Goal: Task Accomplishment & Management: Complete application form

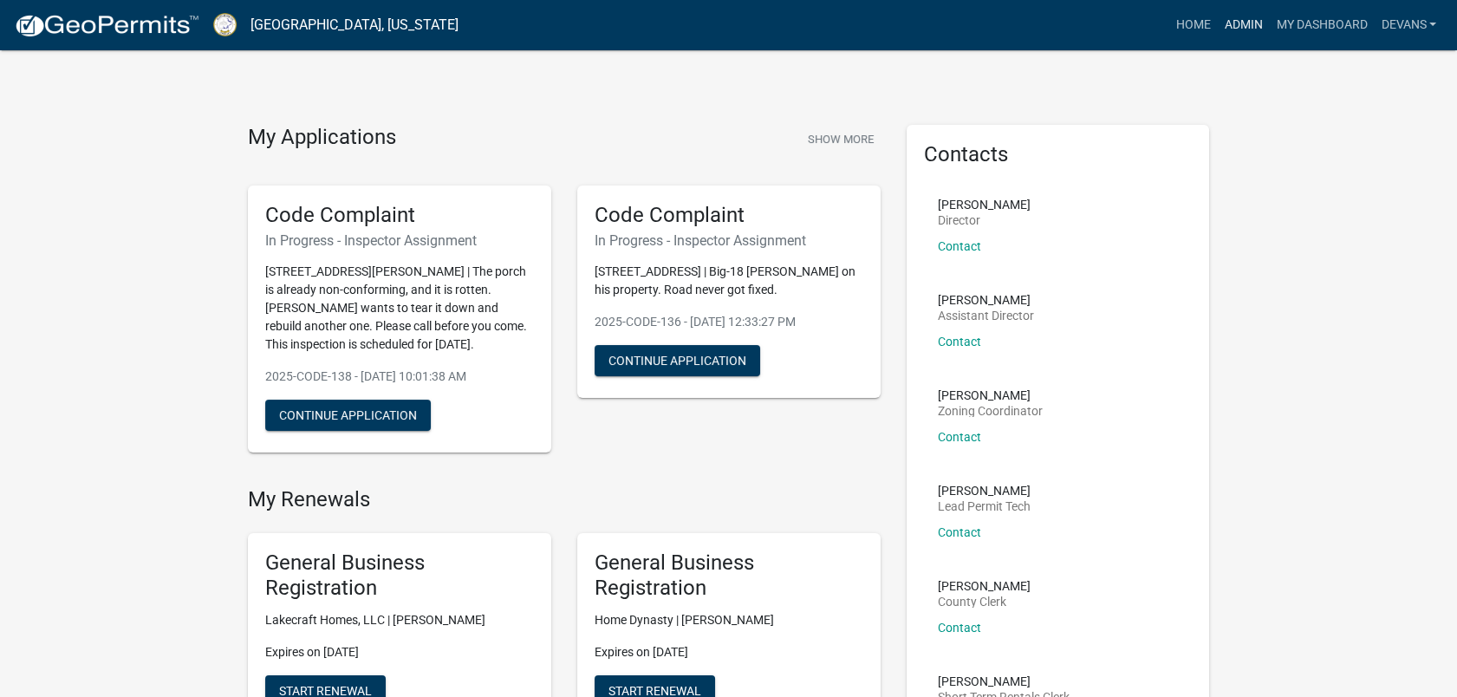
click at [1221, 14] on link "Admin" at bounding box center [1243, 25] width 52 height 33
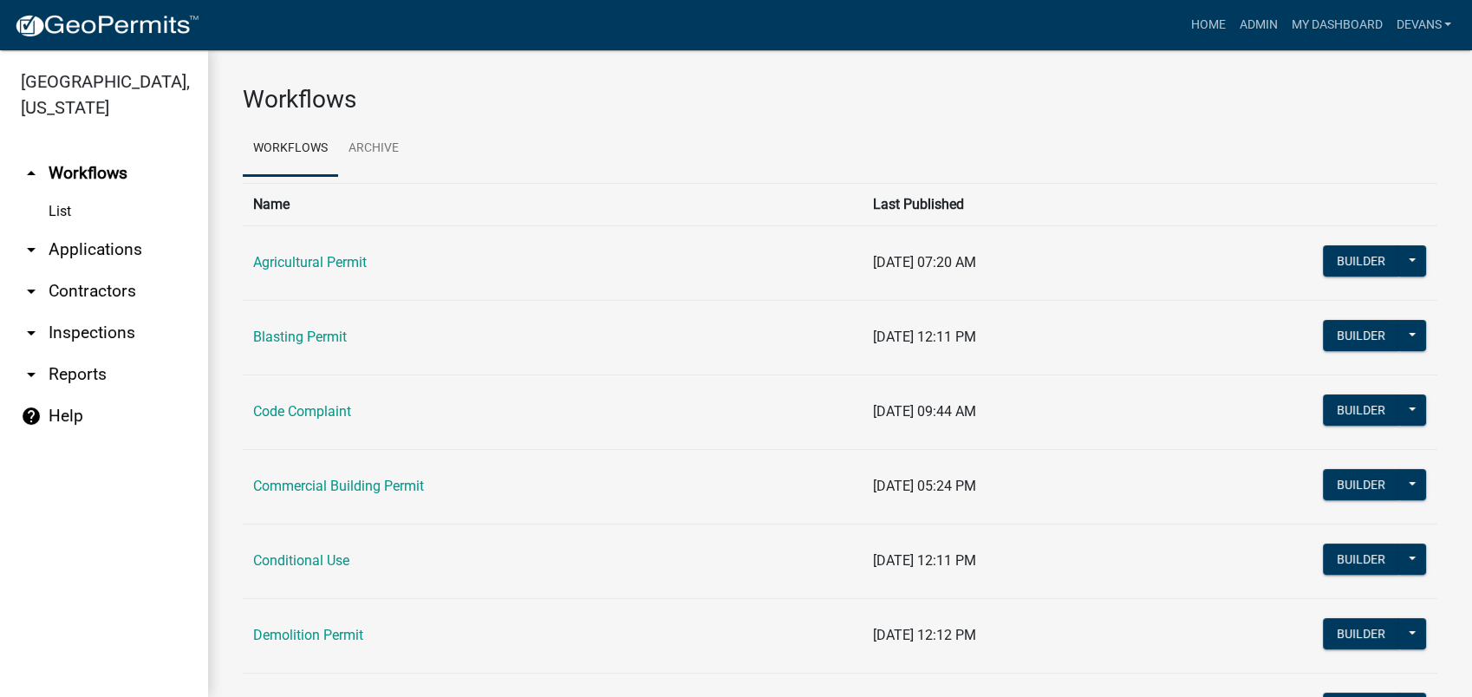
click at [82, 238] on link "arrow_drop_down Applications" at bounding box center [104, 250] width 208 height 42
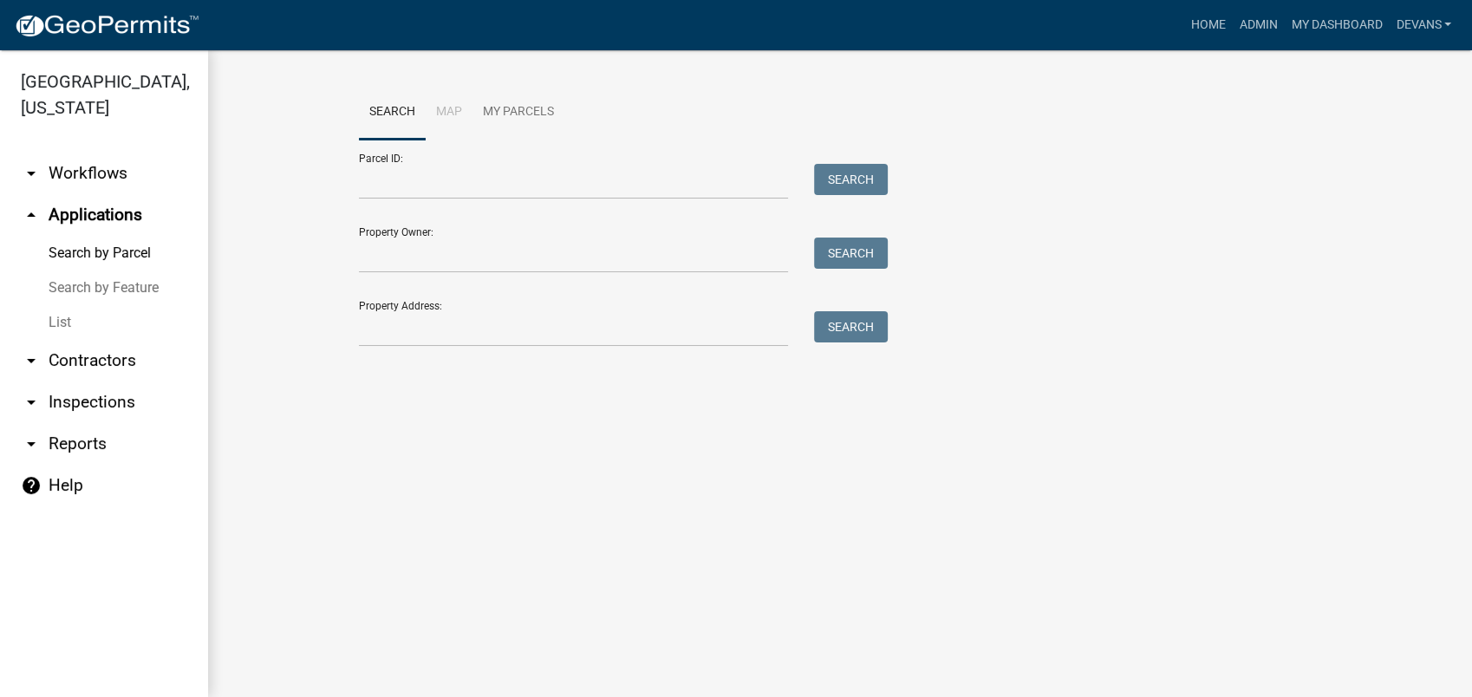
click at [68, 305] on link "List" at bounding box center [104, 322] width 208 height 35
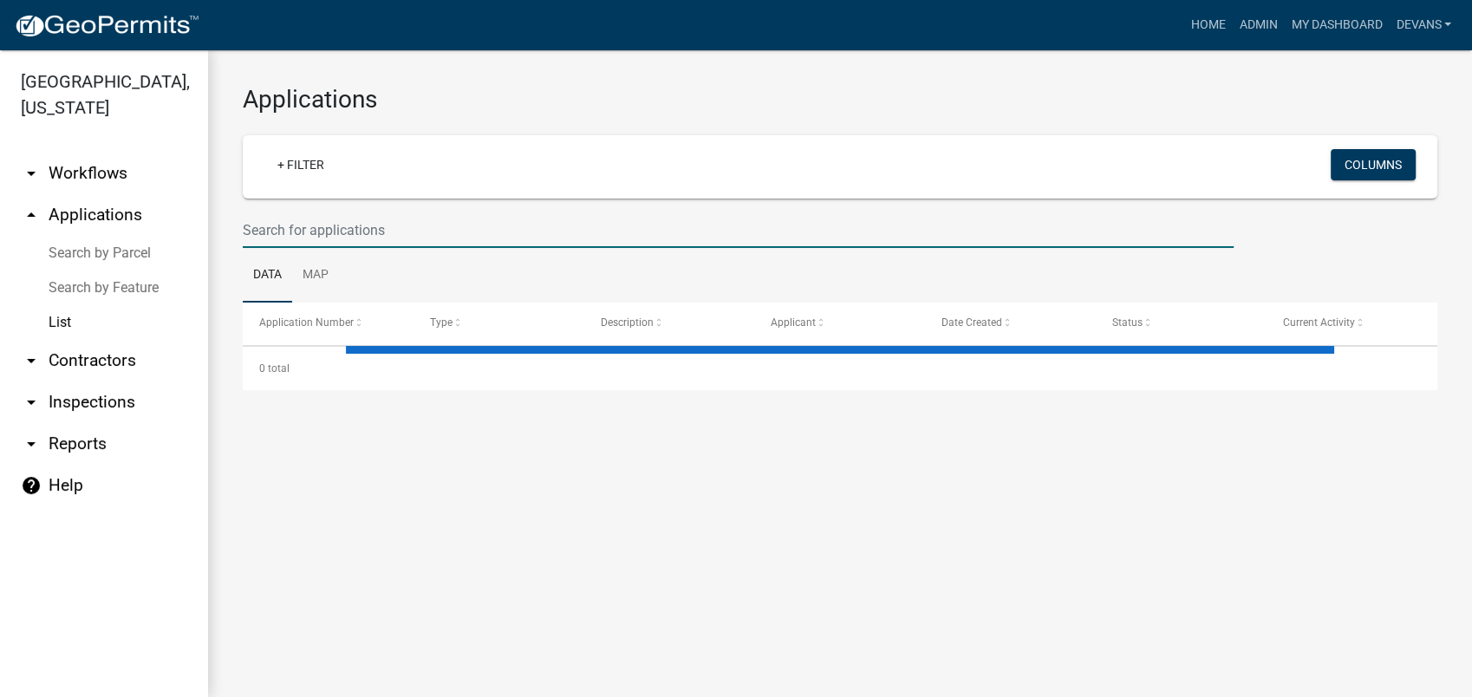
select select "1: 25"
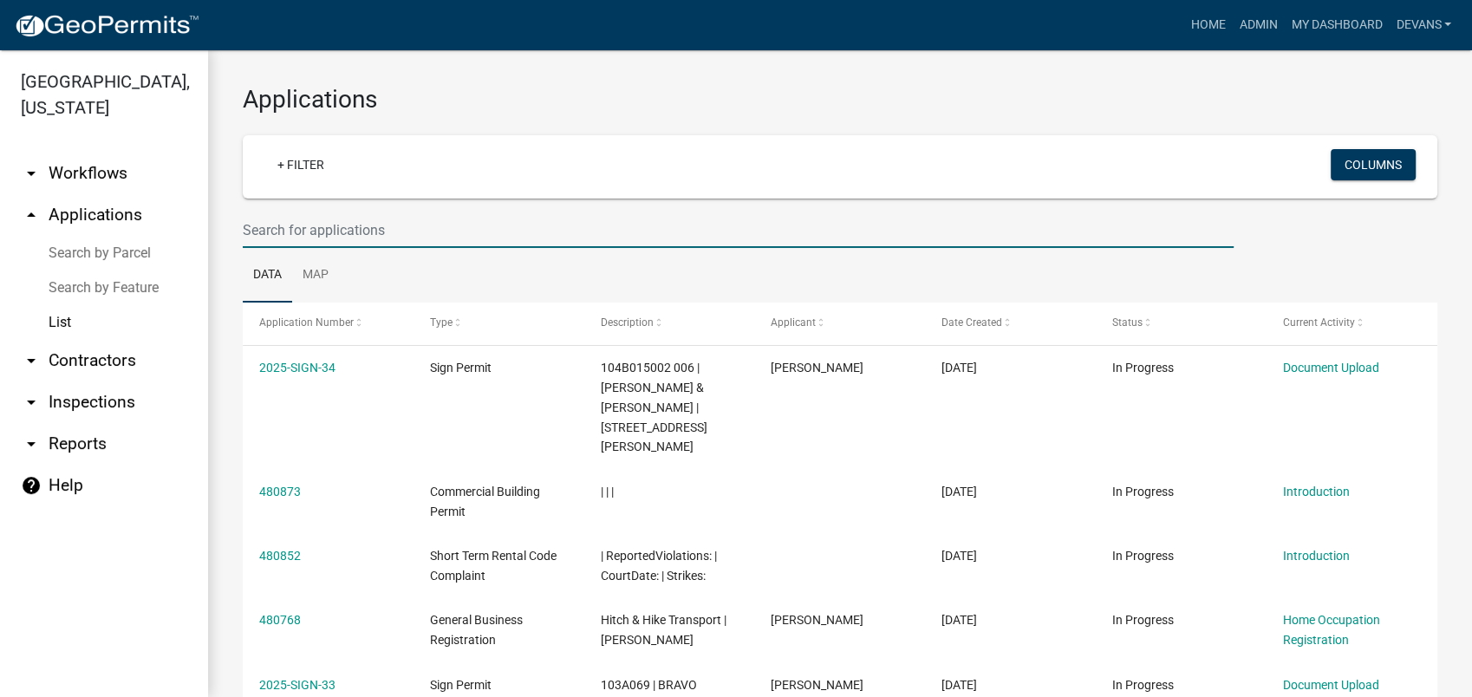
click at [302, 221] on input "text" at bounding box center [738, 230] width 991 height 36
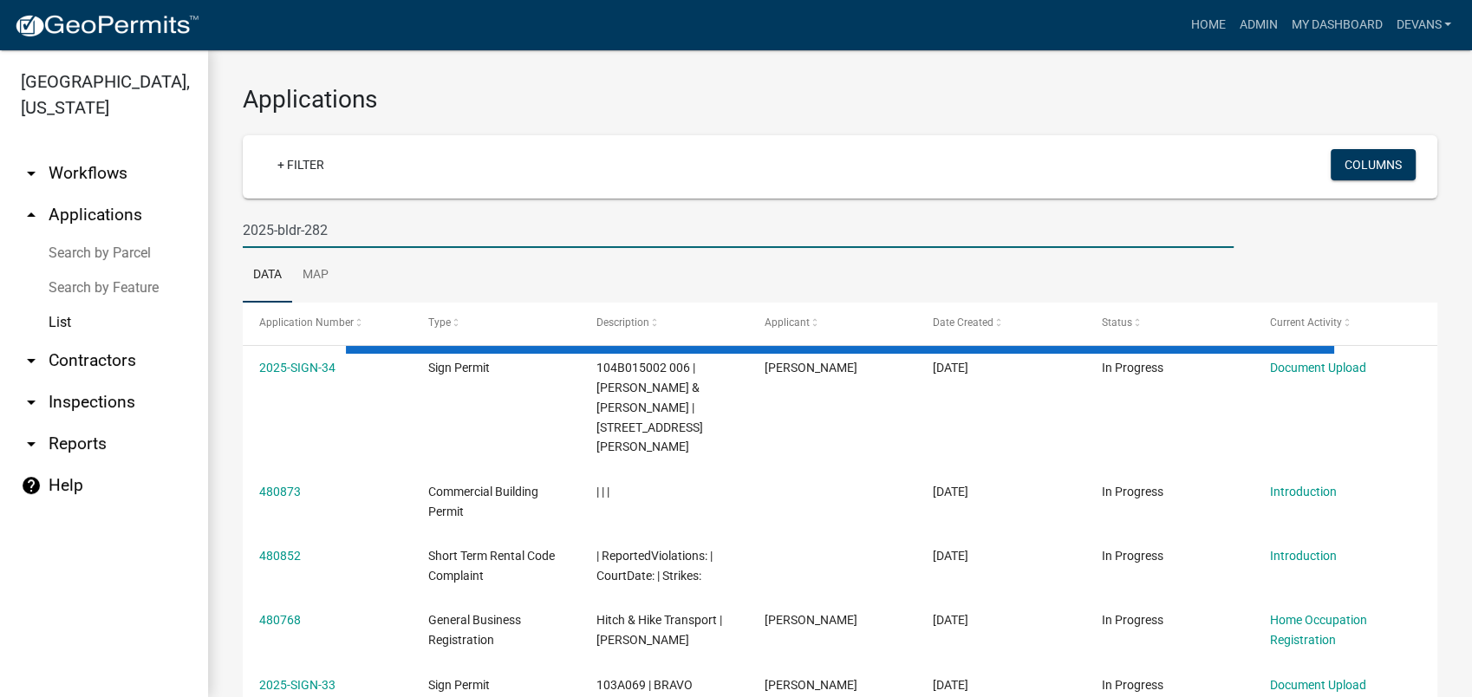
type input "2025-bldr-282"
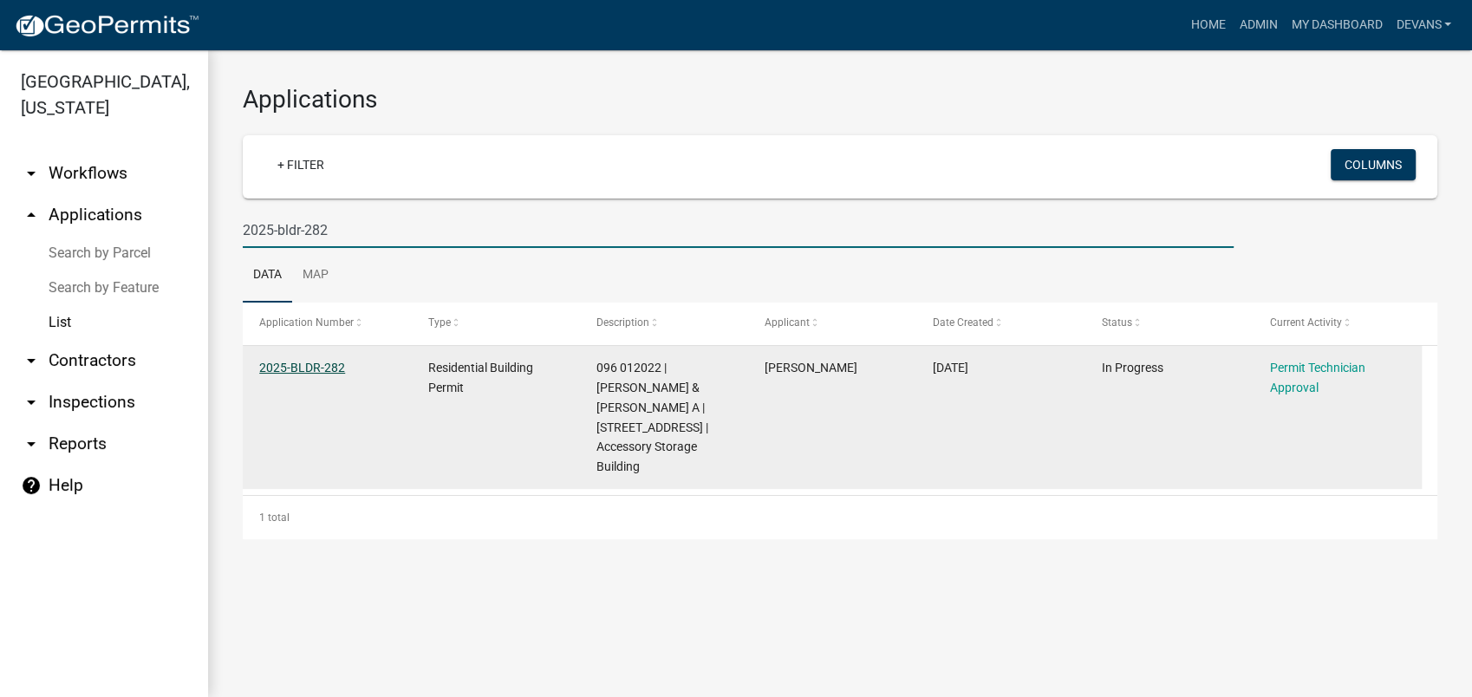
click at [289, 364] on link "2025-BLDR-282" at bounding box center [302, 368] width 86 height 14
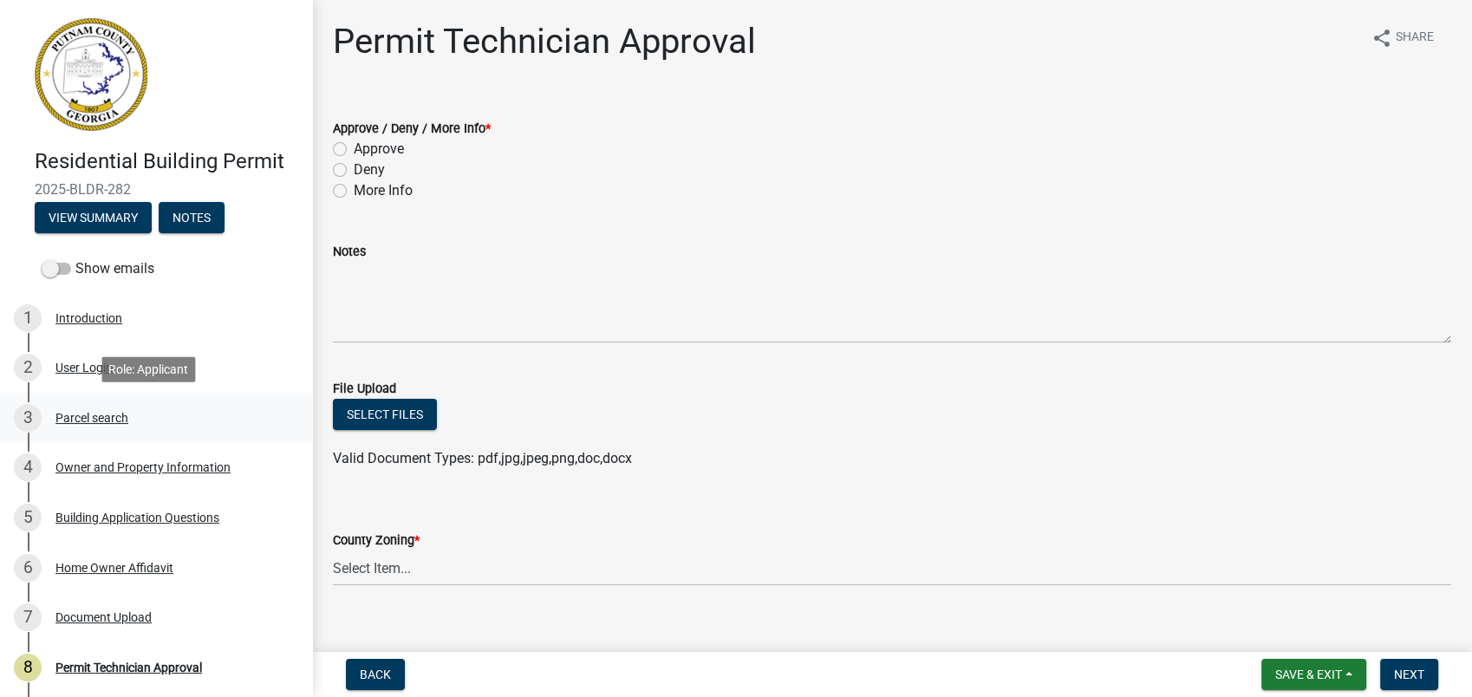
click at [81, 418] on div "Parcel search" at bounding box center [91, 418] width 73 height 12
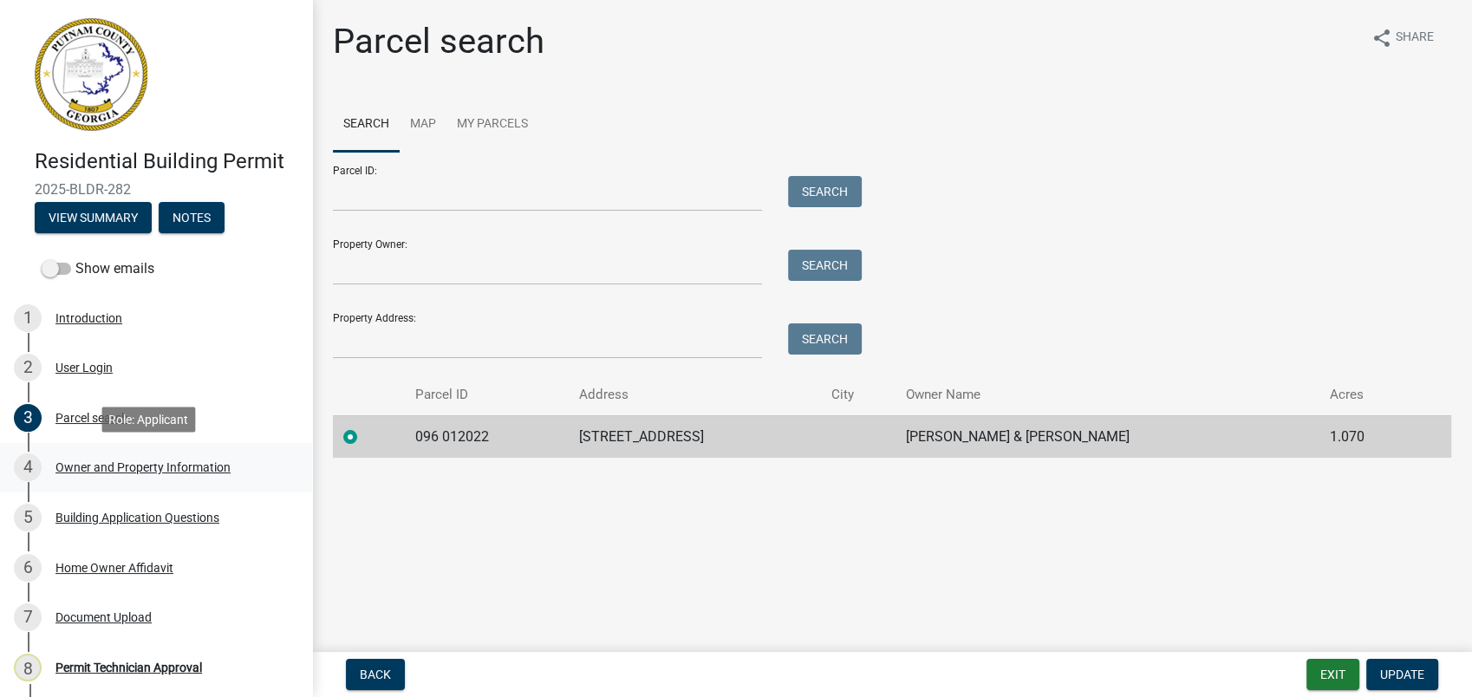
click at [97, 456] on div "4 Owner and Property Information" at bounding box center [149, 467] width 270 height 28
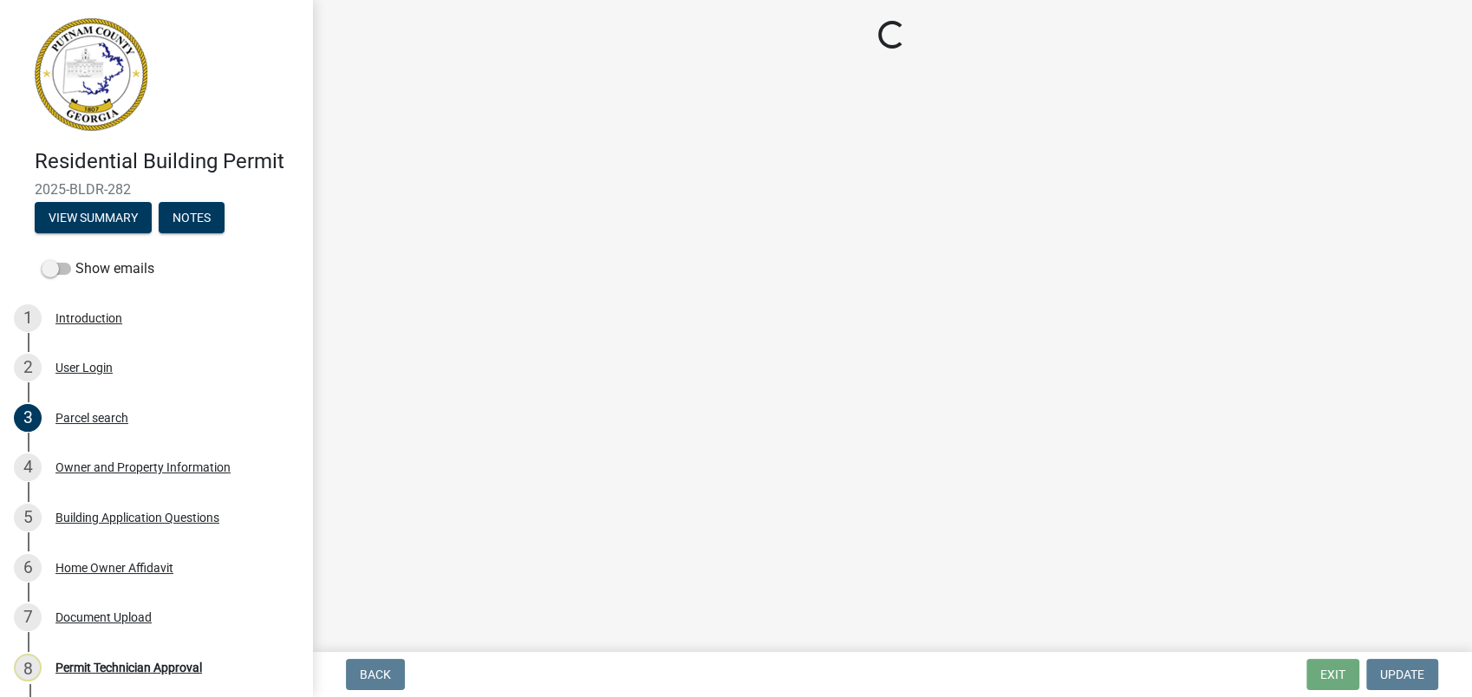
select select "a6b90f04-145f-43dc-a4e6-6d5ec8e28ec9"
select select "83394b22-4a11-496c-8e5c-75ade2e72faf"
select select "469c5908-2854-42d5-89ed-bee7fc26529e"
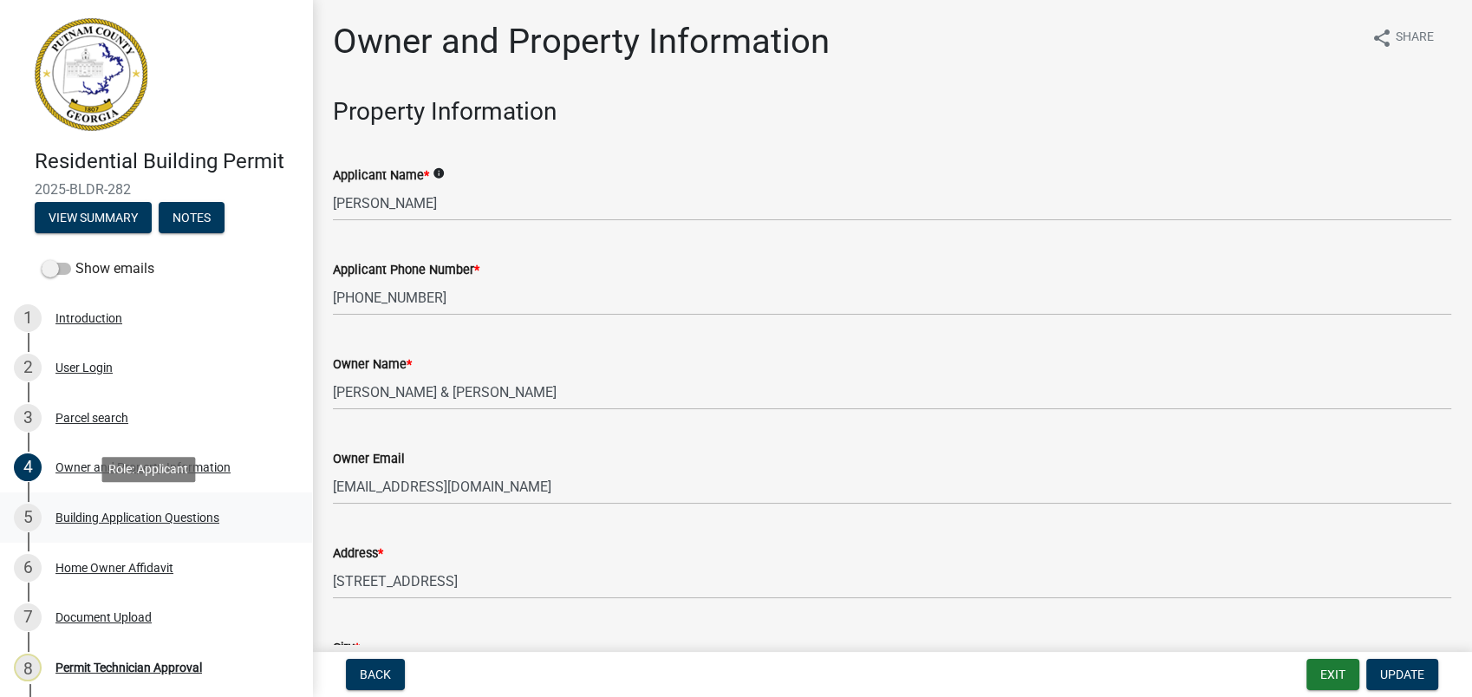
click at [162, 513] on div "Building Application Questions" at bounding box center [137, 517] width 164 height 12
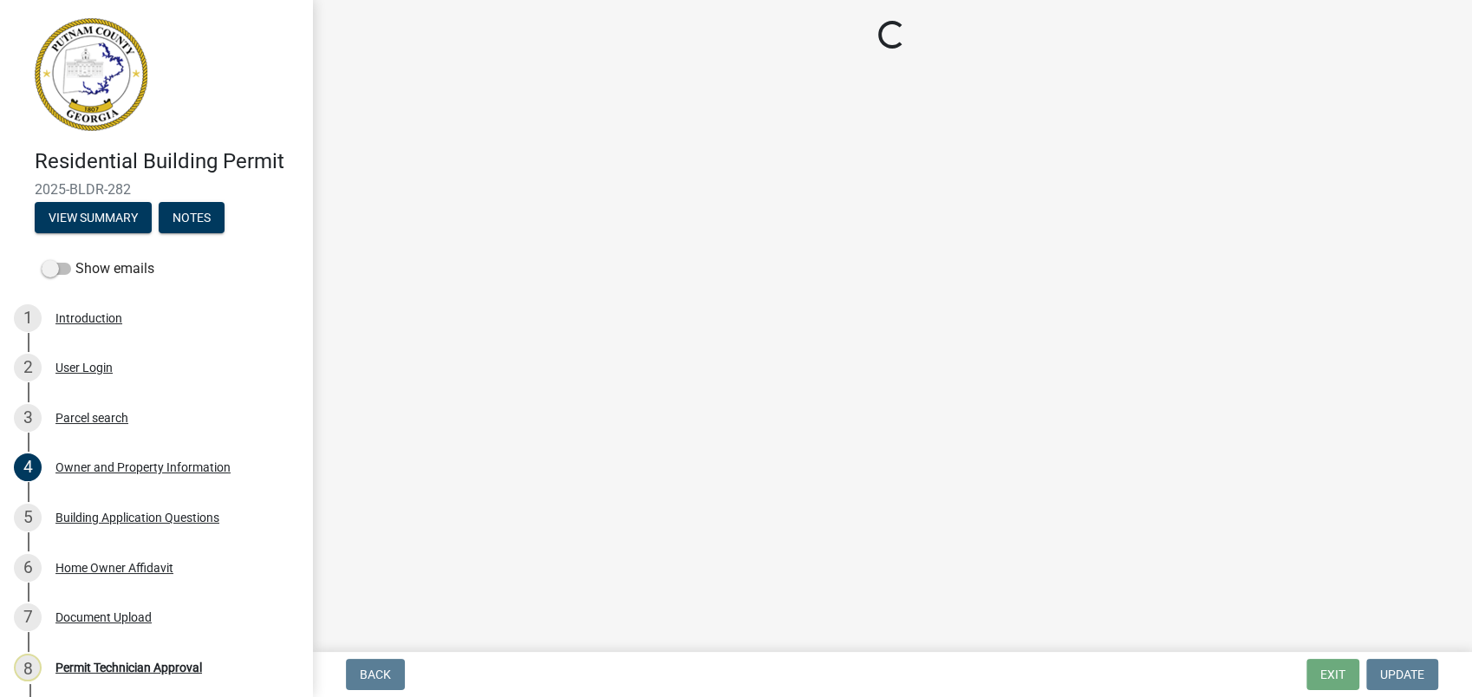
select select "ebf62bd9-0e77-42f1-a2f1-6aca02a789de"
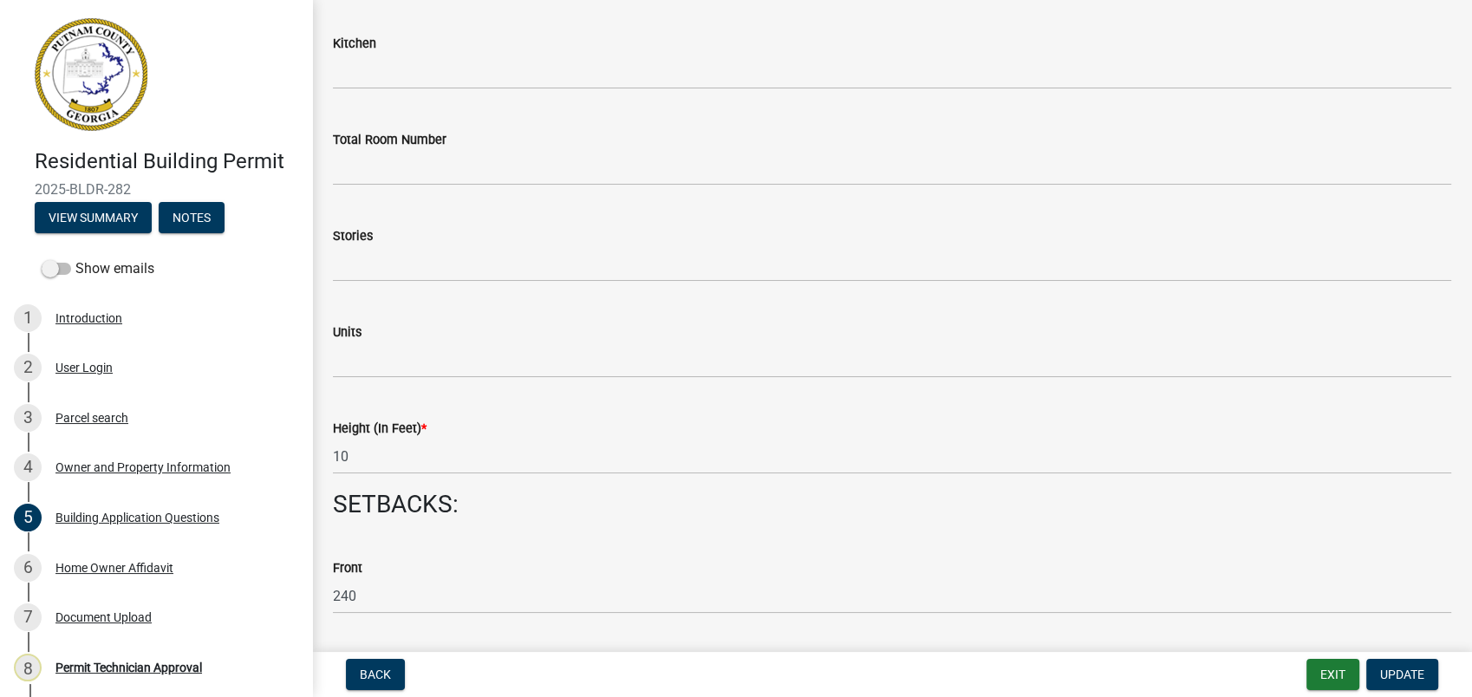
scroll to position [2118, 0]
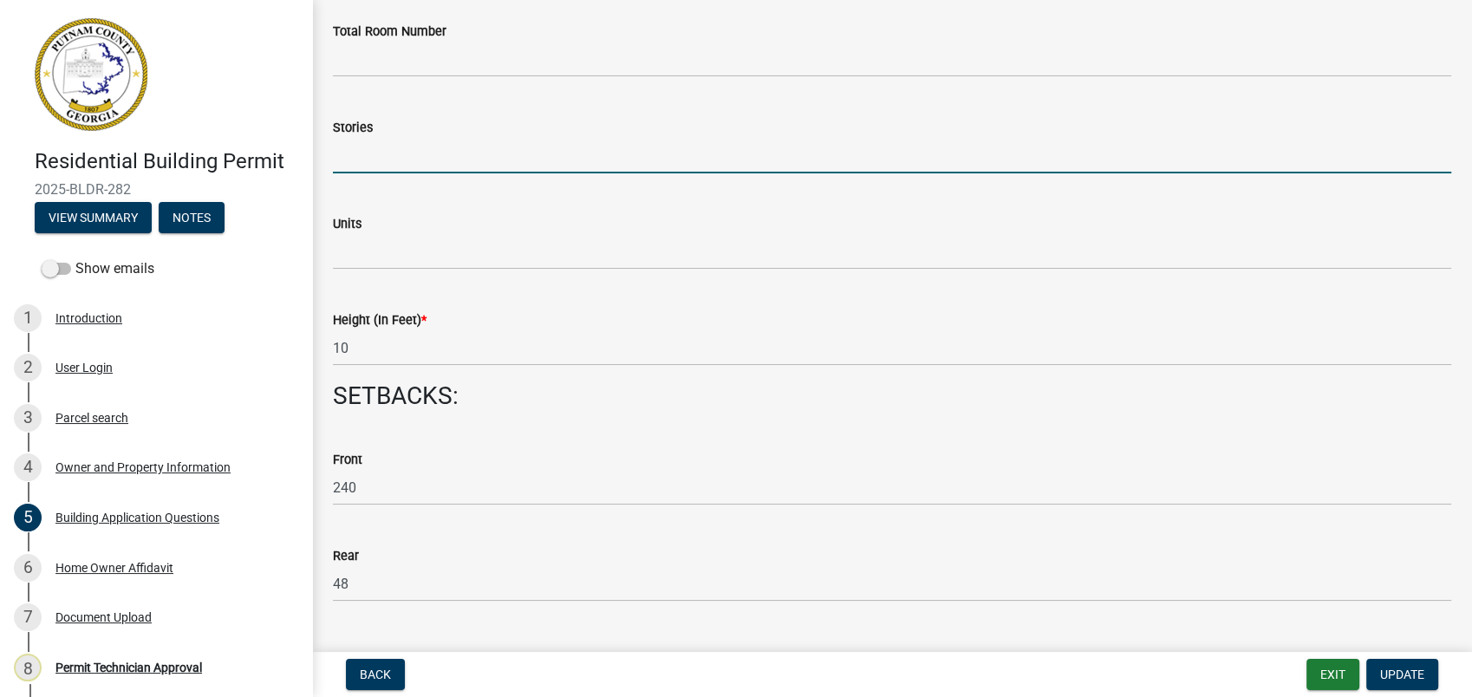
click at [381, 160] on input "text" at bounding box center [892, 156] width 1118 height 36
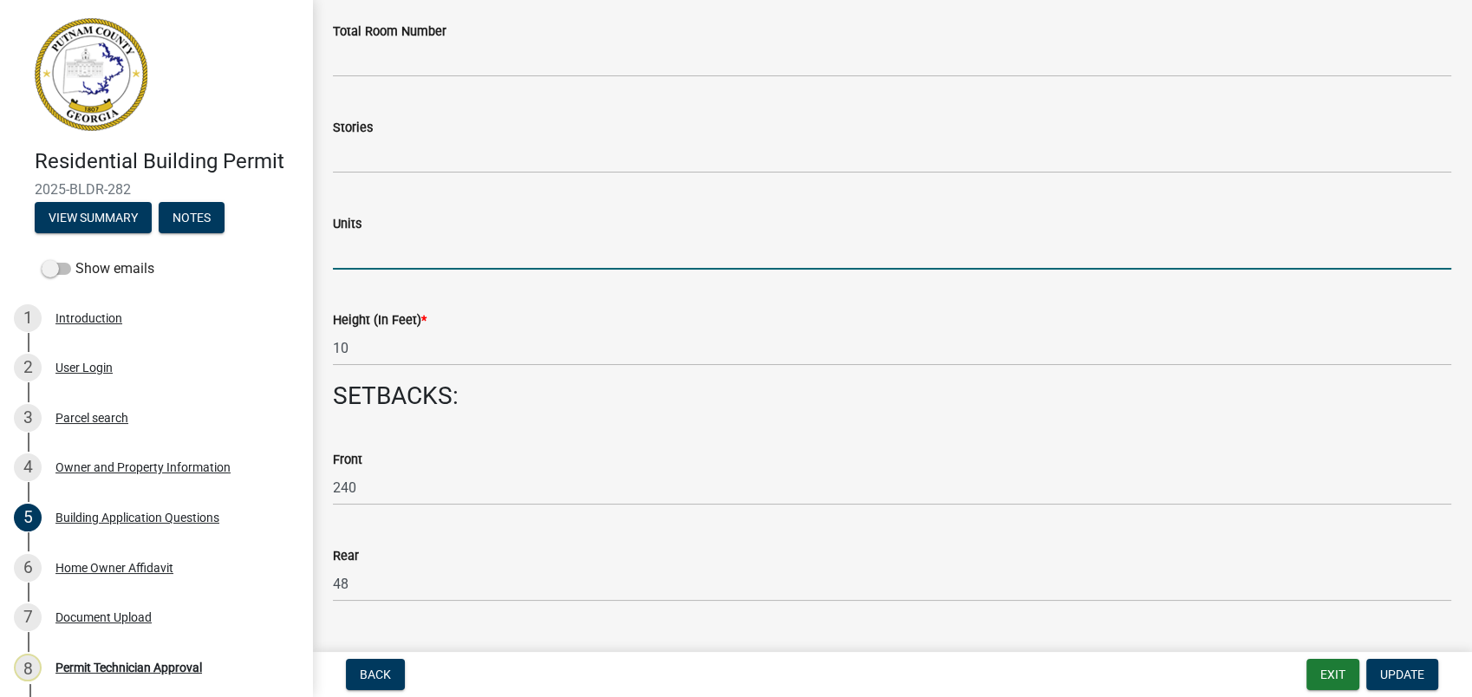
click at [340, 261] on input "text" at bounding box center [892, 252] width 1118 height 36
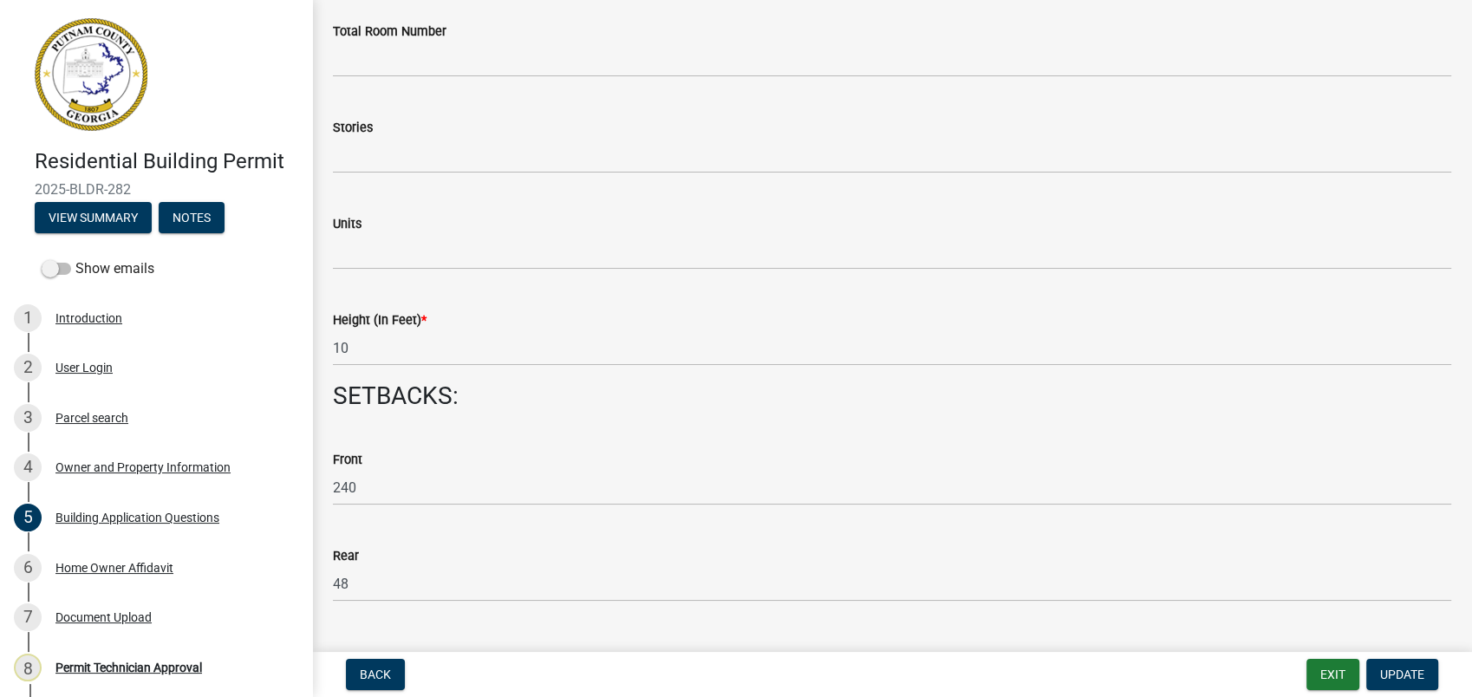
click at [903, 555] on div "Rear" at bounding box center [892, 555] width 1118 height 21
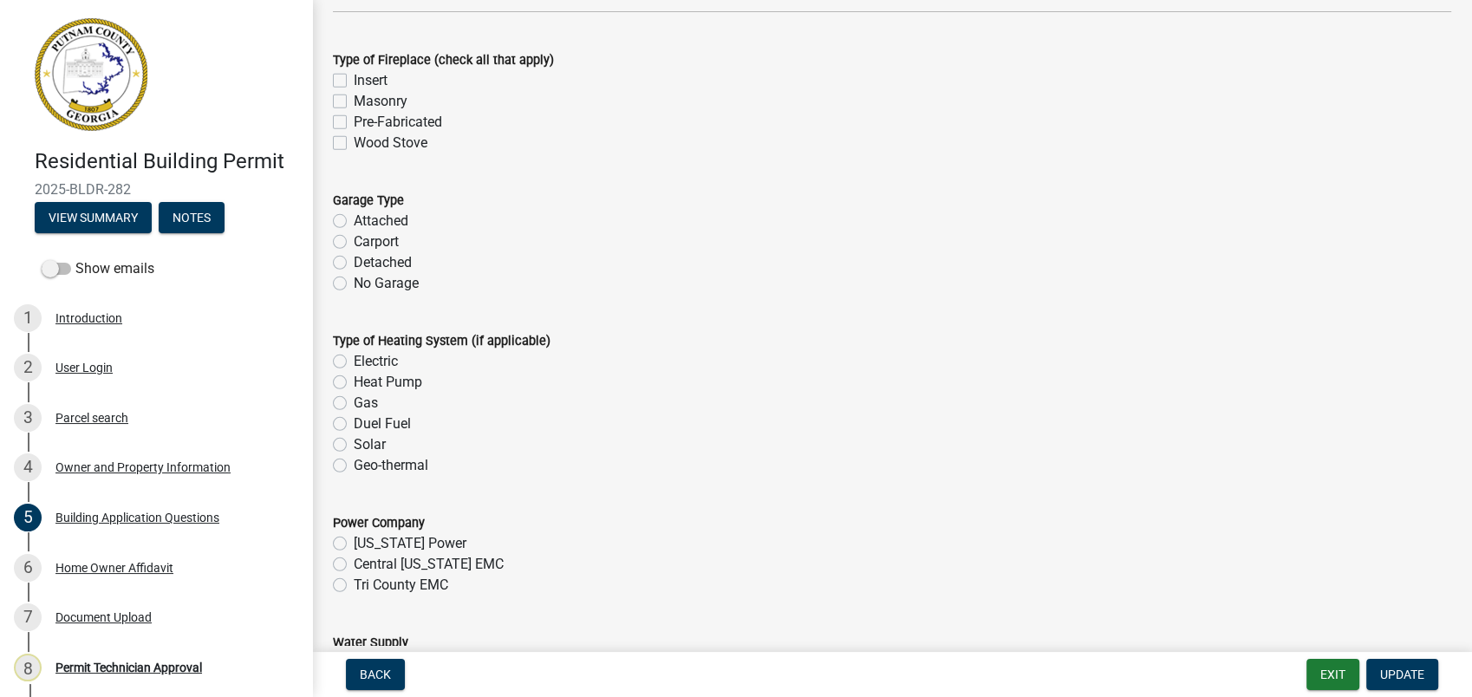
scroll to position [5103, 0]
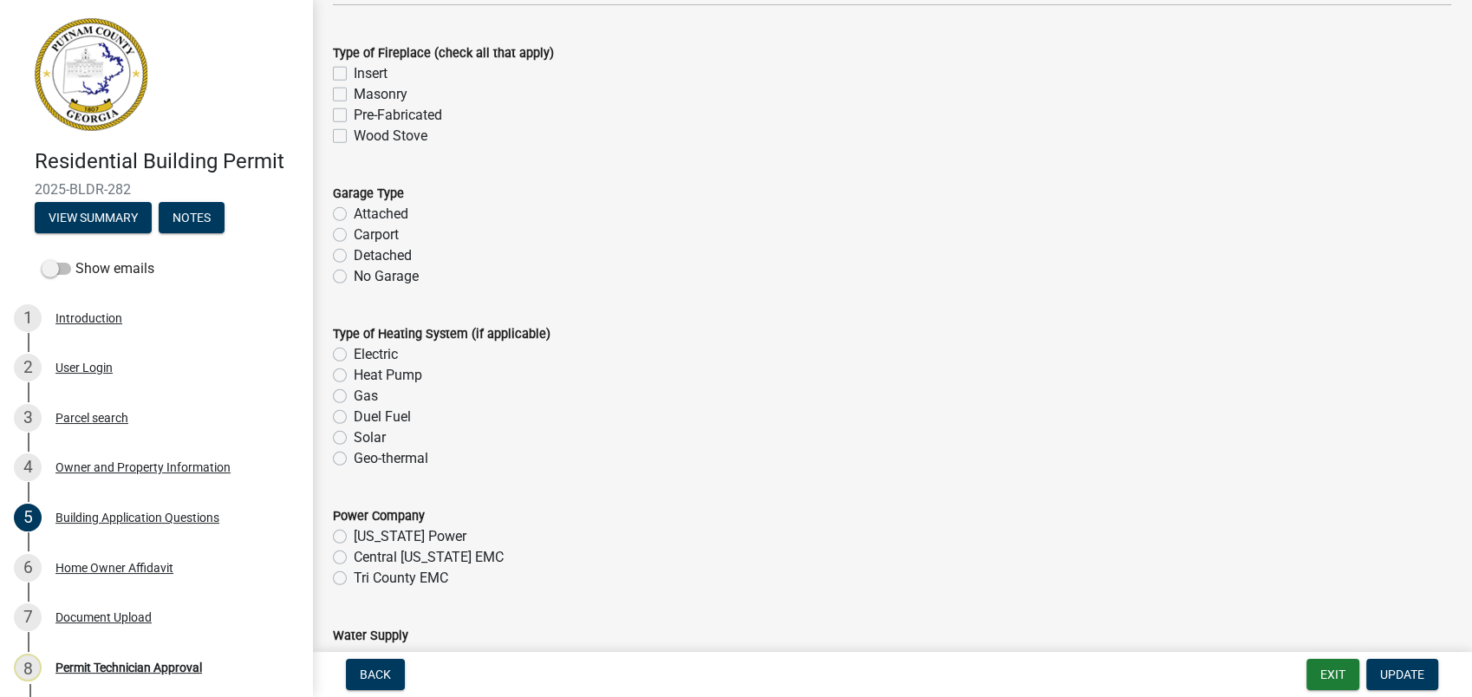
click at [354, 275] on label "No Garage" at bounding box center [386, 276] width 65 height 21
click at [354, 275] on input "No Garage" at bounding box center [359, 271] width 11 height 11
radio input "true"
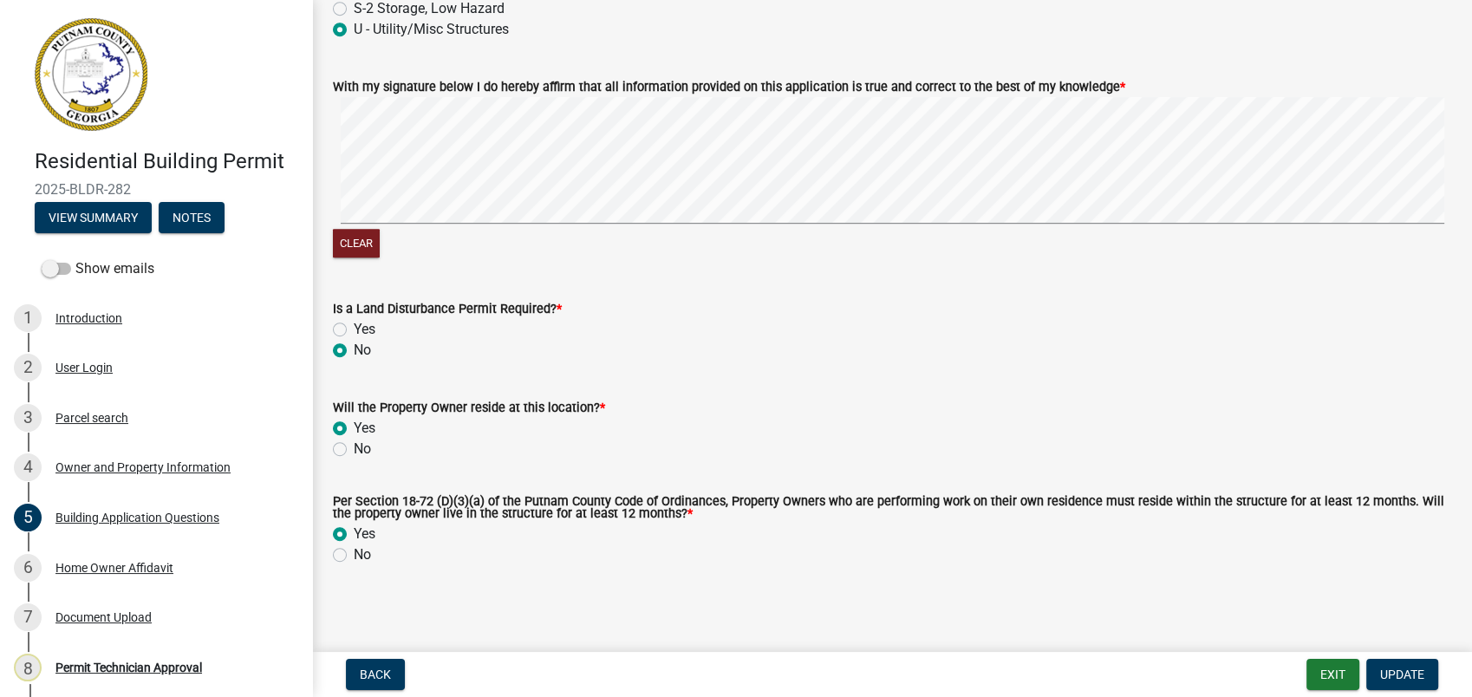
scroll to position [7502, 0]
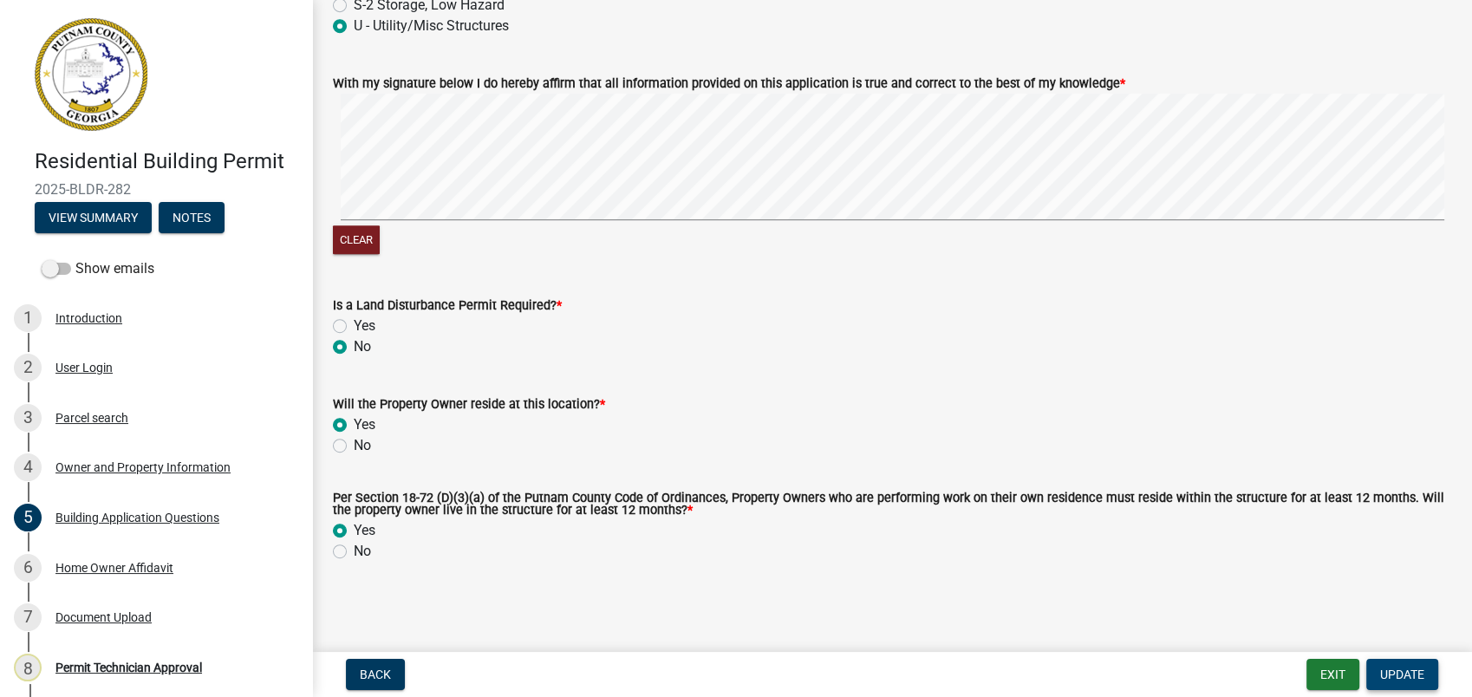
click at [1395, 671] on span "Update" at bounding box center [1402, 674] width 44 height 14
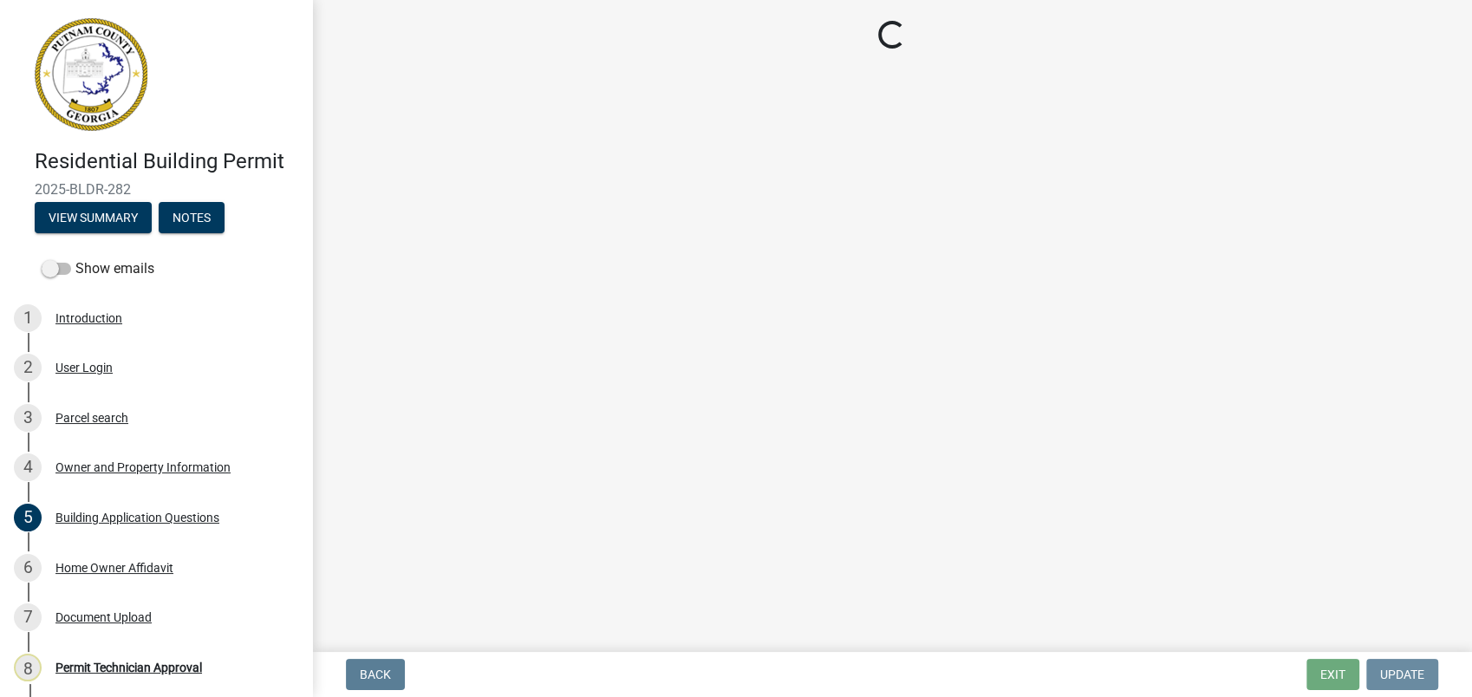
scroll to position [0, 0]
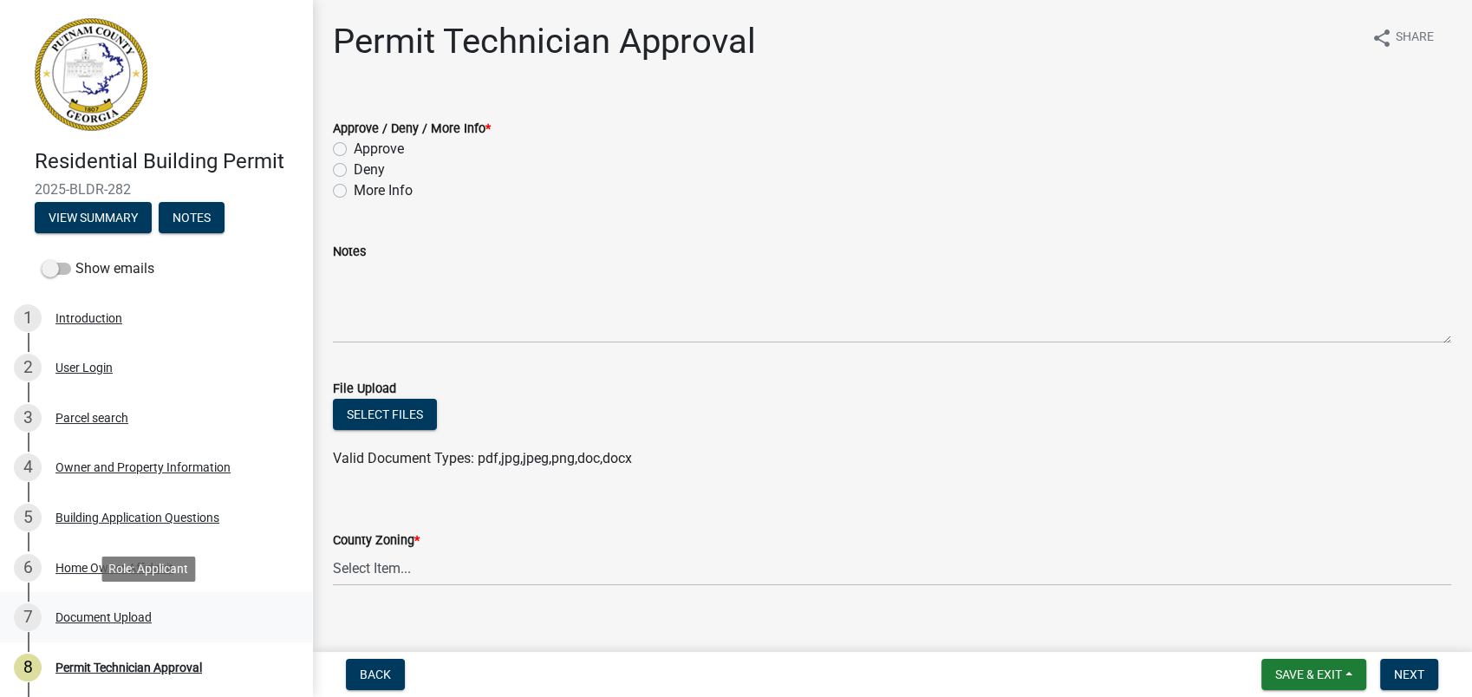
click at [116, 624] on div "7 Document Upload" at bounding box center [149, 617] width 270 height 28
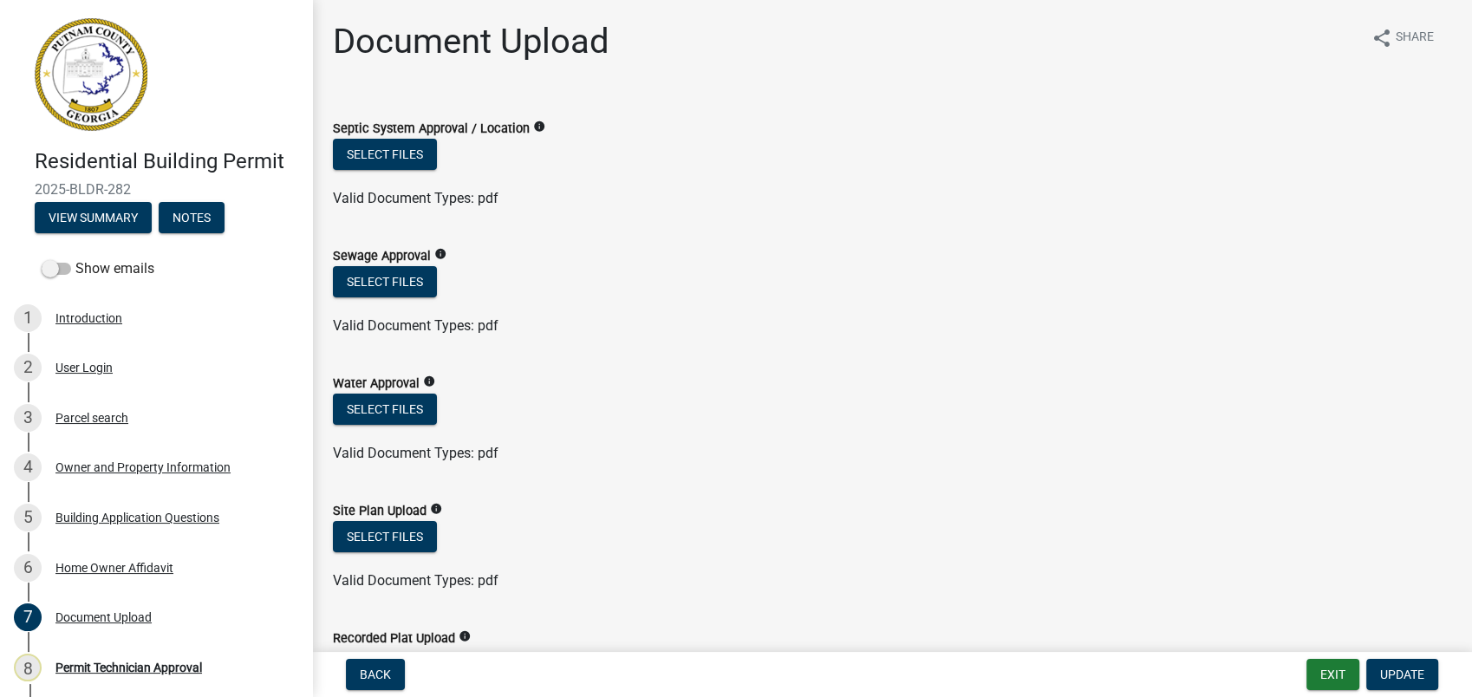
scroll to position [192, 0]
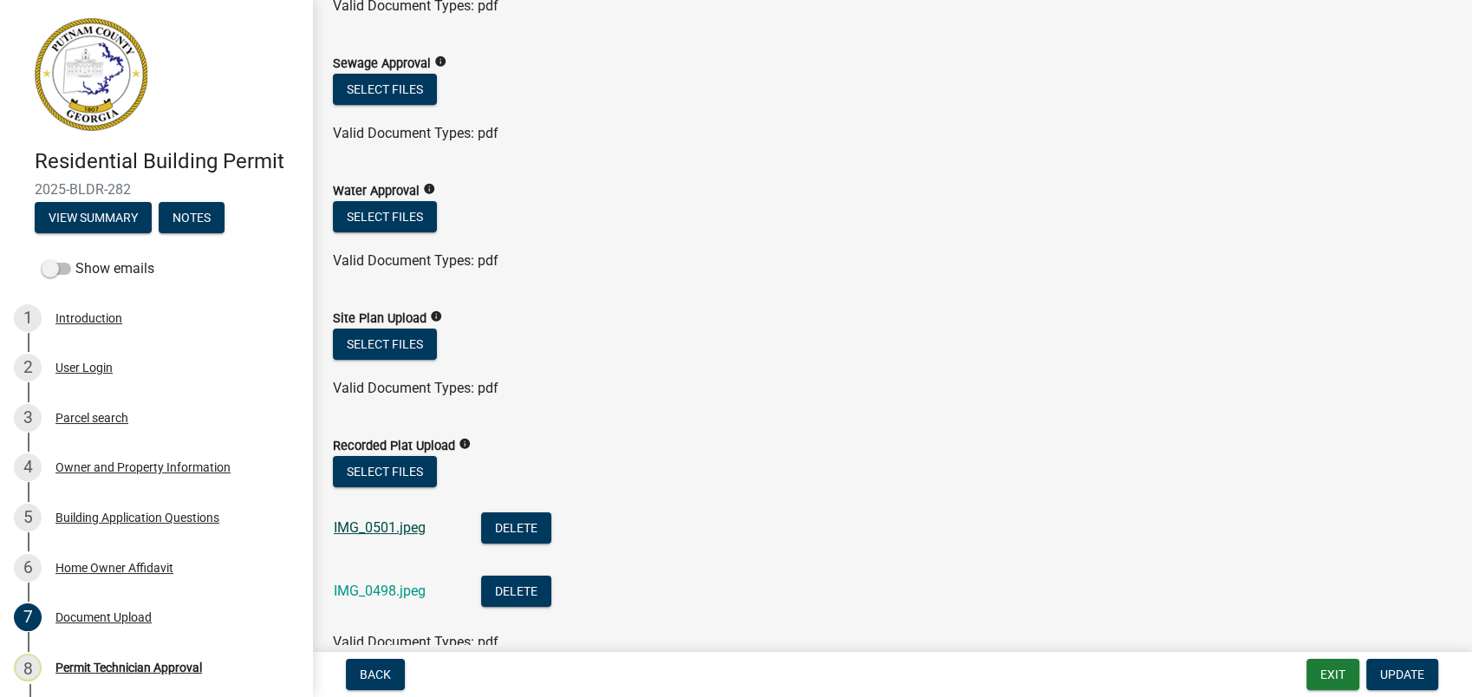
click at [388, 526] on link "IMG_0501.jpeg" at bounding box center [380, 527] width 92 height 16
click at [393, 587] on link "IMG_0498.jpeg" at bounding box center [380, 590] width 92 height 16
click at [114, 522] on div "Building Application Questions" at bounding box center [137, 517] width 164 height 12
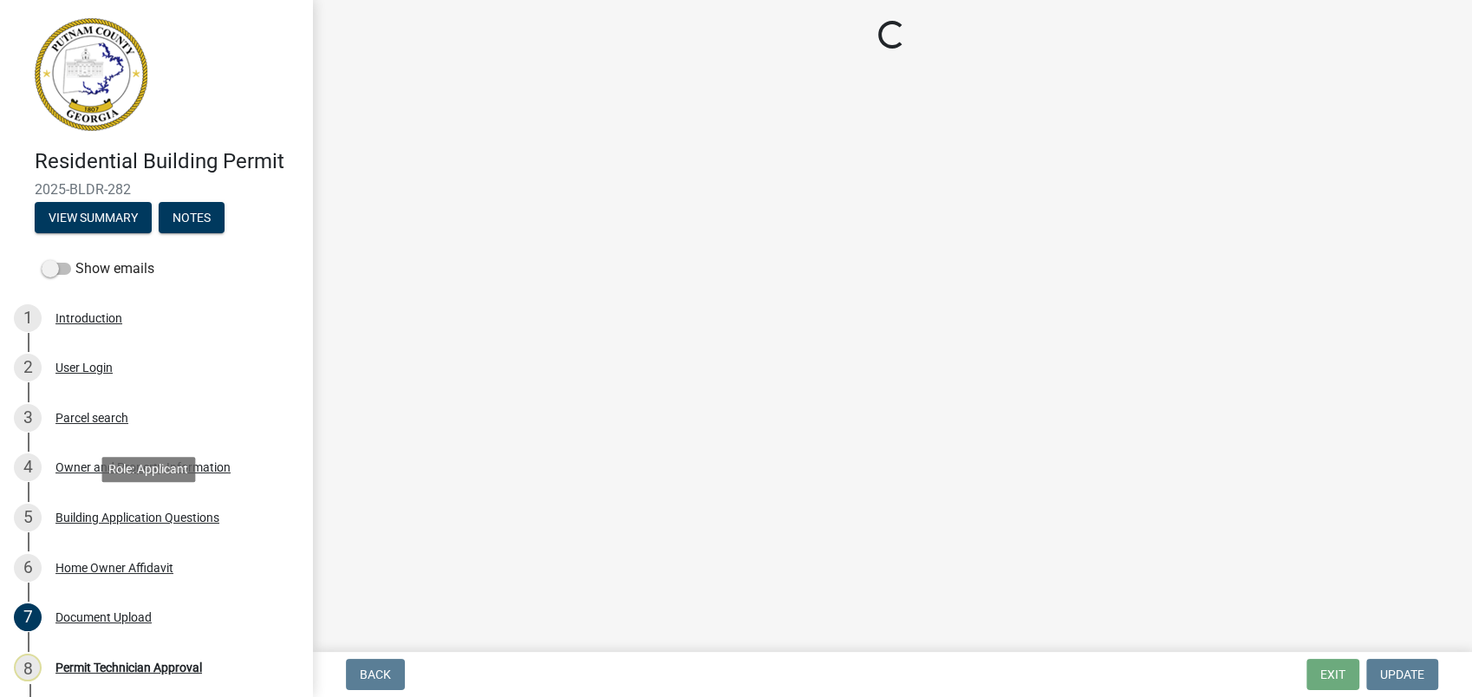
scroll to position [0, 0]
select select "ebf62bd9-0e77-42f1-a2f1-6aca02a789de"
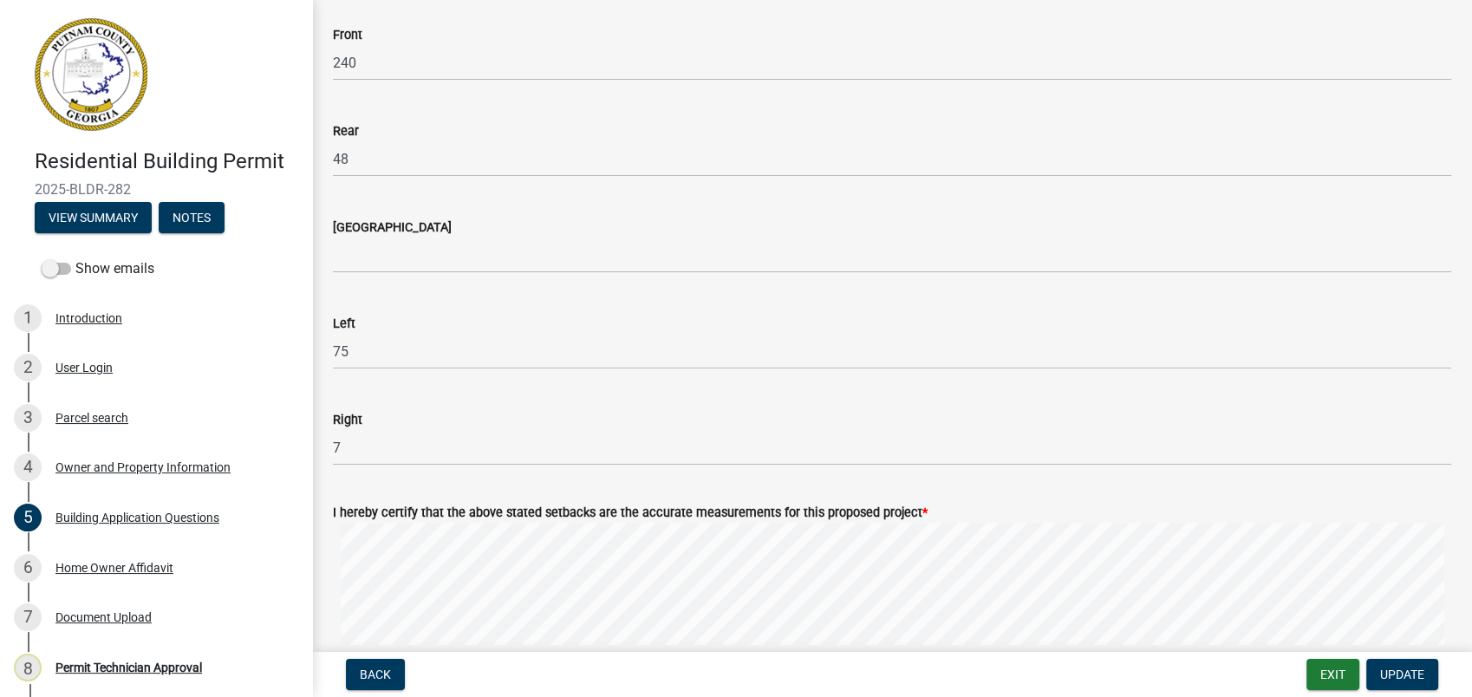
scroll to position [2600, 0]
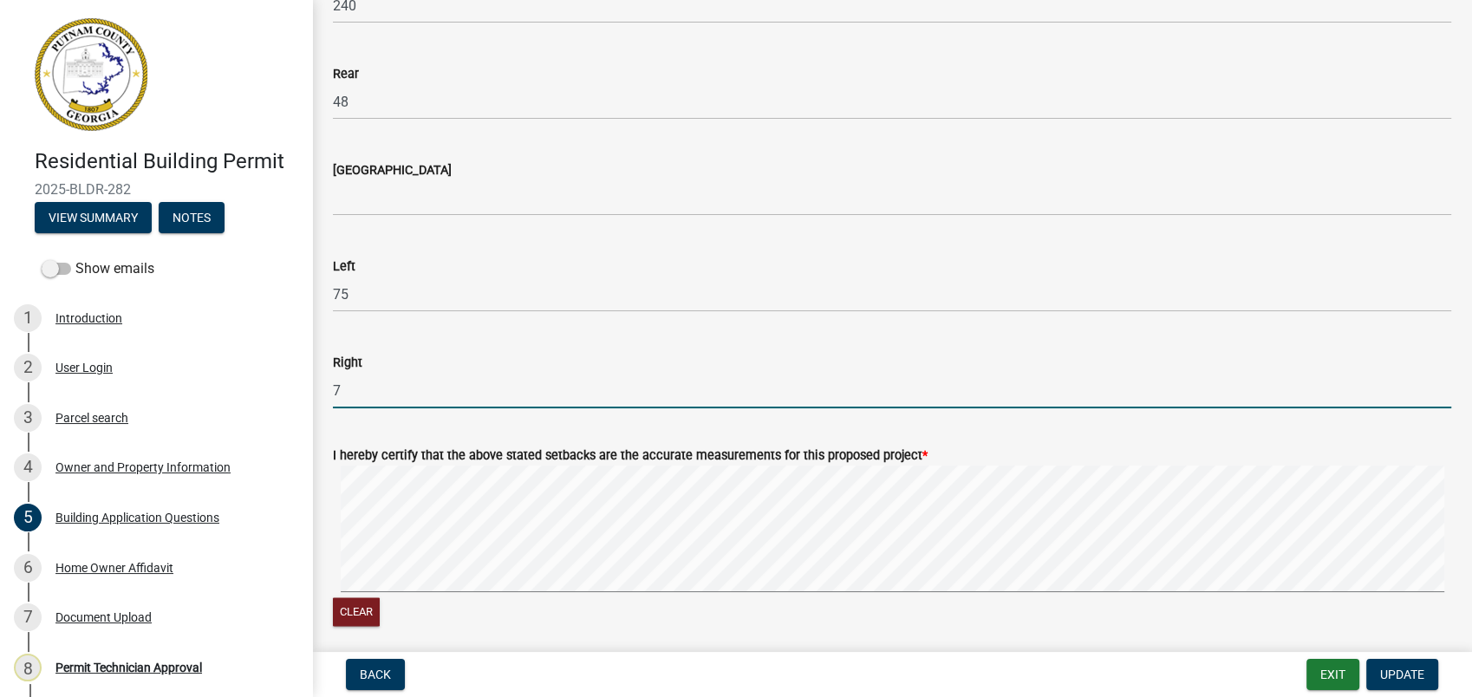
click at [348, 386] on input "7" at bounding box center [892, 391] width 1118 height 36
type input "75"
click at [1400, 678] on span "Update" at bounding box center [1402, 674] width 44 height 14
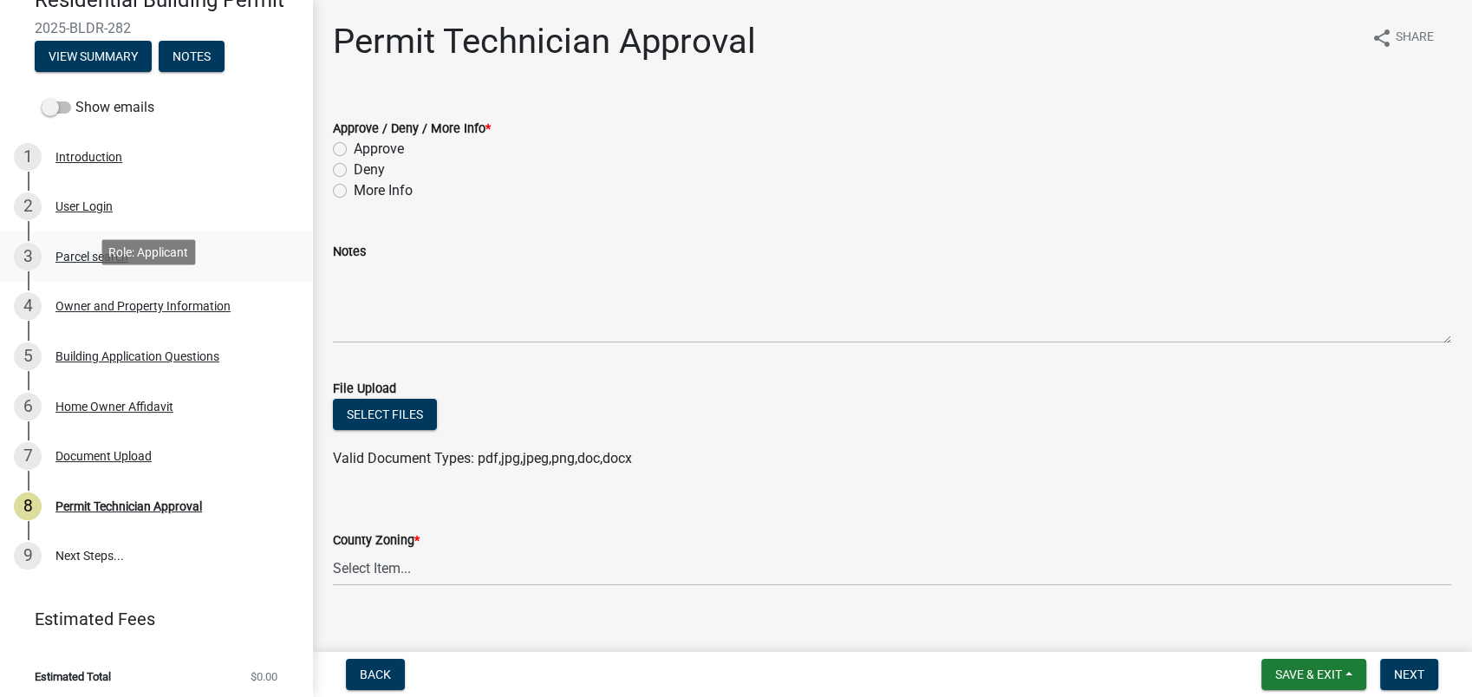
scroll to position [166, 0]
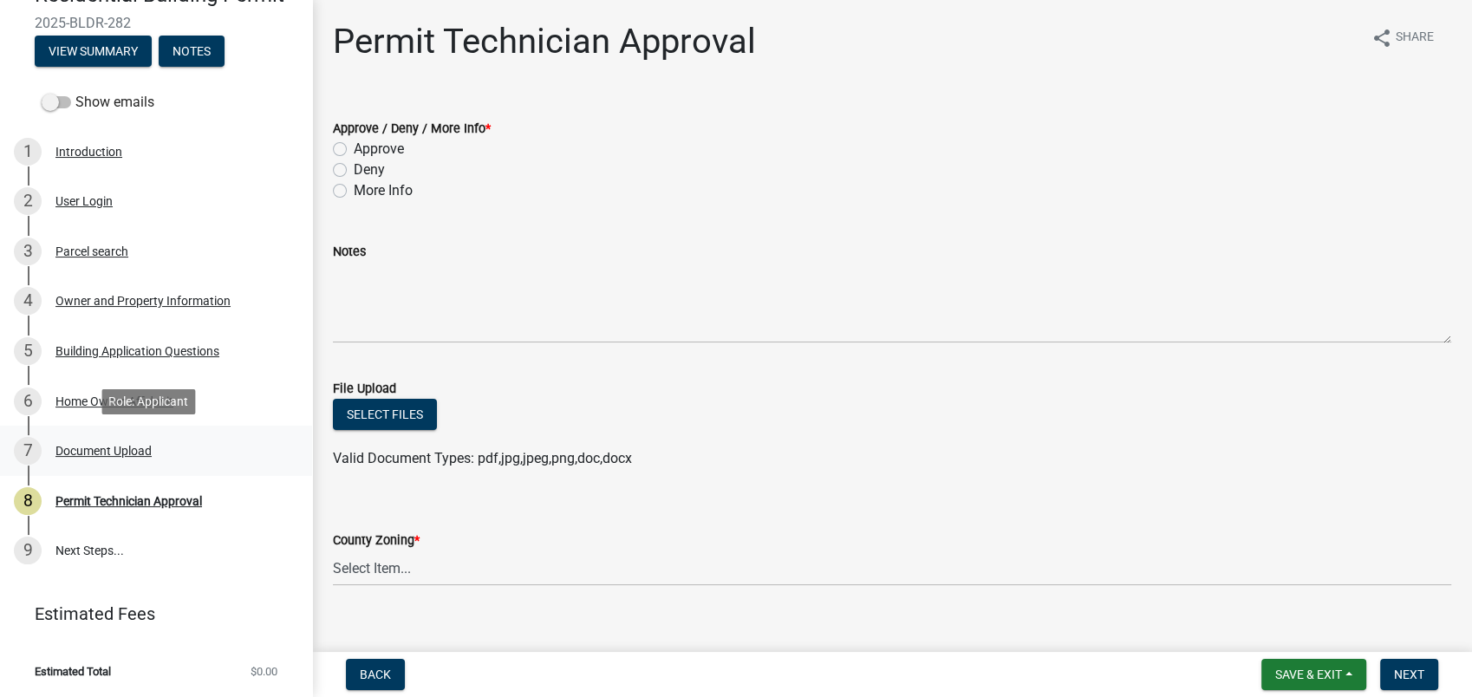
click at [120, 451] on div "Document Upload" at bounding box center [103, 451] width 96 height 12
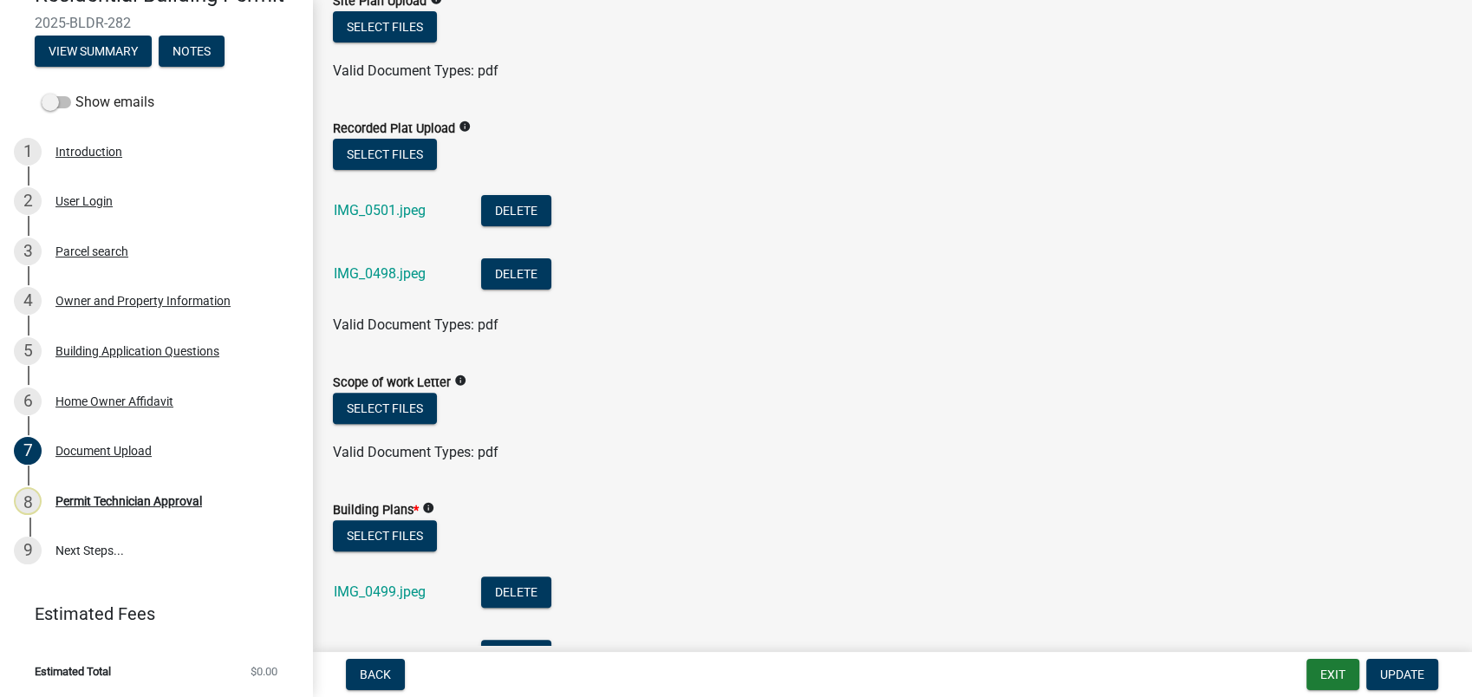
scroll to position [673, 0]
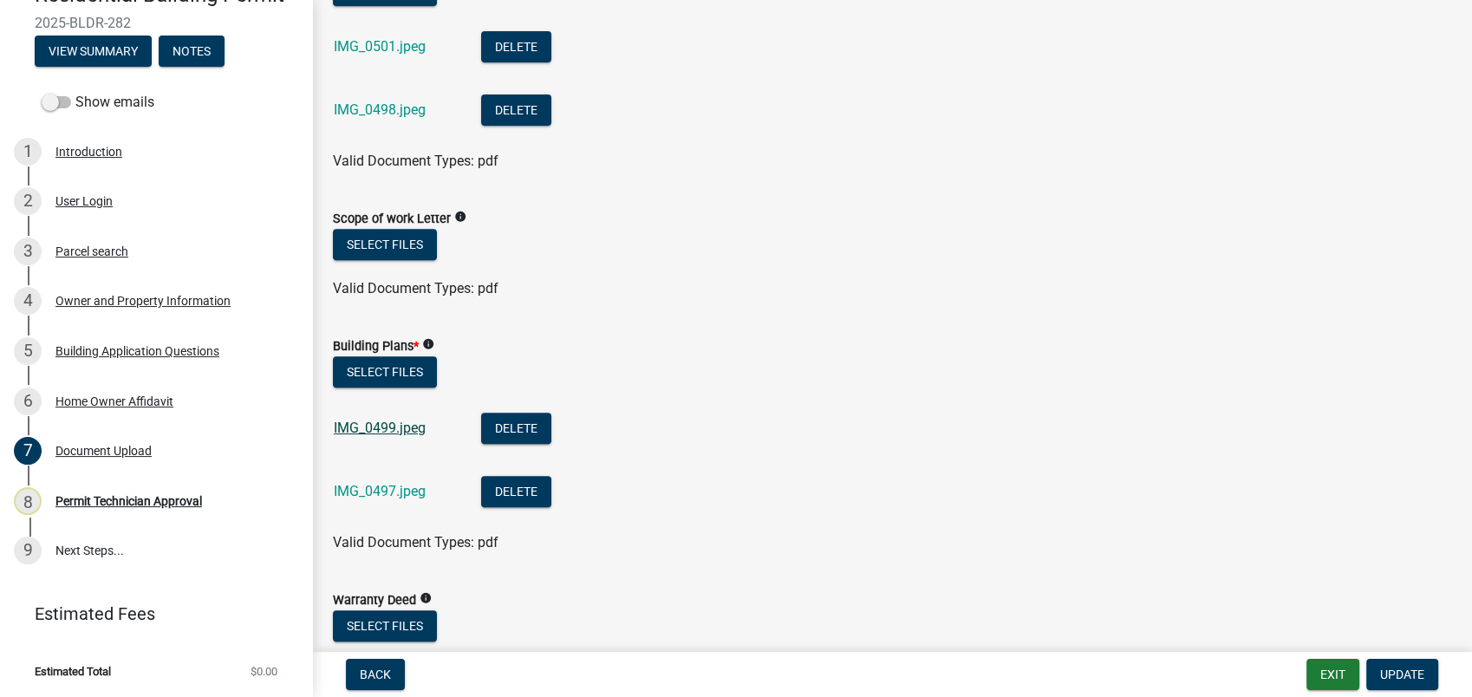
click at [368, 432] on link "IMG_0499.jpeg" at bounding box center [380, 427] width 92 height 16
click at [349, 483] on link "IMG_0497.jpeg" at bounding box center [380, 491] width 92 height 16
click at [404, 428] on link "IMG_0499.jpeg" at bounding box center [380, 427] width 92 height 16
click at [397, 496] on link "IMG_0497.jpeg" at bounding box center [380, 491] width 92 height 16
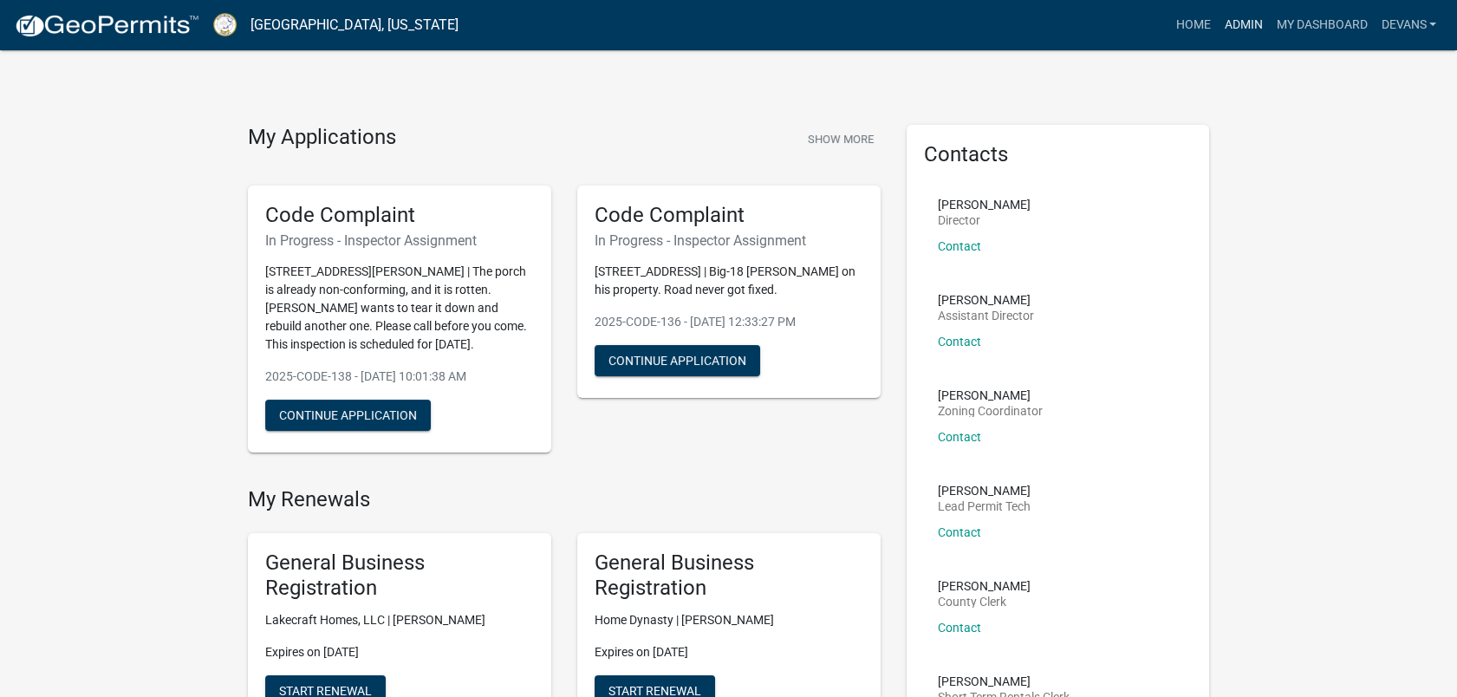
click at [1243, 23] on link "Admin" at bounding box center [1243, 25] width 52 height 33
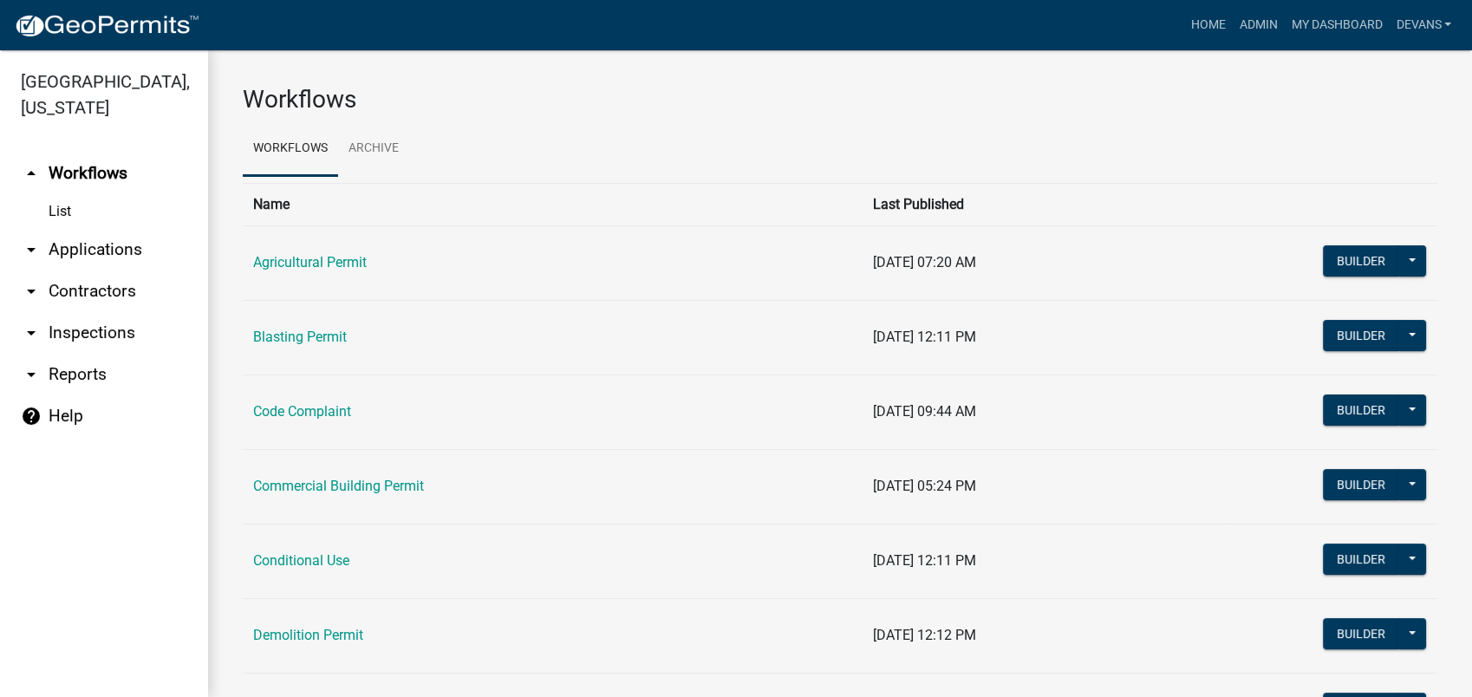
click at [91, 254] on link "arrow_drop_down Applications" at bounding box center [104, 250] width 208 height 42
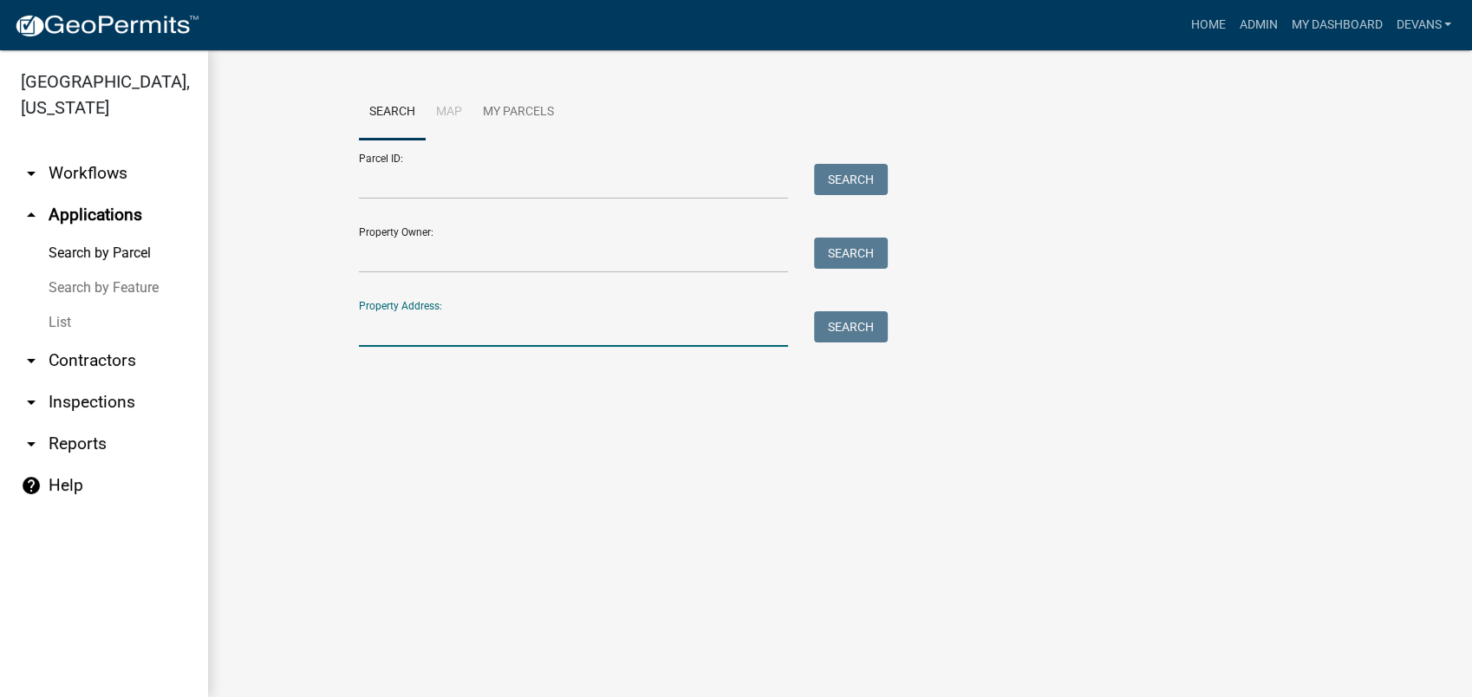
click at [465, 341] on input "Property Address:" at bounding box center [573, 329] width 429 height 36
type input "116 dejarn"
click at [869, 328] on button "Search" at bounding box center [851, 326] width 74 height 31
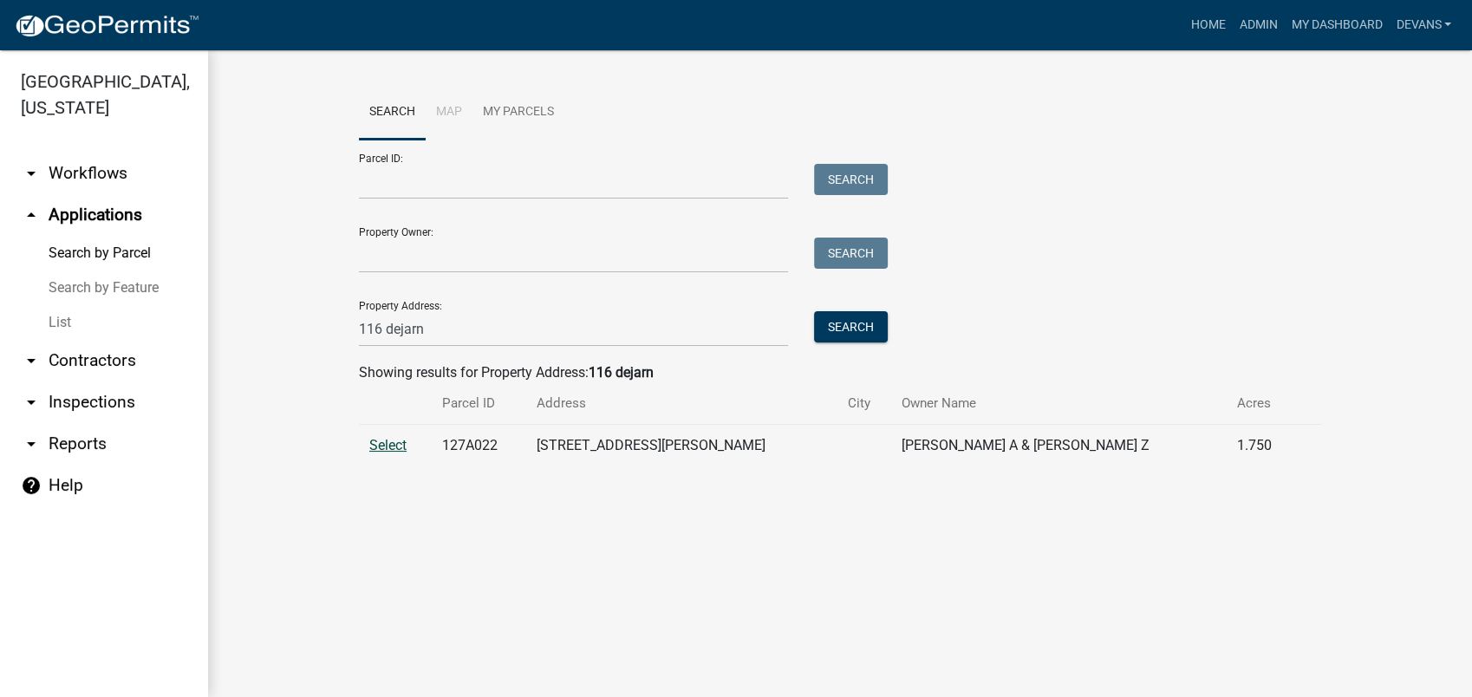
click at [392, 447] on span "Select" at bounding box center [387, 445] width 37 height 16
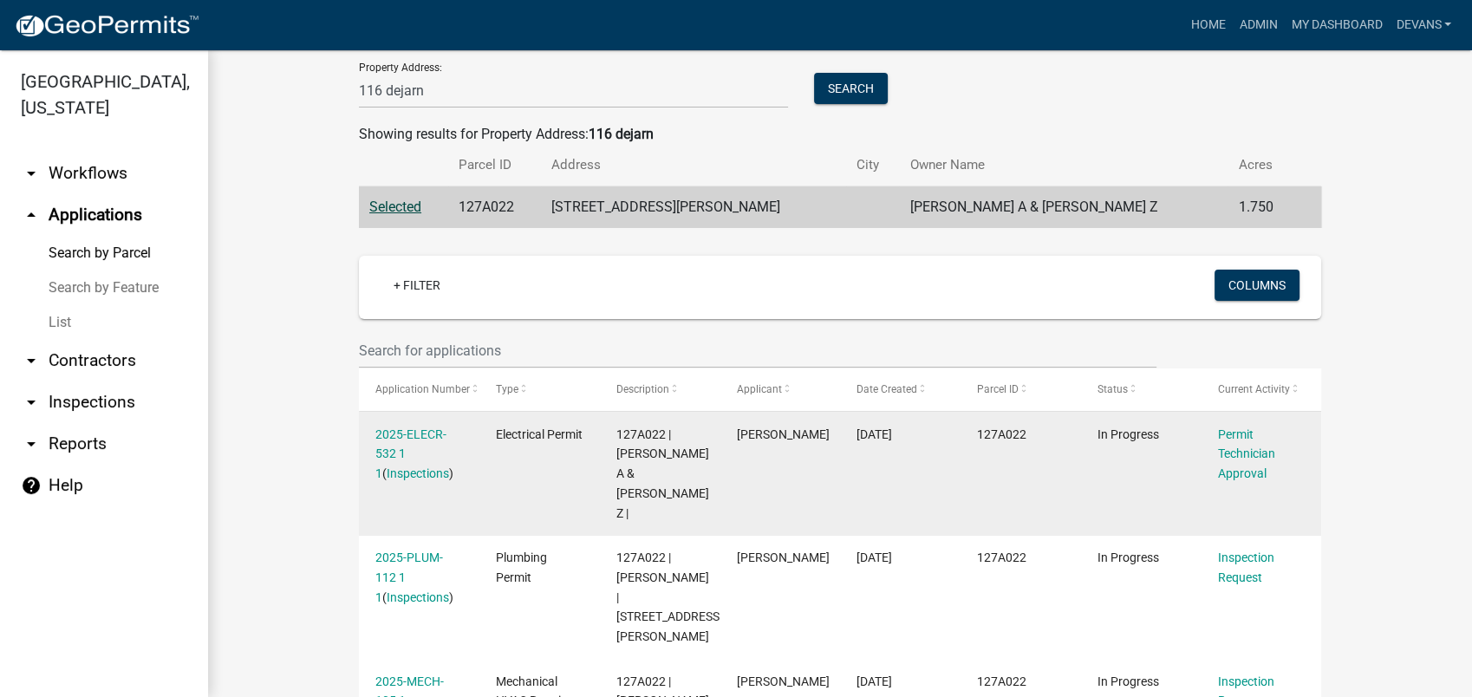
scroll to position [289, 0]
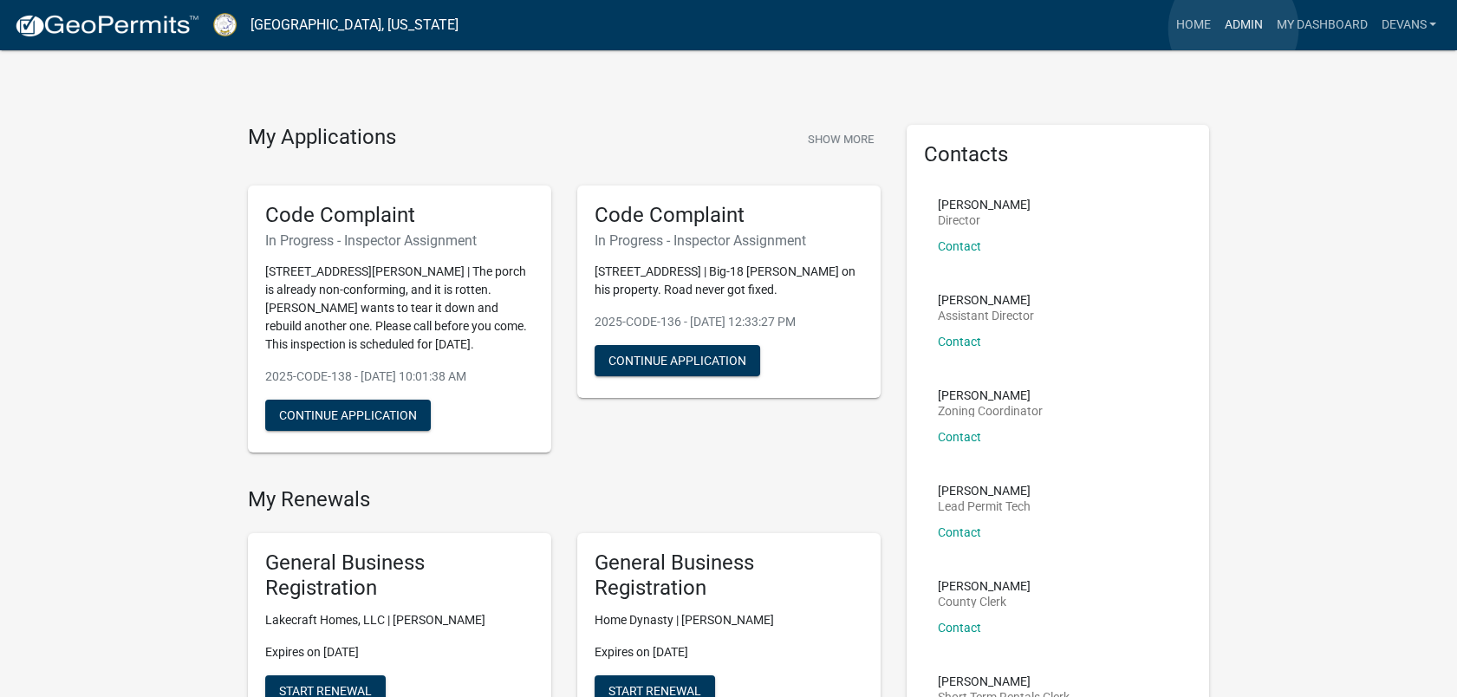
click at [1233, 29] on link "Admin" at bounding box center [1243, 25] width 52 height 33
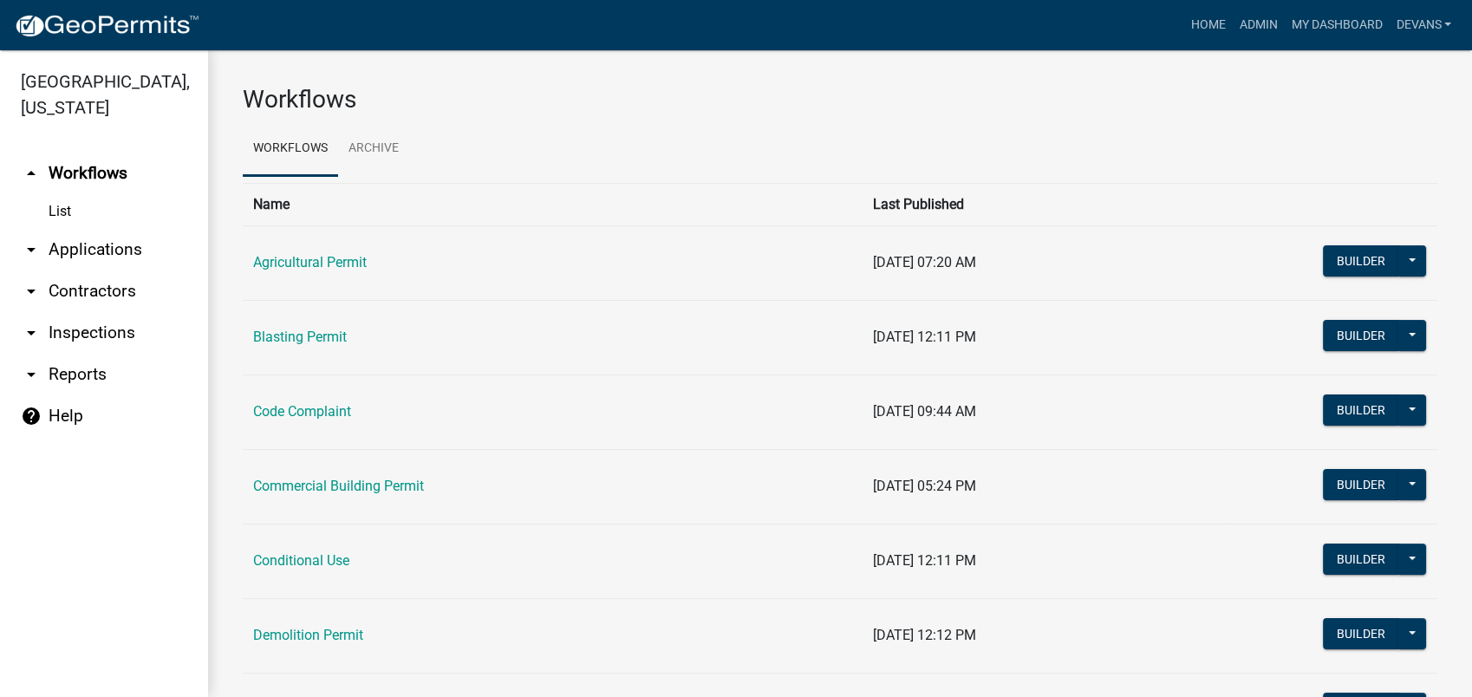
click at [50, 257] on link "arrow_drop_down Applications" at bounding box center [104, 250] width 208 height 42
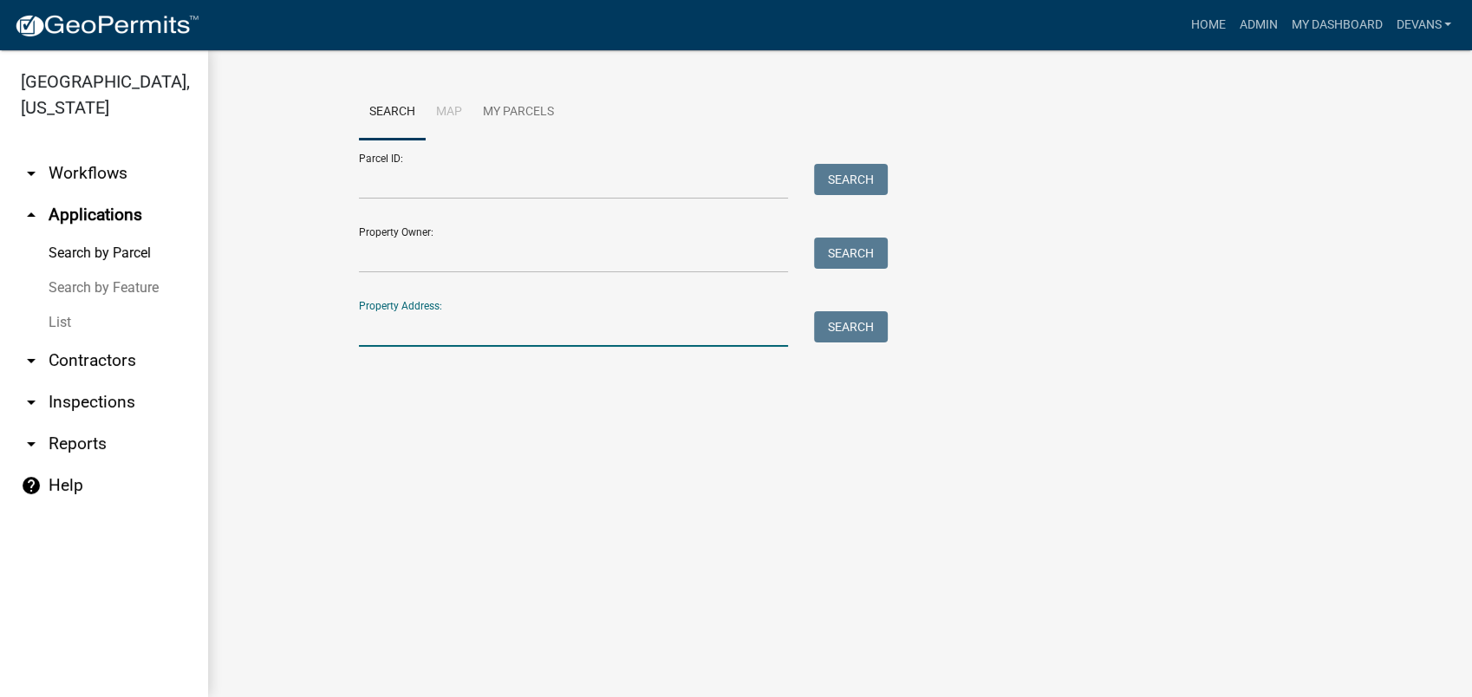
click at [364, 324] on input "Property Address:" at bounding box center [573, 329] width 429 height 36
type input "140 hawks ridge"
click at [846, 328] on button "Search" at bounding box center [851, 326] width 74 height 31
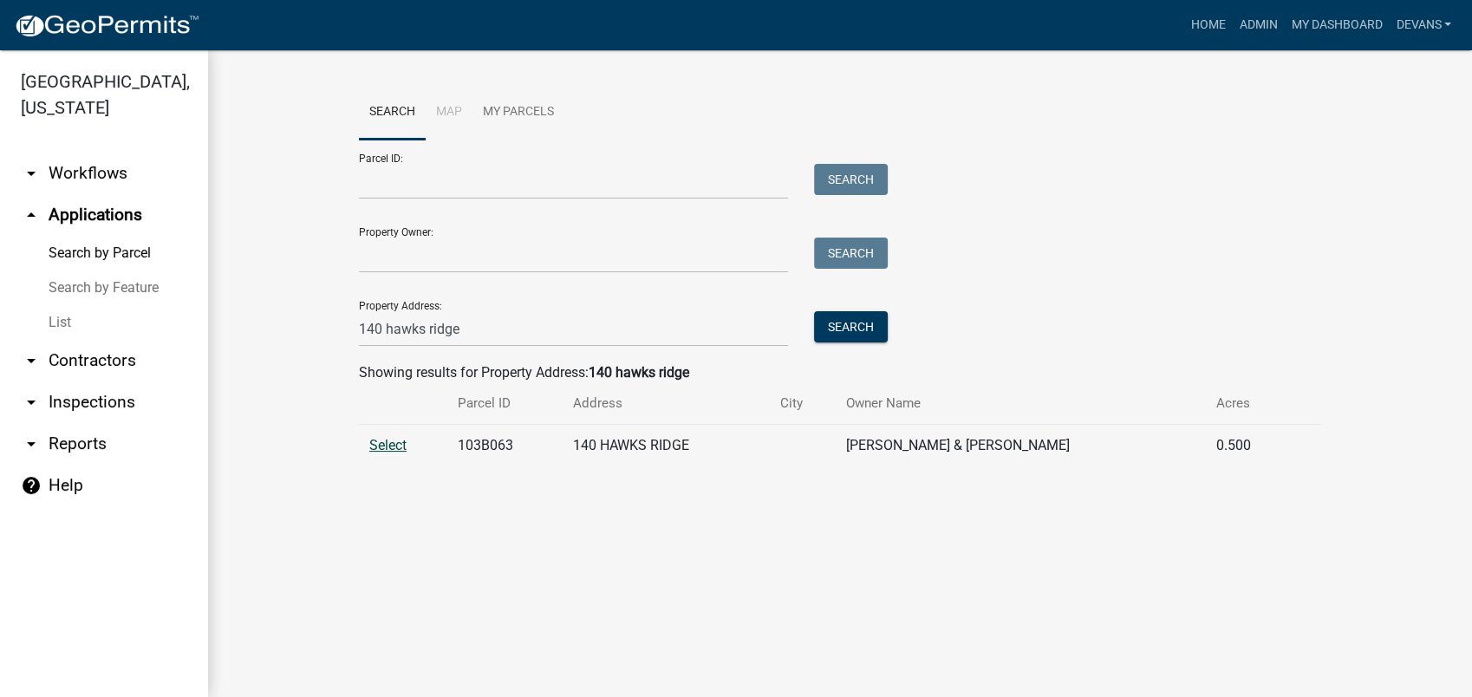
click at [387, 440] on span "Select" at bounding box center [387, 445] width 37 height 16
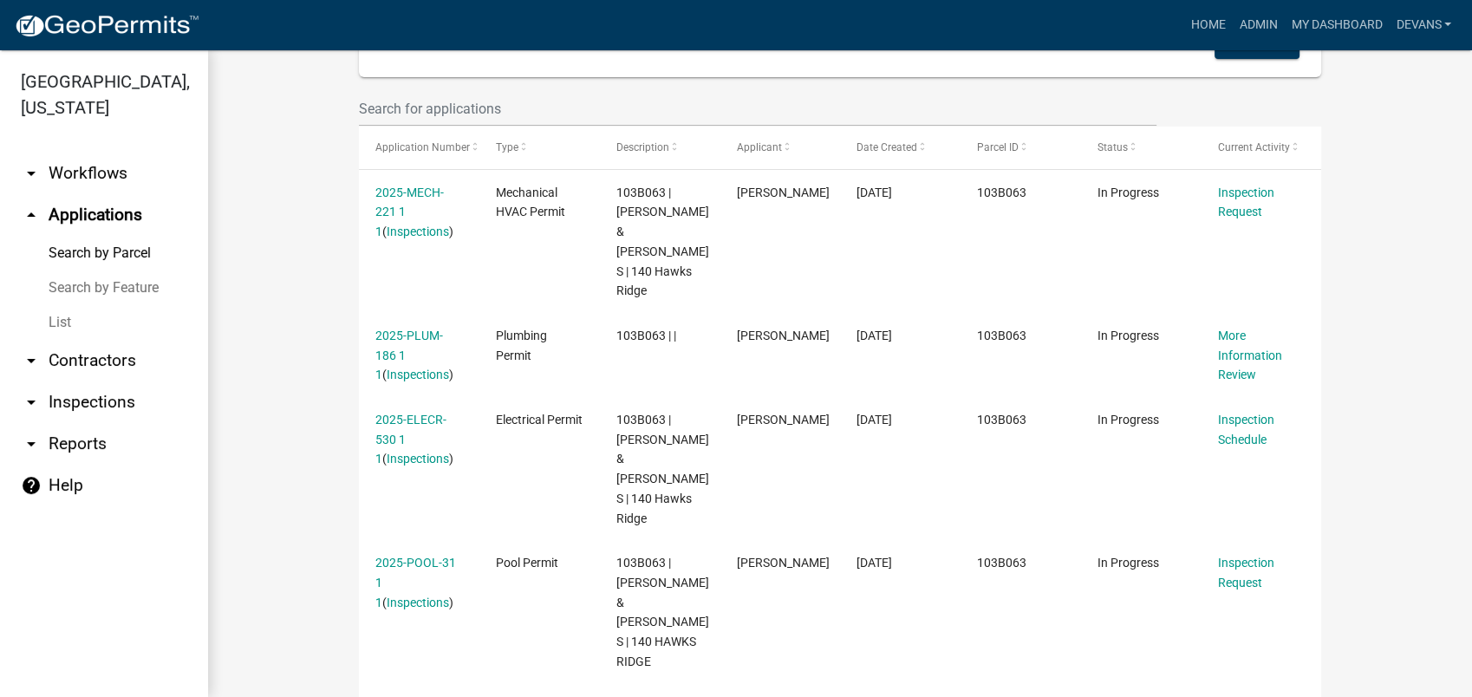
scroll to position [481, 0]
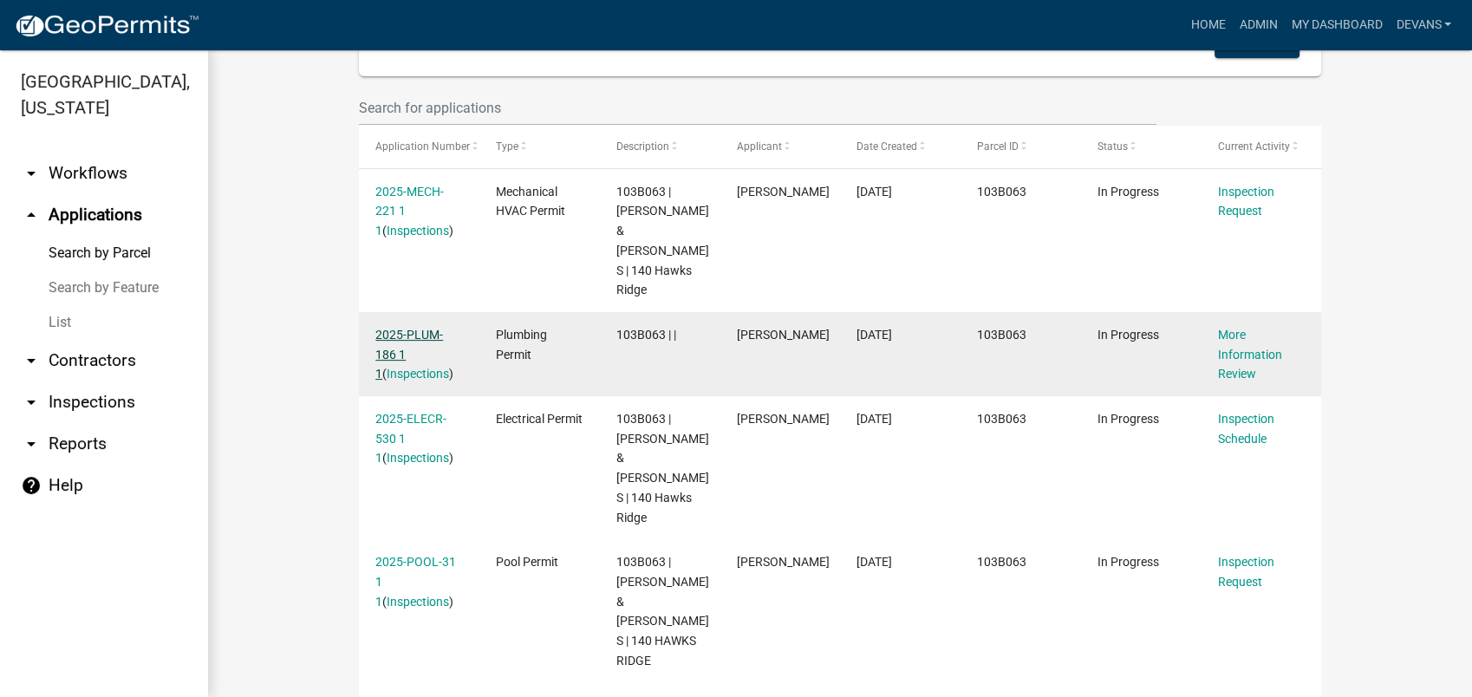
click at [419, 328] on link "2025-PLUM-186 1 1" at bounding box center [409, 355] width 68 height 54
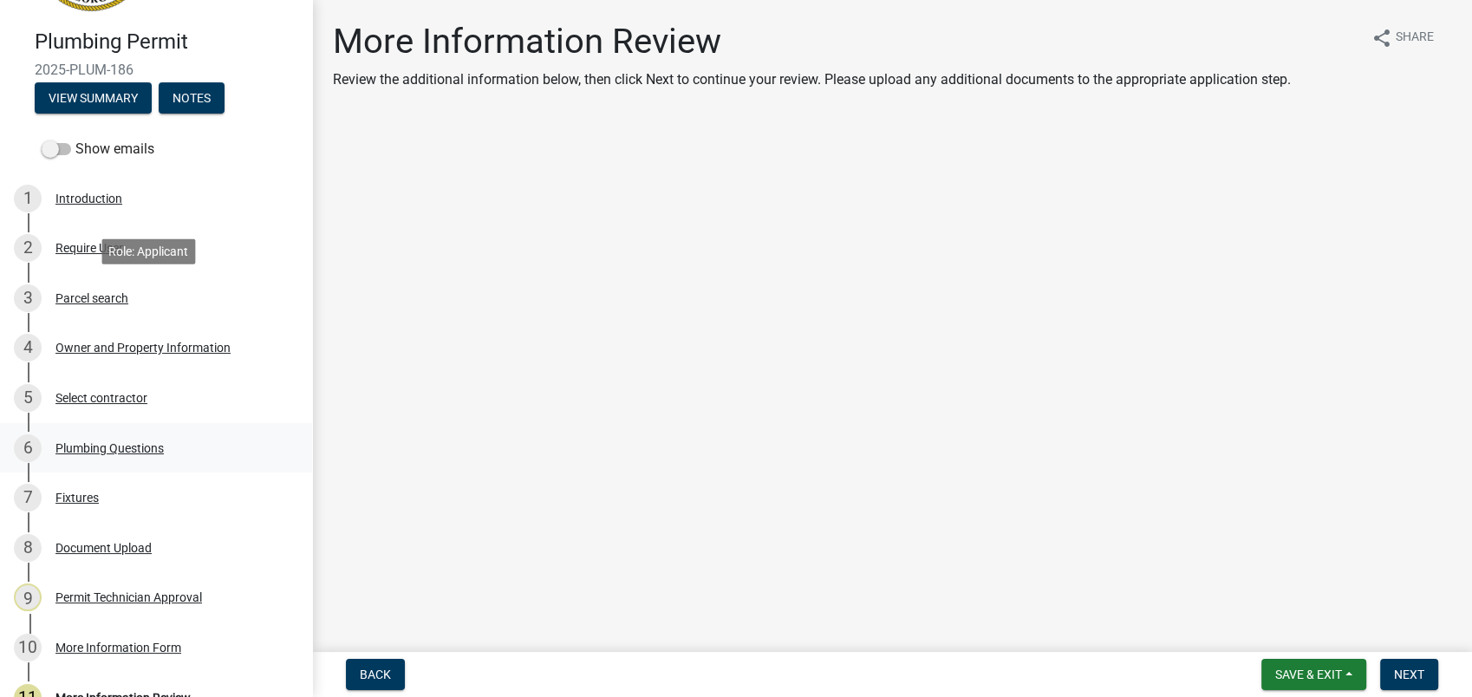
scroll to position [289, 0]
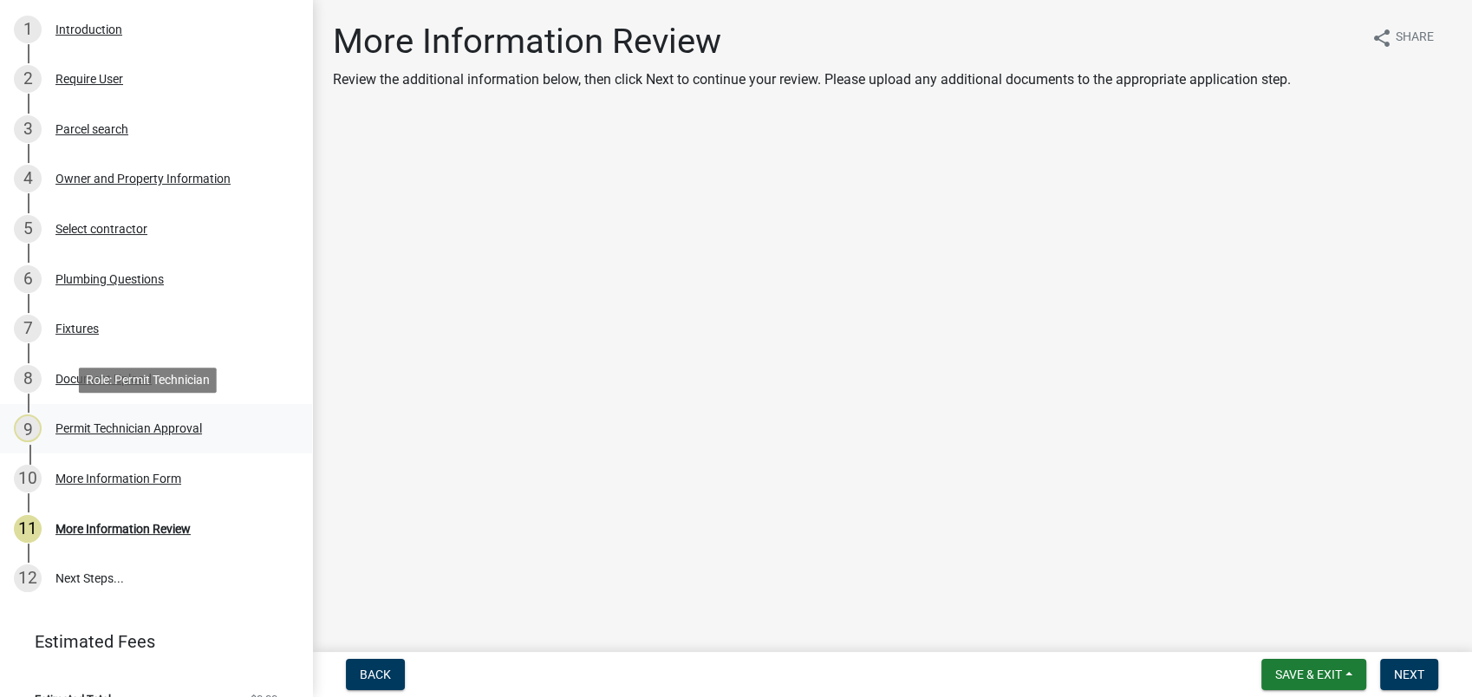
click at [138, 426] on div "Permit Technician Approval" at bounding box center [128, 428] width 146 height 12
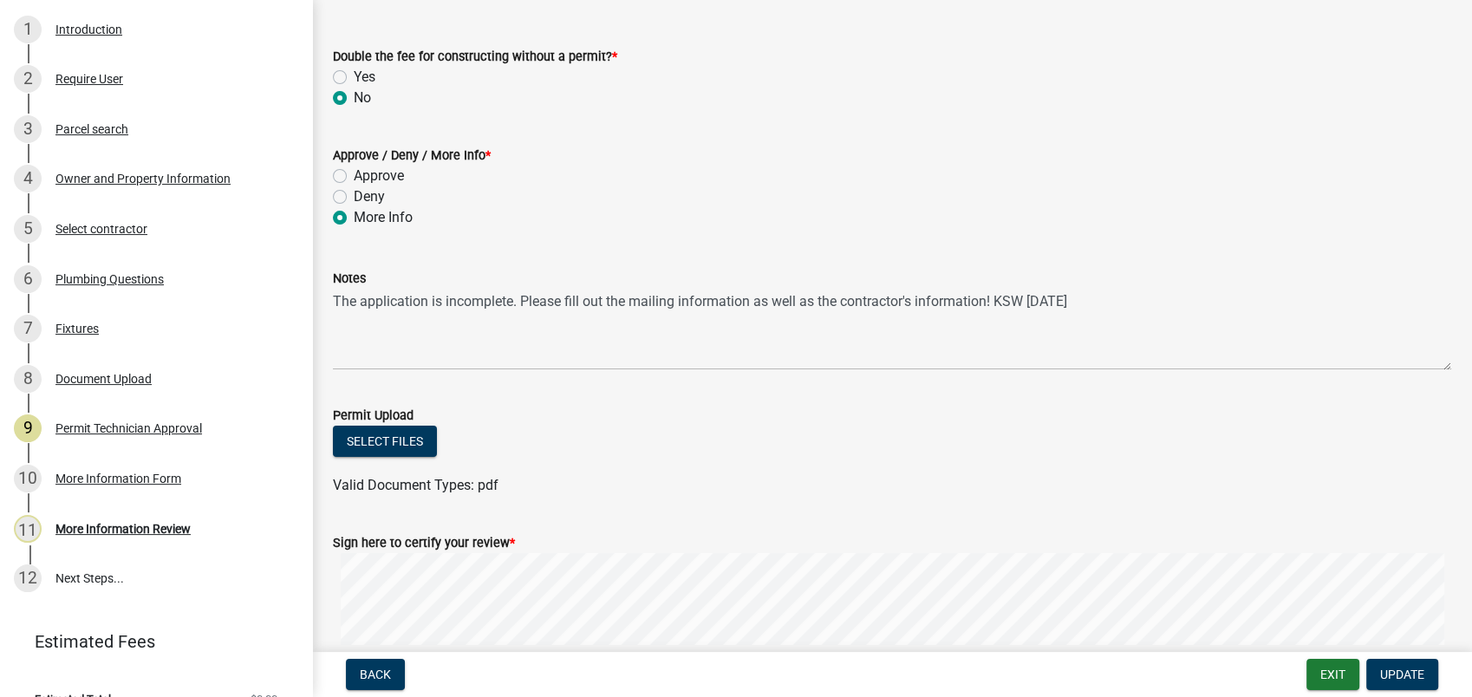
scroll to position [385, 0]
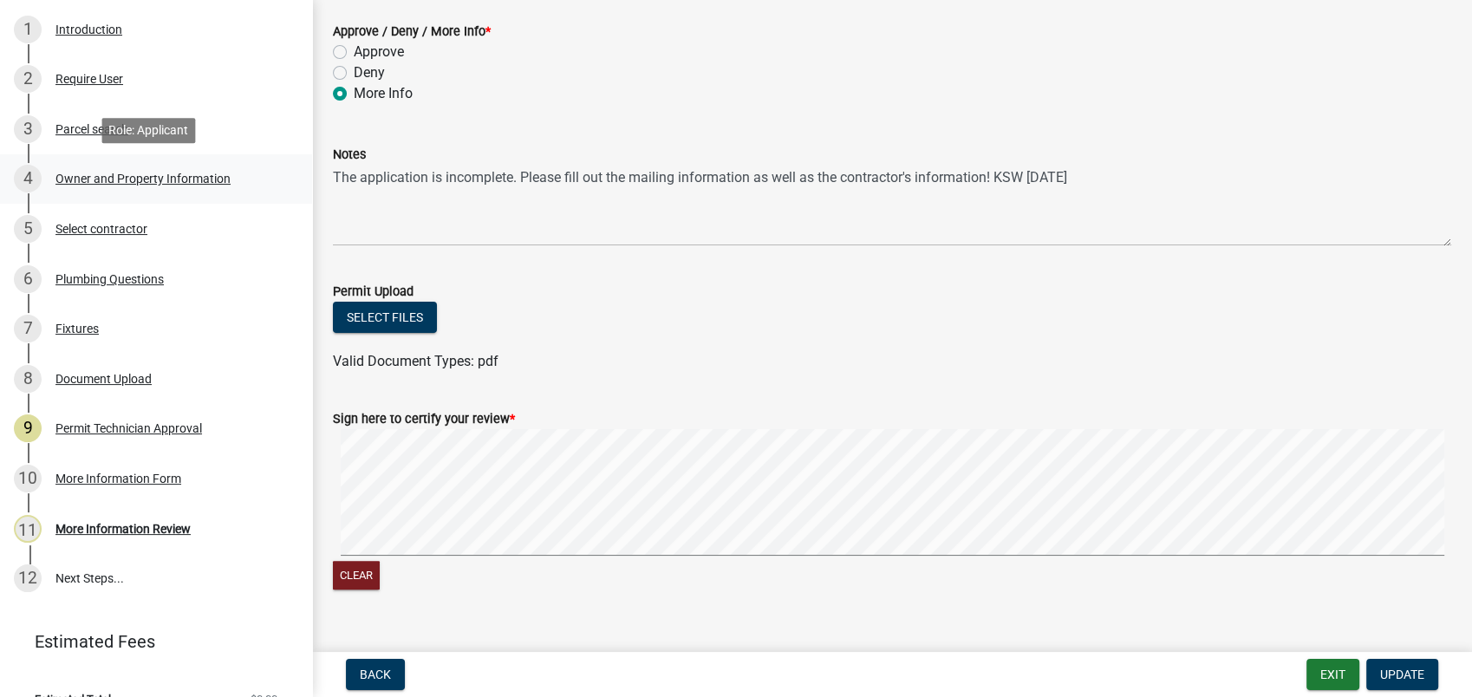
click at [126, 178] on div "Owner and Property Information" at bounding box center [142, 178] width 175 height 12
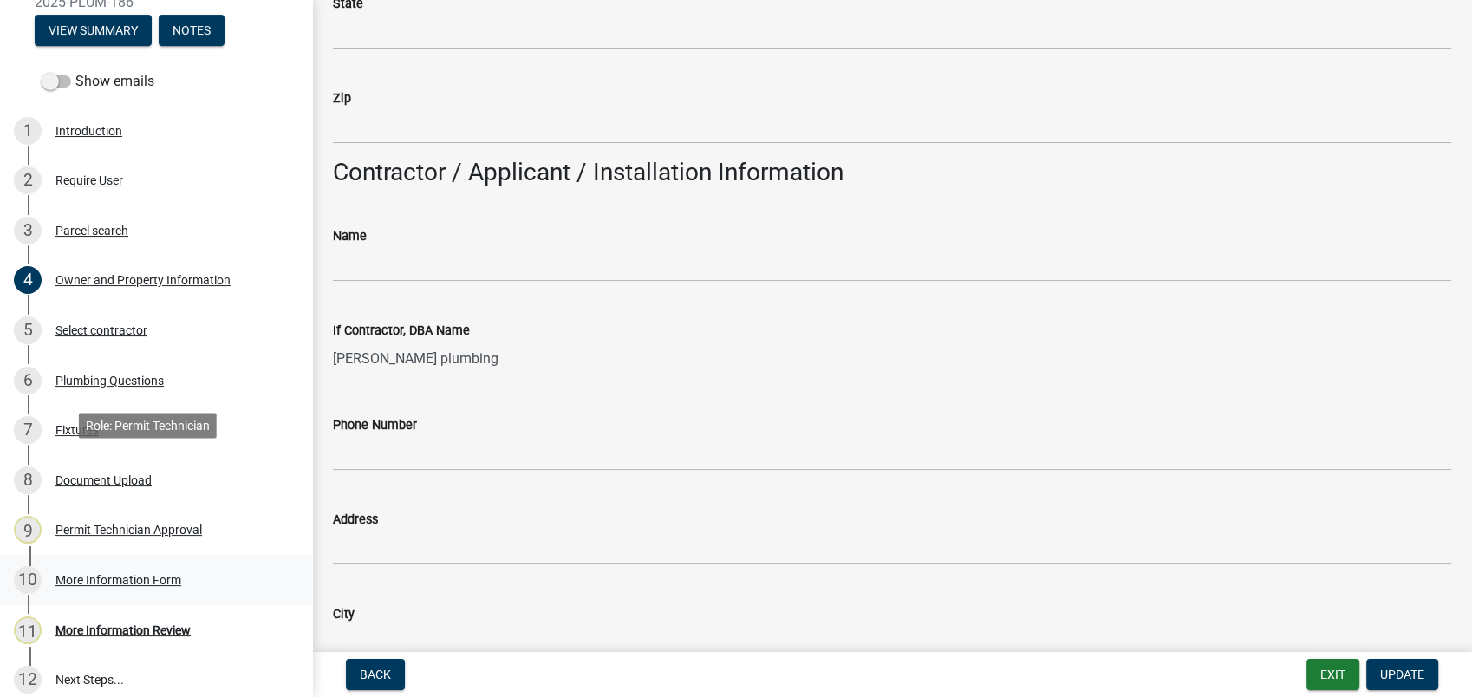
scroll to position [316, 0]
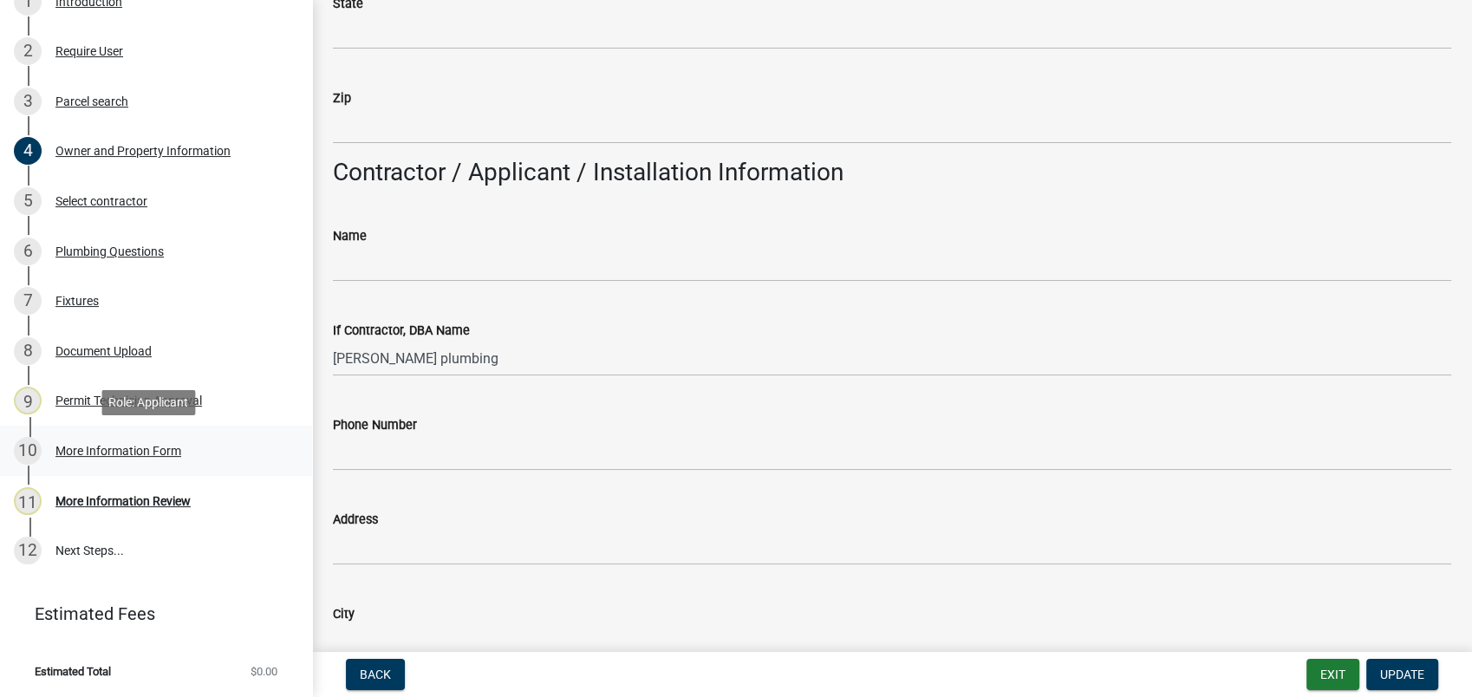
click at [125, 452] on div "More Information Form" at bounding box center [118, 451] width 126 height 12
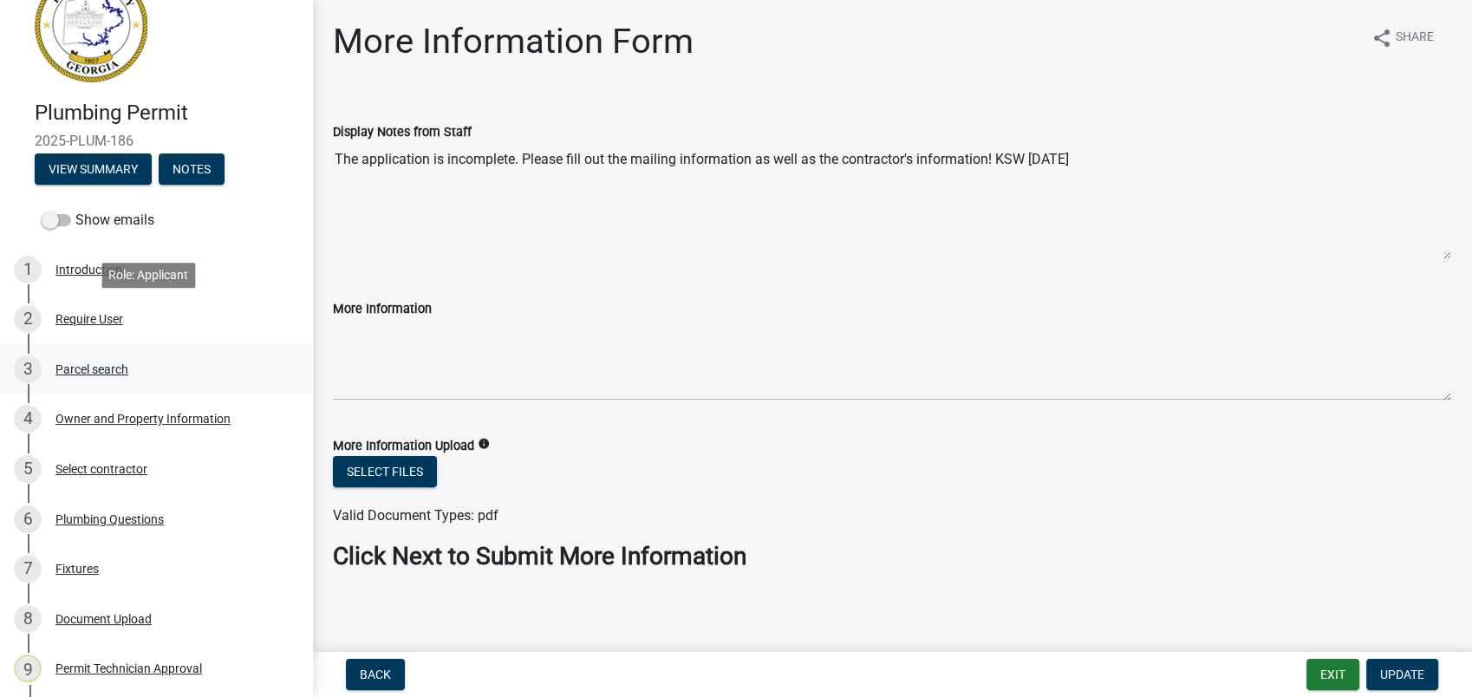
scroll to position [28, 0]
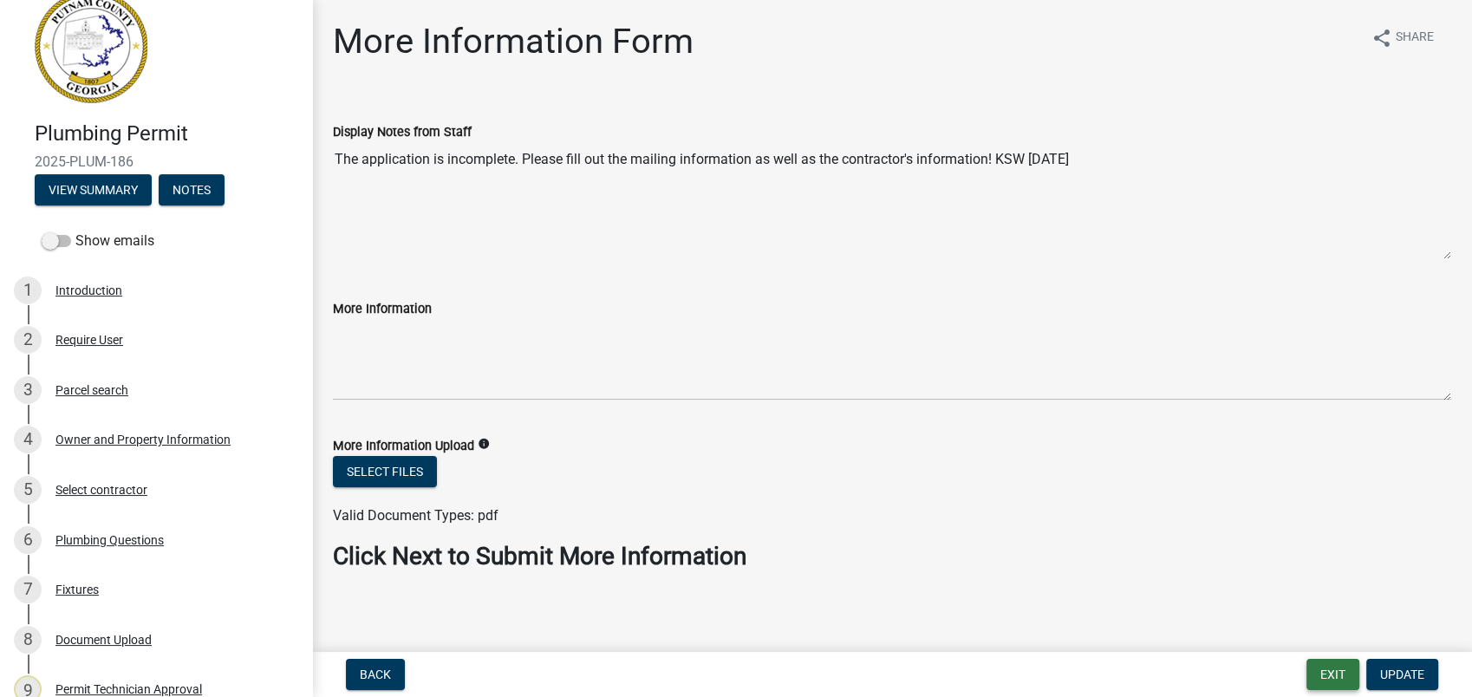
click at [1323, 676] on button "Exit" at bounding box center [1332, 674] width 53 height 31
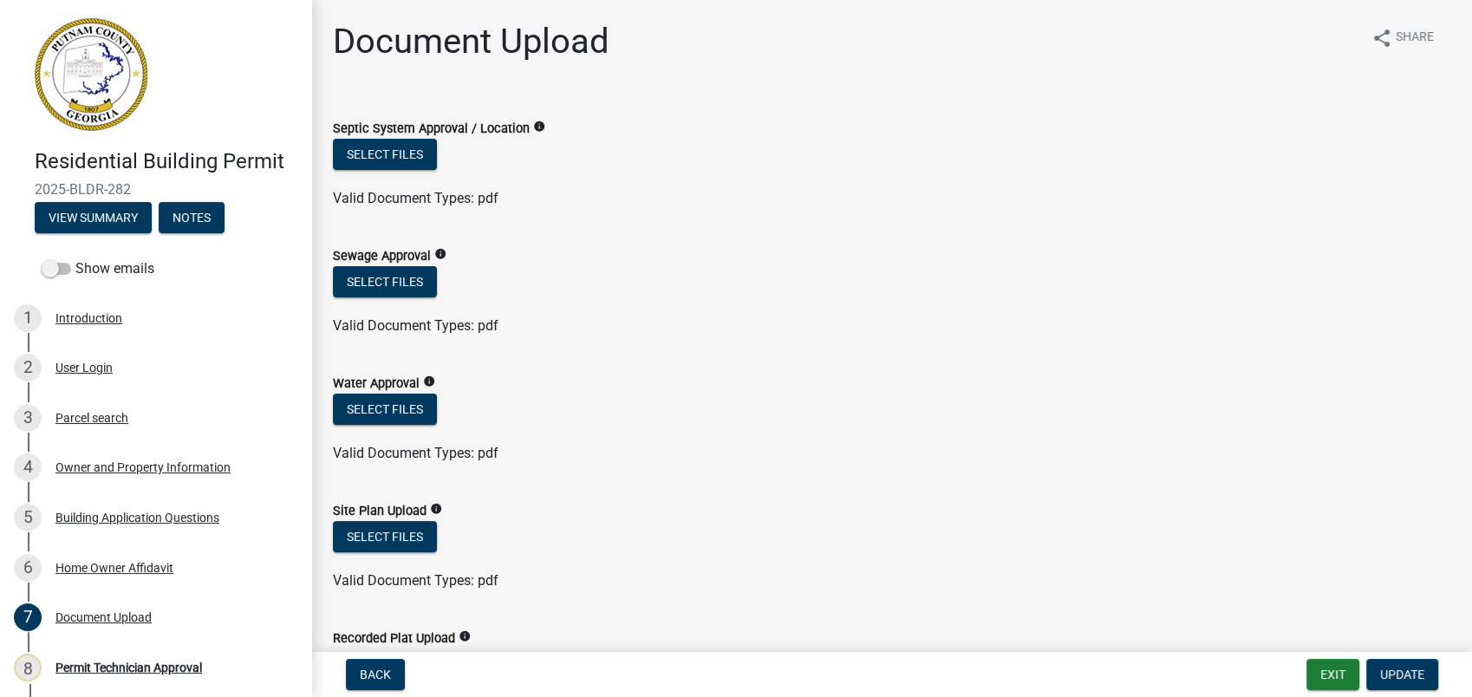
scroll to position [673, 0]
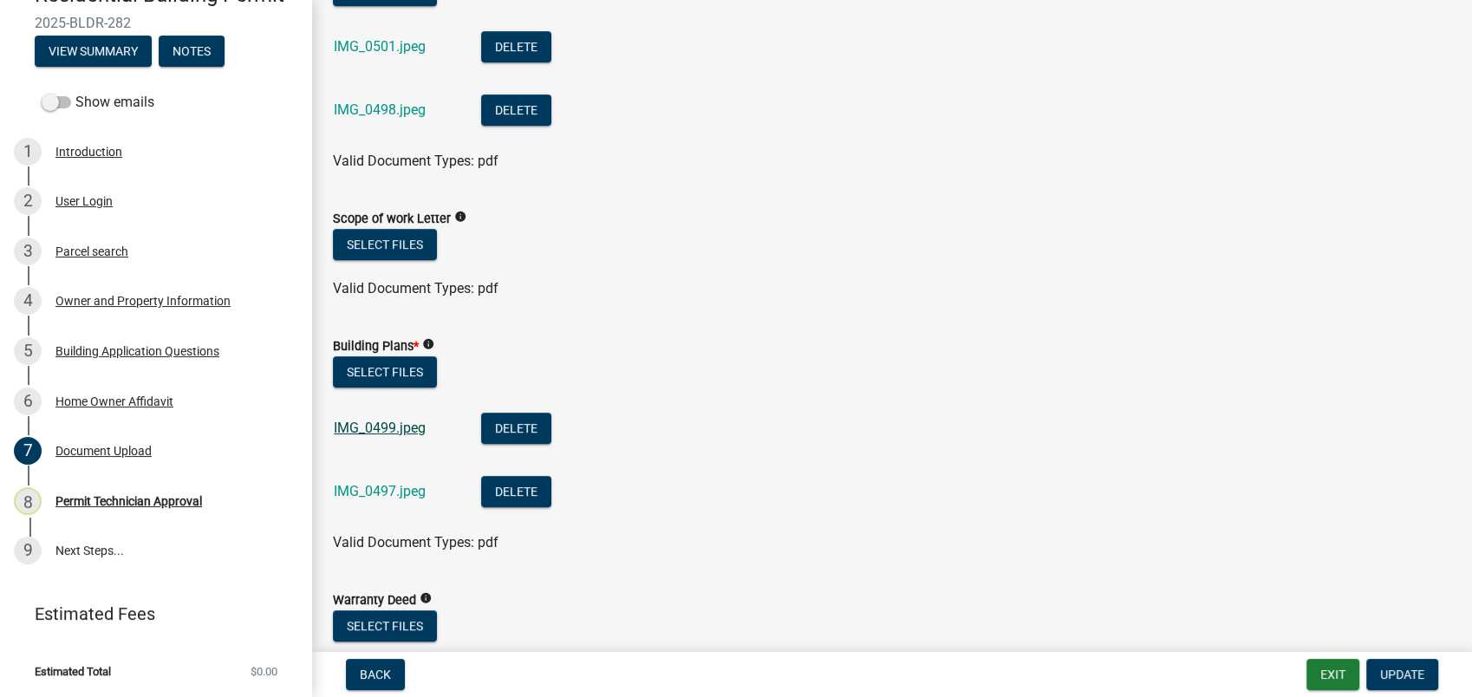
click at [416, 430] on link "IMG_0499.jpeg" at bounding box center [380, 427] width 92 height 16
click at [388, 361] on button "Select files" at bounding box center [385, 371] width 104 height 31
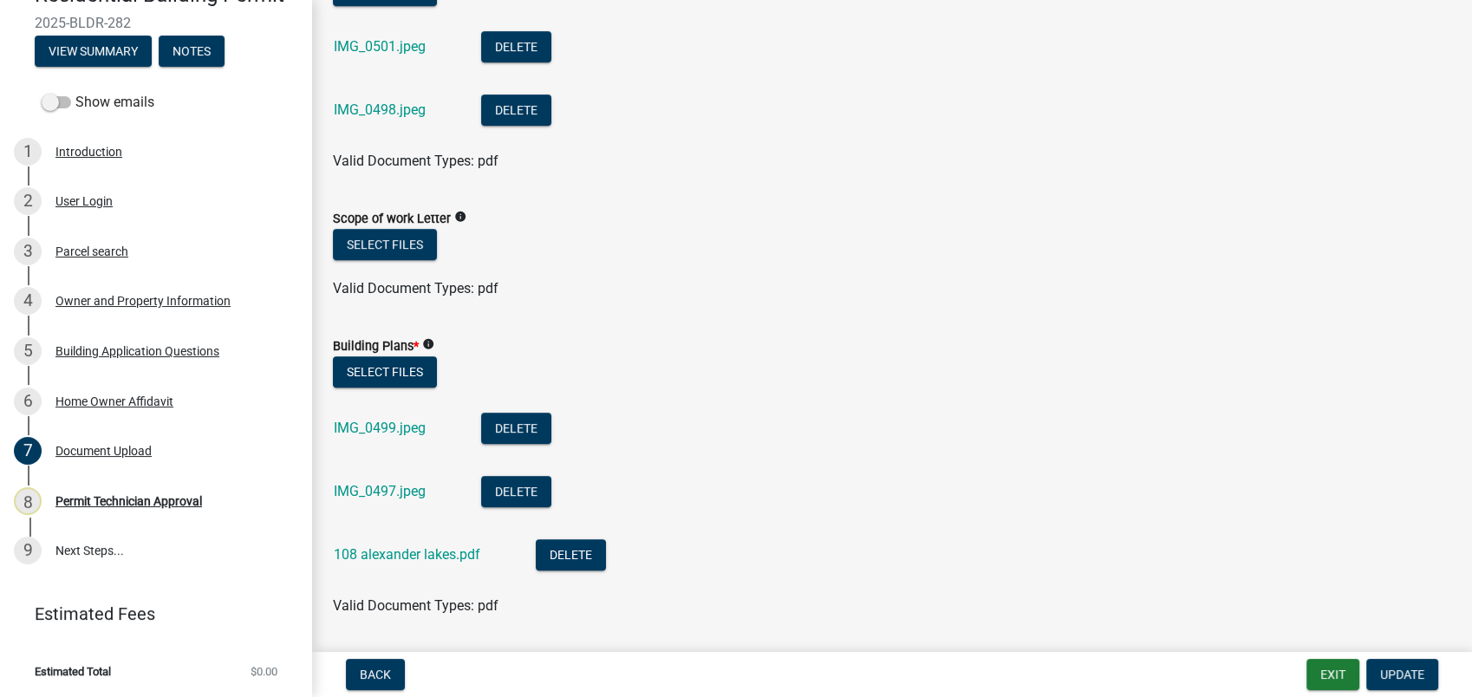
click at [436, 541] on div "108 alexander lakes.pdf" at bounding box center [421, 557] width 174 height 36
click at [432, 556] on link "108 alexander lakes.pdf" at bounding box center [407, 554] width 146 height 16
click at [515, 483] on button "Delete" at bounding box center [516, 491] width 70 height 31
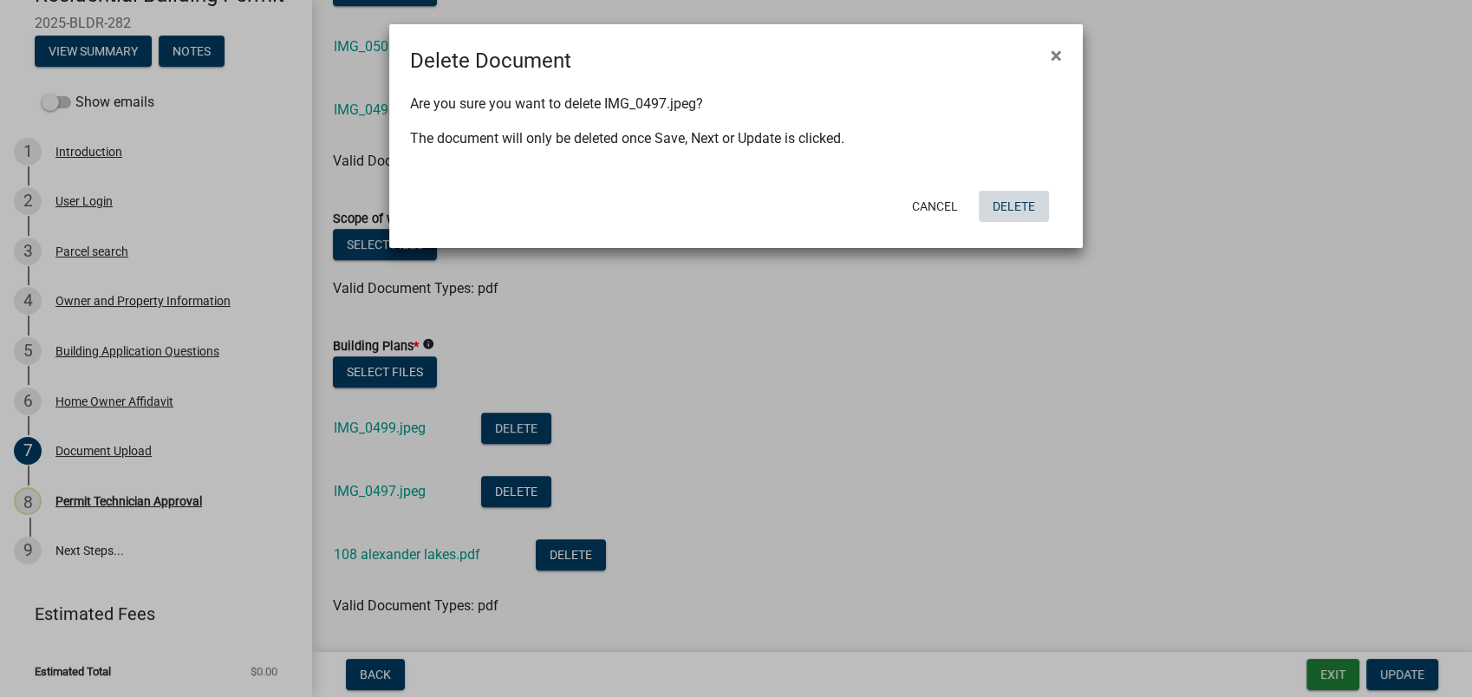
click at [1006, 208] on button "Delete" at bounding box center [1014, 206] width 70 height 31
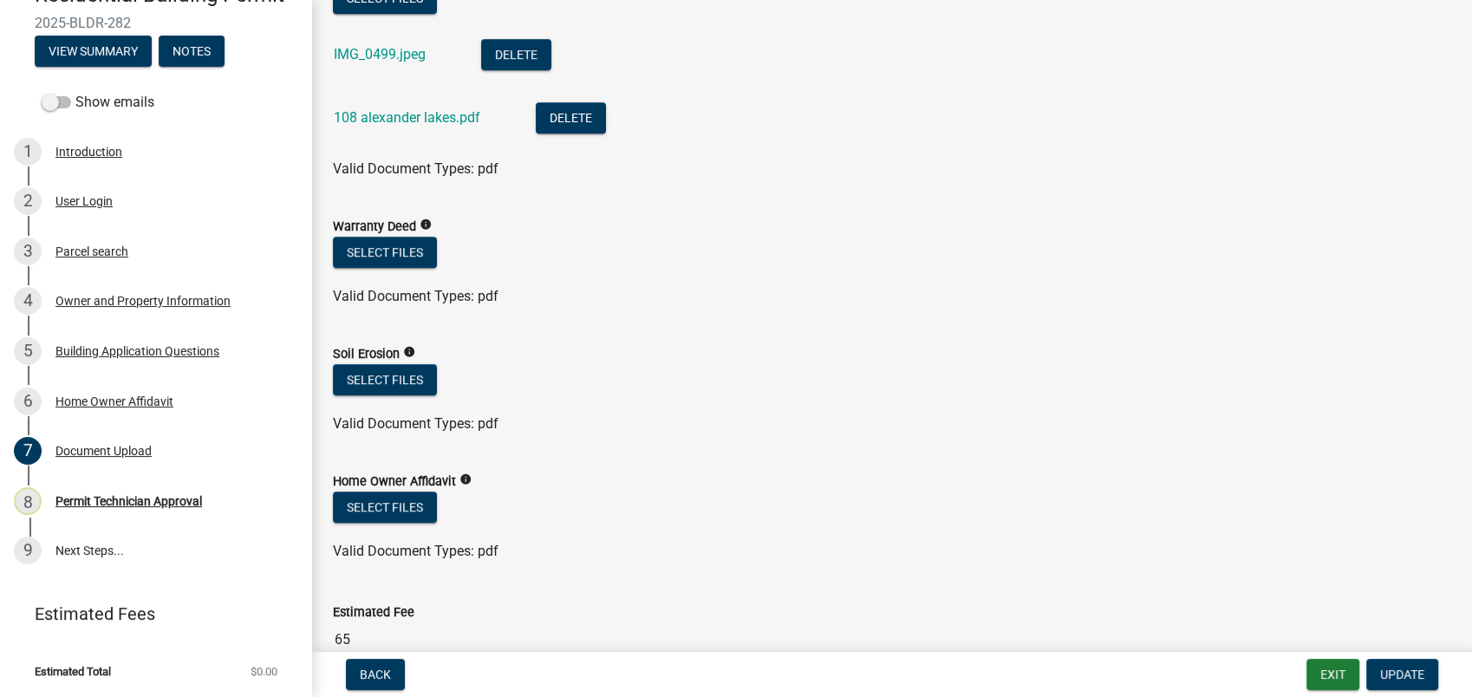
scroll to position [1059, 0]
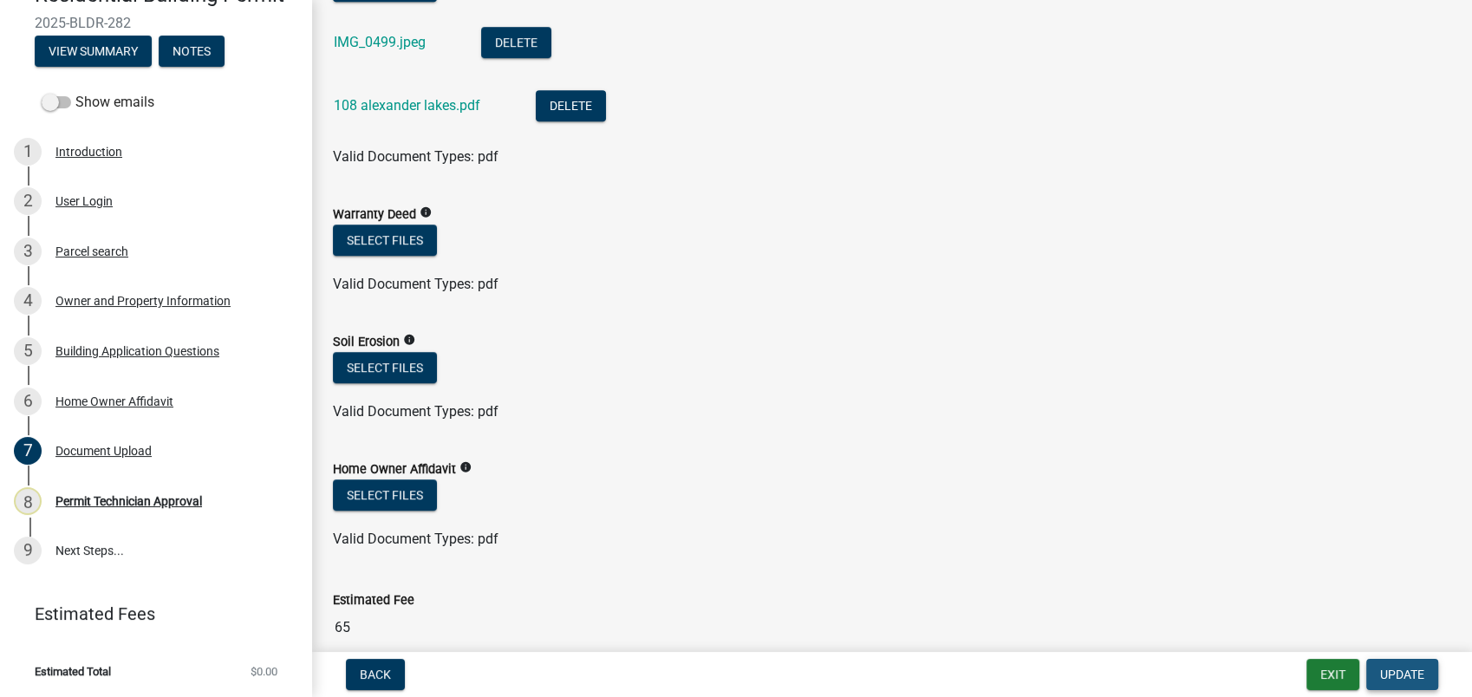
click at [1387, 668] on span "Update" at bounding box center [1402, 674] width 44 height 14
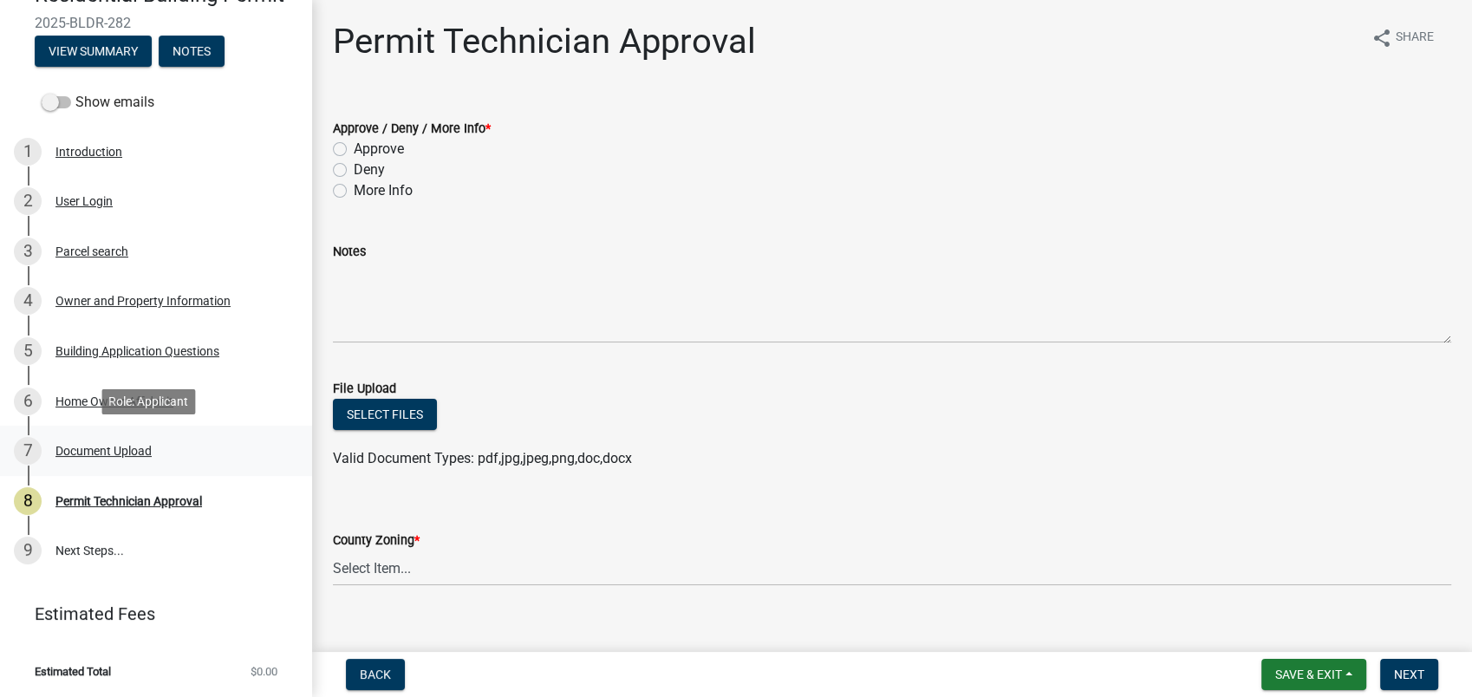
click at [127, 451] on div "Document Upload" at bounding box center [103, 451] width 96 height 12
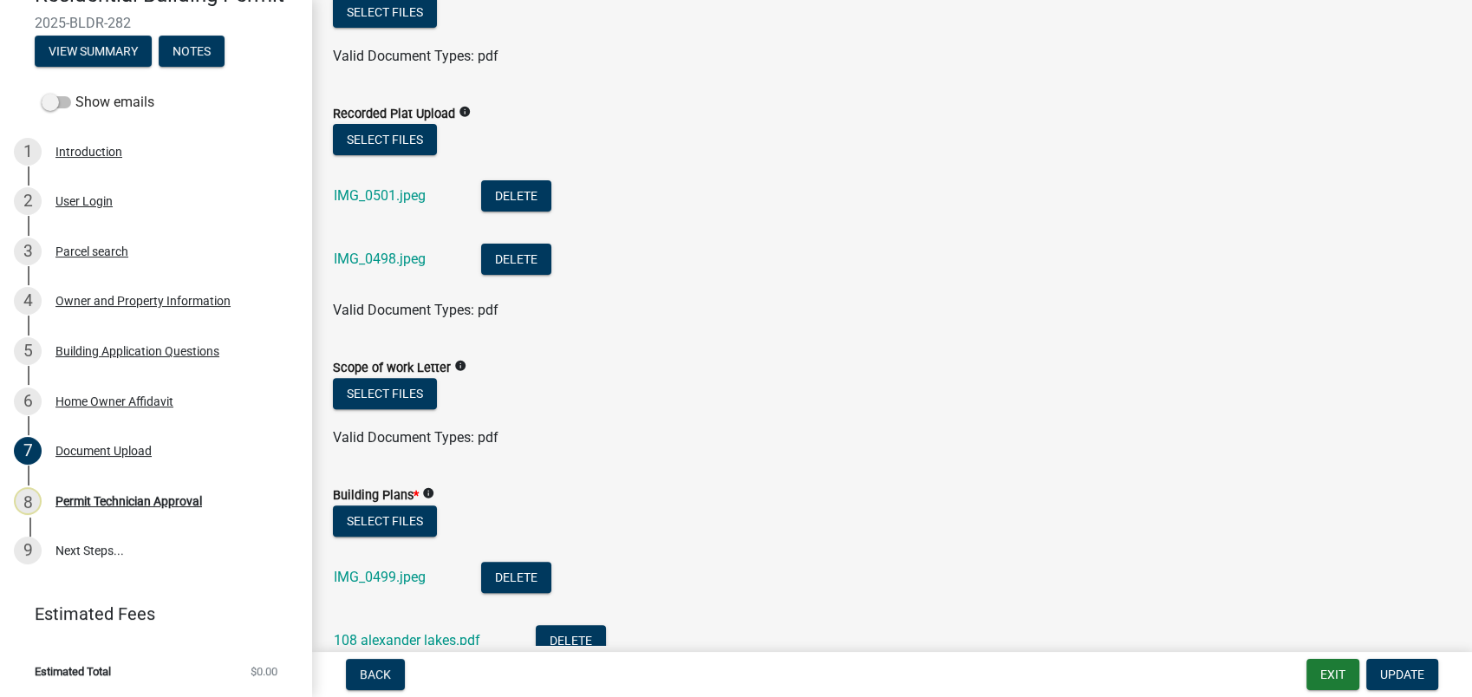
scroll to position [481, 0]
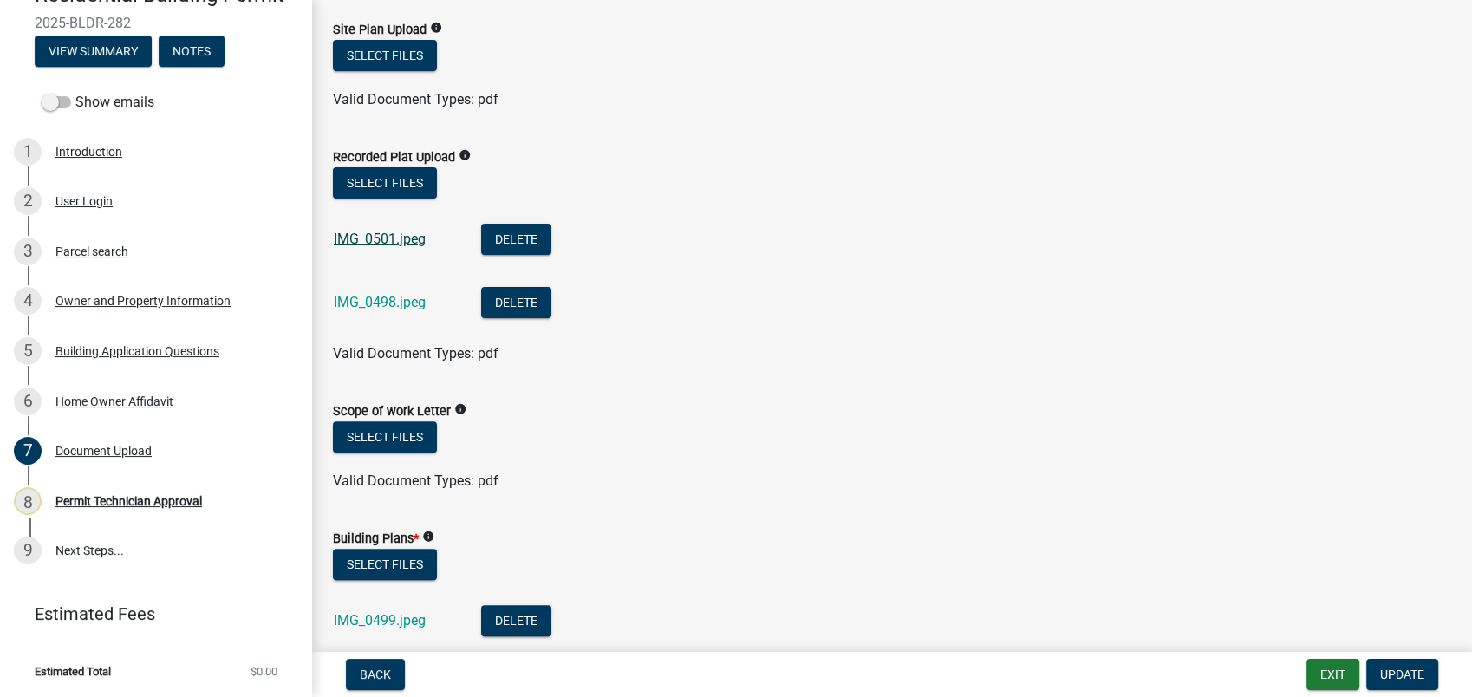
click at [382, 241] on link "IMG_0501.jpeg" at bounding box center [380, 239] width 92 height 16
click at [394, 180] on button "Select files" at bounding box center [385, 182] width 104 height 31
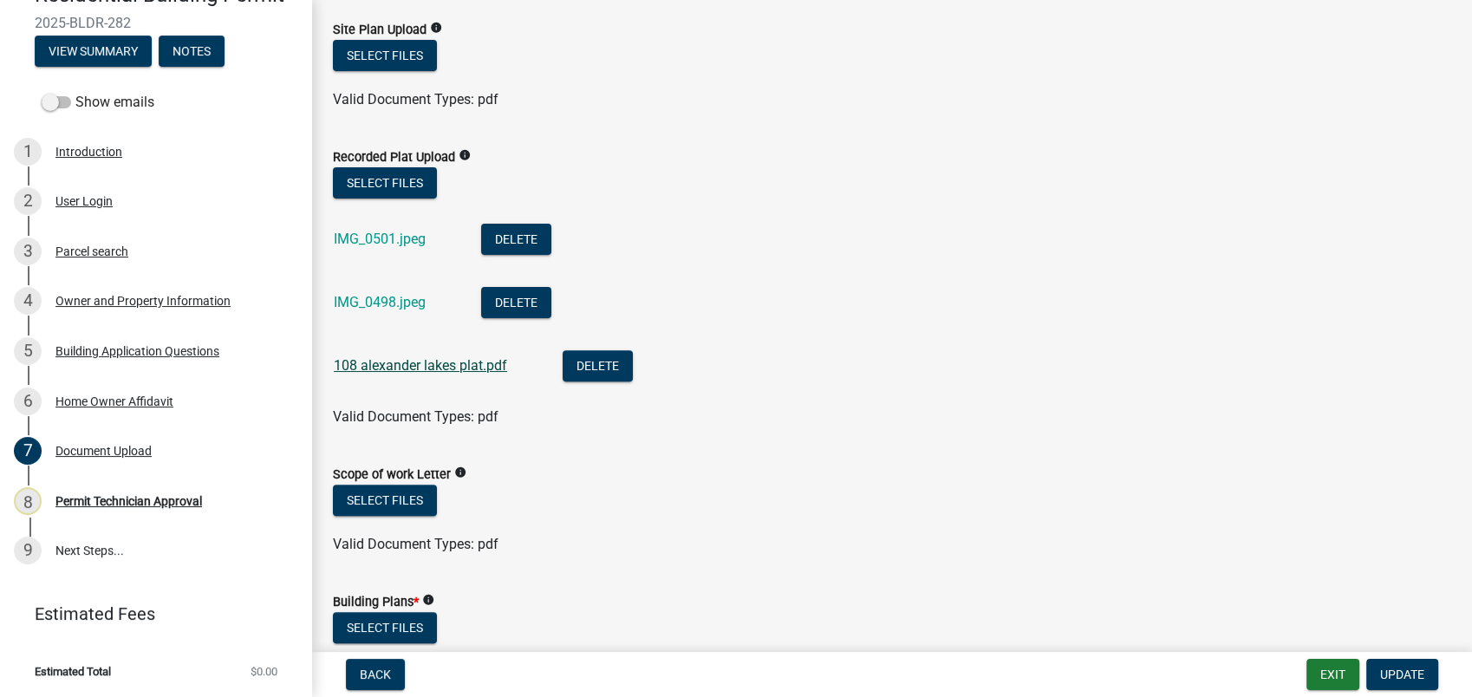
click at [413, 365] on link "108 alexander lakes plat.pdf" at bounding box center [420, 365] width 173 height 16
click at [421, 234] on link "IMG_0501.jpeg" at bounding box center [380, 239] width 92 height 16
click at [503, 239] on button "Delete" at bounding box center [516, 239] width 70 height 31
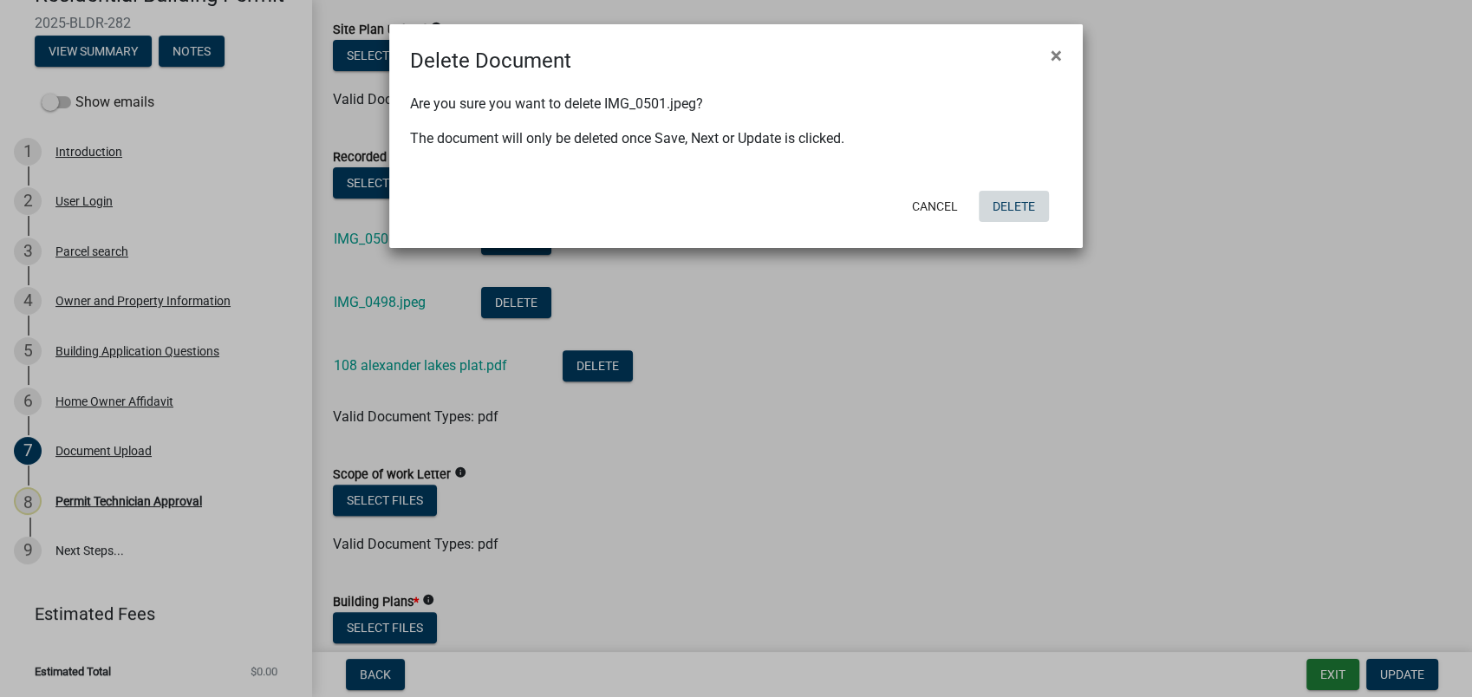
click at [1023, 201] on button "Delete" at bounding box center [1014, 206] width 70 height 31
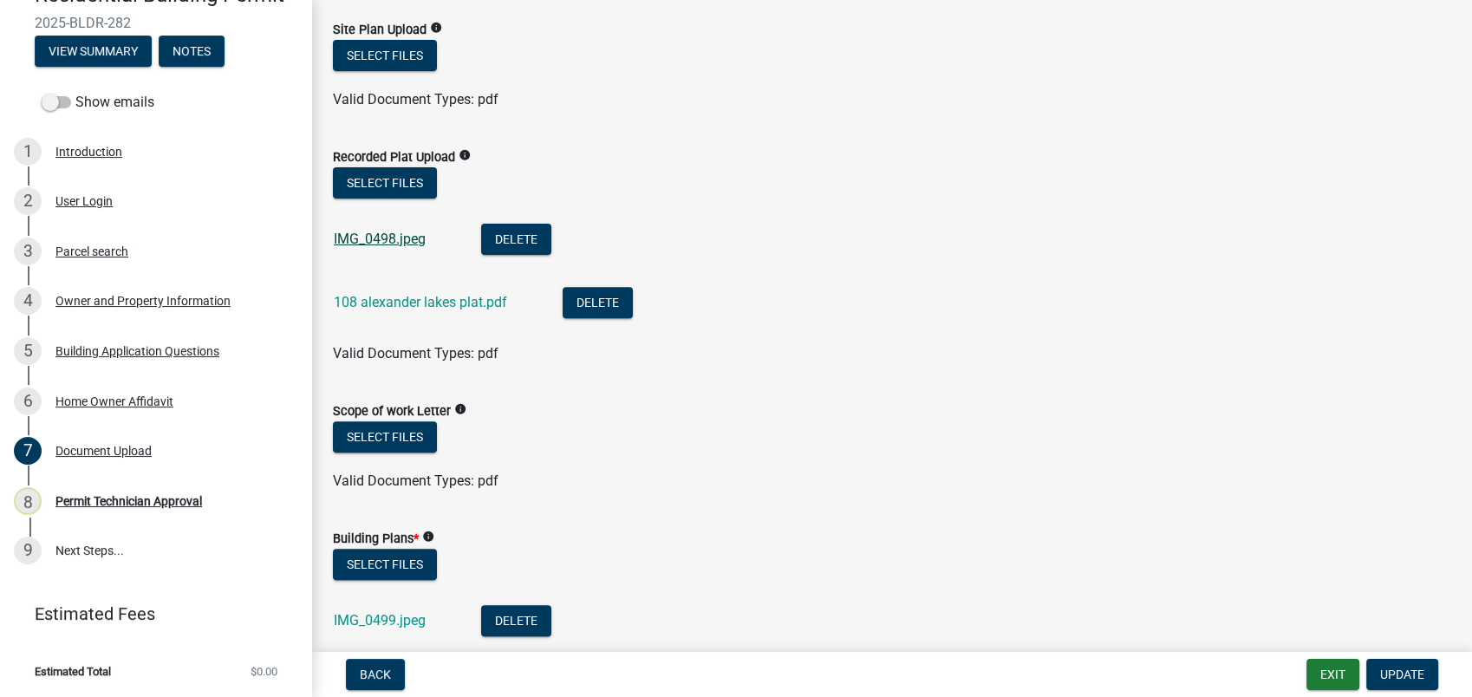
click at [416, 243] on link "IMG_0498.jpeg" at bounding box center [380, 239] width 92 height 16
click at [1387, 665] on button "Update" at bounding box center [1402, 674] width 72 height 31
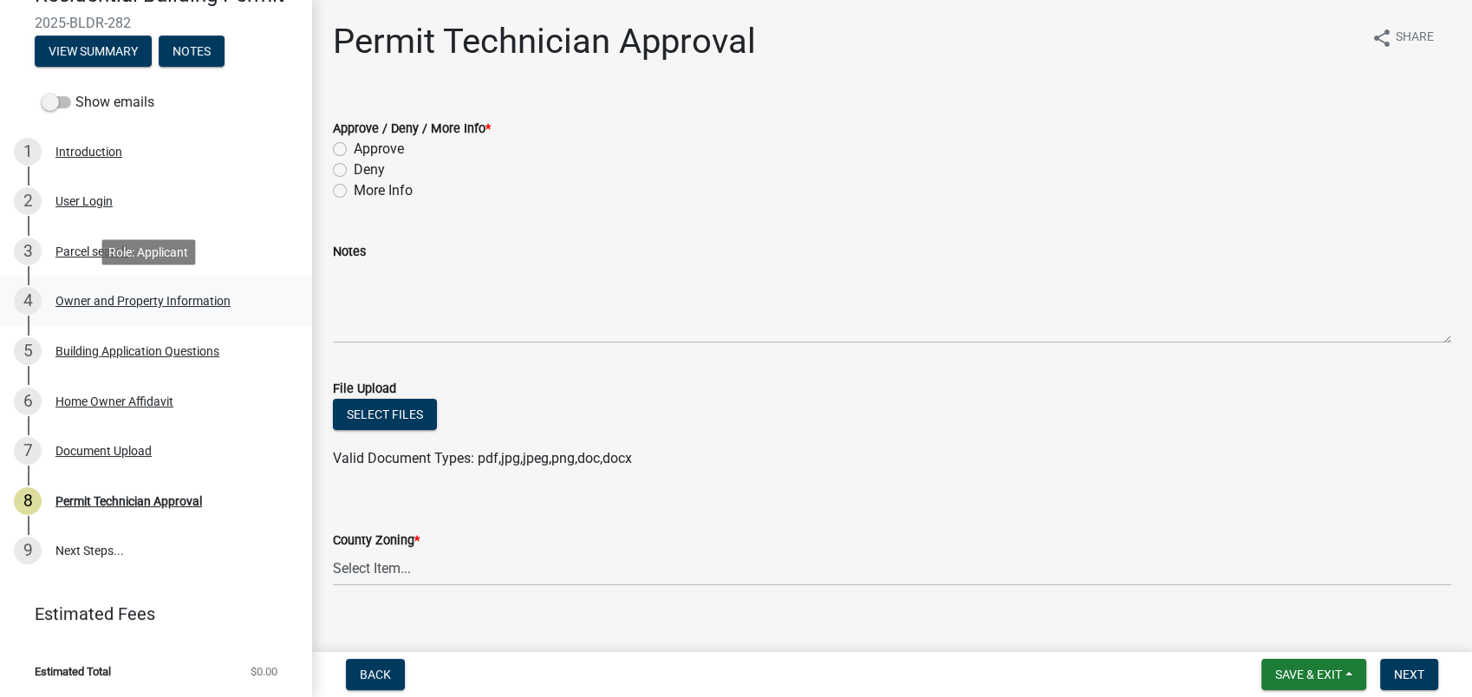
click at [90, 290] on div "4 Owner and Property Information" at bounding box center [149, 301] width 270 height 28
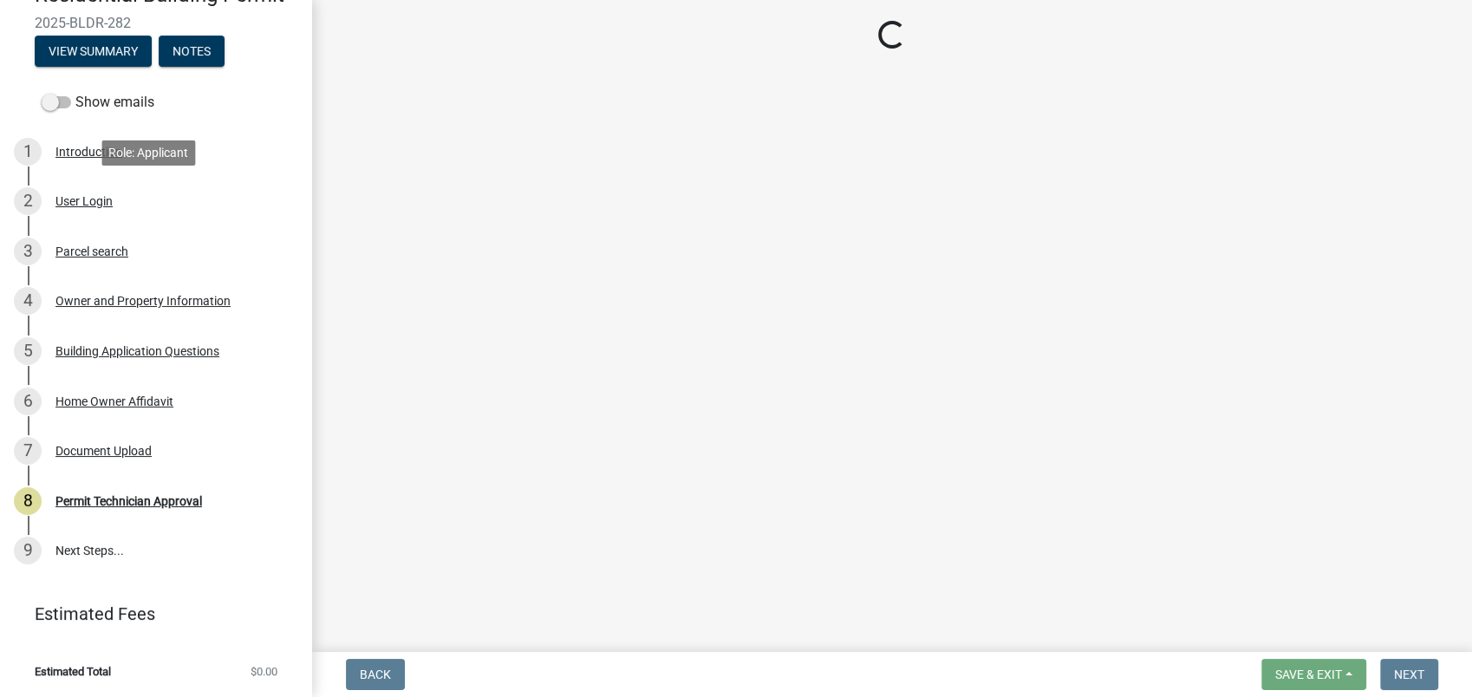
select select "a6b90f04-145f-43dc-a4e6-6d5ec8e28ec9"
select select "83394b22-4a11-496c-8e5c-75ade2e72faf"
select select "469c5908-2854-42d5-89ed-bee7fc26529e"
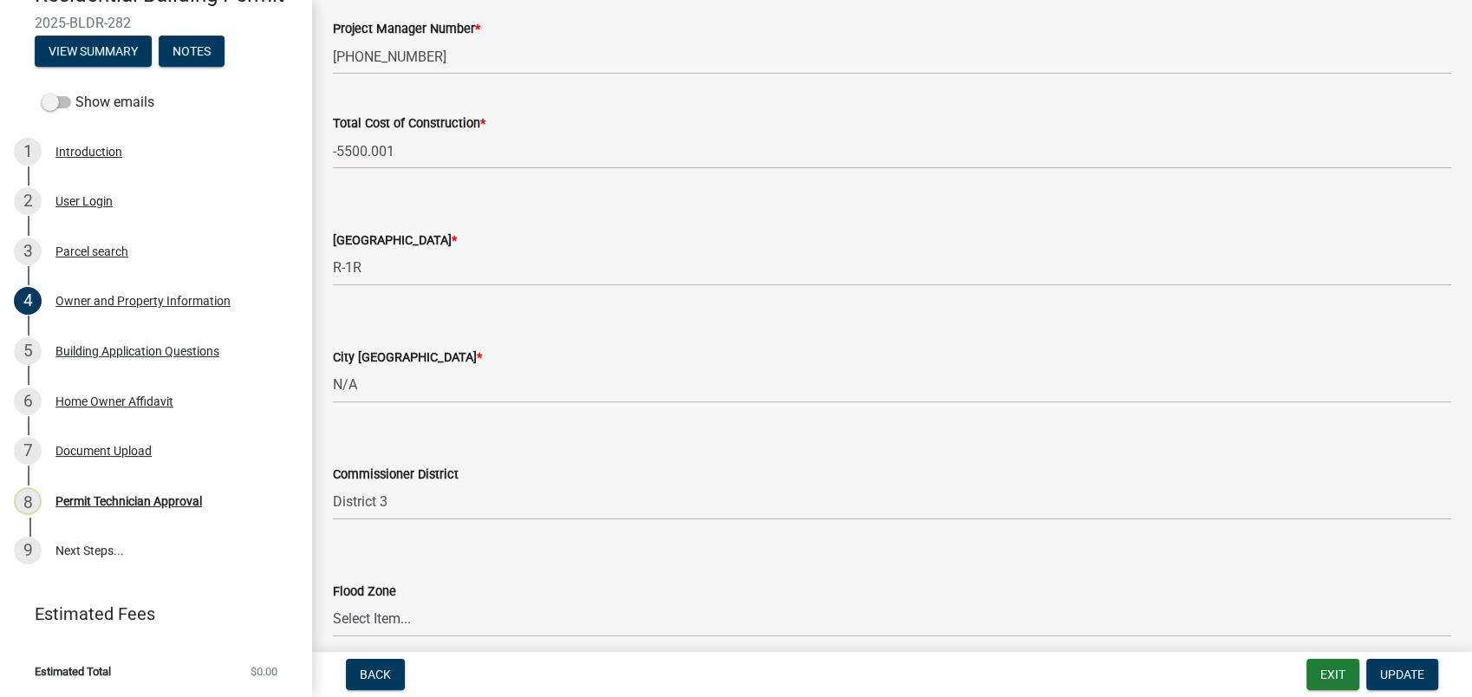
scroll to position [2930, 0]
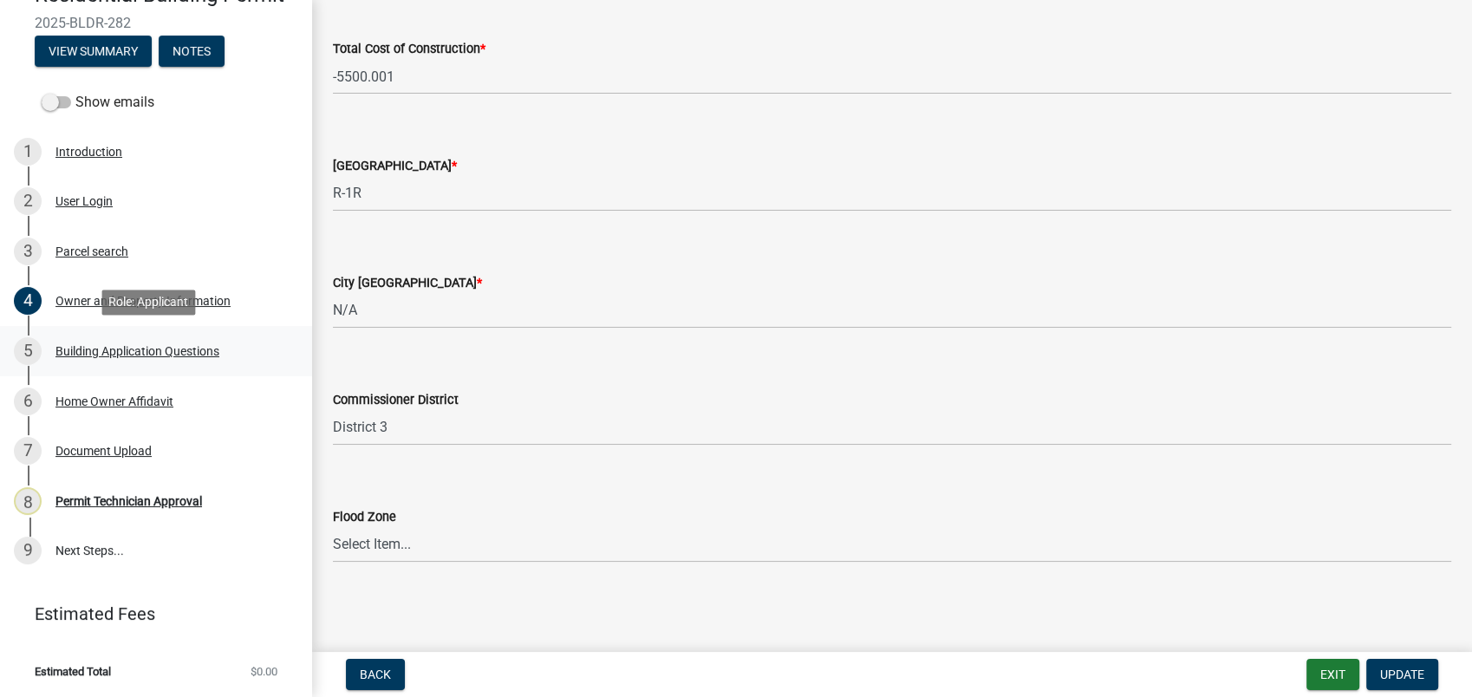
click at [81, 351] on div "Building Application Questions" at bounding box center [137, 351] width 164 height 12
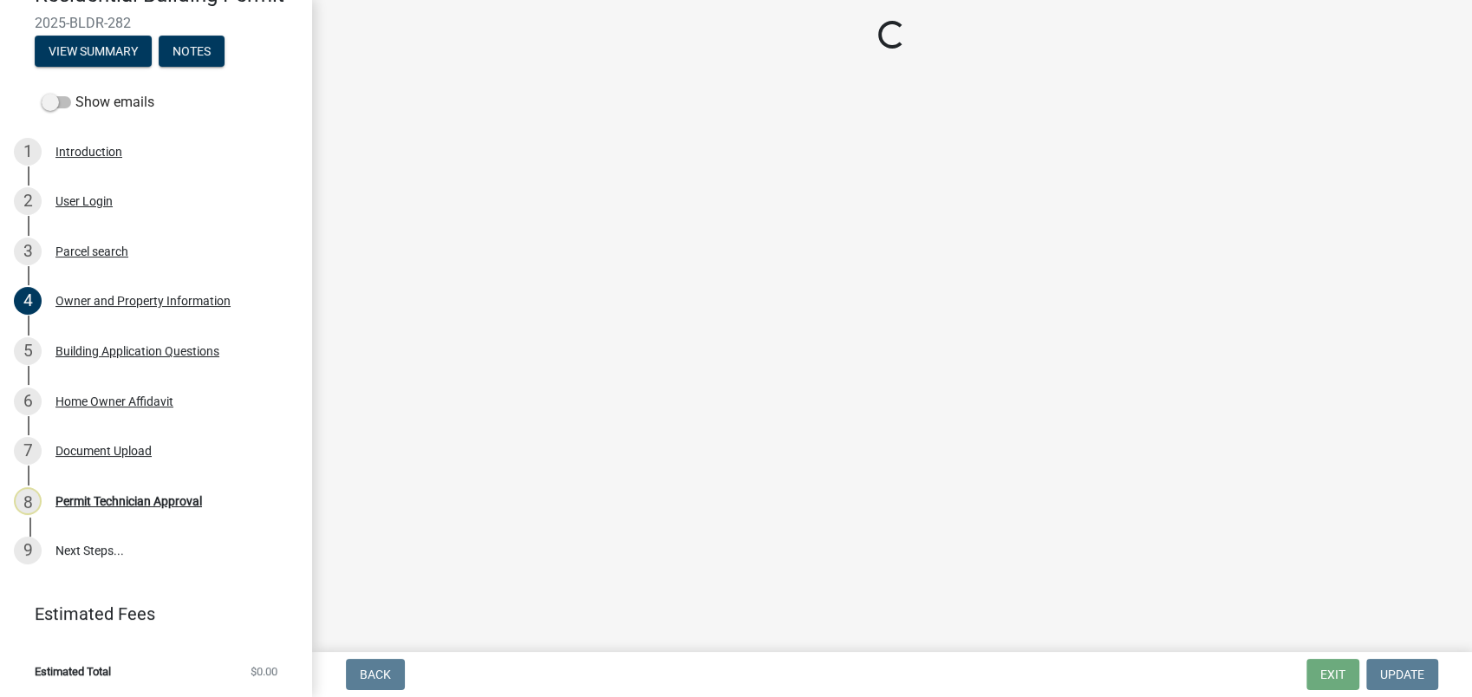
select select "ebf62bd9-0e77-42f1-a2f1-6aca02a789de"
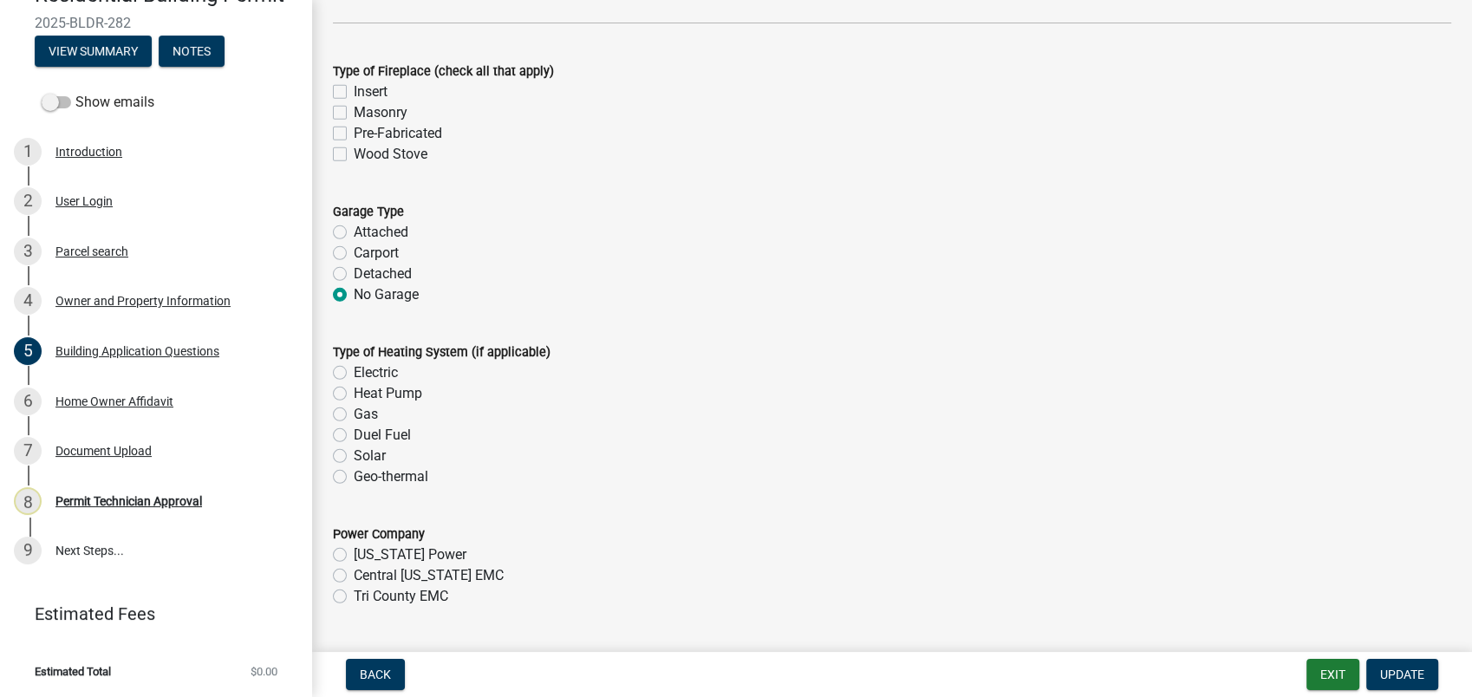
scroll to position [5200, 0]
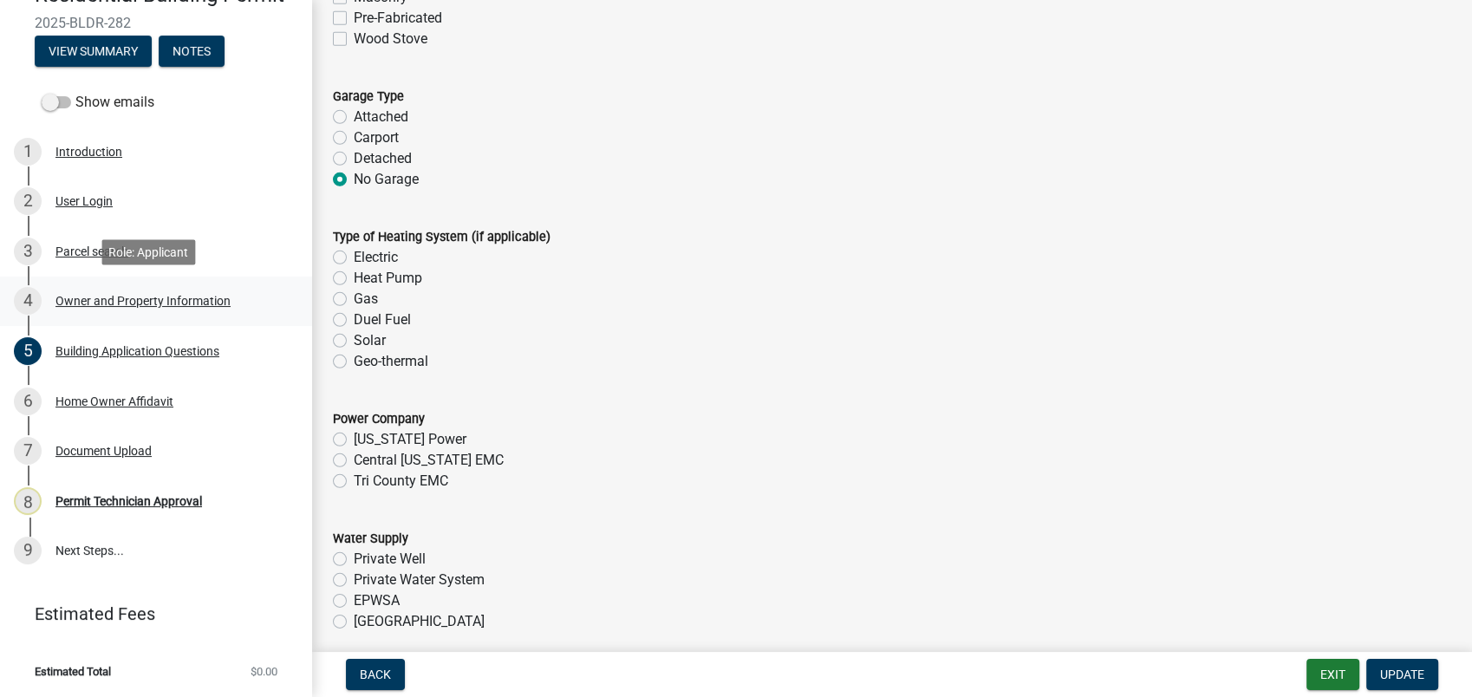
click at [151, 306] on div "Owner and Property Information" at bounding box center [142, 301] width 175 height 12
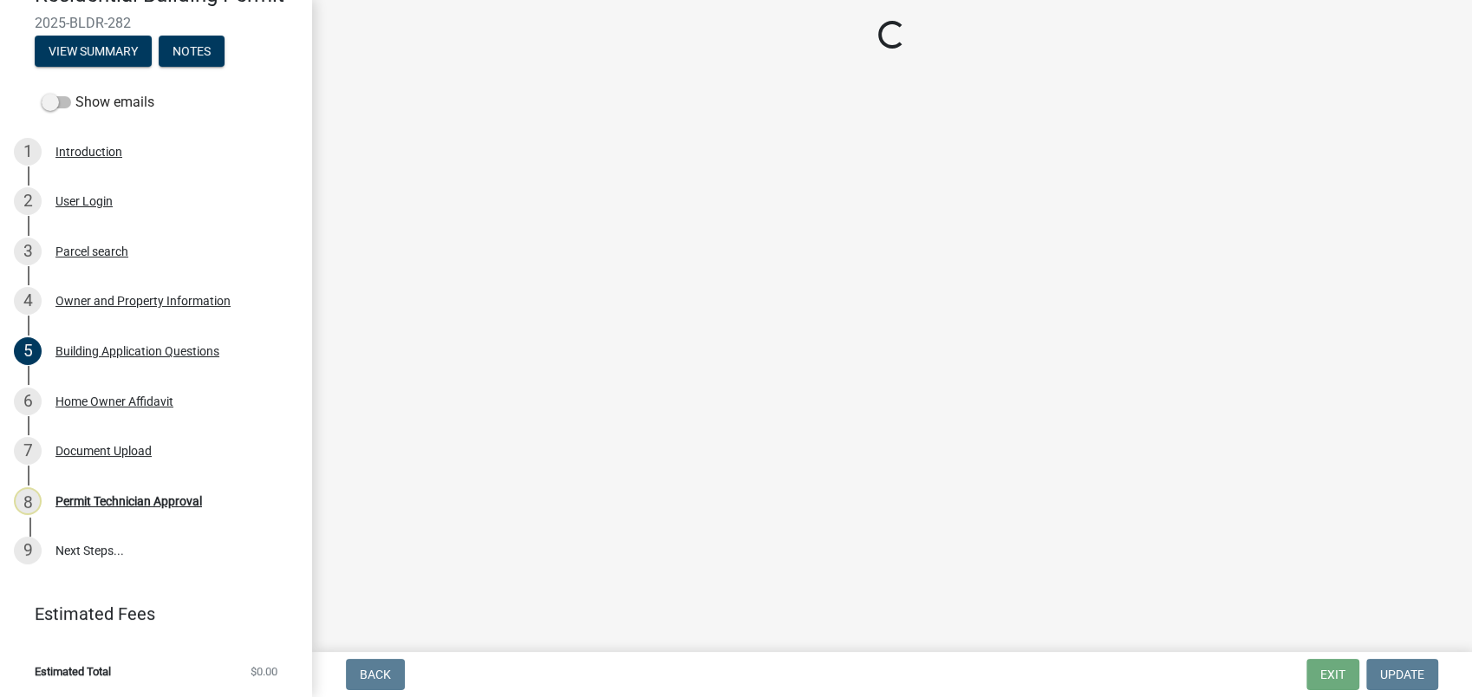
select select "a6b90f04-145f-43dc-a4e6-6d5ec8e28ec9"
select select "83394b22-4a11-496c-8e5c-75ade2e72faf"
select select "469c5908-2854-42d5-89ed-bee7fc26529e"
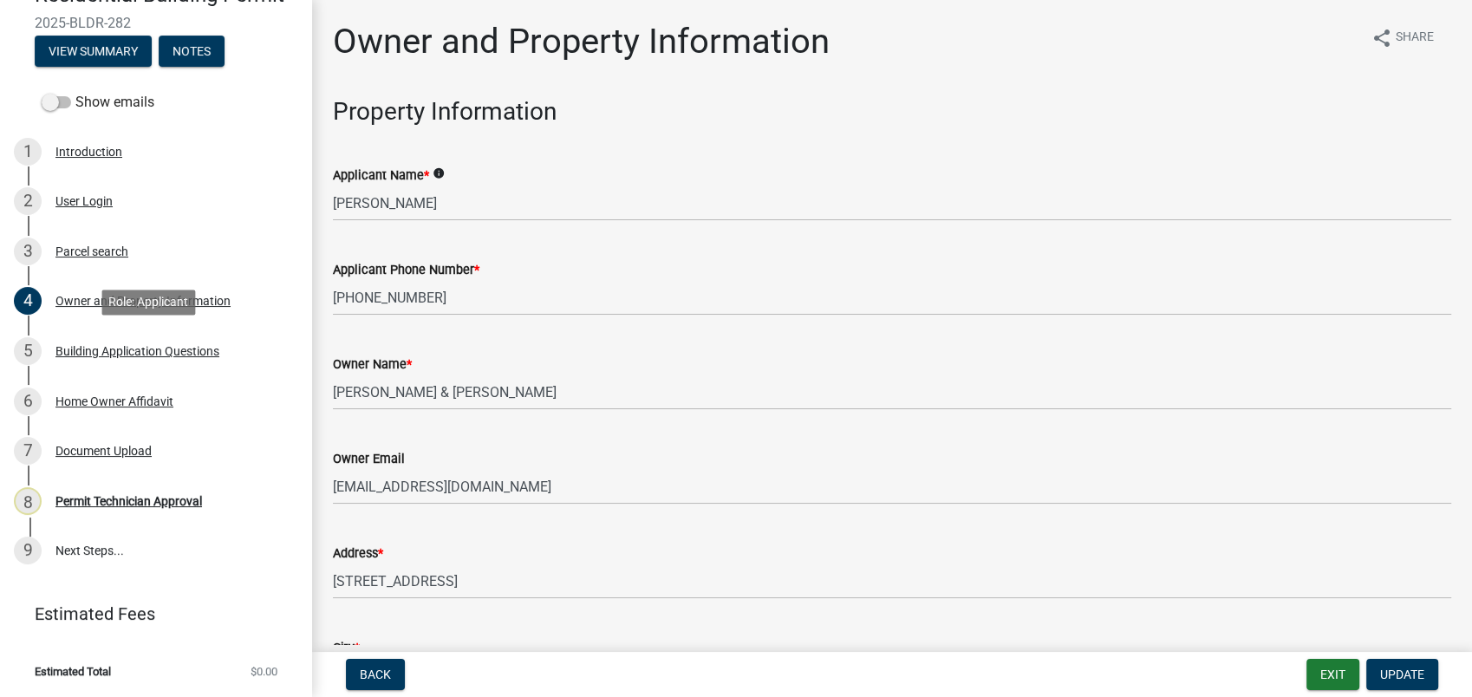
click at [140, 348] on div "Building Application Questions" at bounding box center [137, 351] width 164 height 12
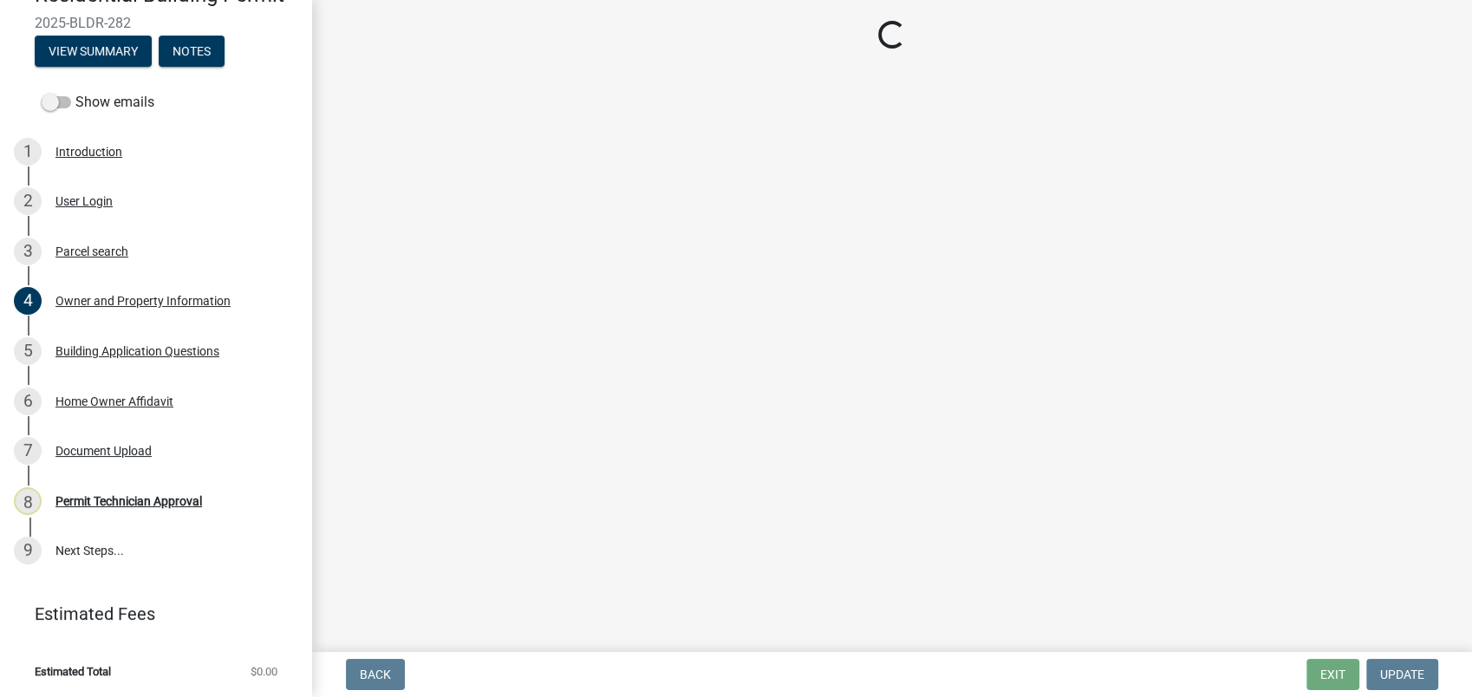
select select "ebf62bd9-0e77-42f1-a2f1-6aca02a789de"
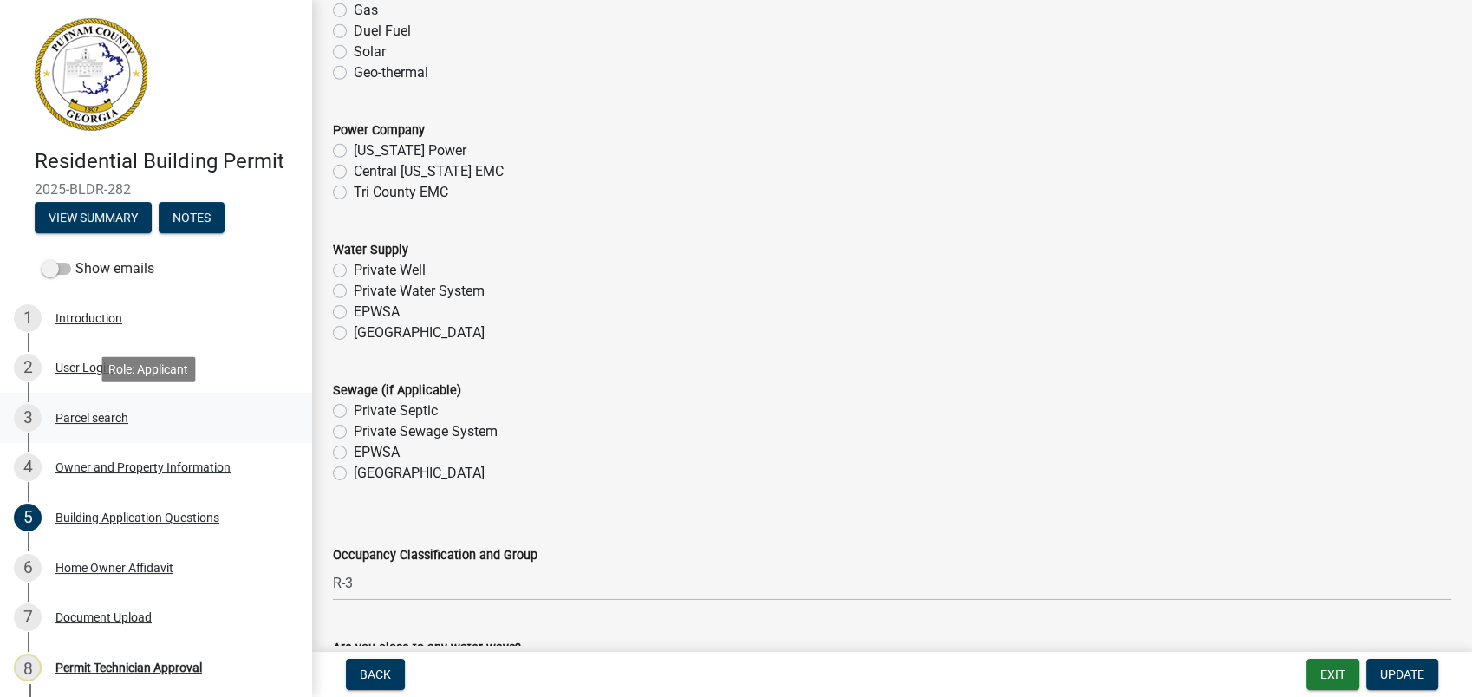
click at [104, 425] on div "3 Parcel search" at bounding box center [149, 418] width 270 height 28
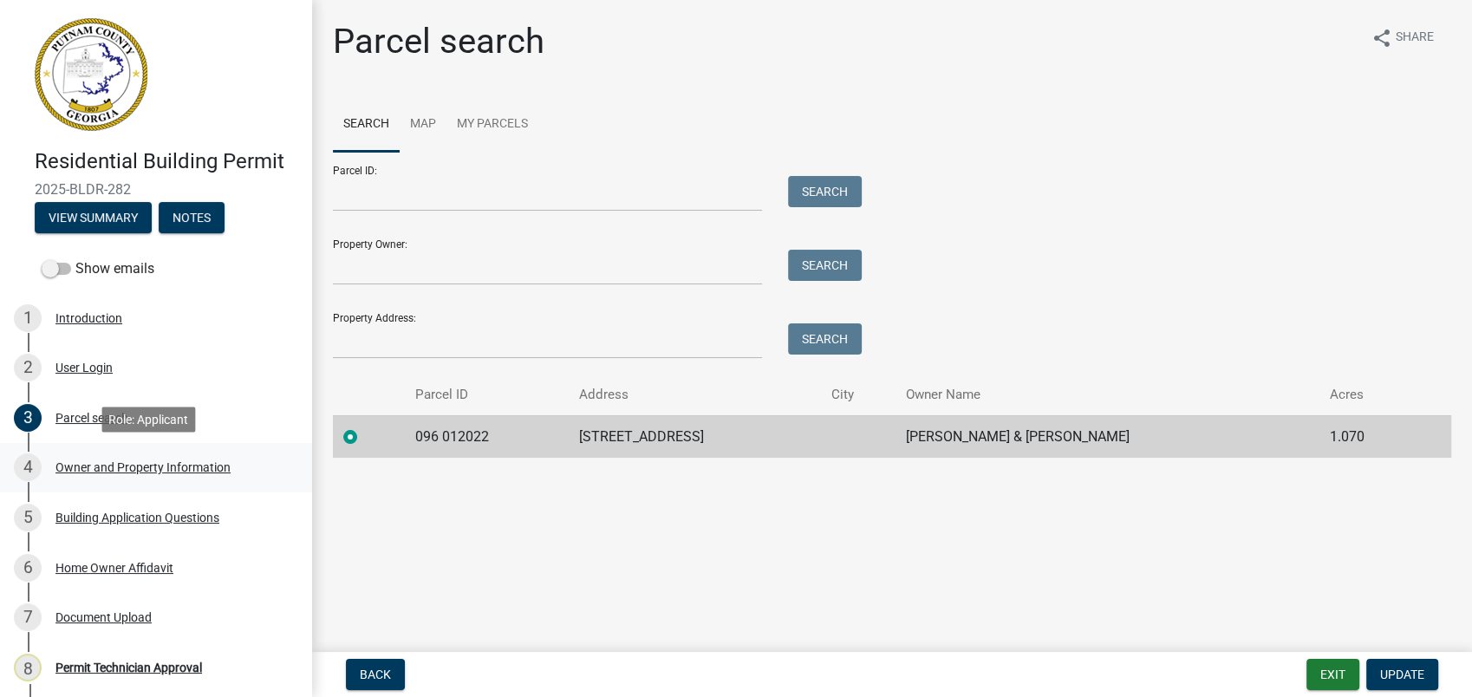
click at [215, 458] on div "4 Owner and Property Information" at bounding box center [149, 467] width 270 height 28
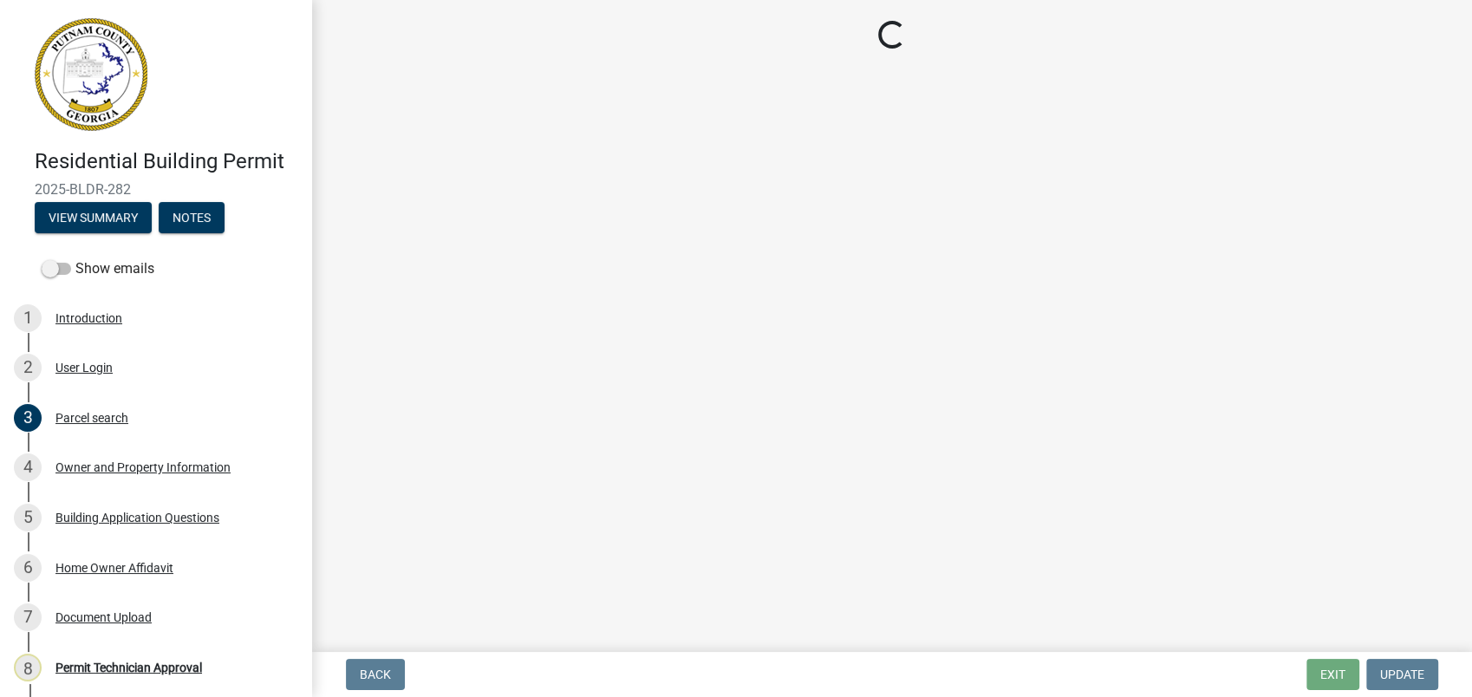
select select "a6b90f04-145f-43dc-a4e6-6d5ec8e28ec9"
select select "83394b22-4a11-496c-8e5c-75ade2e72faf"
select select "469c5908-2854-42d5-89ed-bee7fc26529e"
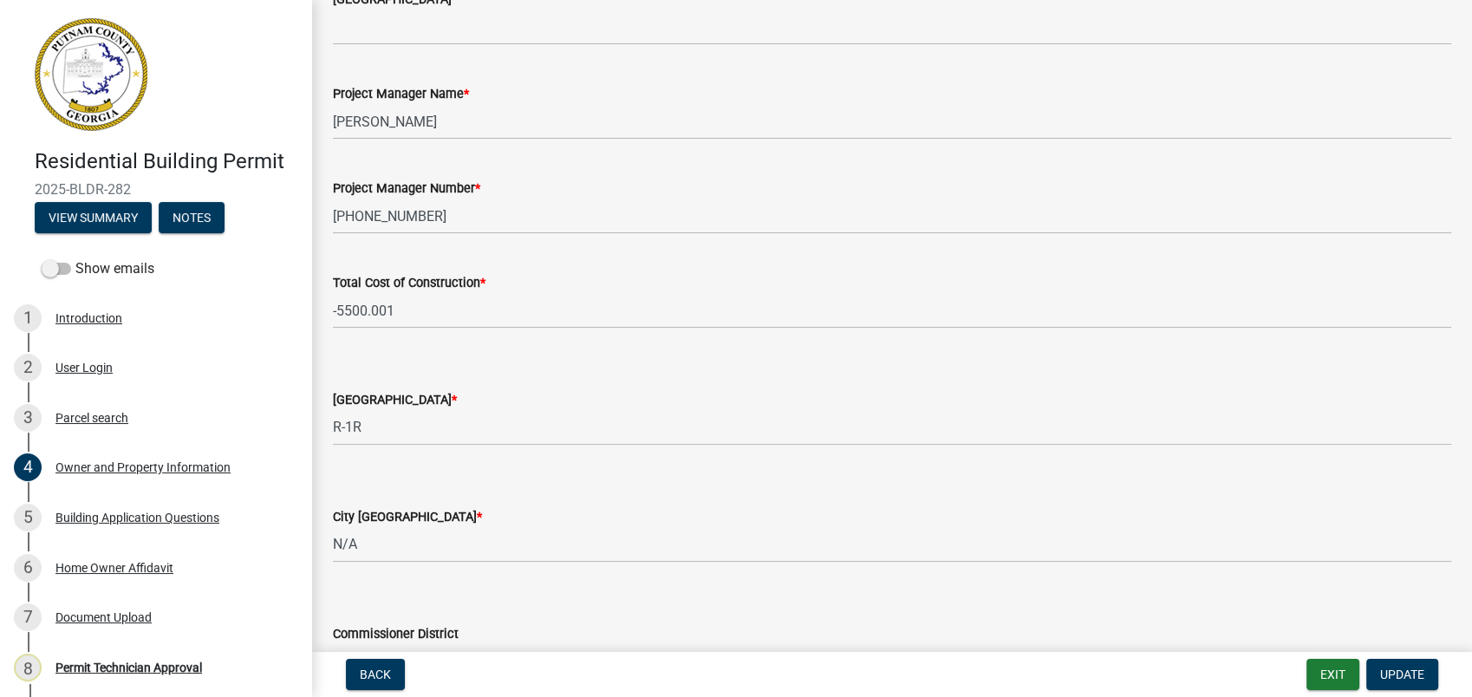
scroll to position [2930, 0]
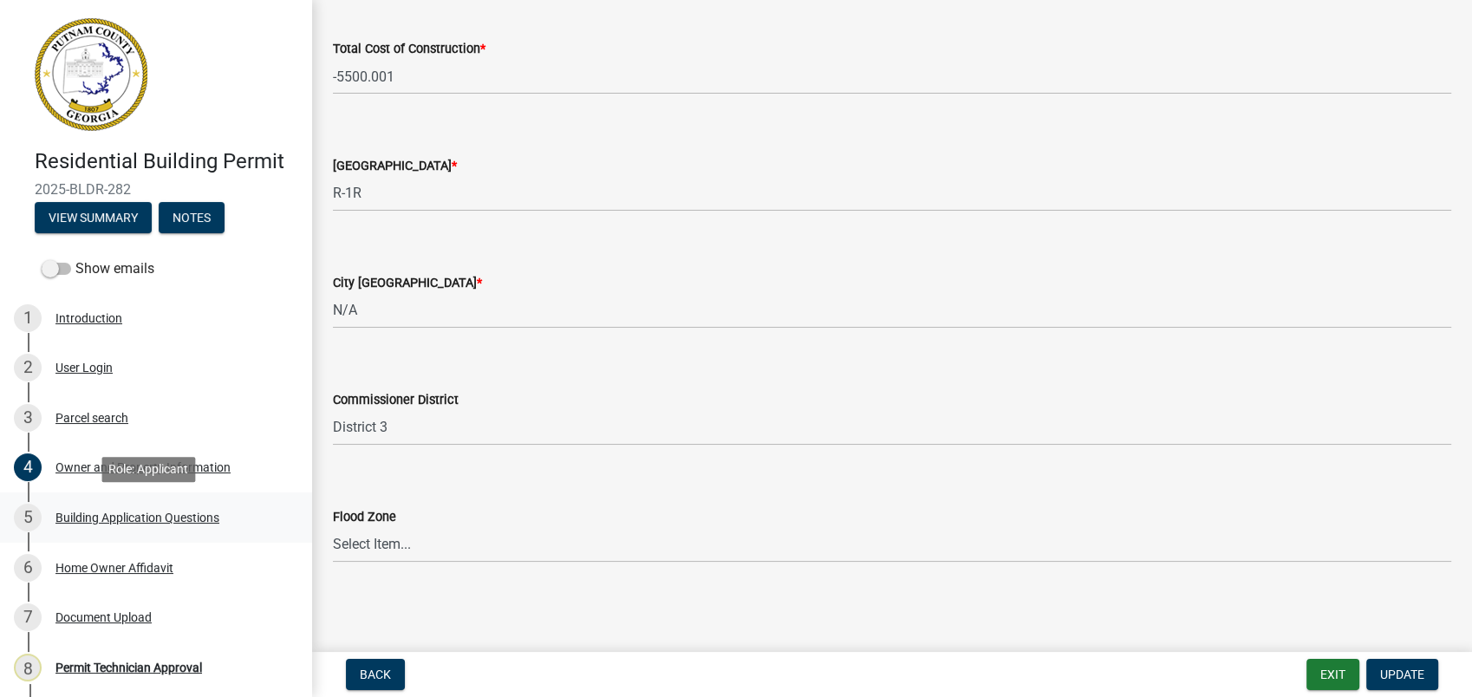
click at [114, 520] on div "Building Application Questions" at bounding box center [137, 517] width 164 height 12
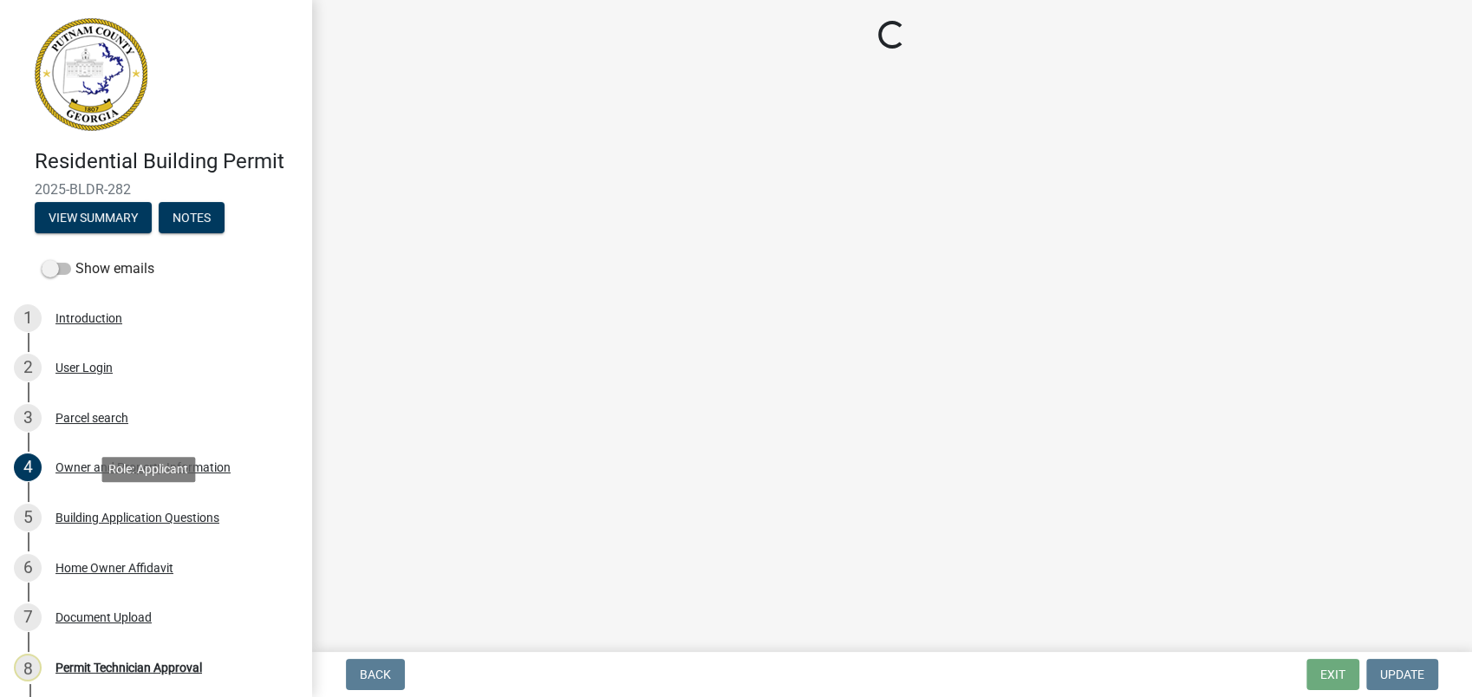
scroll to position [0, 0]
select select "ebf62bd9-0e77-42f1-a2f1-6aca02a789de"
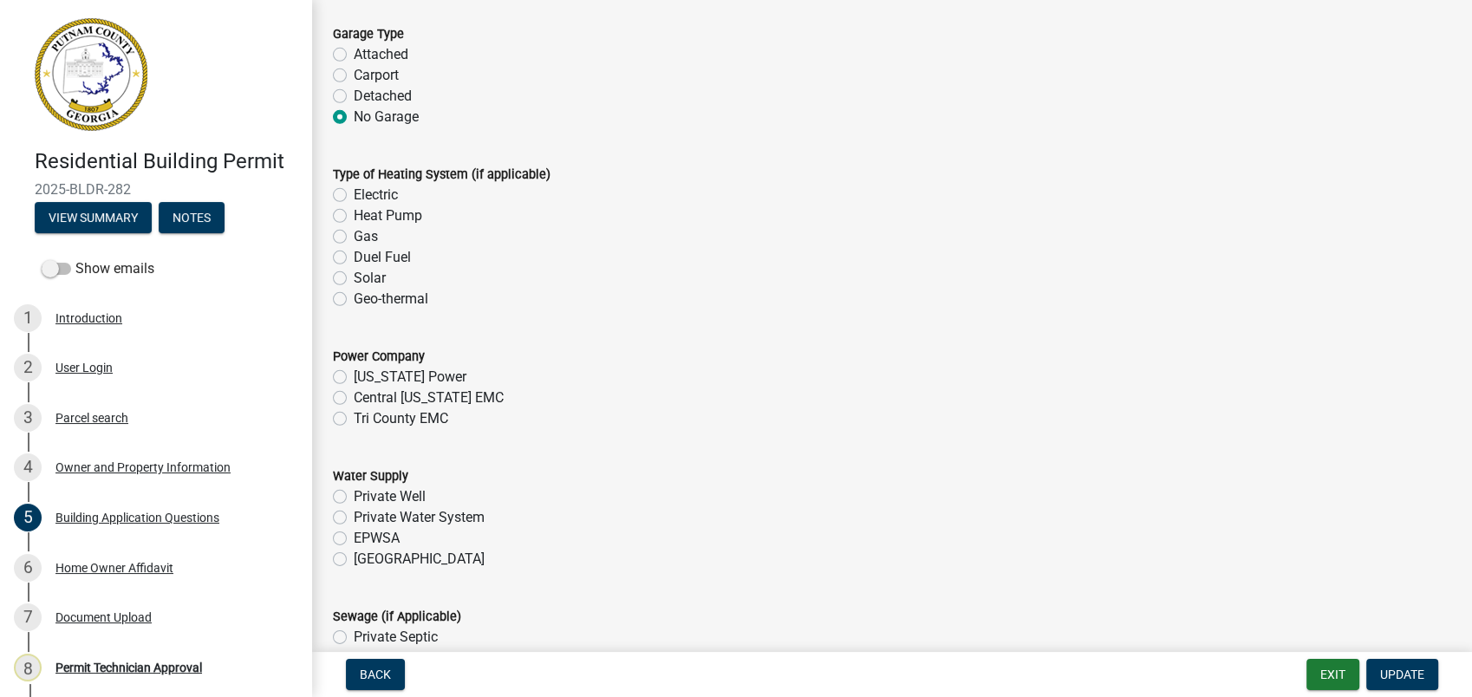
scroll to position [5297, 0]
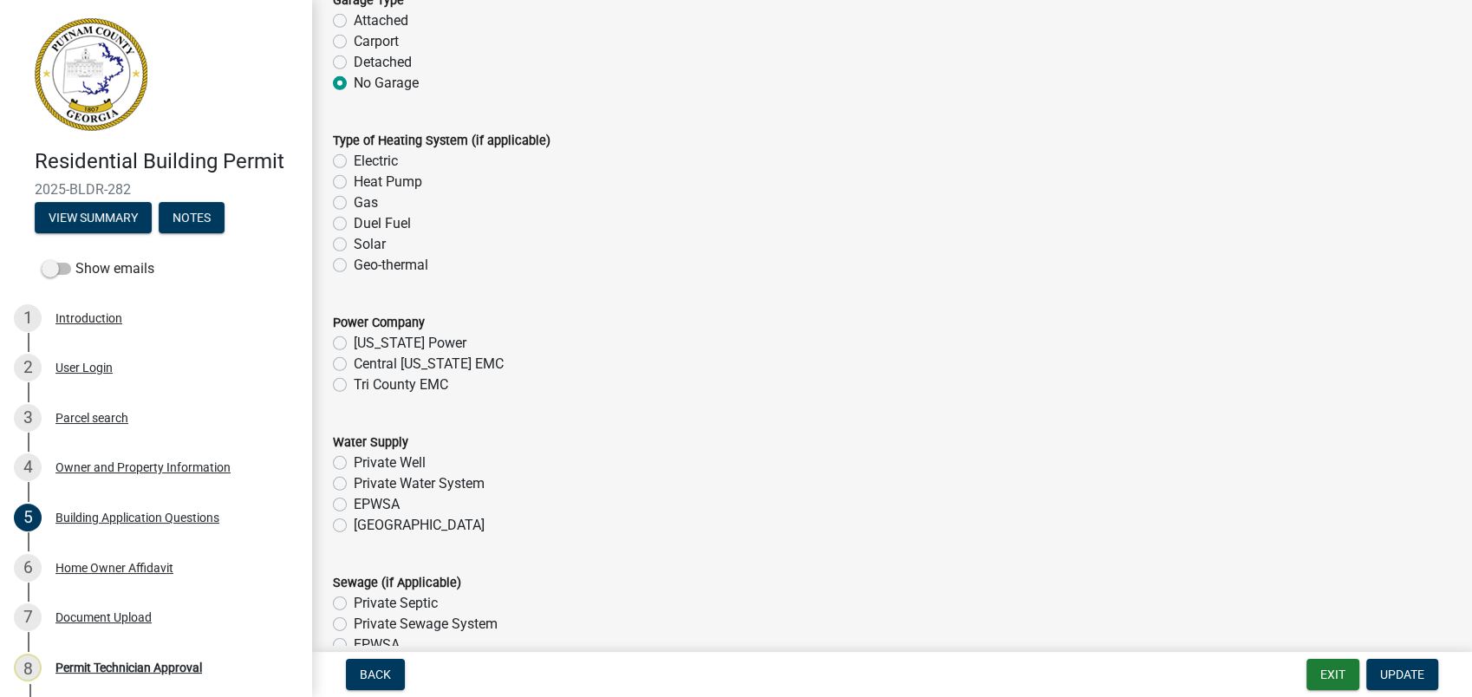
click at [354, 387] on label "Tri County EMC" at bounding box center [401, 384] width 94 height 21
click at [354, 386] on input "Tri County EMC" at bounding box center [359, 379] width 11 height 11
radio input "true"
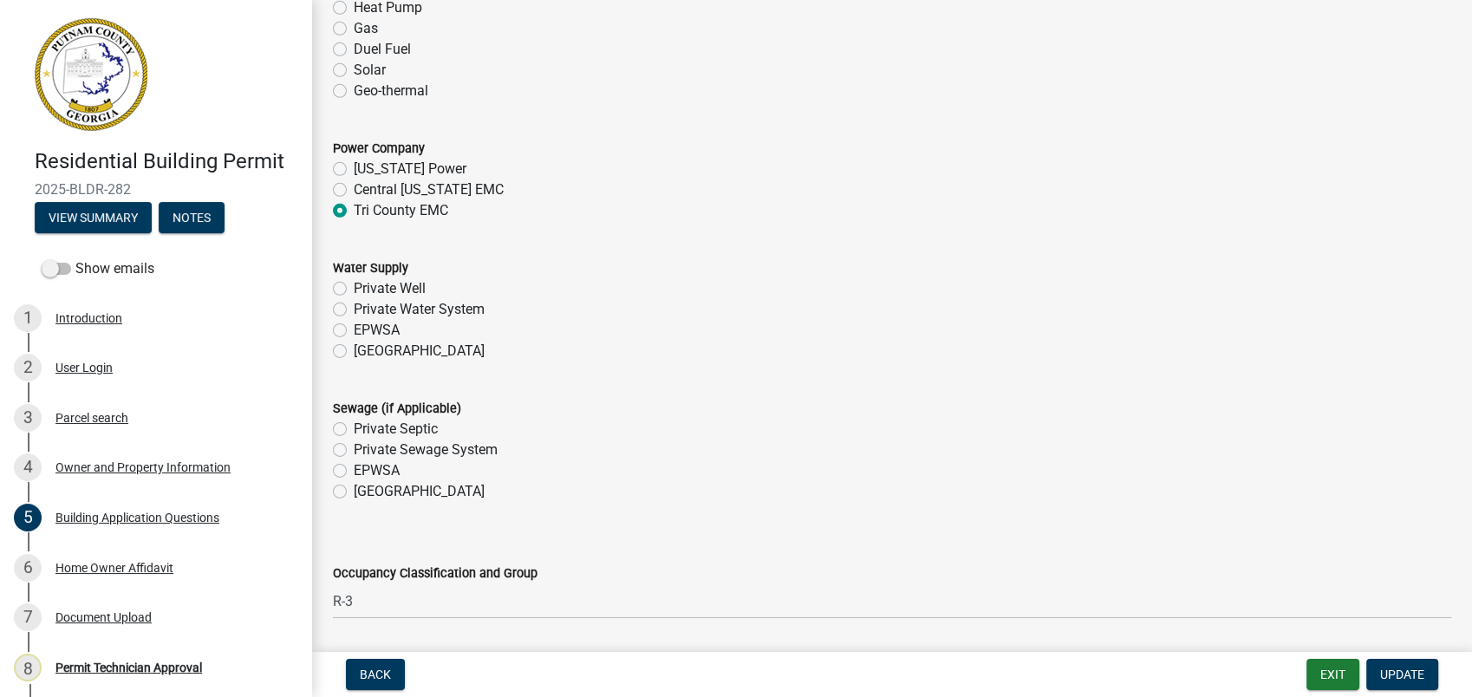
scroll to position [5489, 0]
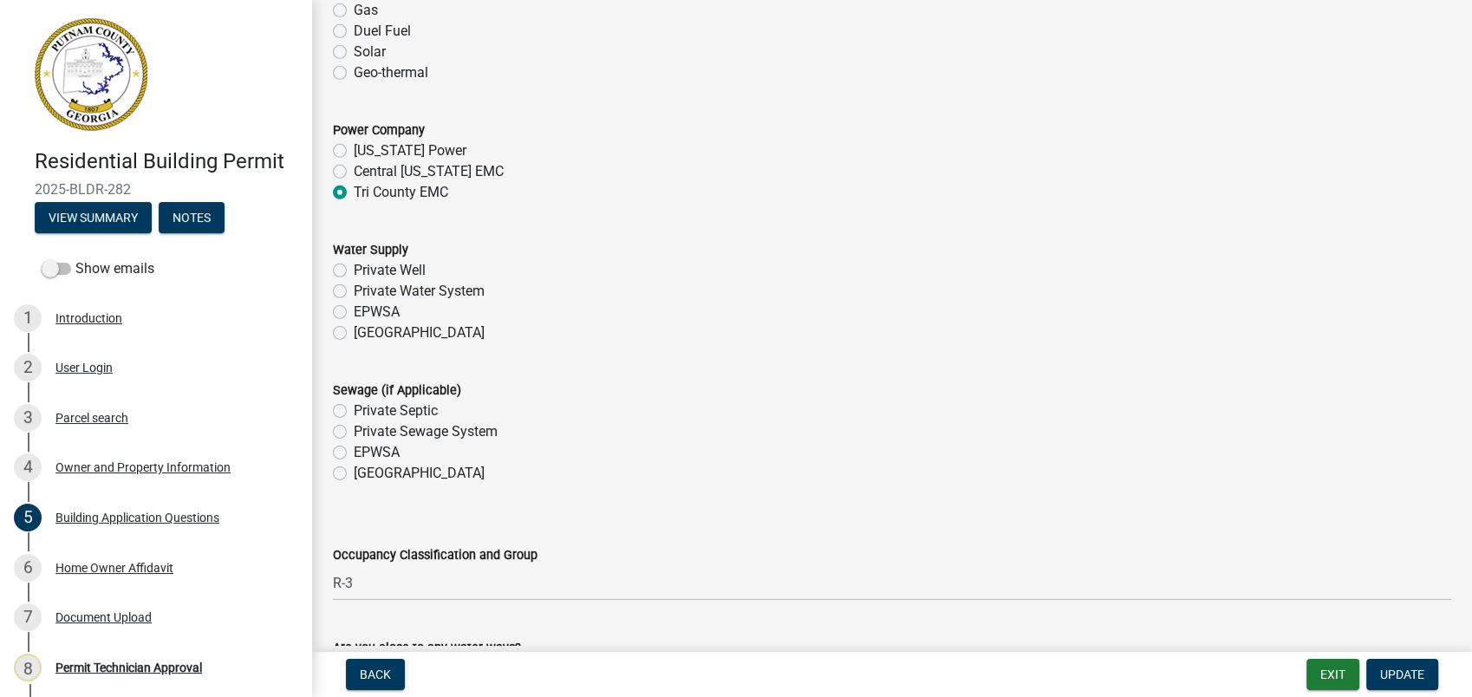
click at [354, 331] on label "[GEOGRAPHIC_DATA]" at bounding box center [419, 332] width 131 height 21
click at [354, 331] on input "Piedmont" at bounding box center [359, 327] width 11 height 11
radio input "true"
click at [354, 409] on label "Private Septic" at bounding box center [396, 410] width 84 height 21
click at [354, 409] on input "Private Septic" at bounding box center [359, 405] width 11 height 11
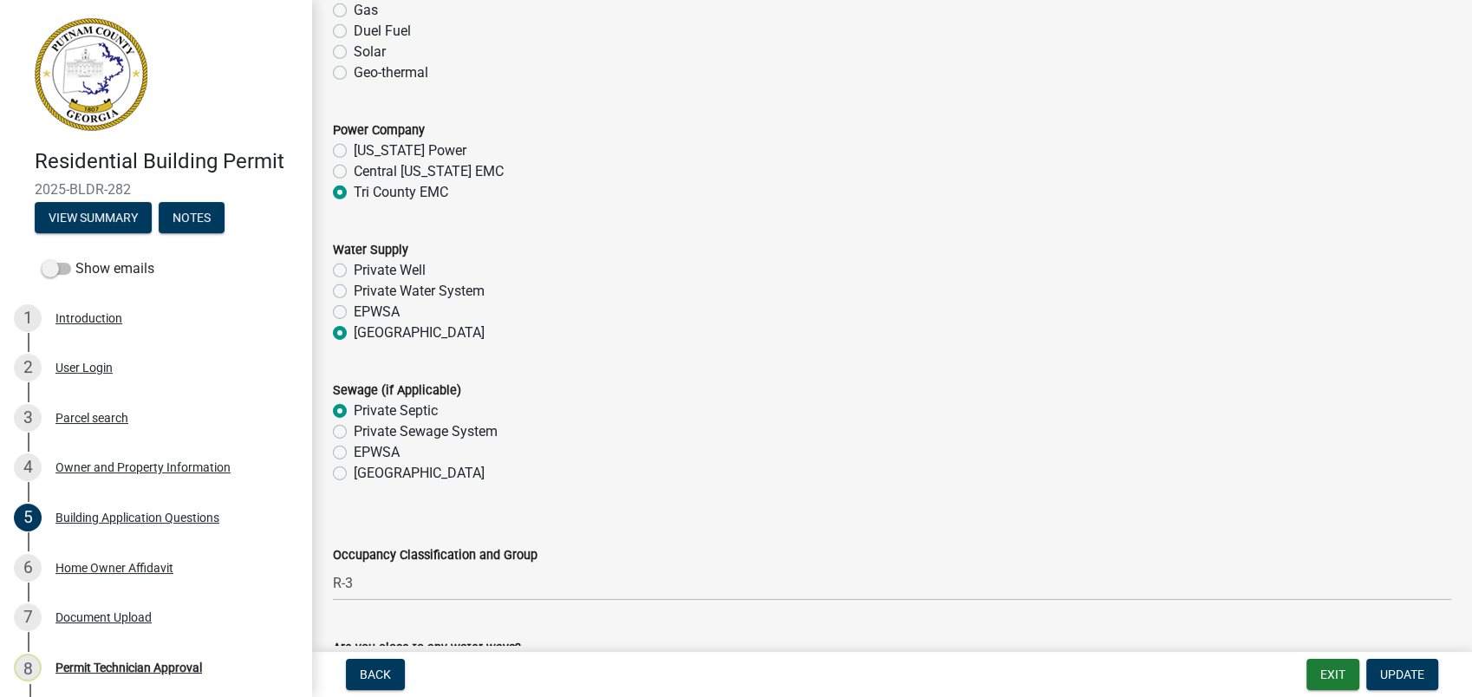
radio input "true"
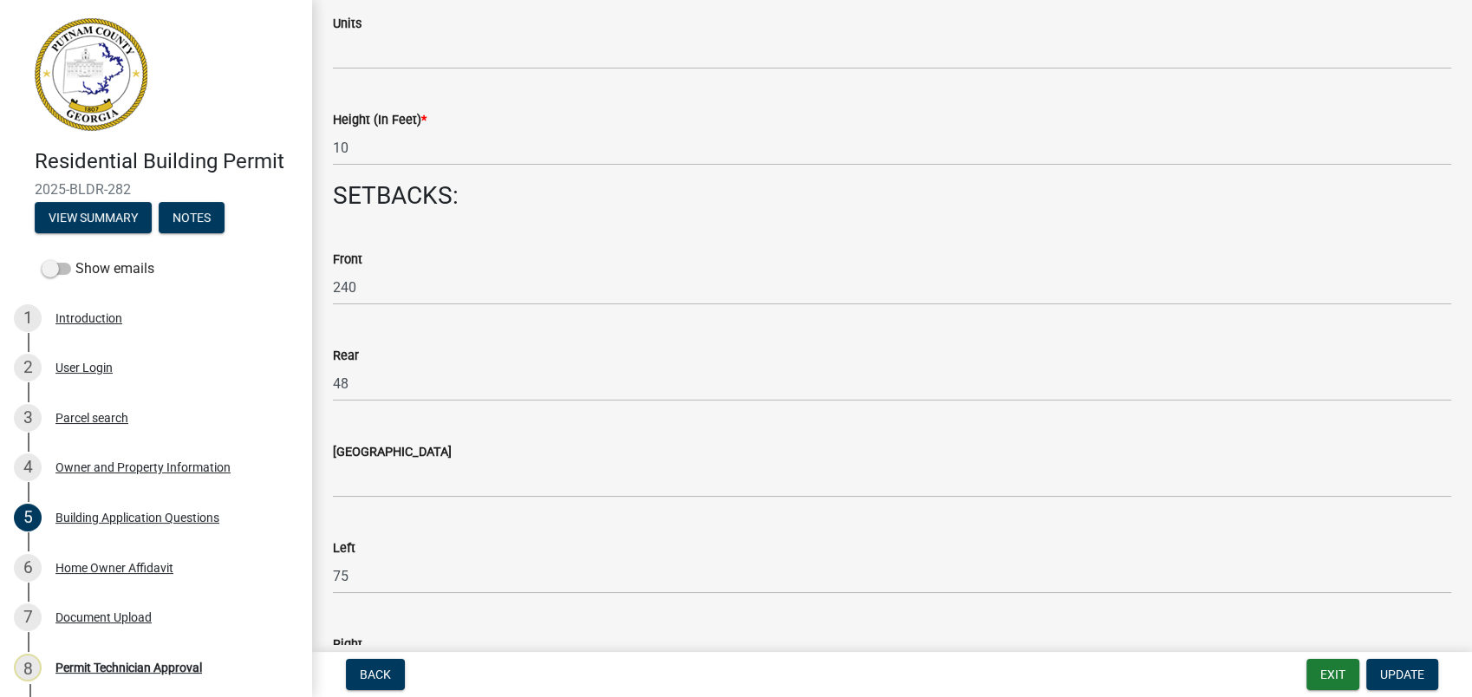
scroll to position [2311, 0]
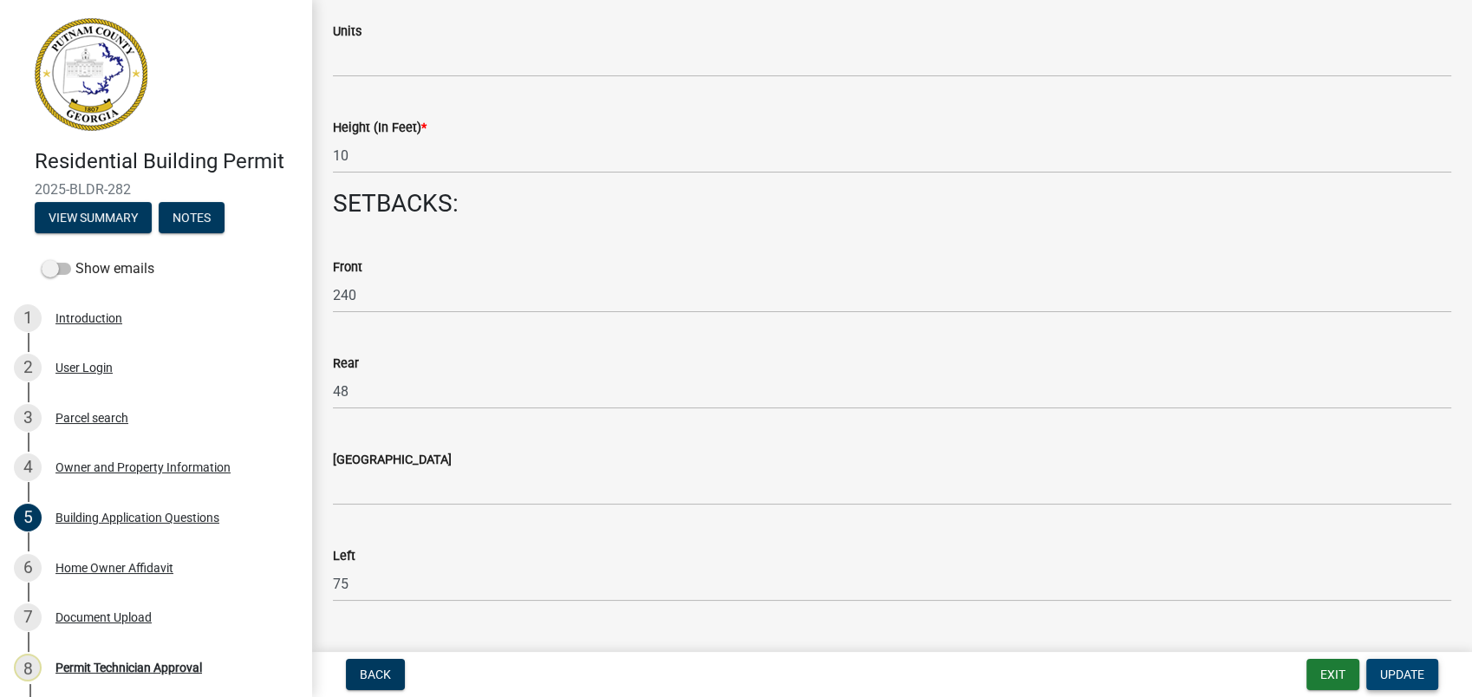
click at [1398, 673] on span "Update" at bounding box center [1402, 674] width 44 height 14
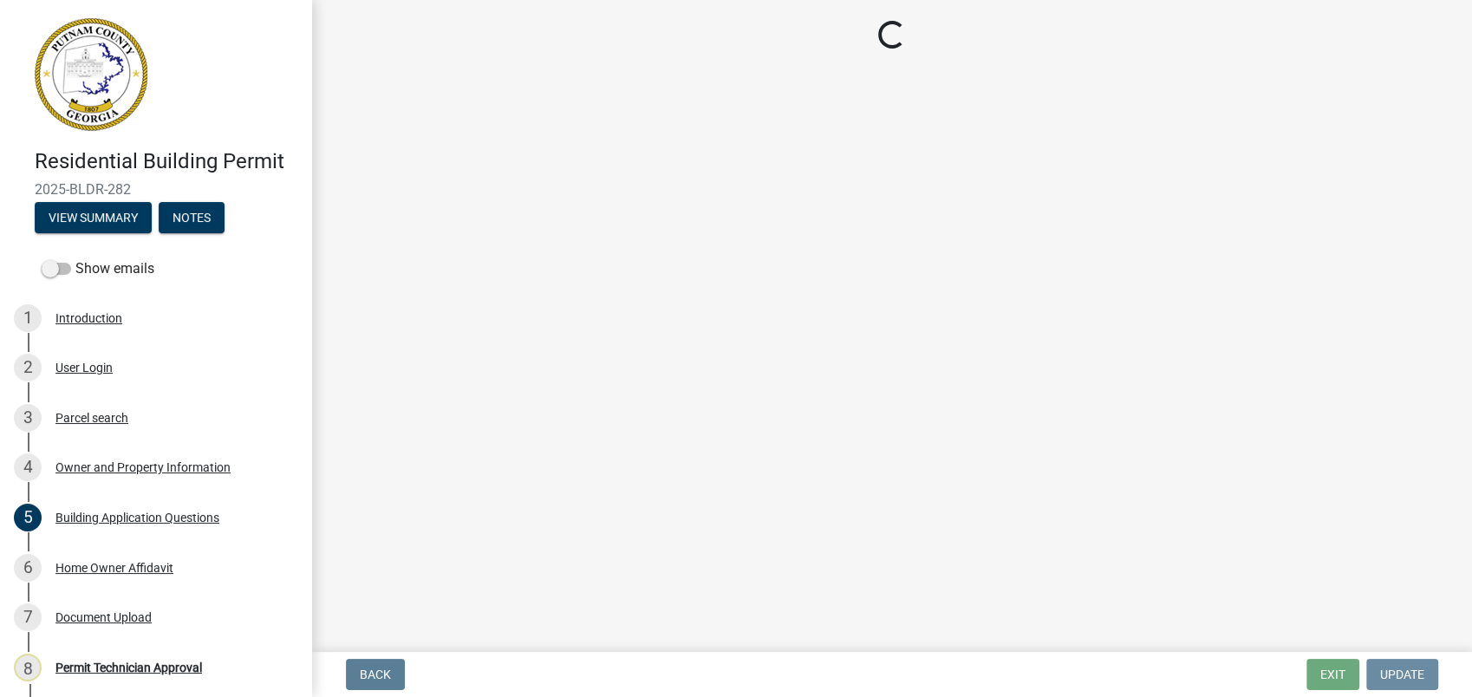
scroll to position [0, 0]
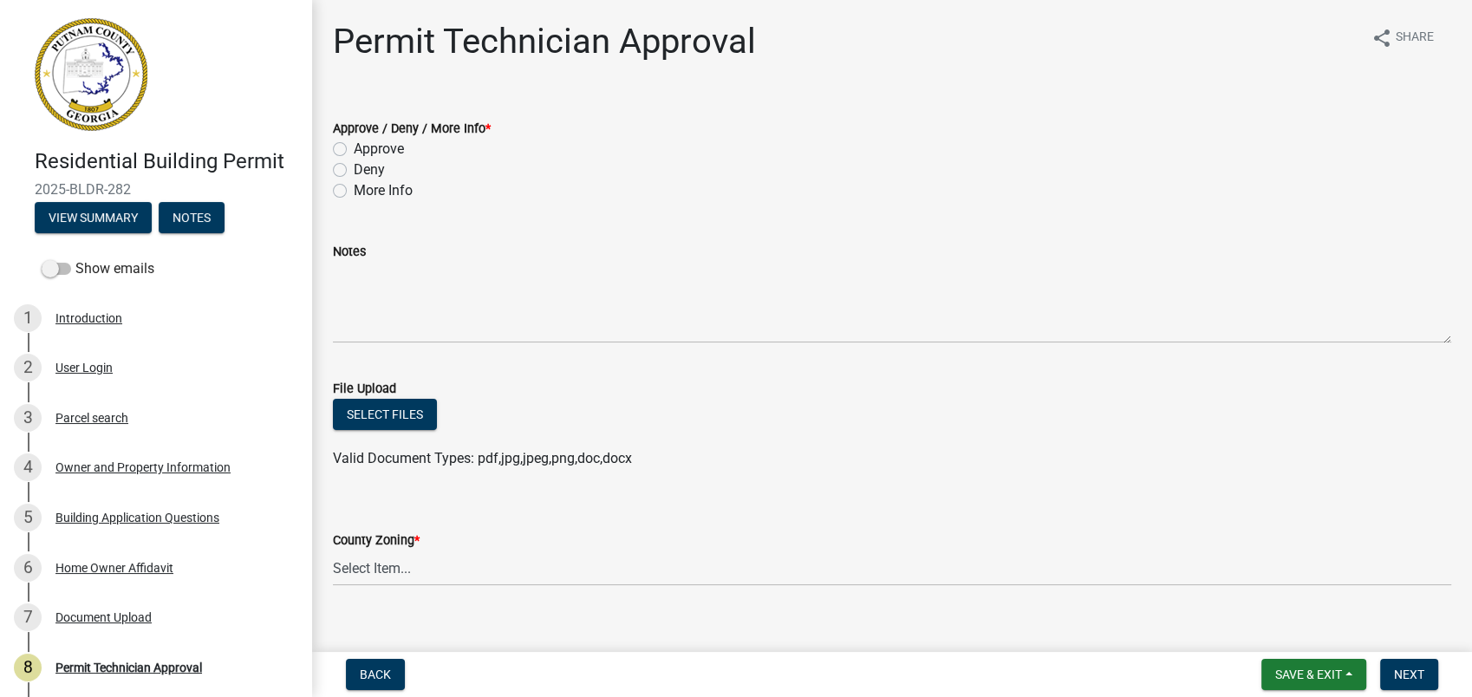
click at [341, 140] on div "Approve" at bounding box center [892, 149] width 1118 height 21
click at [354, 144] on label "Approve" at bounding box center [379, 149] width 50 height 21
click at [354, 144] on input "Approve" at bounding box center [359, 144] width 11 height 11
radio input "true"
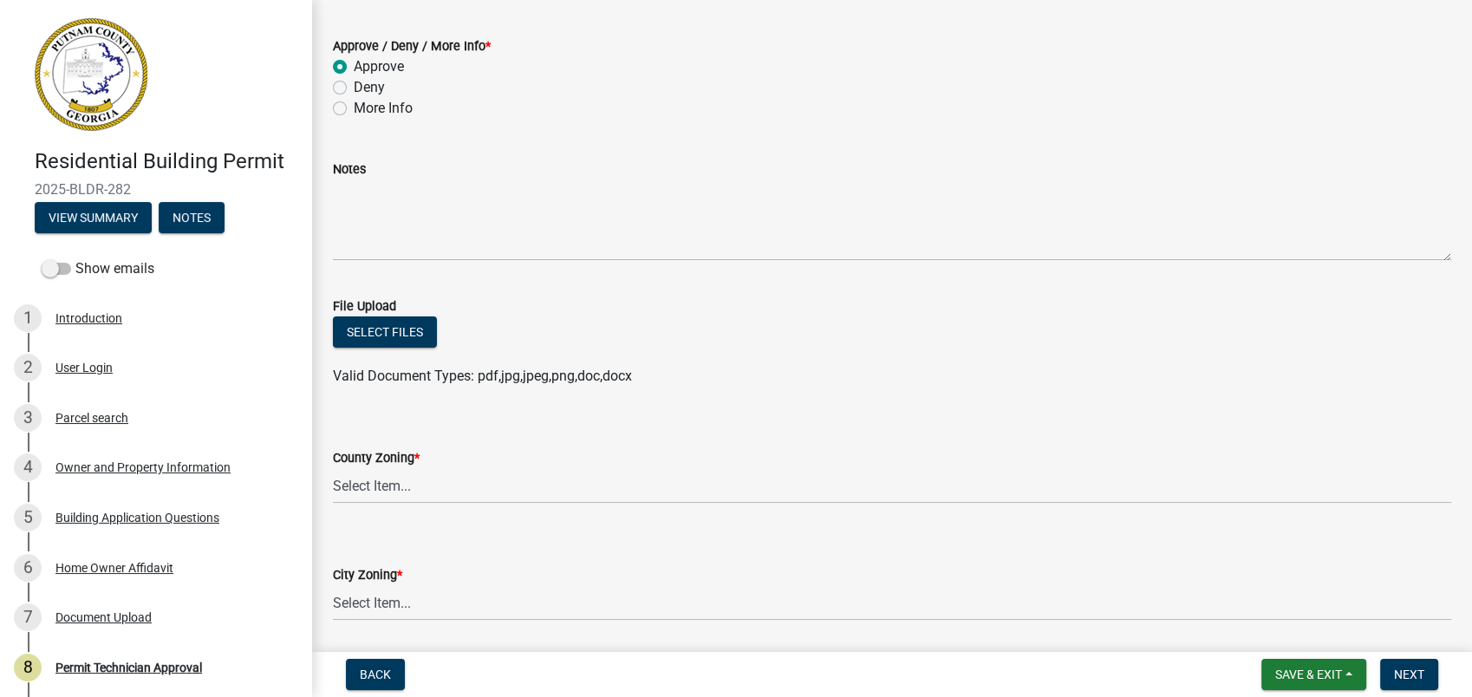
scroll to position [289, 0]
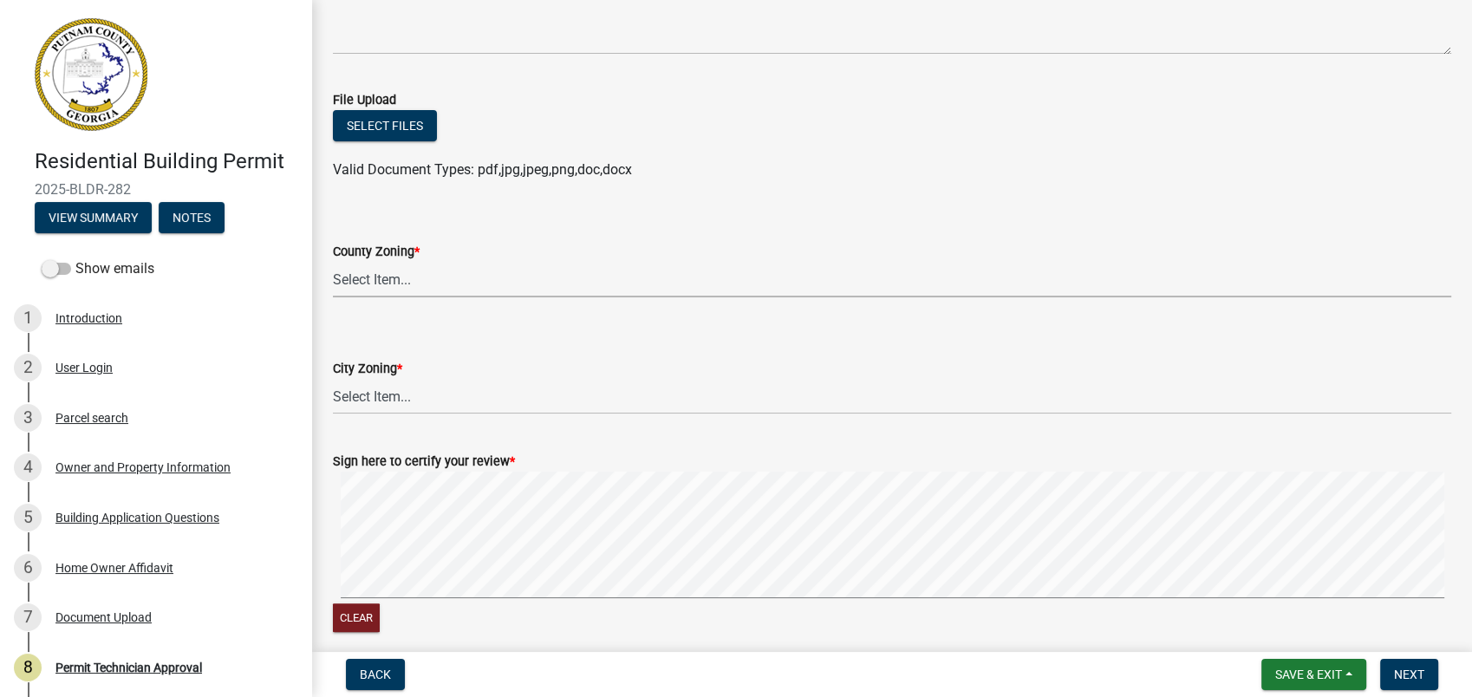
click at [348, 279] on select "Select Item... AG-1 R-1R R-1 R-2 MHP RM-1 RM-3 C-1 C-2 I-M PUD N/A" at bounding box center [892, 280] width 1118 height 36
click at [333, 262] on select "Select Item... AG-1 R-1R R-1 R-2 MHP RM-1 RM-3 C-1 C-2 I-M PUD N/A" at bounding box center [892, 280] width 1118 height 36
select select "a6b90f04-145f-43dc-a4e6-6d5ec8e28ec9"
click at [385, 408] on select "Select Item... A-1 A-2 R-1 R-2 R-3 R-4 MHP C-1 C-2 I-1 I-2 DB FH H-P N/A" at bounding box center [892, 397] width 1118 height 36
click at [333, 379] on select "Select Item... A-1 A-2 R-1 R-2 R-3 R-4 MHP C-1 C-2 I-1 I-2 DB FH H-P N/A" at bounding box center [892, 397] width 1118 height 36
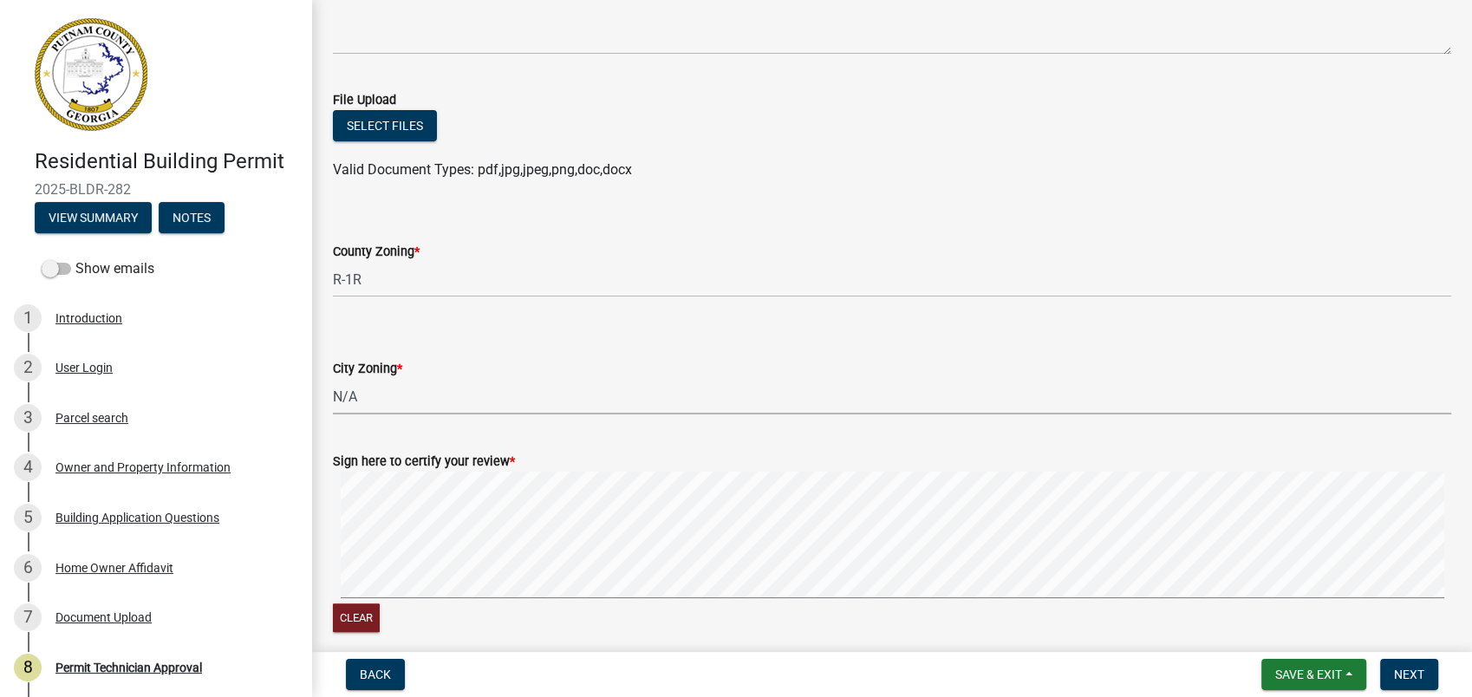
select select "83394b22-4a11-496c-8e5c-75ade2e72faf"
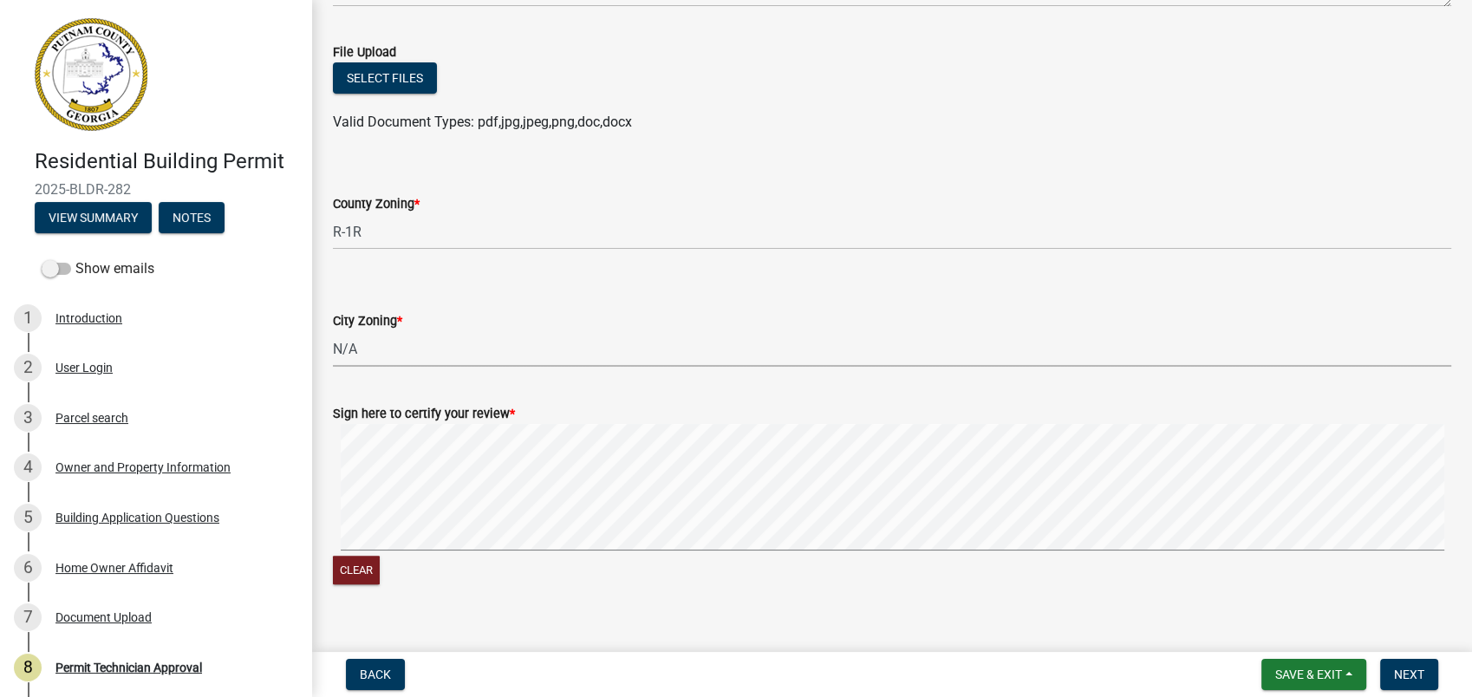
scroll to position [361, 0]
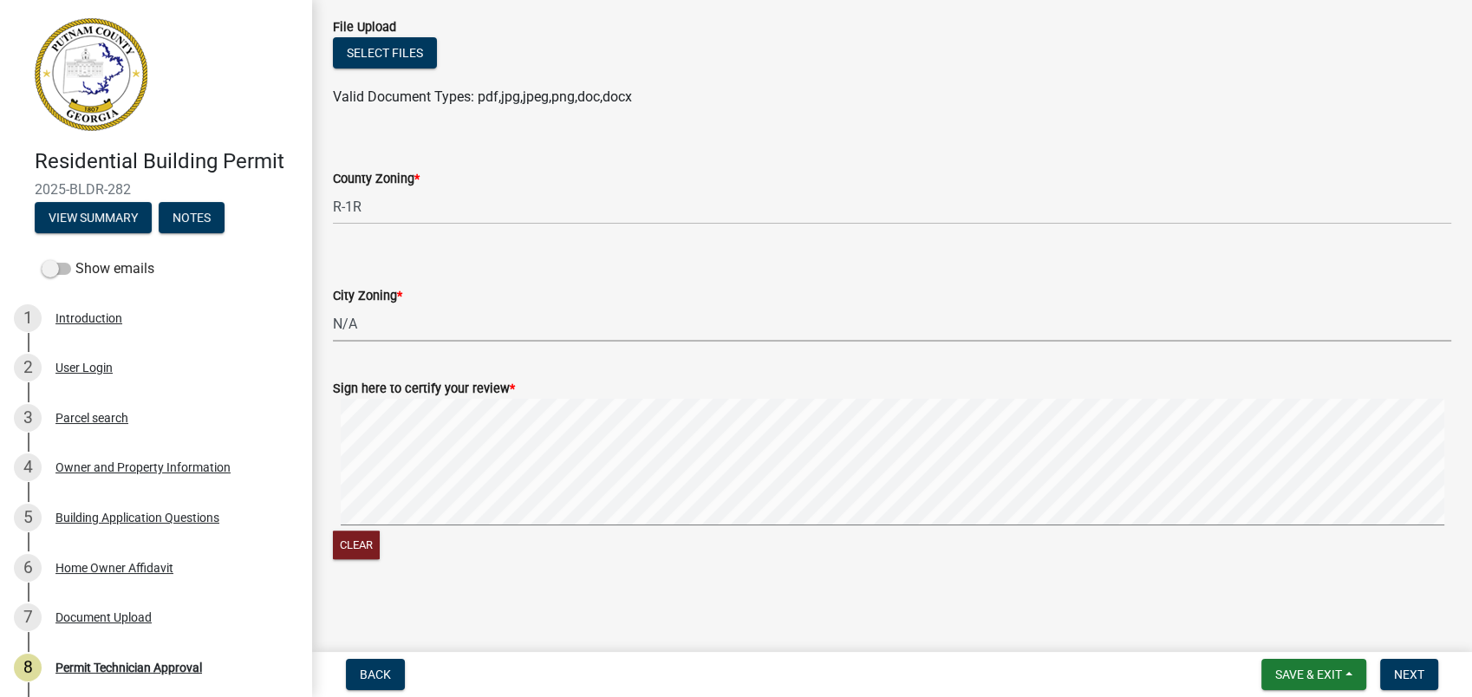
click at [1183, 538] on div "Clear" at bounding box center [892, 481] width 1118 height 164
click at [1405, 672] on span "Next" at bounding box center [1409, 674] width 30 height 14
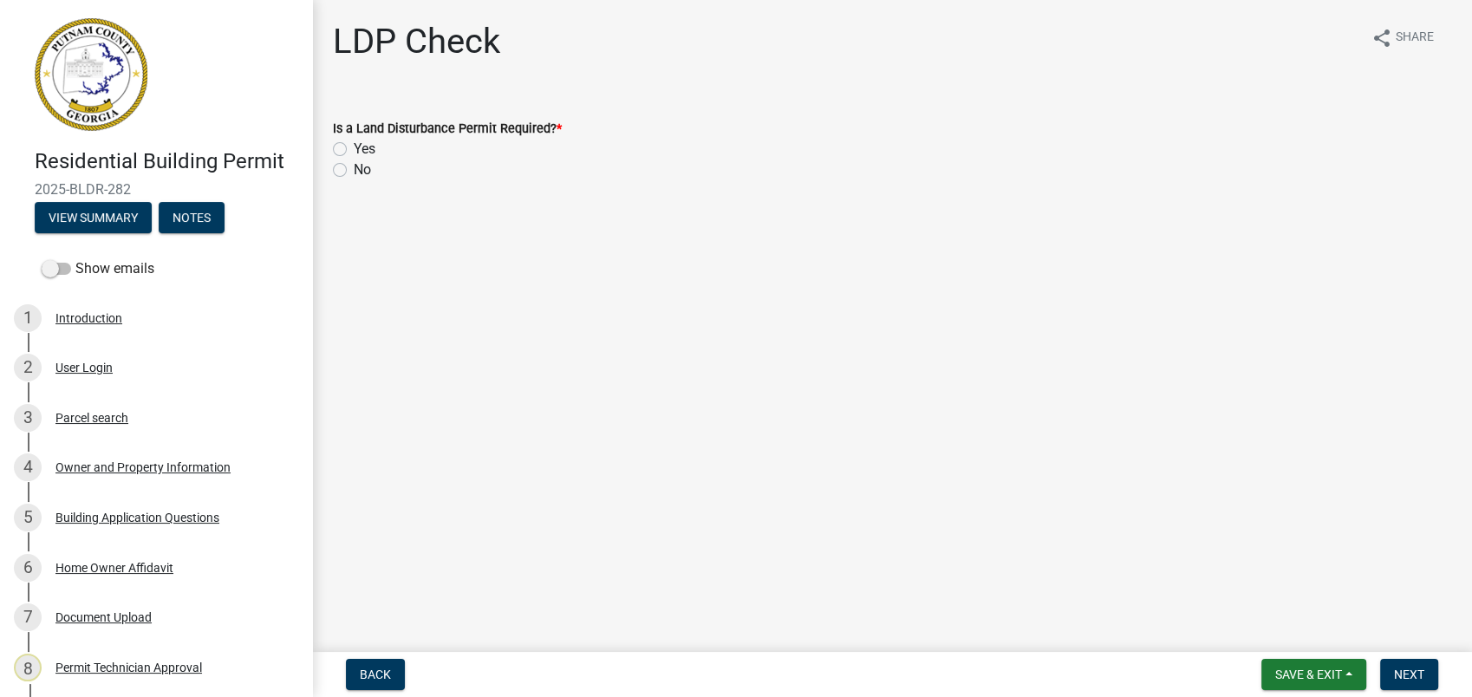
click at [346, 166] on div "No" at bounding box center [892, 169] width 1118 height 21
drag, startPoint x: 346, startPoint y: 166, endPoint x: 336, endPoint y: 169, distance: 9.9
click at [354, 169] on label "No" at bounding box center [362, 169] width 17 height 21
click at [354, 169] on input "No" at bounding box center [359, 164] width 11 height 11
radio input "true"
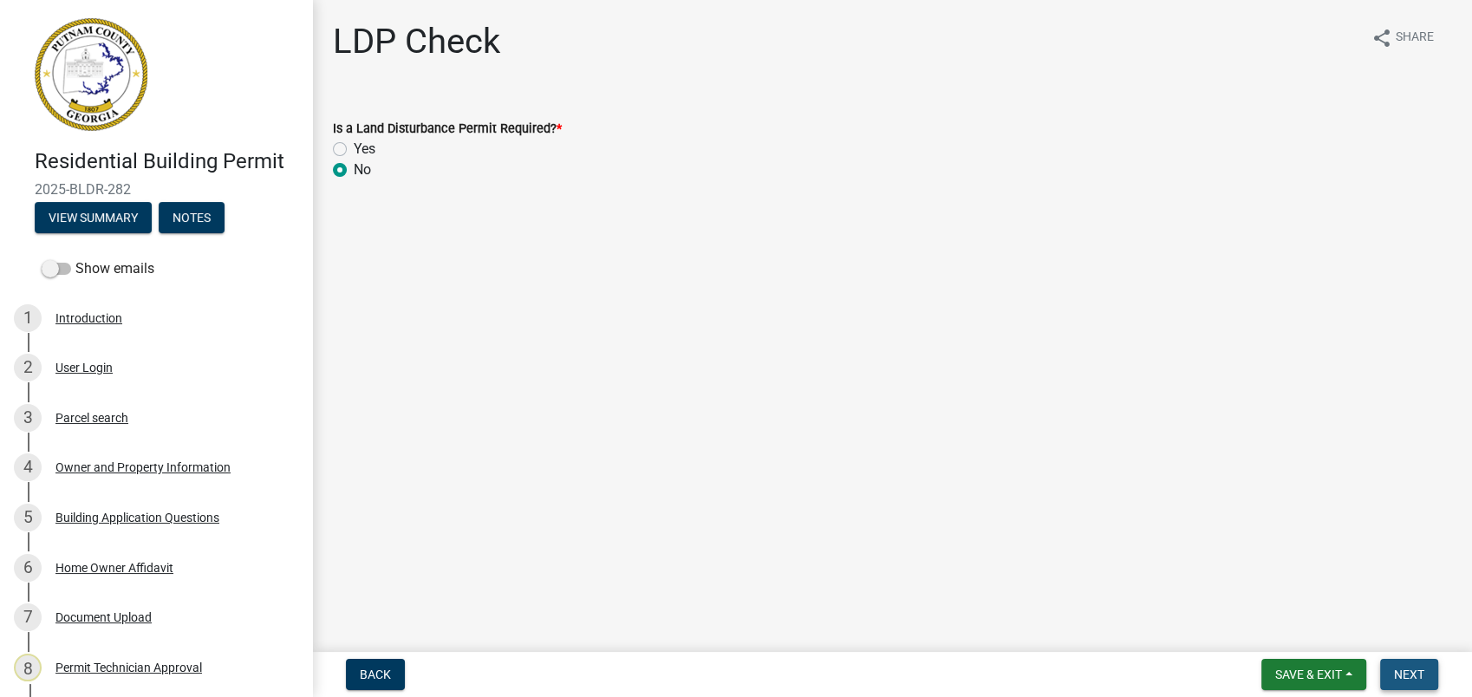
click at [1402, 670] on span "Next" at bounding box center [1409, 674] width 30 height 14
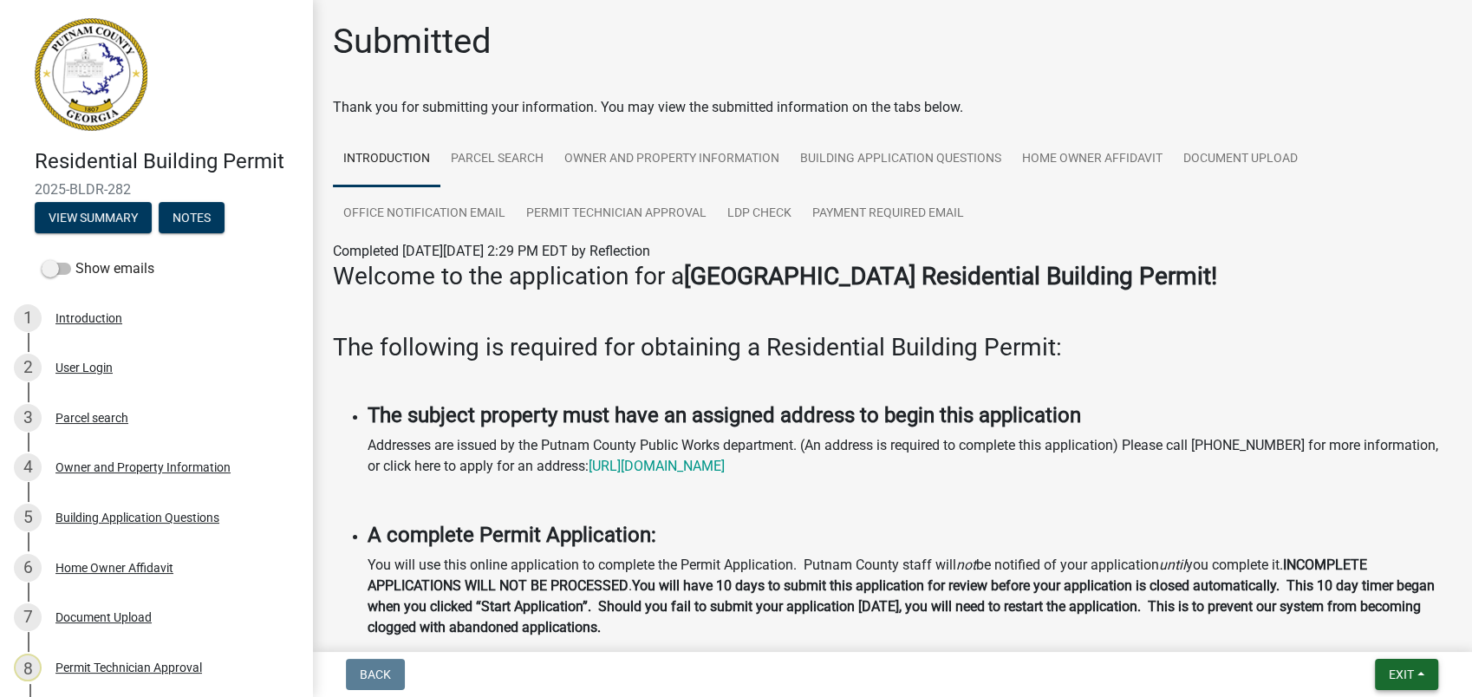
click at [1391, 676] on span "Exit" at bounding box center [1401, 674] width 25 height 14
click at [1408, 637] on button "Save & Exit" at bounding box center [1368, 629] width 139 height 42
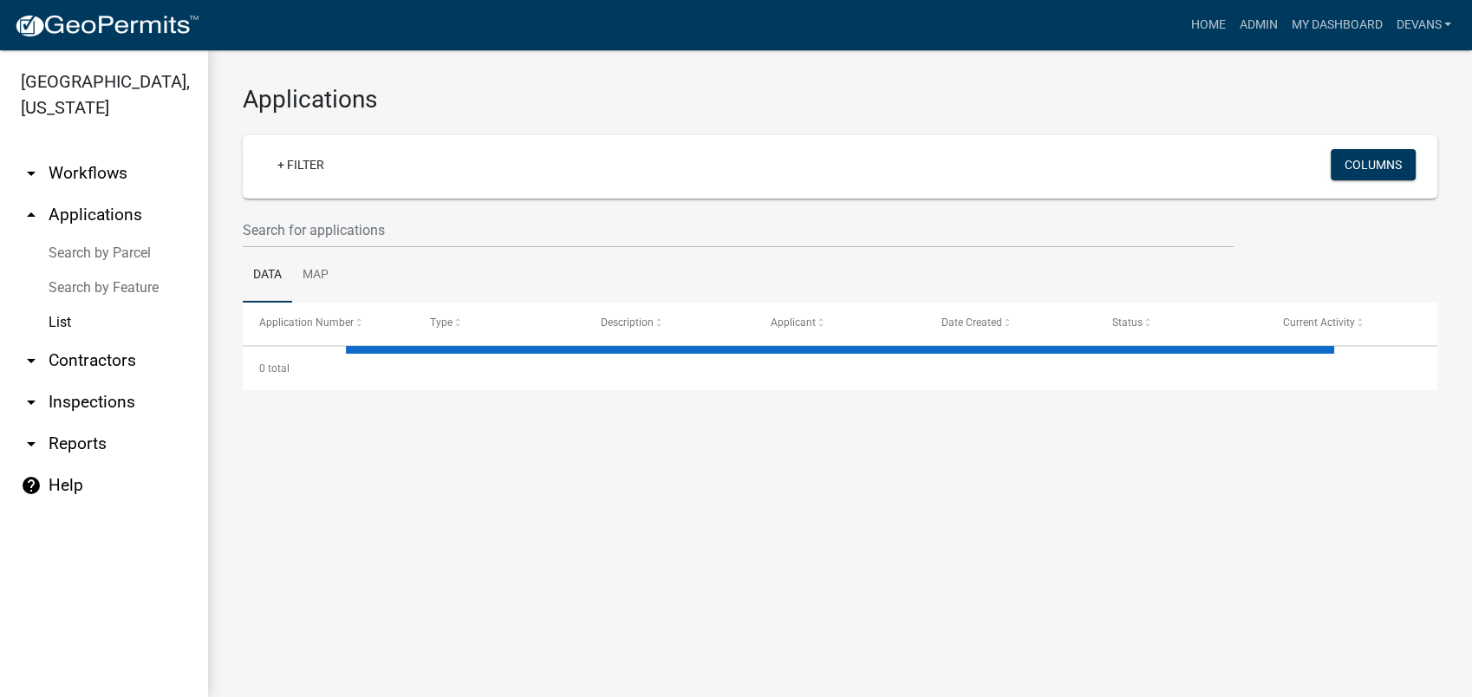
select select "1: 25"
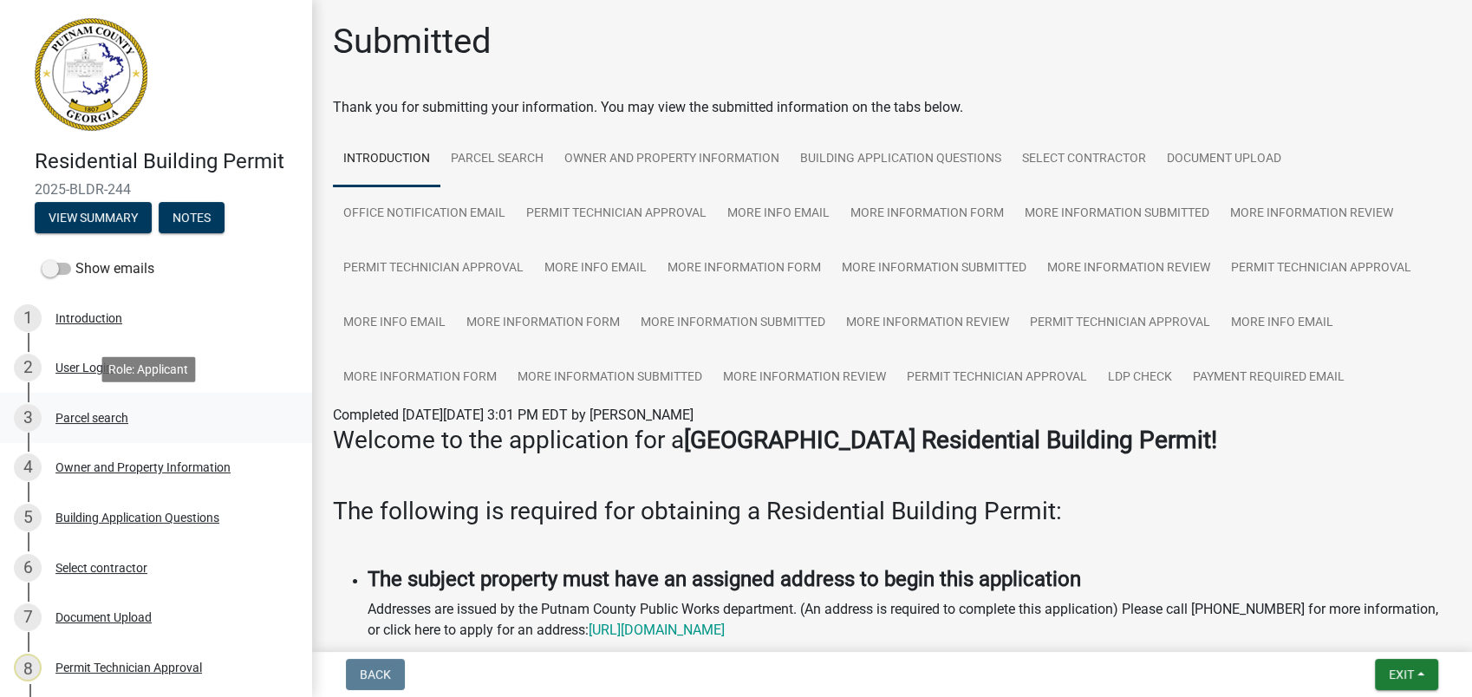
click at [98, 412] on div "Parcel search" at bounding box center [91, 418] width 73 height 12
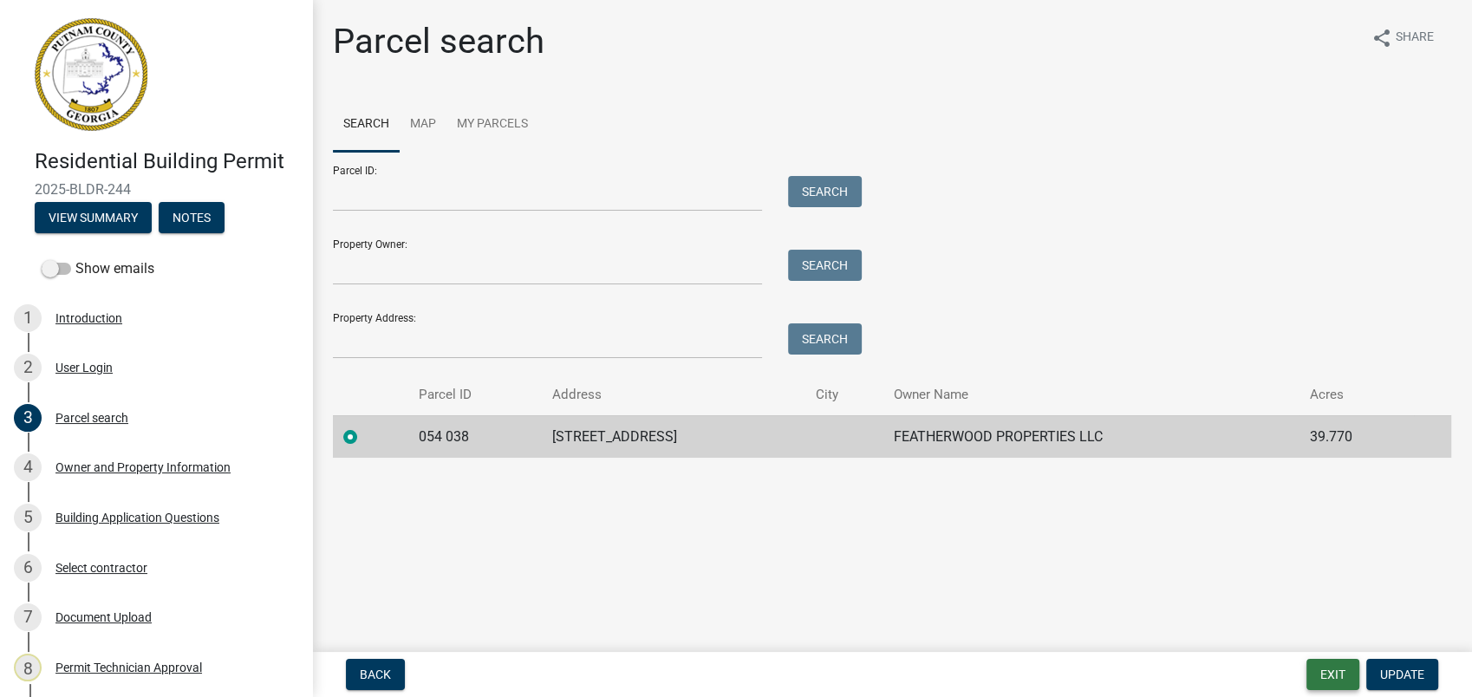
click at [1343, 664] on button "Exit" at bounding box center [1332, 674] width 53 height 31
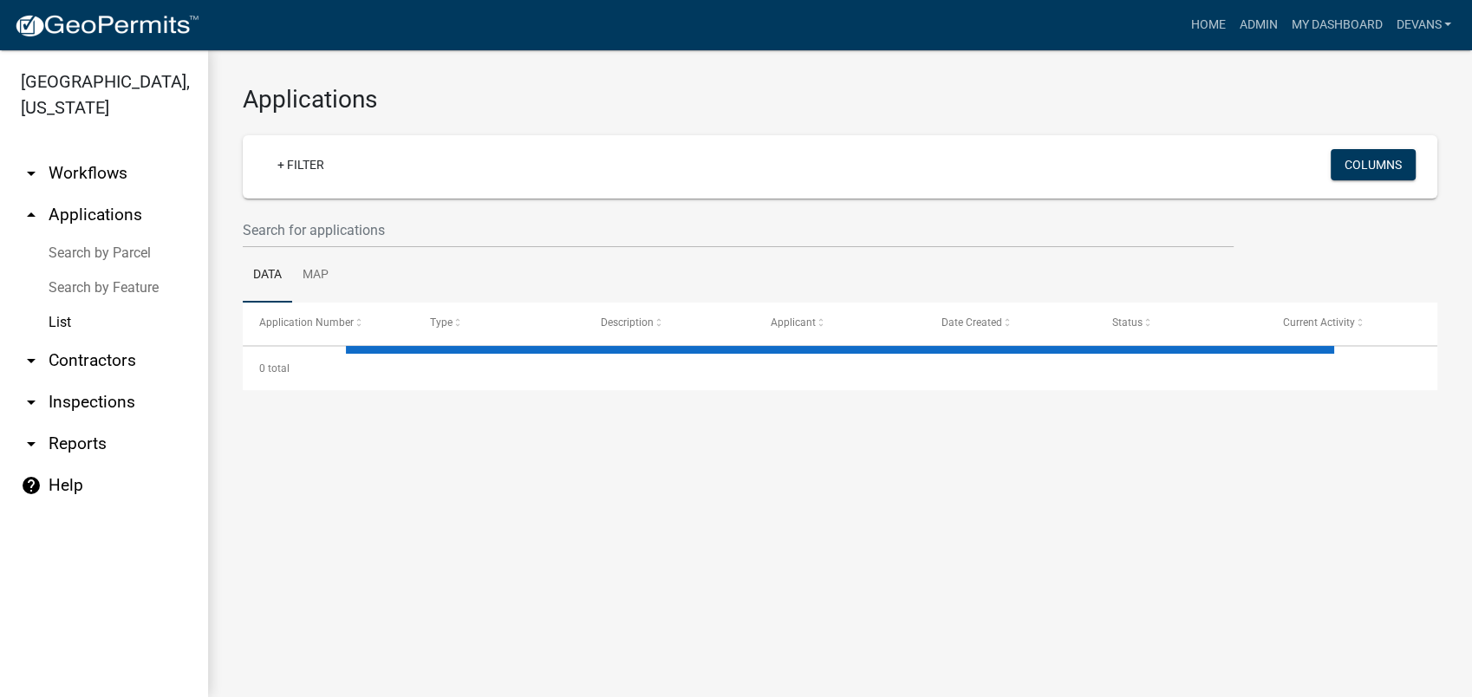
select select "1: 25"
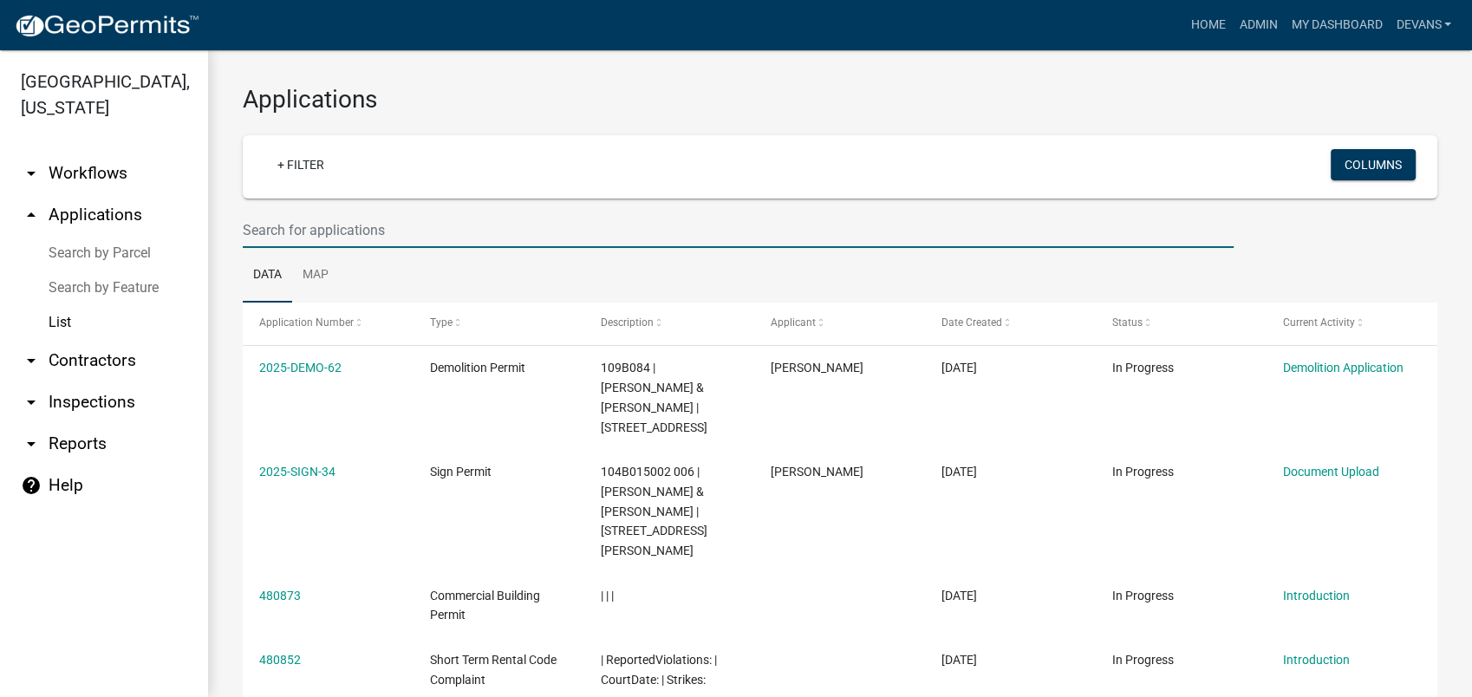
click at [253, 240] on input "text" at bounding box center [738, 230] width 991 height 36
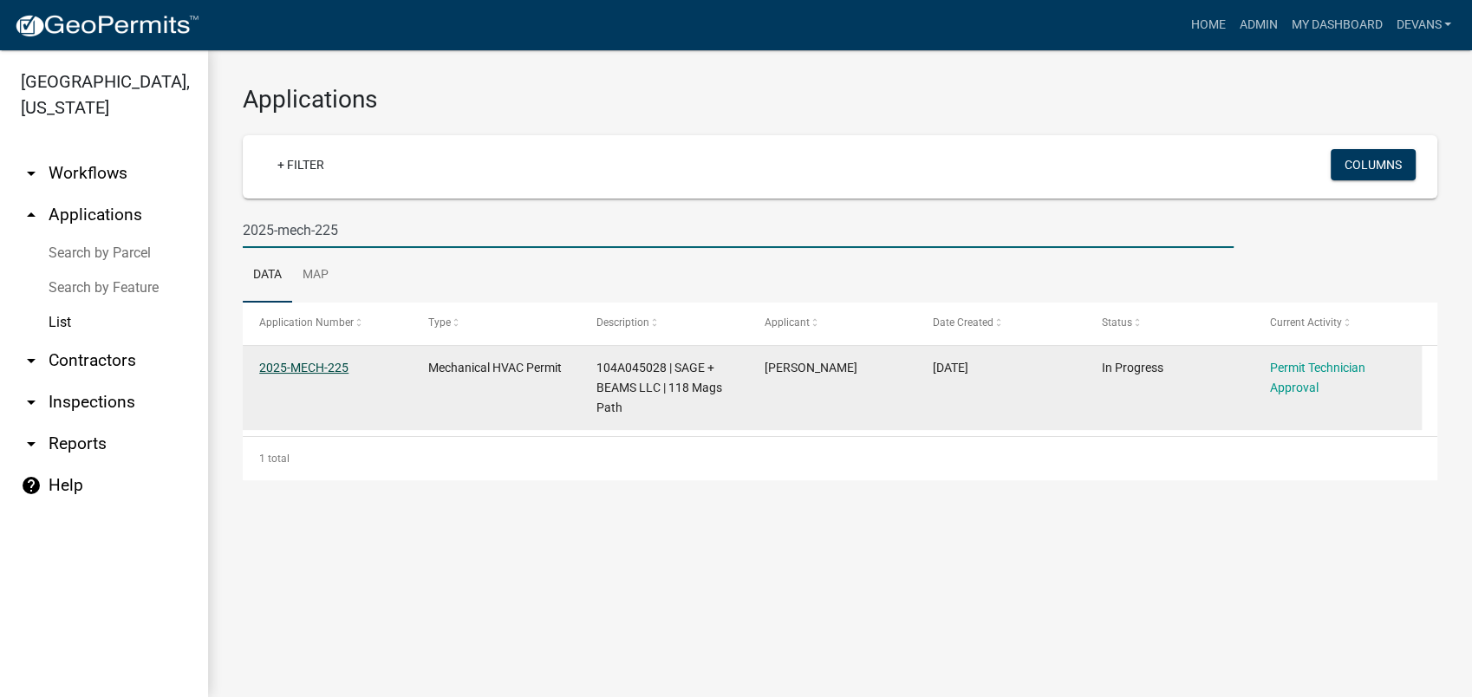
type input "2025-mech-225"
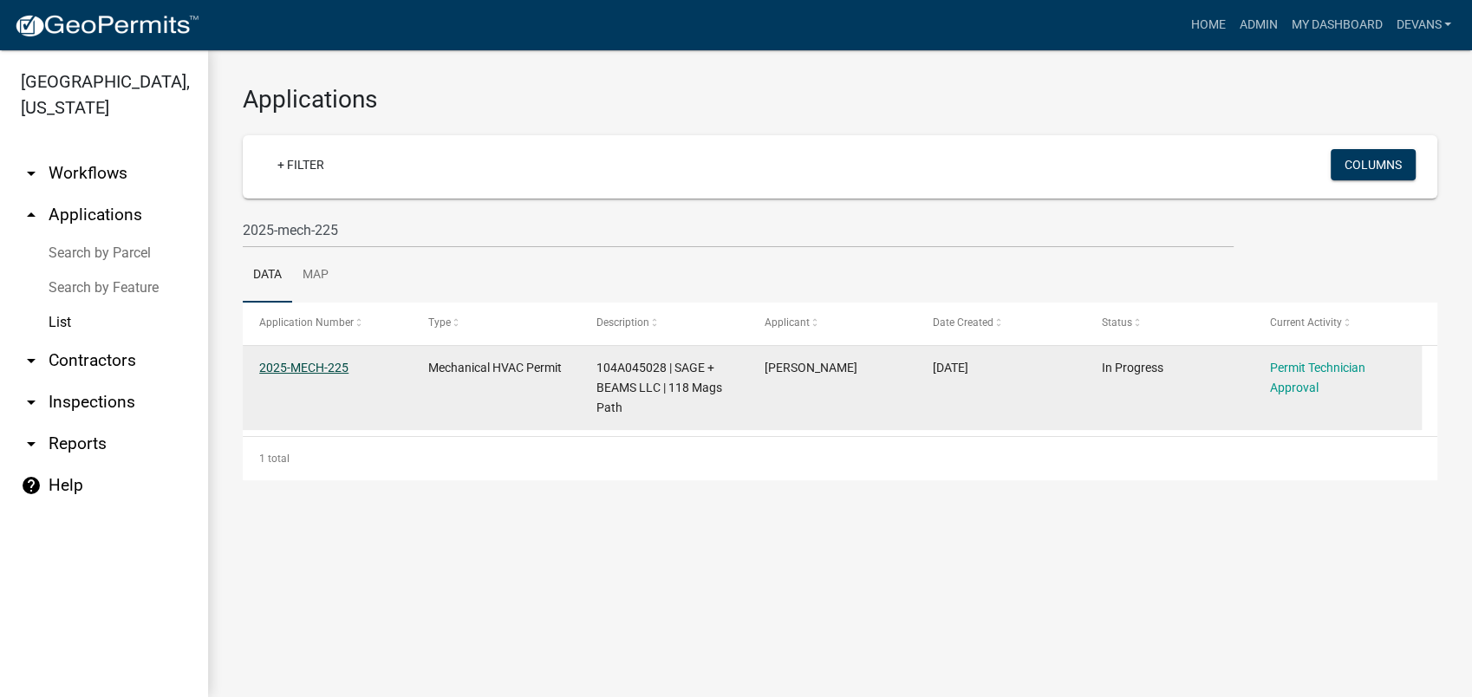
click at [276, 370] on link "2025-MECH-225" at bounding box center [303, 368] width 89 height 14
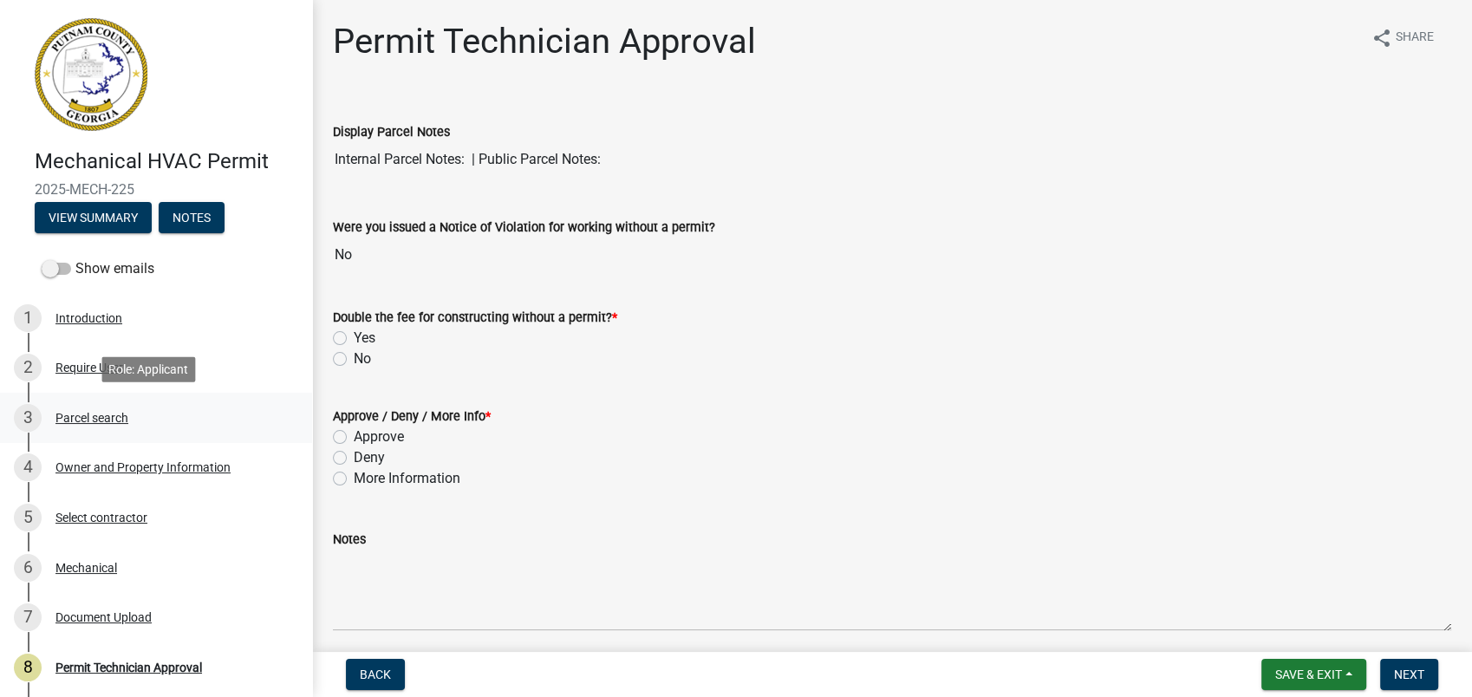
click at [94, 416] on div "Parcel search" at bounding box center [91, 418] width 73 height 12
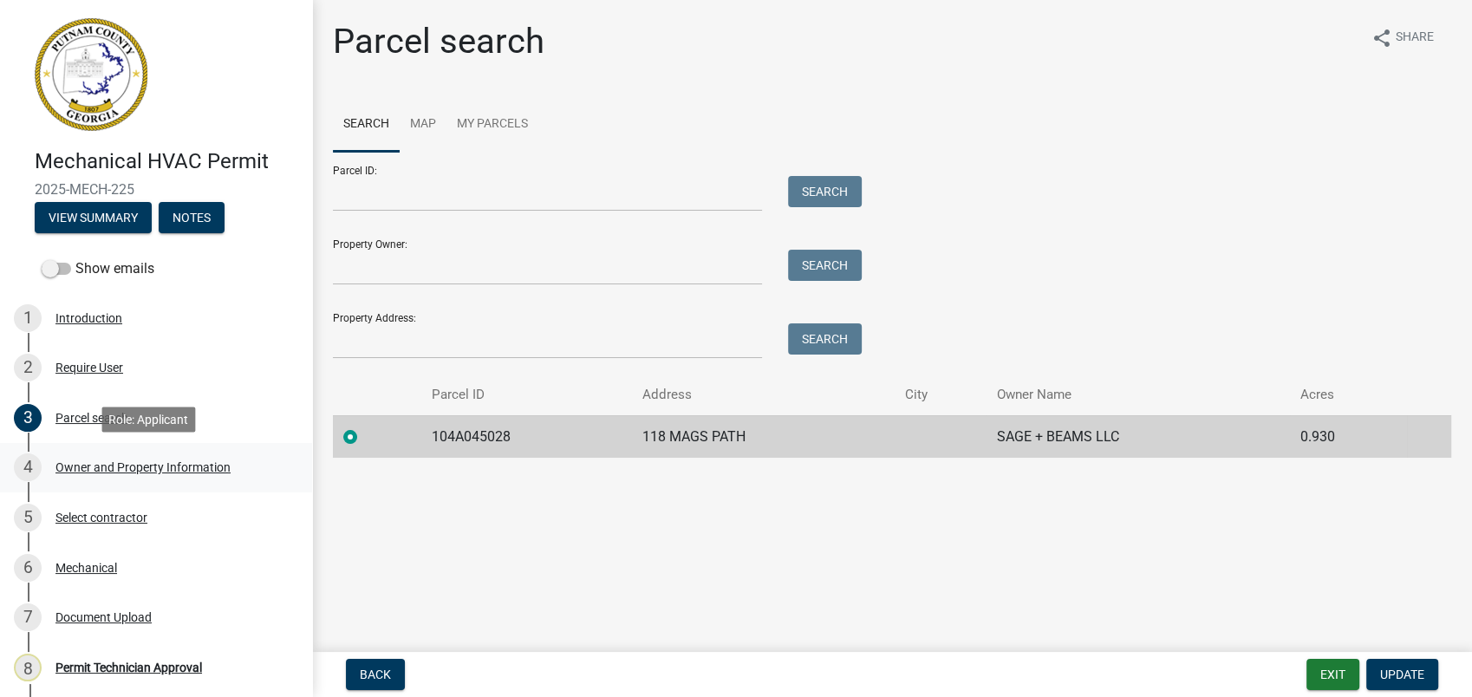
click at [107, 468] on div "Owner and Property Information" at bounding box center [142, 467] width 175 height 12
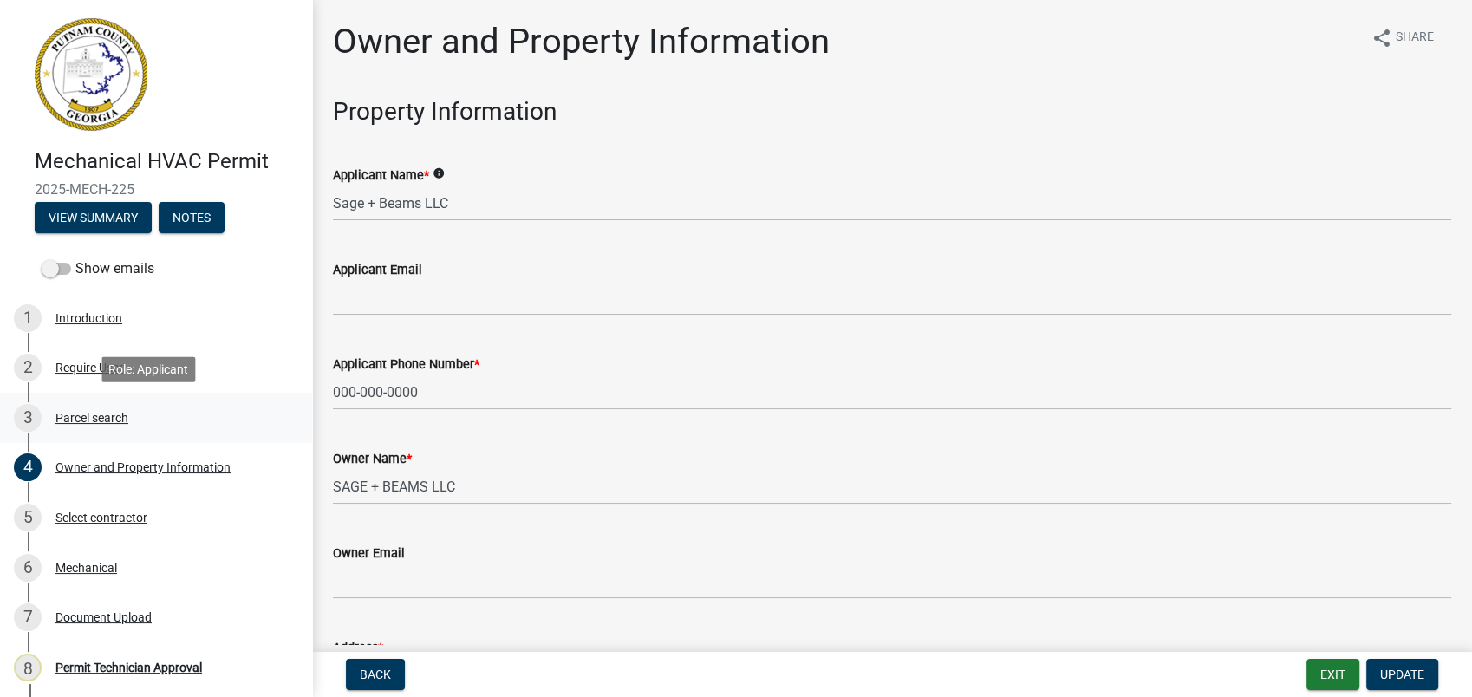
click at [118, 412] on div "Parcel search" at bounding box center [91, 418] width 73 height 12
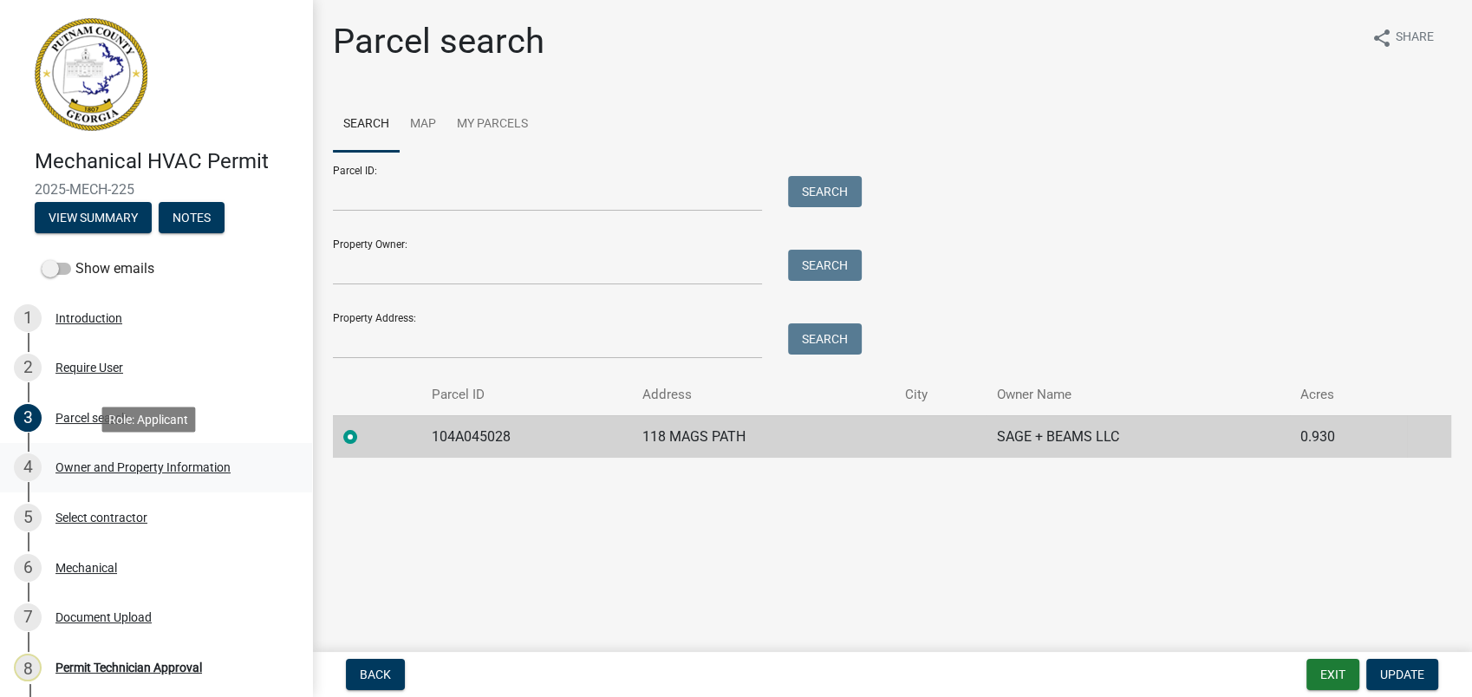
click at [146, 461] on div "Owner and Property Information" at bounding box center [142, 467] width 175 height 12
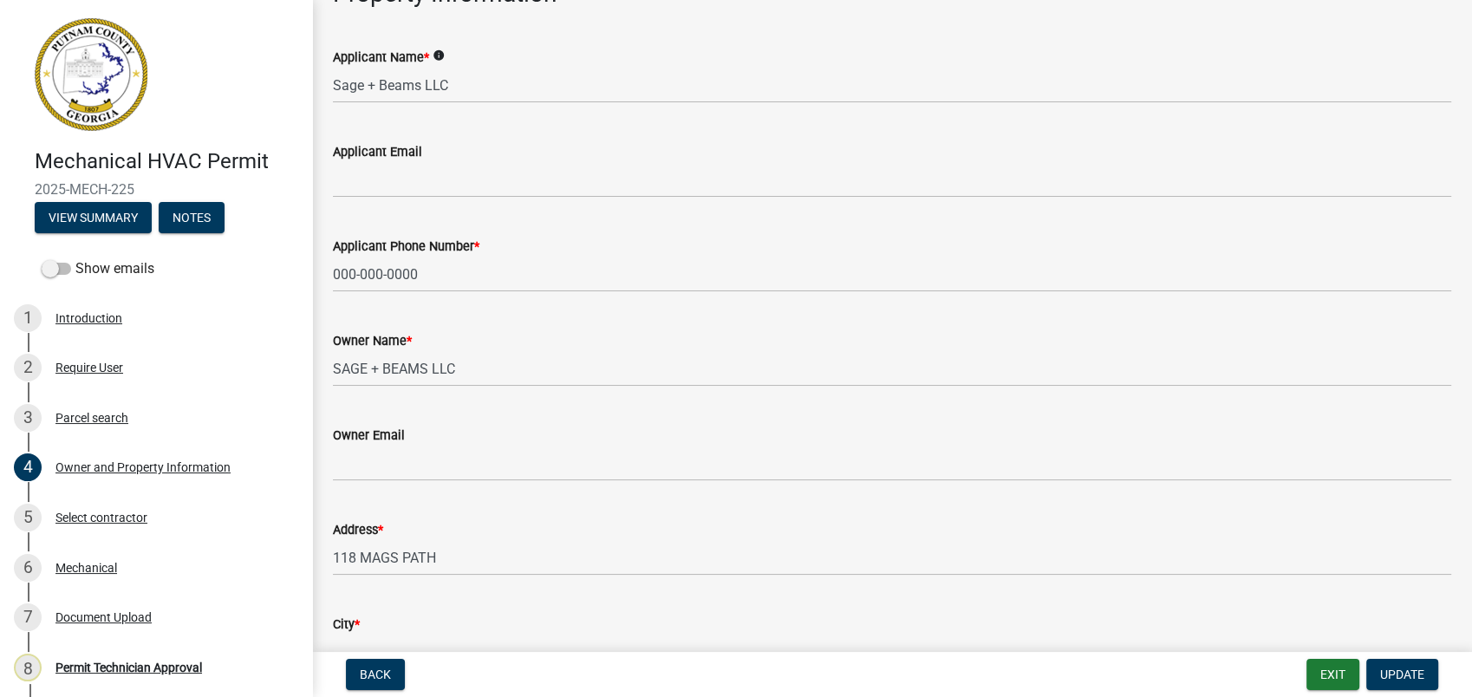
scroll to position [96, 0]
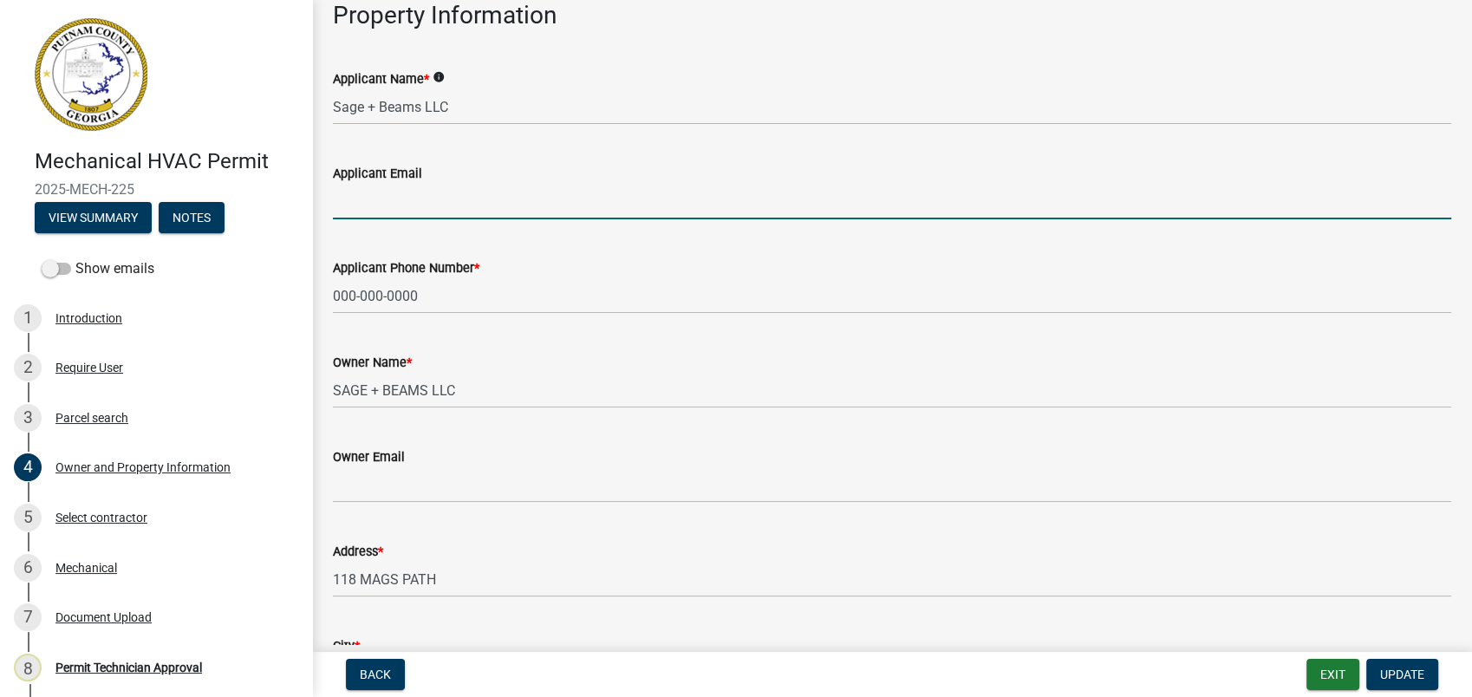
click at [362, 205] on input "Applicant Email" at bounding box center [892, 202] width 1118 height 36
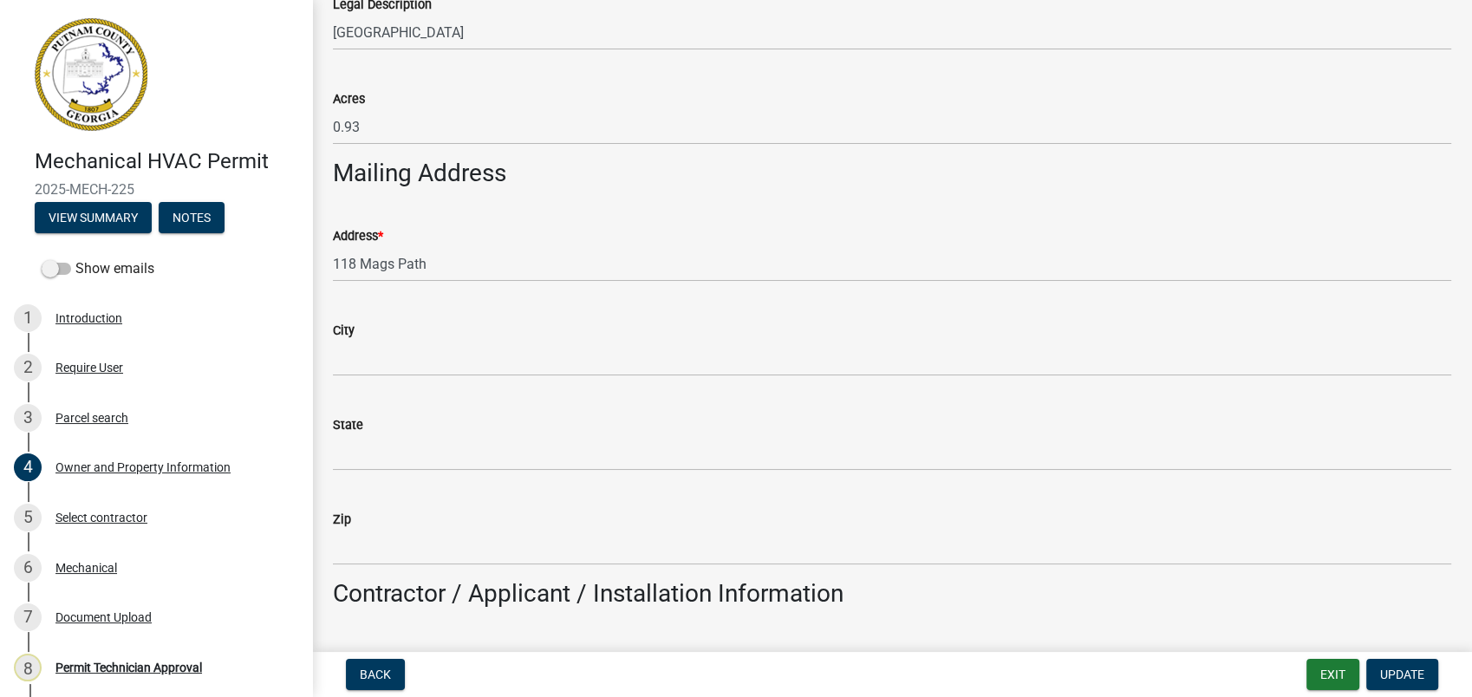
scroll to position [963, 0]
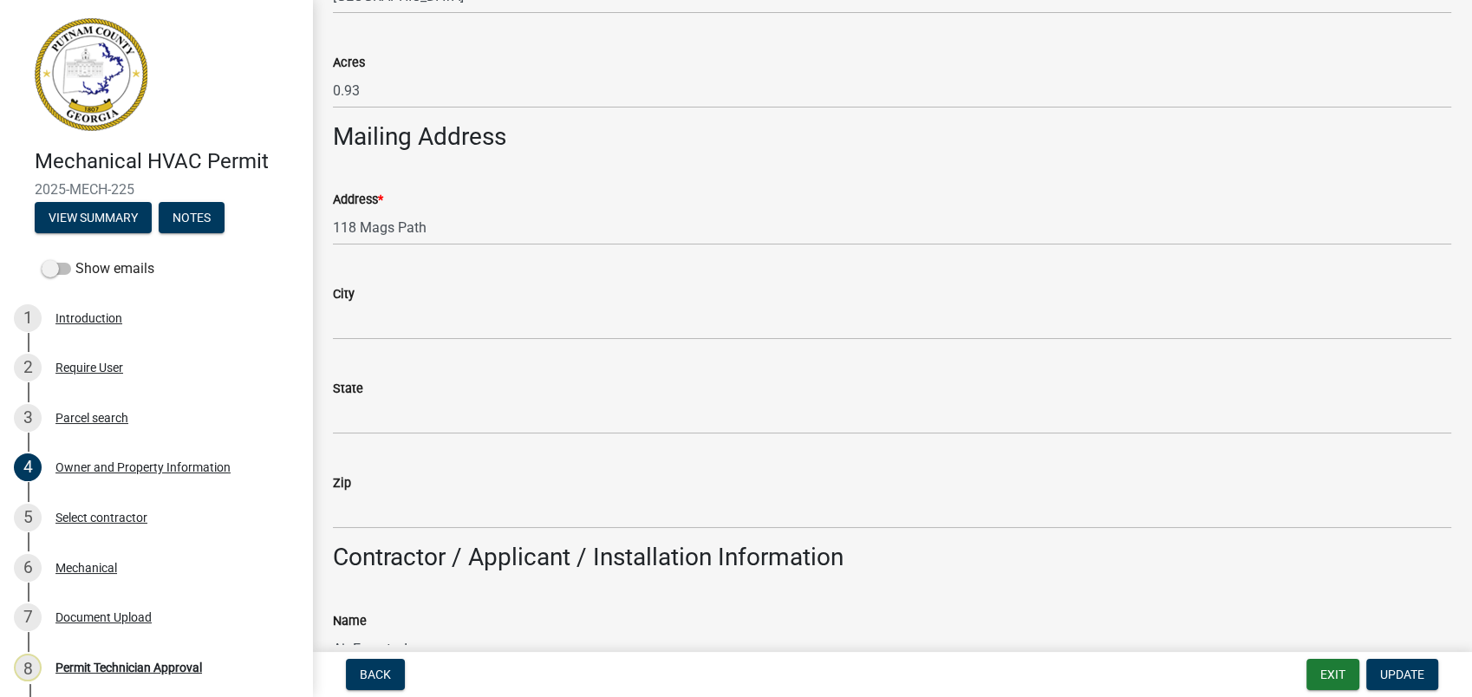
type input "mark@smithbuilt.net"
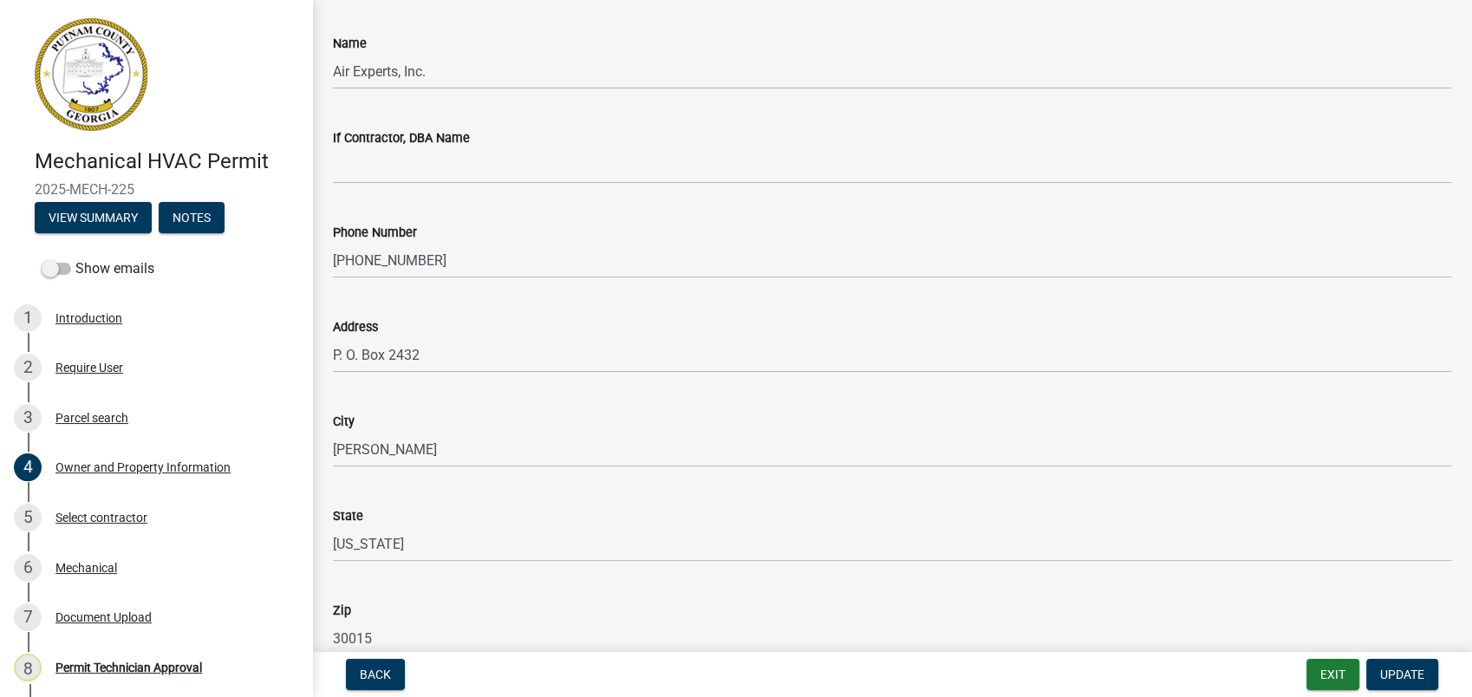
scroll to position [1830, 0]
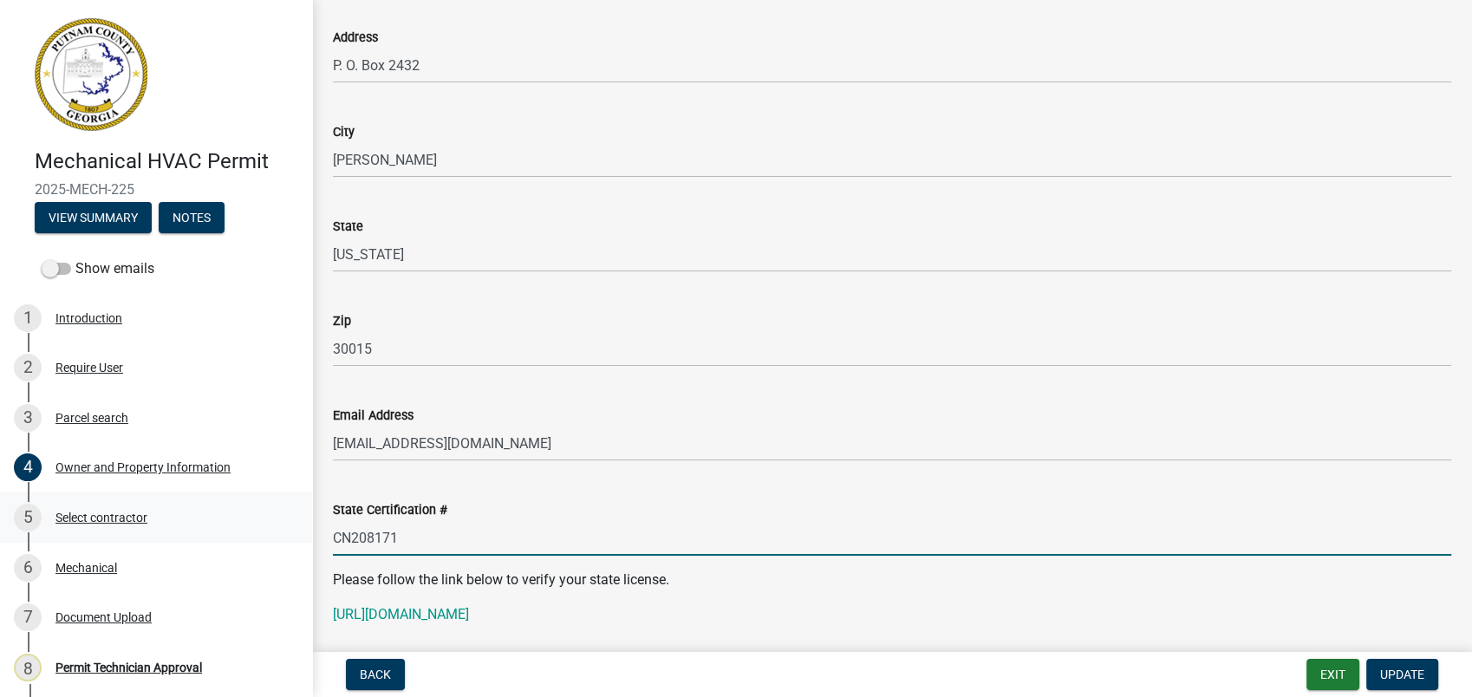
drag, startPoint x: 418, startPoint y: 541, endPoint x: 291, endPoint y: 522, distance: 128.0
click at [291, 522] on div "Mechanical HVAC Permit 2025-MECH-225 View Summary Notes Show emails 1 Introduct…" at bounding box center [736, 348] width 1472 height 697
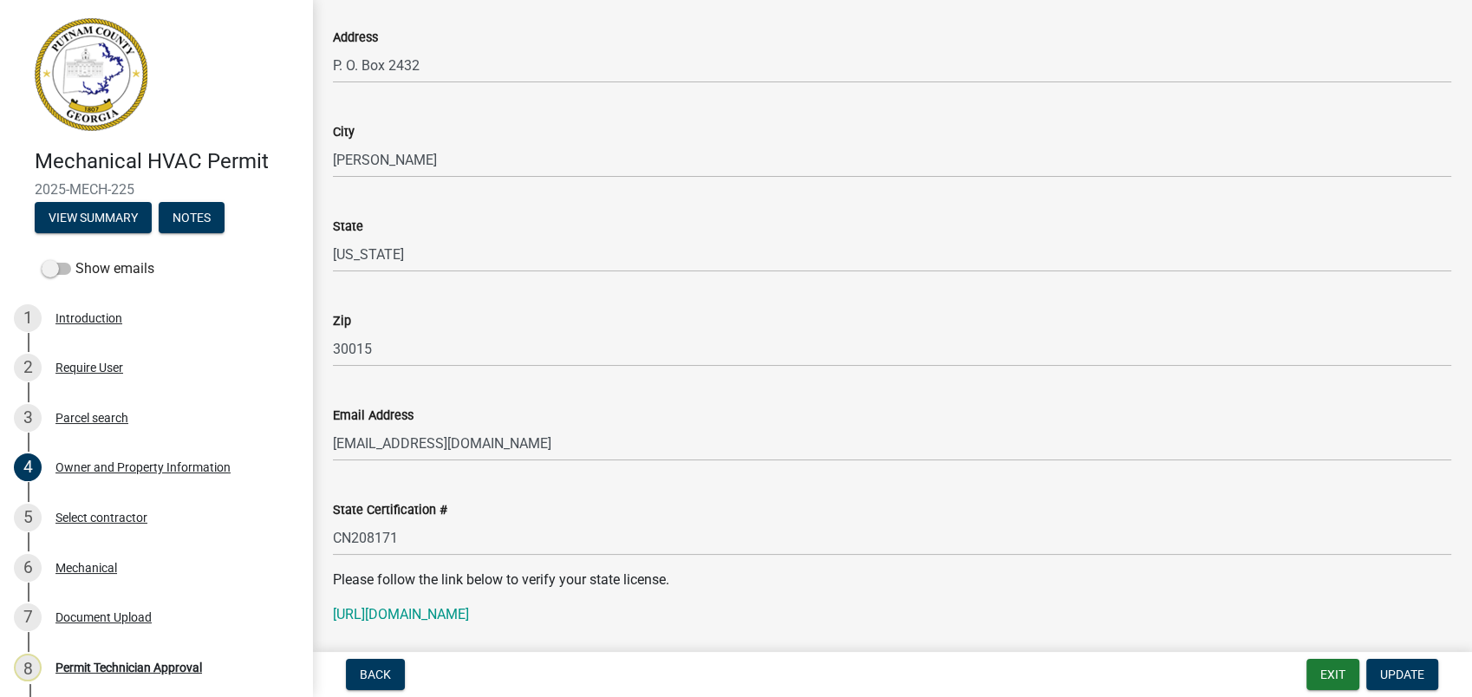
scroll to position [1444, 0]
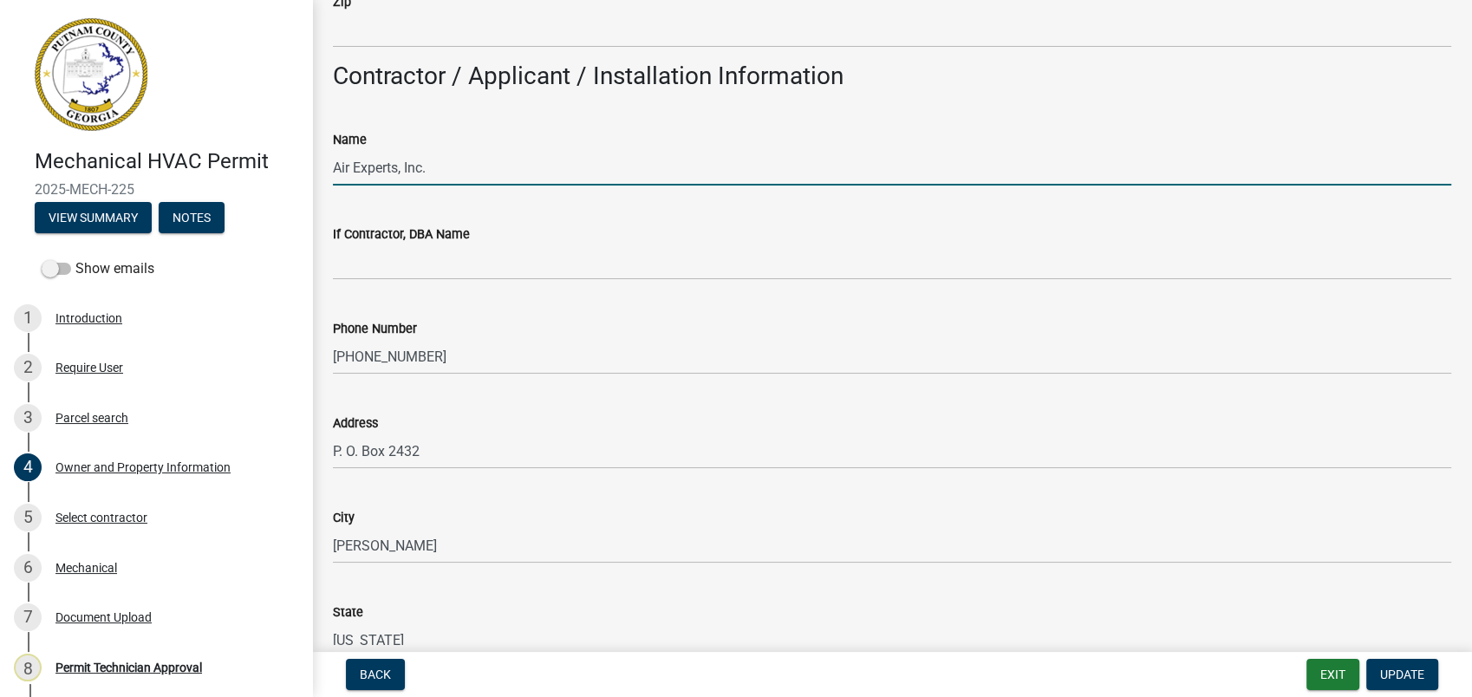
drag, startPoint x: 449, startPoint y: 163, endPoint x: 317, endPoint y: 161, distance: 131.8
click at [317, 161] on div "Owner and Property Information share Share Property Information Applicant Name …" at bounding box center [892, 377] width 1160 height 3600
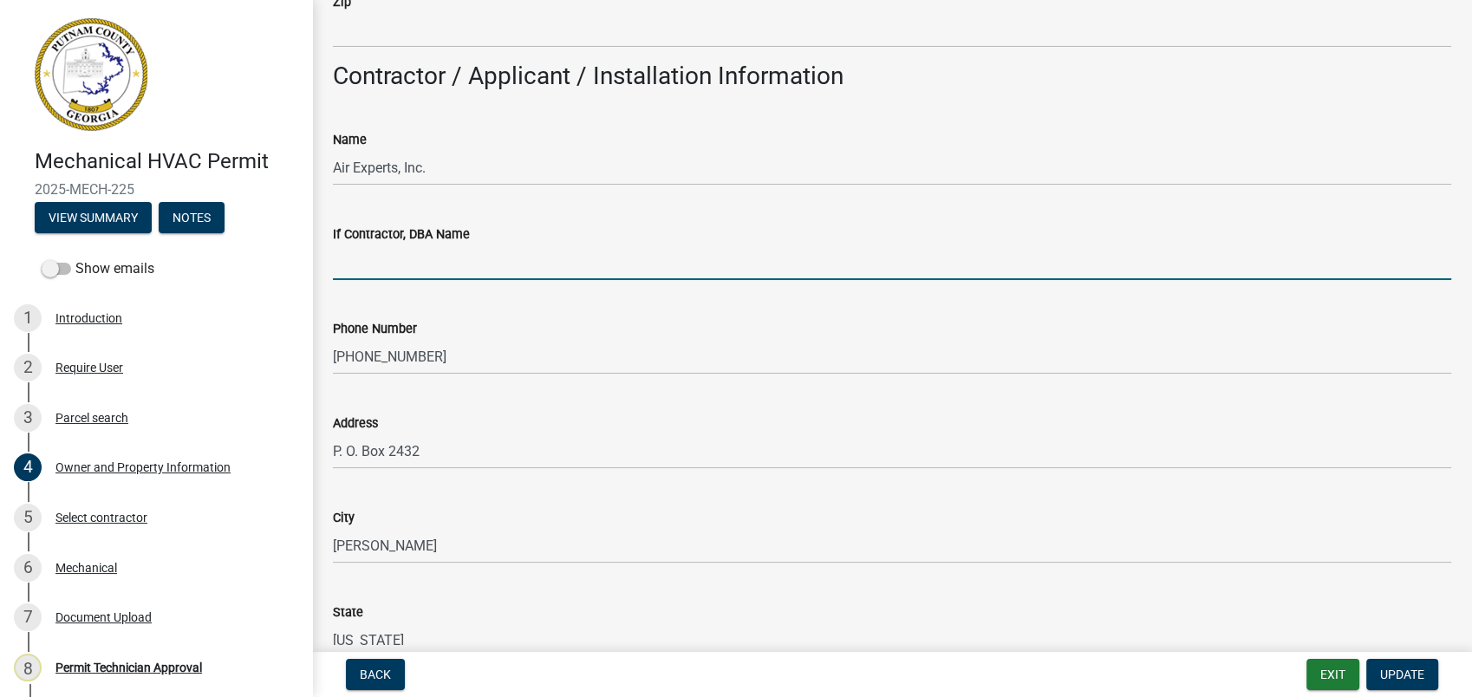
paste input "Air Experts, Inc."
type input "Air Experts, Inc."
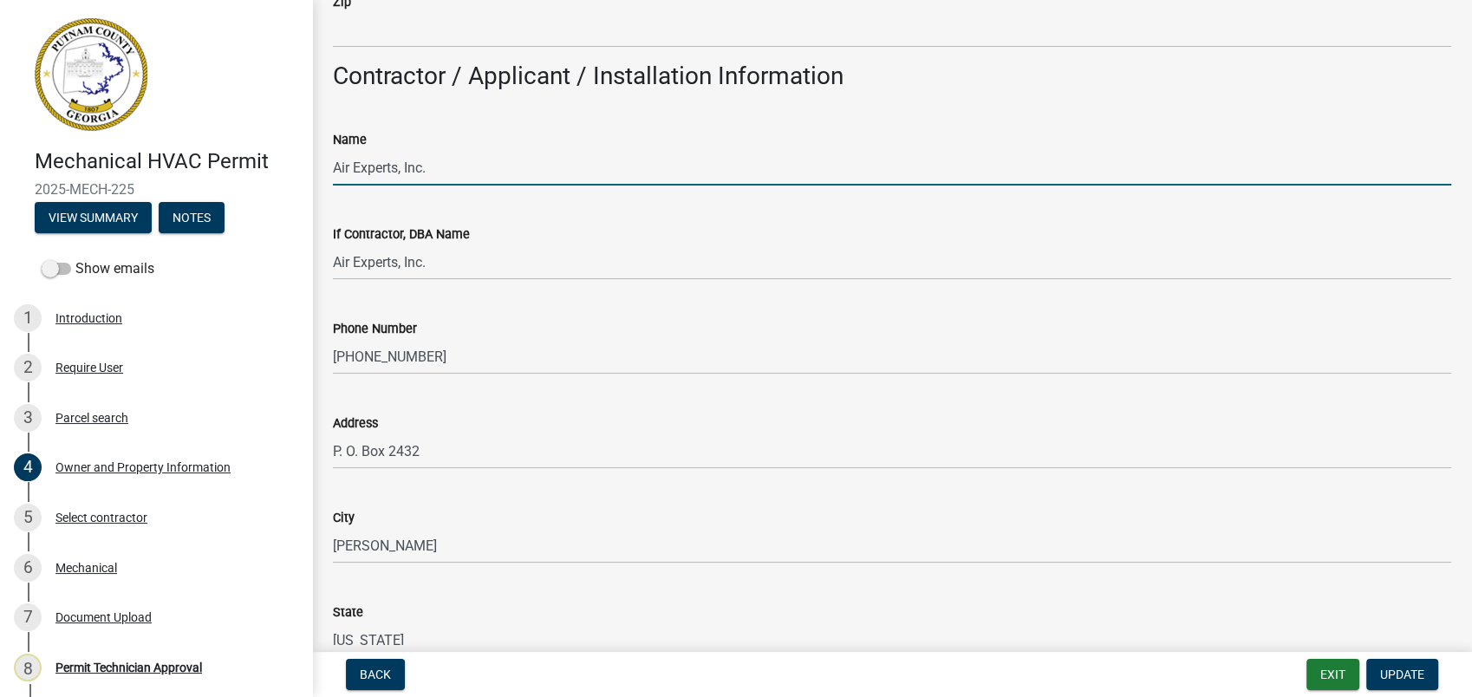
drag, startPoint x: 453, startPoint y: 178, endPoint x: 263, endPoint y: 153, distance: 192.2
click at [277, 153] on div "Mechanical HVAC Permit 2025-MECH-225 View Summary Notes Show emails 1 Introduct…" at bounding box center [736, 348] width 1472 height 697
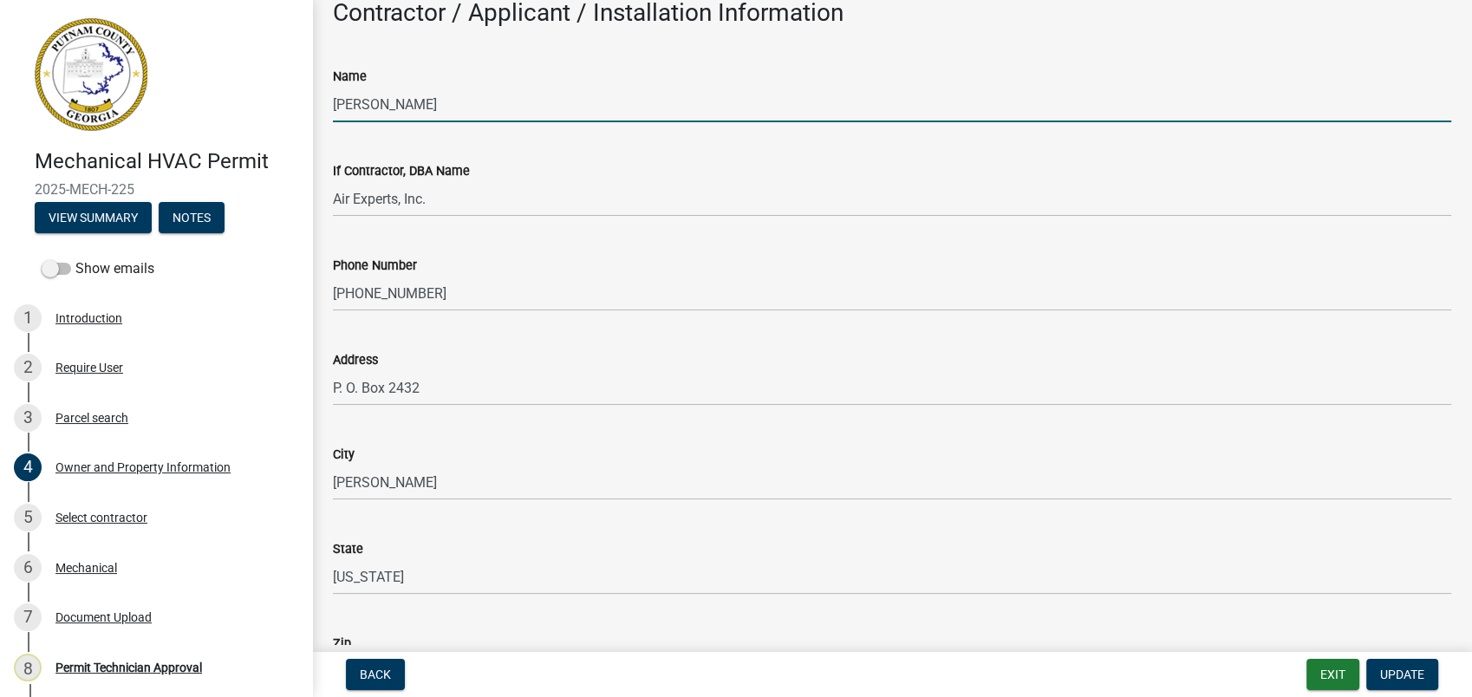
scroll to position [1540, 0]
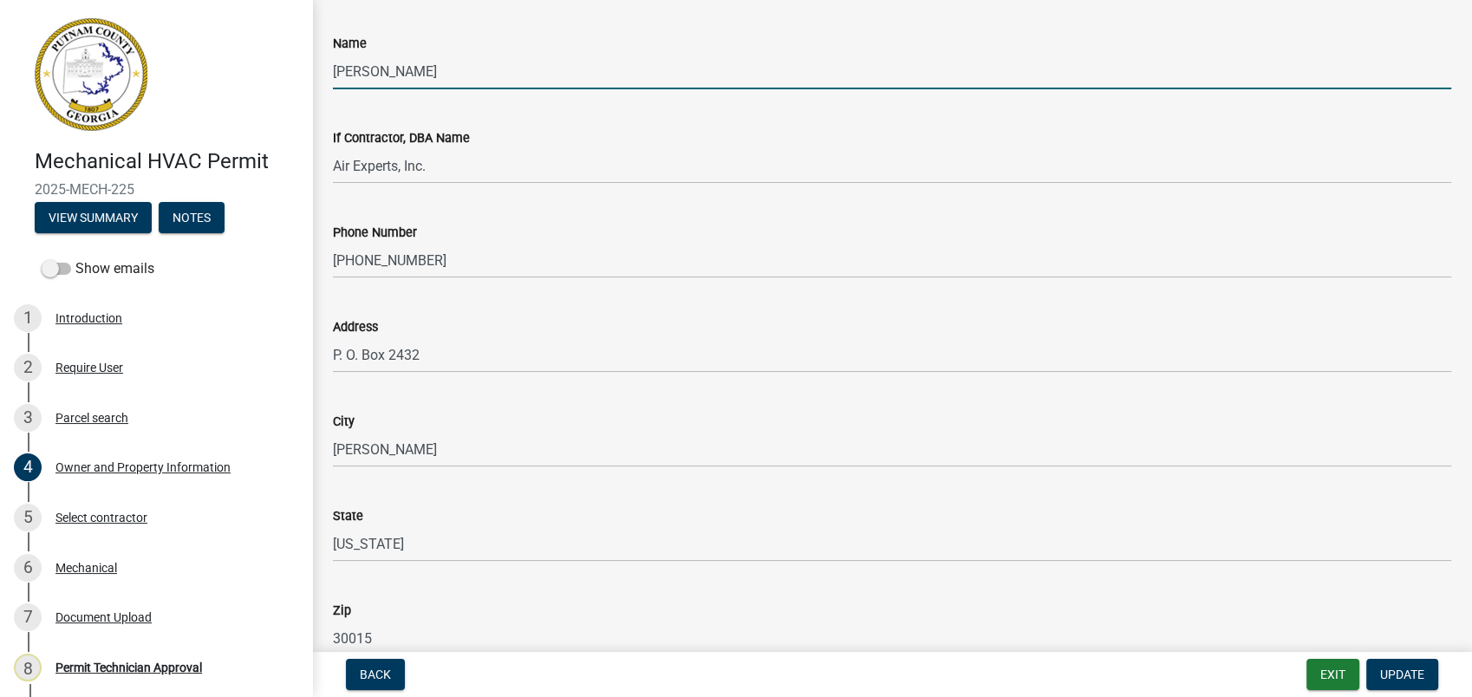
type input "William Cowan"
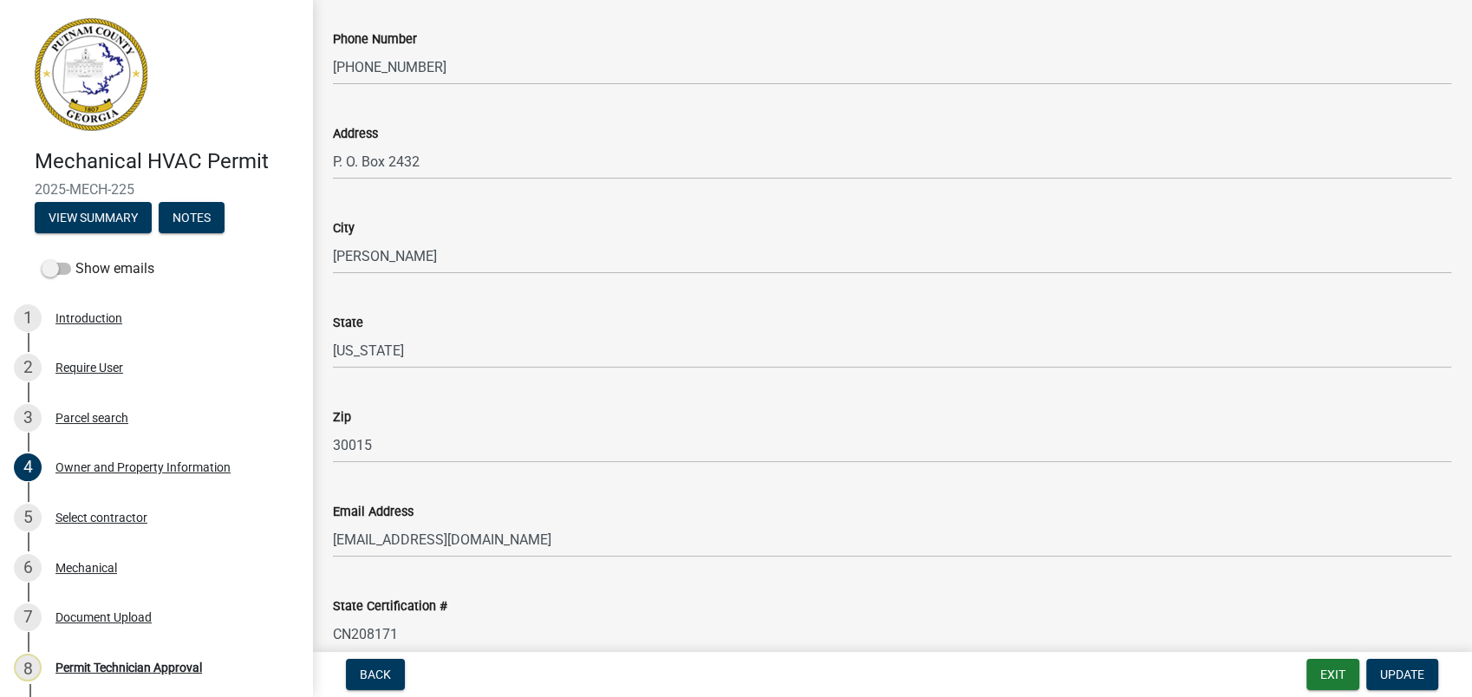
scroll to position [1926, 0]
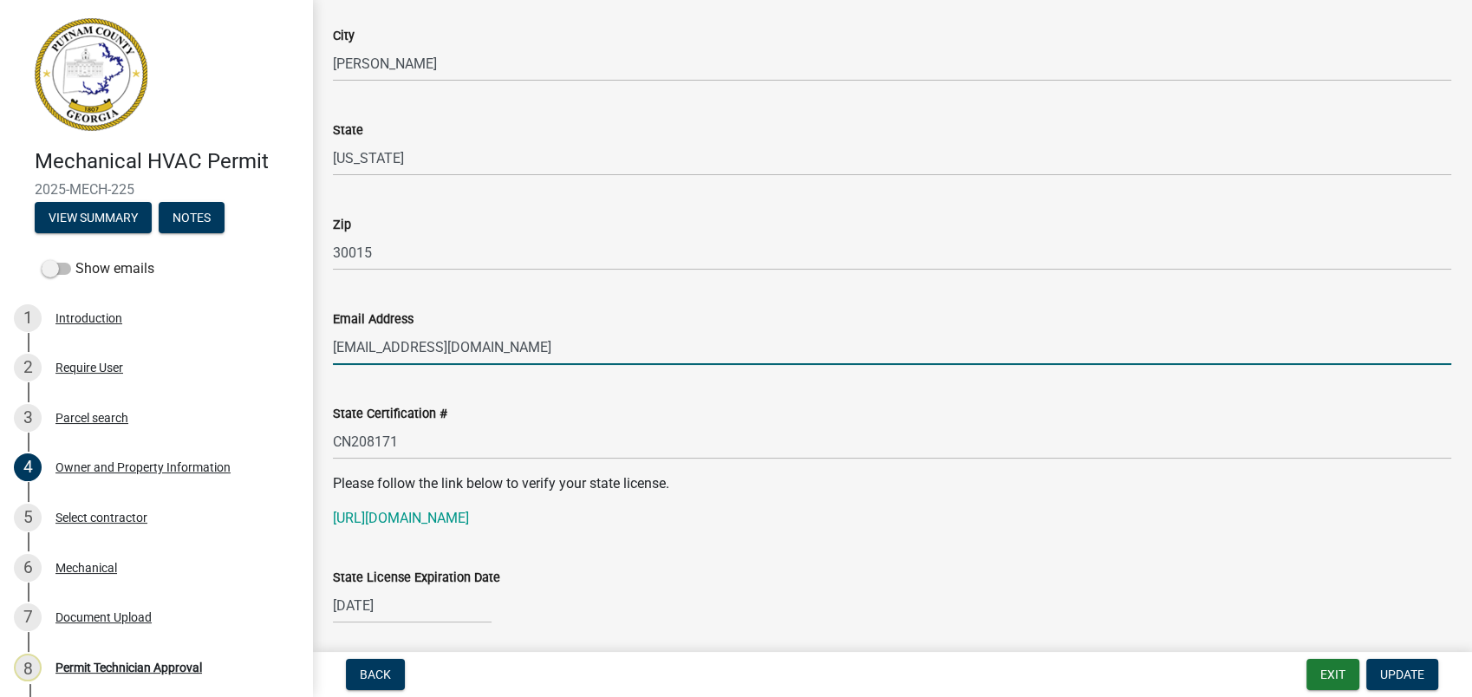
drag, startPoint x: 512, startPoint y: 353, endPoint x: 299, endPoint y: 349, distance: 213.2
click at [299, 349] on div "Mechanical HVAC Permit 2025-MECH-225 View Summary Notes Show emails 1 Introduct…" at bounding box center [736, 348] width 1472 height 697
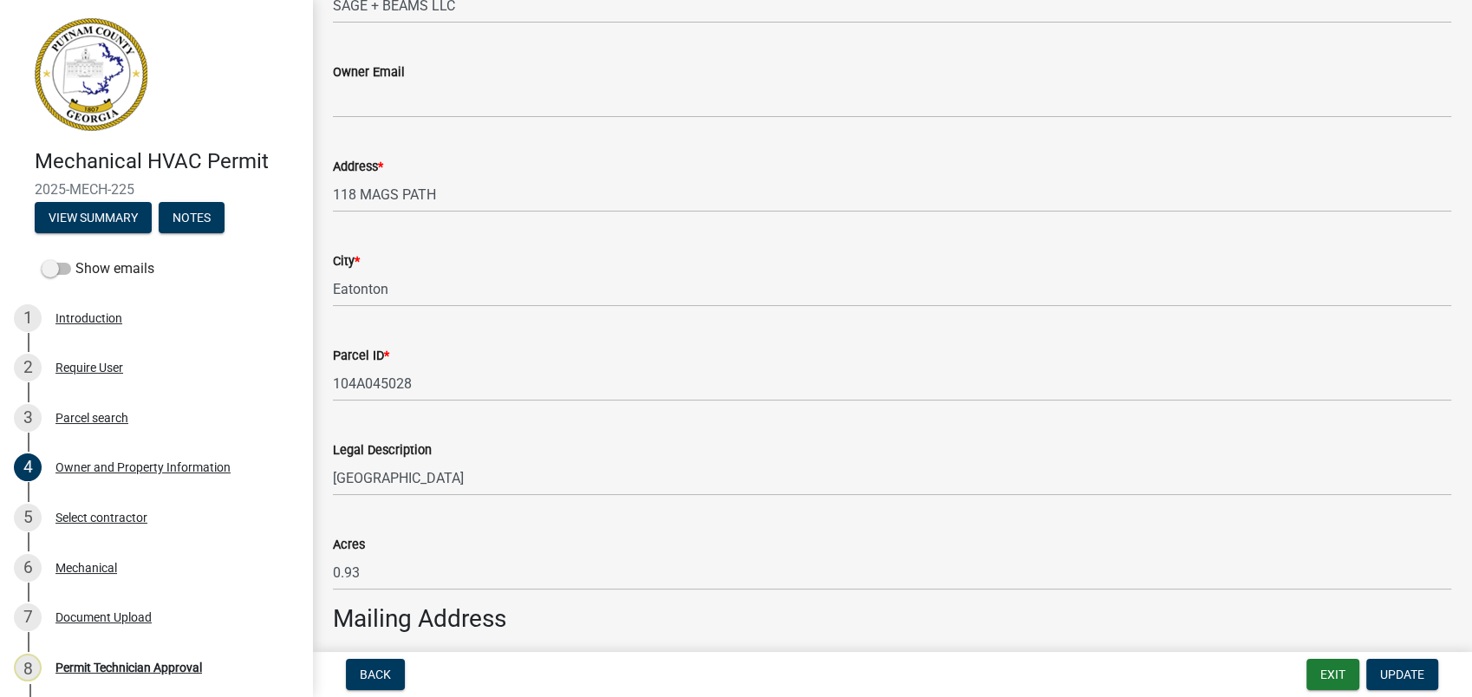
scroll to position [0, 0]
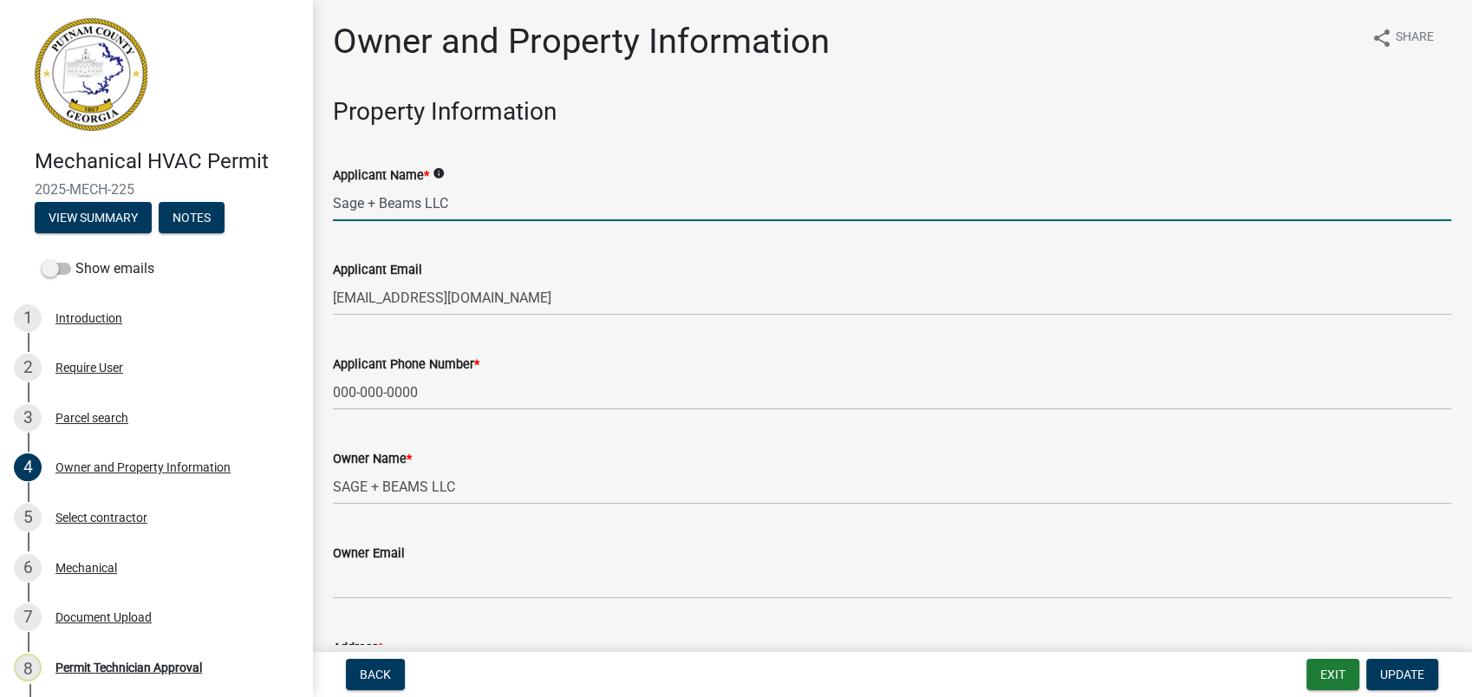
drag, startPoint x: 450, startPoint y: 193, endPoint x: 345, endPoint y: 200, distance: 105.1
click at [345, 200] on input "Sage + Beams LLC" at bounding box center [892, 203] width 1118 height 36
drag, startPoint x: 341, startPoint y: 200, endPoint x: 328, endPoint y: 200, distance: 13.0
click at [328, 200] on div "Applicant Name * info Sage + Beams LLC" at bounding box center [892, 180] width 1144 height 81
drag, startPoint x: 481, startPoint y: 205, endPoint x: 349, endPoint y: 204, distance: 131.7
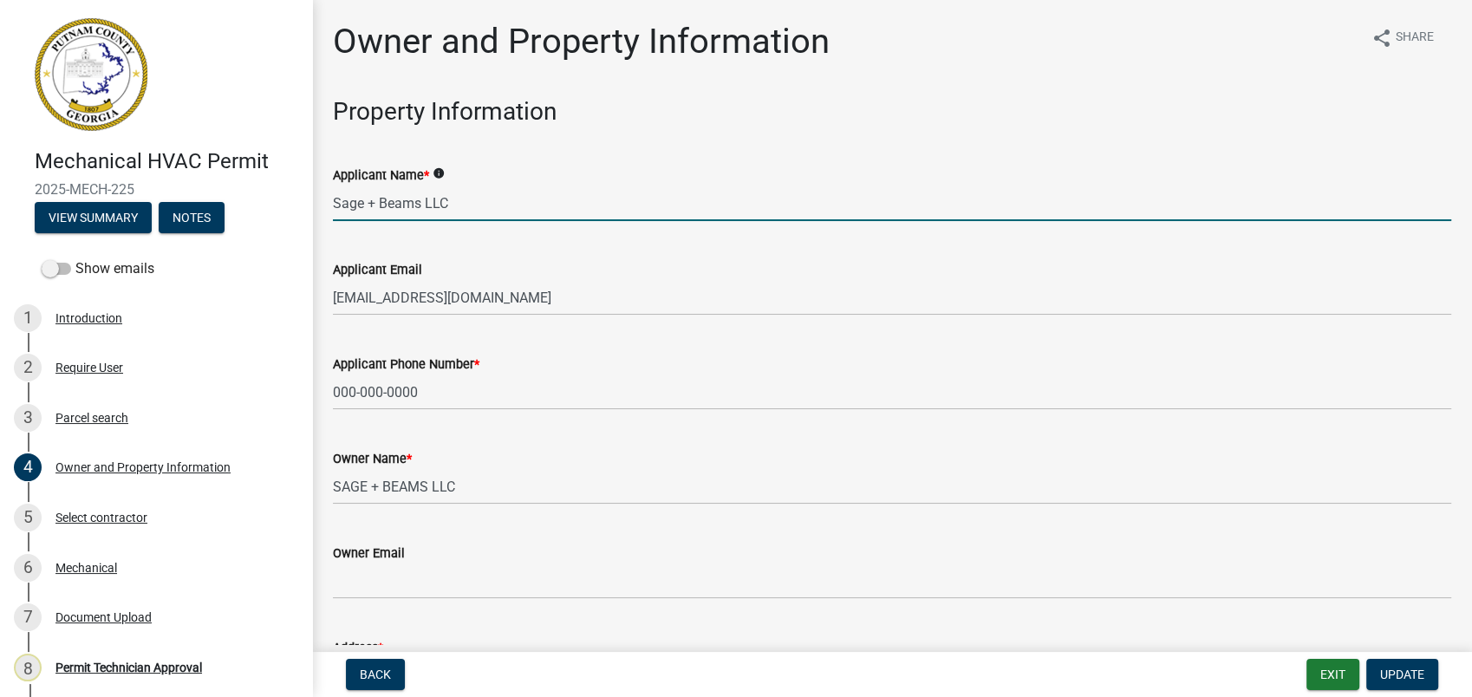
click at [349, 204] on input "Sage + Beams LLC" at bounding box center [892, 203] width 1118 height 36
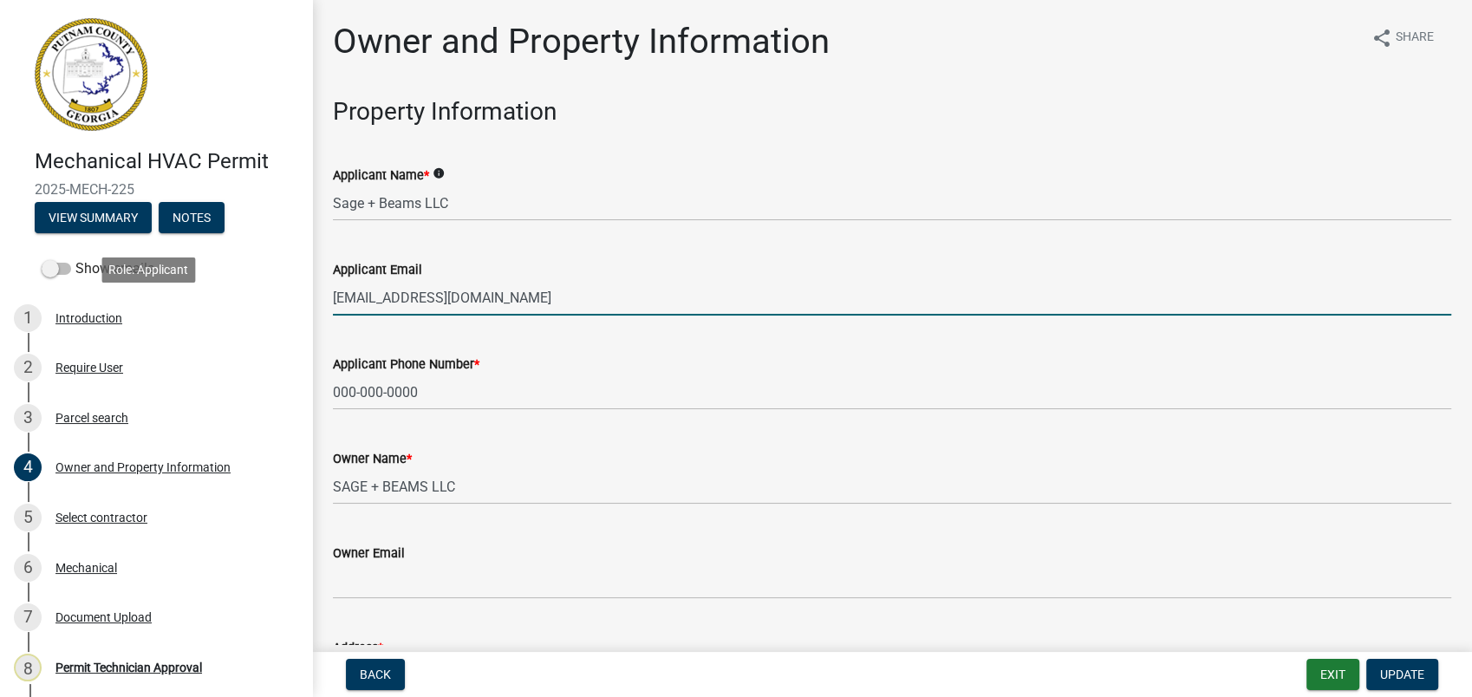
drag, startPoint x: 473, startPoint y: 297, endPoint x: 346, endPoint y: 305, distance: 127.6
click at [281, 292] on div "Mechanical HVAC Permit 2025-MECH-225 View Summary Notes Show emails 1 Introduct…" at bounding box center [736, 348] width 1472 height 697
paste input "airexpertsga@outlook.com"
type input "airexpertsga@outlook.com"
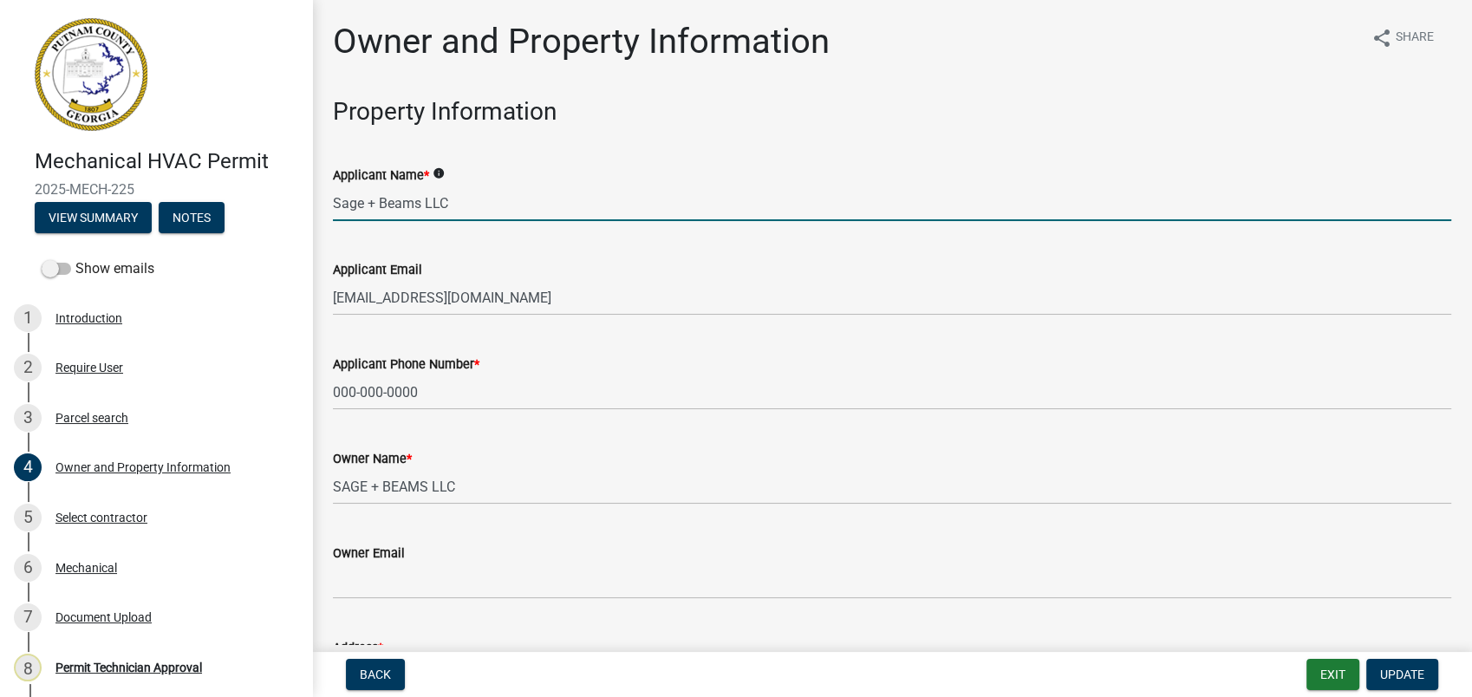
drag, startPoint x: 475, startPoint y: 202, endPoint x: 279, endPoint y: 205, distance: 195.9
click at [292, 205] on div "Mechanical HVAC Permit 2025-MECH-225 View Summary Notes Show emails 1 Introduct…" at bounding box center [736, 348] width 1472 height 697
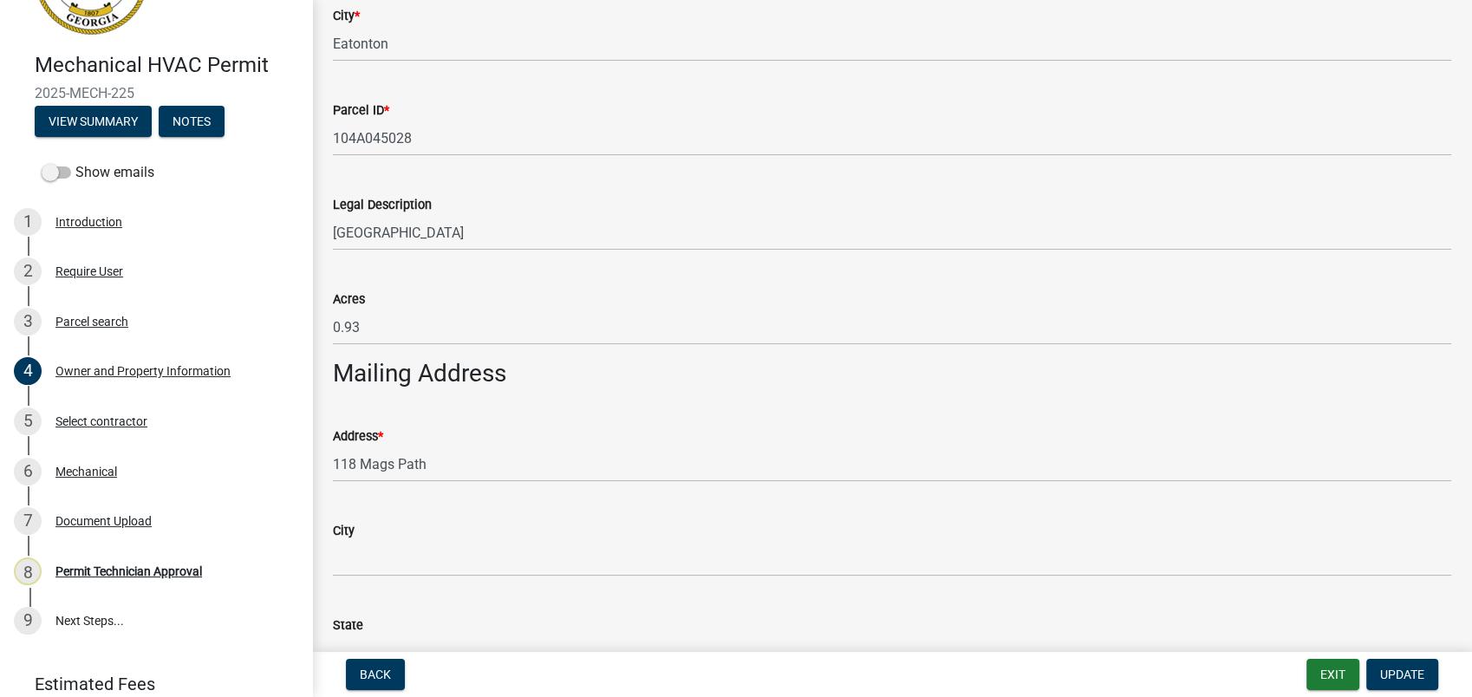
scroll to position [770, 0]
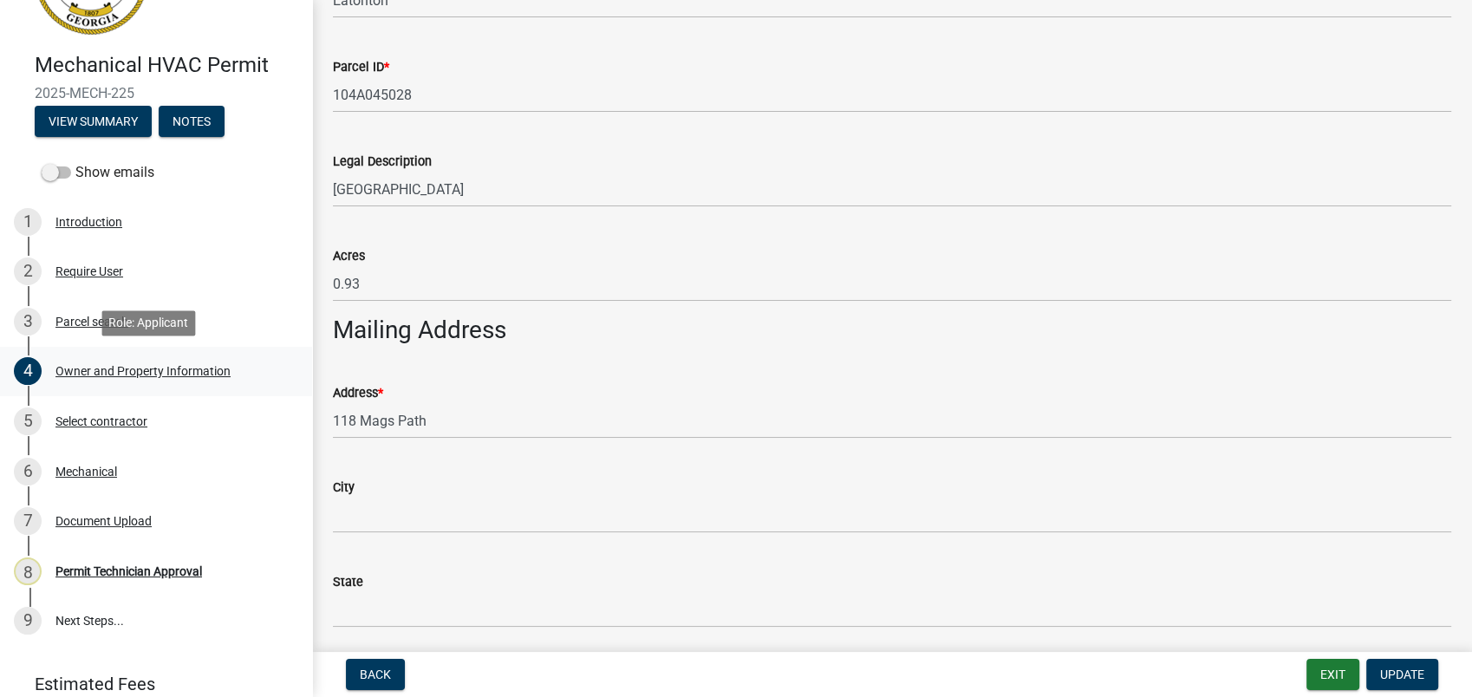
type input "William Cowan"
click at [180, 379] on div "4 Owner and Property Information" at bounding box center [149, 371] width 270 height 28
click at [183, 371] on div "Owner and Property Information" at bounding box center [142, 371] width 175 height 12
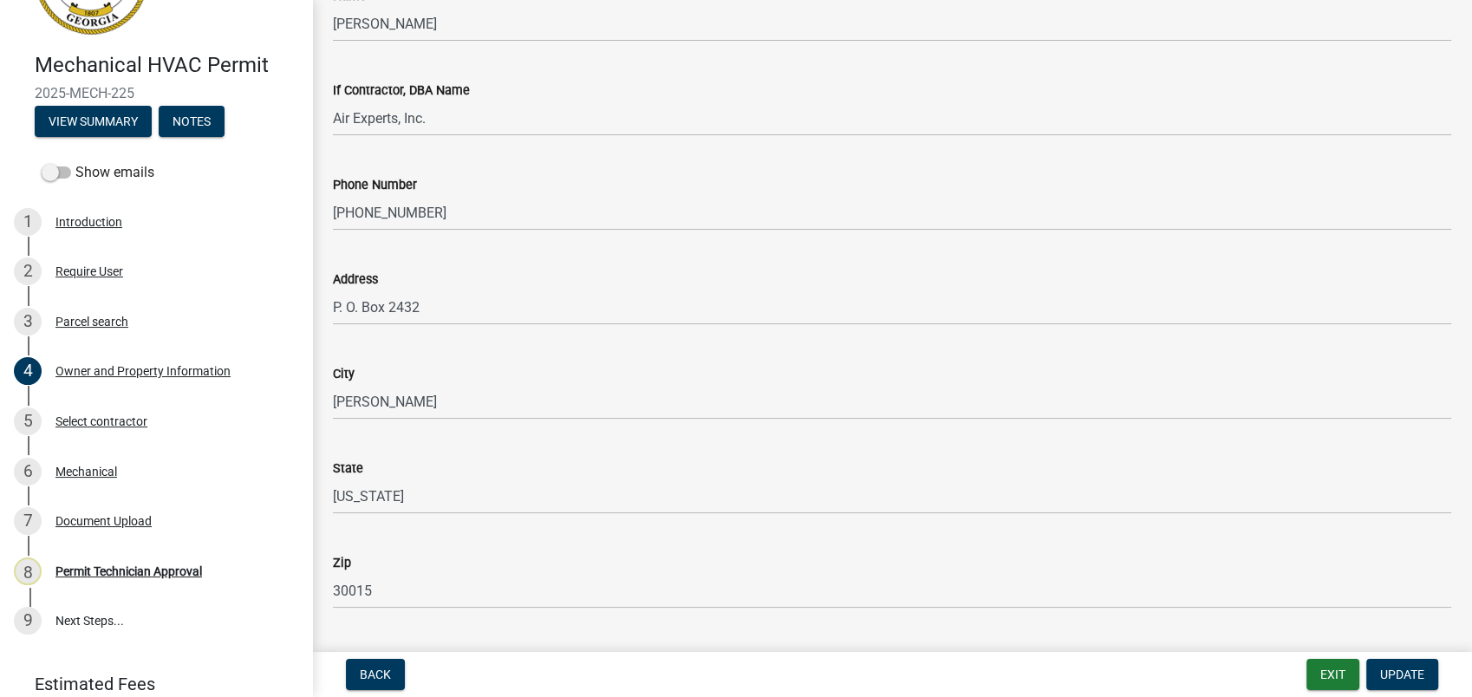
scroll to position [1540, 0]
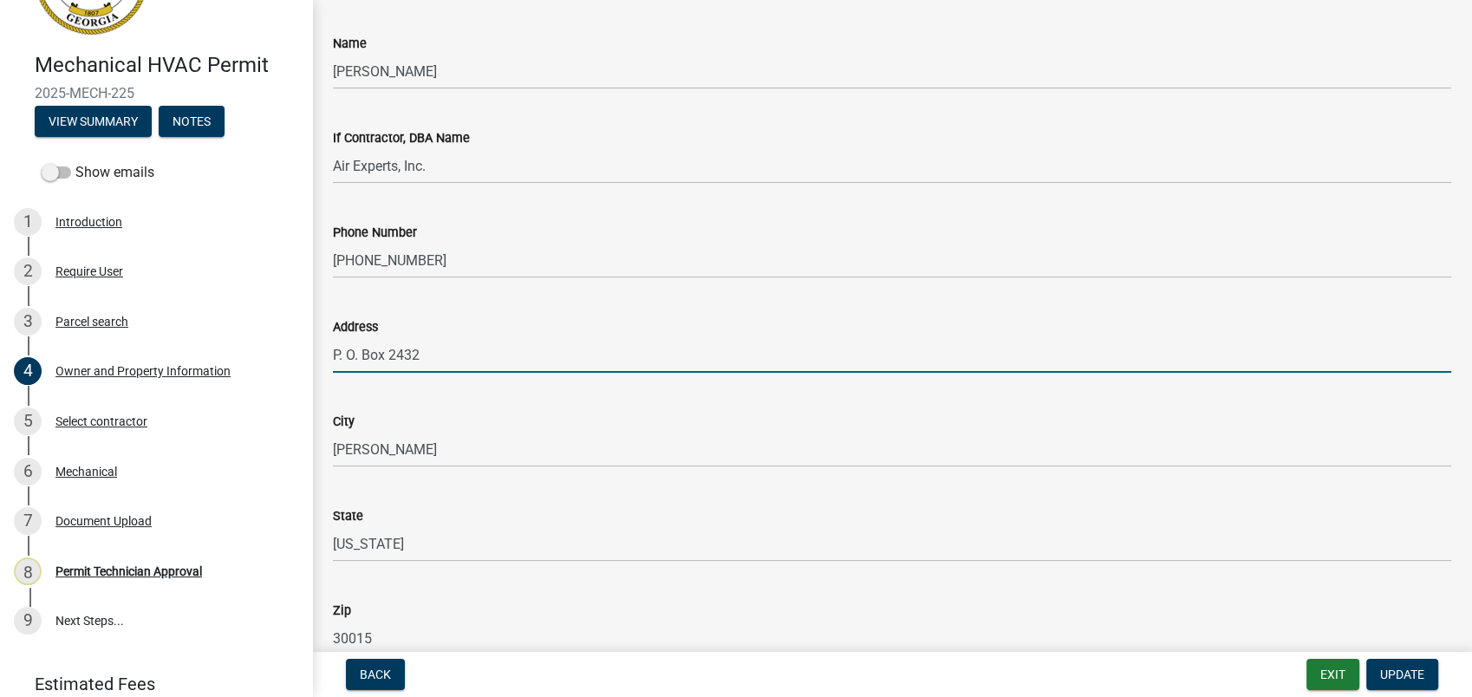
drag, startPoint x: 426, startPoint y: 361, endPoint x: 311, endPoint y: 357, distance: 115.4
click at [311, 357] on div "Mechanical HVAC Permit 2025-MECH-225 View Summary Notes Show emails 1 Introduct…" at bounding box center [736, 348] width 1472 height 697
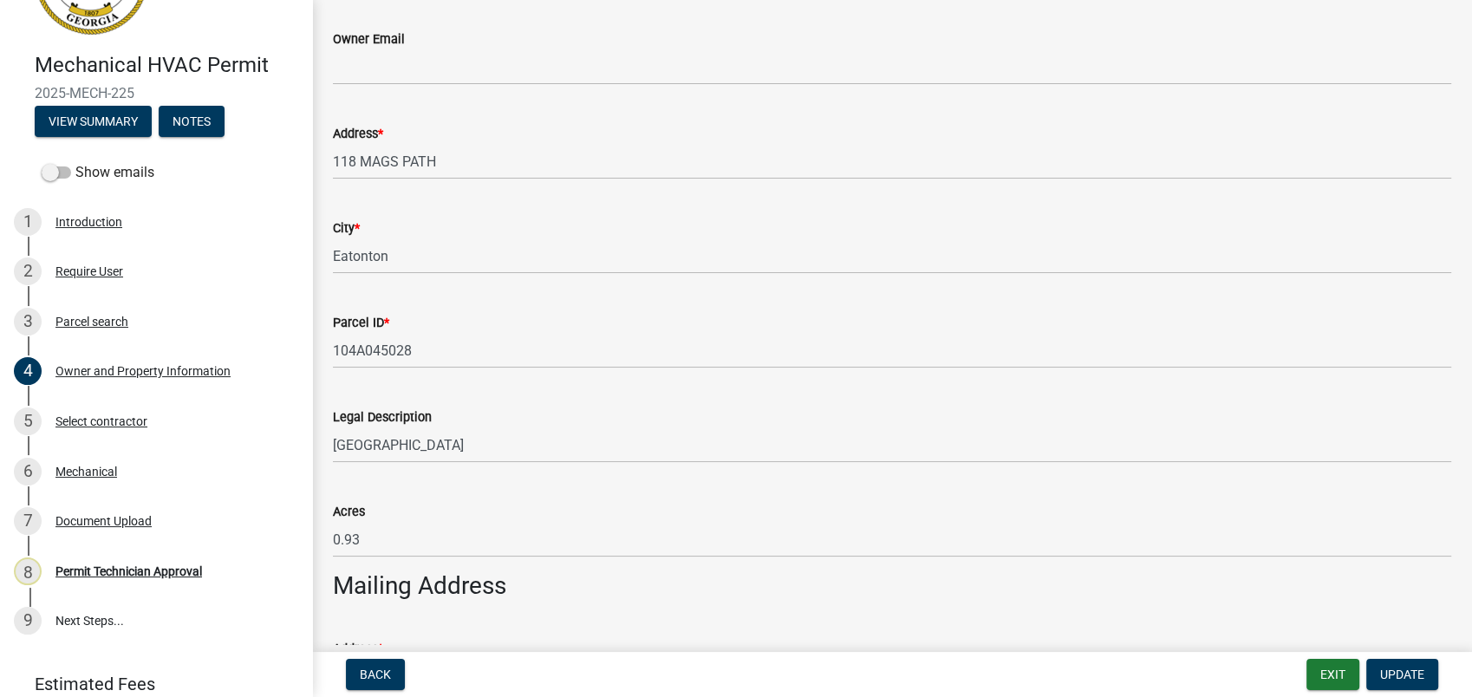
scroll to position [481, 0]
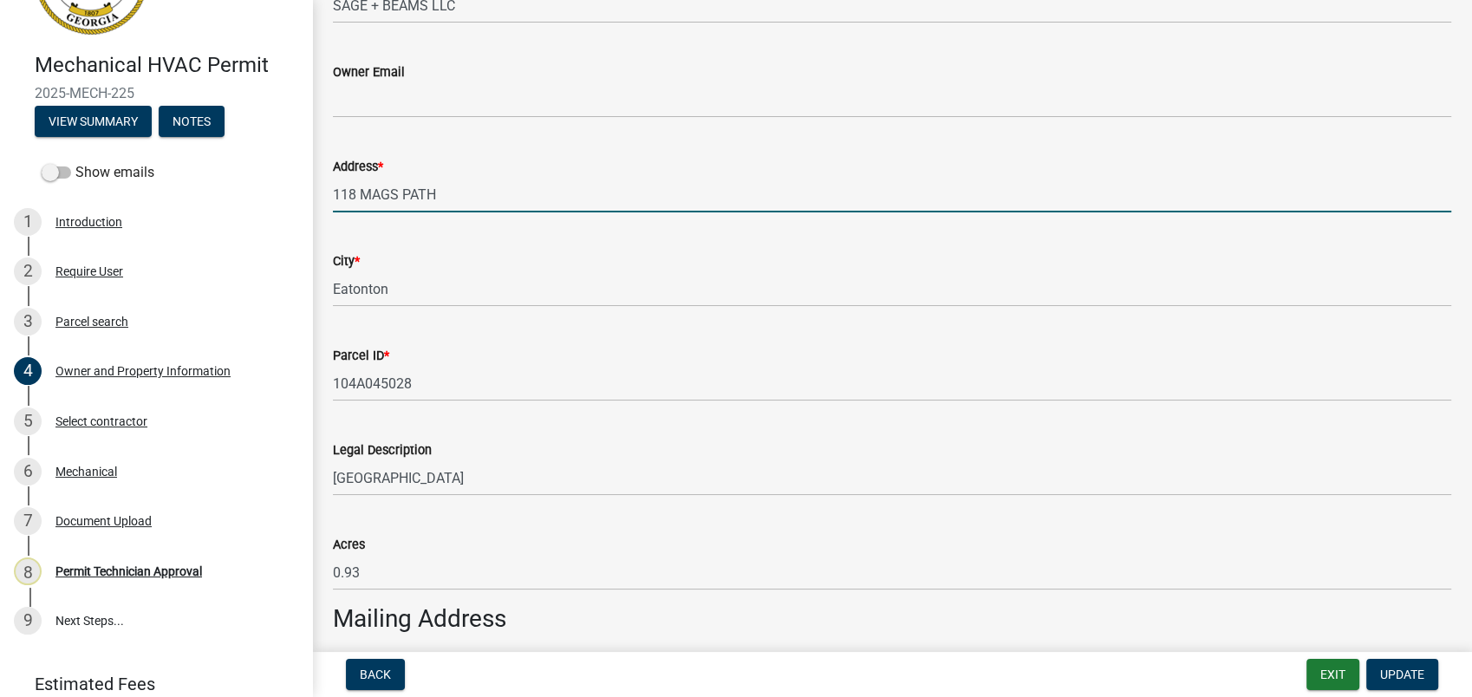
drag, startPoint x: 453, startPoint y: 191, endPoint x: 302, endPoint y: 189, distance: 151.7
click at [302, 189] on div "Mechanical HVAC Permit 2025-MECH-225 View Summary Notes Show emails 1 Introduct…" at bounding box center [736, 348] width 1472 height 697
paste input "P. O. Box 2432"
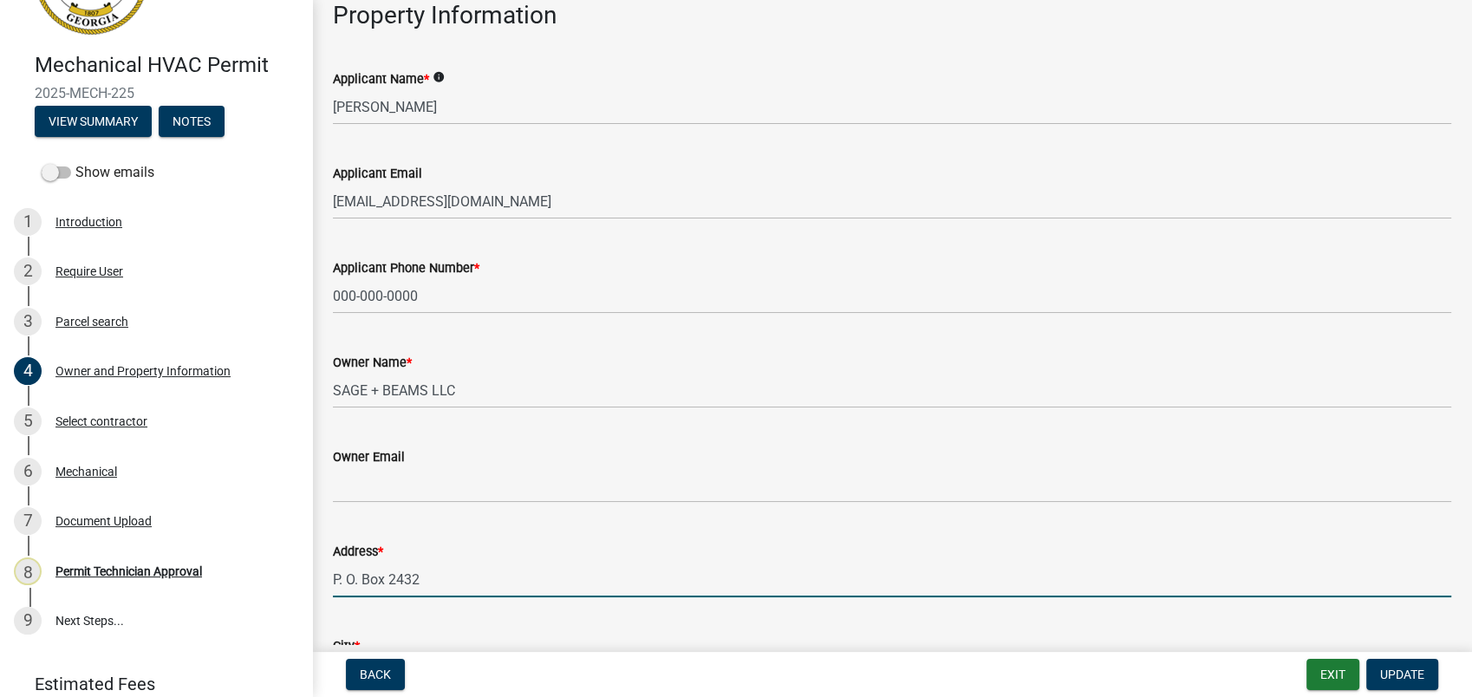
type input "P. O. Box 2432"
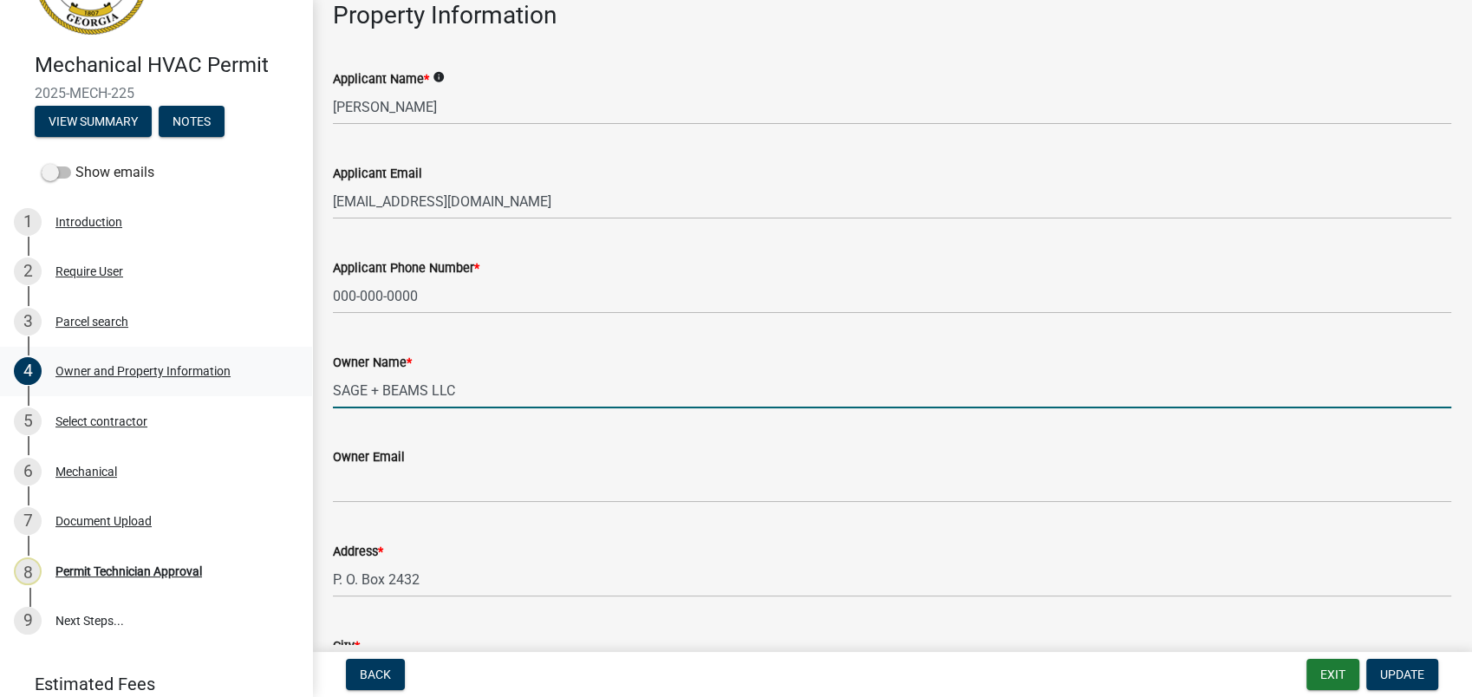
drag, startPoint x: 459, startPoint y: 387, endPoint x: 272, endPoint y: 364, distance: 188.6
click at [295, 367] on div "Mechanical HVAC Permit 2025-MECH-225 View Summary Notes Show emails 1 Introduct…" at bounding box center [736, 348] width 1472 height 697
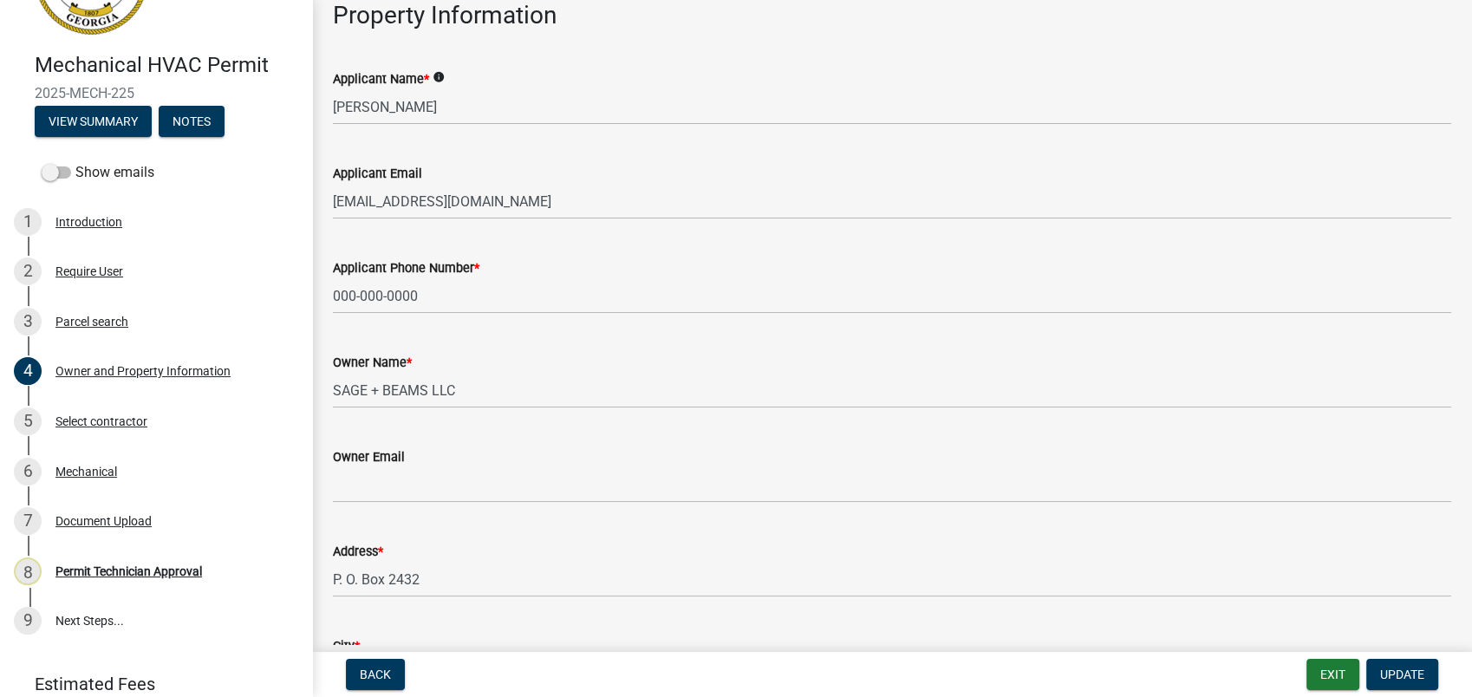
drag, startPoint x: 722, startPoint y: 608, endPoint x: 485, endPoint y: 388, distance: 323.2
click at [701, 591] on wm-data-entity-input "Address * P. O. Box 2432" at bounding box center [892, 564] width 1118 height 94
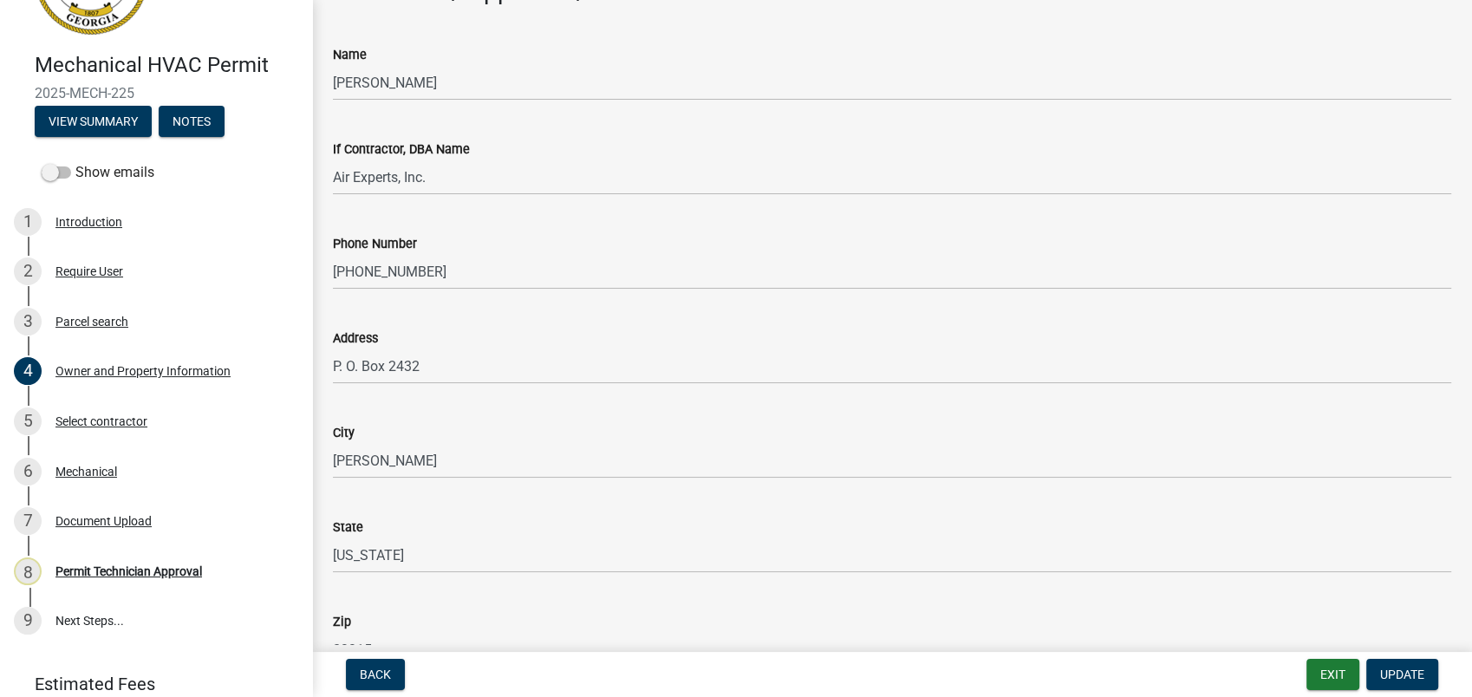
scroll to position [1540, 0]
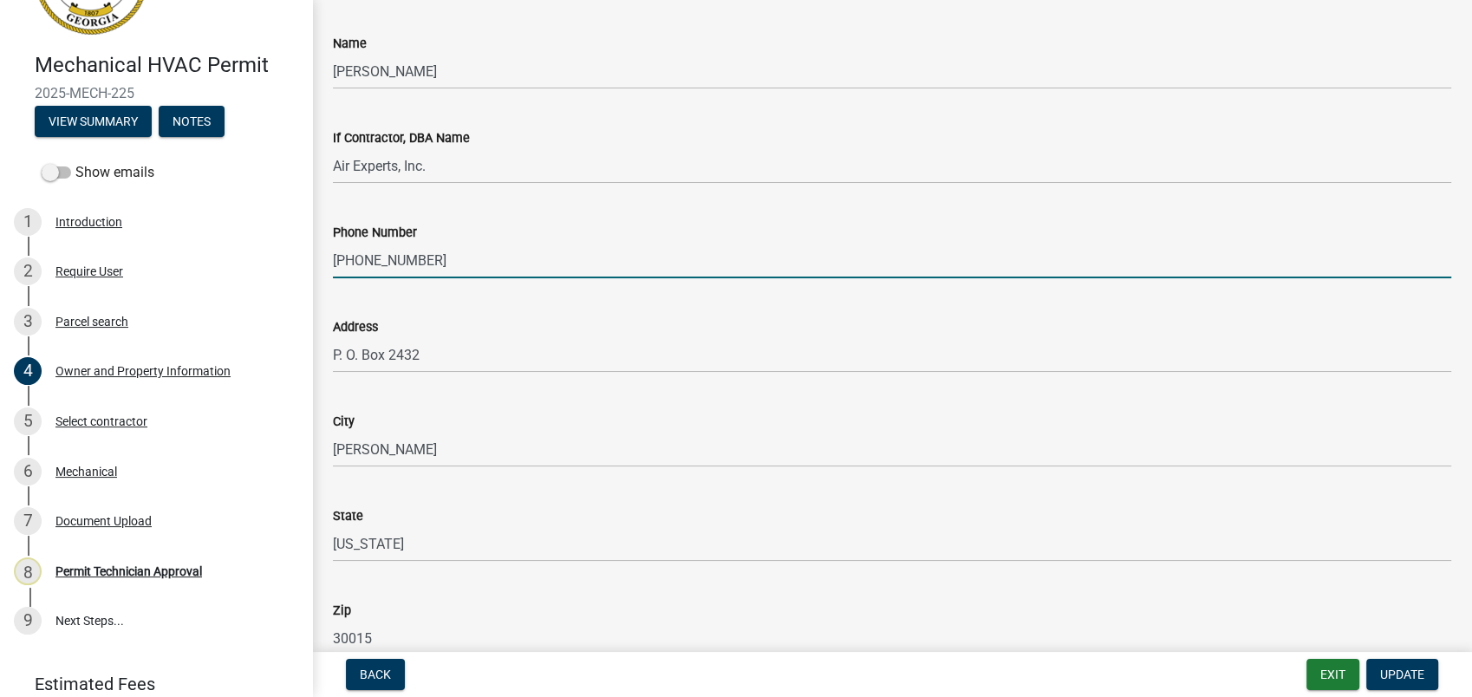
drag, startPoint x: 444, startPoint y: 263, endPoint x: 326, endPoint y: 261, distance: 117.9
click at [326, 261] on div "Phone Number 770-787-4580" at bounding box center [892, 238] width 1144 height 81
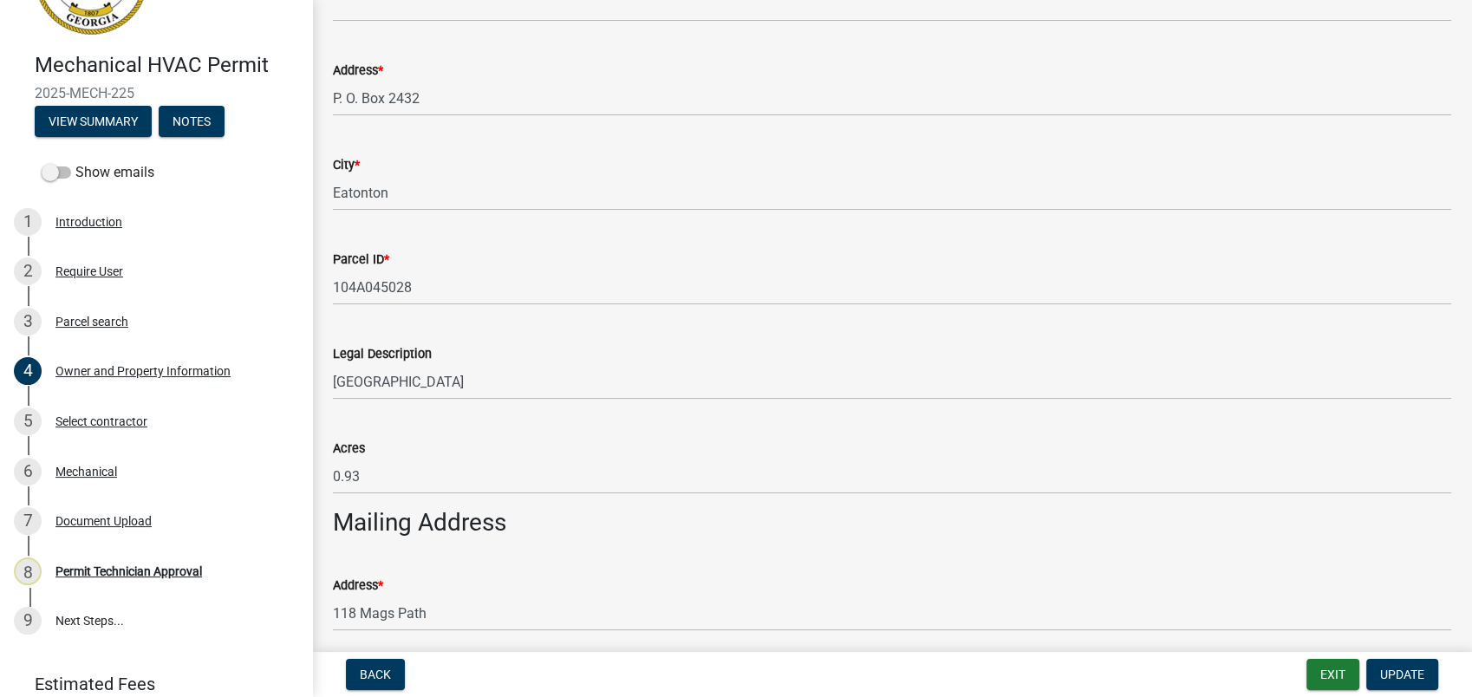
scroll to position [192, 0]
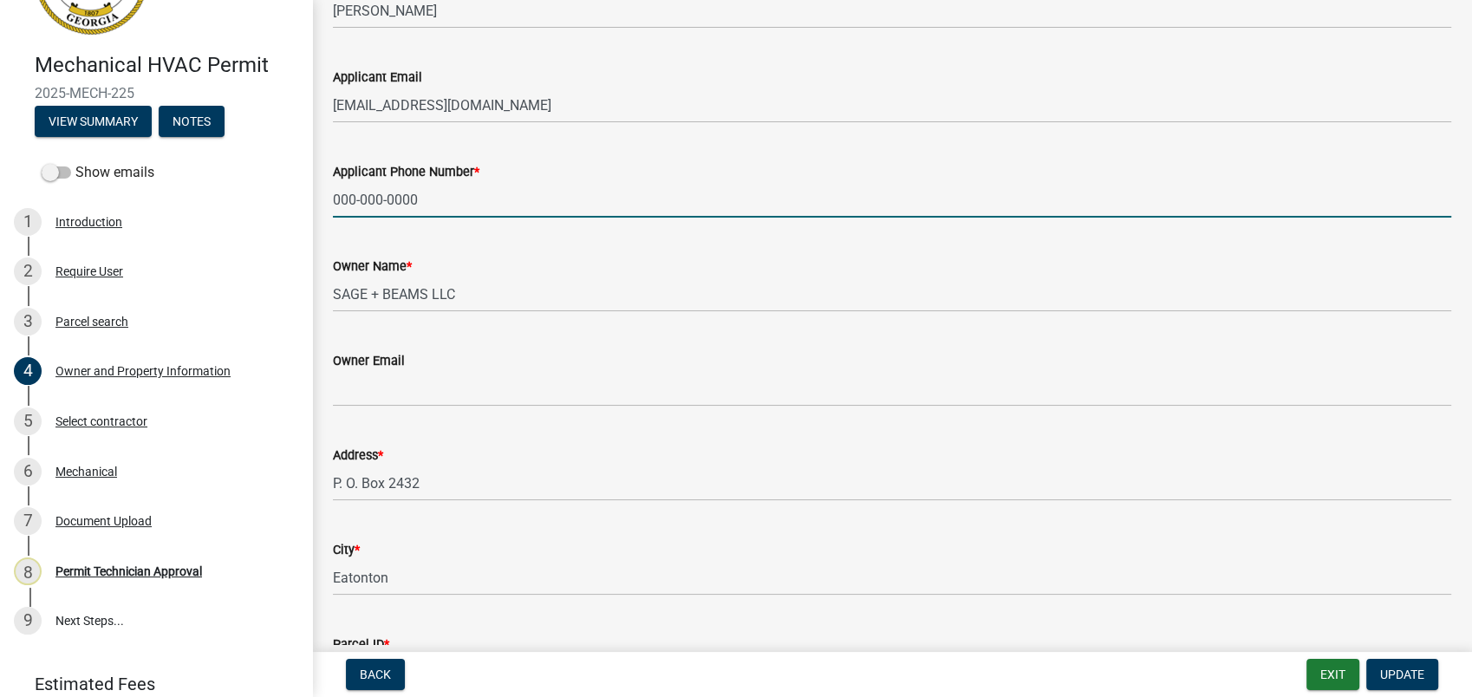
drag, startPoint x: 440, startPoint y: 190, endPoint x: 316, endPoint y: 198, distance: 124.2
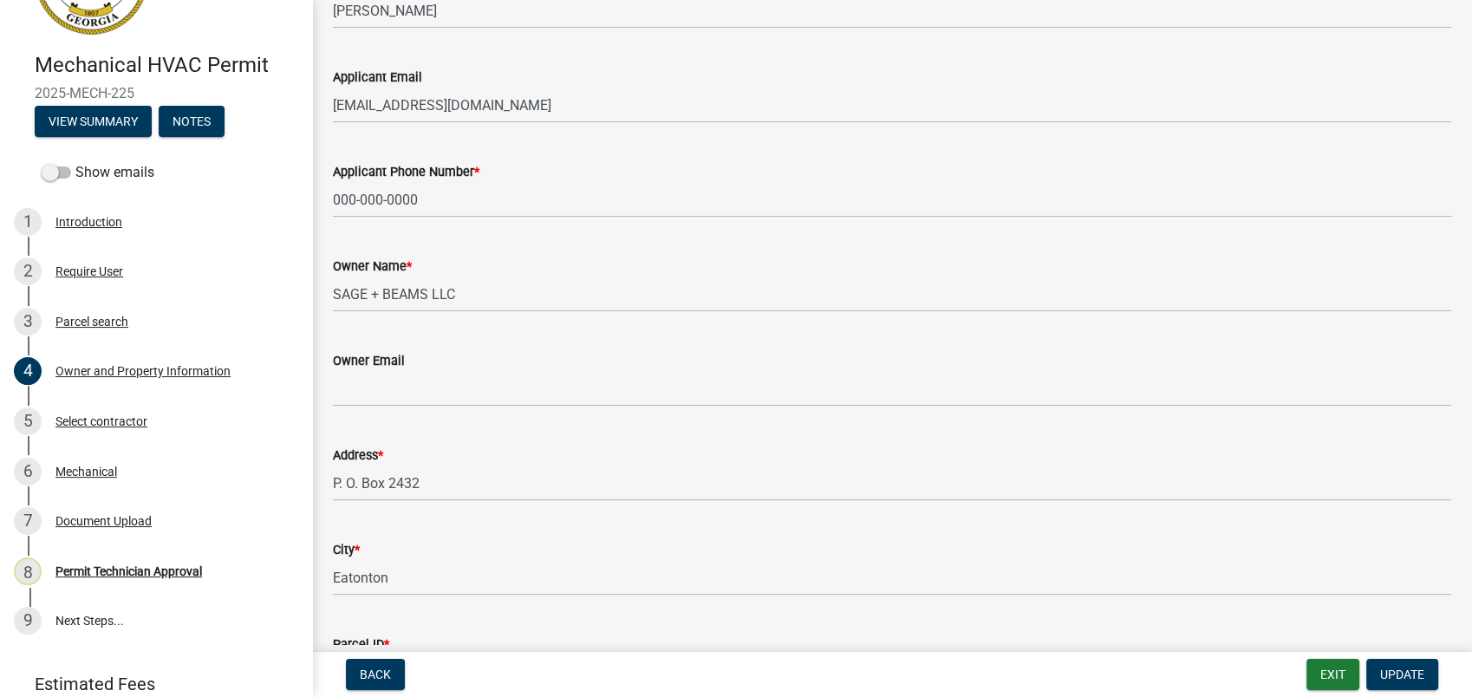
drag, startPoint x: 328, startPoint y: 198, endPoint x: 537, endPoint y: 148, distance: 214.8
click at [537, 148] on div "Applicant Phone Number * 000-000-0000" at bounding box center [892, 177] width 1118 height 81
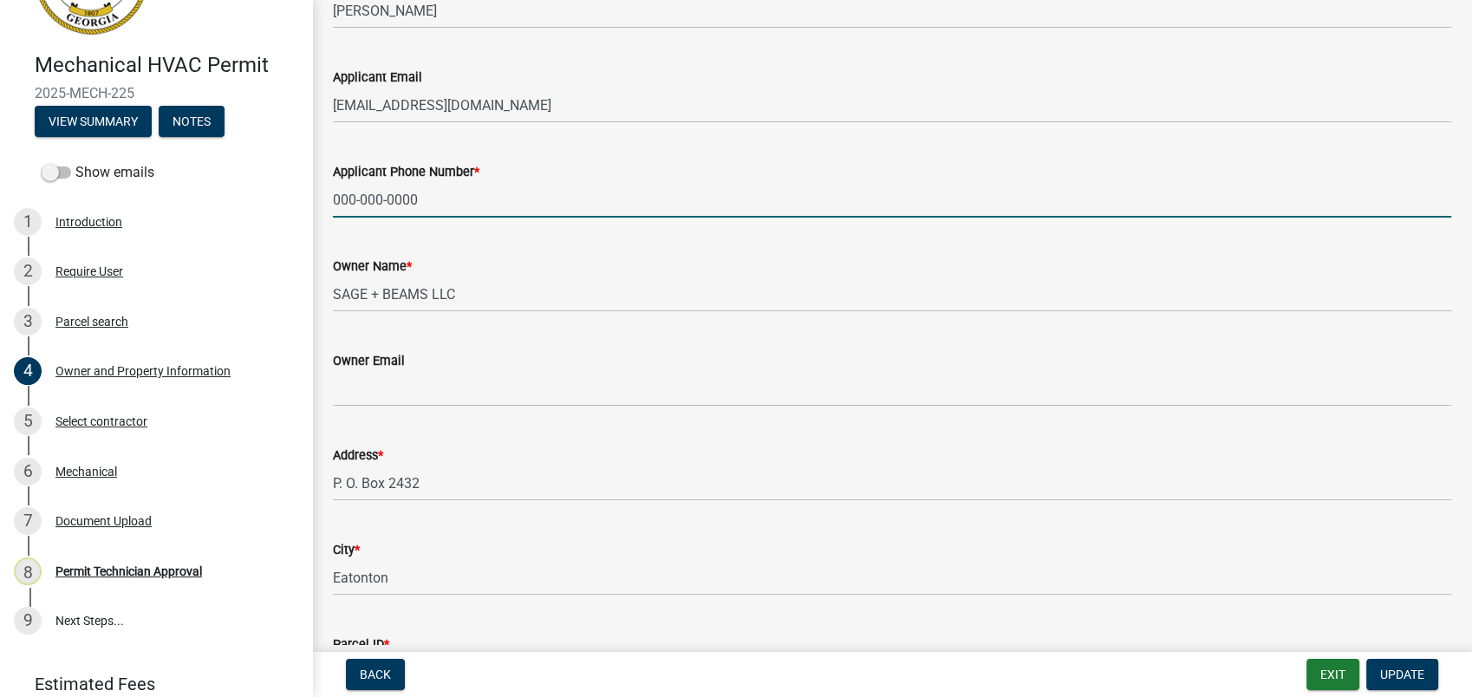
drag, startPoint x: 440, startPoint y: 208, endPoint x: 307, endPoint y: 205, distance: 133.5
click at [307, 205] on div "Mechanical HVAC Permit 2025-MECH-225 View Summary Notes Show emails 1 Introduct…" at bounding box center [736, 348] width 1472 height 697
paste input "770-787-458"
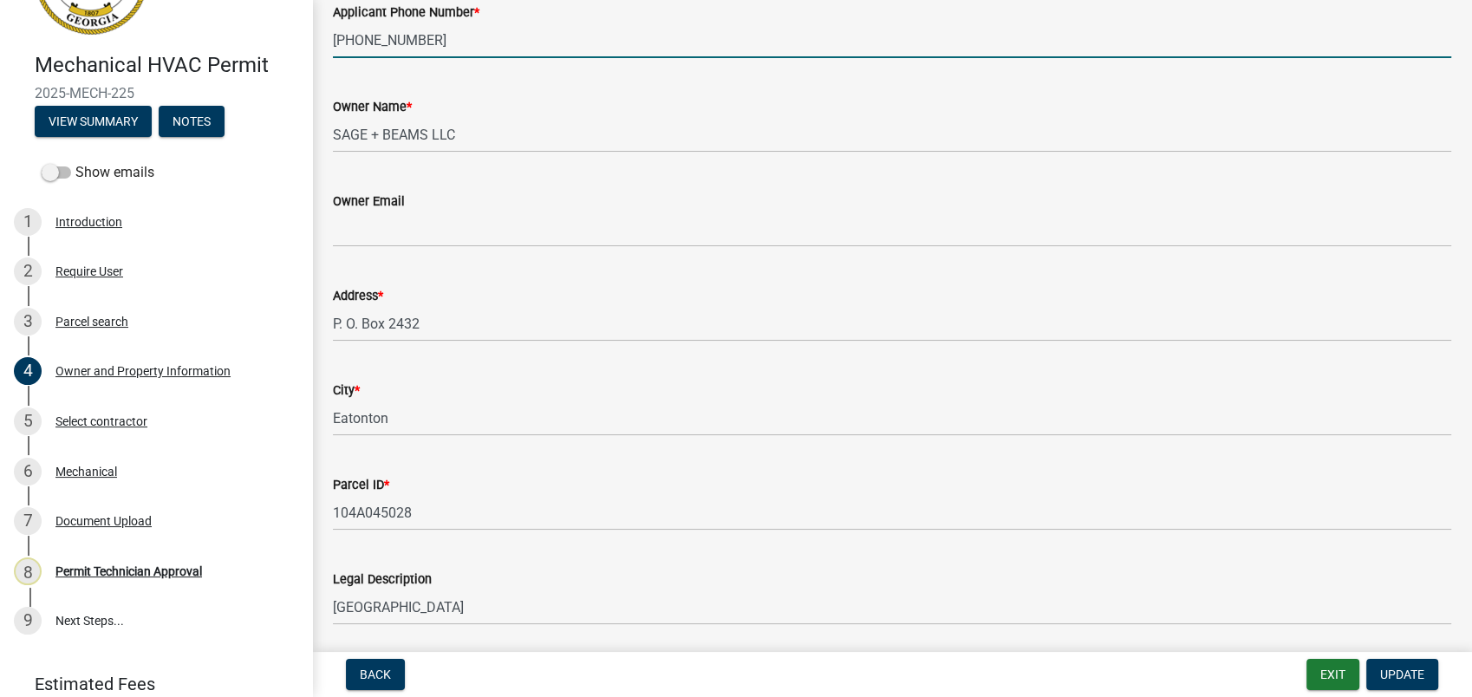
scroll to position [385, 0]
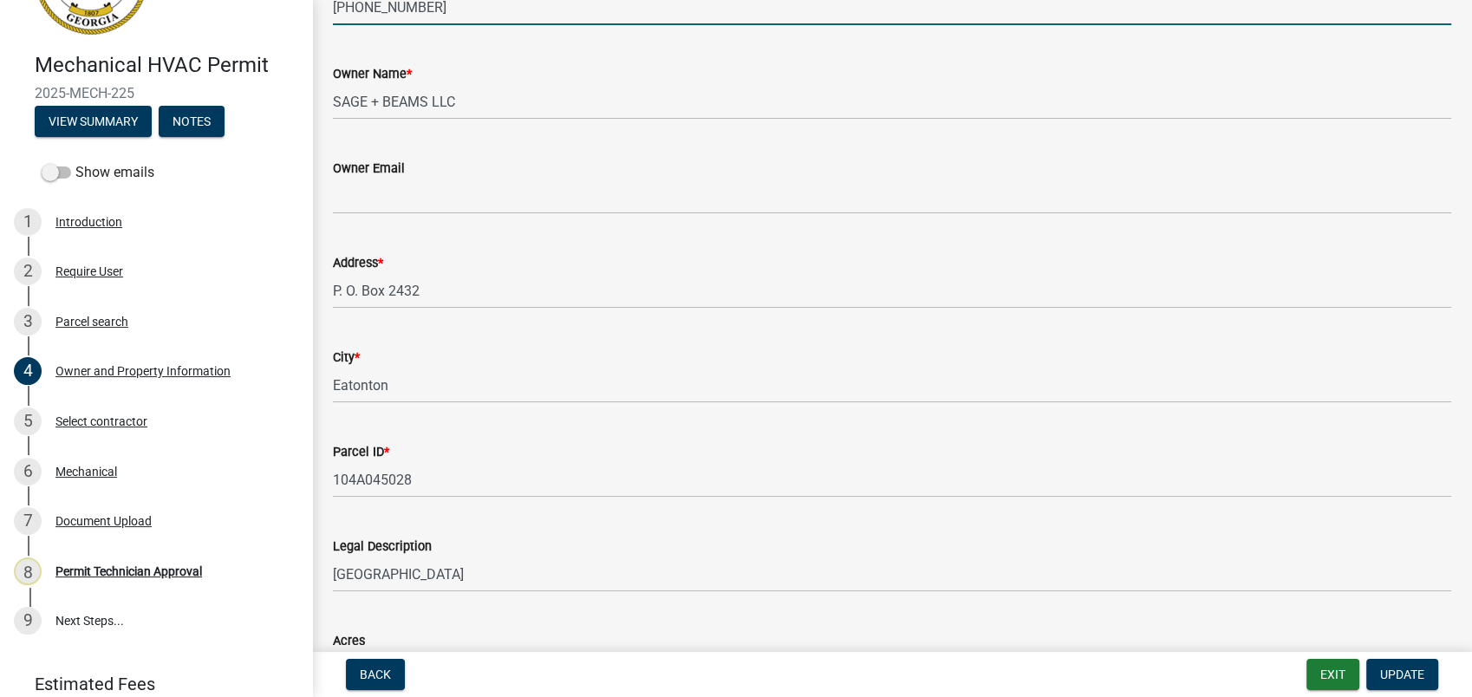
type input "770-787-4580"
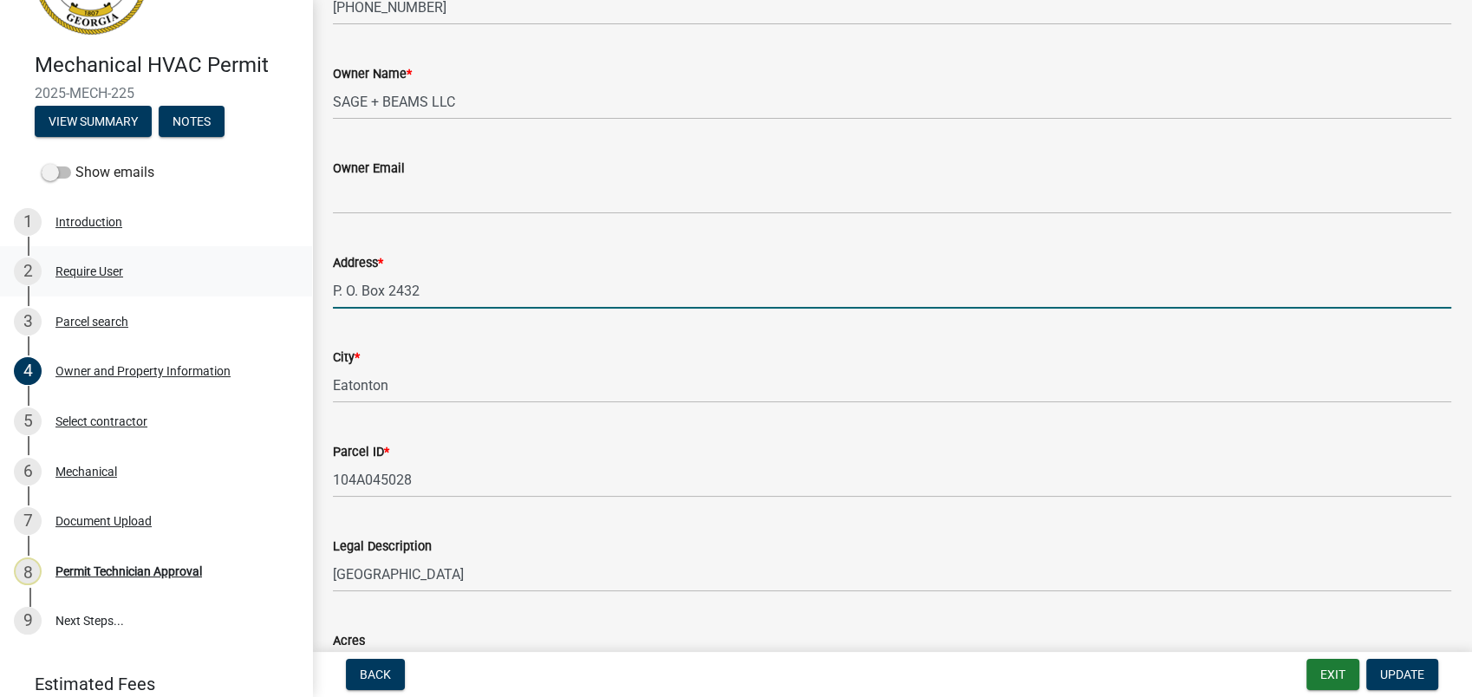
drag, startPoint x: 424, startPoint y: 285, endPoint x: 284, endPoint y: 277, distance: 139.8
click at [296, 279] on div "Mechanical HVAC Permit 2025-MECH-225 View Summary Notes Show emails 1 Introduct…" at bounding box center [736, 348] width 1472 height 697
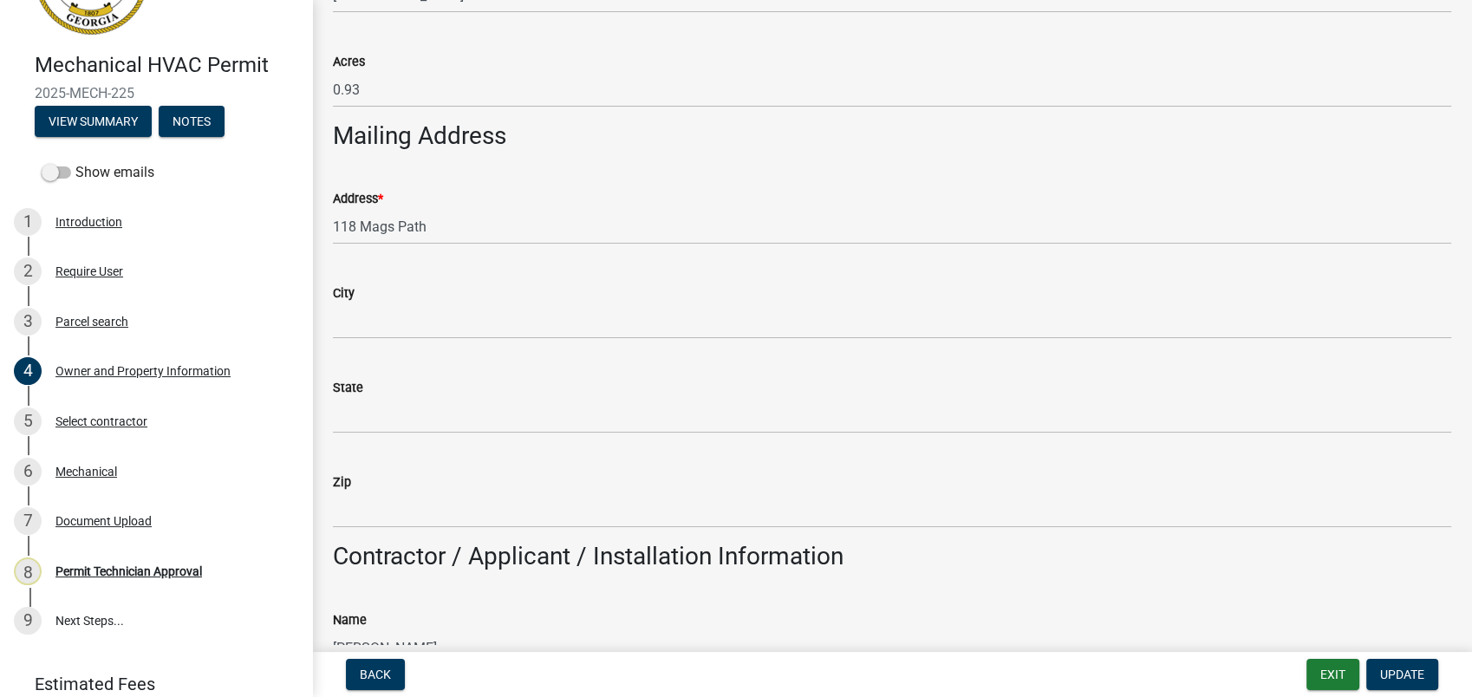
scroll to position [1059, 0]
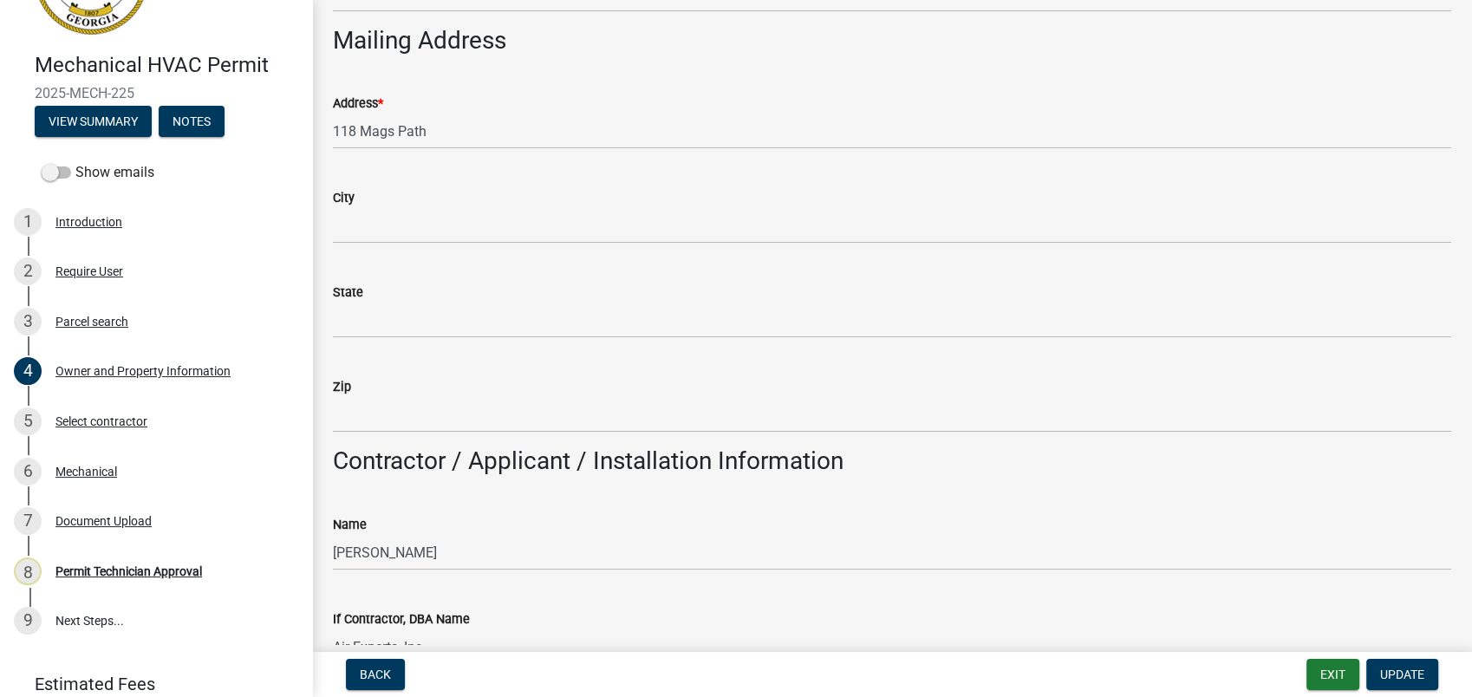
type input "114 Mags Path"
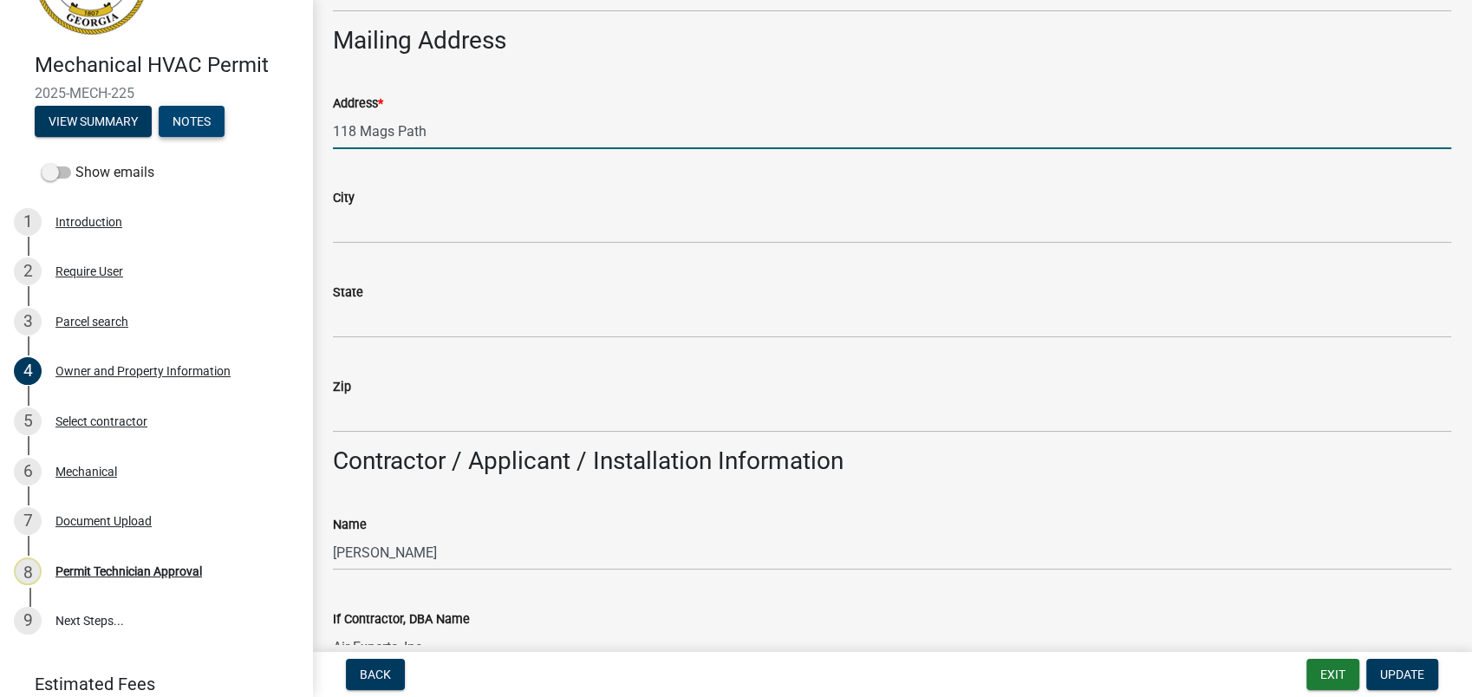
drag, startPoint x: 445, startPoint y: 137, endPoint x: 198, endPoint y: 133, distance: 247.9
click at [251, 129] on div "Mechanical HVAC Permit 2025-MECH-225 View Summary Notes Show emails 1 Introduct…" at bounding box center [736, 348] width 1472 height 697
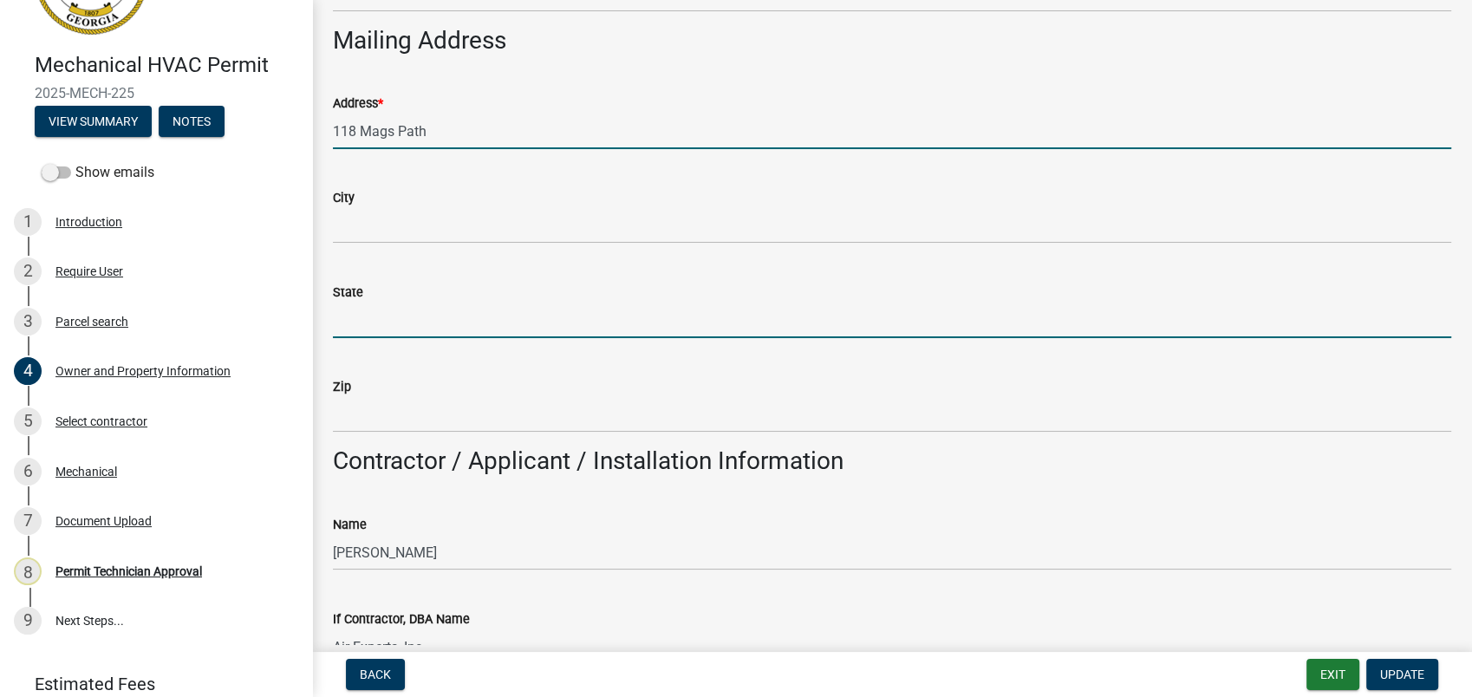
click at [592, 307] on input "State" at bounding box center [892, 320] width 1118 height 36
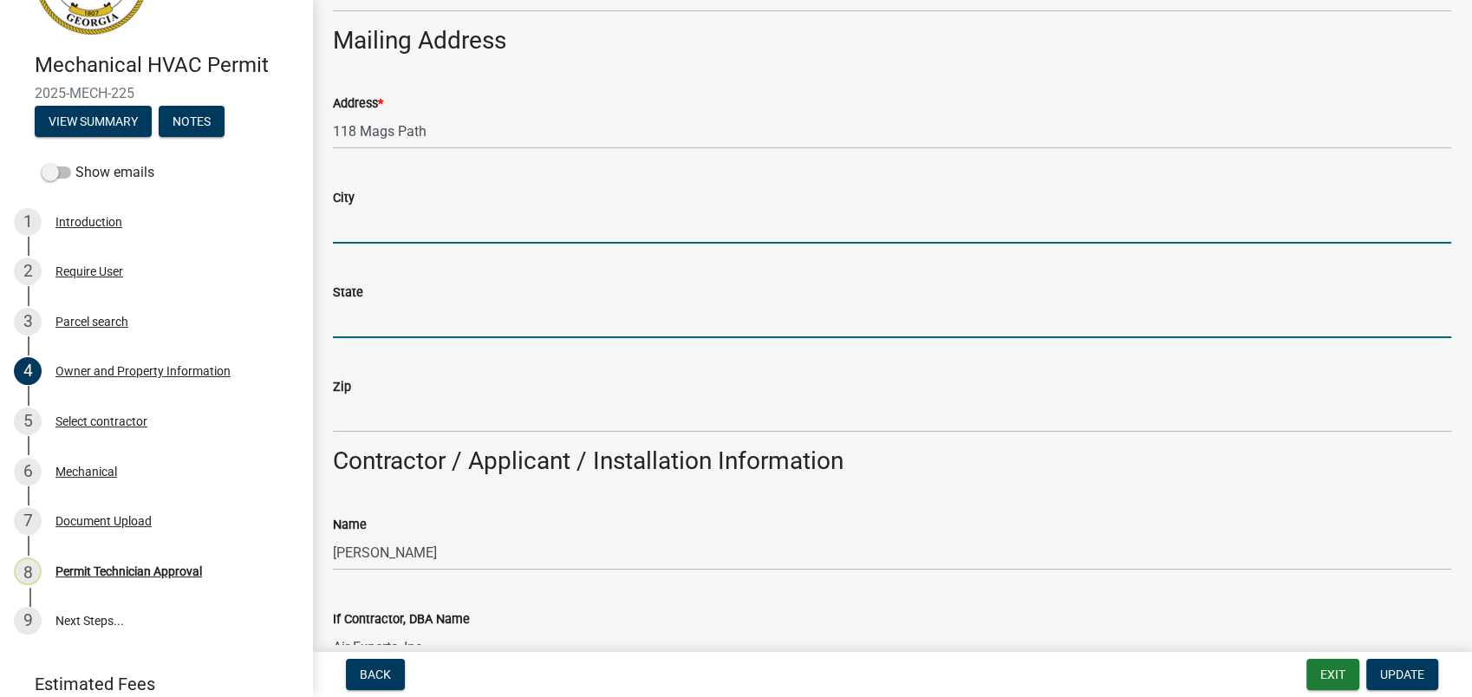
click at [371, 233] on input "City" at bounding box center [892, 226] width 1118 height 36
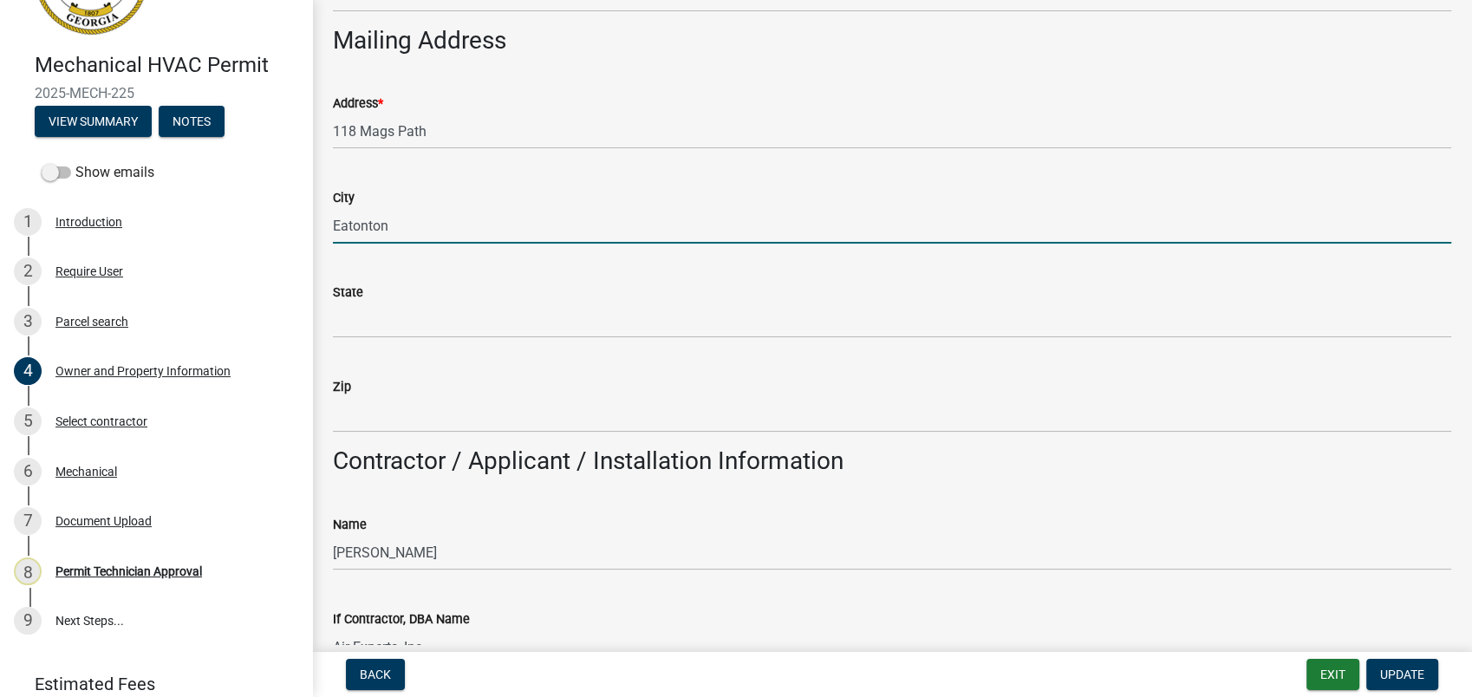
type input "Eatonton"
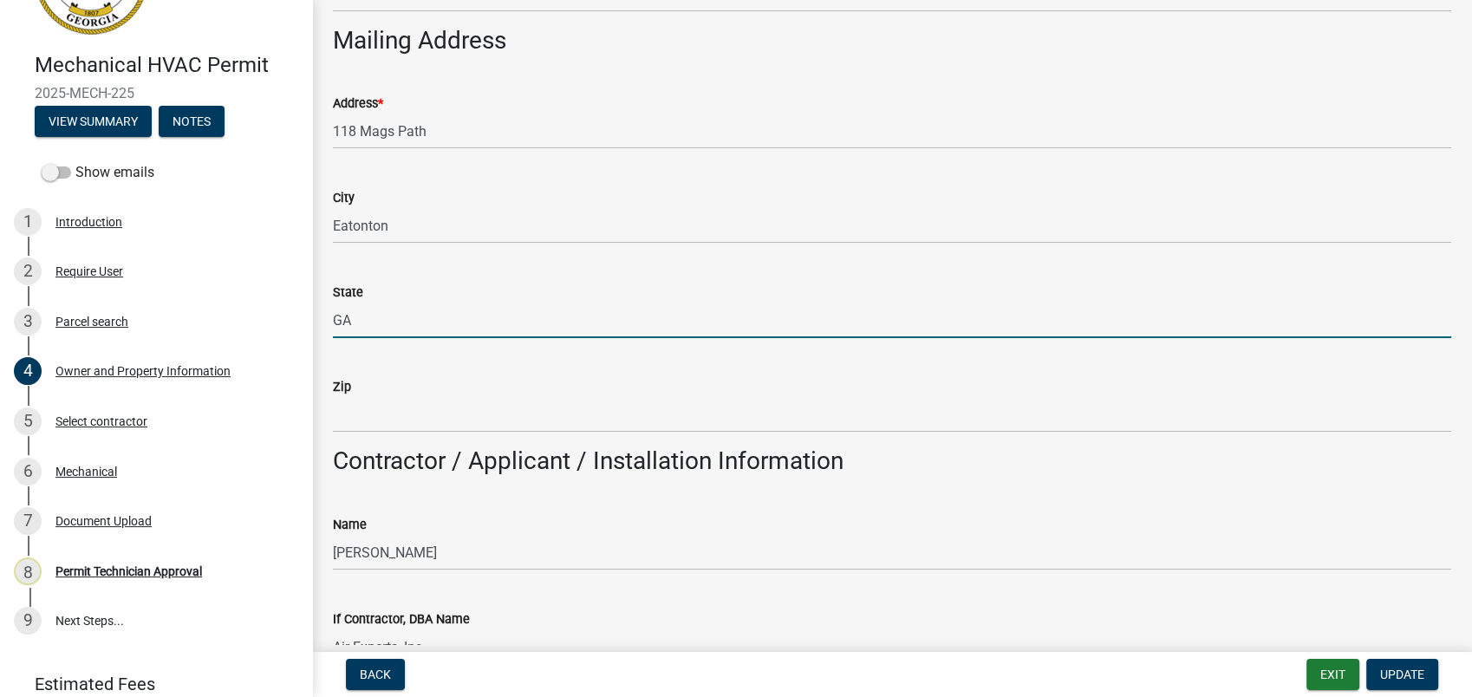
type input "GA"
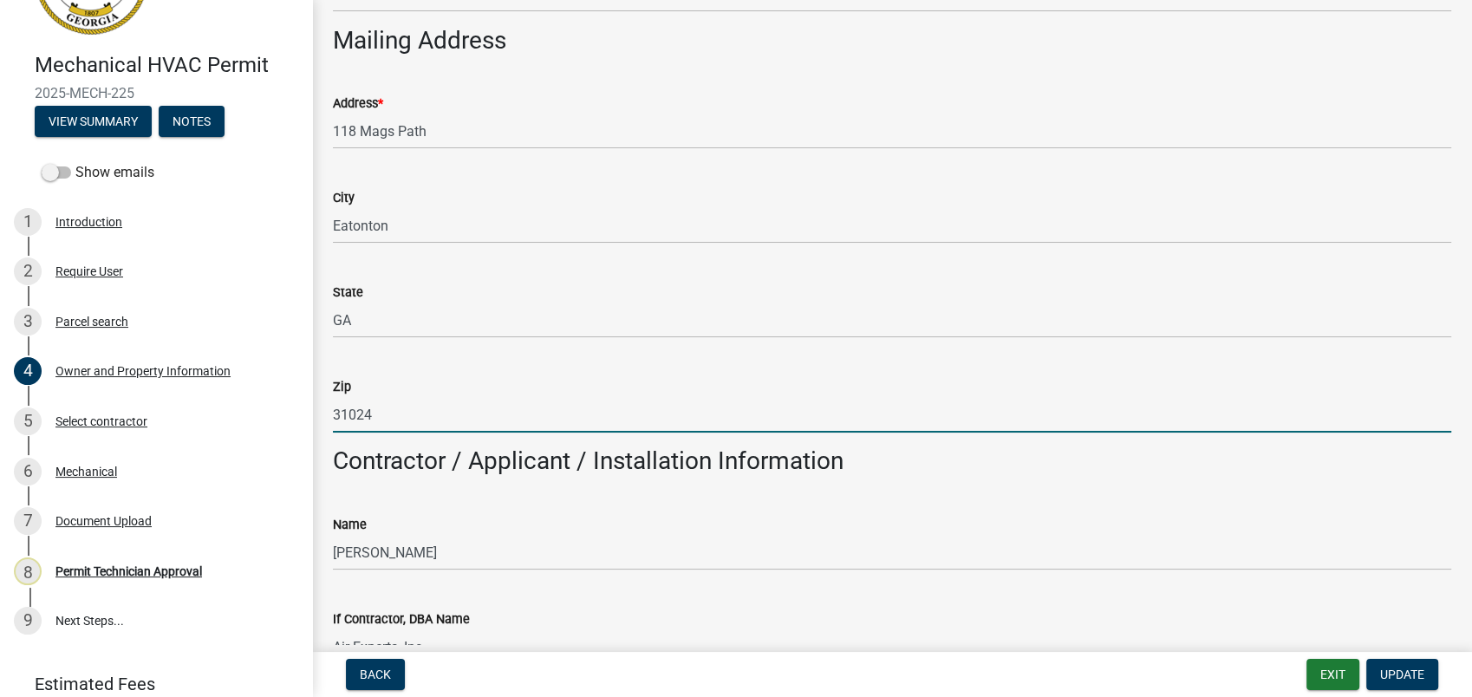
type input "31024"
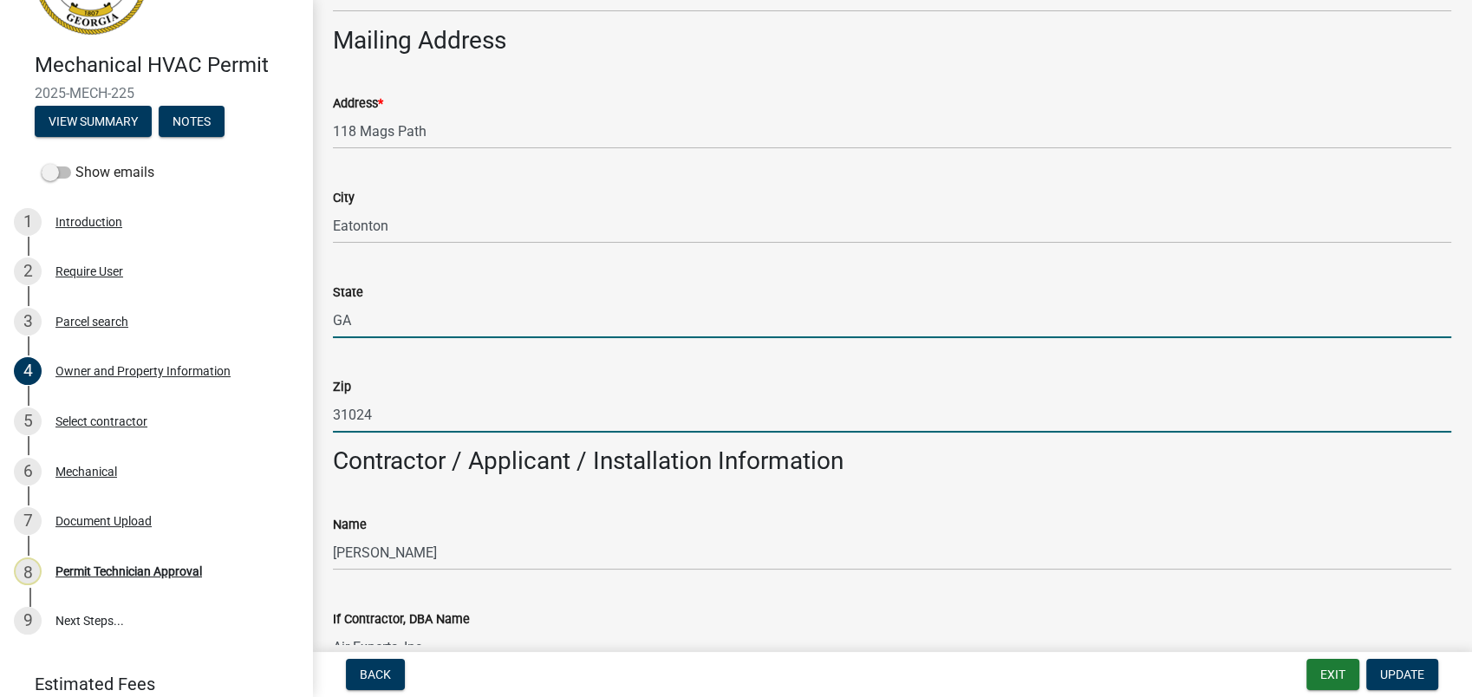
drag, startPoint x: 861, startPoint y: 332, endPoint x: 846, endPoint y: 353, distance: 25.5
click at [859, 342] on wm-data-entity-input "State GA" at bounding box center [892, 304] width 1118 height 94
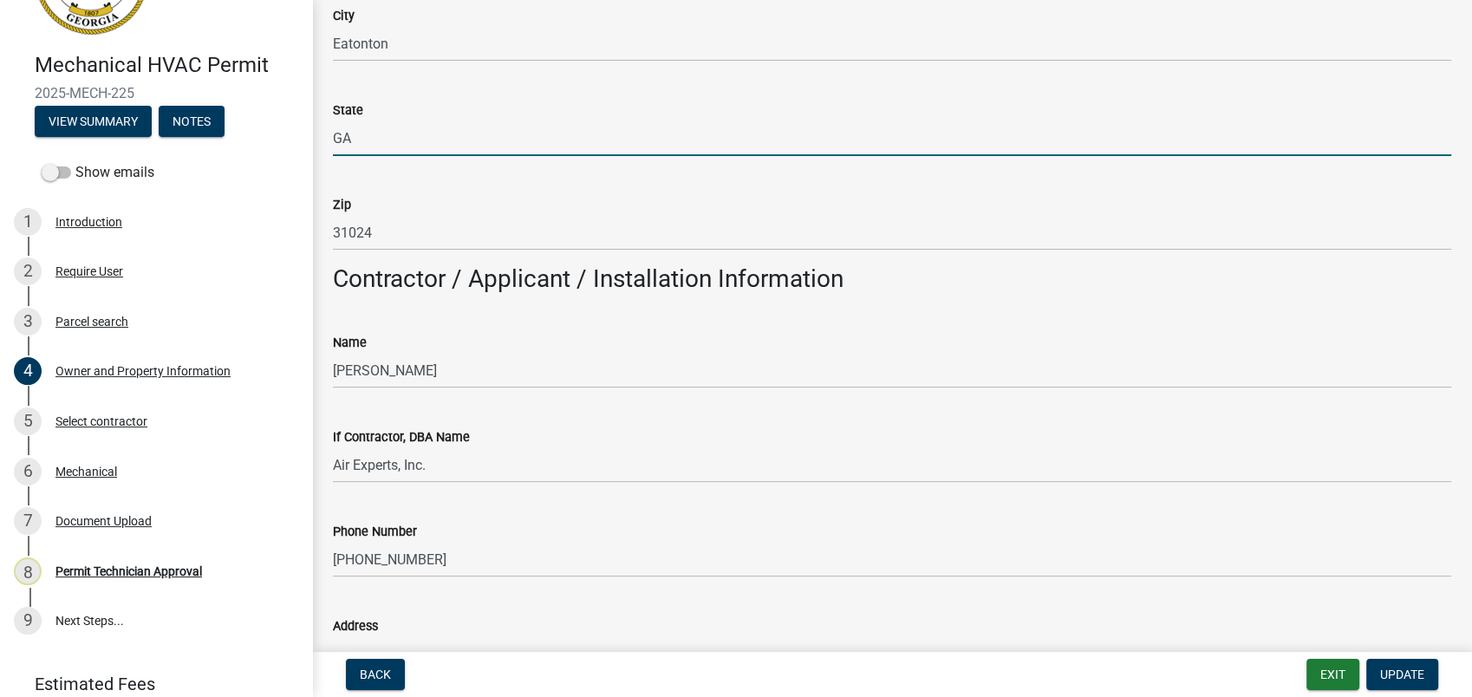
scroll to position [1252, 0]
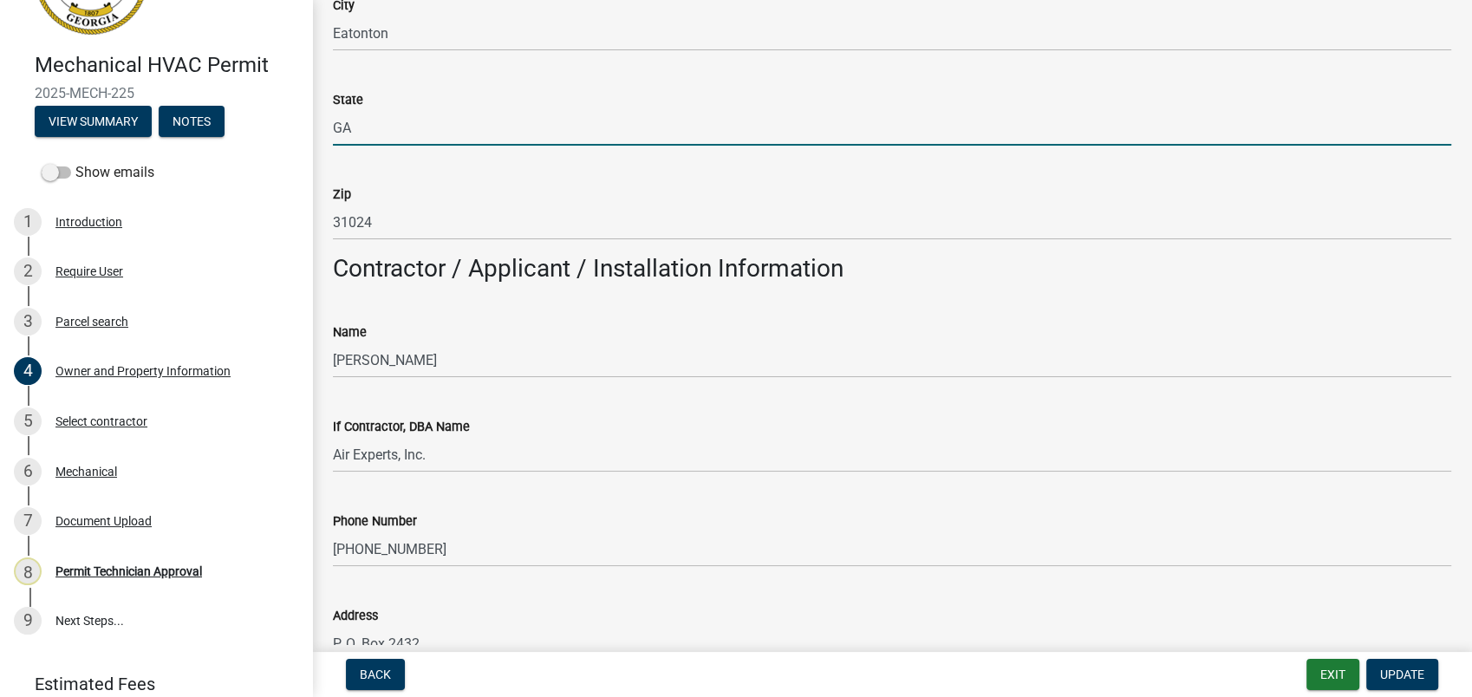
click at [928, 394] on div "If Contractor, DBA Name Air Experts, Inc." at bounding box center [892, 432] width 1118 height 81
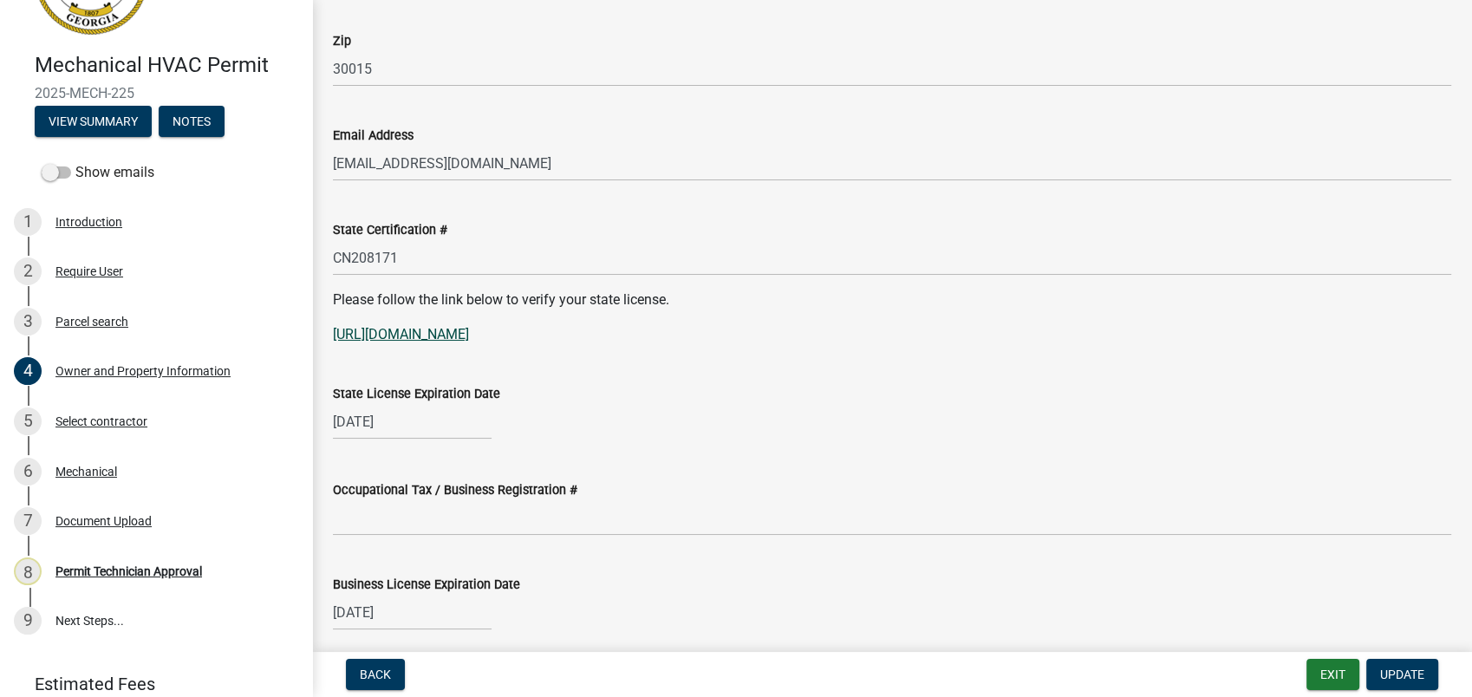
scroll to position [2214, 0]
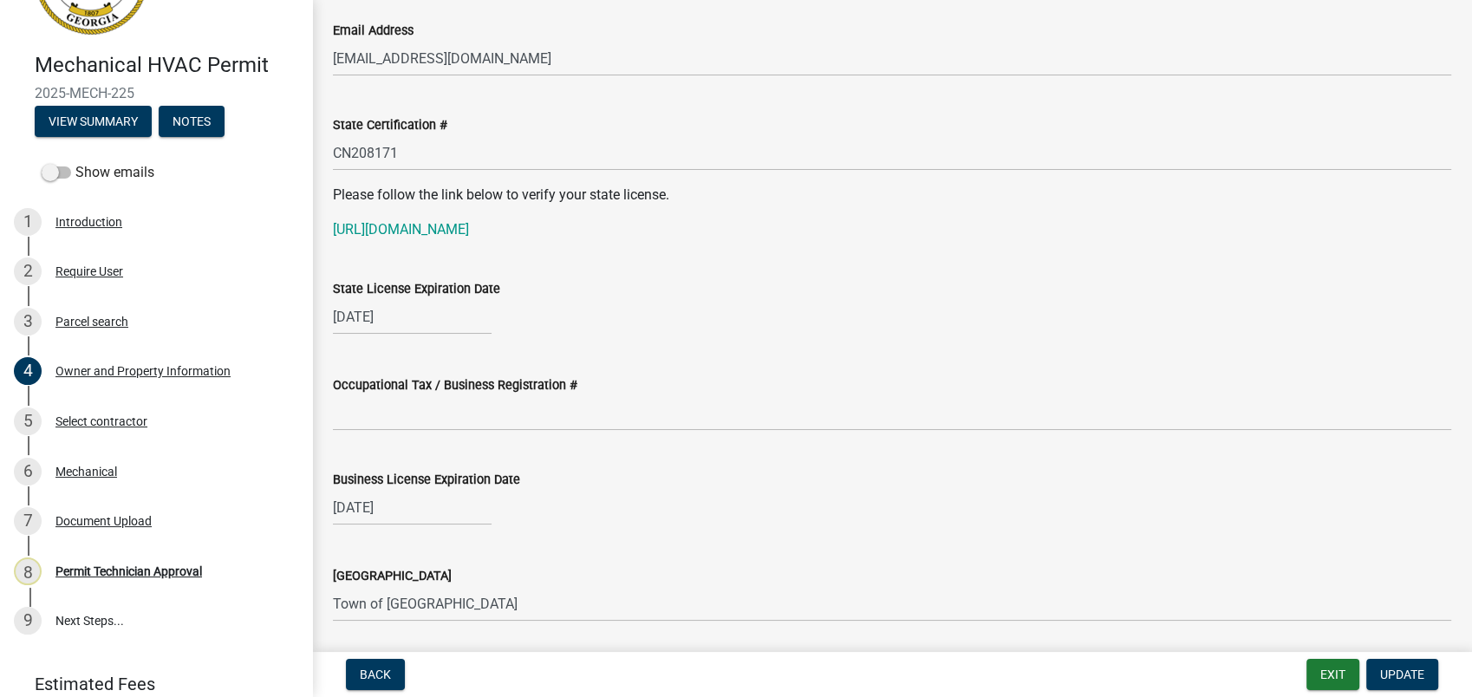
select select "11"
select select "2025"
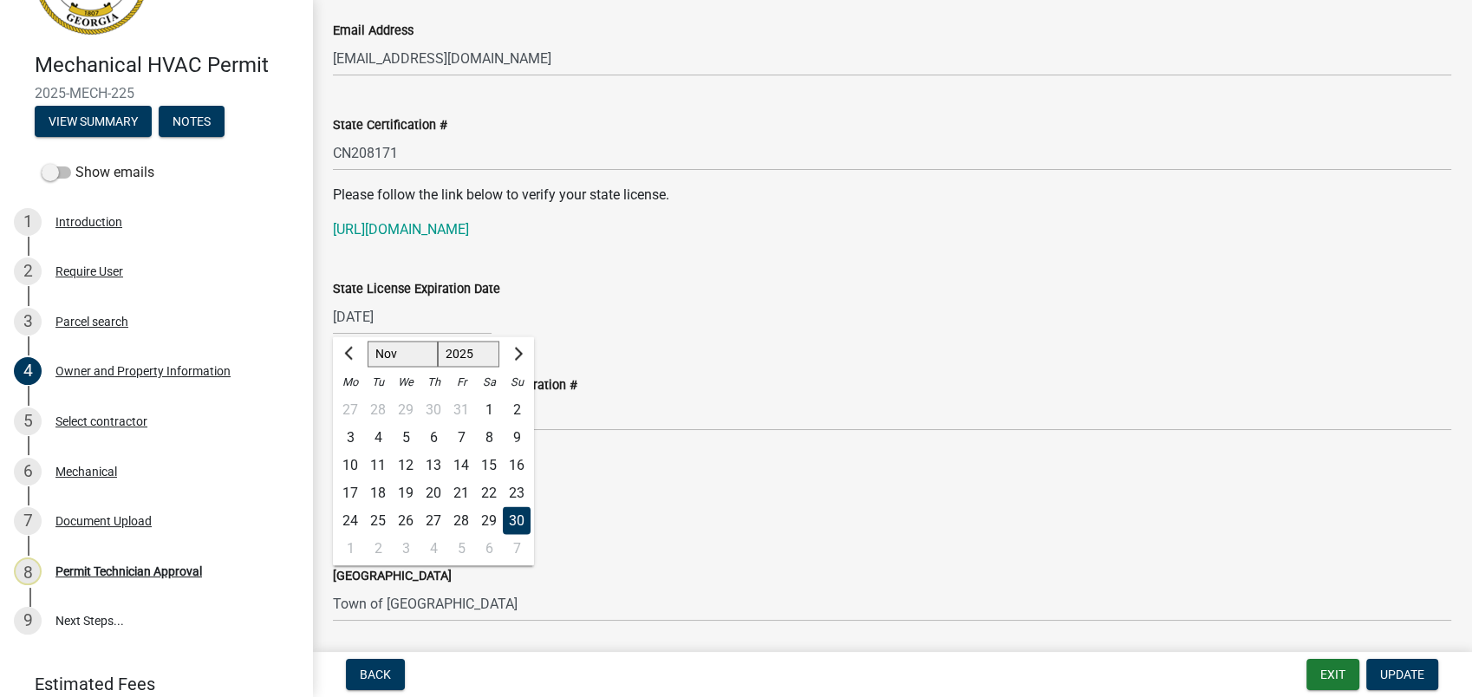
click at [437, 314] on div "11/30/2025 Jan Feb Mar Apr May Jun Jul Aug Sep Oct Nov Dec 1525 1526 1527 1528 …" at bounding box center [412, 317] width 159 height 36
click at [763, 328] on div "11/30/2025 Jan Feb Mar Apr May Jun Jul Aug Sep Oct Nov Dec 1525 1526 1527 1528 …" at bounding box center [892, 317] width 1118 height 36
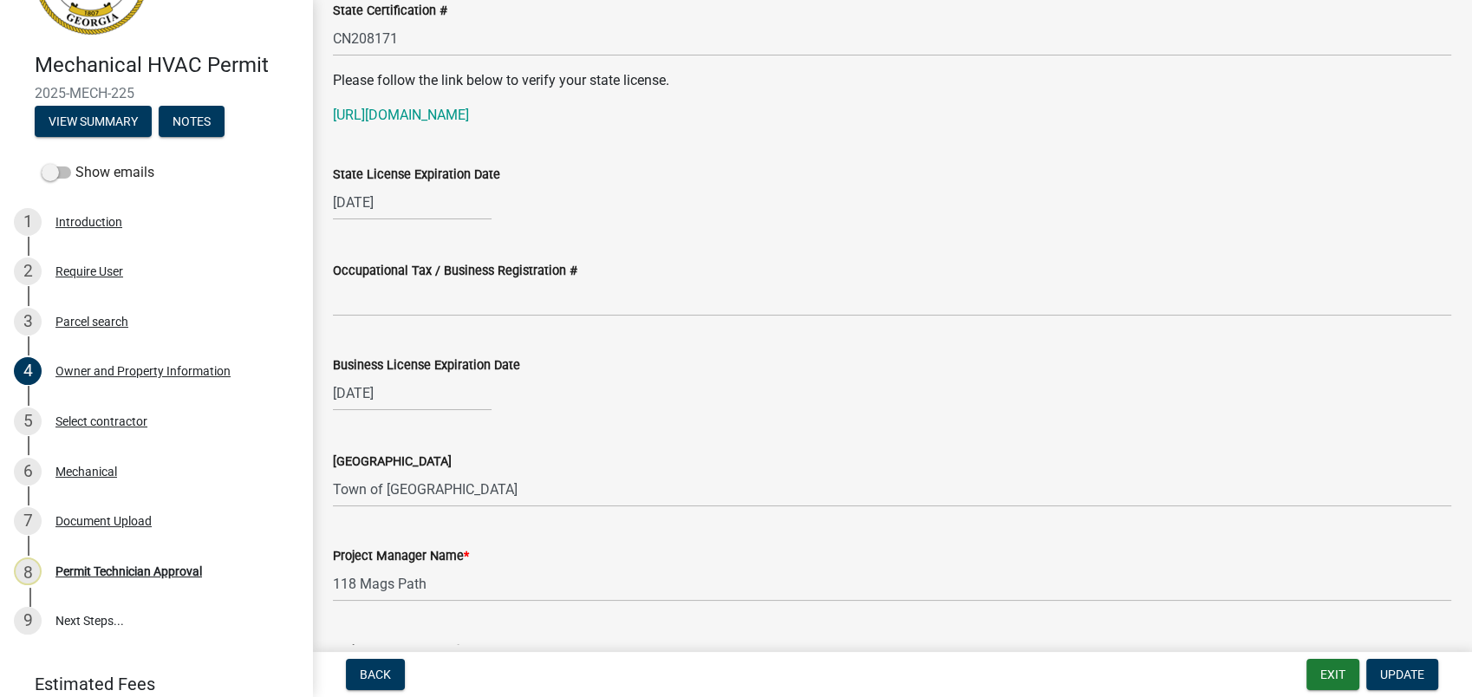
scroll to position [2311, 0]
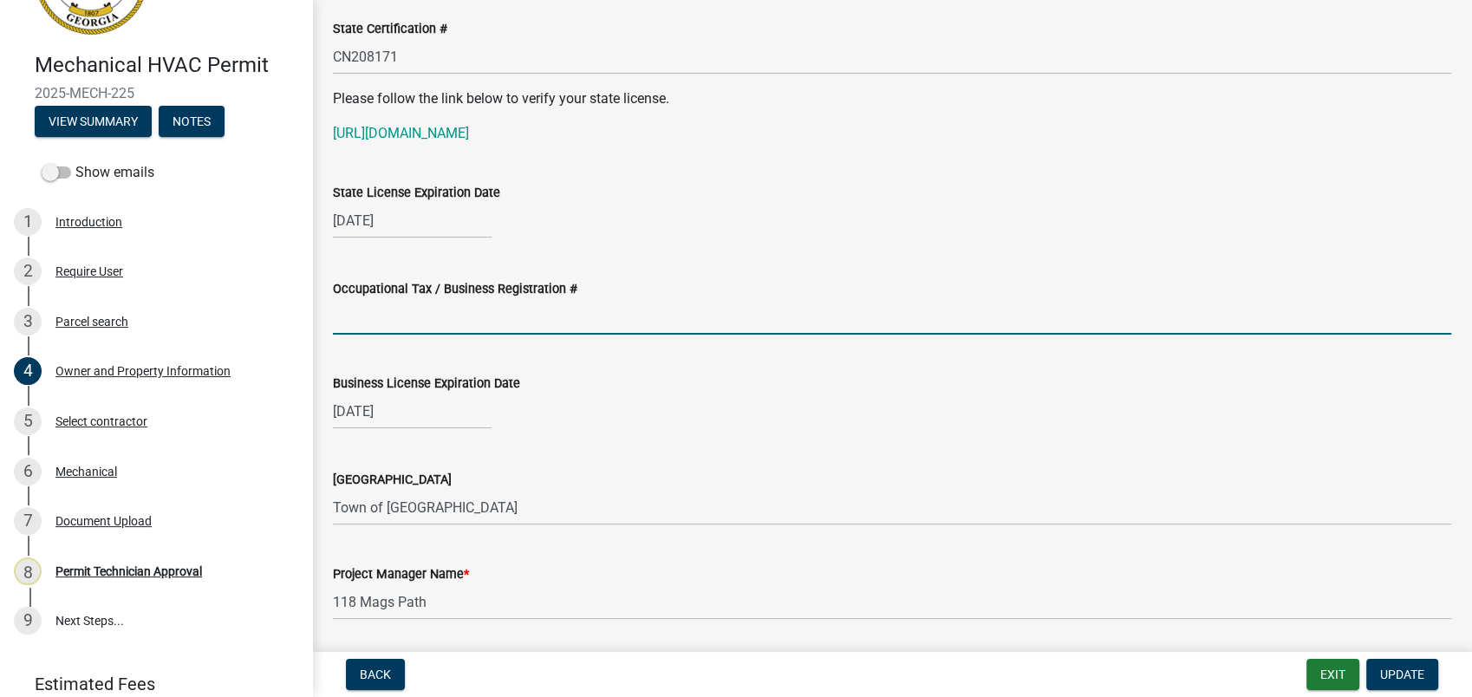
click at [405, 328] on input "Occupational Tax / Business Registration #" at bounding box center [892, 317] width 1118 height 36
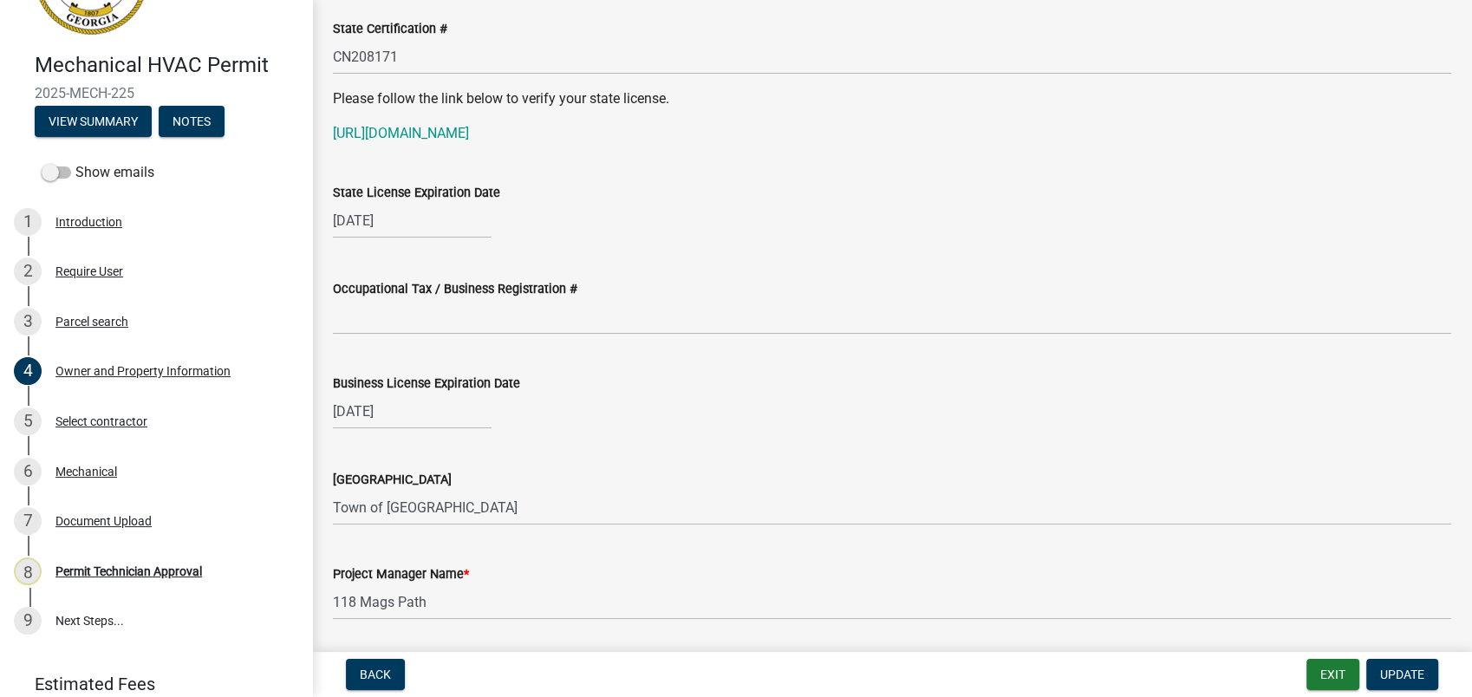
click at [783, 265] on div "Occupational Tax / Business Registration #" at bounding box center [892, 294] width 1118 height 81
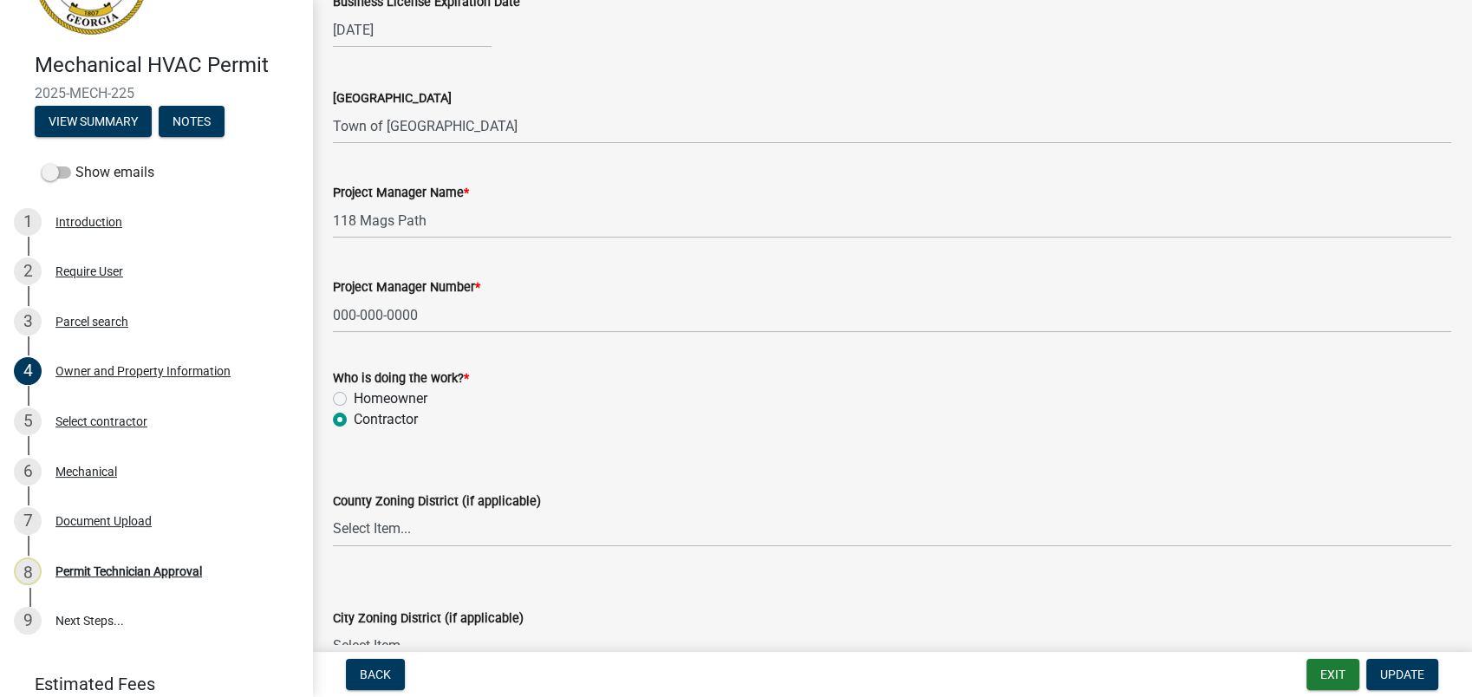
scroll to position [2696, 0]
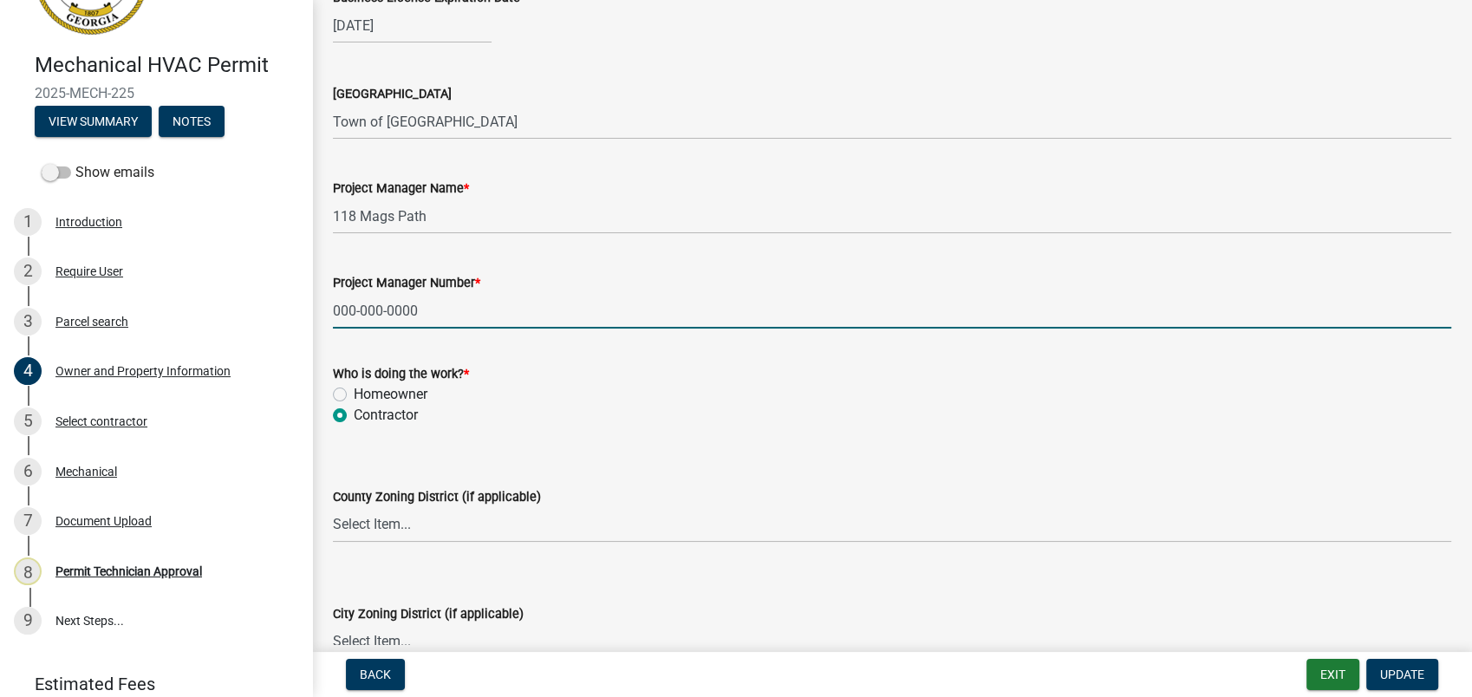
click at [436, 319] on input "000-000-0000" at bounding box center [892, 311] width 1118 height 36
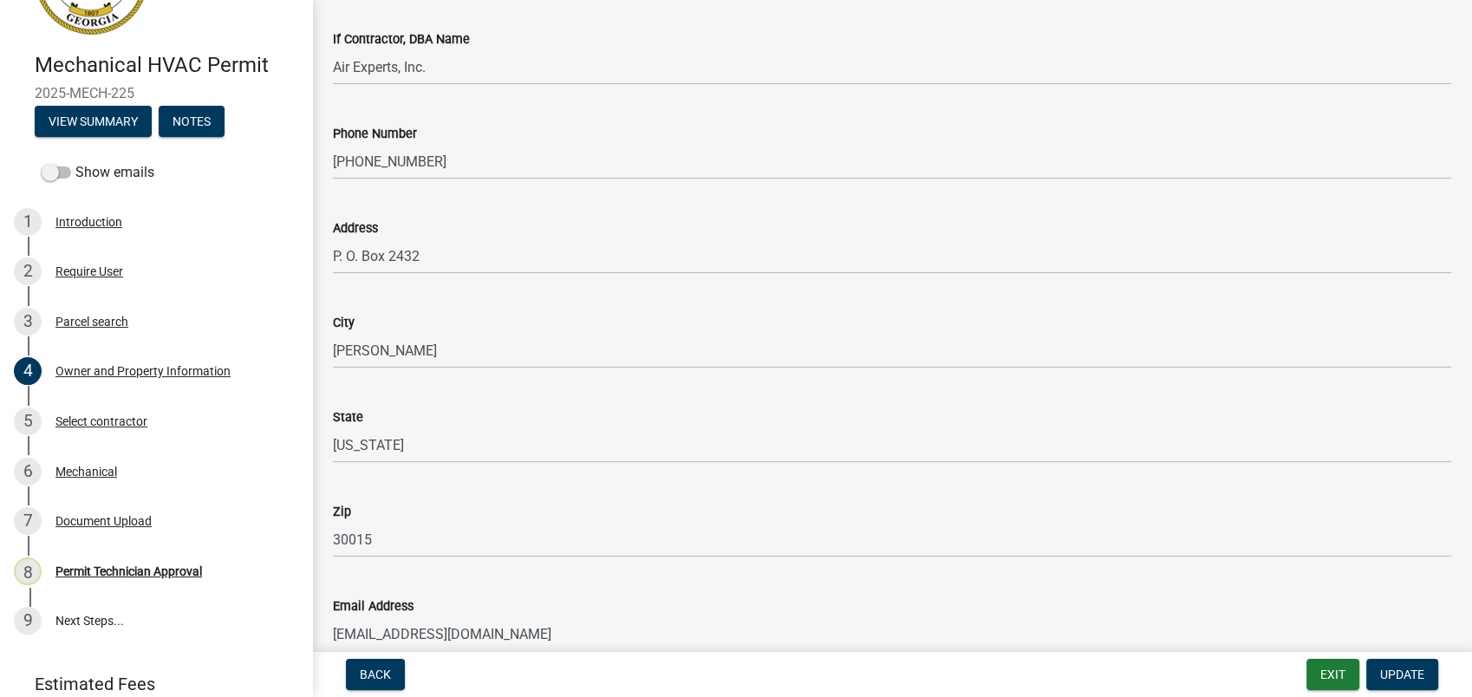
scroll to position [1636, 0]
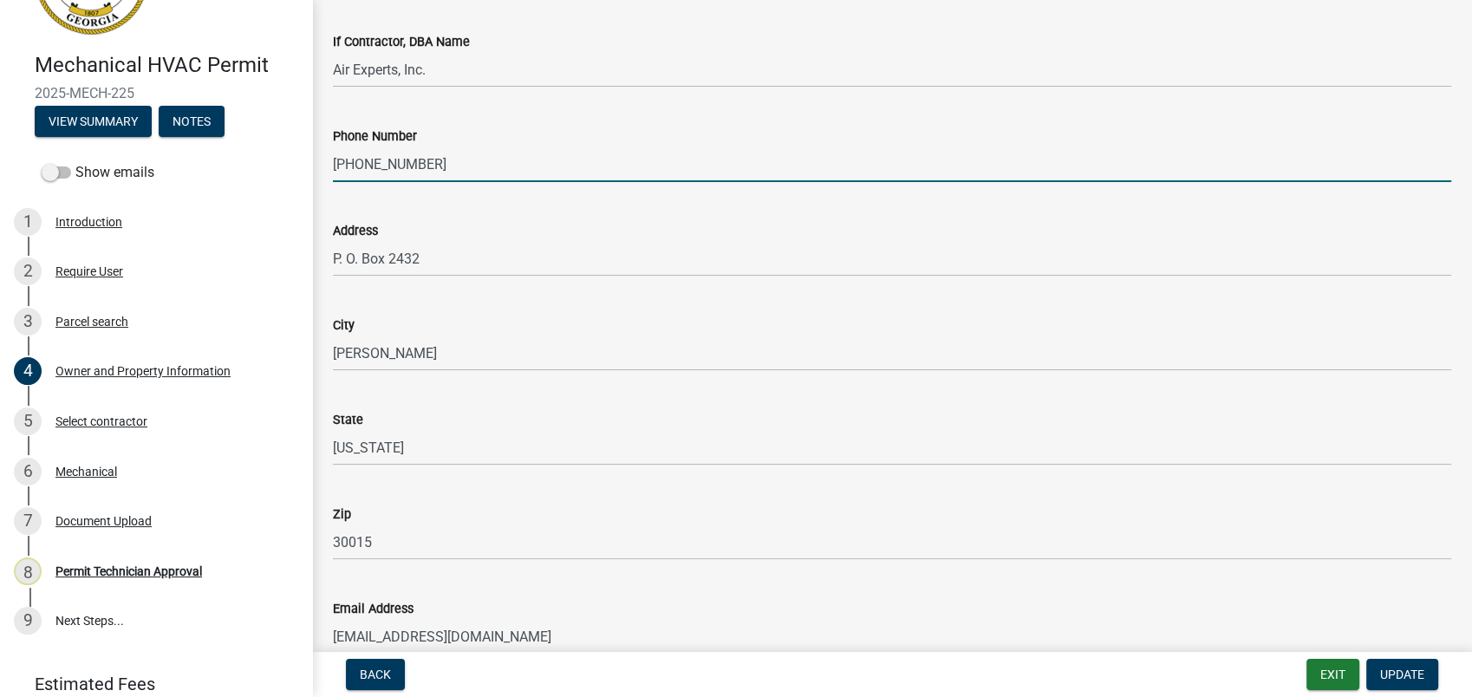
drag, startPoint x: 456, startPoint y: 170, endPoint x: 318, endPoint y: 166, distance: 137.9
click at [312, 166] on div "Owner and Property Information share Share Property Information Applicant Name …" at bounding box center [892, 184] width 1160 height 3600
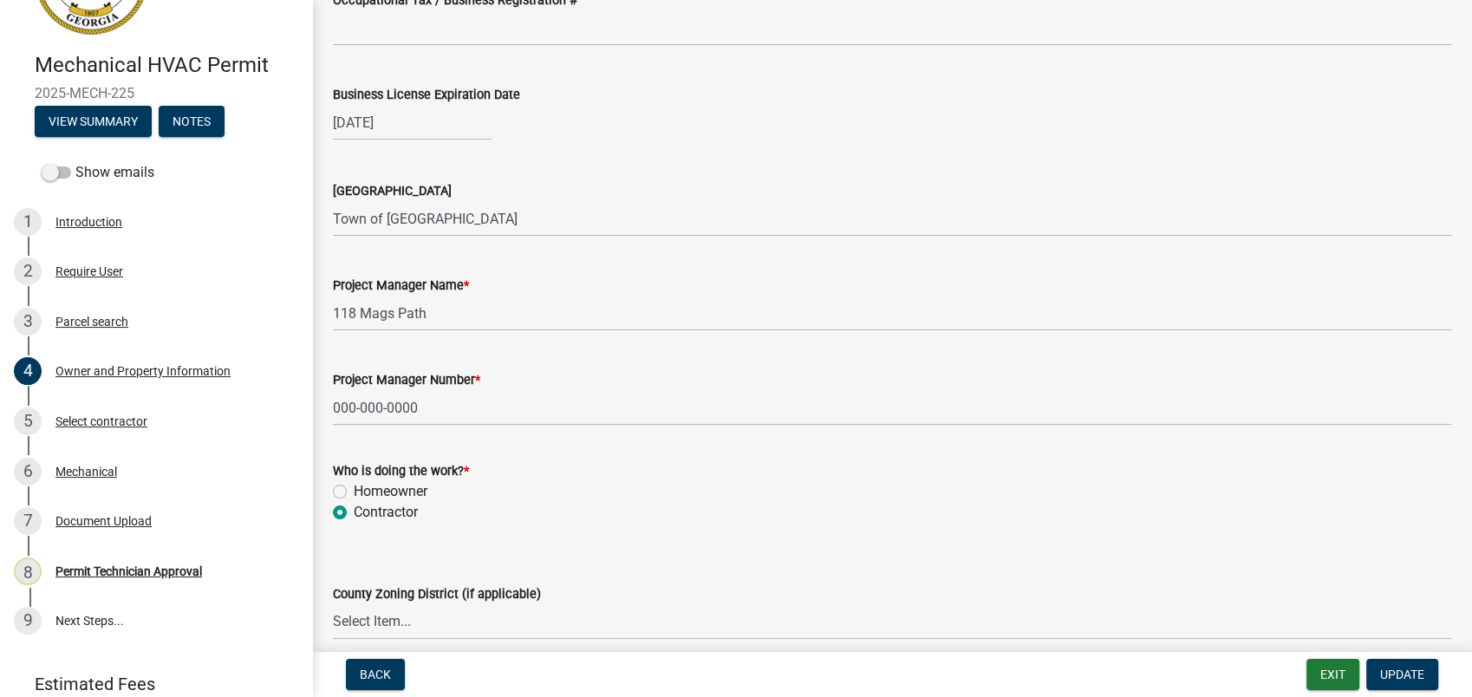
scroll to position [2600, 0]
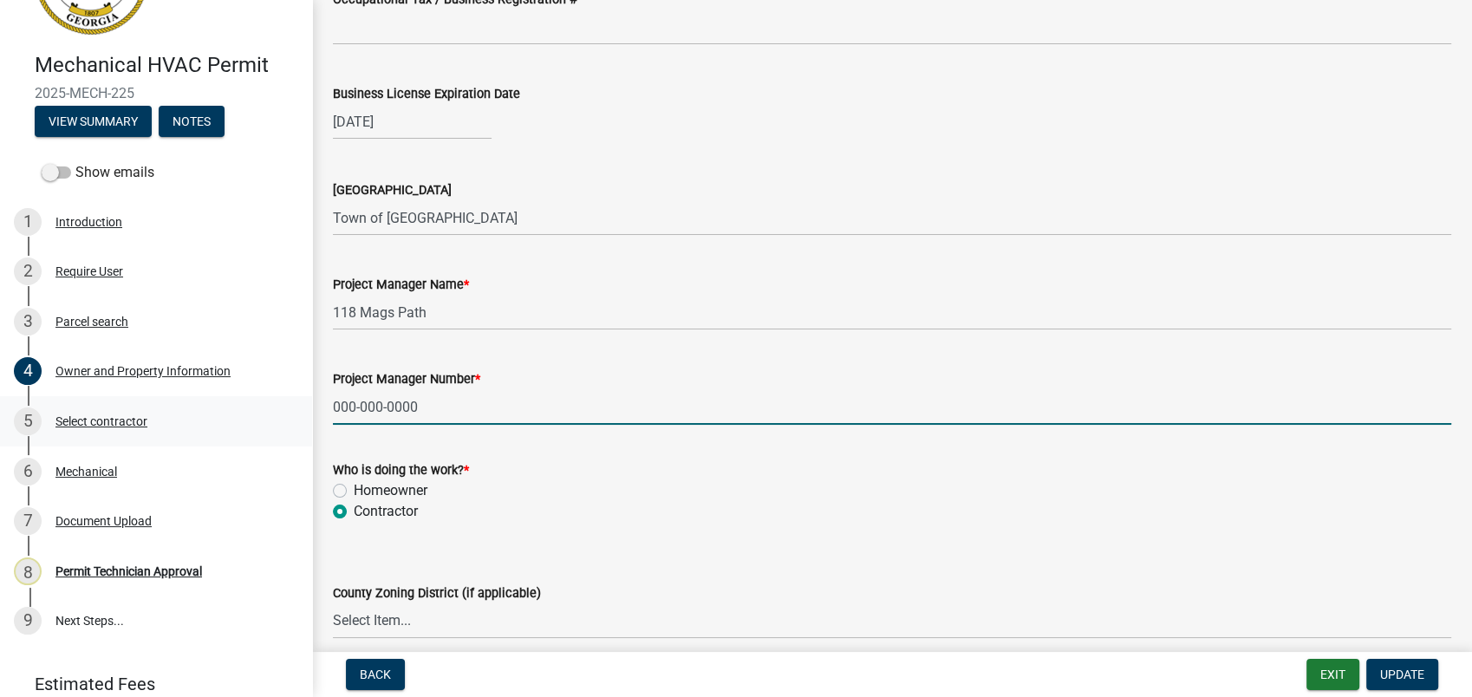
drag, startPoint x: 430, startPoint y: 416, endPoint x: 288, endPoint y: 409, distance: 142.3
click at [288, 409] on div "Mechanical HVAC Permit 2025-MECH-225 View Summary Notes Show emails 1 Introduct…" at bounding box center [736, 348] width 1472 height 697
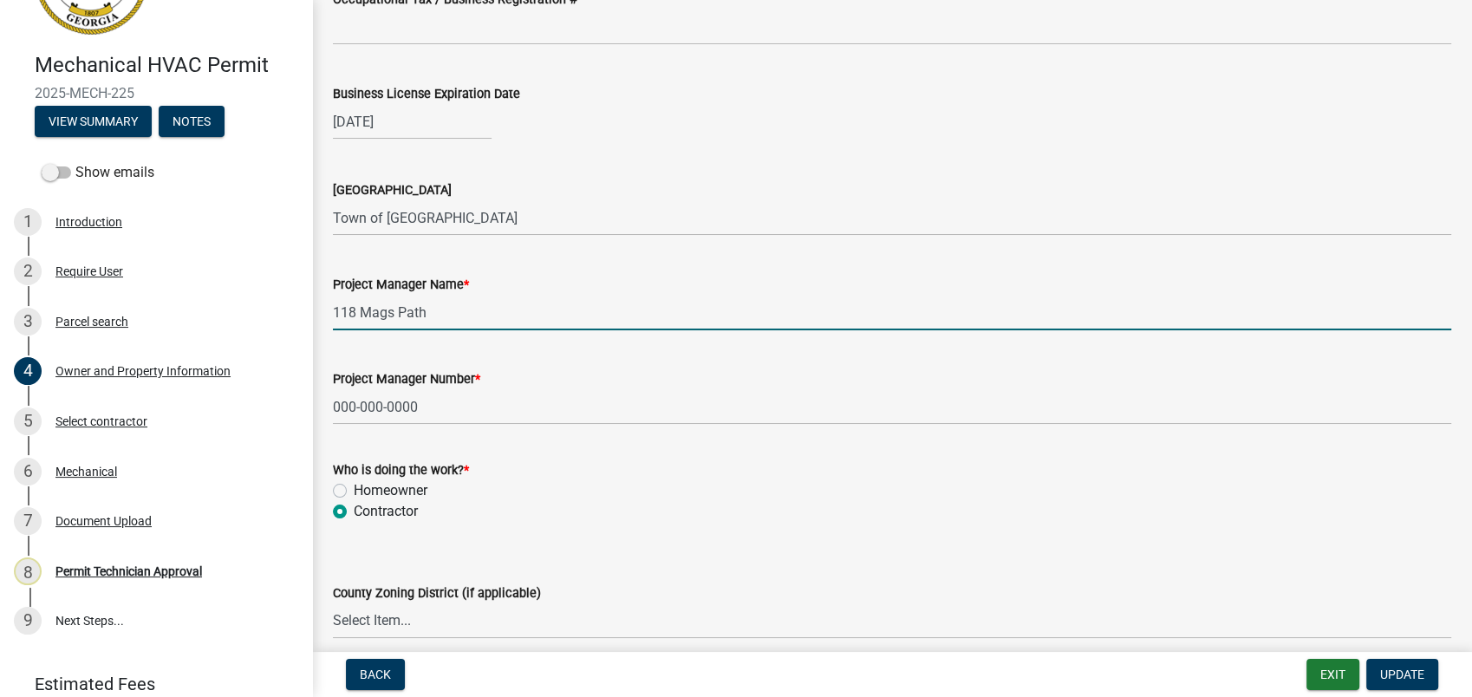
drag, startPoint x: 437, startPoint y: 314, endPoint x: 319, endPoint y: 309, distance: 118.0
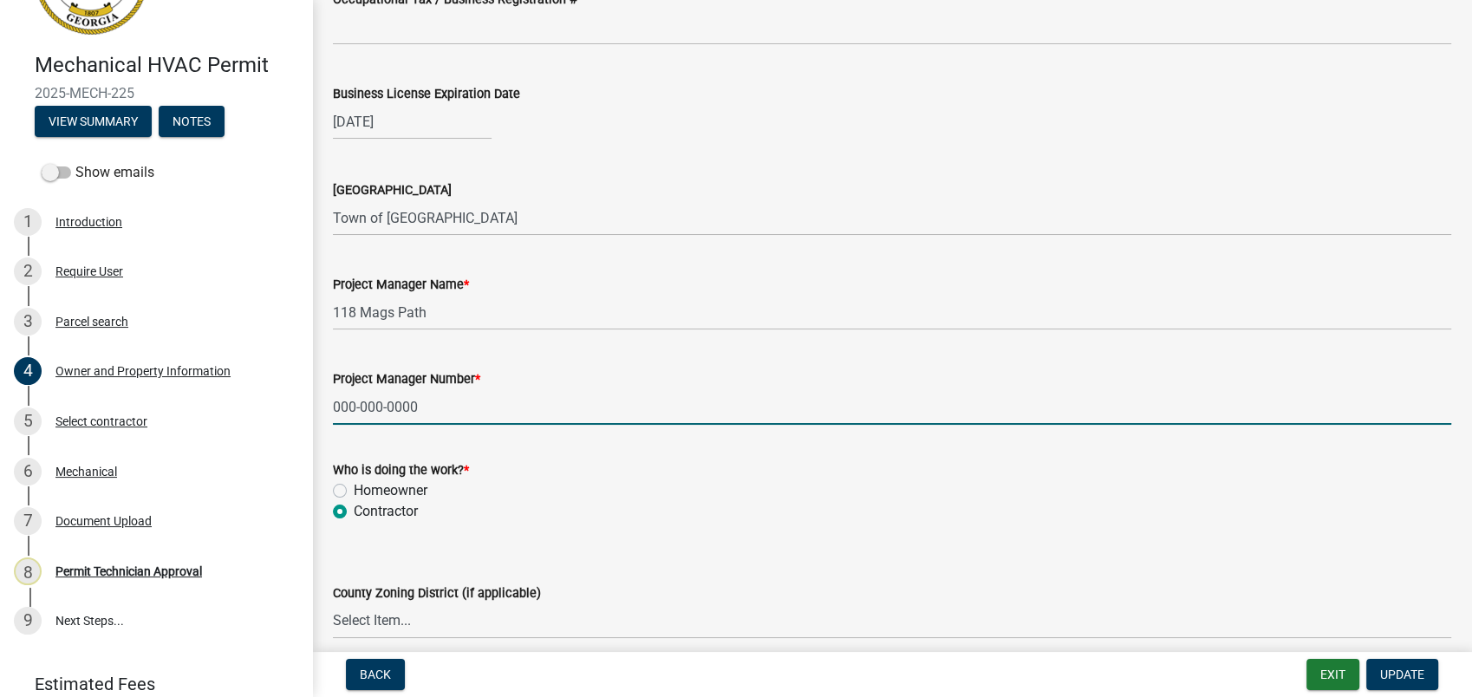
drag, startPoint x: 419, startPoint y: 406, endPoint x: 317, endPoint y: 398, distance: 102.6
paste input "770-787-458"
type input "770-787-4580"
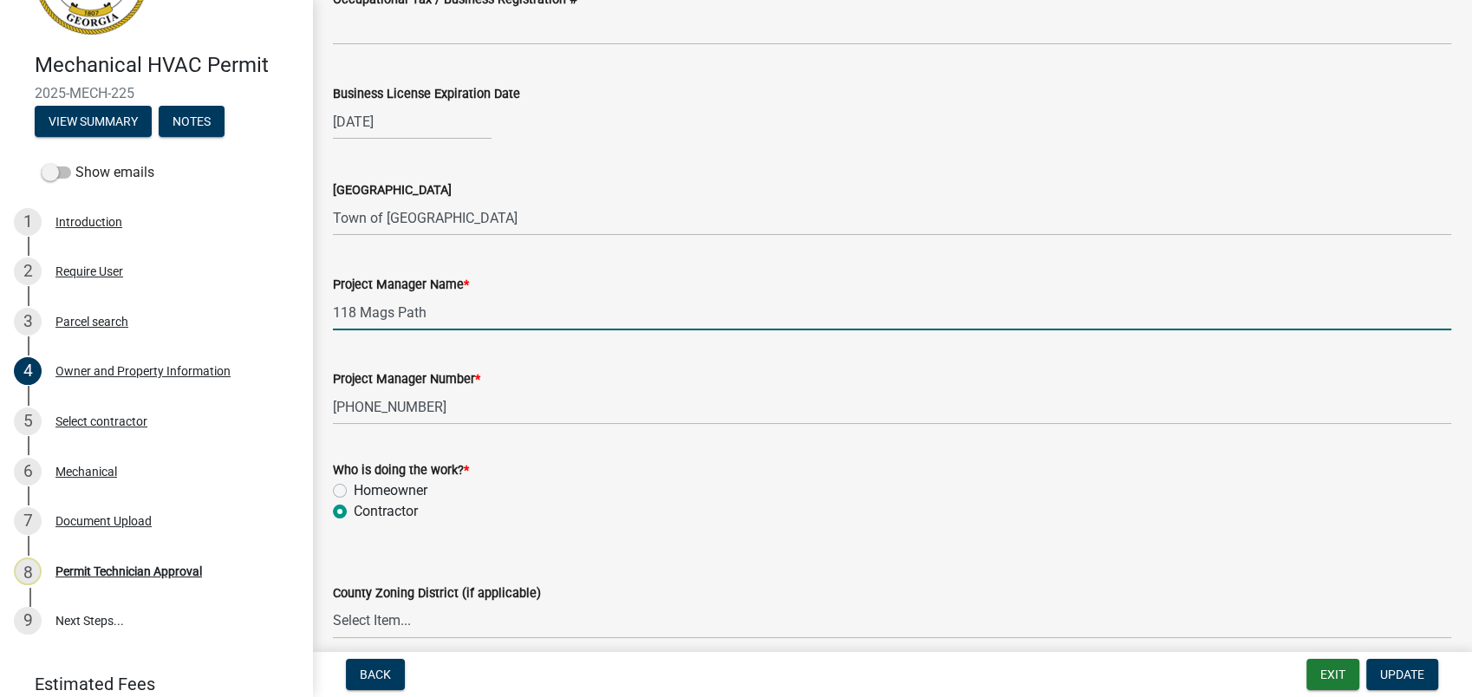
drag, startPoint x: 432, startPoint y: 307, endPoint x: 299, endPoint y: 310, distance: 132.7
click at [299, 310] on div "Mechanical HVAC Permit 2025-MECH-225 View Summary Notes Show emails 1 Introduct…" at bounding box center [736, 348] width 1472 height 697
type input "William Cowan"
click at [840, 465] on div "Who is doing the work? *" at bounding box center [892, 469] width 1118 height 21
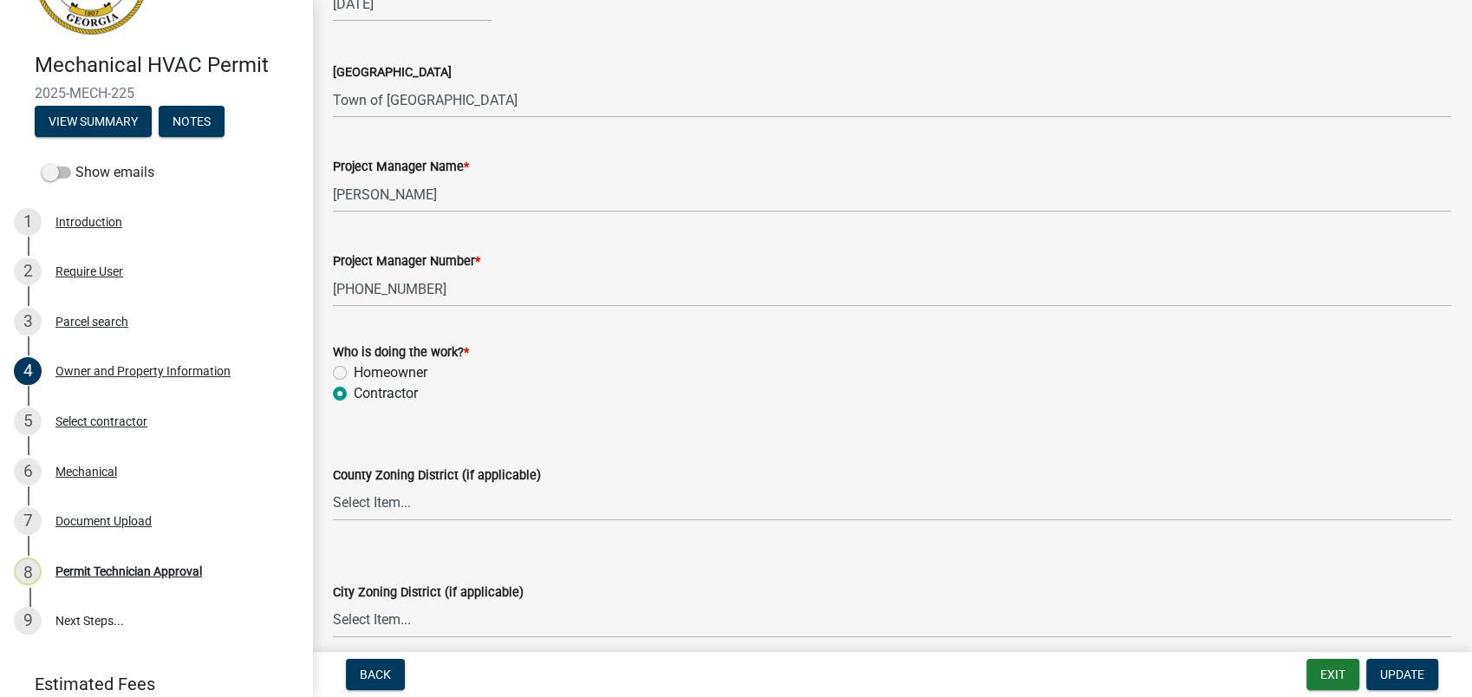
scroll to position [2889, 0]
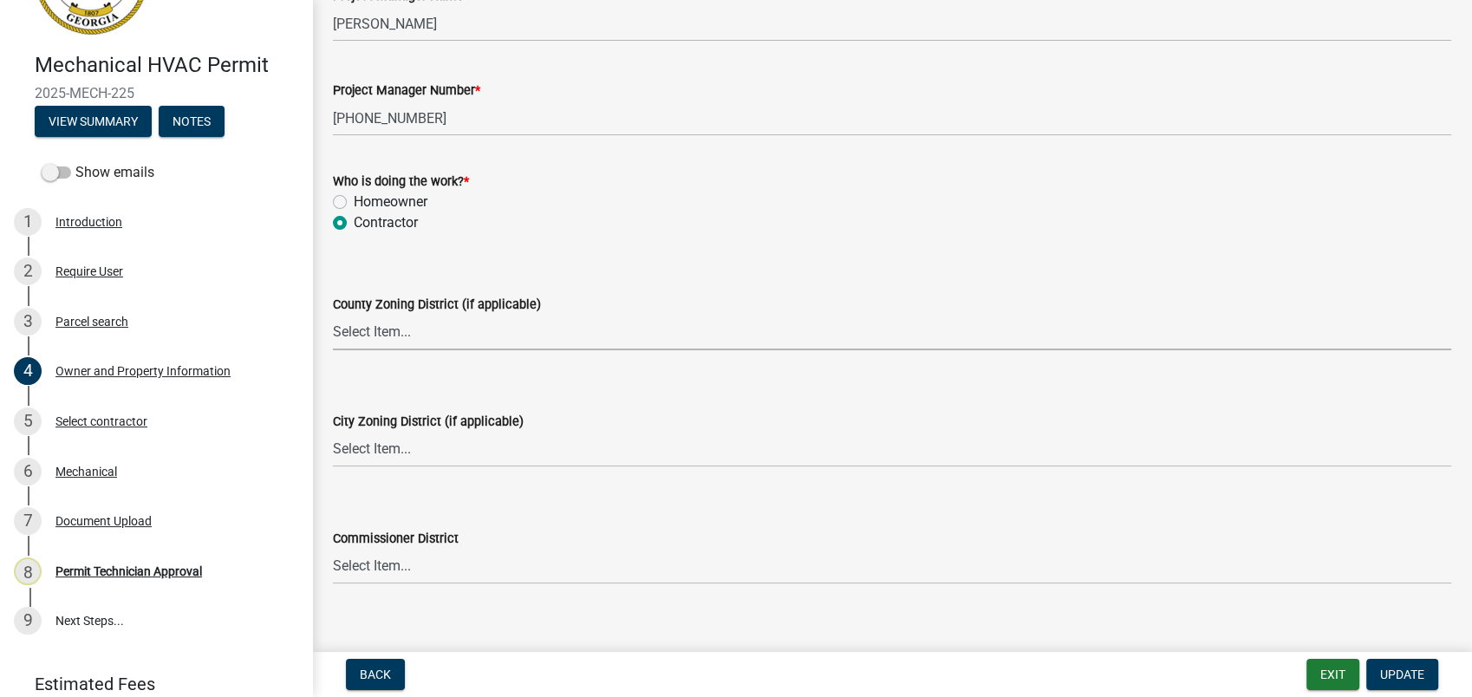
click at [352, 331] on select "Select Item... AG-1 R-1R R-1 R-2 MHP RM-1 RM-3 C-1 C-2 I-M PUD N/A" at bounding box center [892, 333] width 1118 height 36
click at [333, 315] on select "Select Item... AG-1 R-1R R-1 R-2 MHP RM-1 RM-3 C-1 C-2 I-M PUD N/A" at bounding box center [892, 333] width 1118 height 36
select select "a6b90f04-145f-43dc-a4e6-6d5ec8e28ec9"
click at [374, 443] on select "Select Item... A-1 A-2 R-1 R-2 R-3 R-4 MHP C-1 C-2 I-1 I-2 DB FH H-P N/A" at bounding box center [892, 450] width 1118 height 36
click at [333, 432] on select "Select Item... A-1 A-2 R-1 R-2 R-3 R-4 MHP C-1 C-2 I-1 I-2 DB FH H-P N/A" at bounding box center [892, 450] width 1118 height 36
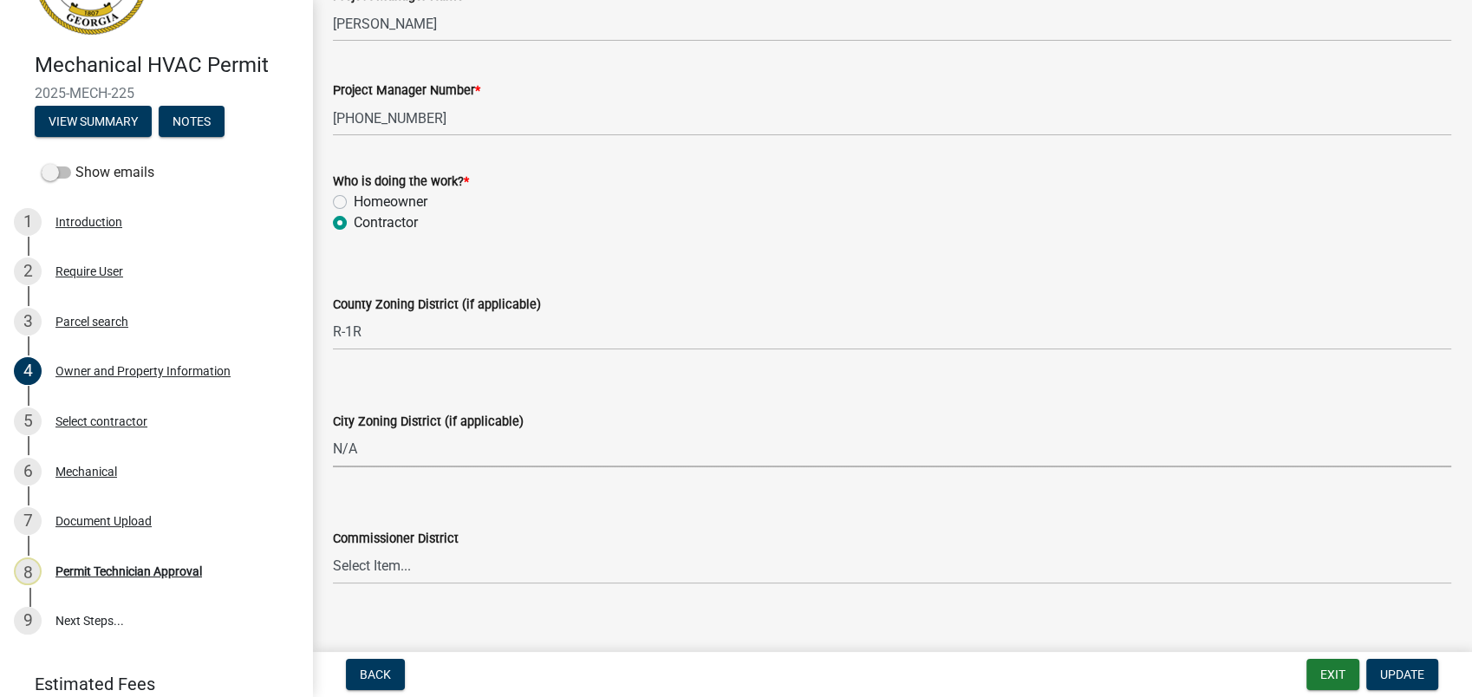
select select "83394b22-4a11-496c-8e5c-75ade2e72faf"
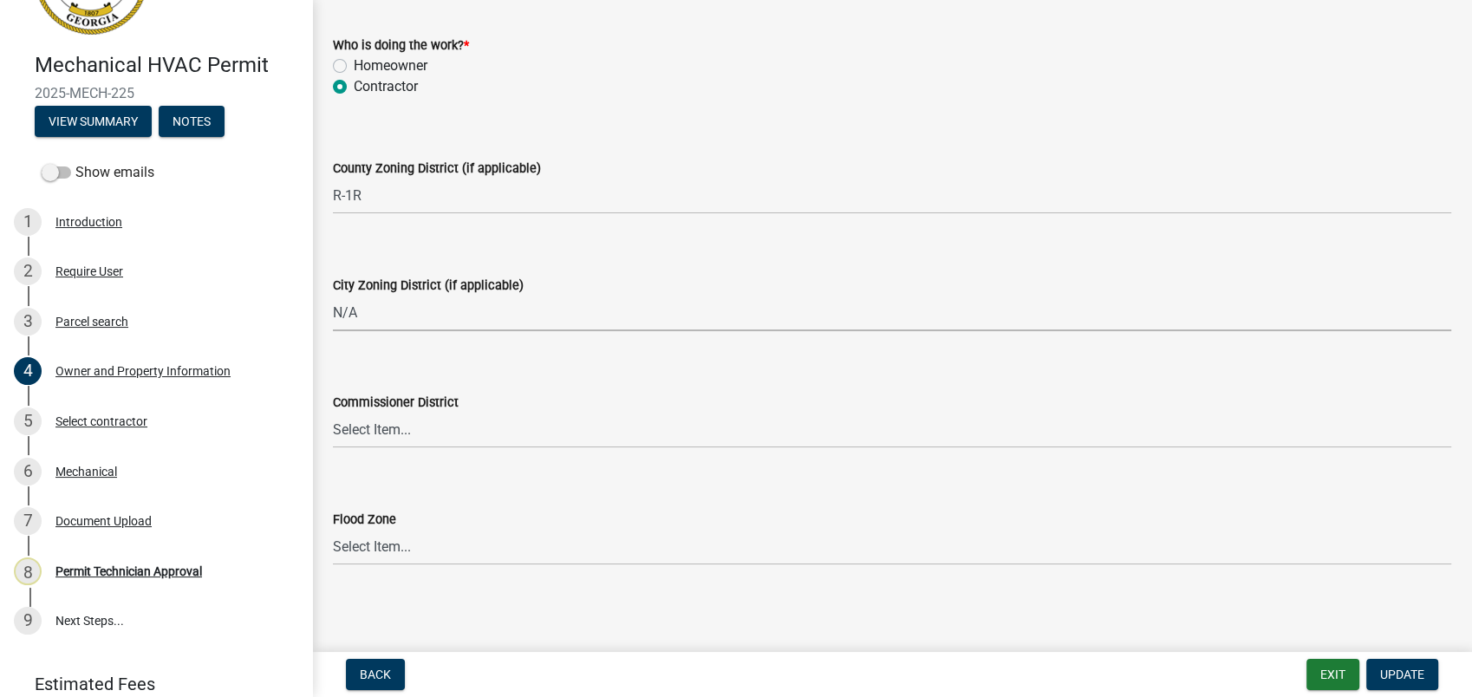
scroll to position [3027, 0]
click at [349, 432] on select "Select Item... District 1 District 2 District 3 District 4" at bounding box center [892, 428] width 1118 height 36
click at [624, 401] on div "Commissioner District" at bounding box center [892, 399] width 1118 height 21
click at [1420, 679] on span "Update" at bounding box center [1402, 674] width 44 height 14
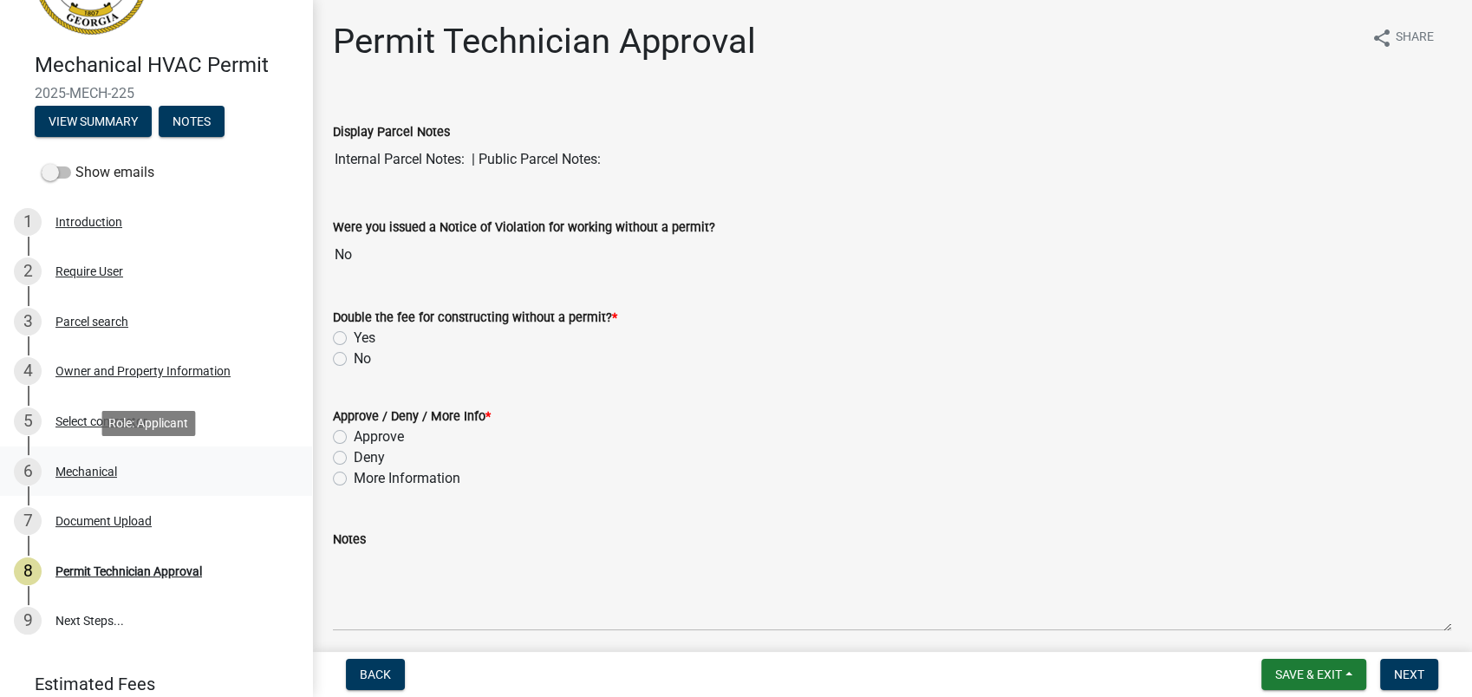
click at [79, 478] on div "6 Mechanical" at bounding box center [149, 472] width 270 height 28
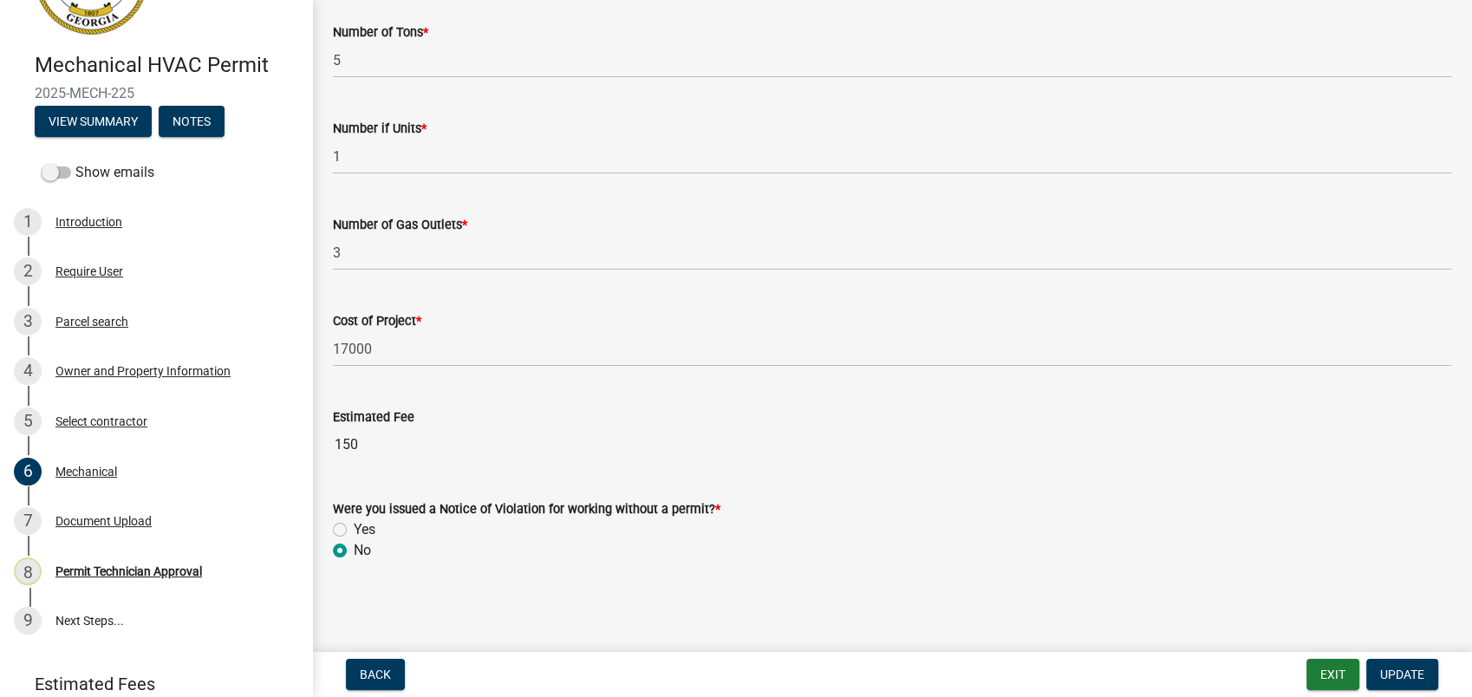
scroll to position [1167, 0]
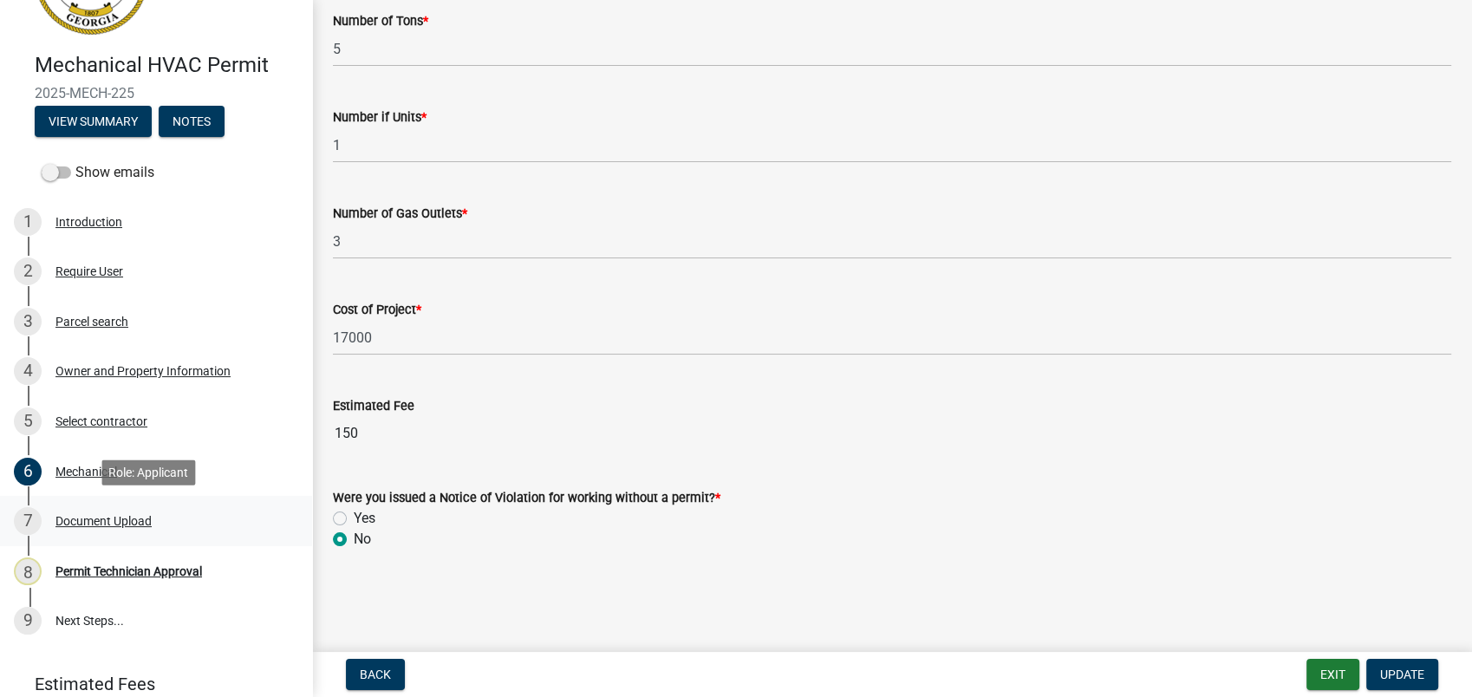
click at [114, 517] on div "Document Upload" at bounding box center [103, 521] width 96 height 12
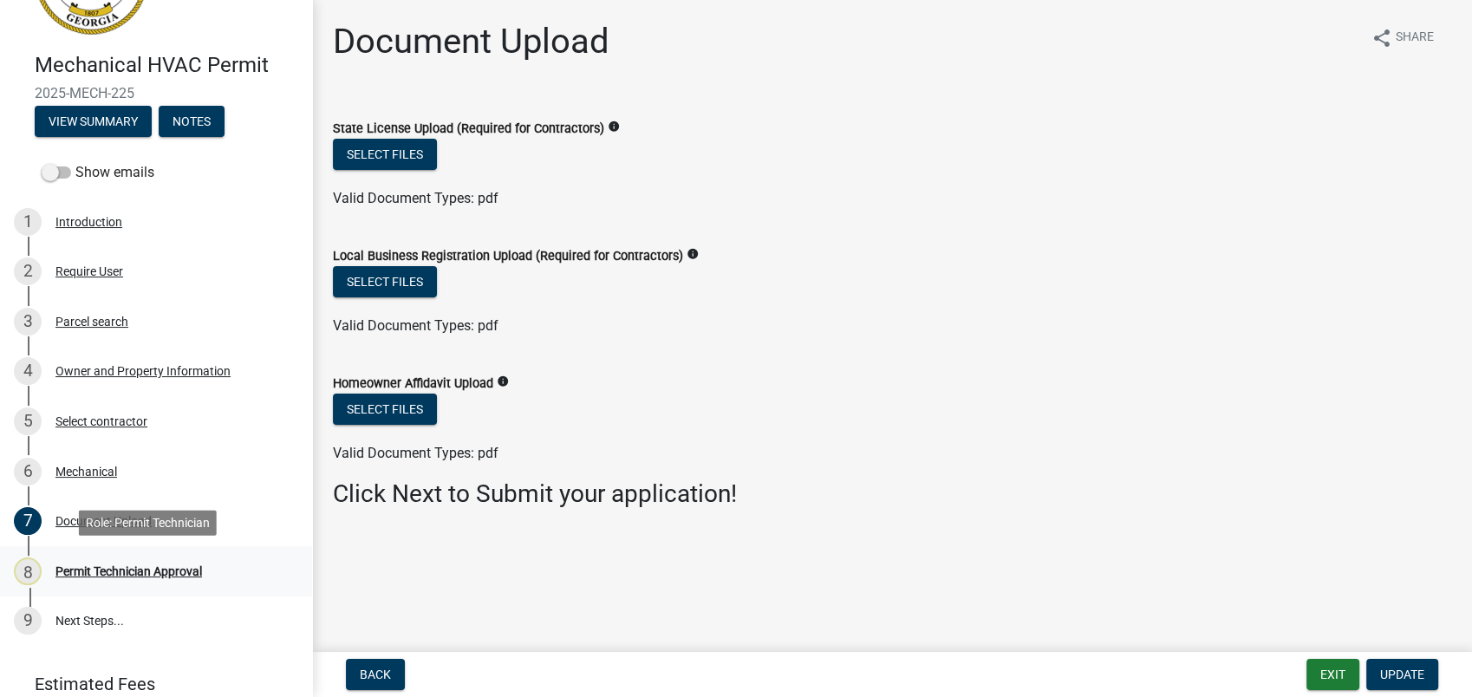
click at [133, 567] on div "Permit Technician Approval" at bounding box center [128, 571] width 146 height 12
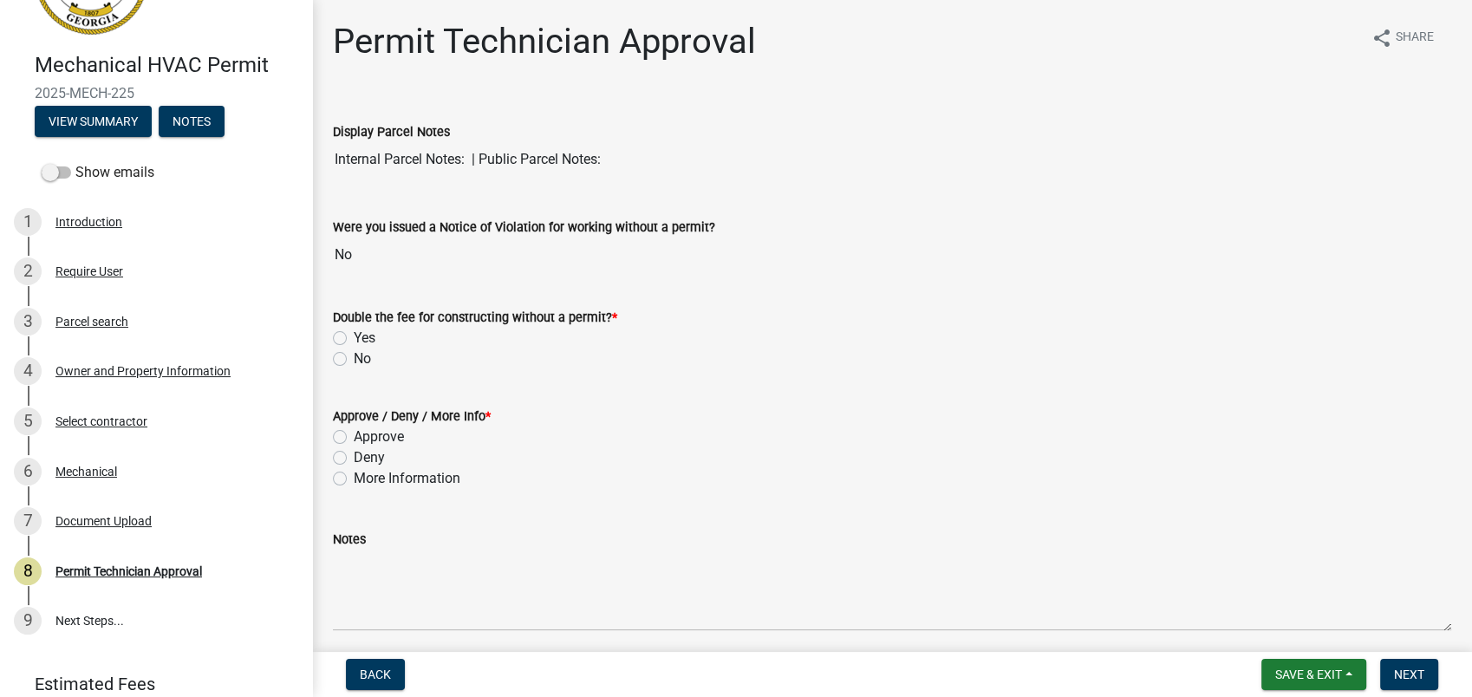
click at [354, 355] on label "No" at bounding box center [362, 358] width 17 height 21
click at [354, 355] on input "No" at bounding box center [359, 353] width 11 height 11
radio input "true"
click at [354, 478] on label "More Information" at bounding box center [407, 478] width 107 height 21
click at [354, 478] on input "More Information" at bounding box center [359, 473] width 11 height 11
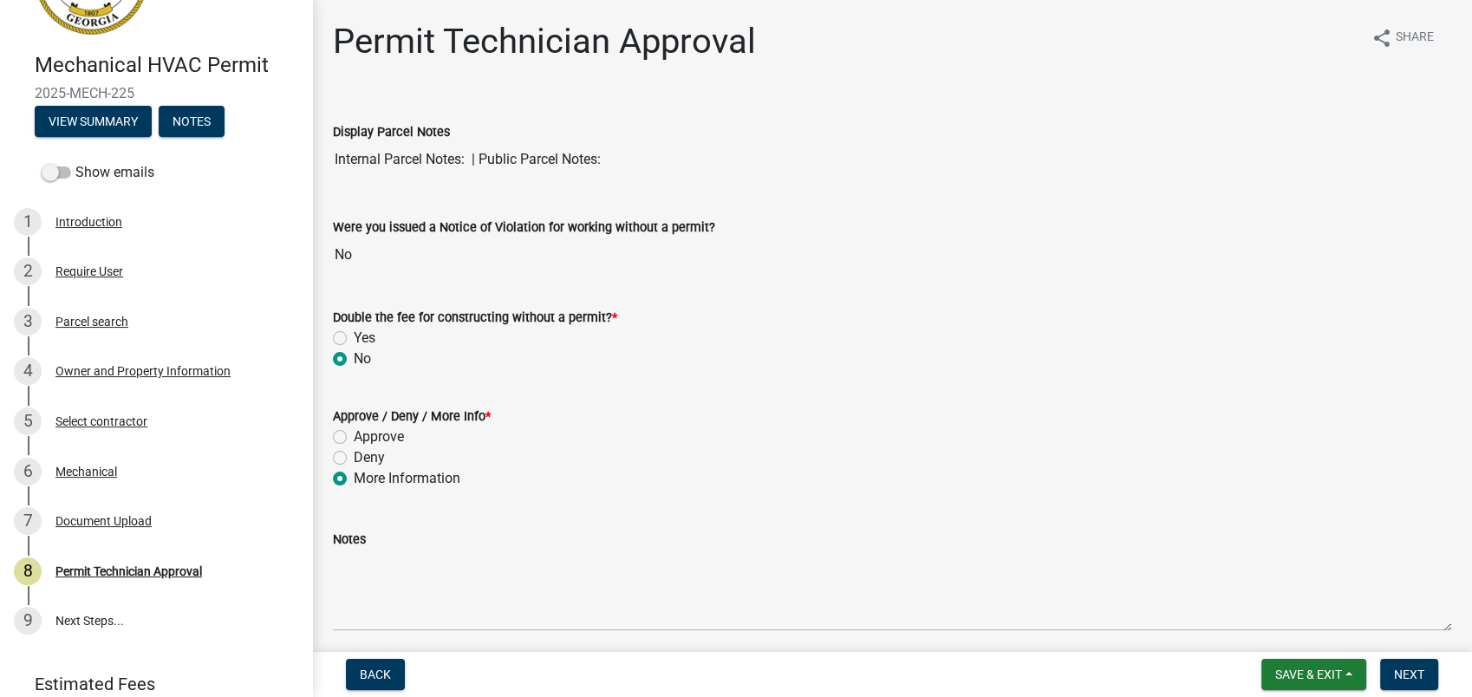
radio input "true"
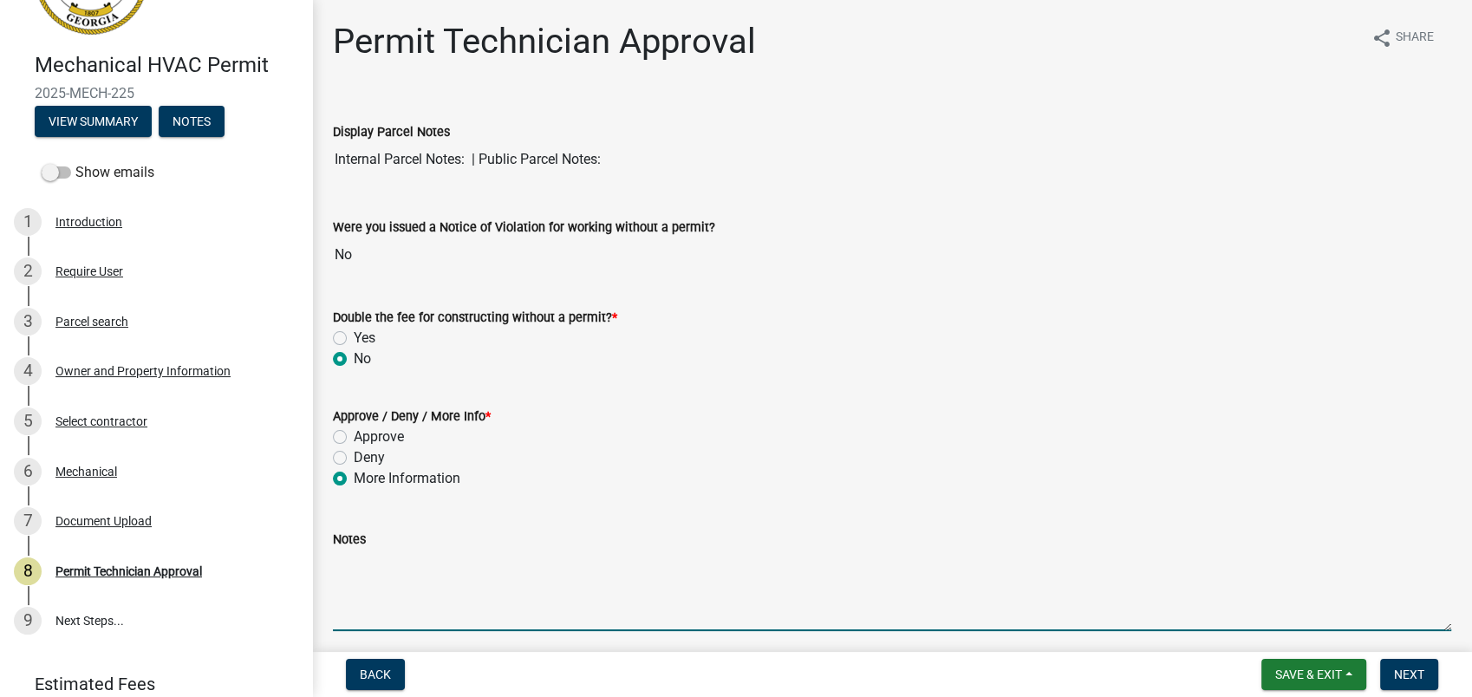
click at [393, 576] on textarea "Notes" at bounding box center [892, 590] width 1118 height 81
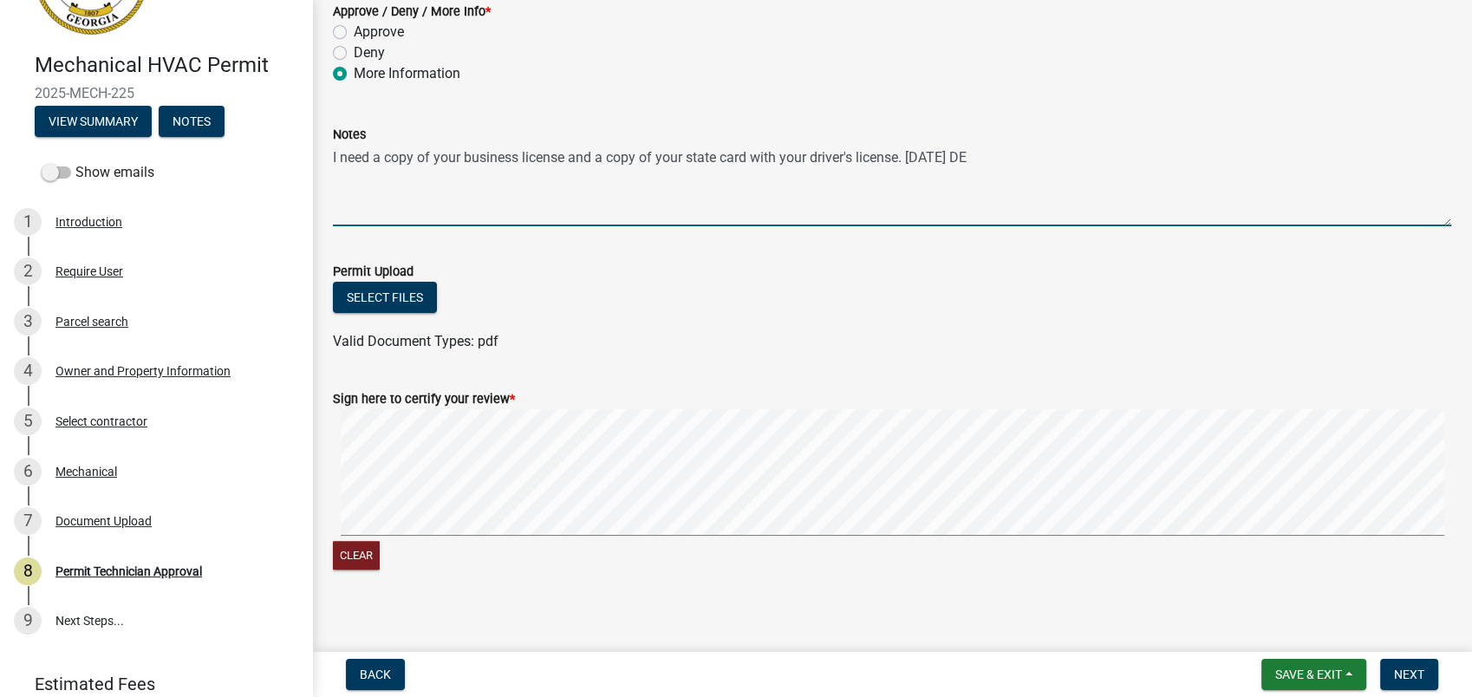
scroll to position [415, 0]
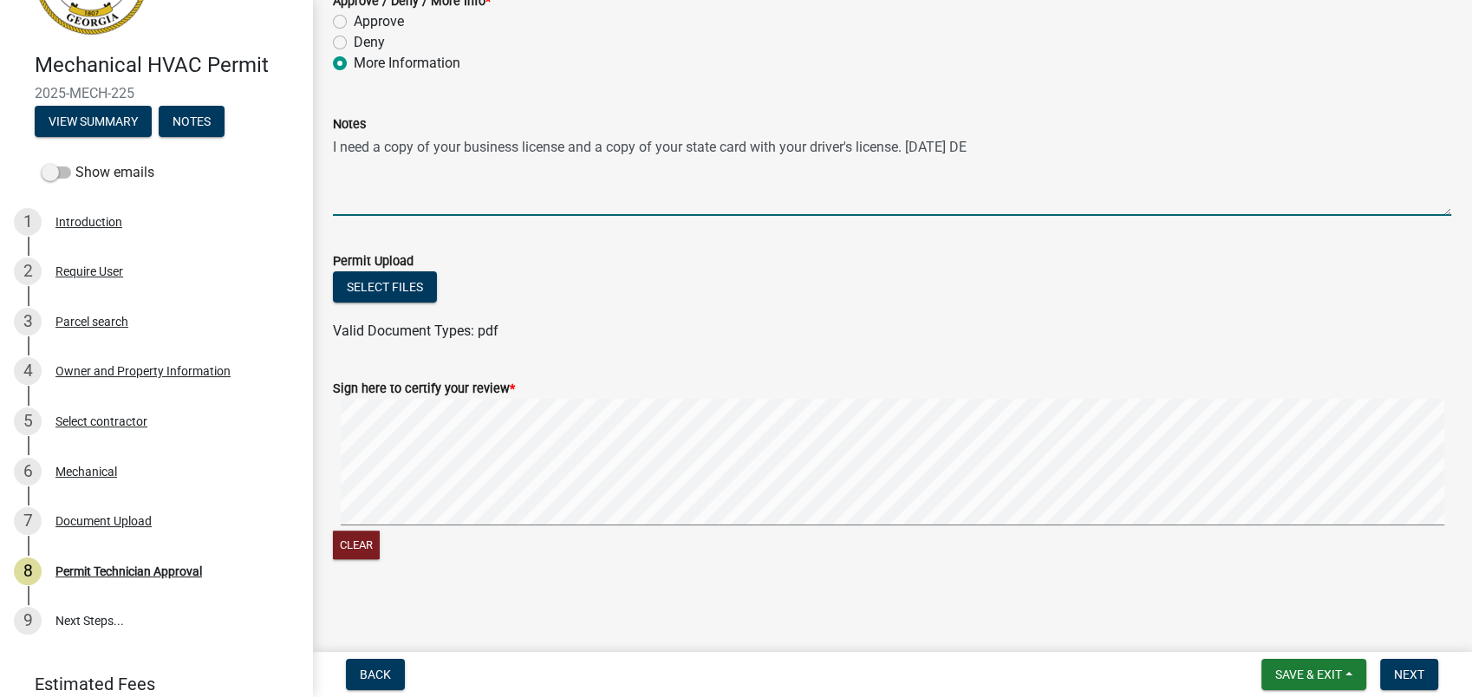
click at [711, 530] on div "Clear" at bounding box center [892, 481] width 1118 height 164
click at [715, 527] on signature-pad at bounding box center [892, 465] width 1118 height 132
type textarea "I need a copy of your business license and a copy of your state card with your …"
click at [1395, 664] on button "Next" at bounding box center [1409, 674] width 58 height 31
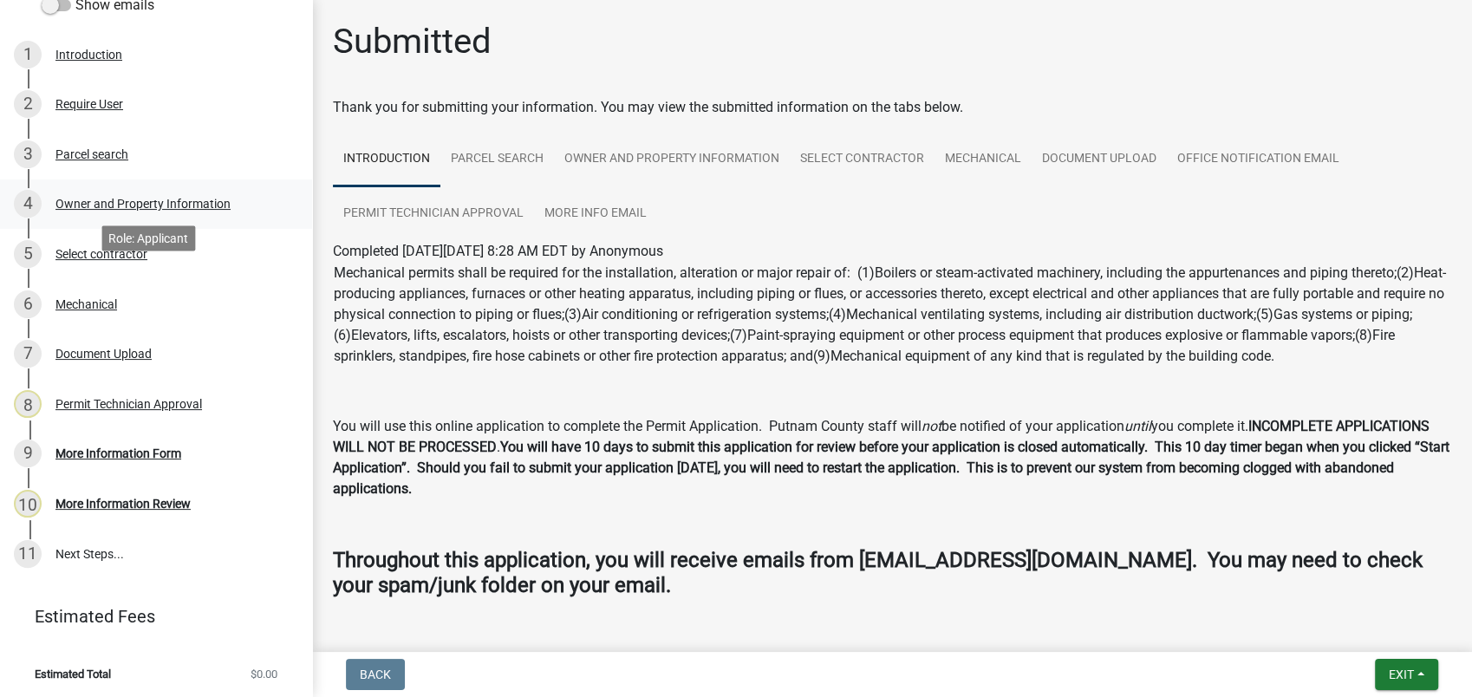
scroll to position [266, 0]
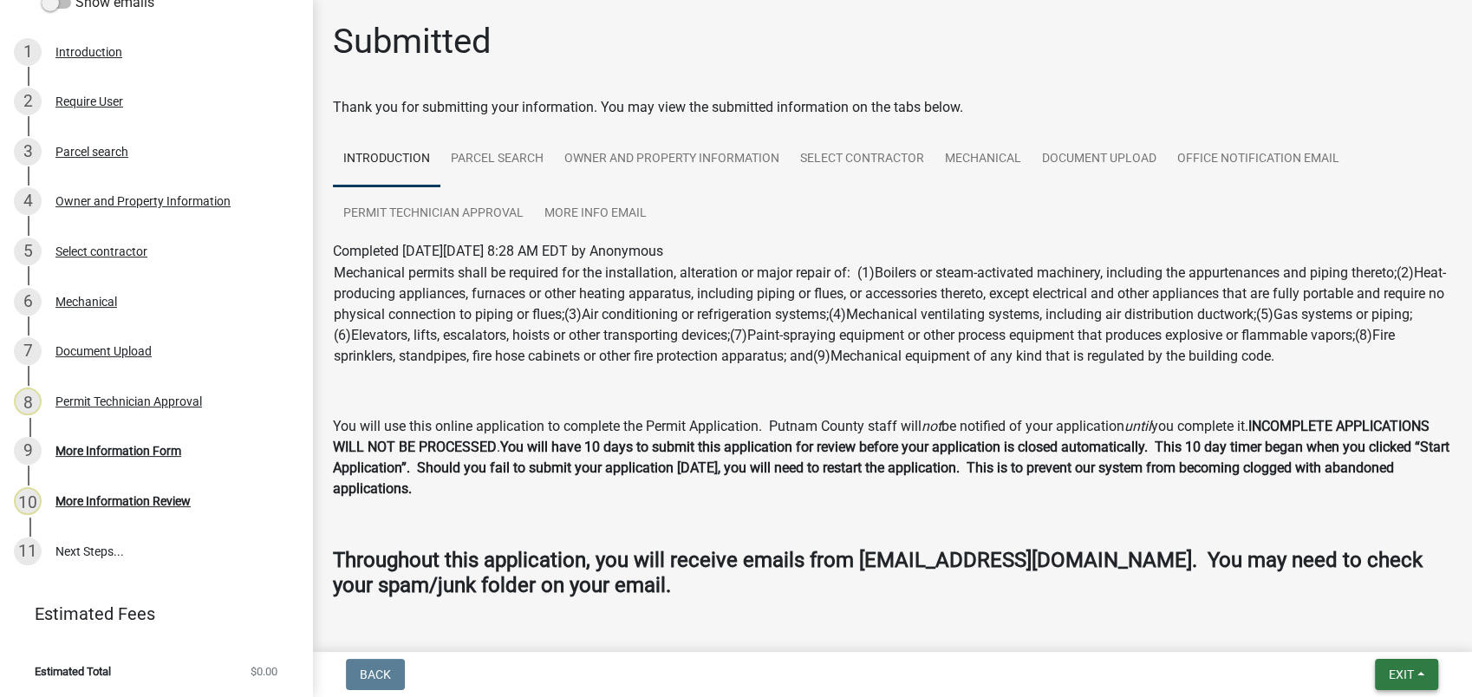
click at [1407, 675] on span "Exit" at bounding box center [1401, 674] width 25 height 14
click at [1322, 626] on button "Save & Exit" at bounding box center [1368, 629] width 139 height 42
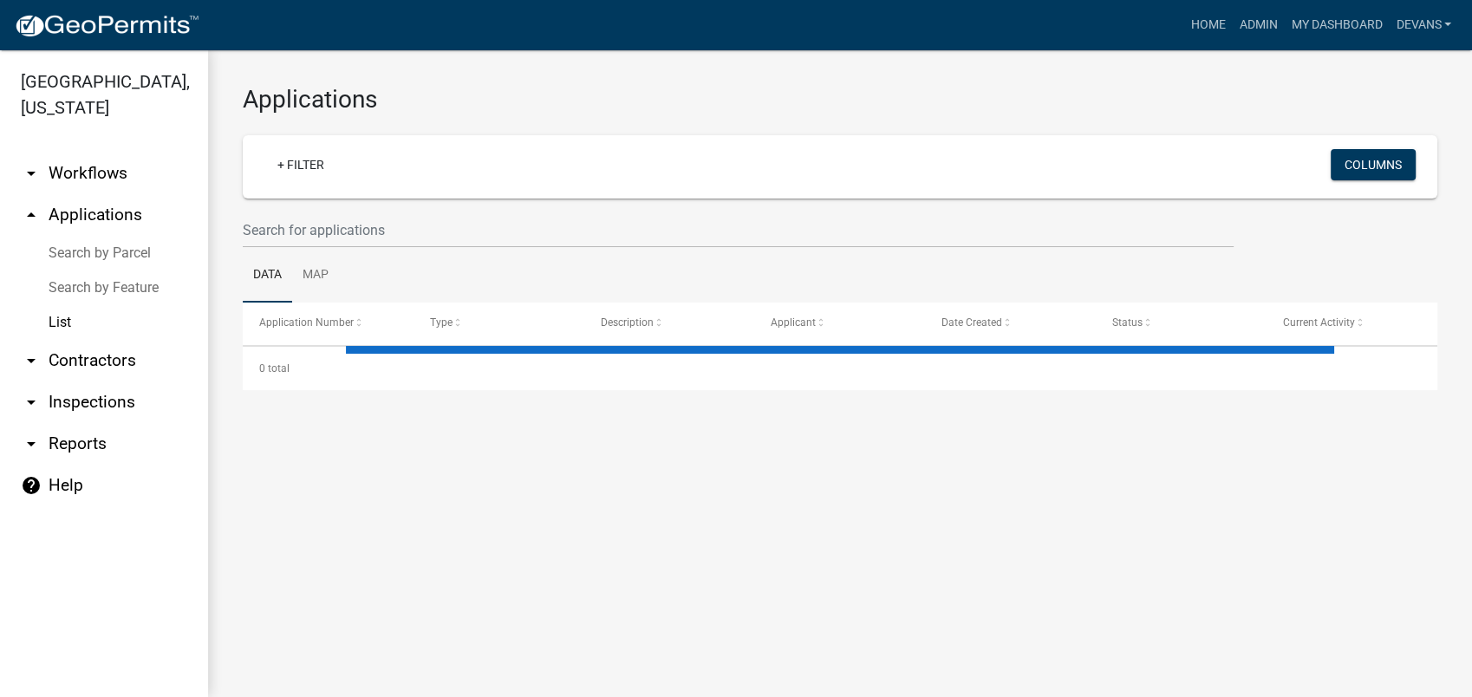
select select "1: 25"
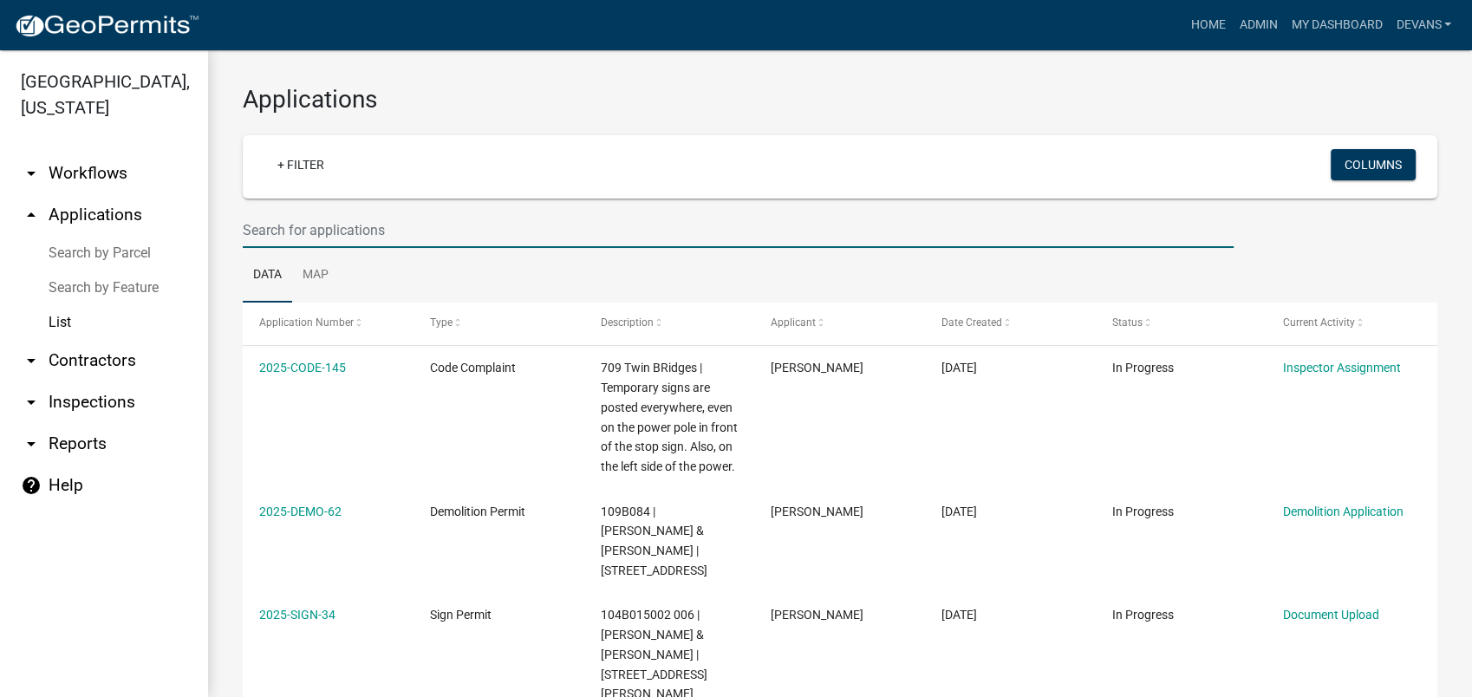
click at [283, 222] on input "text" at bounding box center [738, 230] width 991 height 36
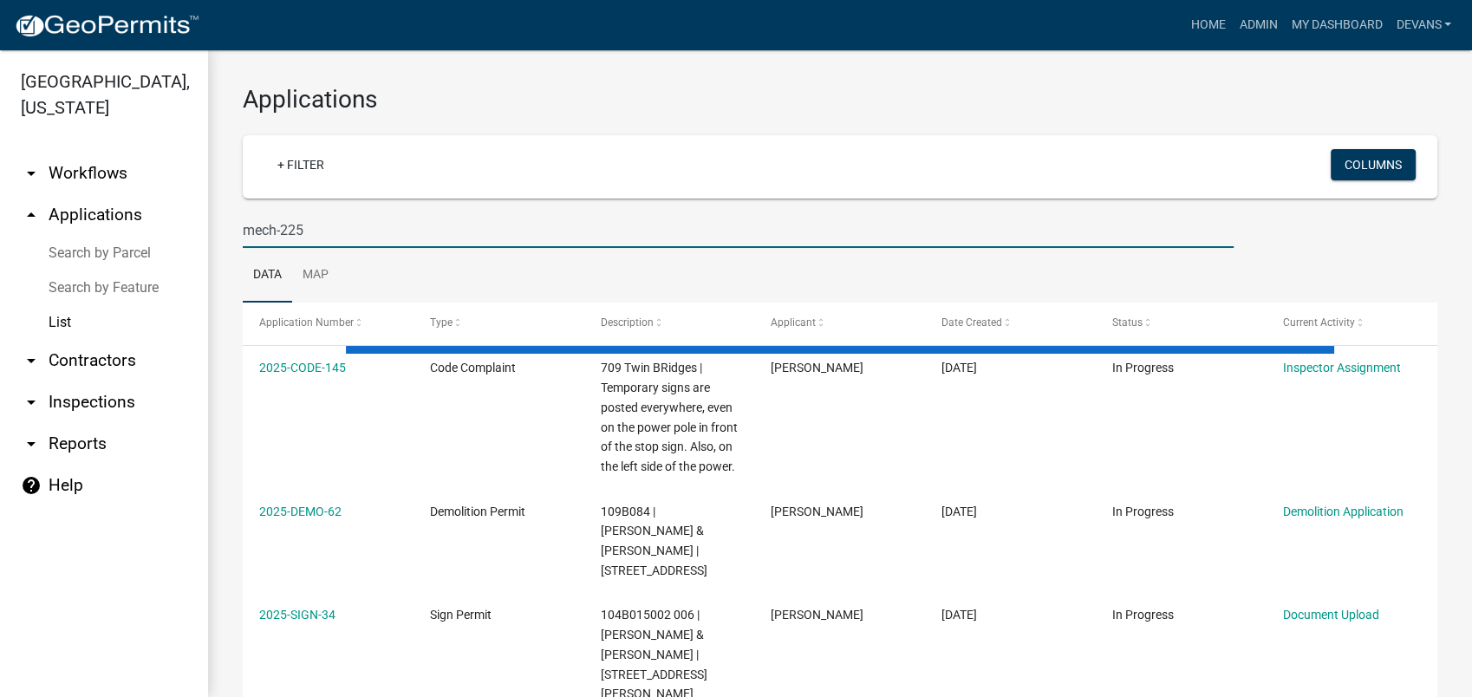
type input "mech-225"
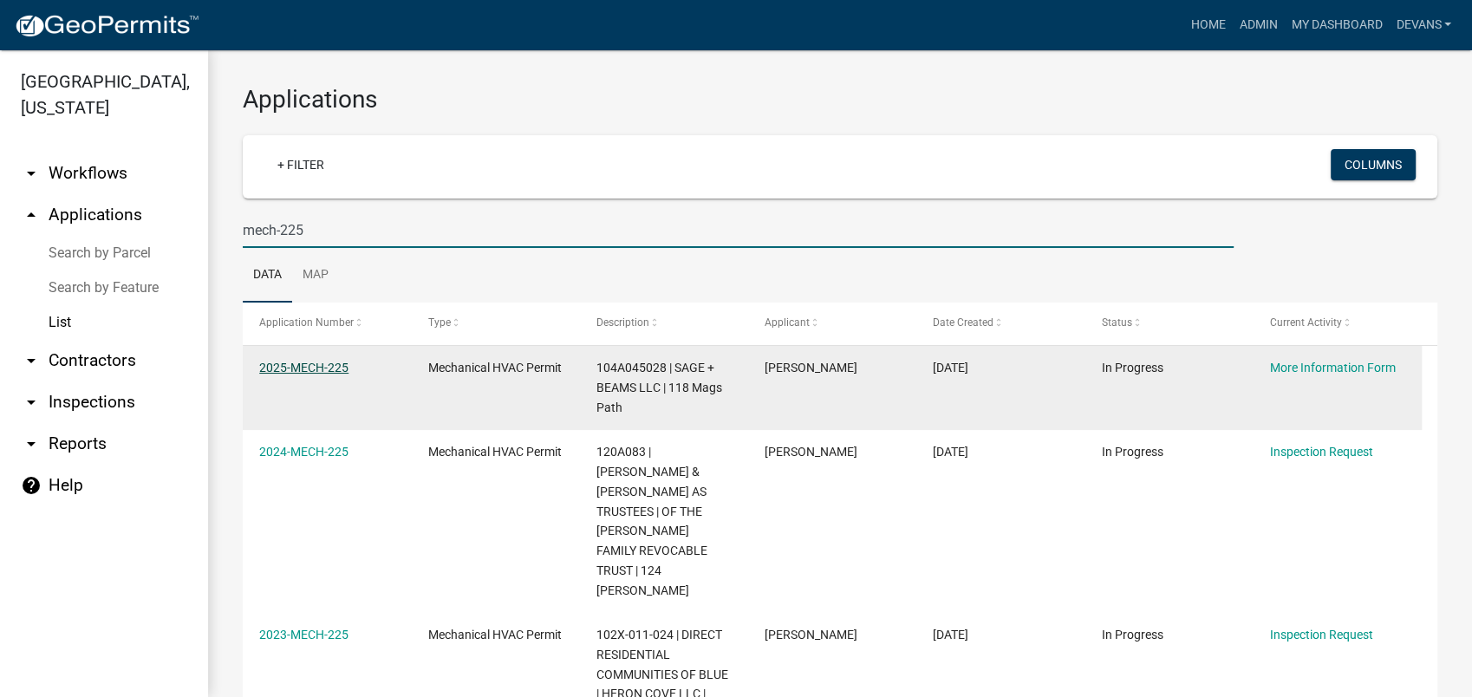
click at [296, 374] on link "2025-MECH-225" at bounding box center [303, 368] width 89 height 14
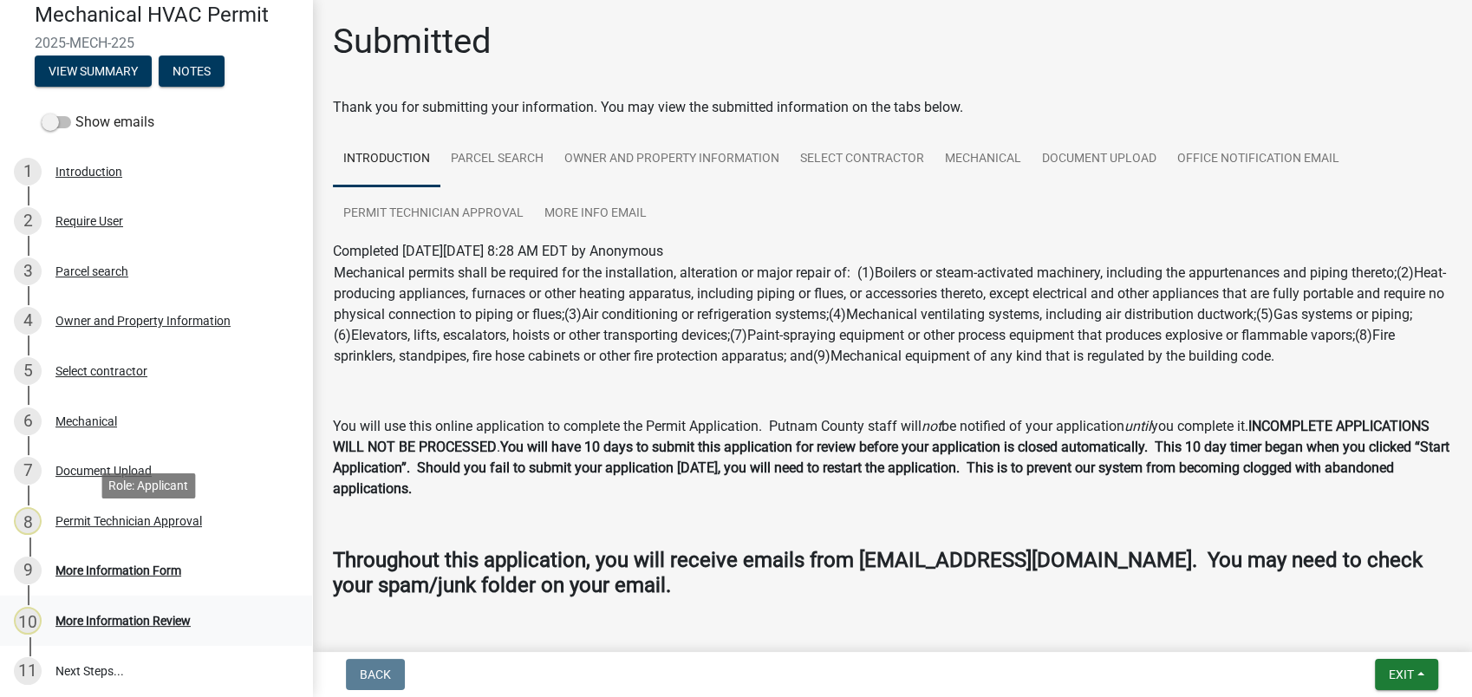
scroll to position [266, 0]
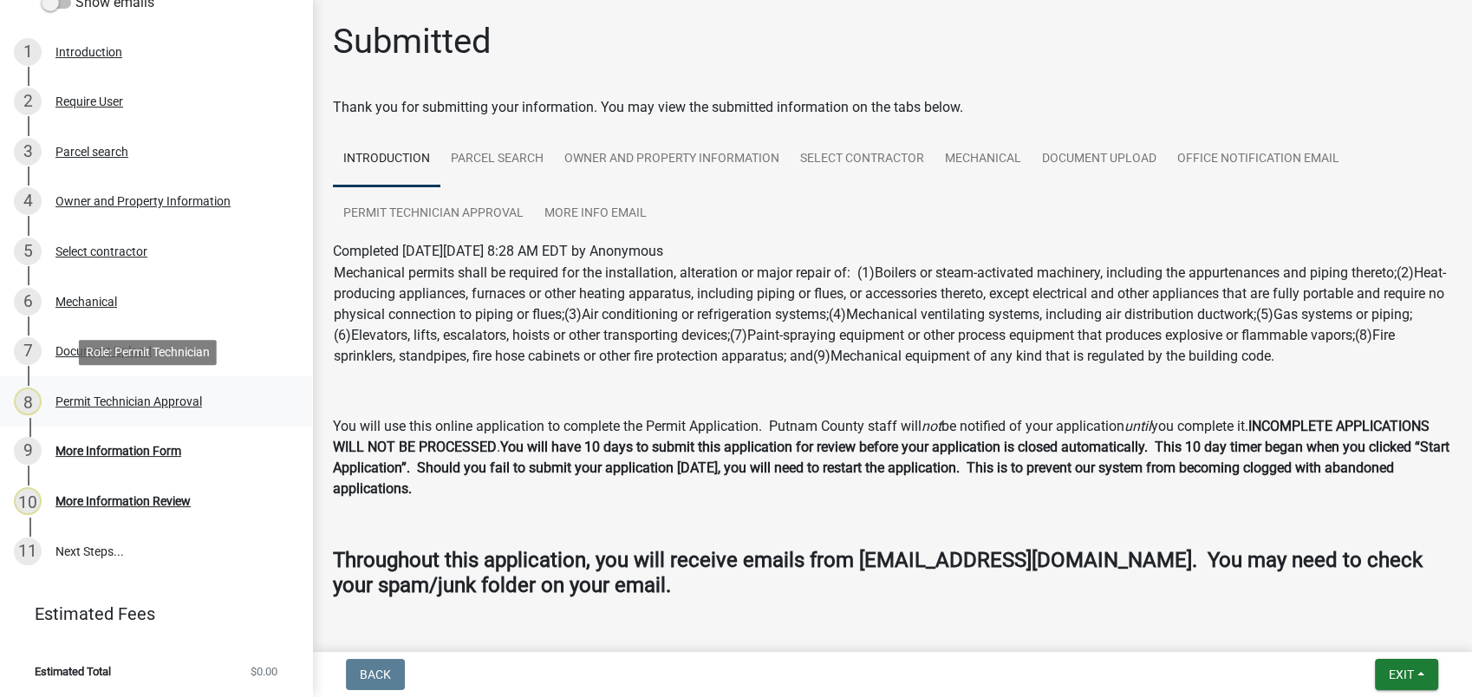
click at [130, 395] on div "Permit Technician Approval" at bounding box center [128, 401] width 146 height 12
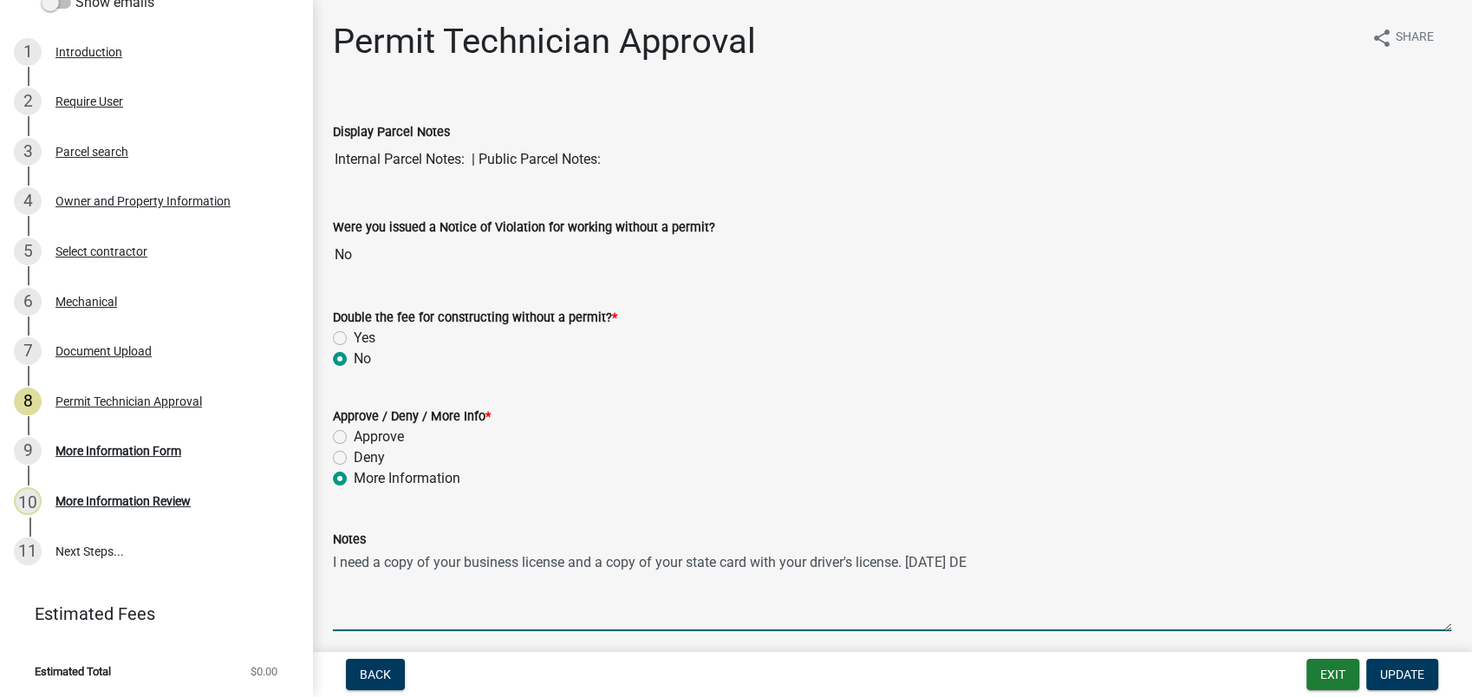
drag, startPoint x: 434, startPoint y: 555, endPoint x: 465, endPoint y: 561, distance: 30.9
click at [465, 561] on textarea "I need a copy of your business license and a copy of your state card with your …" at bounding box center [892, 590] width 1118 height 81
type textarea "I need a copy of Mr. Cowan business license and a copy of your state card with …"
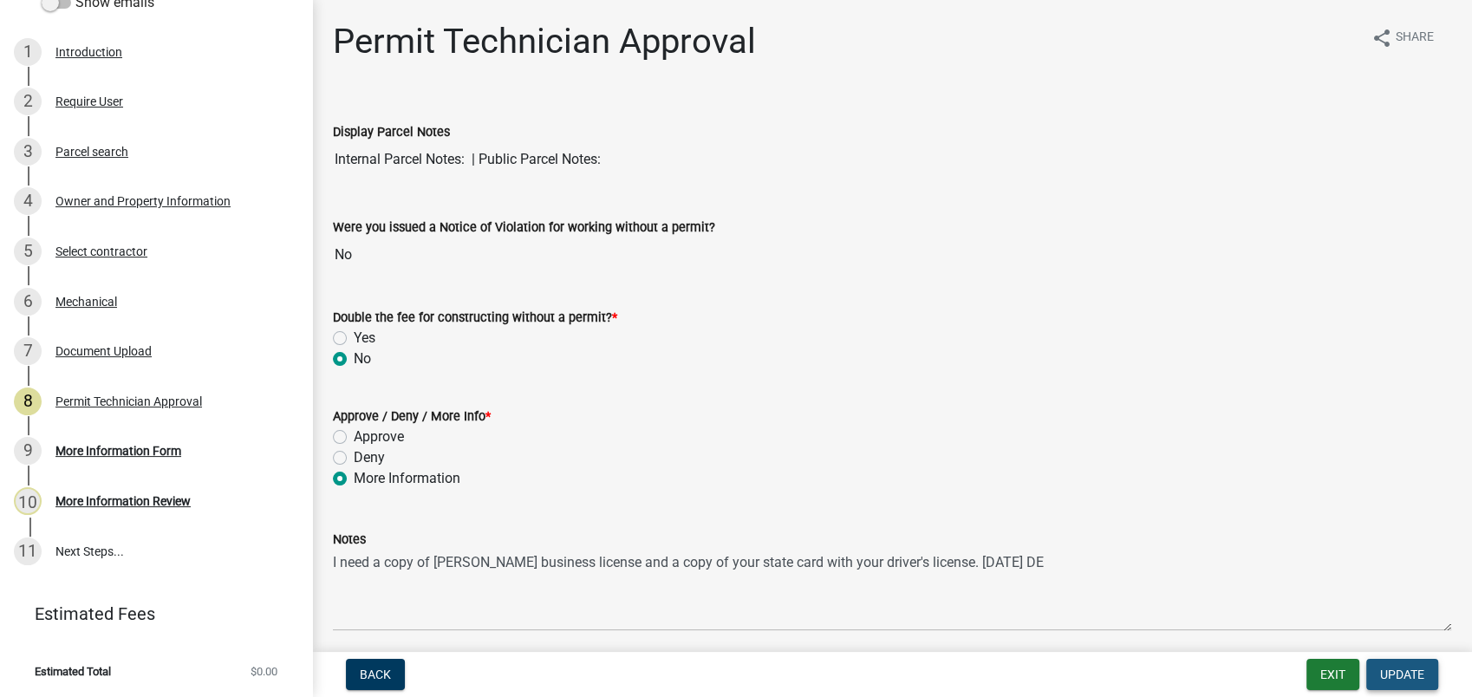
click at [1401, 666] on button "Update" at bounding box center [1402, 674] width 72 height 31
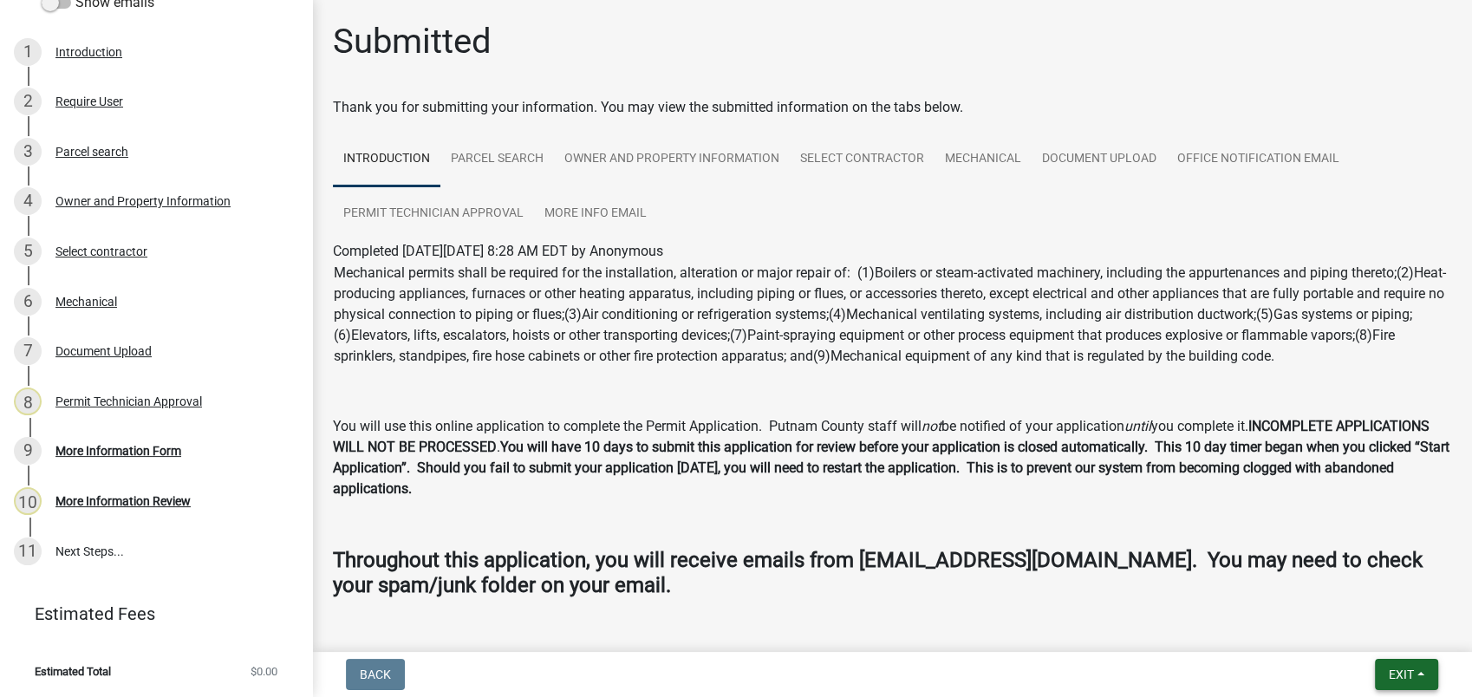
click at [1380, 663] on button "Exit" at bounding box center [1406, 674] width 63 height 31
click at [1360, 612] on button "Save & Exit" at bounding box center [1368, 629] width 139 height 42
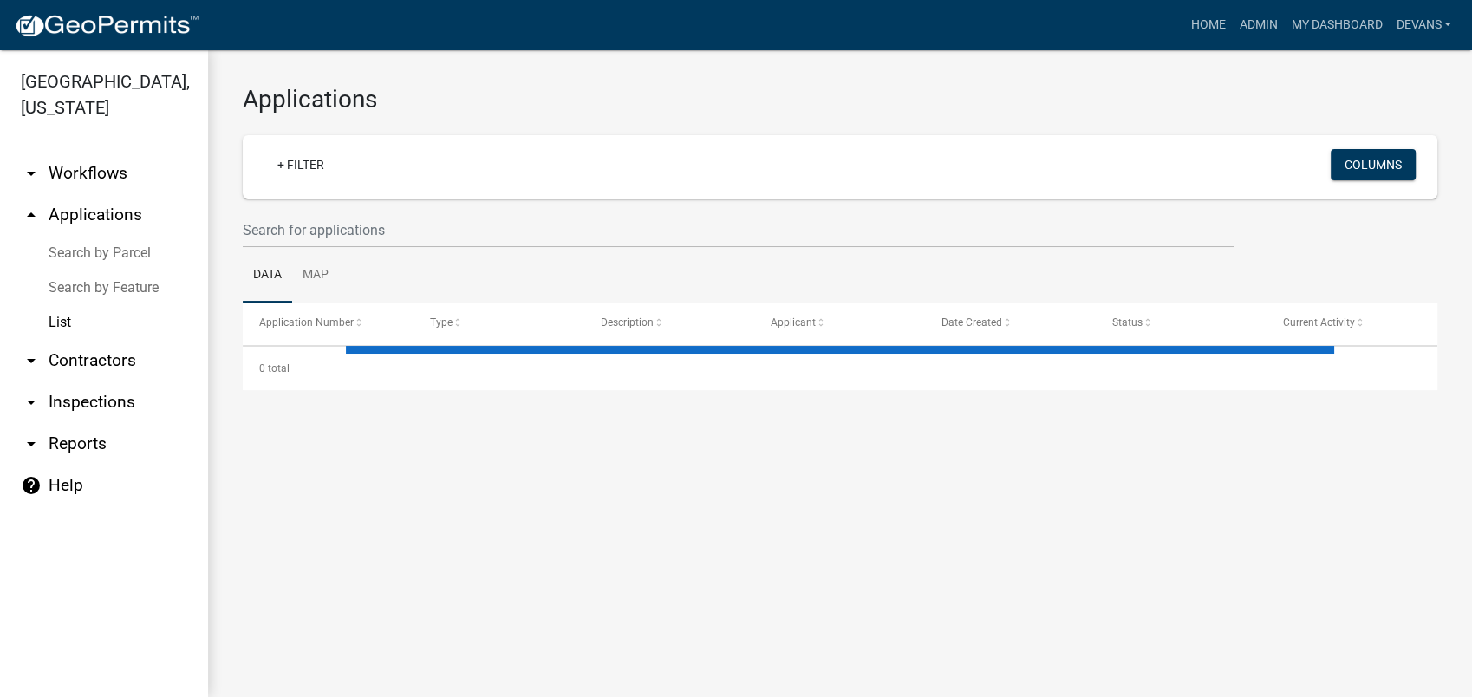
select select "1: 25"
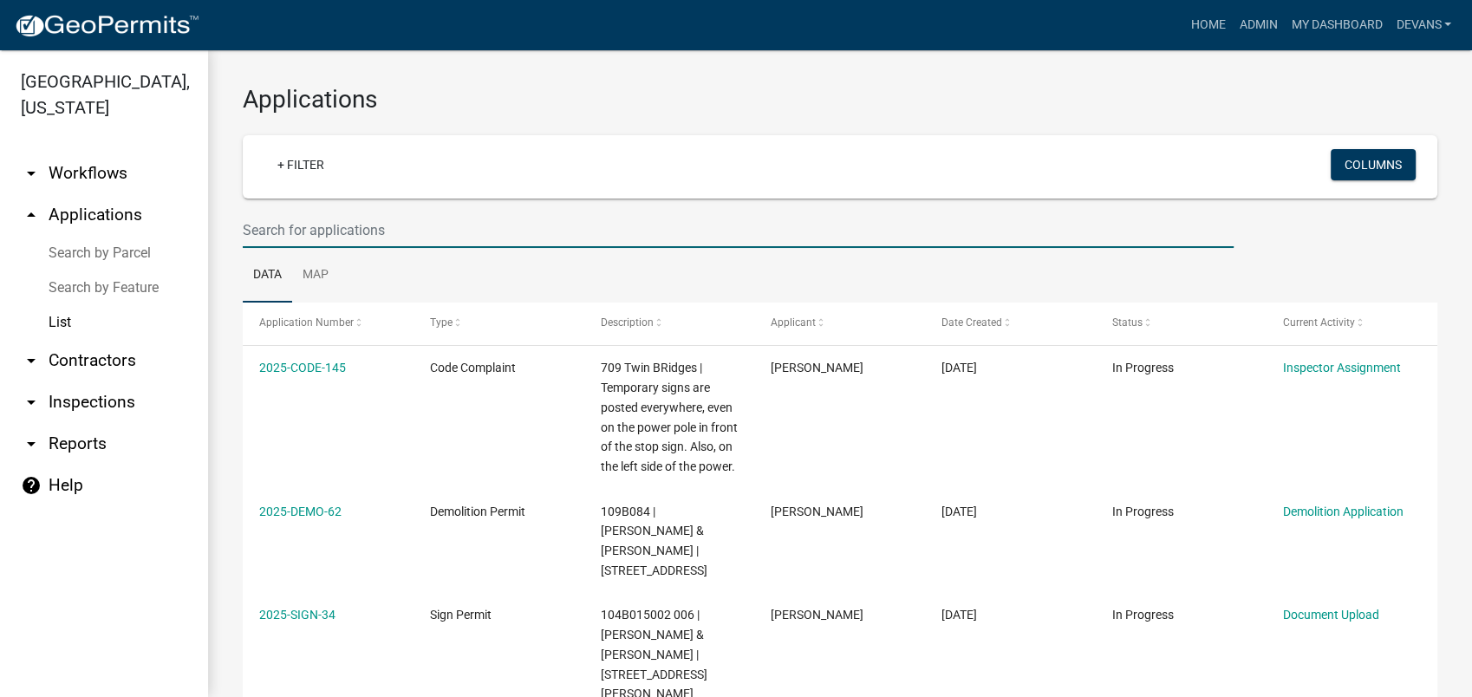
click at [324, 234] on input "text" at bounding box center [738, 230] width 991 height 36
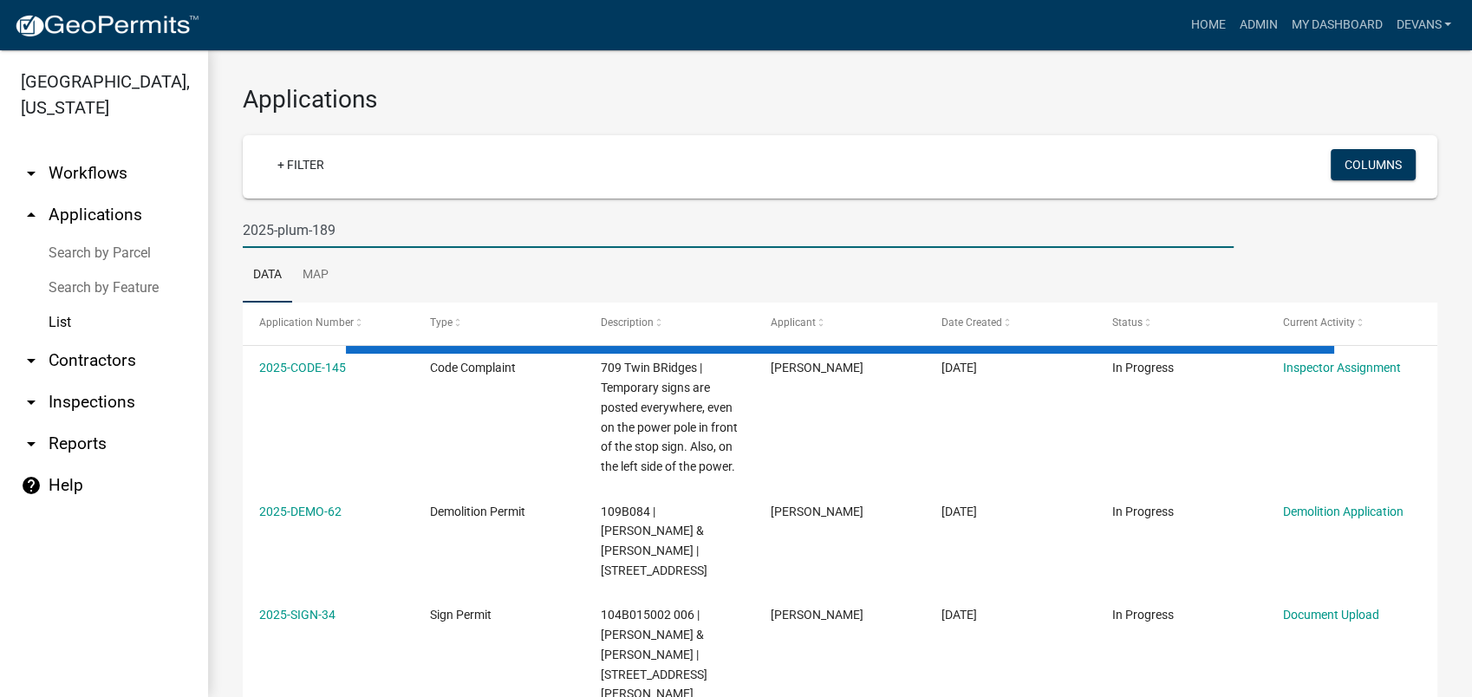
type input "2025-plum-189"
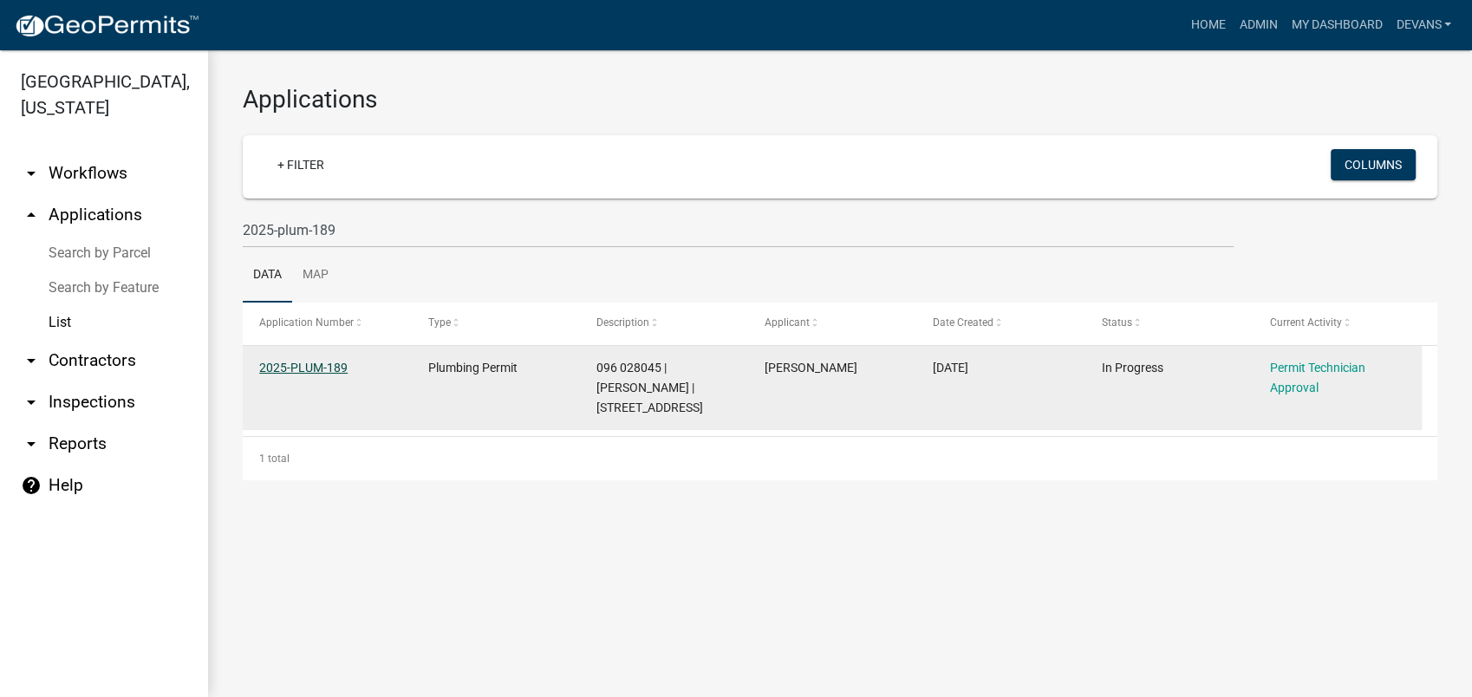
click at [307, 369] on link "2025-PLUM-189" at bounding box center [303, 368] width 88 height 14
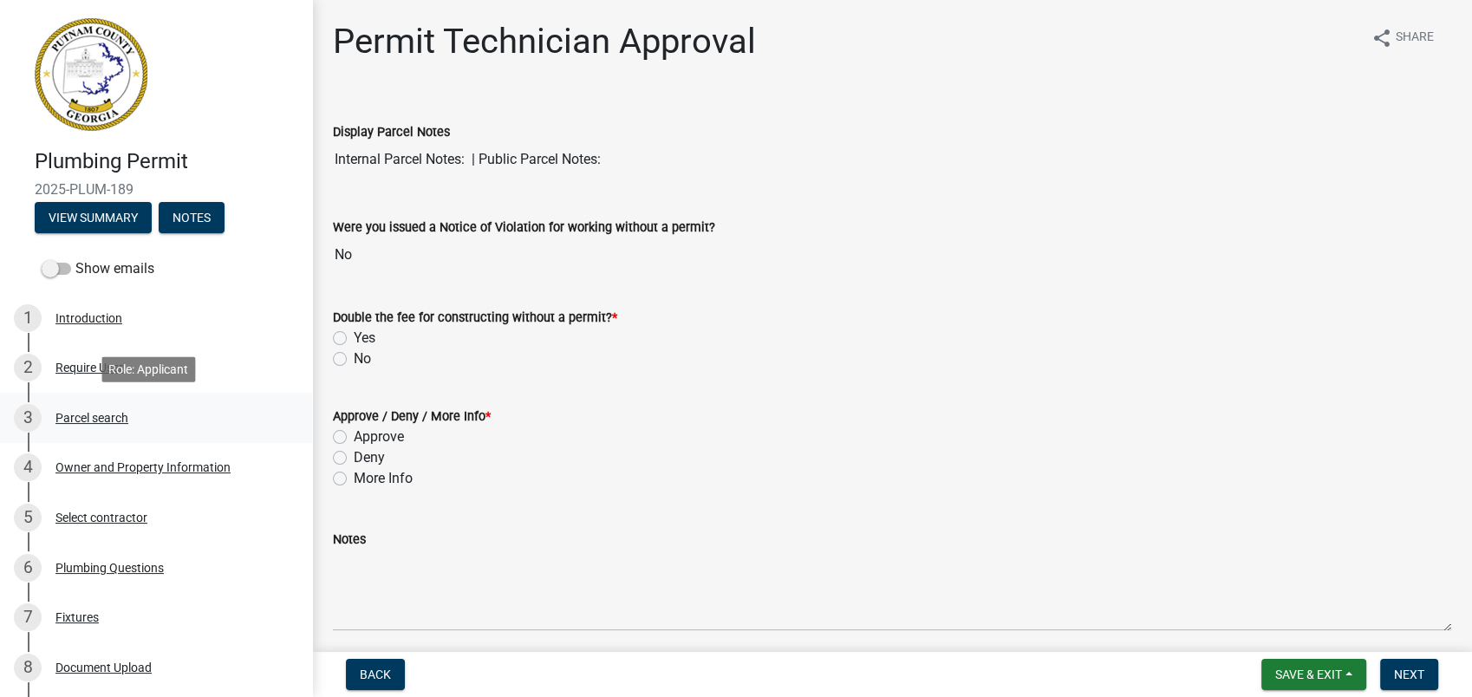
click at [92, 416] on div "Parcel search" at bounding box center [91, 418] width 73 height 12
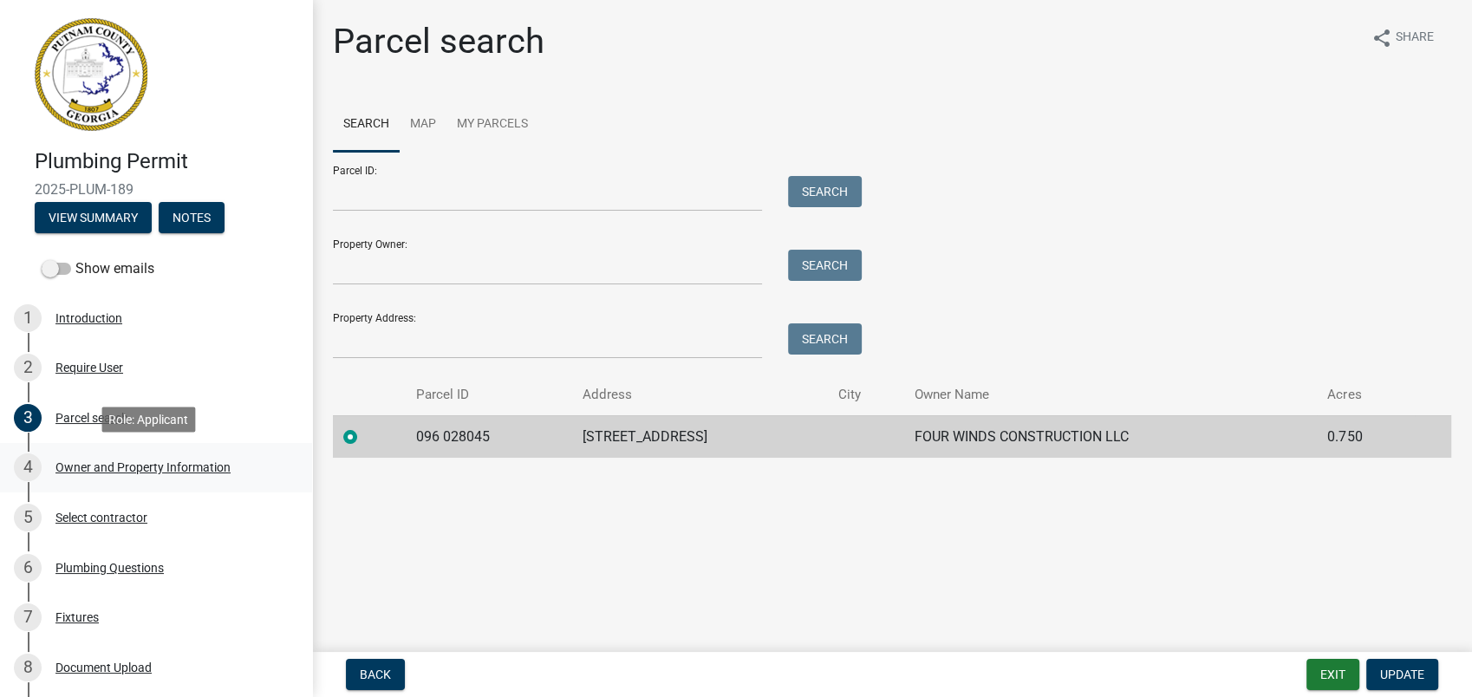
click at [118, 465] on div "Owner and Property Information" at bounding box center [142, 467] width 175 height 12
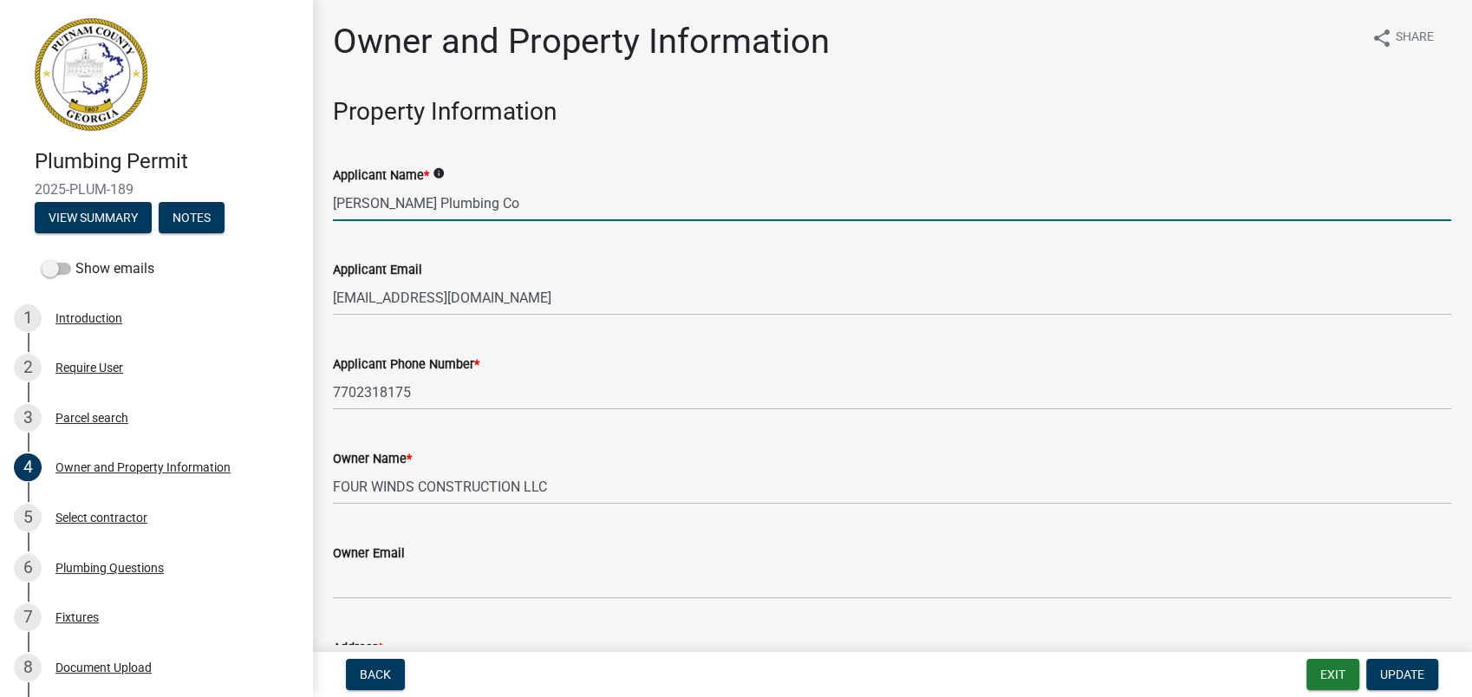
drag, startPoint x: 459, startPoint y: 202, endPoint x: 286, endPoint y: 198, distance: 173.4
click at [298, 198] on div "Plumbing Permit 2025-PLUM-189 View Summary Notes Show emails 1 Introduction 2 R…" at bounding box center [736, 348] width 1472 height 697
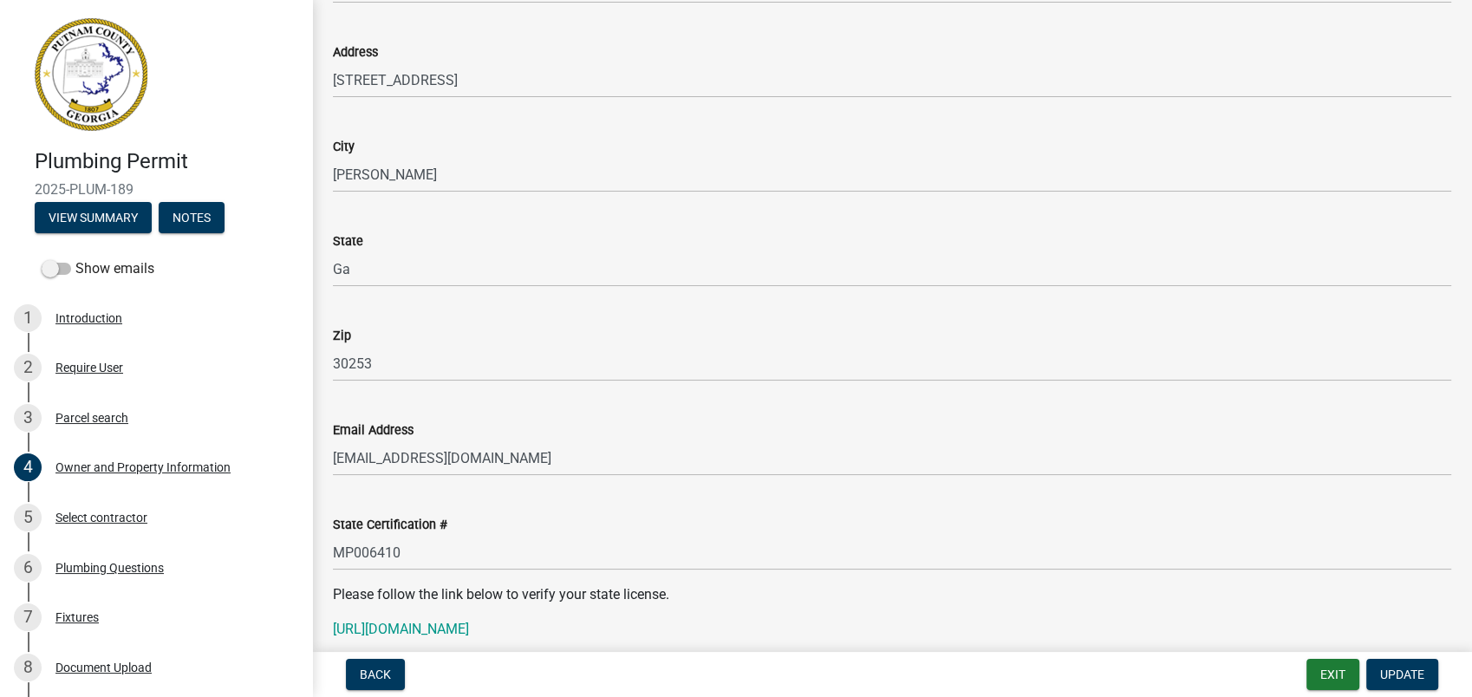
scroll to position [1926, 0]
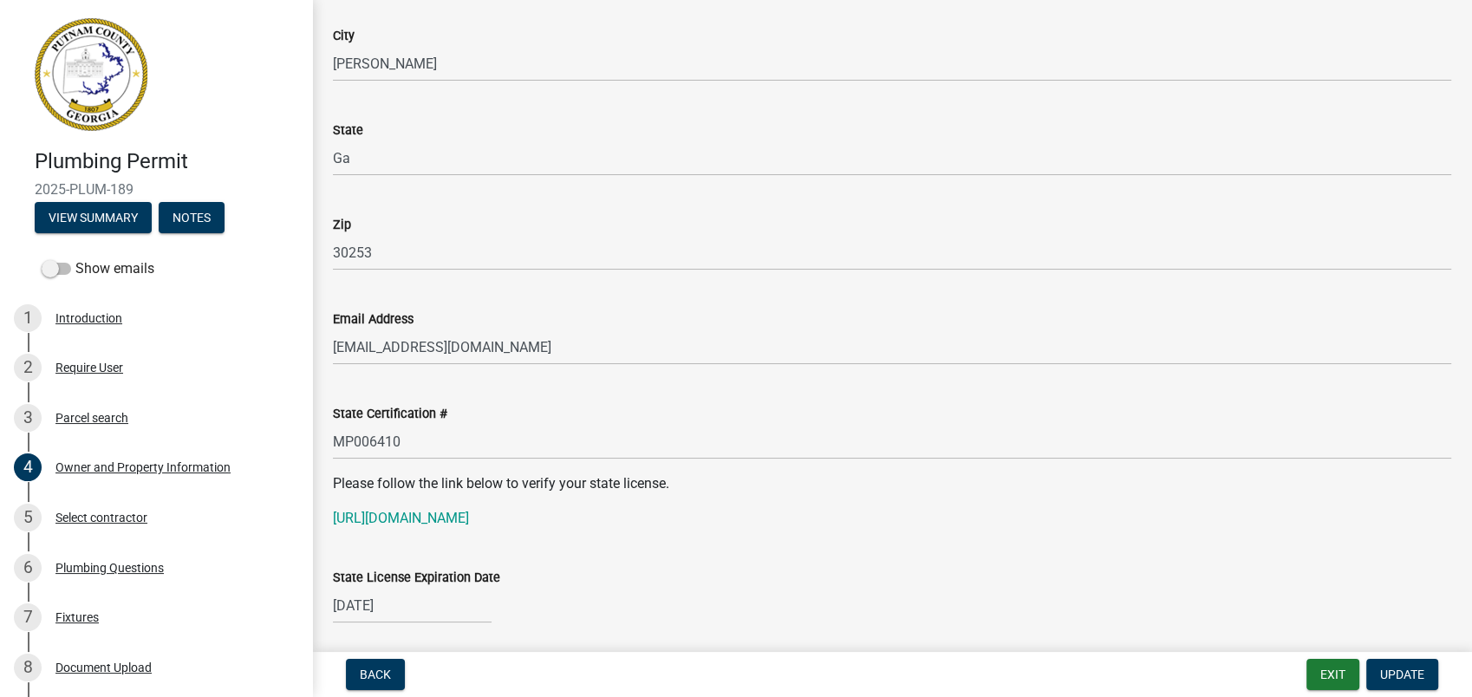
type input "Jack Harding"
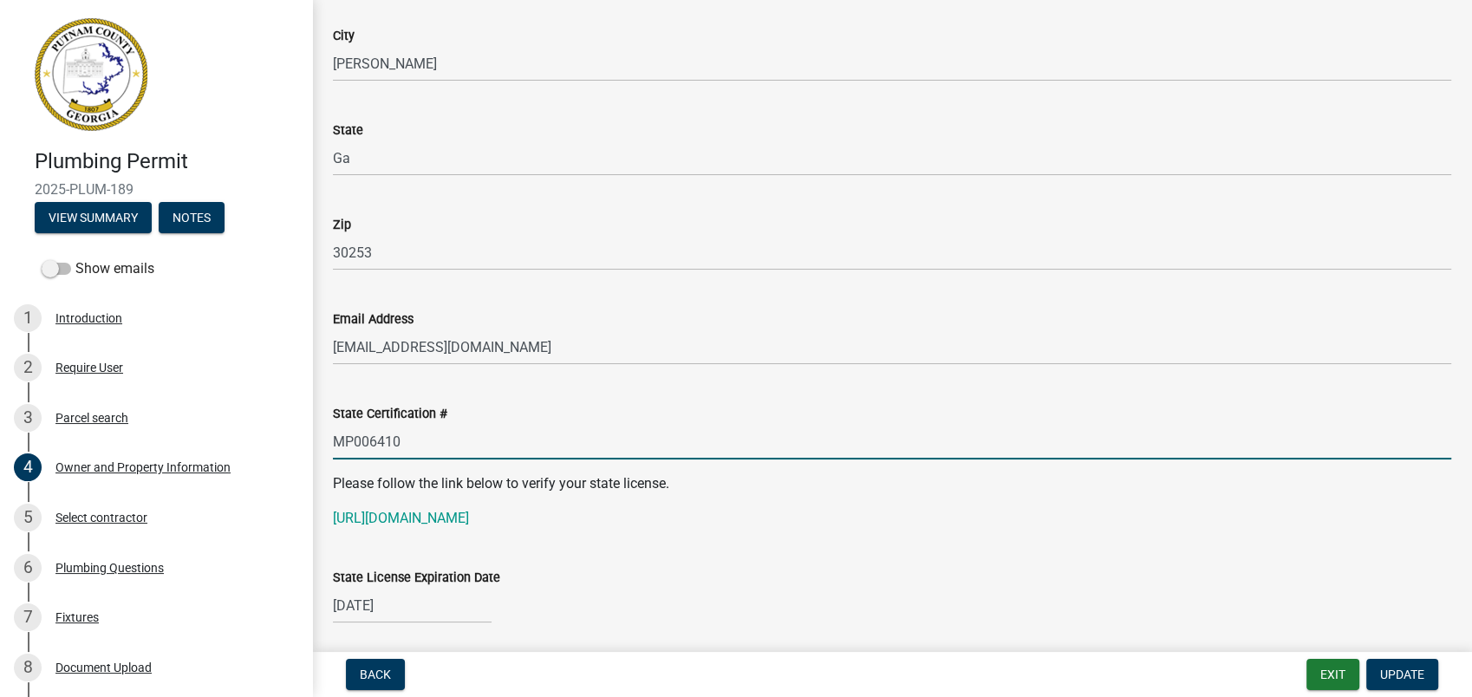
drag, startPoint x: 418, startPoint y: 448, endPoint x: 306, endPoint y: 444, distance: 111.9
click at [306, 444] on div "Plumbing Permit 2025-PLUM-189 View Summary Notes Show emails 1 Introduction 2 R…" at bounding box center [736, 348] width 1472 height 697
click at [523, 527] on p "[URL][DOMAIN_NAME]" at bounding box center [892, 518] width 1118 height 21
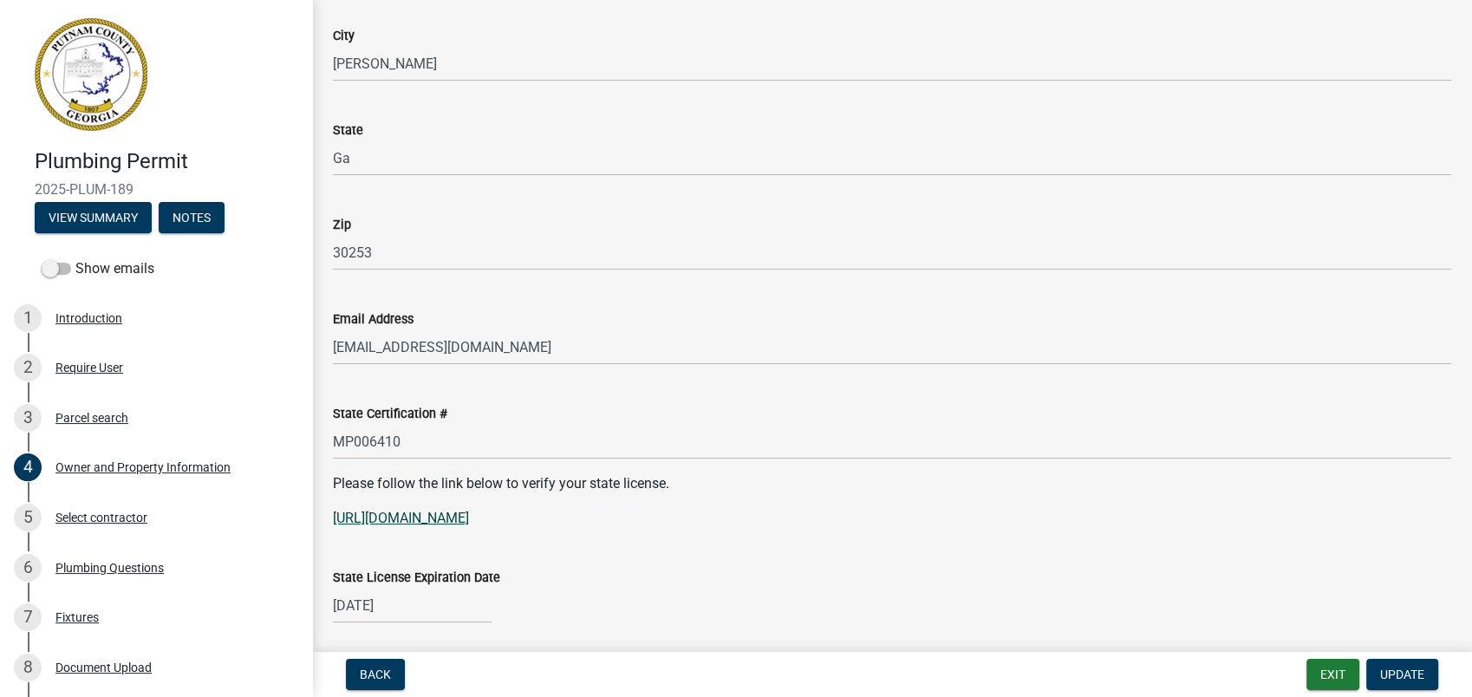
click at [469, 520] on link "[URL][DOMAIN_NAME]" at bounding box center [401, 518] width 136 height 16
click at [190, 472] on div "Owner and Property Information" at bounding box center [142, 467] width 175 height 12
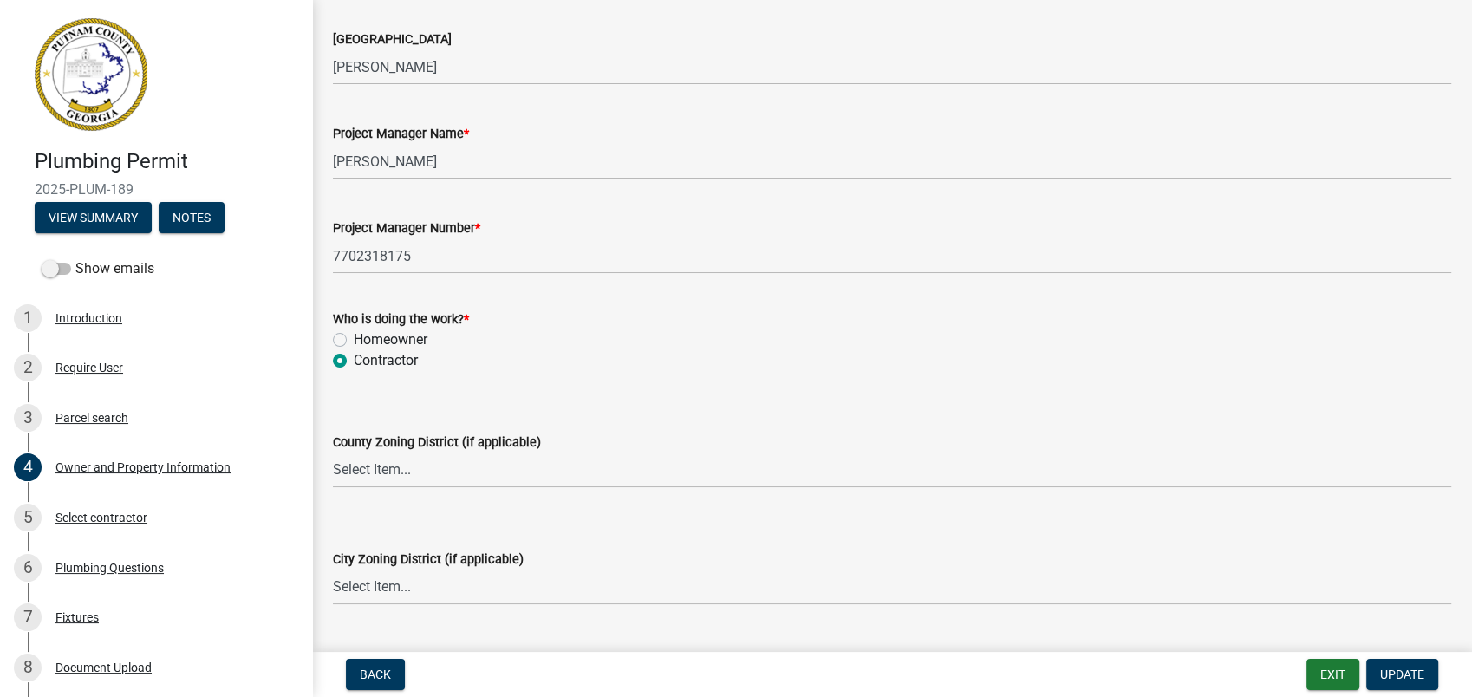
scroll to position [2793, 0]
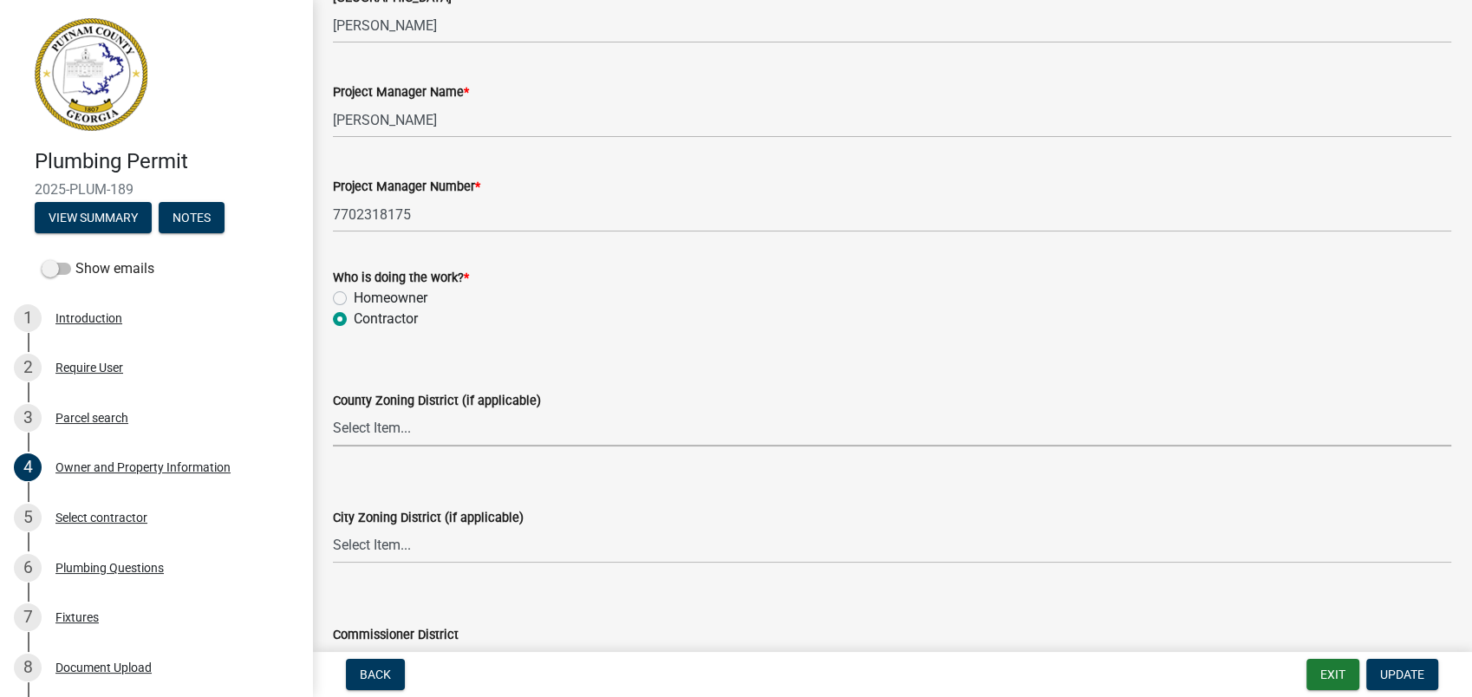
click at [381, 430] on select "Select Item... AG-1 R-1R R-1 R-2 MHP RM-1 RM-3 C-1 C-2 I-M PUD N/A" at bounding box center [892, 429] width 1118 height 36
click at [333, 411] on select "Select Item... AG-1 R-1R R-1 R-2 MHP RM-1 RM-3 C-1 C-2 I-M PUD N/A" at bounding box center [892, 429] width 1118 height 36
click at [374, 436] on select "Select Item... AG-1 R-1R R-1 R-2 MHP RM-1 RM-3 C-1 C-2 I-M PUD N/A" at bounding box center [892, 429] width 1118 height 36
click at [333, 411] on select "Select Item... AG-1 R-1R R-1 R-2 MHP RM-1 RM-3 C-1 C-2 I-M PUD N/A" at bounding box center [892, 429] width 1118 height 36
select select "34fe85c2-5f76-4343-b6bb-8ca387e0bed7"
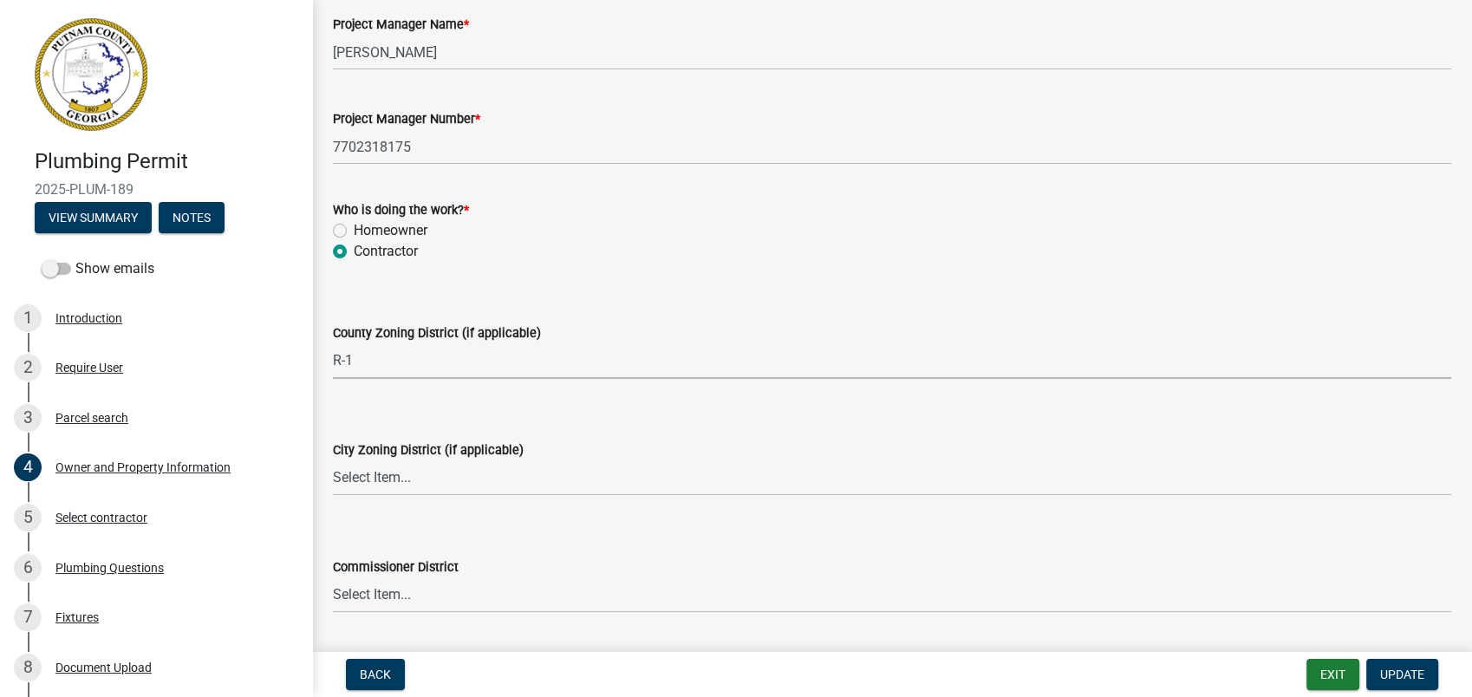
scroll to position [2985, 0]
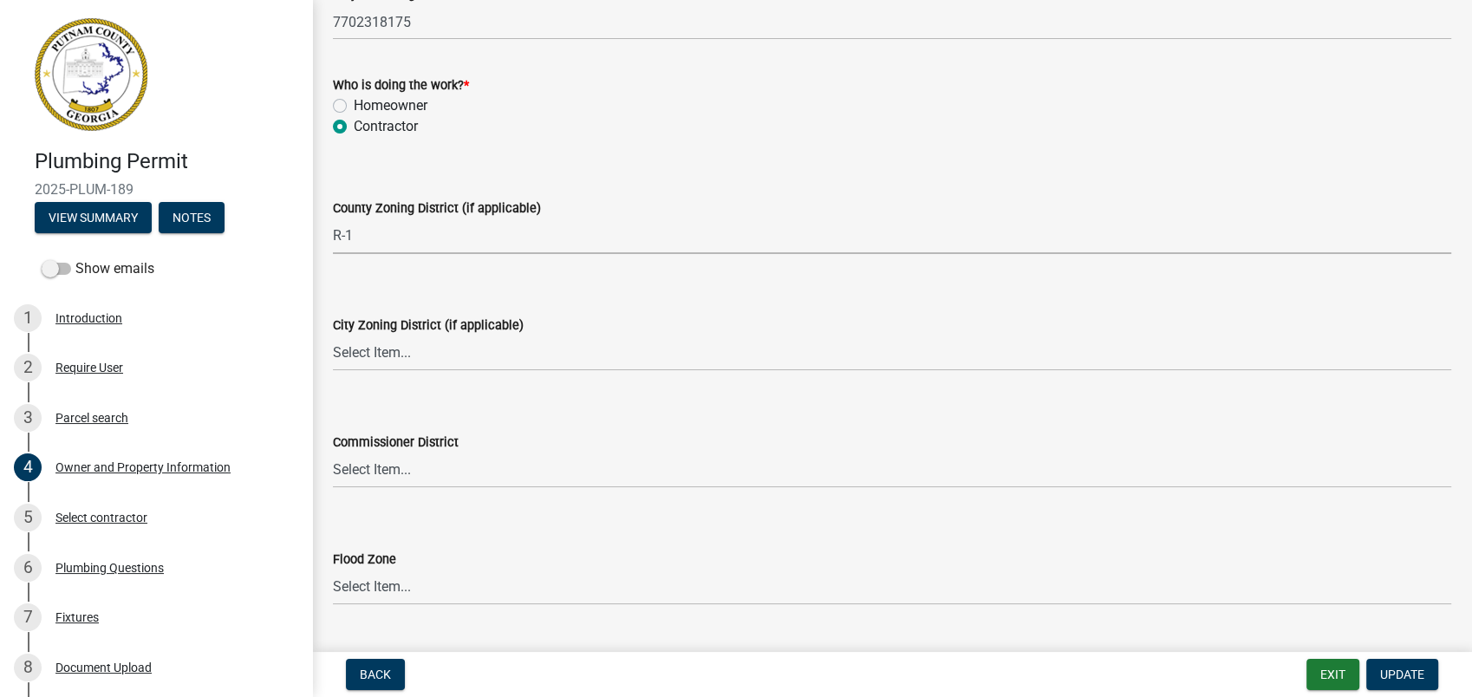
click at [378, 322] on label "City Zoning District (if applicable)" at bounding box center [428, 326] width 191 height 12
drag, startPoint x: 375, startPoint y: 325, endPoint x: 367, endPoint y: 341, distance: 18.2
click at [367, 341] on select "Select Item... A-1 A-2 R-1 R-2 R-3 R-4 MHP C-1 C-2 I-1 I-2 DB FH H-P N/A" at bounding box center [892, 353] width 1118 height 36
click at [333, 335] on select "Select Item... A-1 A-2 R-1 R-2 R-3 R-4 MHP C-1 C-2 I-1 I-2 DB FH H-P N/A" at bounding box center [892, 353] width 1118 height 36
select select "83394b22-4a11-496c-8e5c-75ade2e72faf"
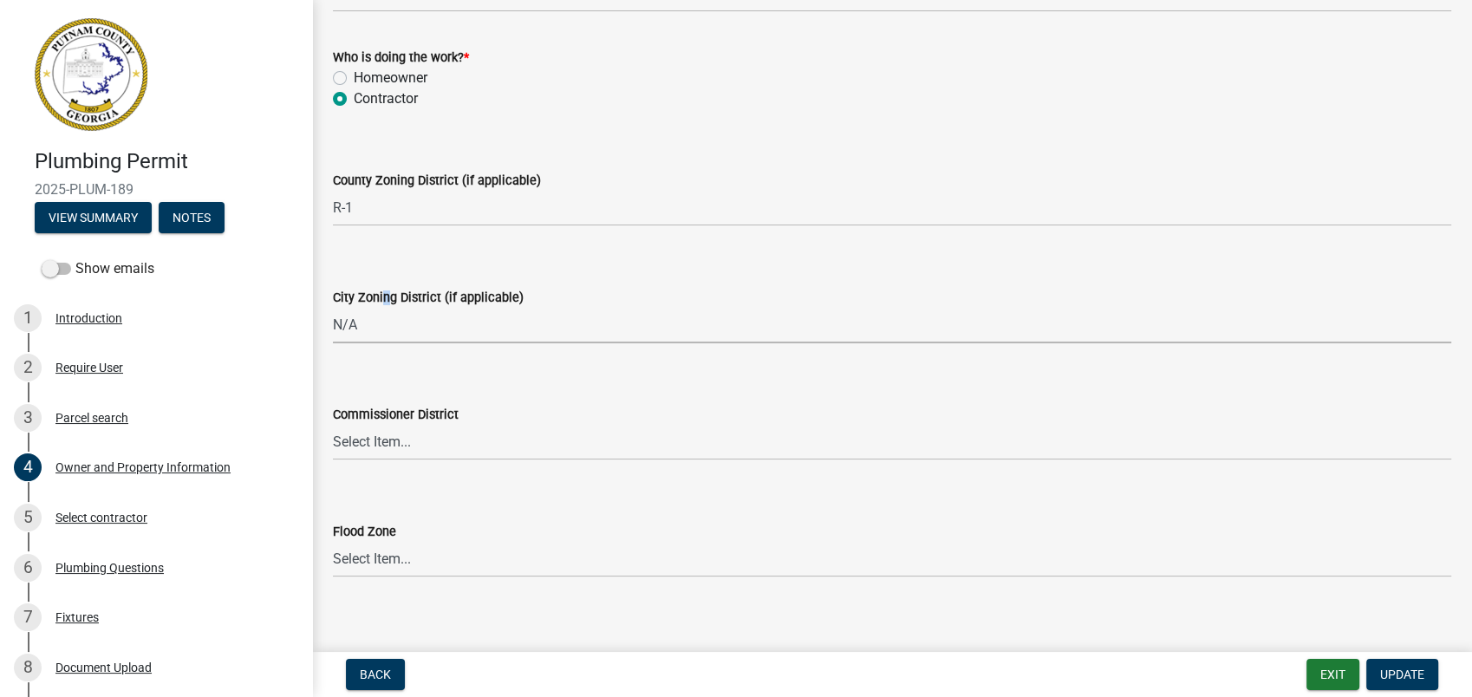
scroll to position [3027, 0]
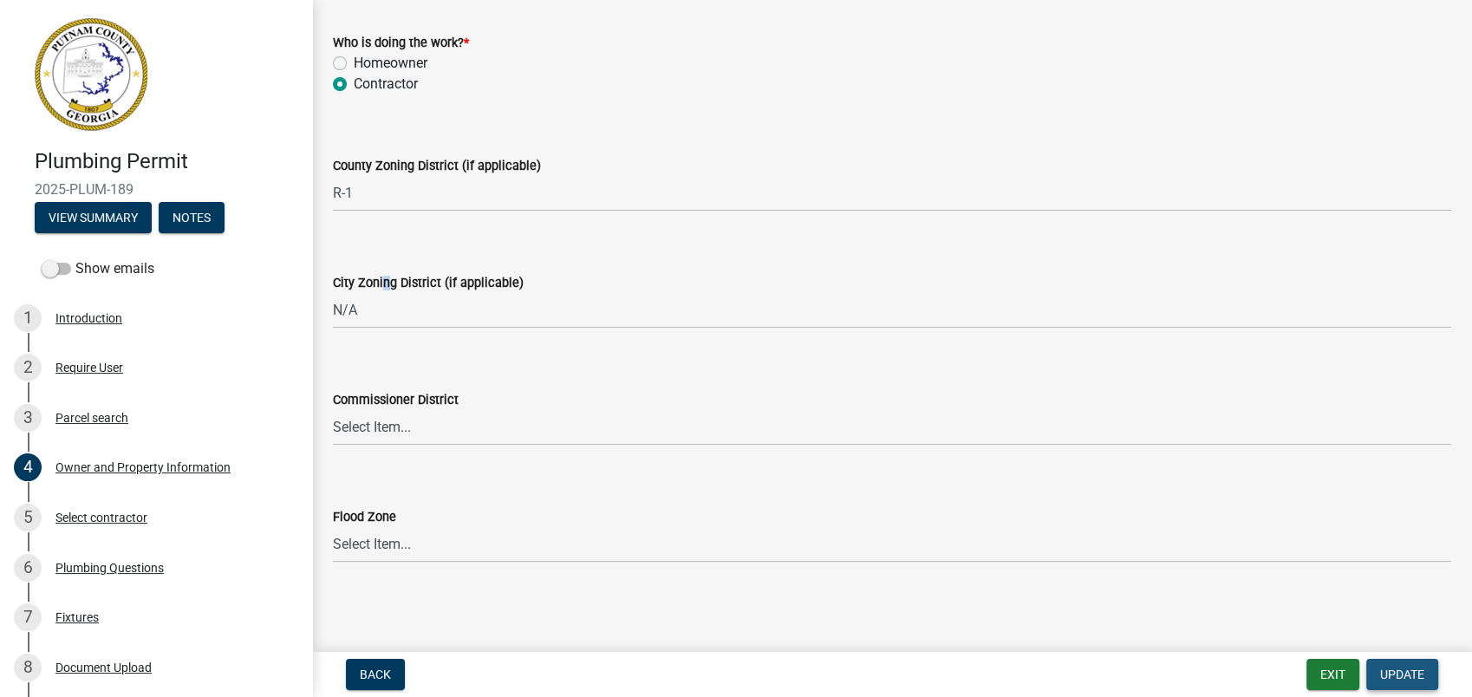
click at [1399, 673] on span "Update" at bounding box center [1402, 674] width 44 height 14
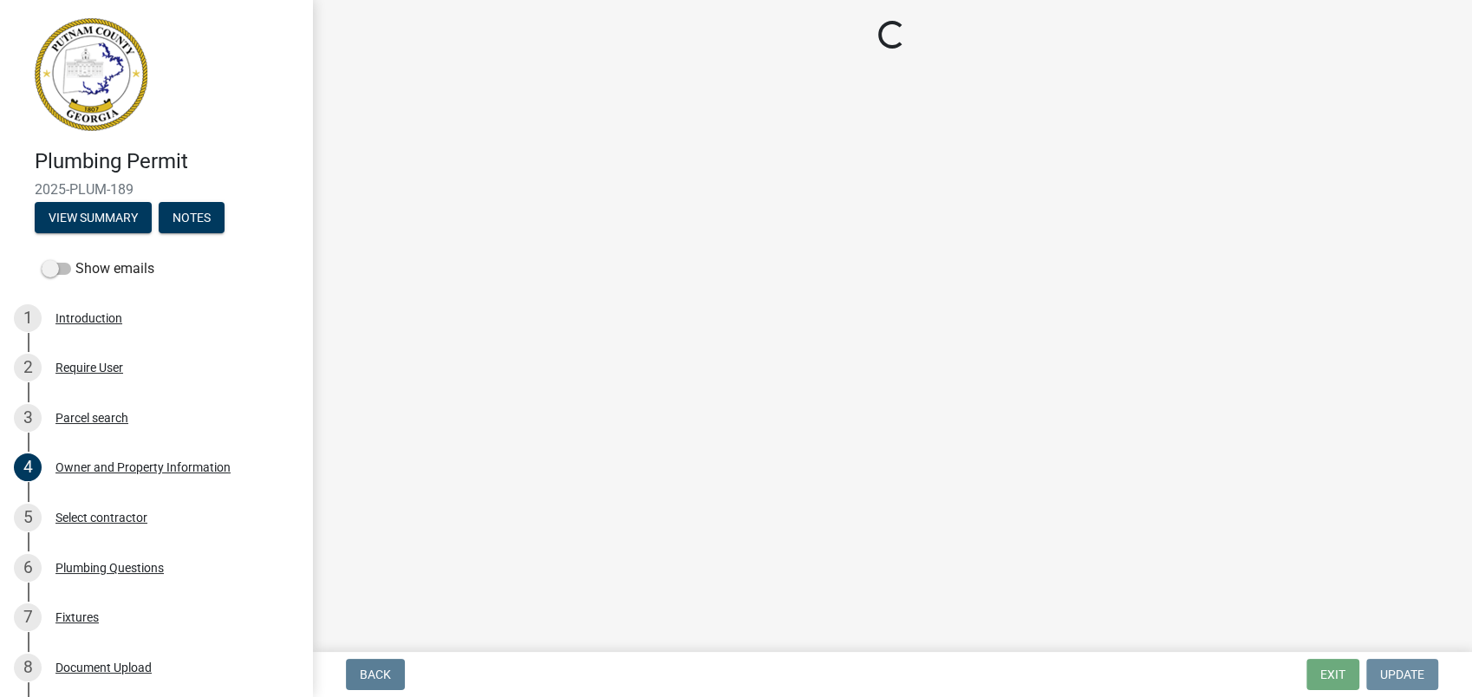
scroll to position [0, 0]
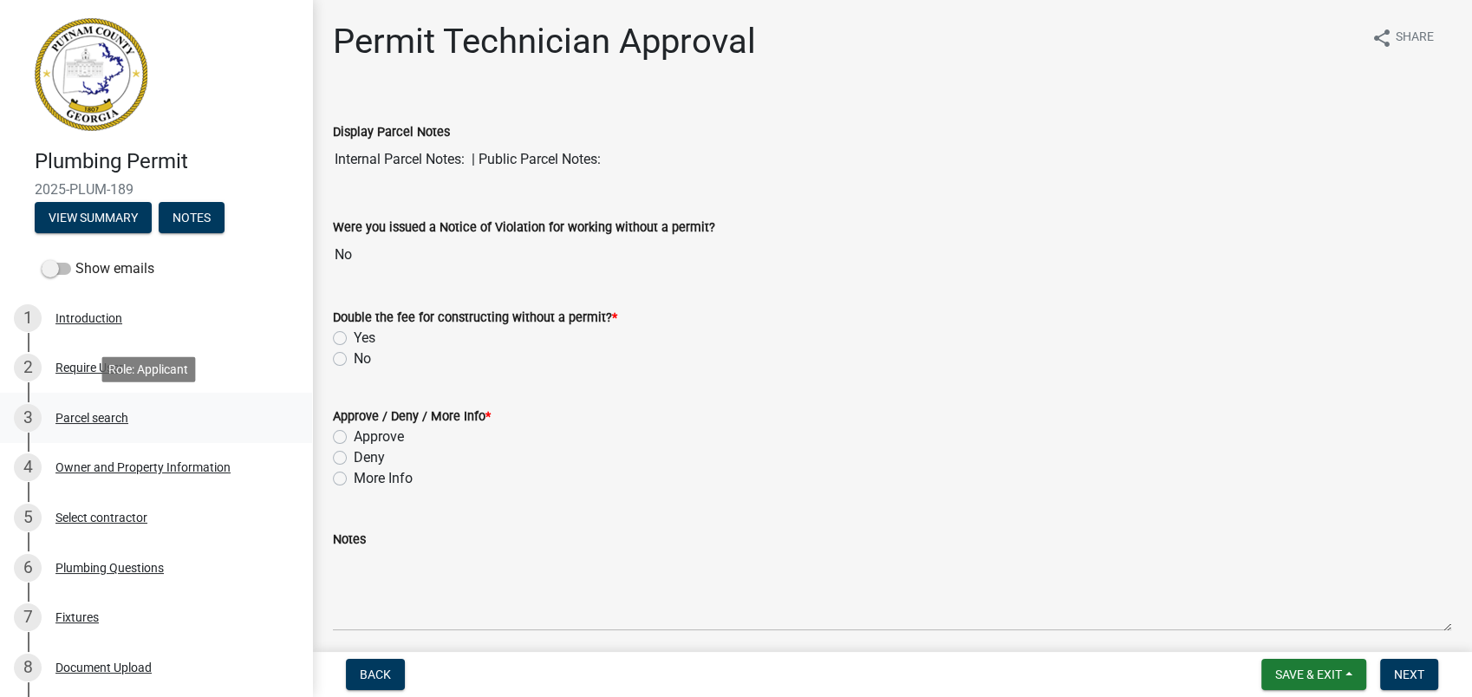
click at [75, 420] on div "Parcel search" at bounding box center [91, 418] width 73 height 12
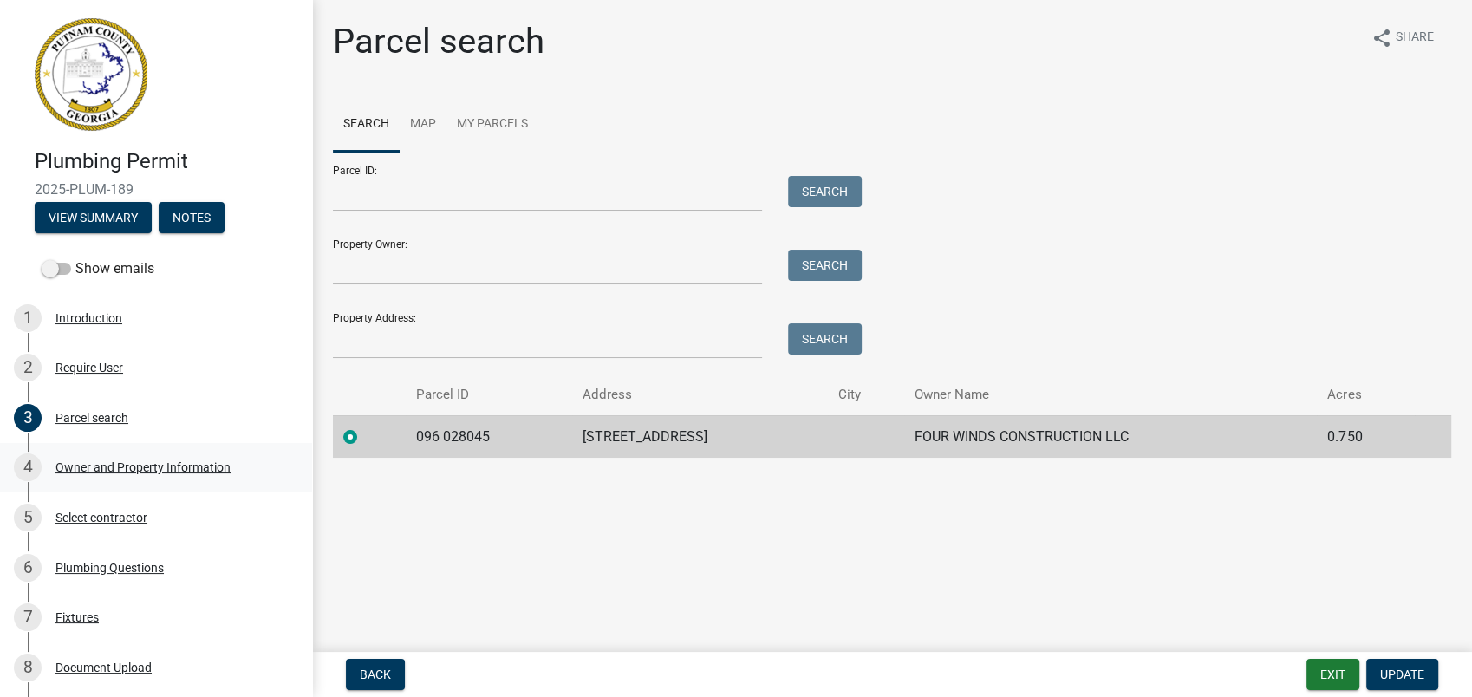
click at [173, 472] on div "Owner and Property Information" at bounding box center [142, 467] width 175 height 12
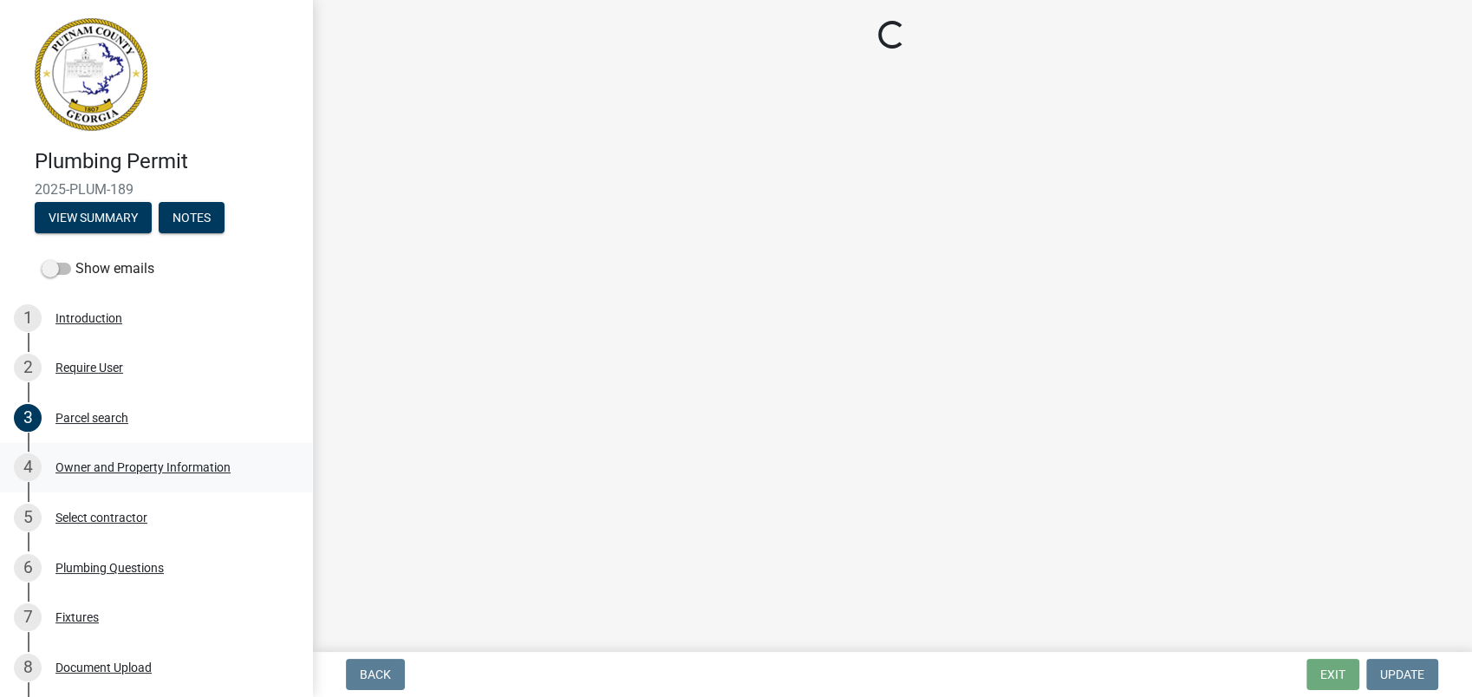
select select "34fe85c2-5f76-4343-b6bb-8ca387e0bed7"
select select "83394b22-4a11-496c-8e5c-75ade2e72faf"
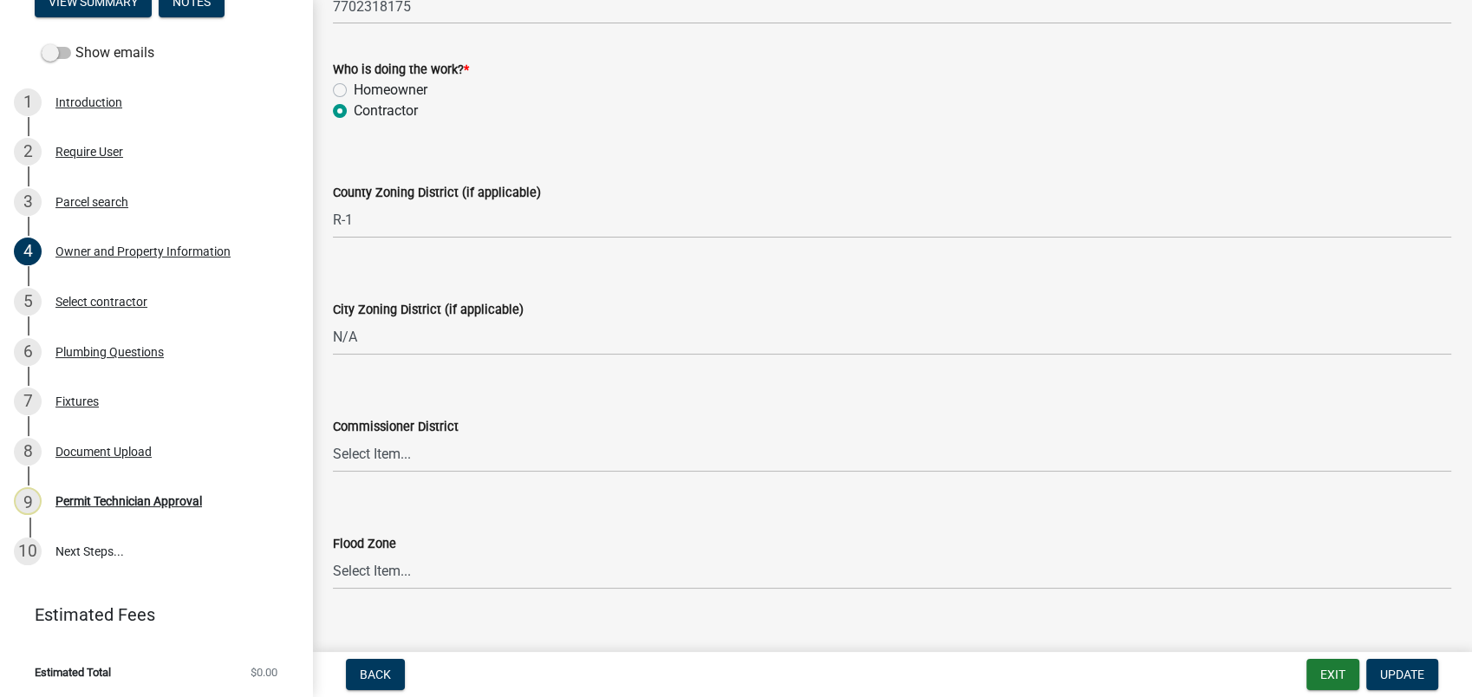
scroll to position [3027, 0]
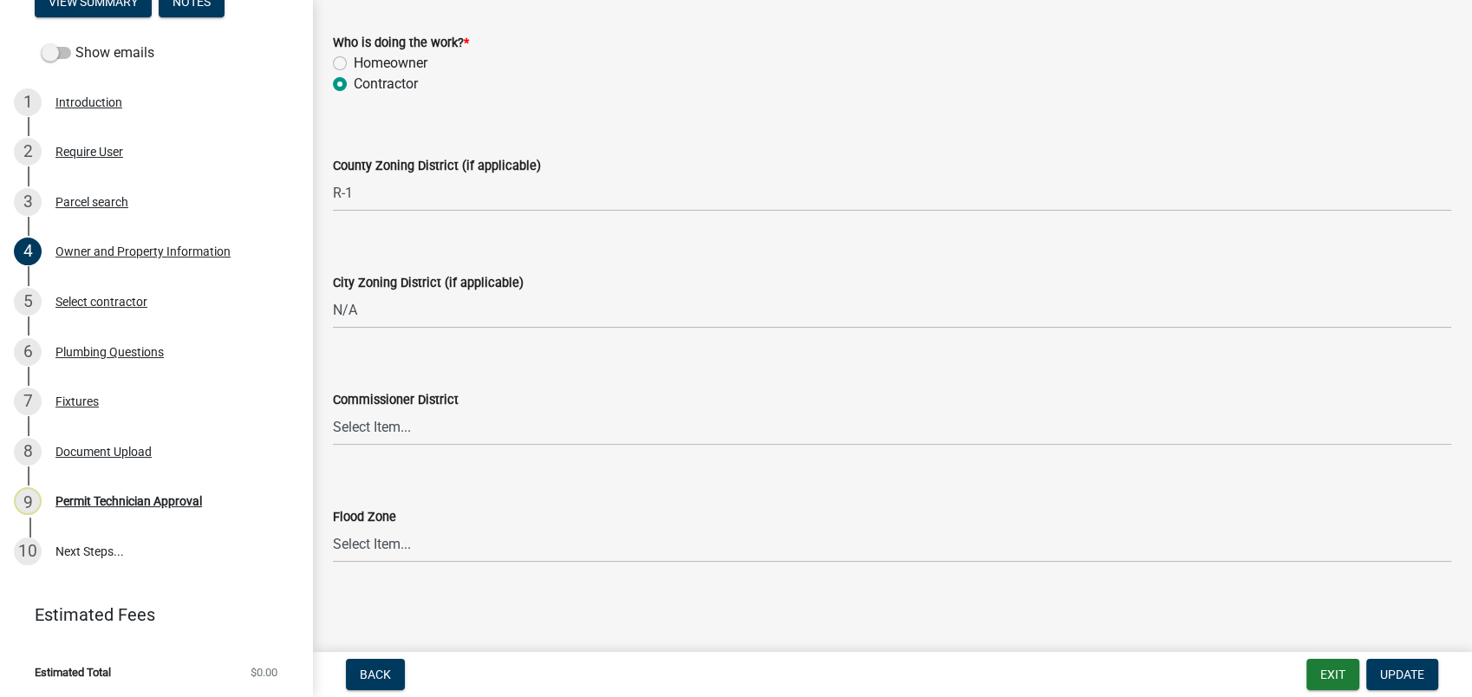
click at [331, 430] on div "Commissioner District Select Item... District 1 District 2 District 3 District 4" at bounding box center [892, 394] width 1144 height 101
click at [354, 428] on select "Select Item... District 1 District 2 District 3 District 4" at bounding box center [892, 428] width 1118 height 36
click at [333, 410] on select "Select Item... District 1 District 2 District 3 District 4" at bounding box center [892, 428] width 1118 height 36
select select "ece5c1a9-df30-4702-9587-5deee23533b7"
click at [1406, 675] on span "Update" at bounding box center [1402, 674] width 44 height 14
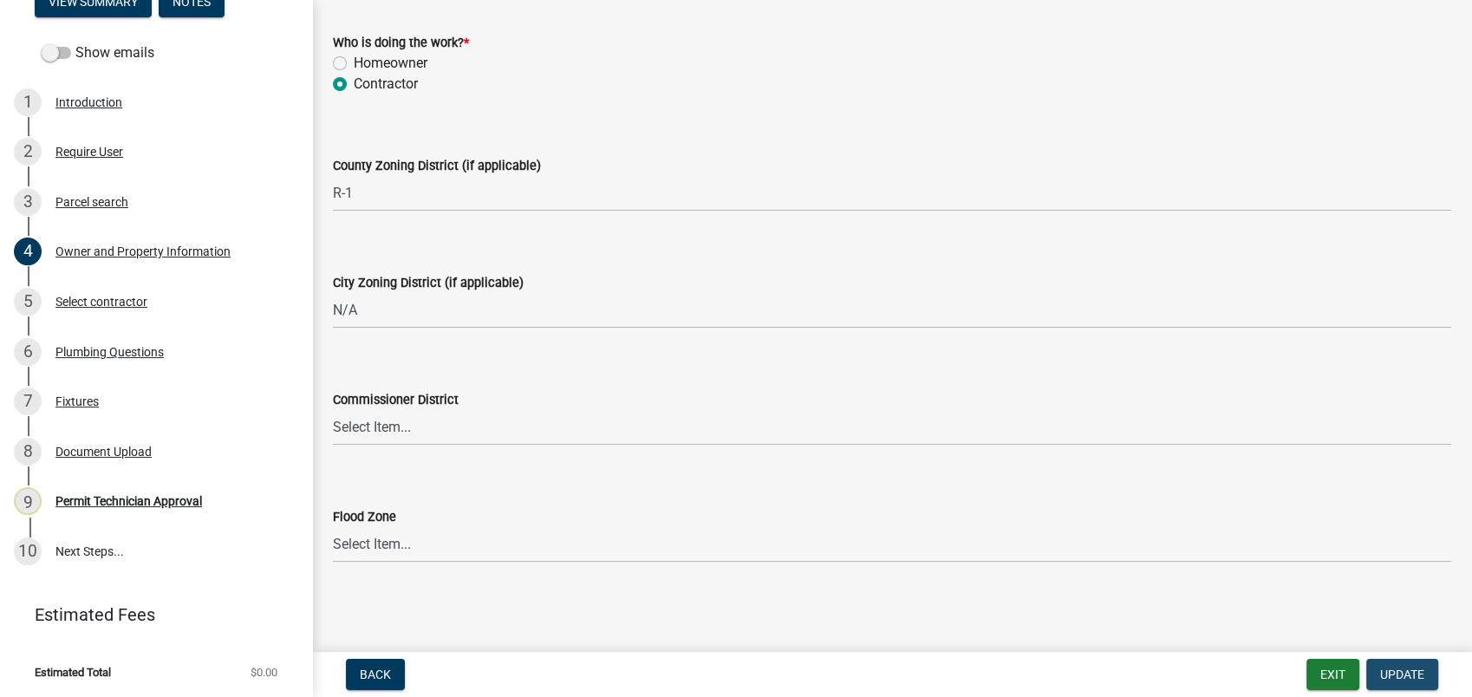
scroll to position [0, 0]
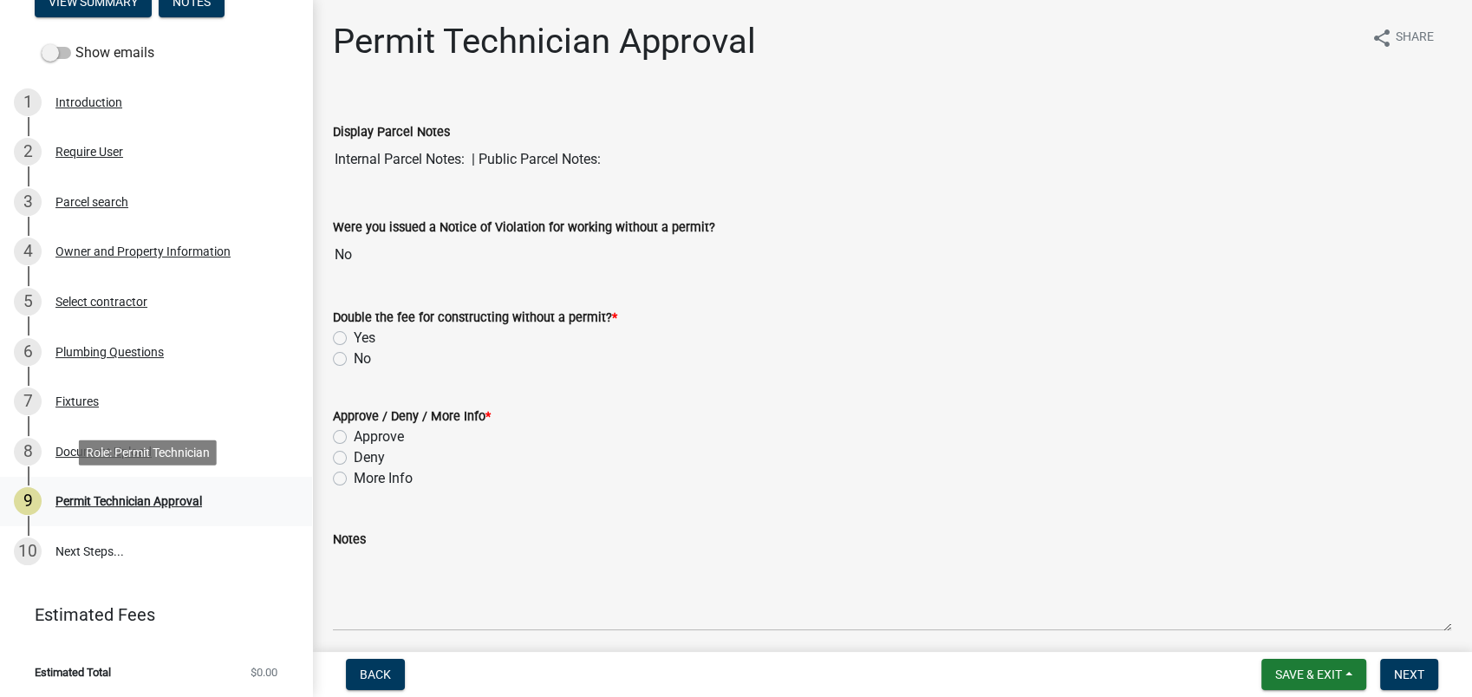
click at [86, 510] on div "9 Permit Technician Approval" at bounding box center [149, 501] width 270 height 28
click at [173, 498] on div "Permit Technician Approval" at bounding box center [128, 501] width 146 height 12
click at [140, 333] on link "6 Plumbing Questions" at bounding box center [156, 352] width 312 height 50
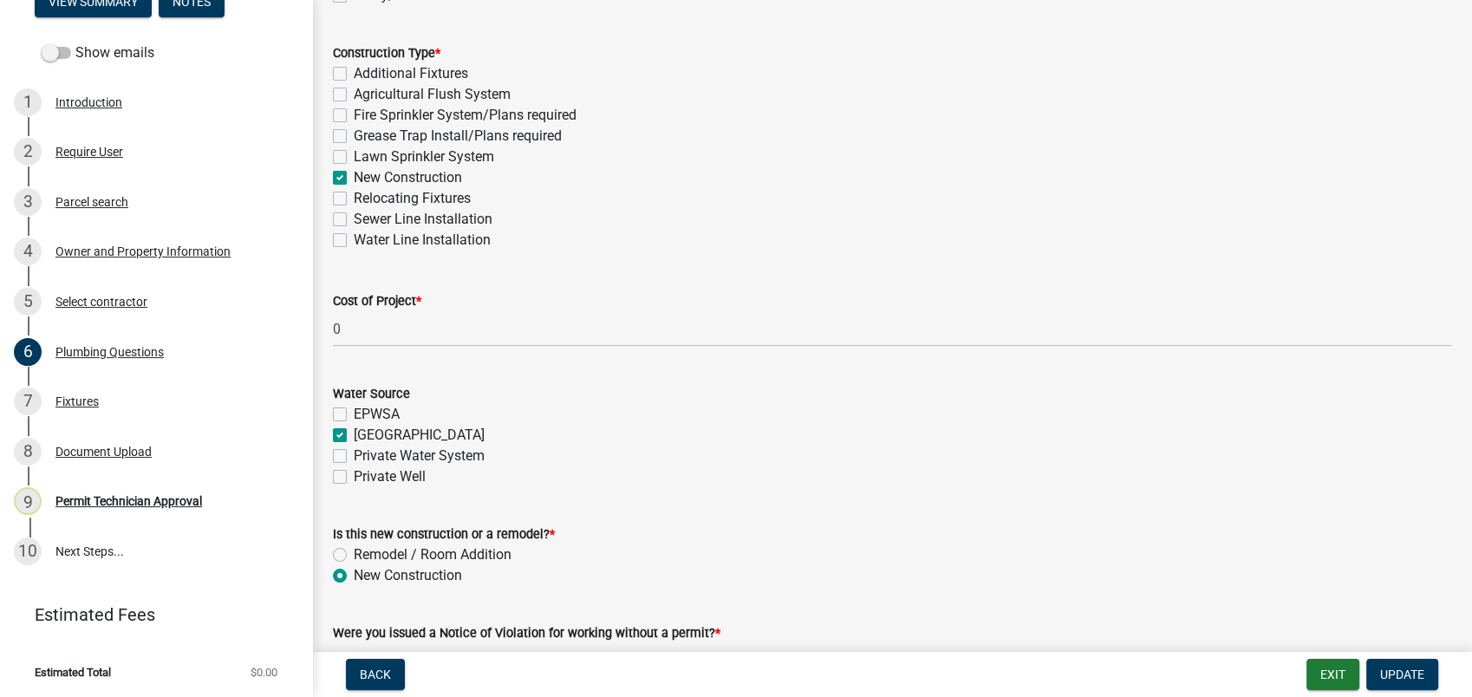
scroll to position [603, 0]
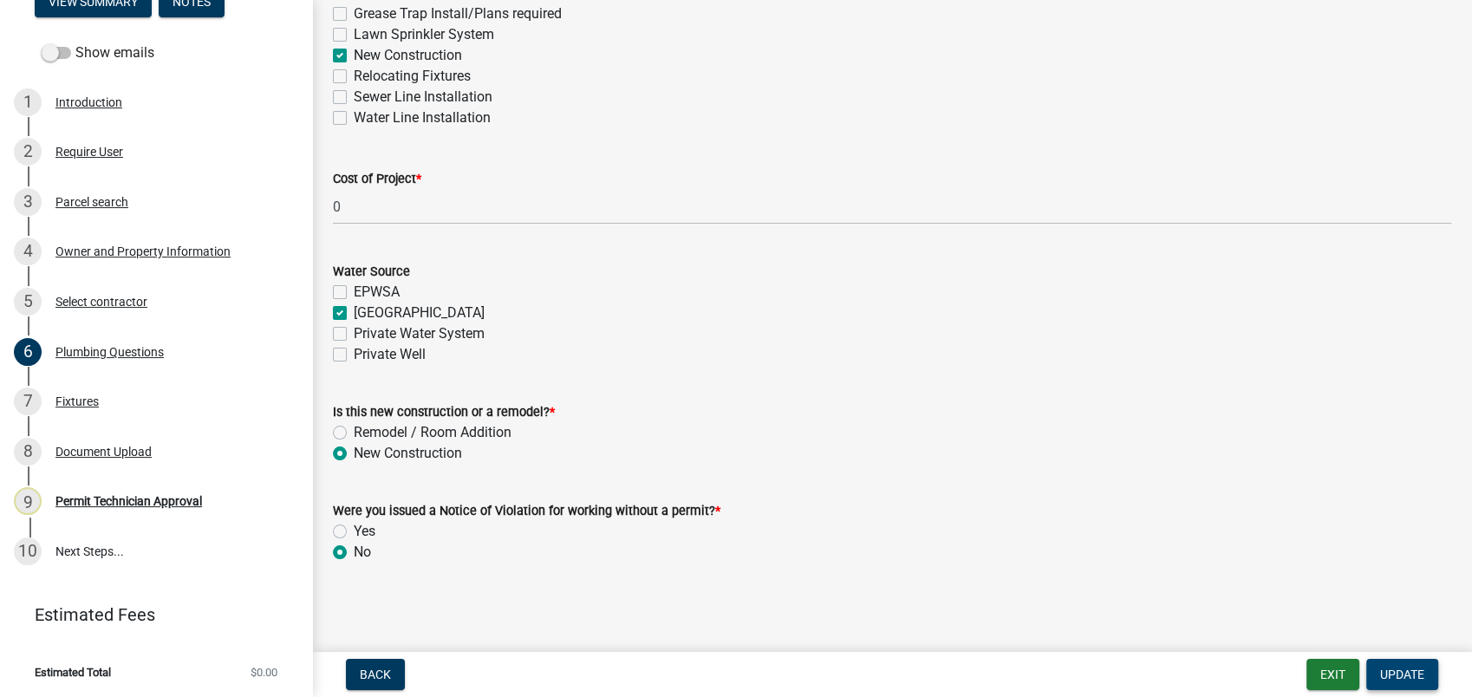
click at [1401, 667] on span "Update" at bounding box center [1402, 674] width 44 height 14
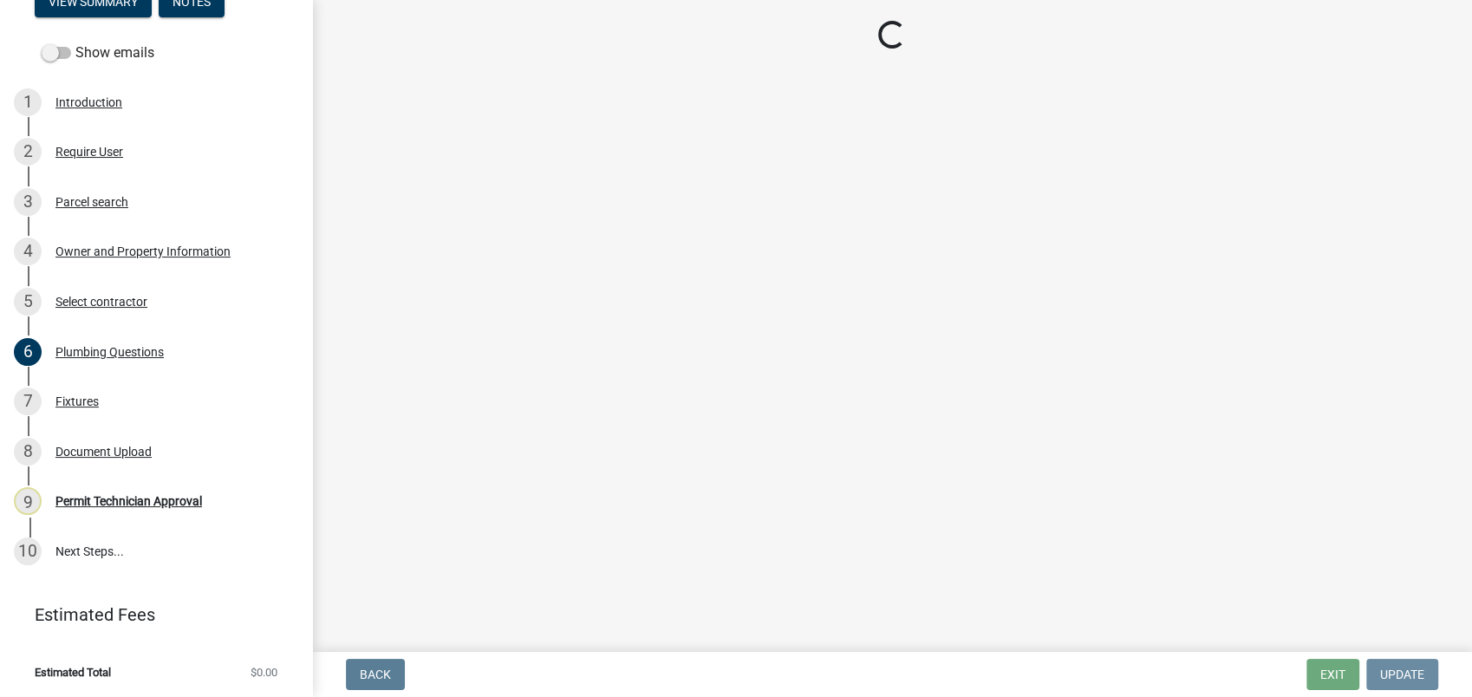
scroll to position [0, 0]
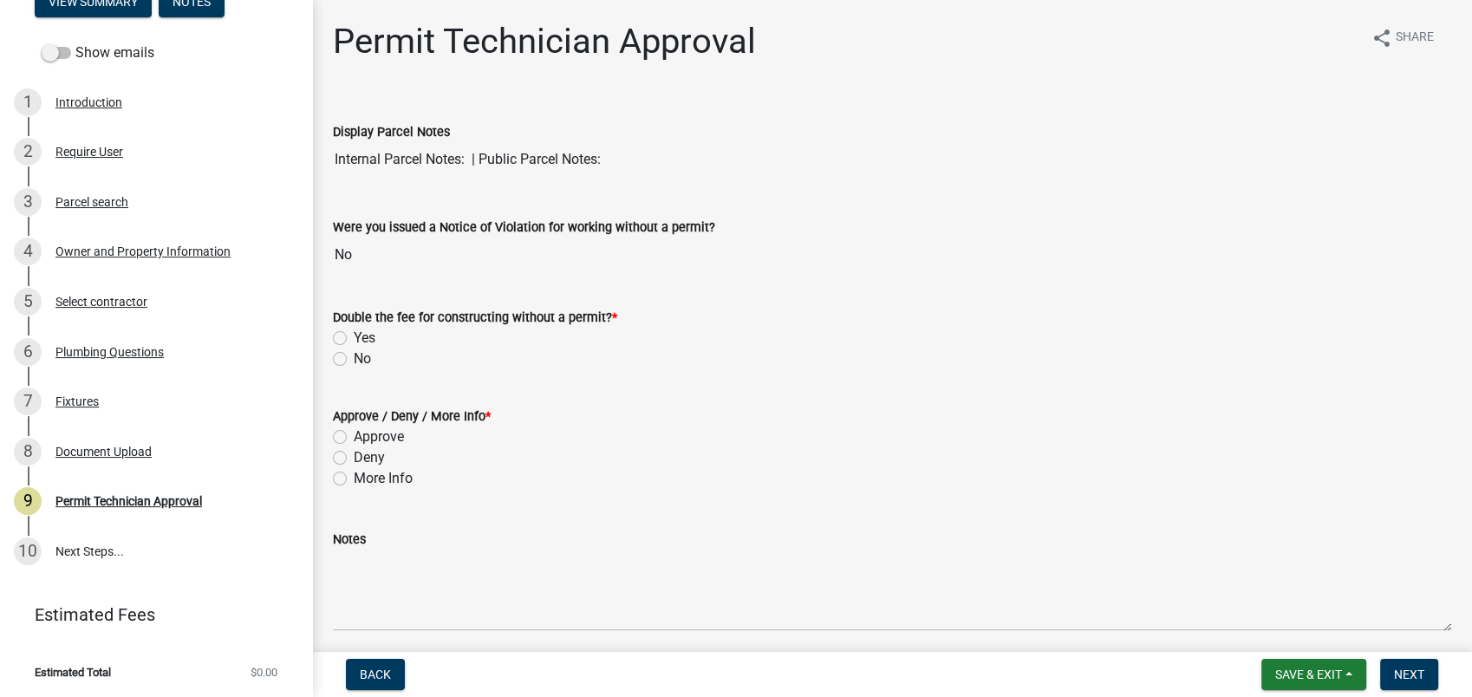
click at [354, 356] on label "No" at bounding box center [362, 358] width 17 height 21
click at [354, 356] on input "No" at bounding box center [359, 353] width 11 height 11
radio input "true"
click at [354, 437] on label "Approve" at bounding box center [379, 436] width 50 height 21
click at [354, 437] on input "Approve" at bounding box center [359, 431] width 11 height 11
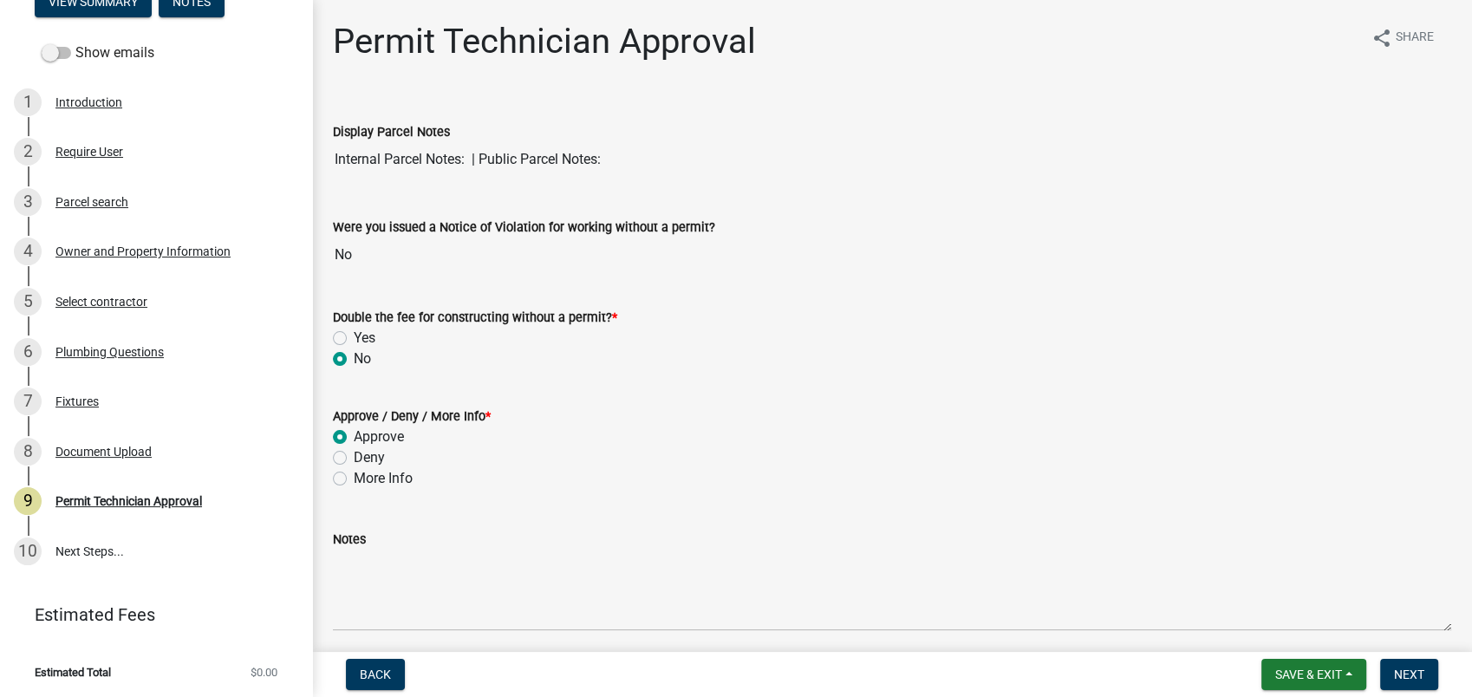
radio input "true"
click at [1401, 669] on span "Next" at bounding box center [1409, 674] width 30 height 14
click at [1407, 671] on span "Next" at bounding box center [1409, 674] width 30 height 14
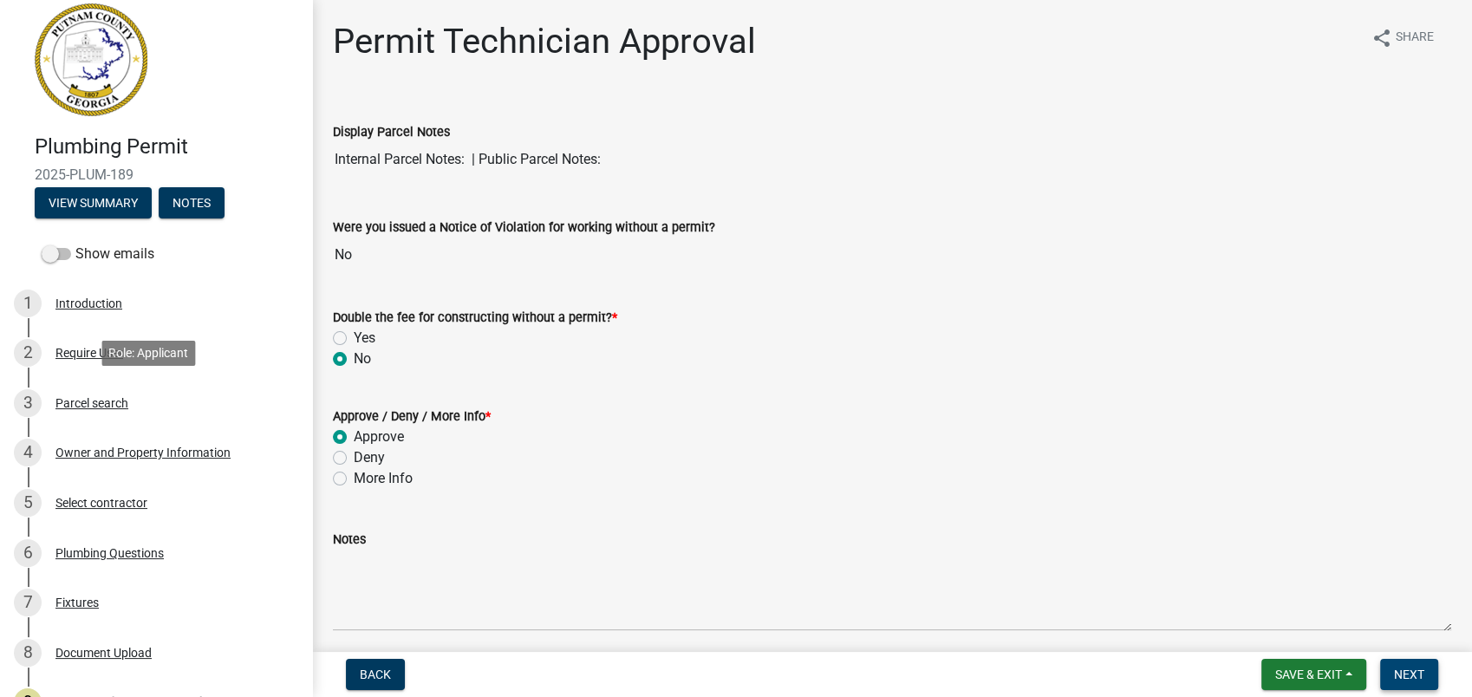
scroll to position [216, 0]
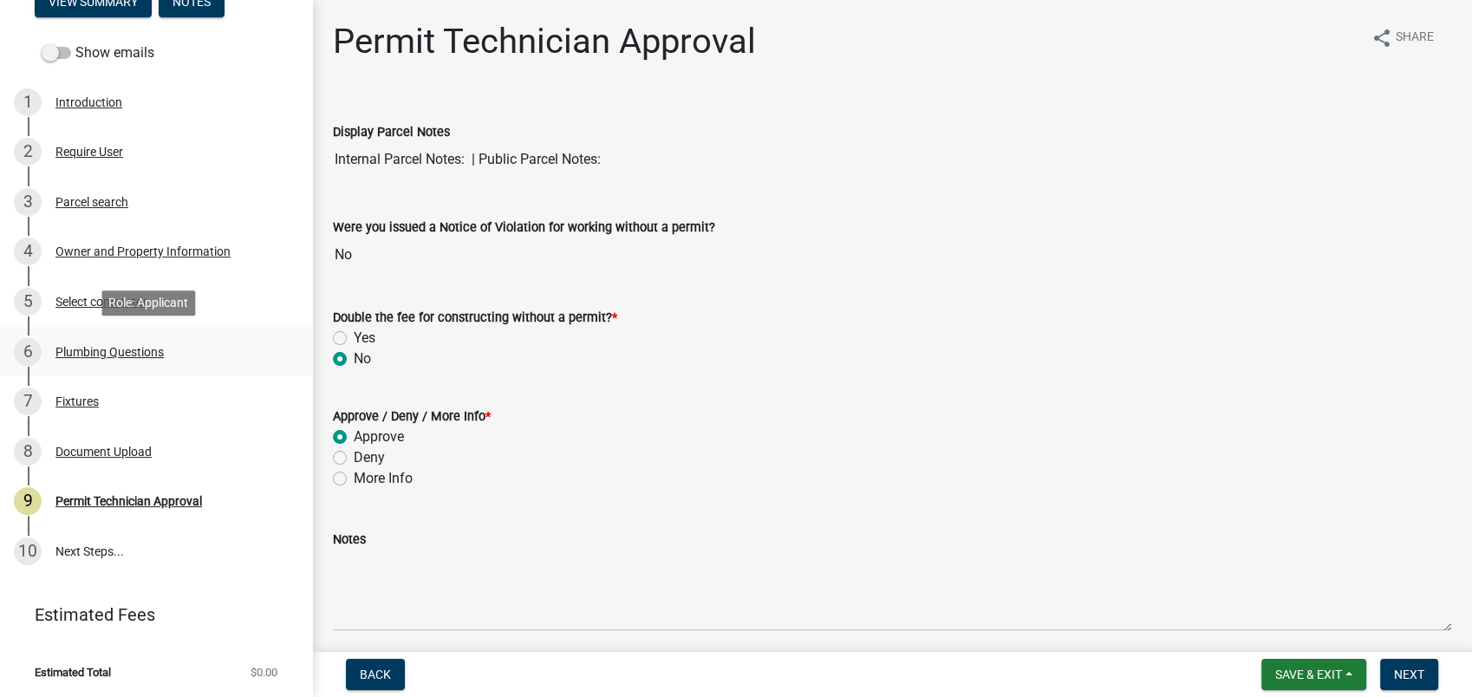
click at [125, 346] on div "Plumbing Questions" at bounding box center [109, 352] width 108 height 12
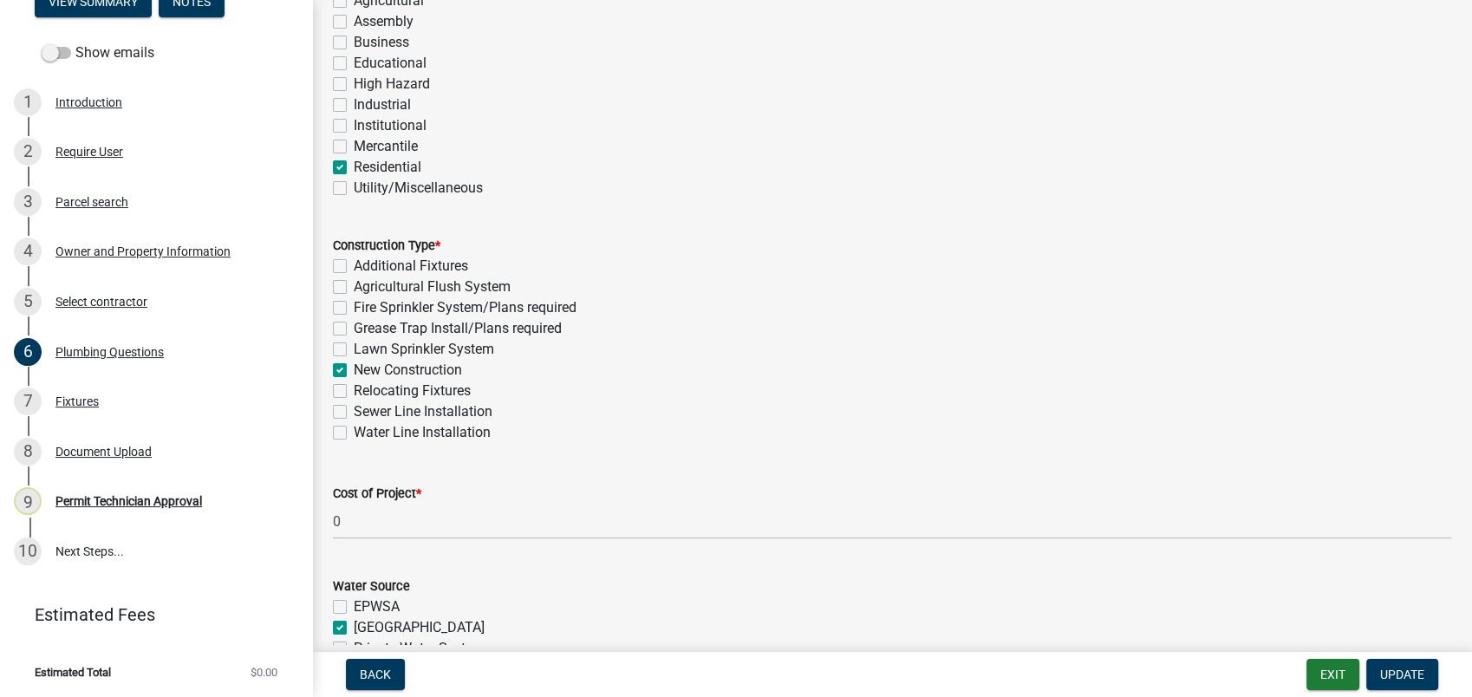
scroll to position [603, 0]
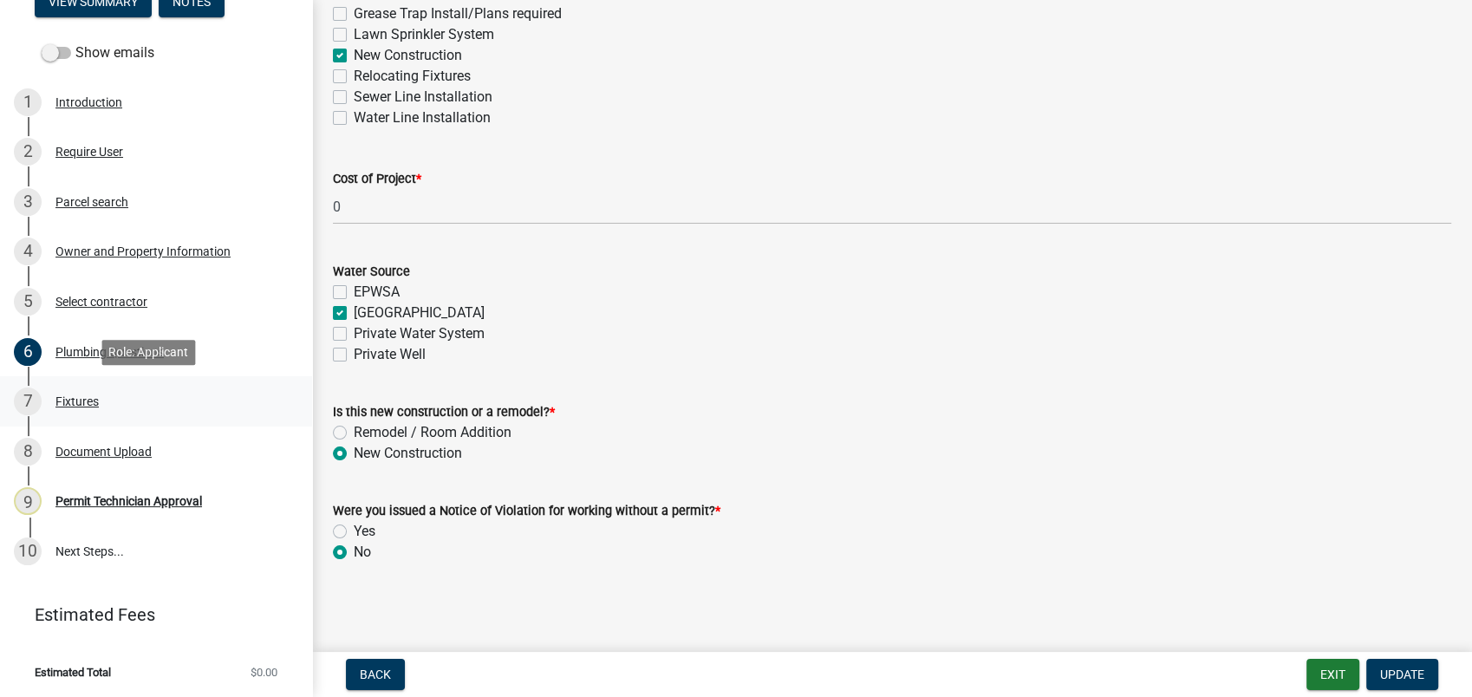
click at [76, 395] on div "Fixtures" at bounding box center [76, 401] width 43 height 12
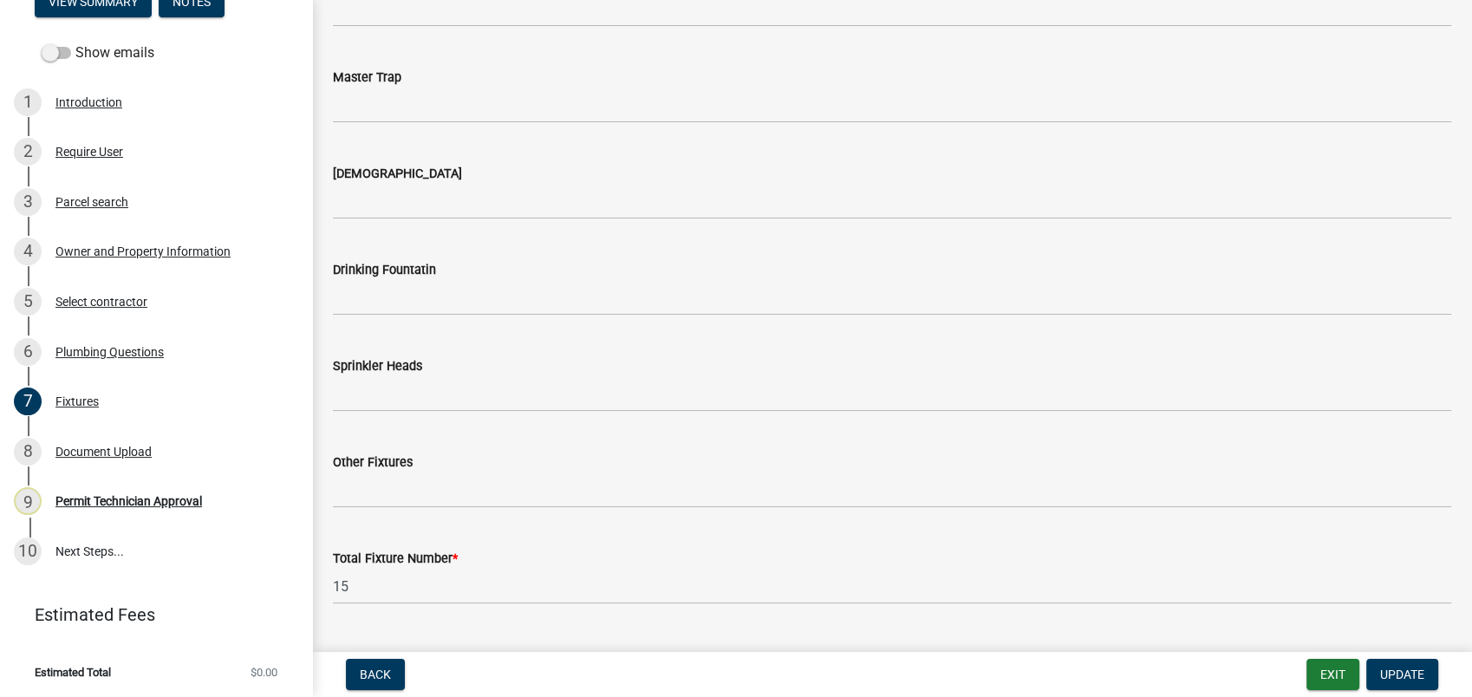
scroll to position [1871, 0]
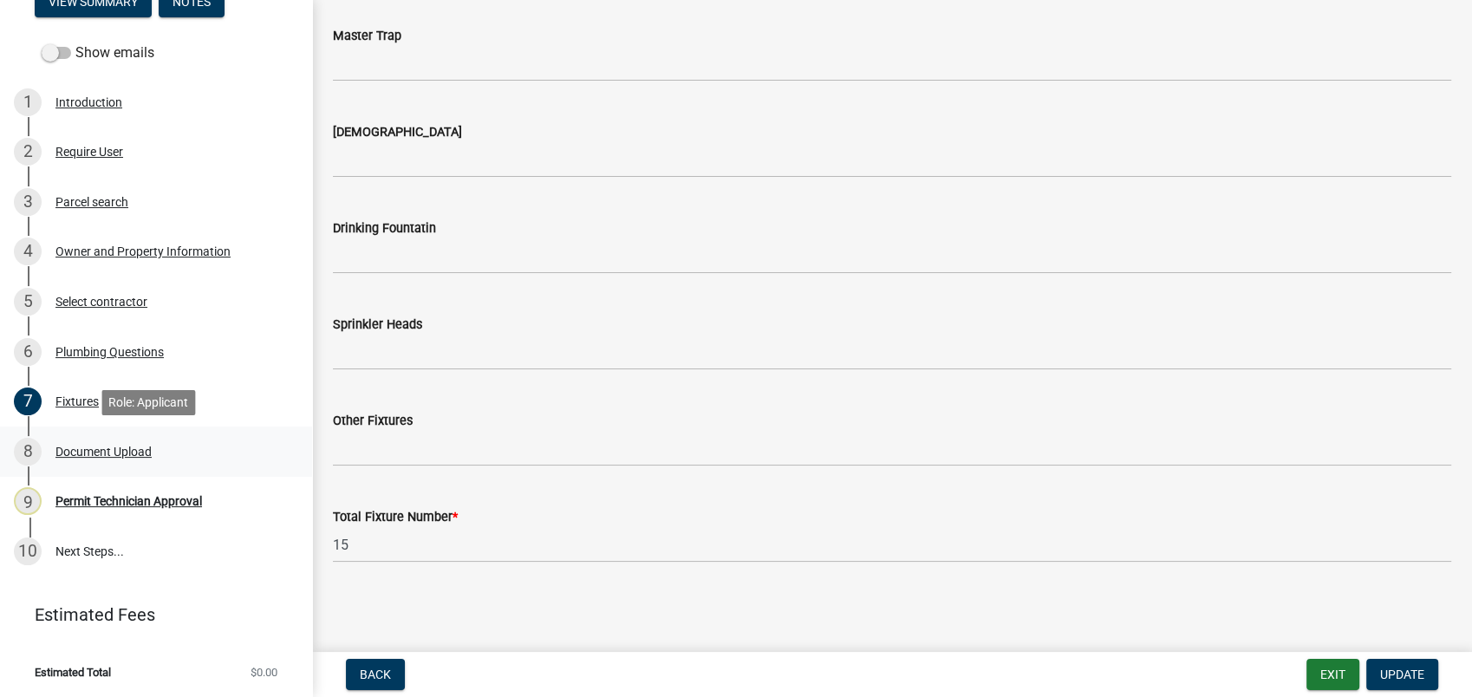
click at [90, 447] on div "Document Upload" at bounding box center [103, 451] width 96 height 12
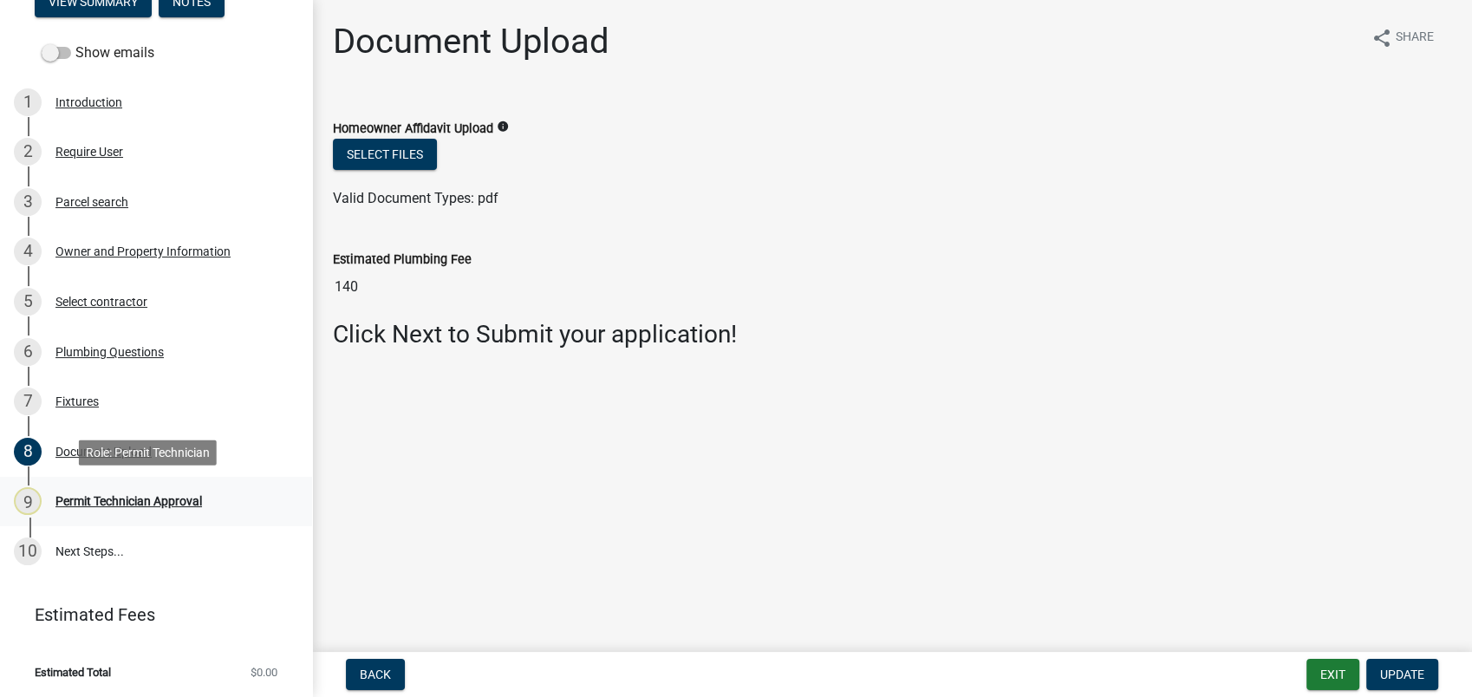
click at [80, 495] on div "Permit Technician Approval" at bounding box center [128, 501] width 146 height 12
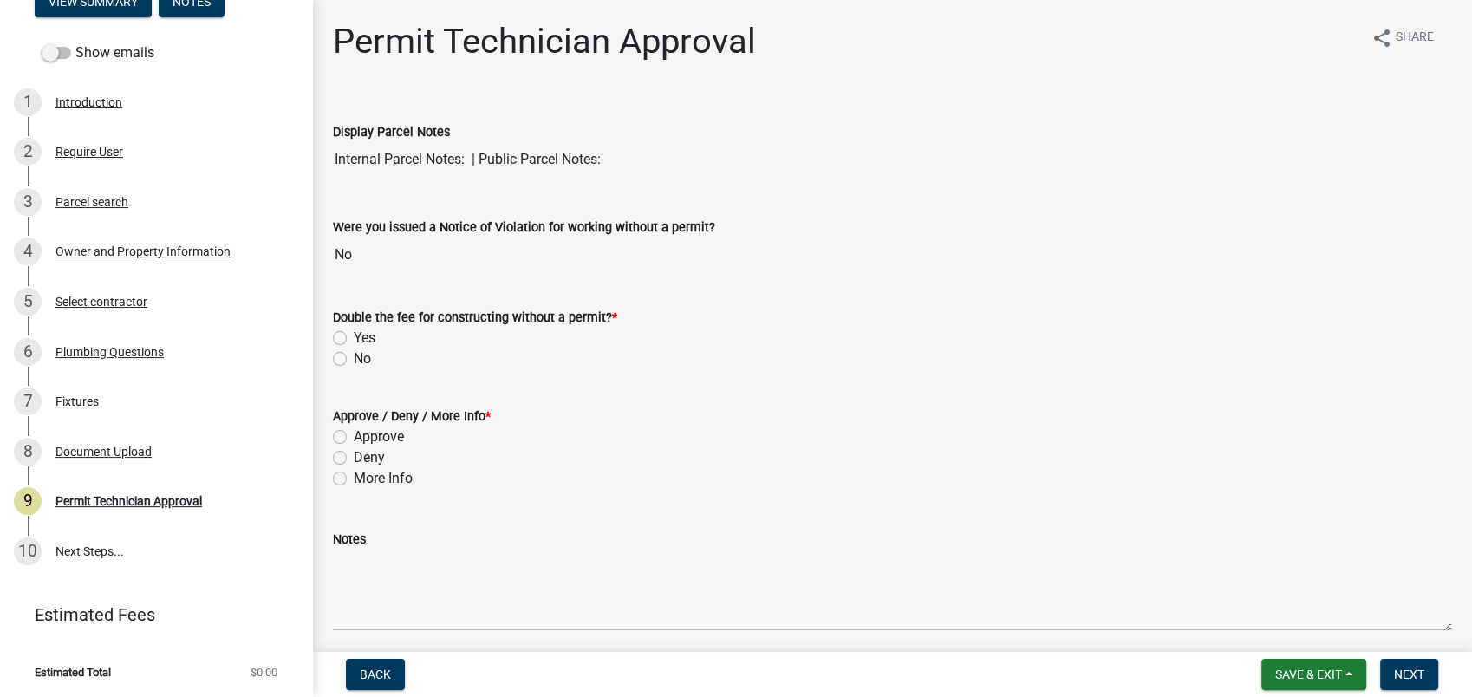
click at [354, 354] on label "No" at bounding box center [362, 358] width 17 height 21
click at [354, 354] on input "No" at bounding box center [359, 353] width 11 height 11
radio input "true"
click at [354, 432] on label "Approve" at bounding box center [379, 436] width 50 height 21
click at [354, 432] on input "Approve" at bounding box center [359, 431] width 11 height 11
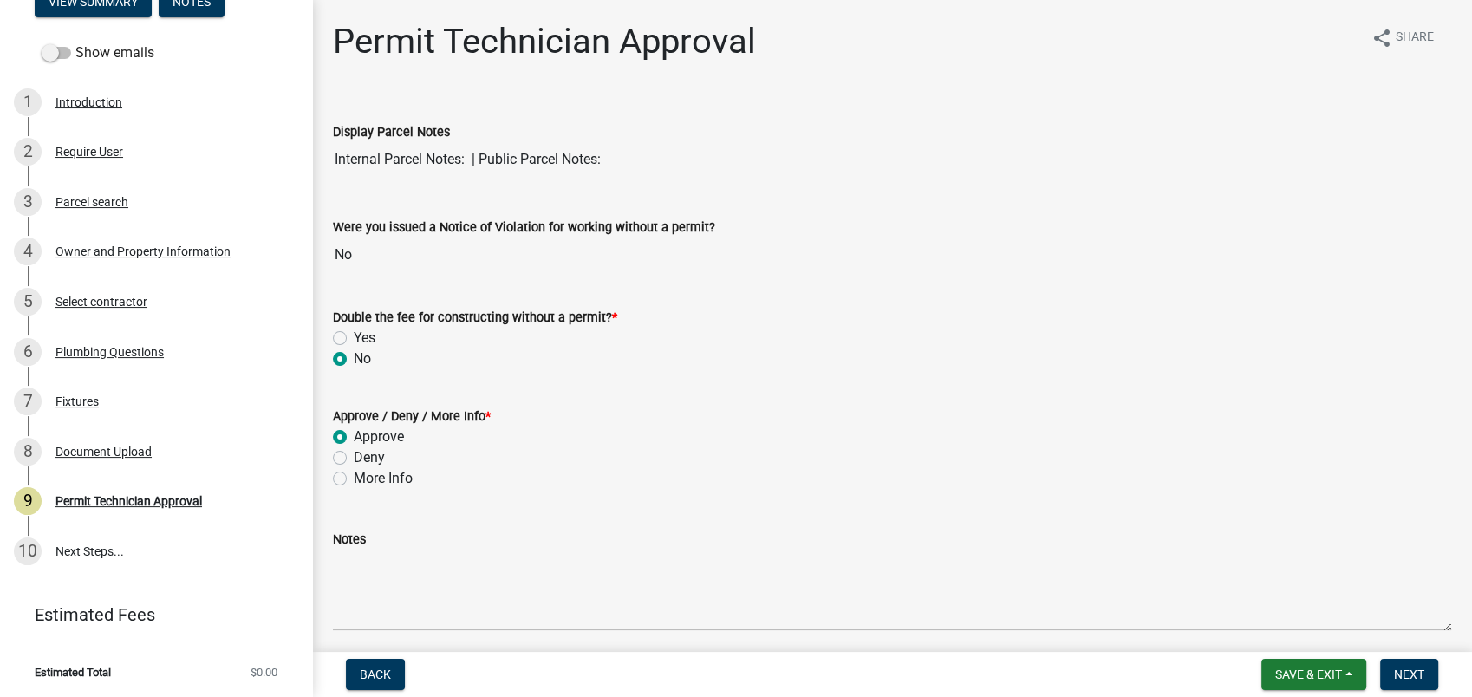
radio input "true"
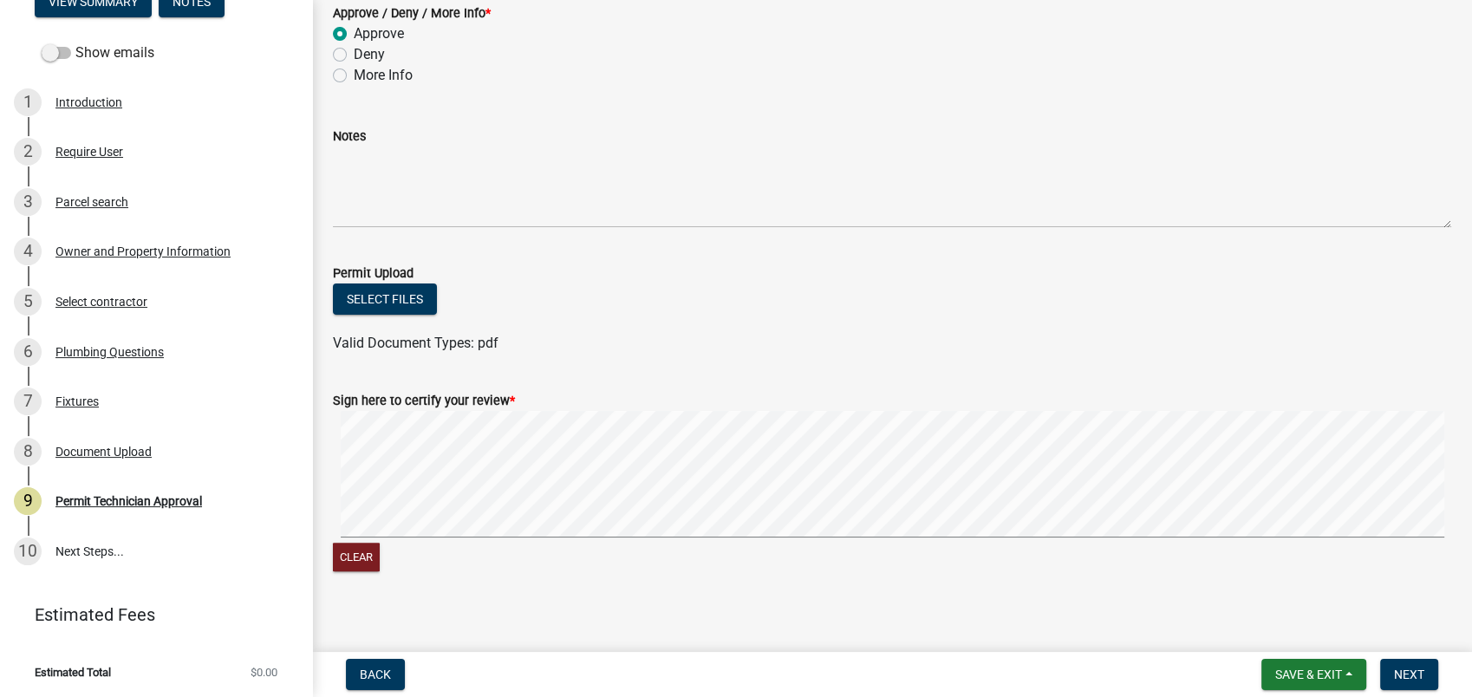
scroll to position [415, 0]
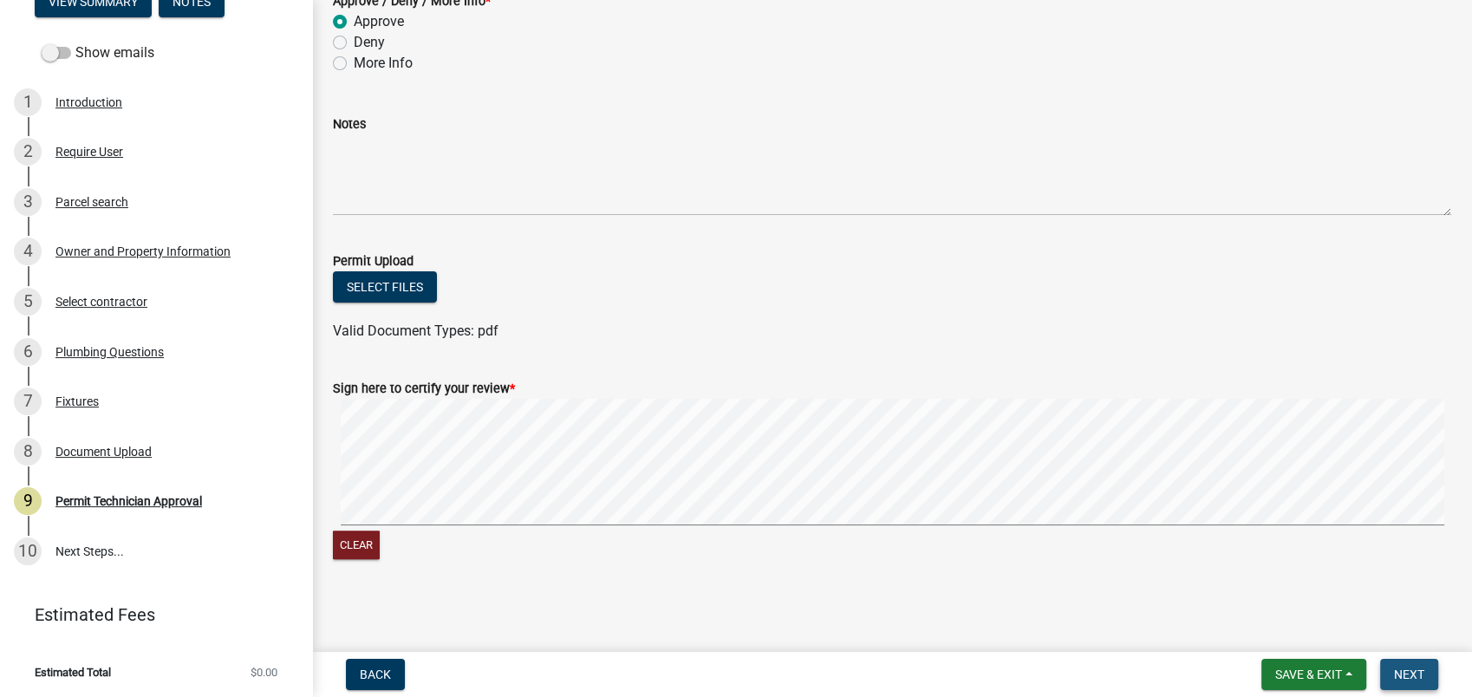
click at [1401, 665] on button "Next" at bounding box center [1409, 674] width 58 height 31
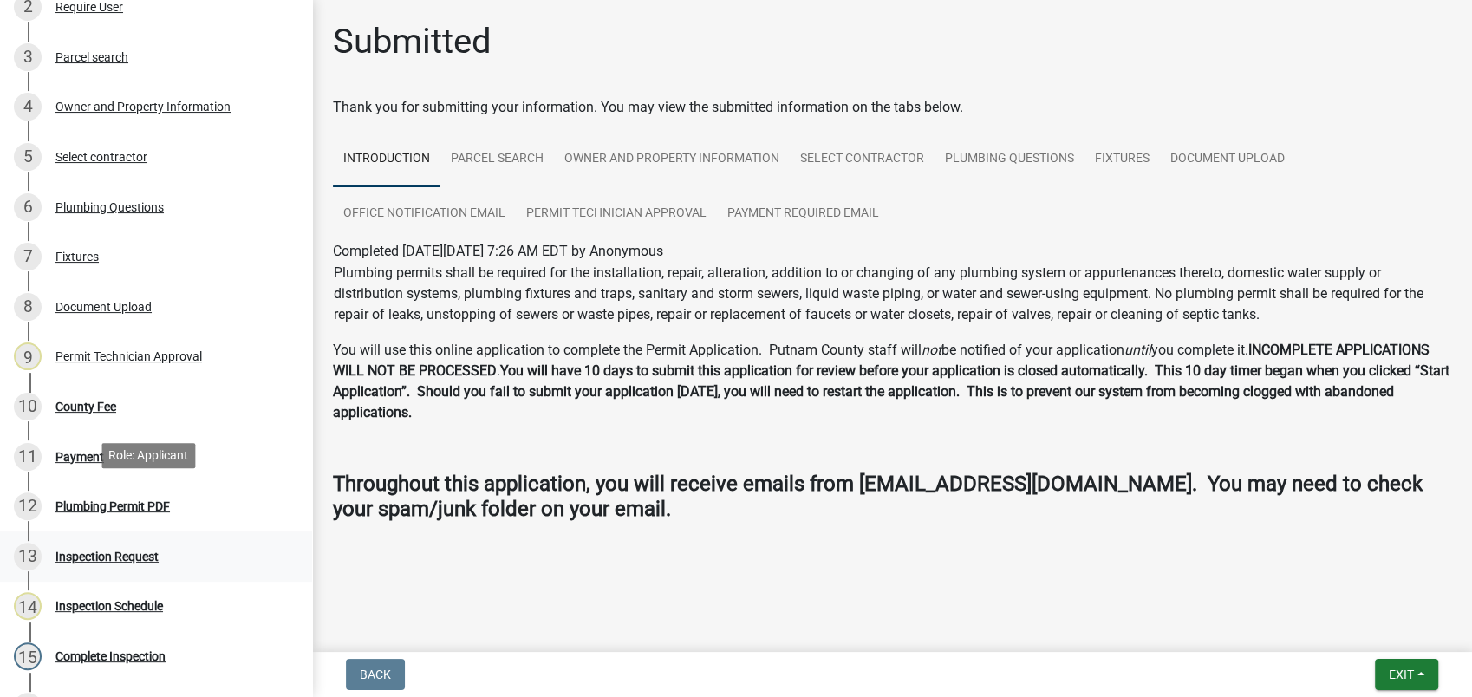
scroll to position [409, 0]
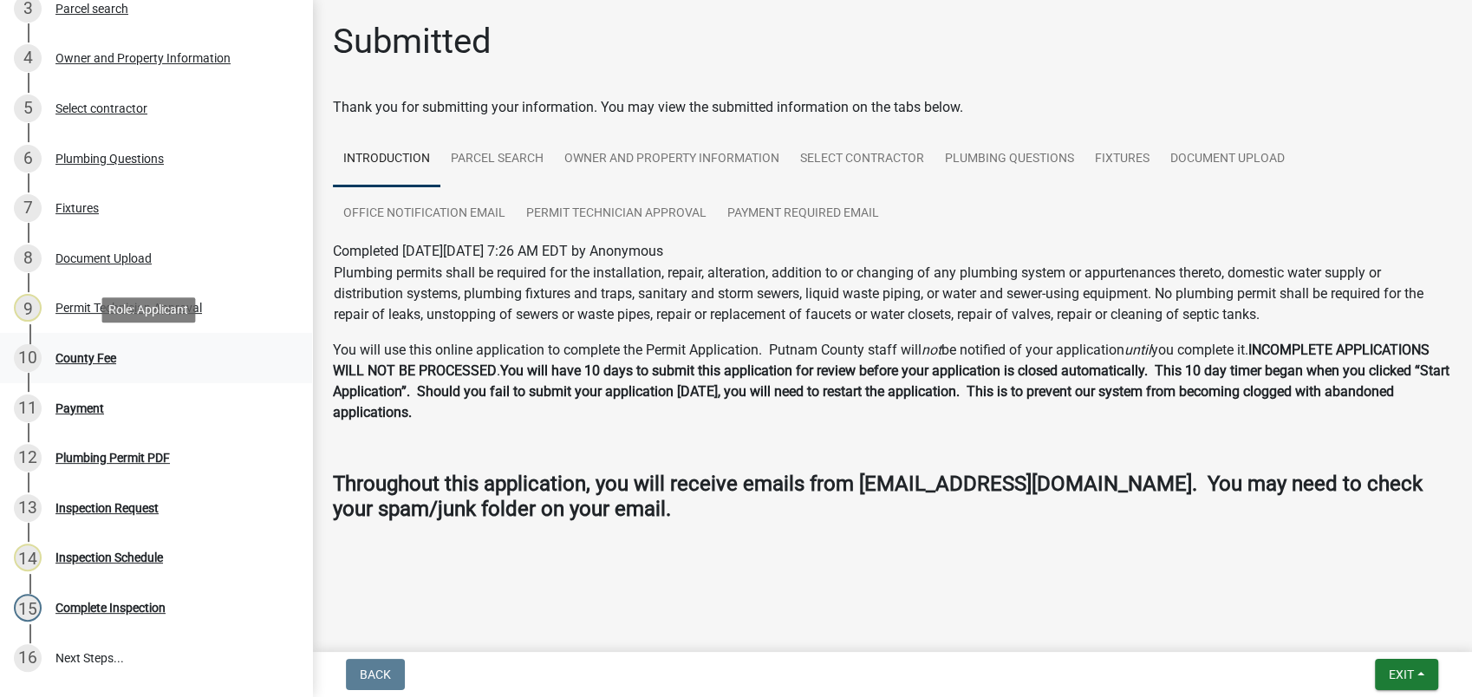
click at [81, 367] on div "10 County Fee" at bounding box center [149, 358] width 270 height 28
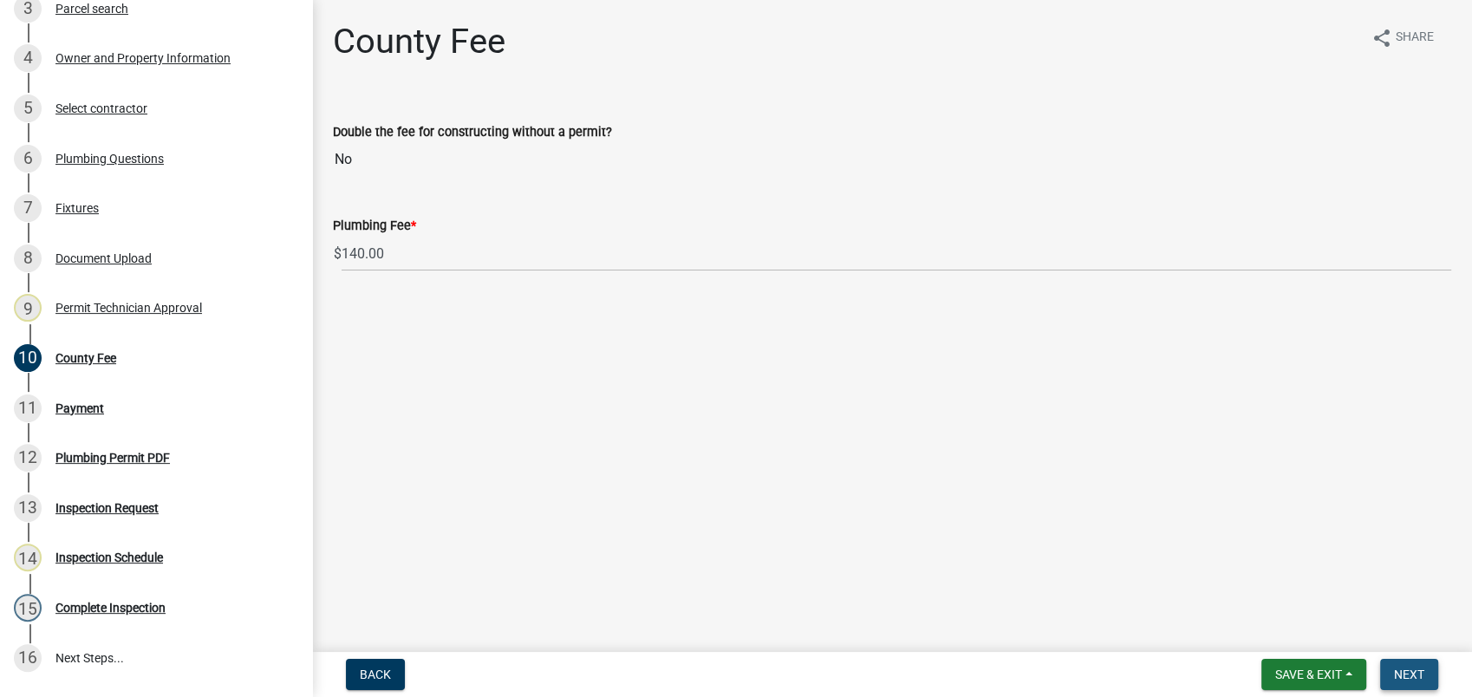
click at [1408, 677] on span "Next" at bounding box center [1409, 674] width 30 height 14
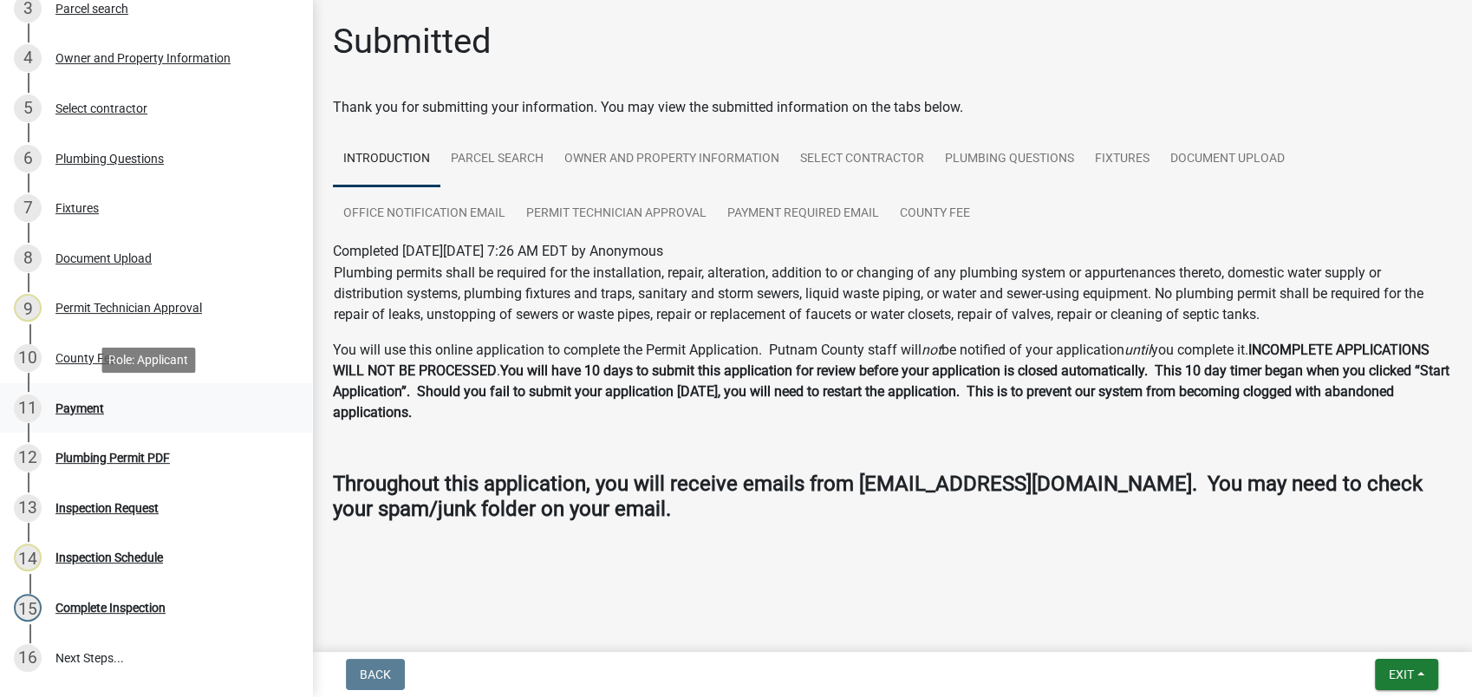
click at [82, 399] on div "11 Payment" at bounding box center [149, 408] width 270 height 28
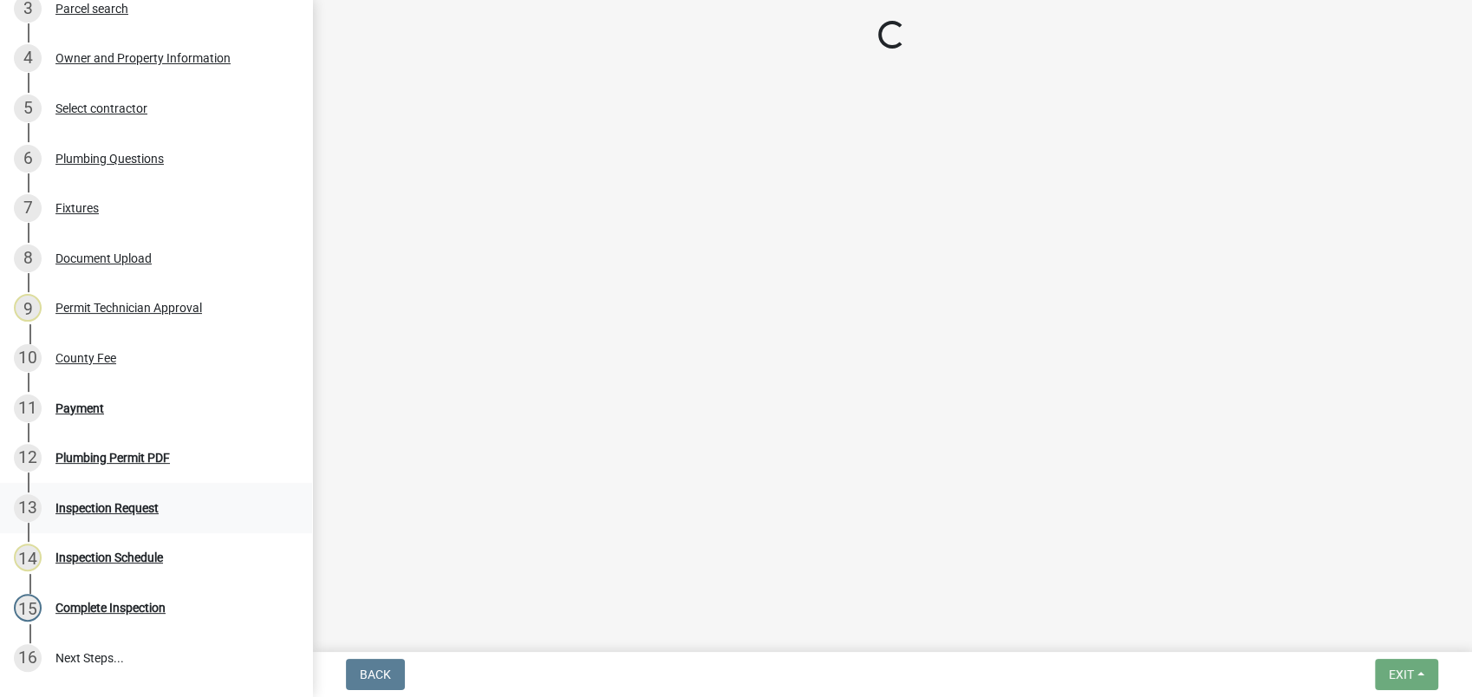
select select "3: 3"
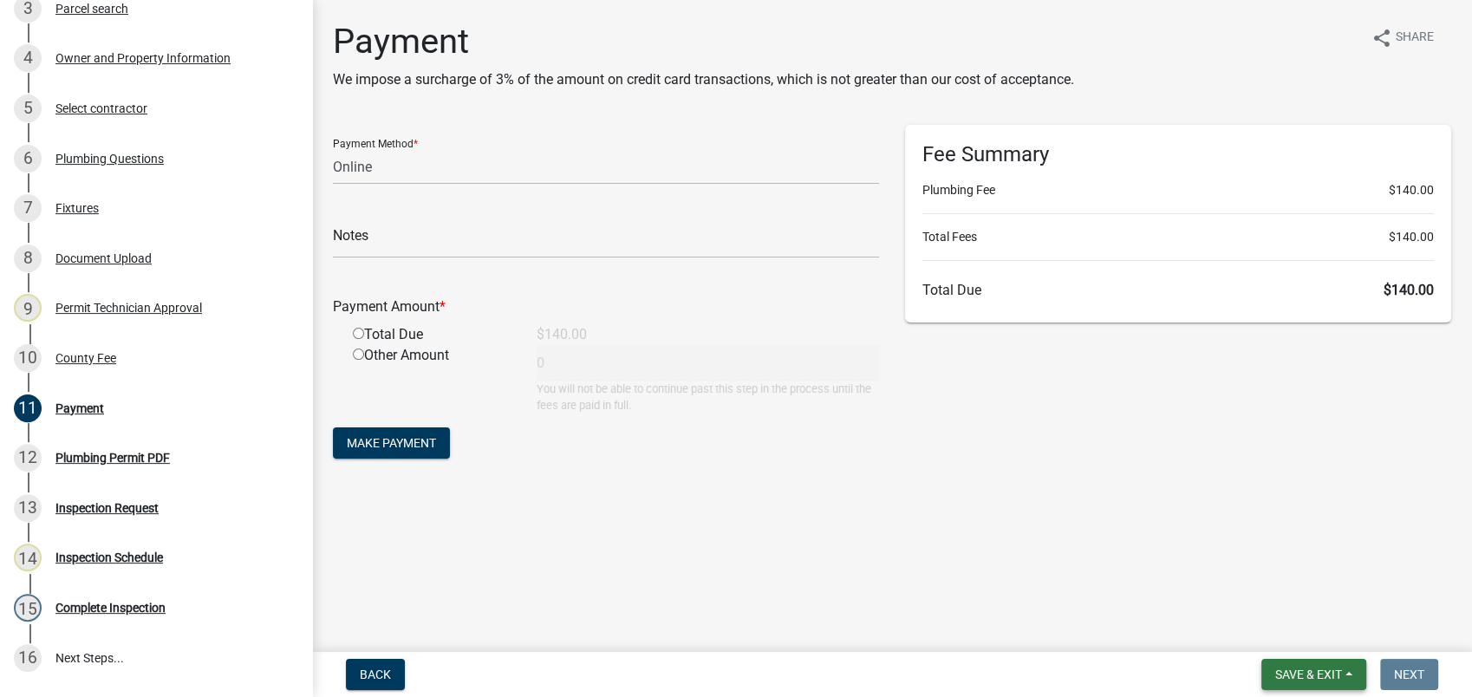
click at [1294, 674] on span "Save & Exit" at bounding box center [1308, 674] width 67 height 14
click at [1280, 613] on button "Save & Exit" at bounding box center [1296, 629] width 139 height 42
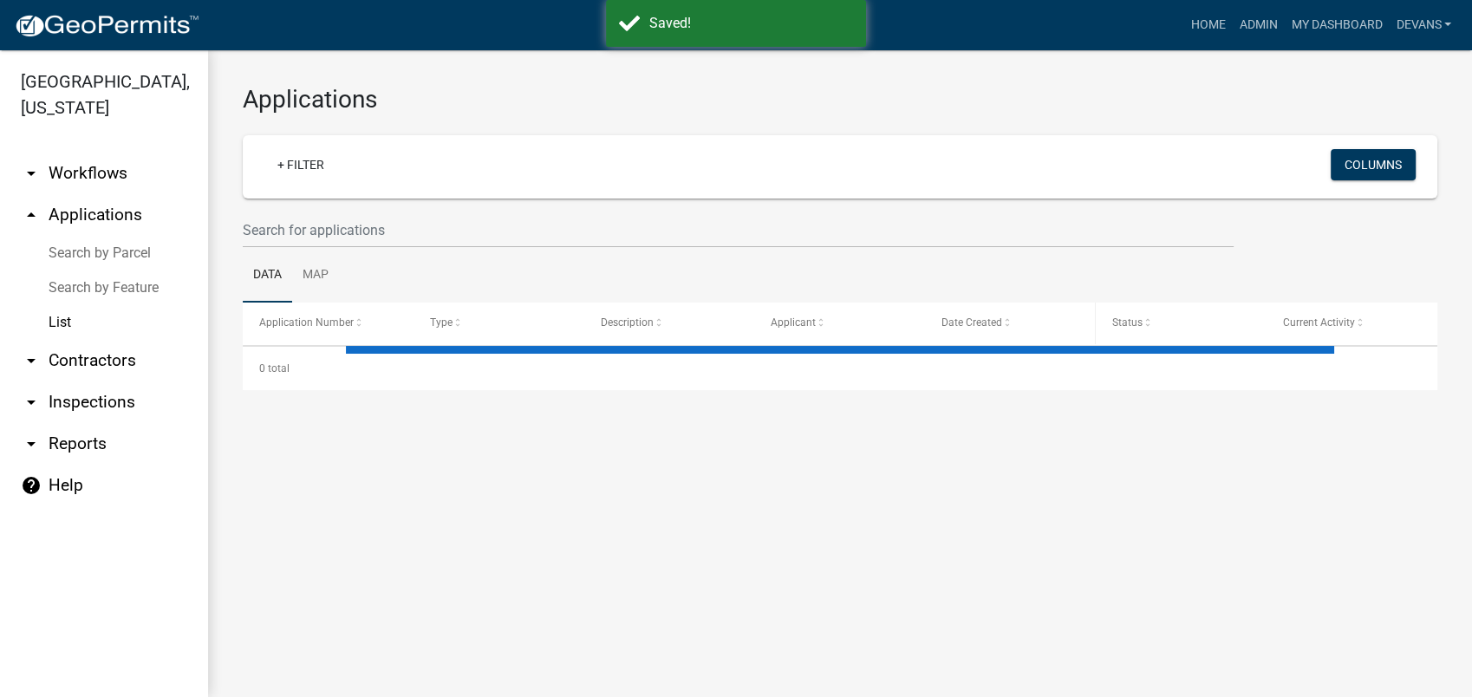
select select "1: 25"
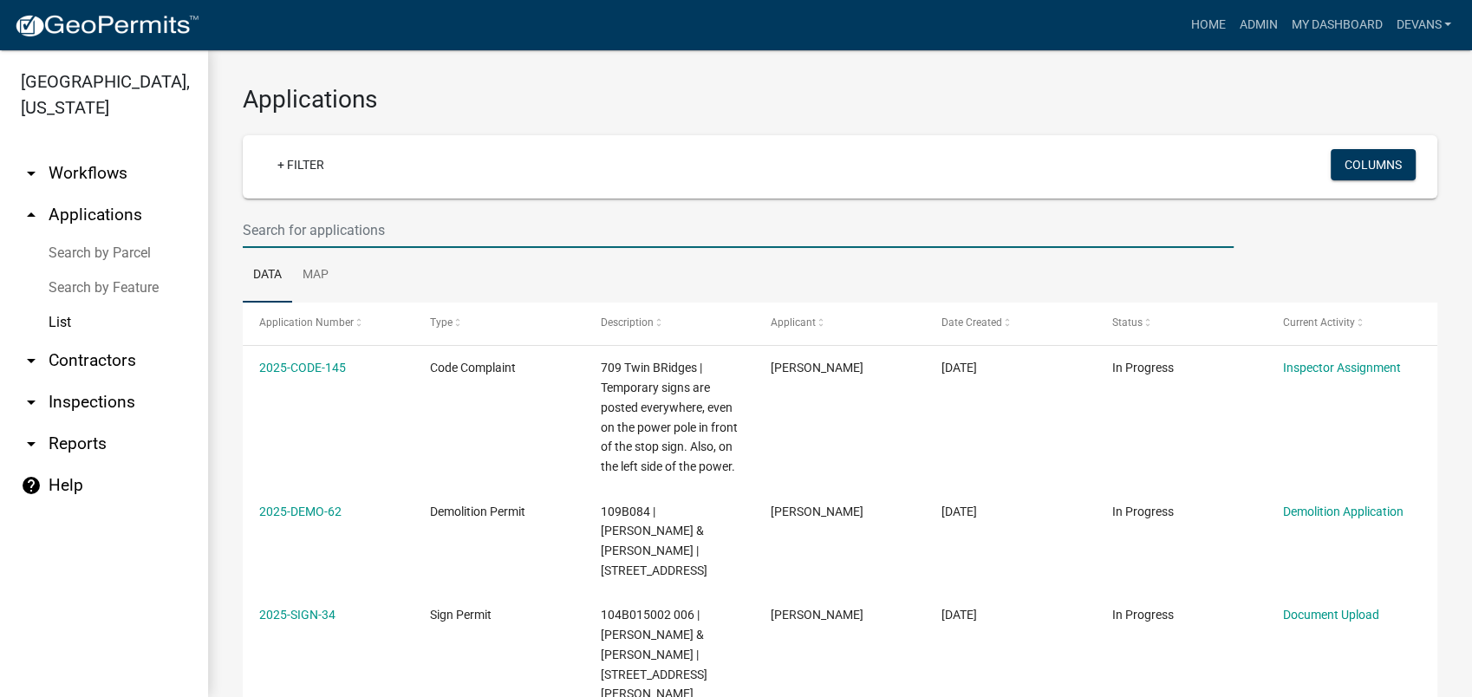
click at [282, 229] on input "text" at bounding box center [738, 230] width 991 height 36
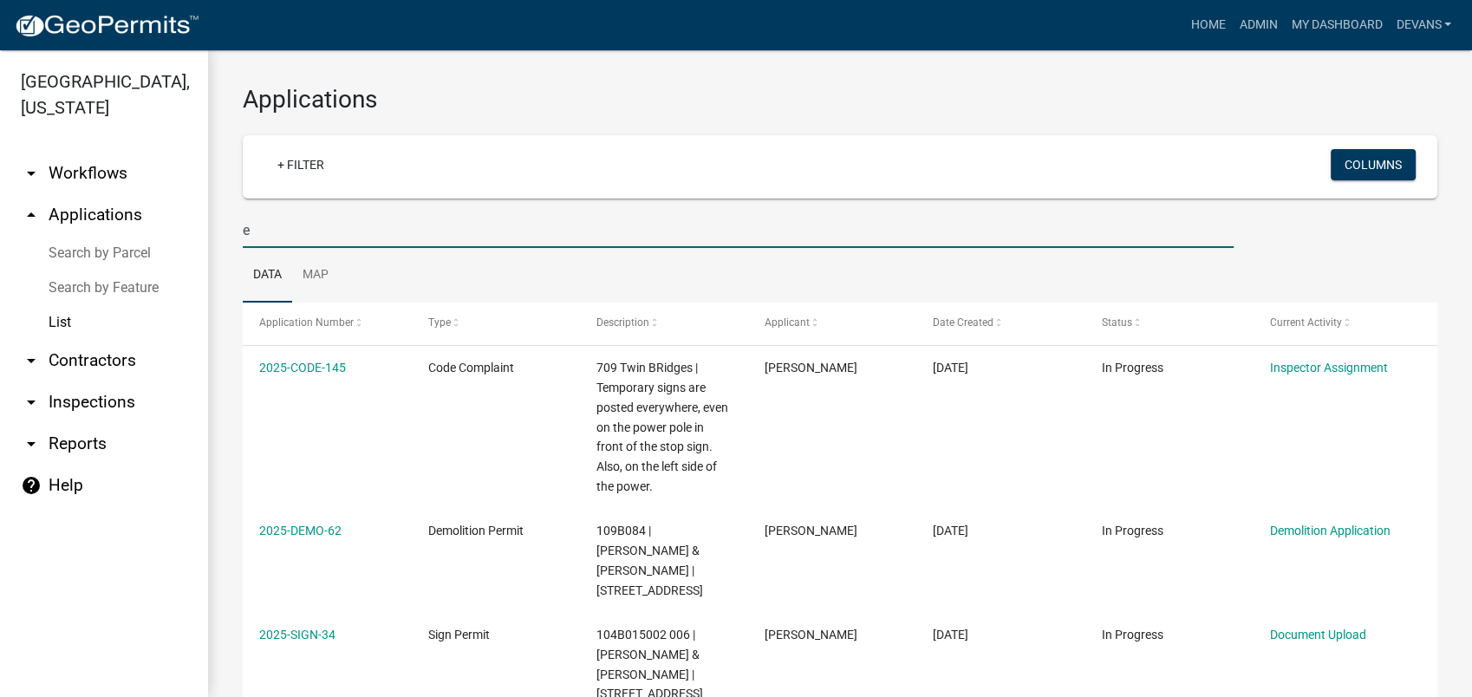
type input "e"
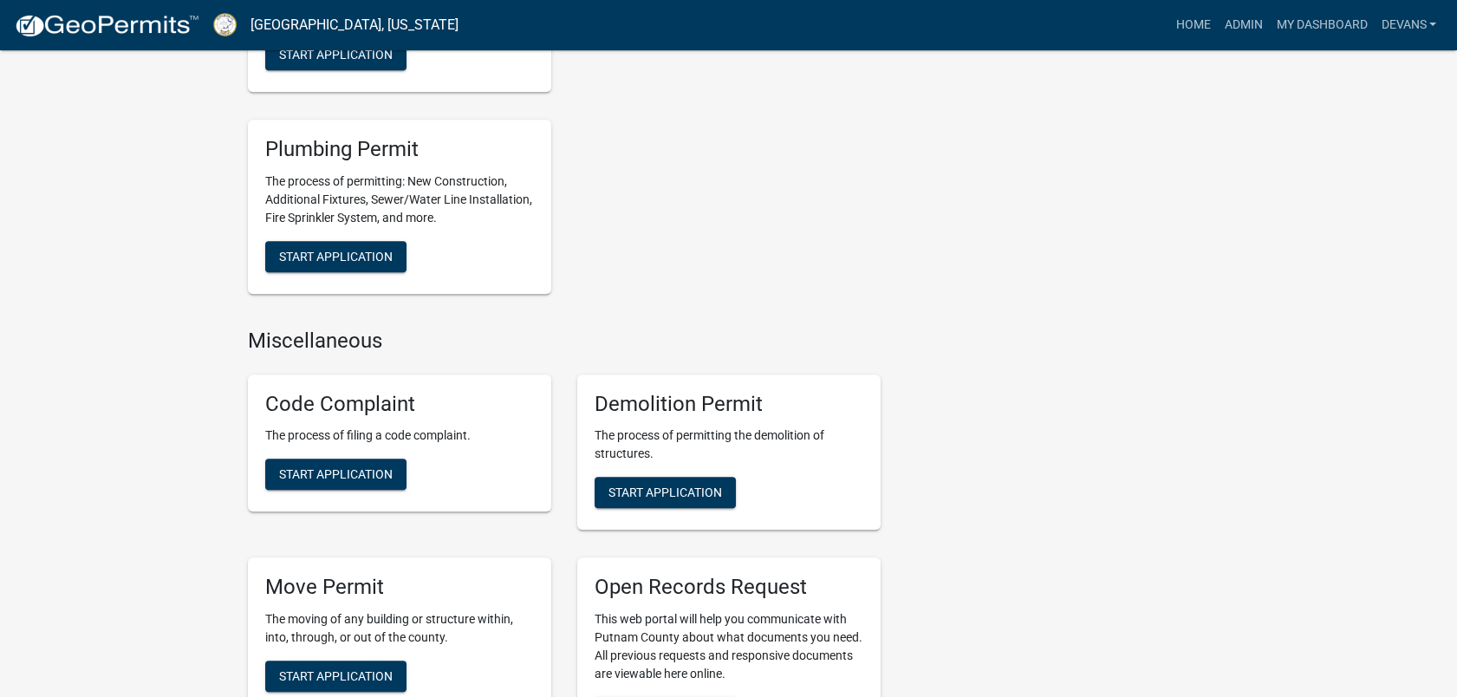
scroll to position [2022, 0]
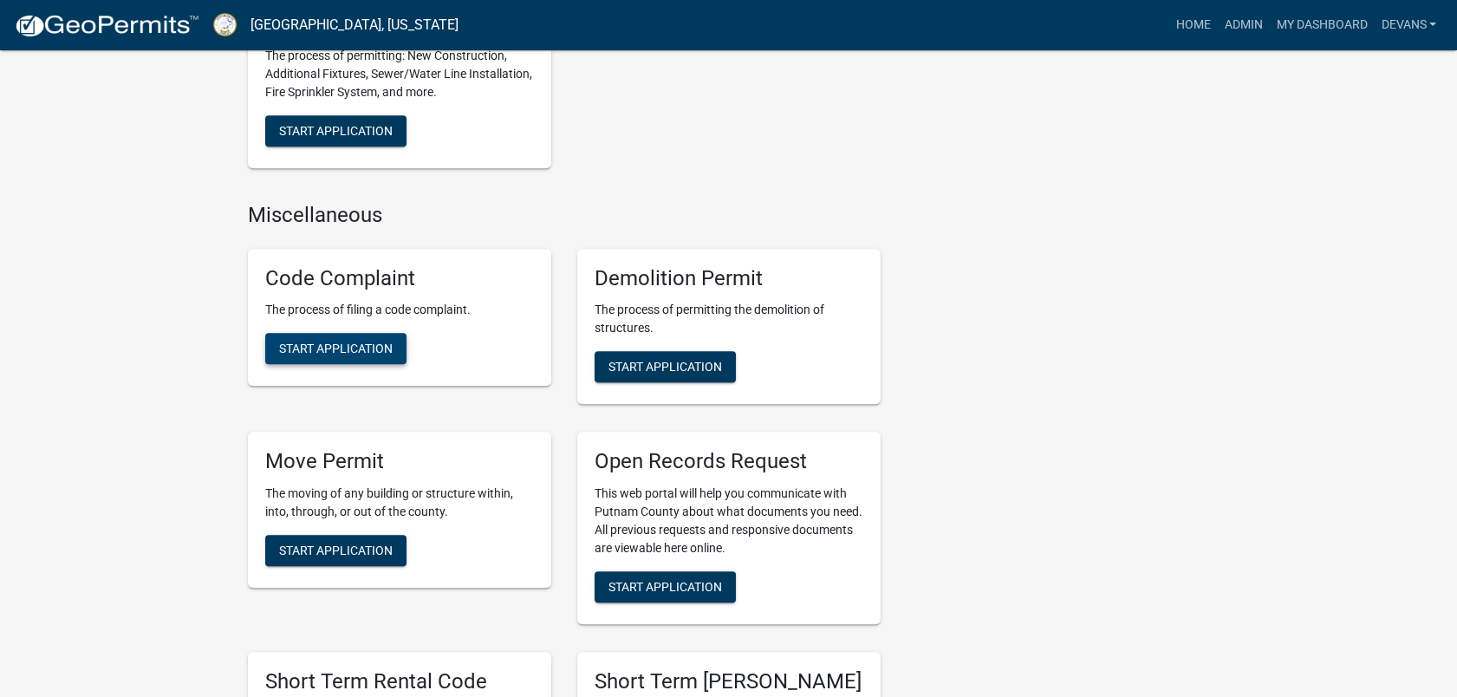
click at [322, 340] on button "Start Application" at bounding box center [335, 348] width 141 height 31
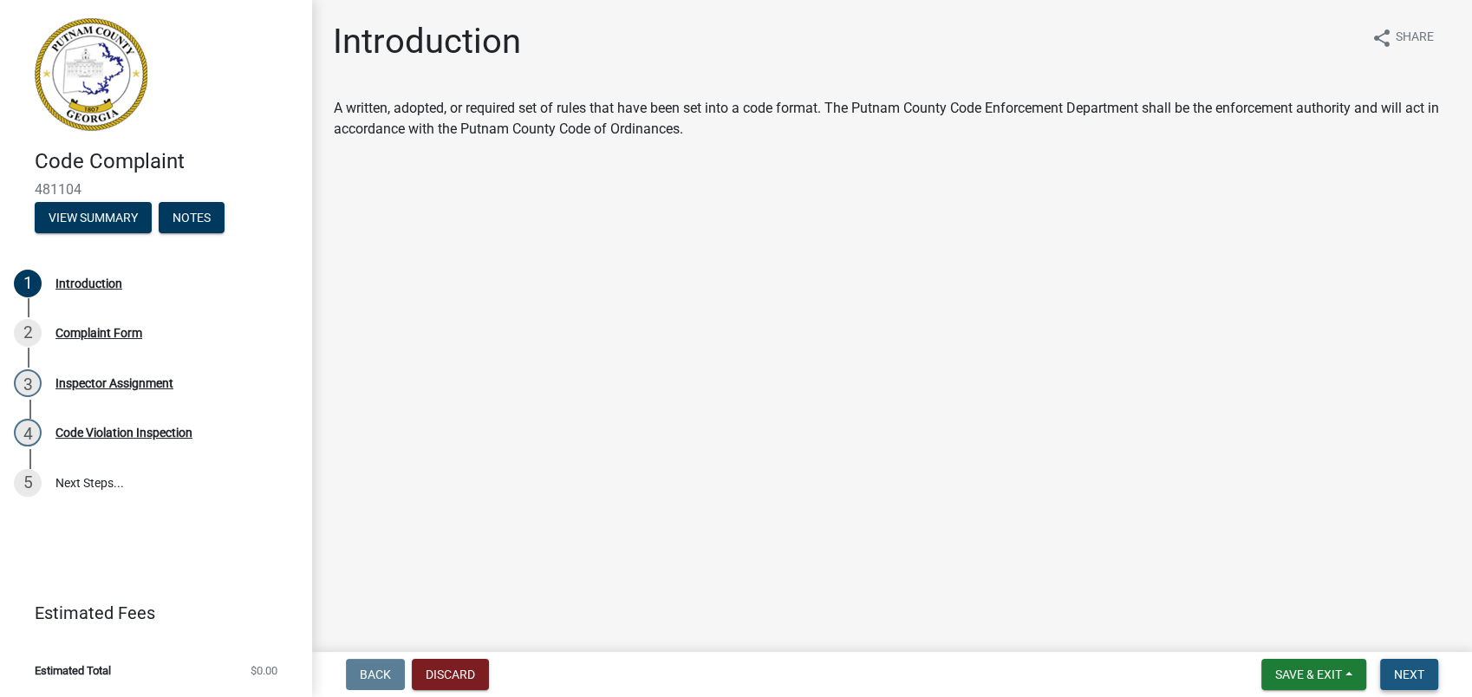
click at [1408, 673] on span "Next" at bounding box center [1409, 674] width 30 height 14
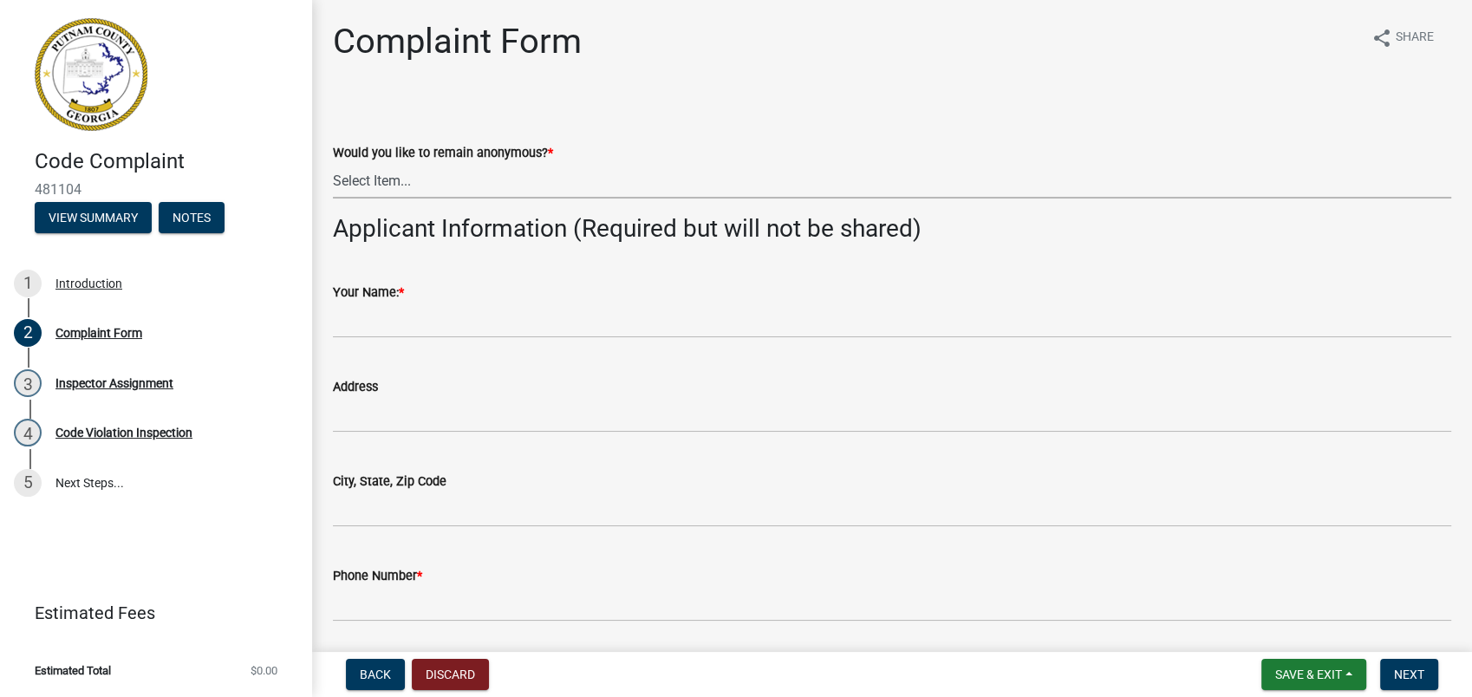
click at [345, 171] on select "Select Item... Yes No" at bounding box center [892, 181] width 1118 height 36
click at [333, 163] on select "Select Item... Yes No" at bounding box center [892, 181] width 1118 height 36
select select "76170ab1-b25a-468b-8231-d5eb0e85b261"
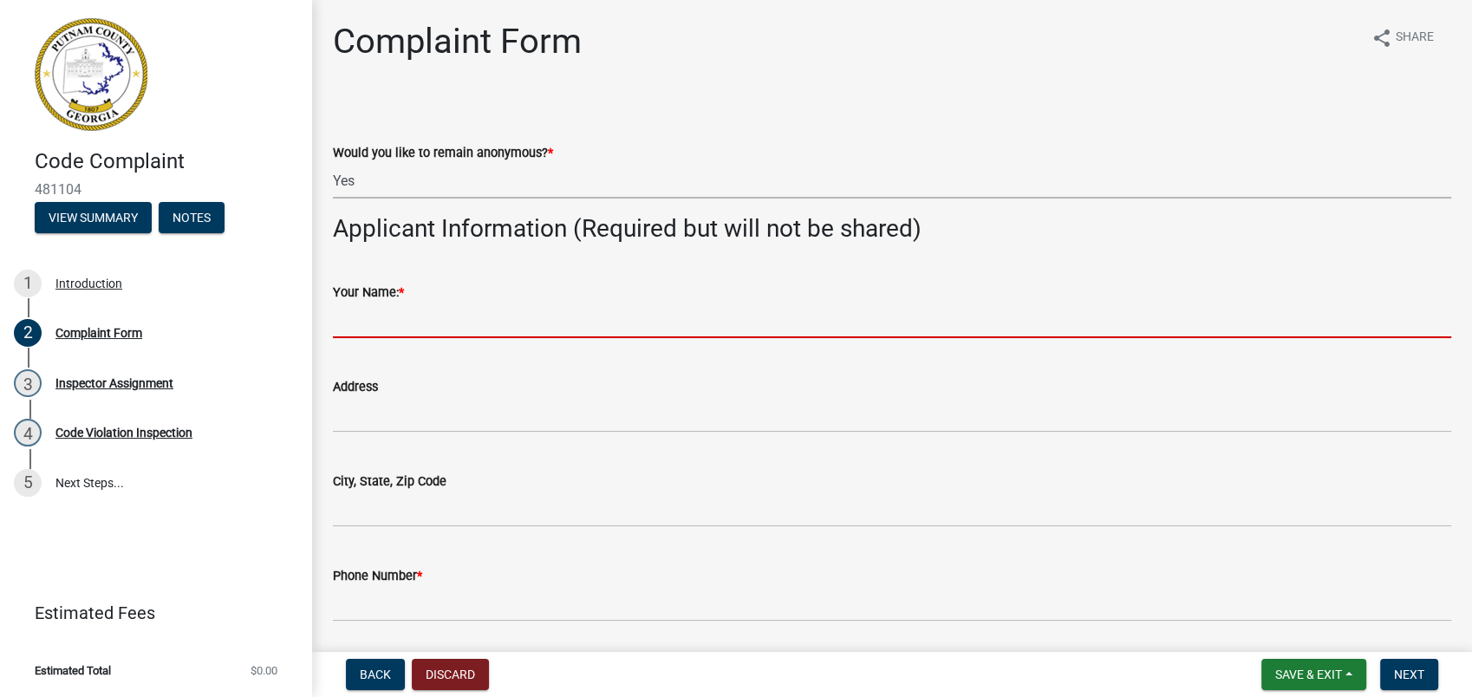
click at [397, 315] on input "Your Name: *" at bounding box center [892, 320] width 1118 height 36
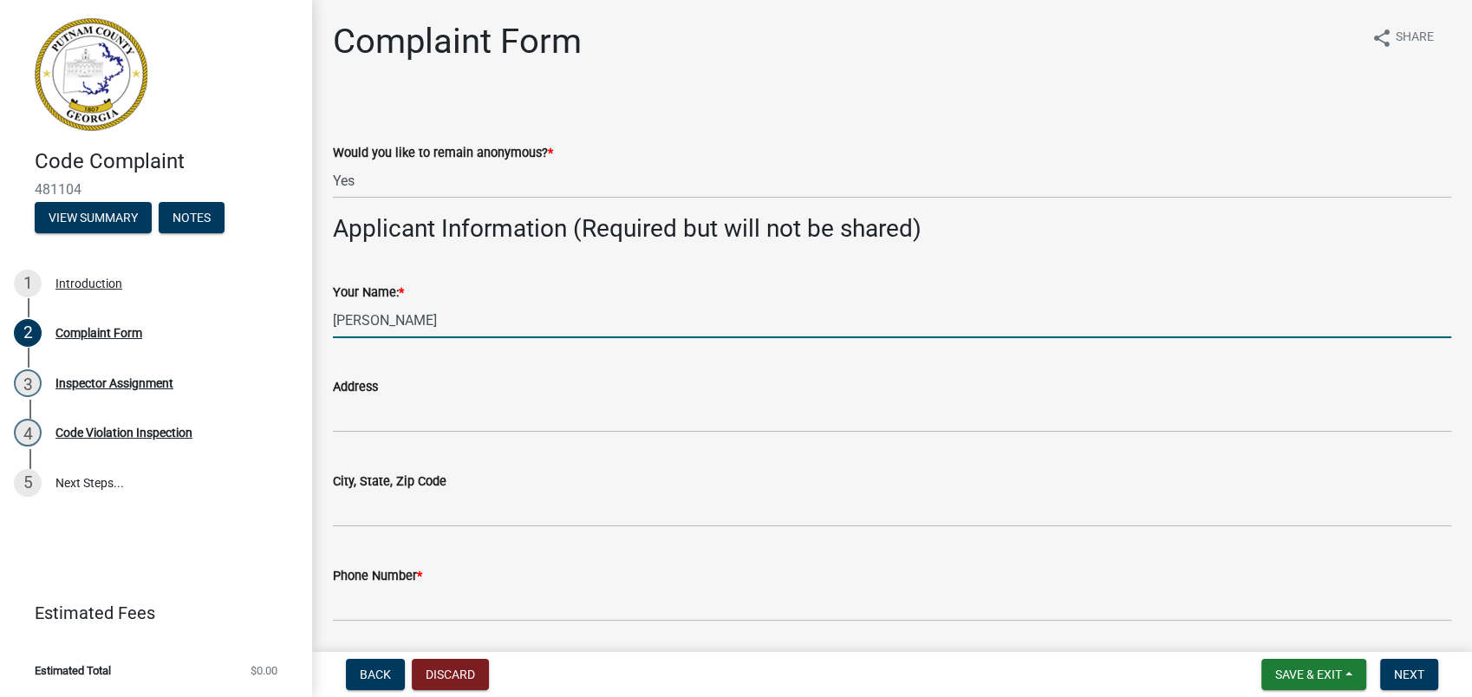
type input "[PERSON_NAME]"
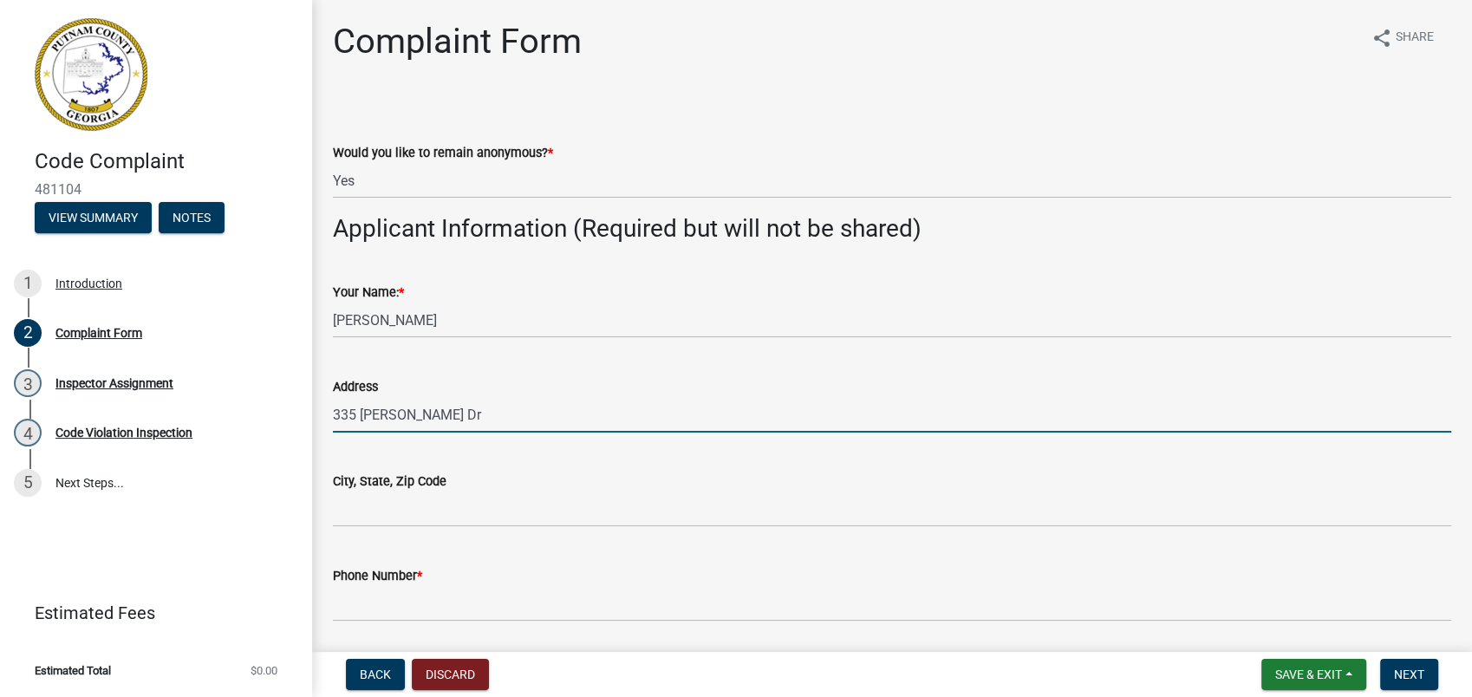
type input "335 [PERSON_NAME] Dr"
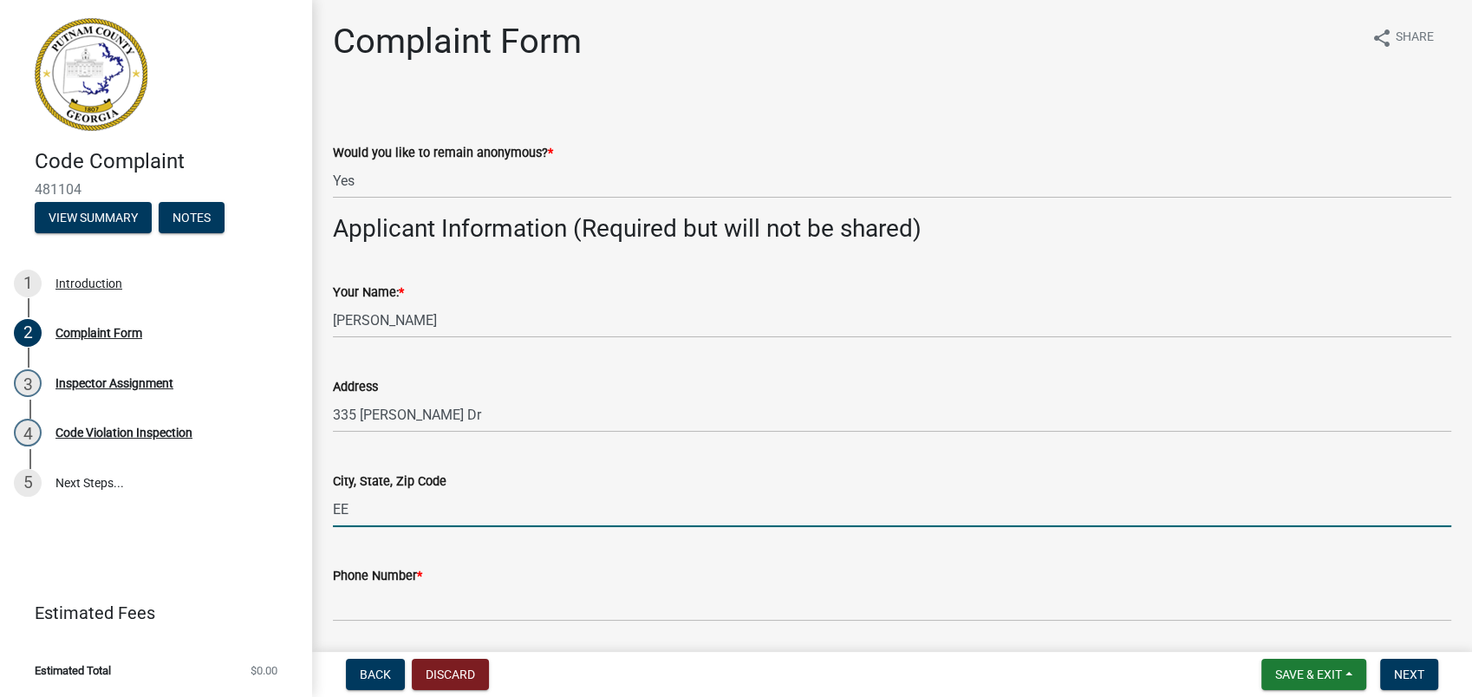
paste input "Need [PERSON_NAME] business registration license and # [DATE] DE"
drag, startPoint x: 460, startPoint y: 368, endPoint x: 459, endPoint y: 454, distance: 85.8
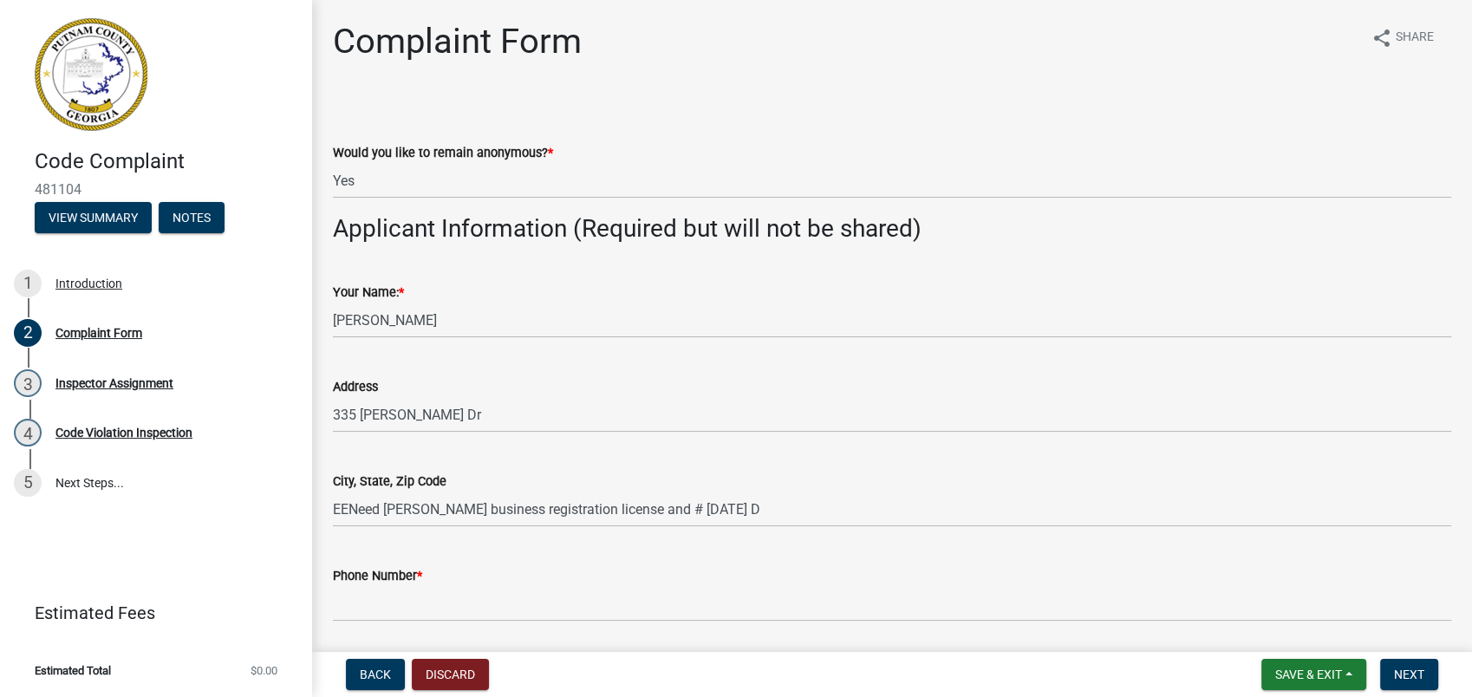
drag, startPoint x: 459, startPoint y: 454, endPoint x: 458, endPoint y: 491, distance: 36.4
click at [458, 491] on form "City, State, Zip Code EENeed Mr. Batchelor's business registration license and …" at bounding box center [892, 499] width 1118 height 56
click at [731, 541] on div "Phone Number *" at bounding box center [892, 581] width 1118 height 81
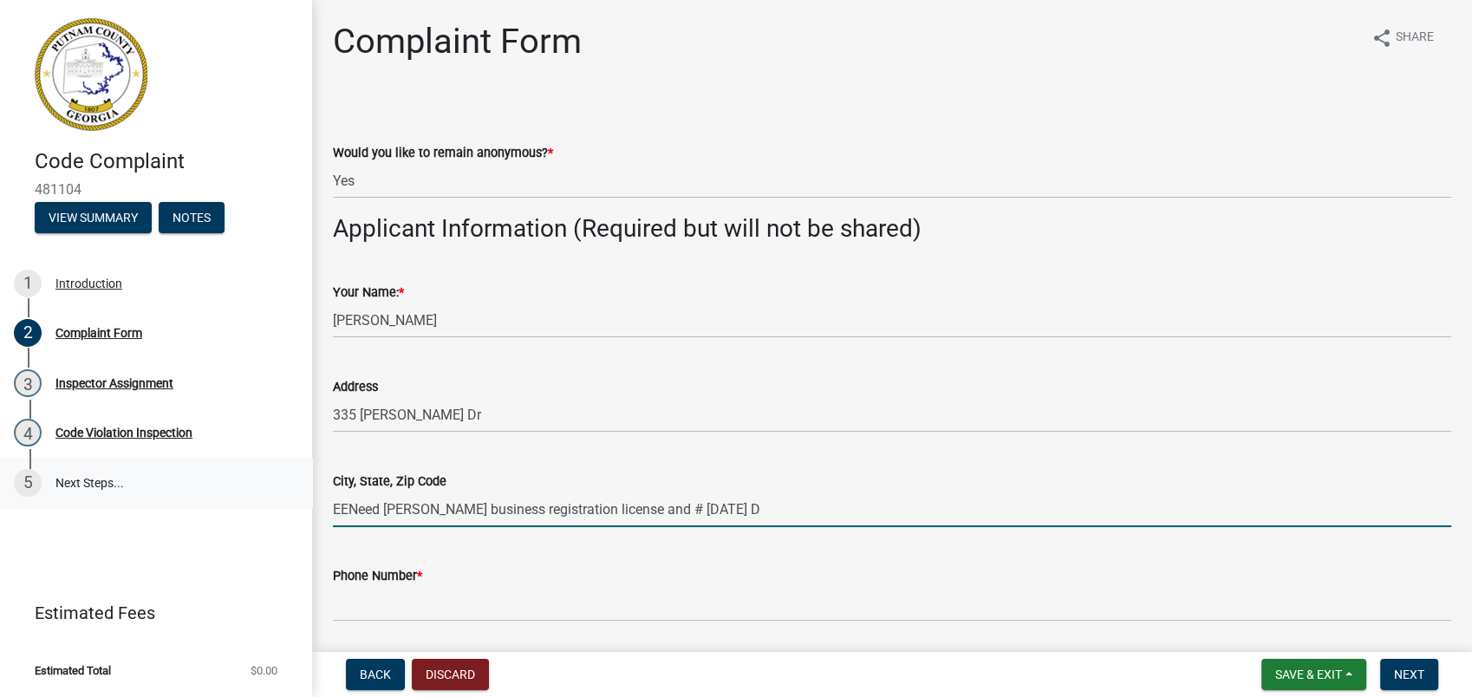
drag, startPoint x: 783, startPoint y: 522, endPoint x: 140, endPoint y: 500, distance: 642.6
click at [207, 492] on div "Code Complaint 481104 View Summary Notes 1 Introduction 2 Complaint Form 3 Insp…" at bounding box center [736, 348] width 1472 height 697
click at [397, 504] on input "Eatonton" at bounding box center [892, 509] width 1118 height 36
type input "Eatonton, Ga 31024"
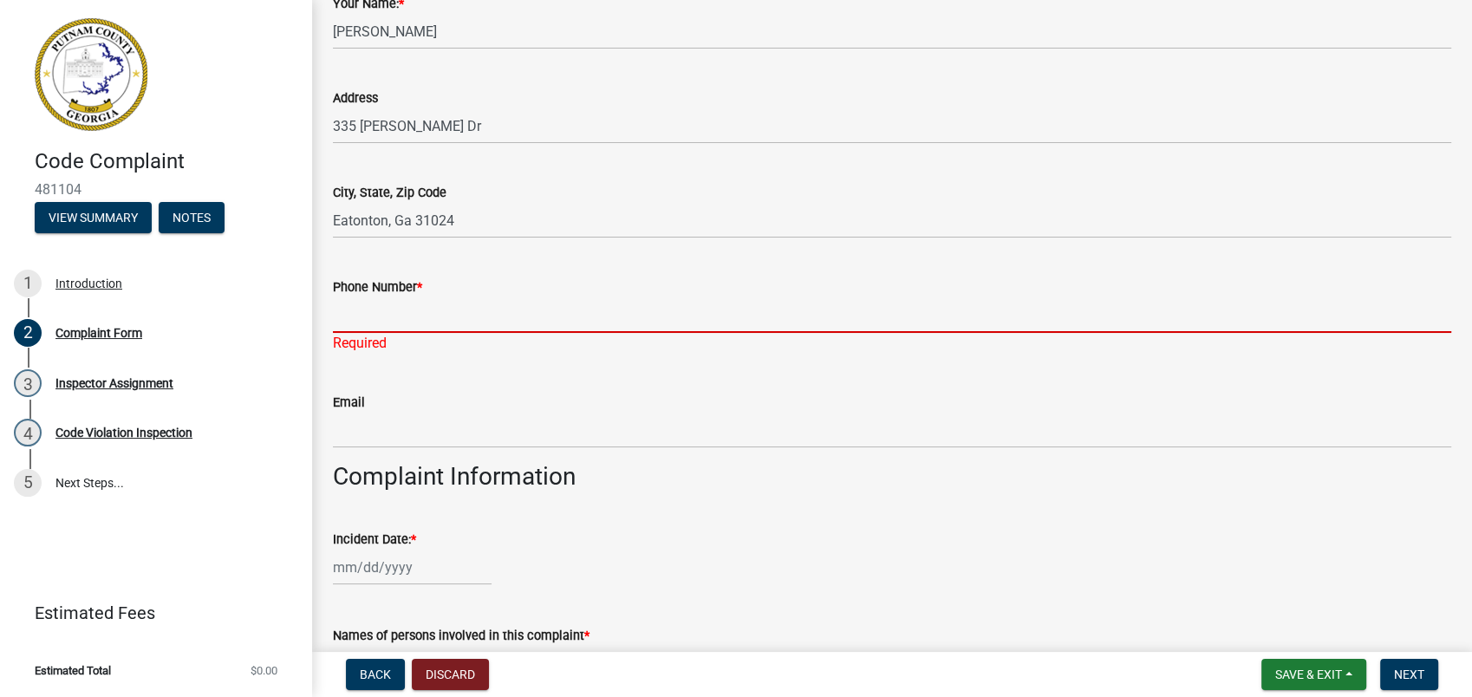
scroll to position [385, 0]
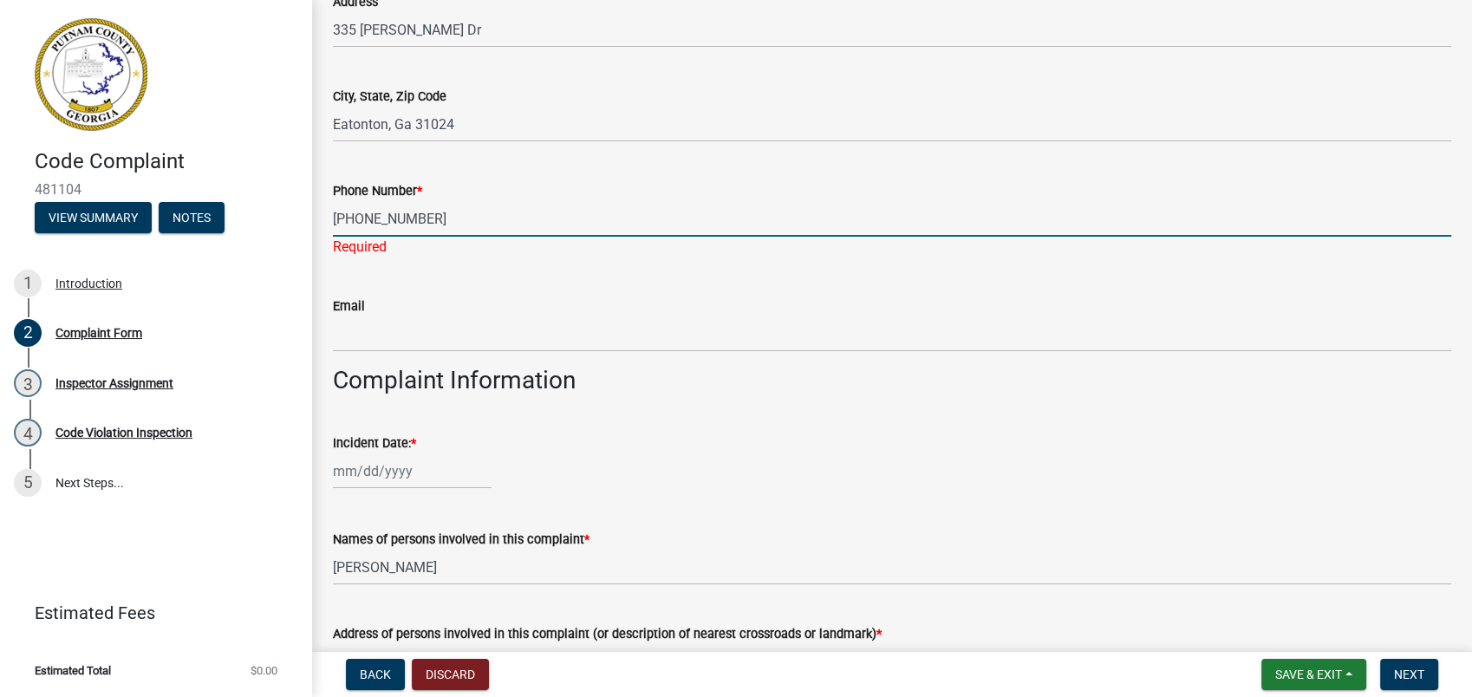
type input "478-256-2171"
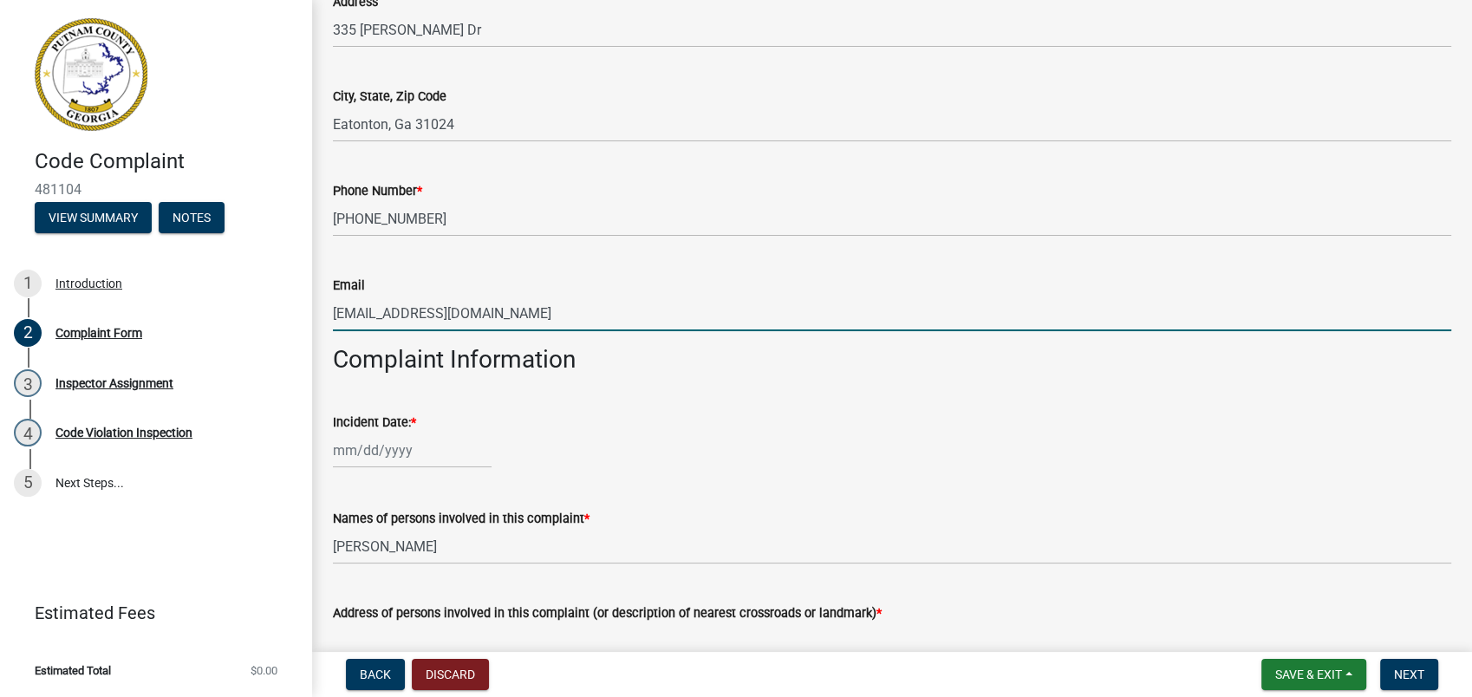
type input "mhoover99@gmail.com"
click at [354, 429] on div "Incident Date: *" at bounding box center [892, 422] width 1118 height 21
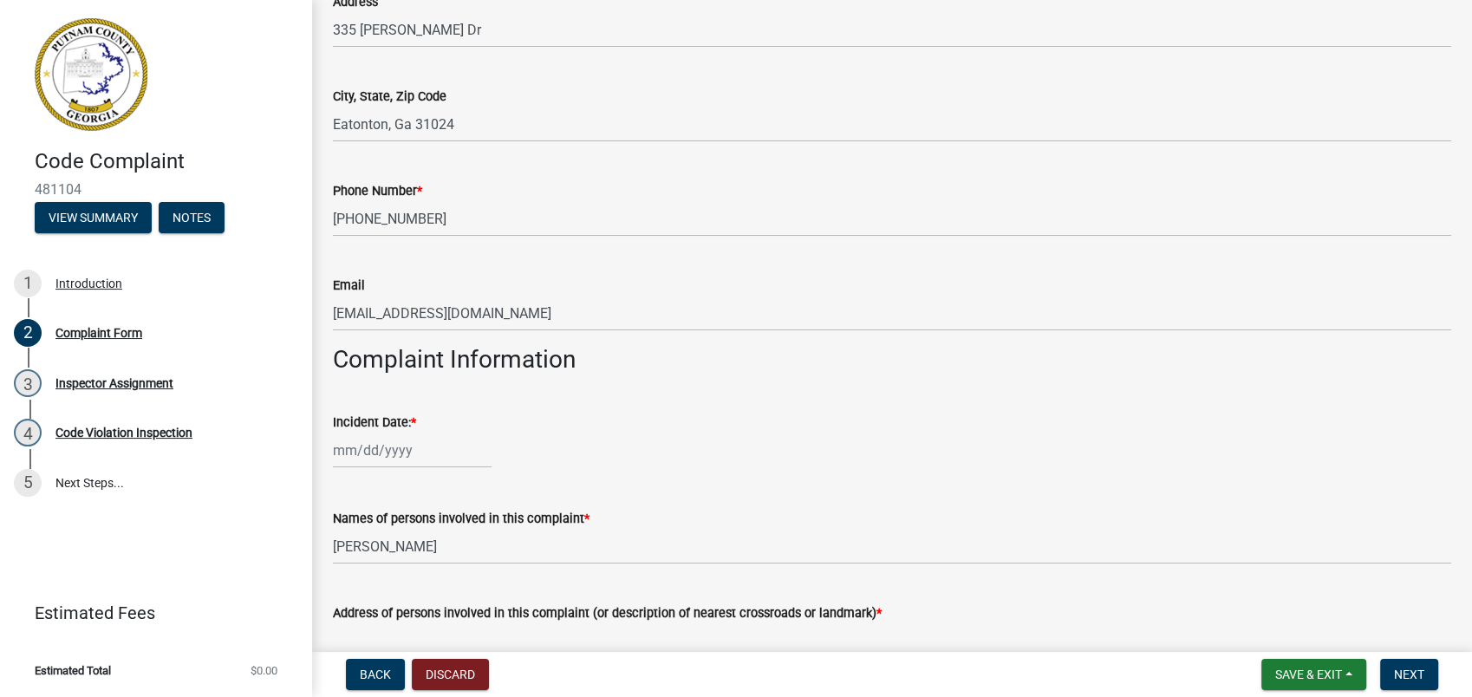
select select "9"
select select "2025"
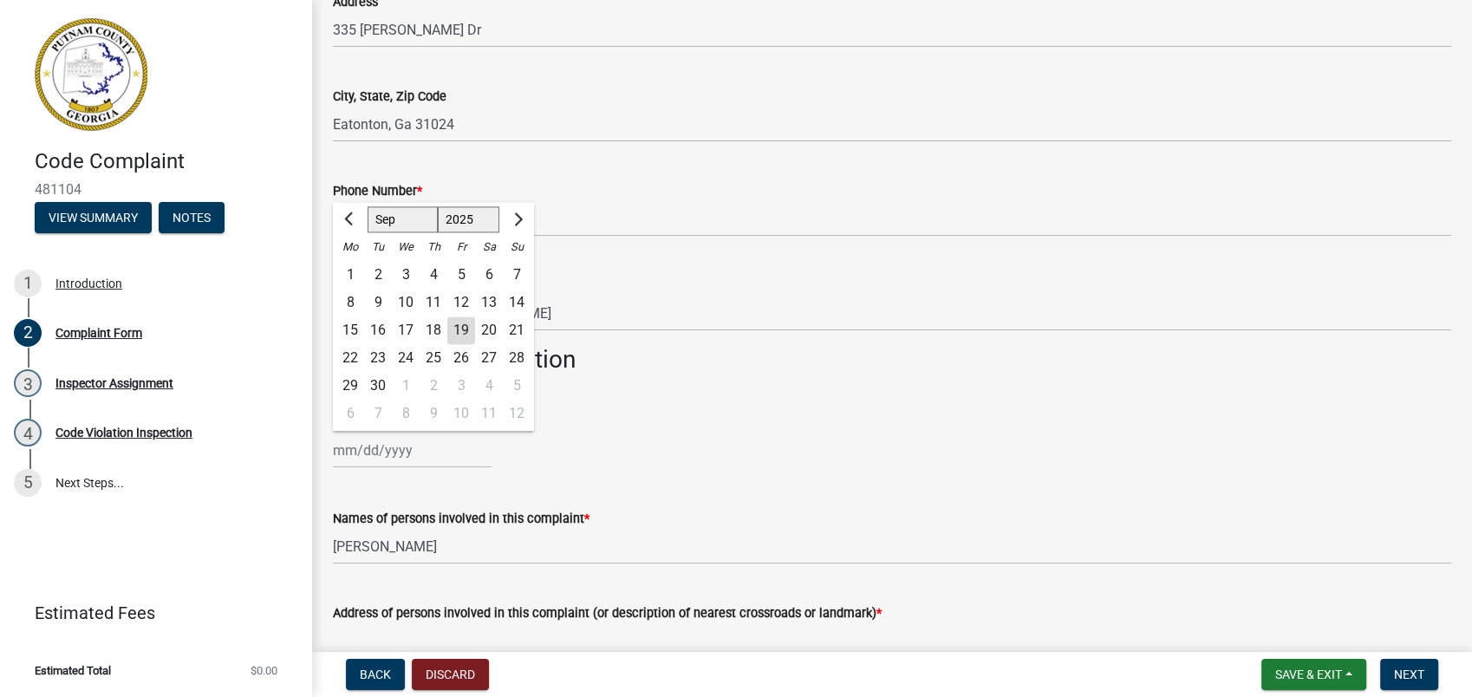
click at [356, 462] on input "Incident Date: *" at bounding box center [412, 450] width 159 height 36
click at [466, 328] on div "19" at bounding box center [461, 331] width 28 height 28
type input "09/19/2025"
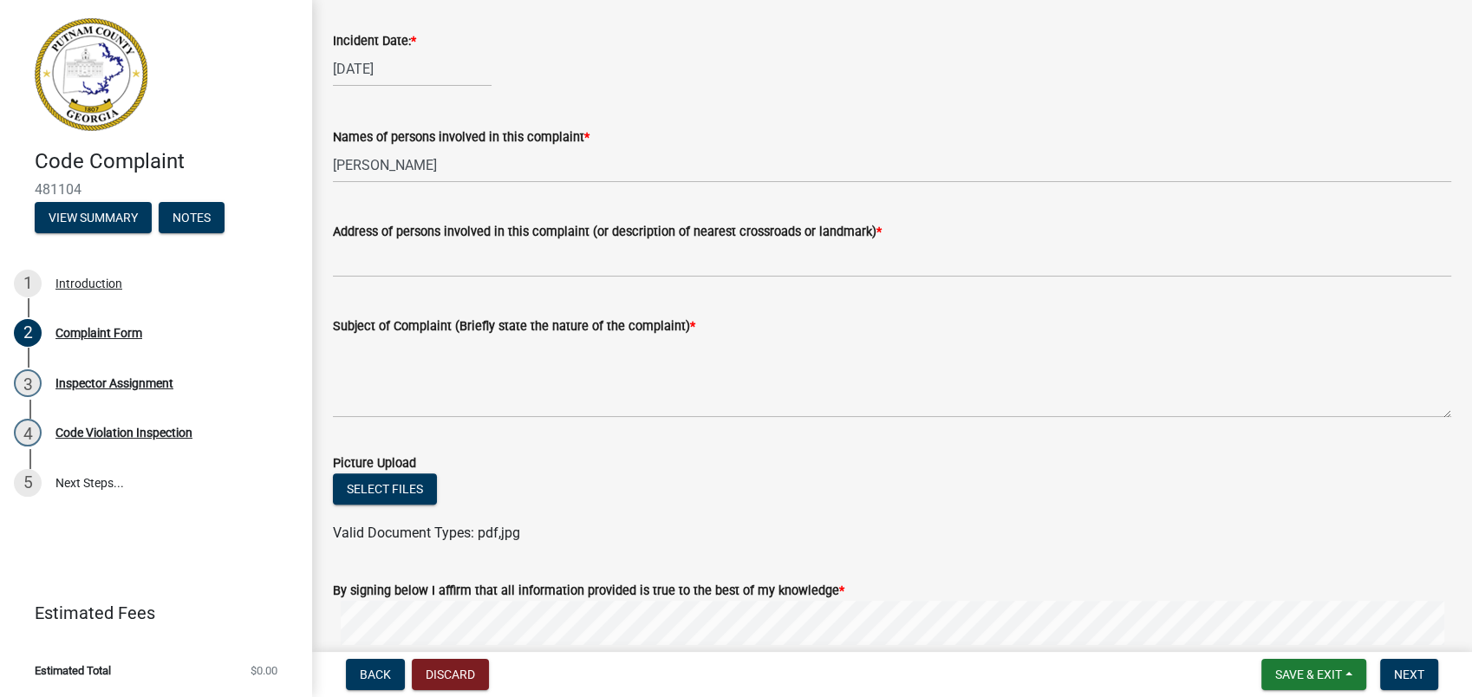
scroll to position [770, 0]
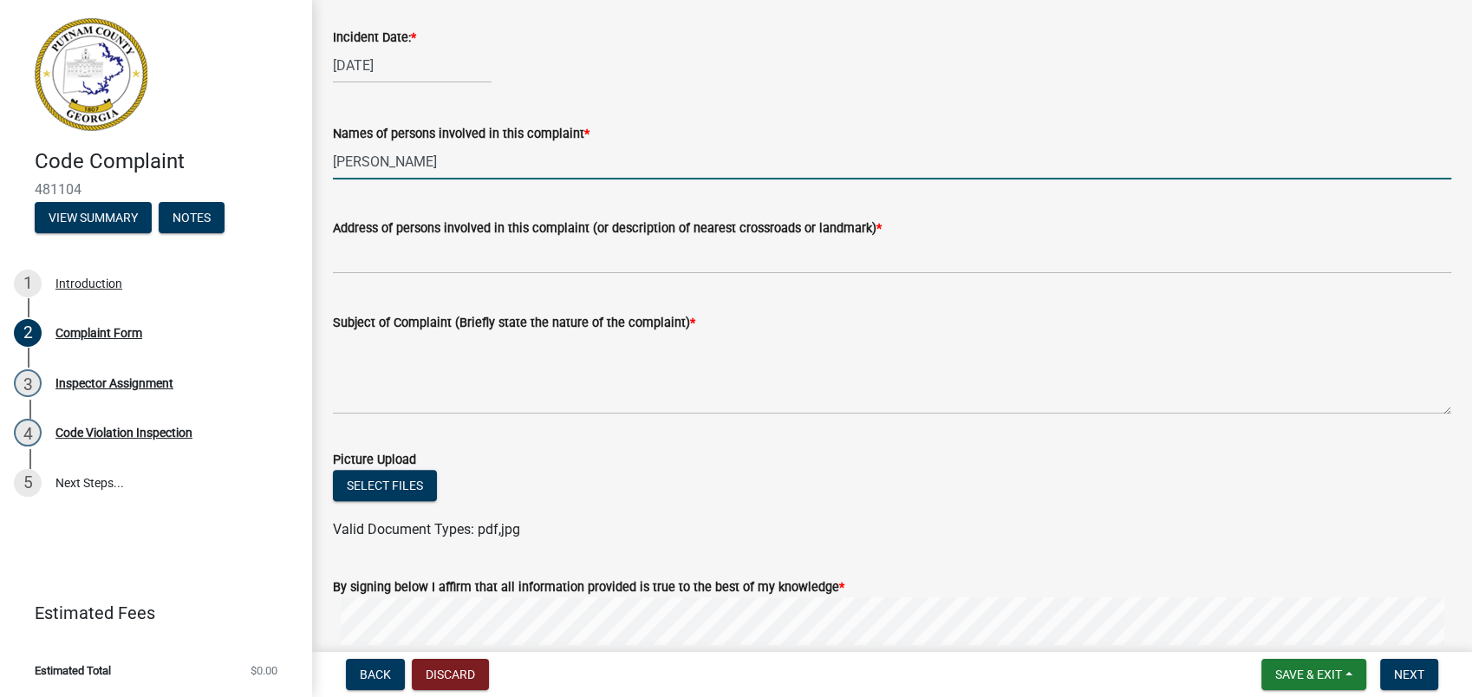
drag, startPoint x: 443, startPoint y: 160, endPoint x: 300, endPoint y: 164, distance: 143.1
click at [319, 159] on div "Complaint Form share Share Would you like to remain anonymous? * Select Item...…" at bounding box center [892, 68] width 1160 height 1635
click at [394, 144] on input "[PERSON_NAME]" at bounding box center [892, 162] width 1118 height 36
click at [337, 165] on input "[PERSON_NAME]" at bounding box center [892, 162] width 1118 height 36
drag, startPoint x: 333, startPoint y: 162, endPoint x: 520, endPoint y: 172, distance: 187.5
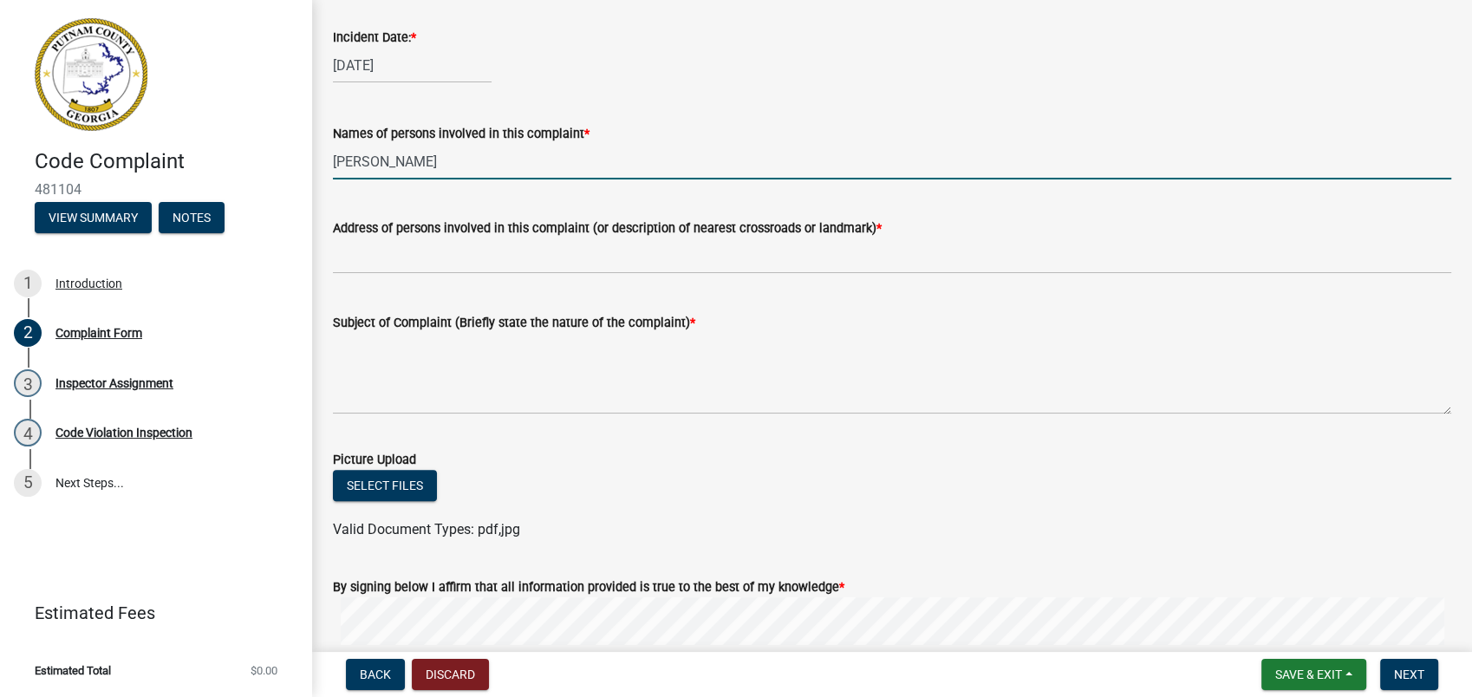
click at [520, 172] on input "[PERSON_NAME]" at bounding box center [892, 162] width 1118 height 36
type input "Gordon Moore"
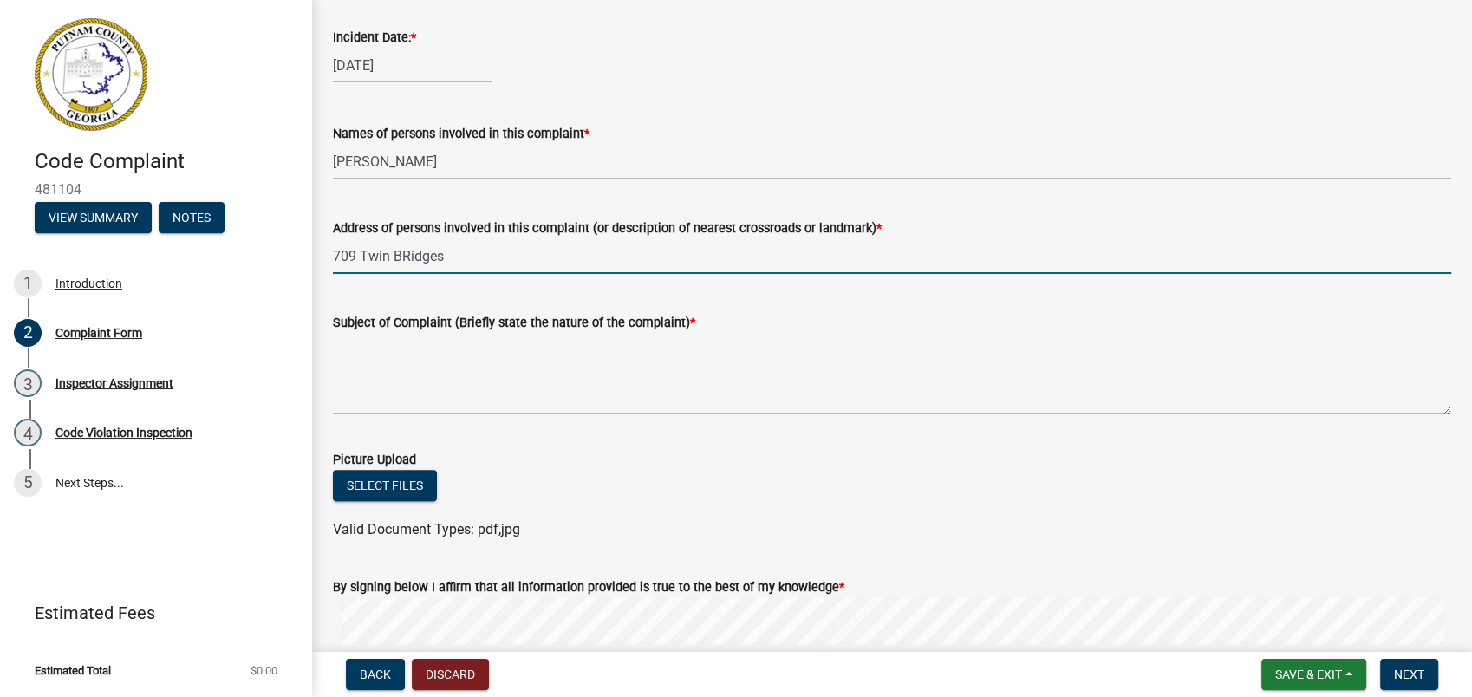
type input "709 Twin BRidges"
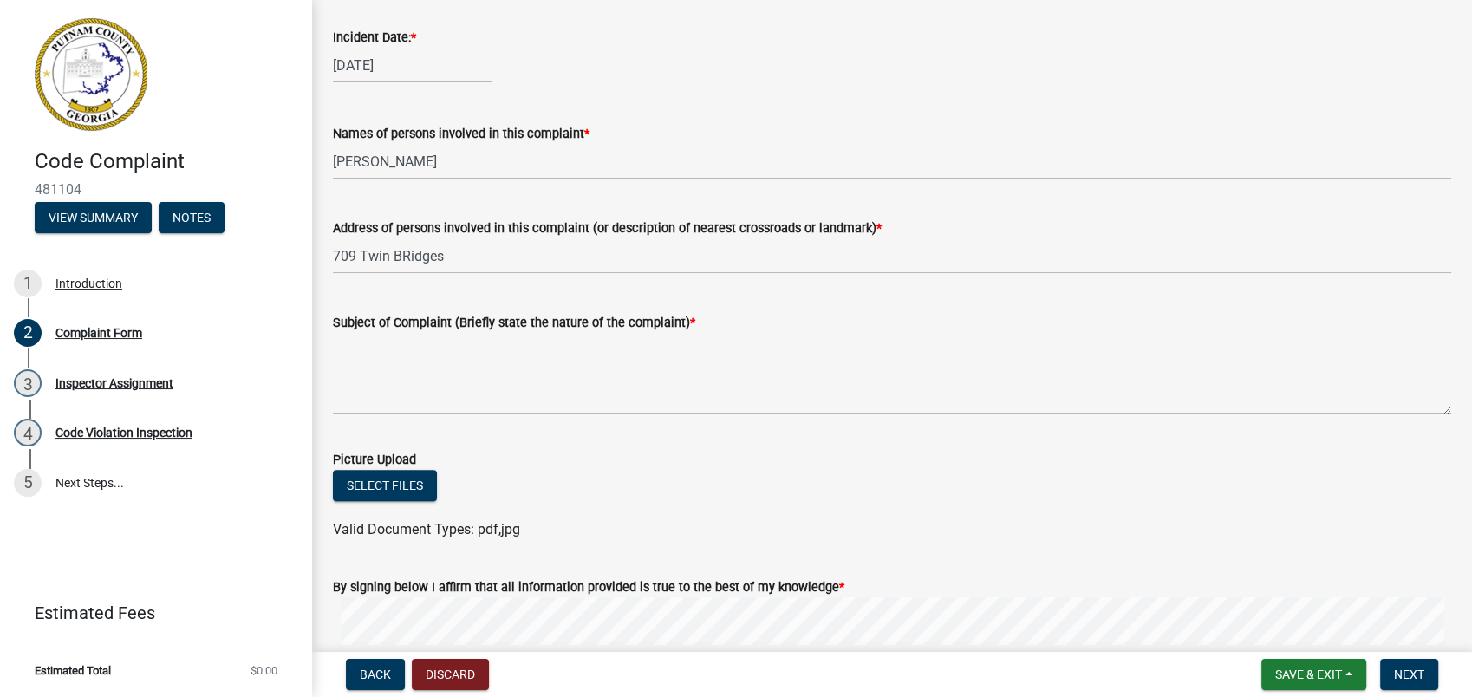
click at [362, 330] on div "Subject of Complaint (Briefly state the nature of the complaint) *" at bounding box center [892, 322] width 1118 height 21
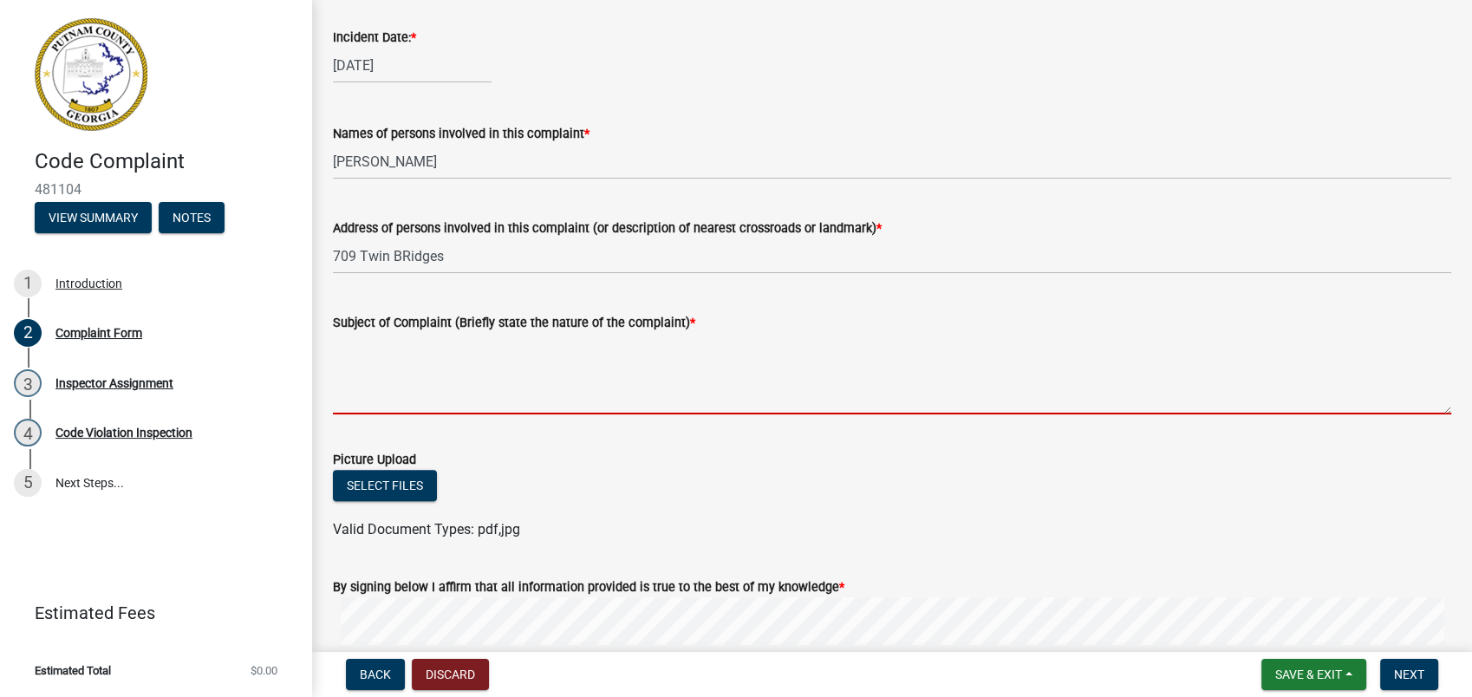
click at [368, 354] on textarea "Subject of Complaint (Briefly state the nature of the complaint) *" at bounding box center [892, 373] width 1118 height 81
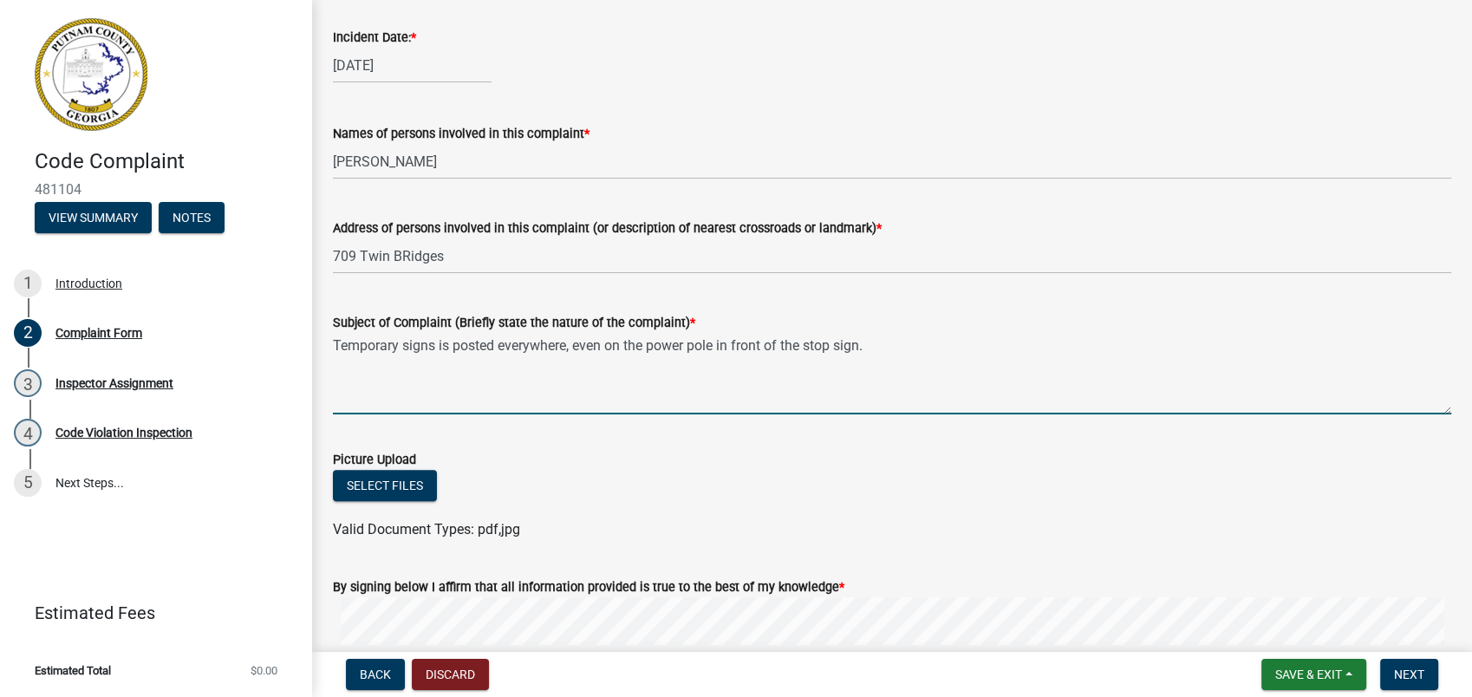
click at [878, 345] on textarea "Temporary signs is posted everywhere, even on the power pole in front of the st…" at bounding box center [892, 373] width 1118 height 81
click at [754, 407] on textarea "Temporary signs is posted everywhere, even on the power pole in front of the st…" at bounding box center [892, 373] width 1118 height 81
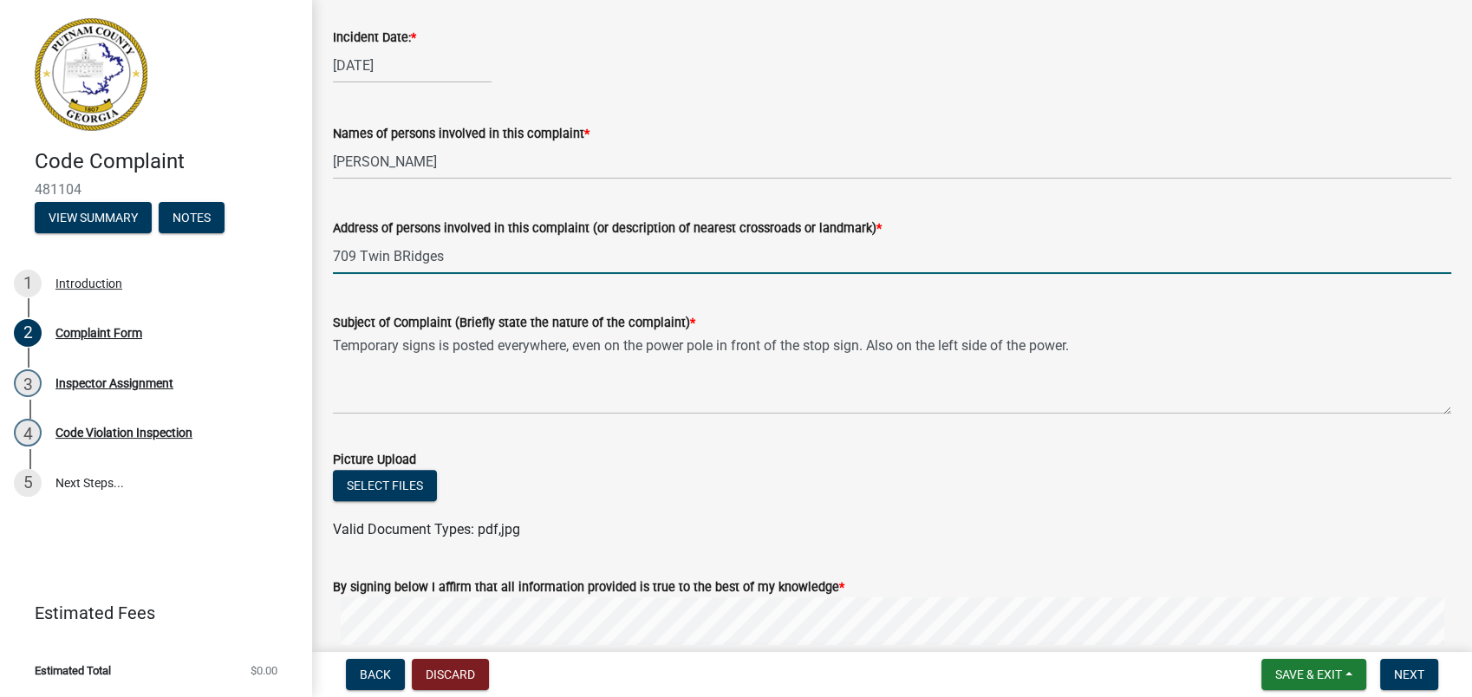
click at [1064, 238] on input "709 Twin BRidges" at bounding box center [892, 256] width 1118 height 36
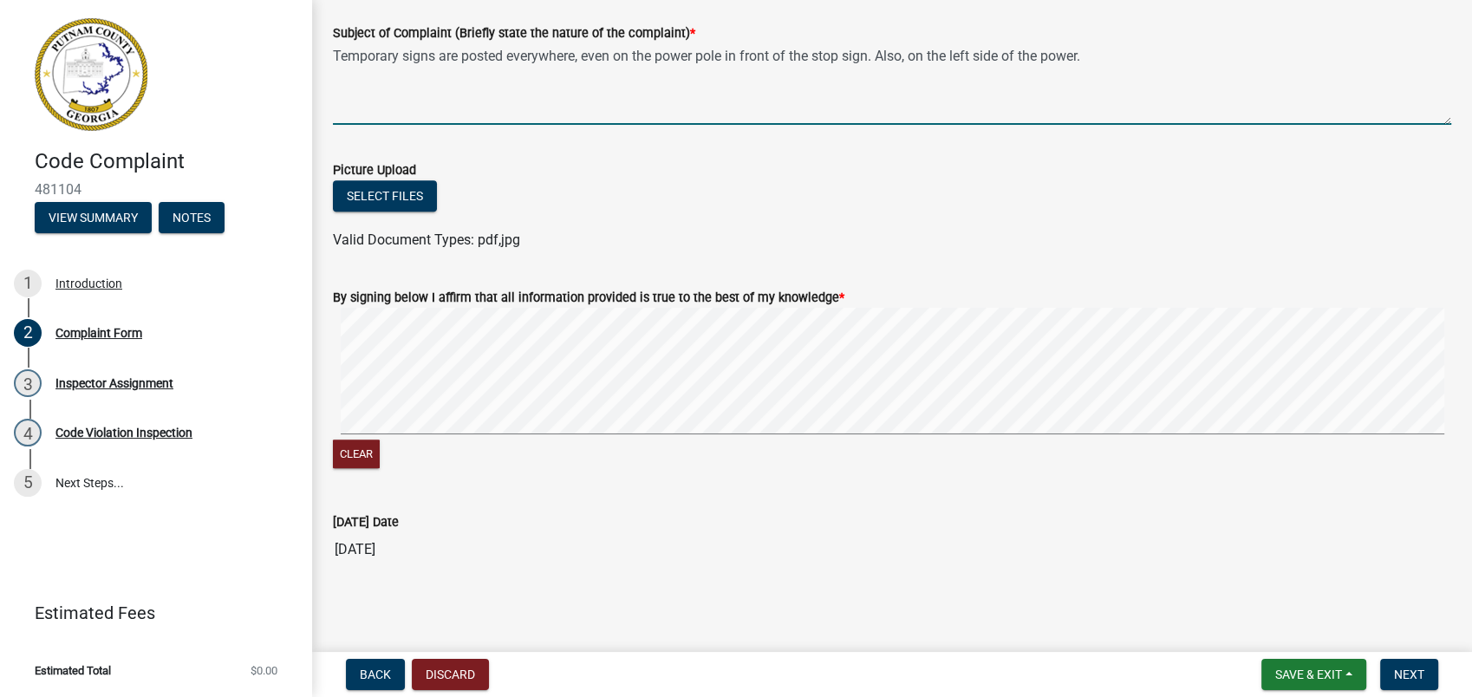
scroll to position [1062, 0]
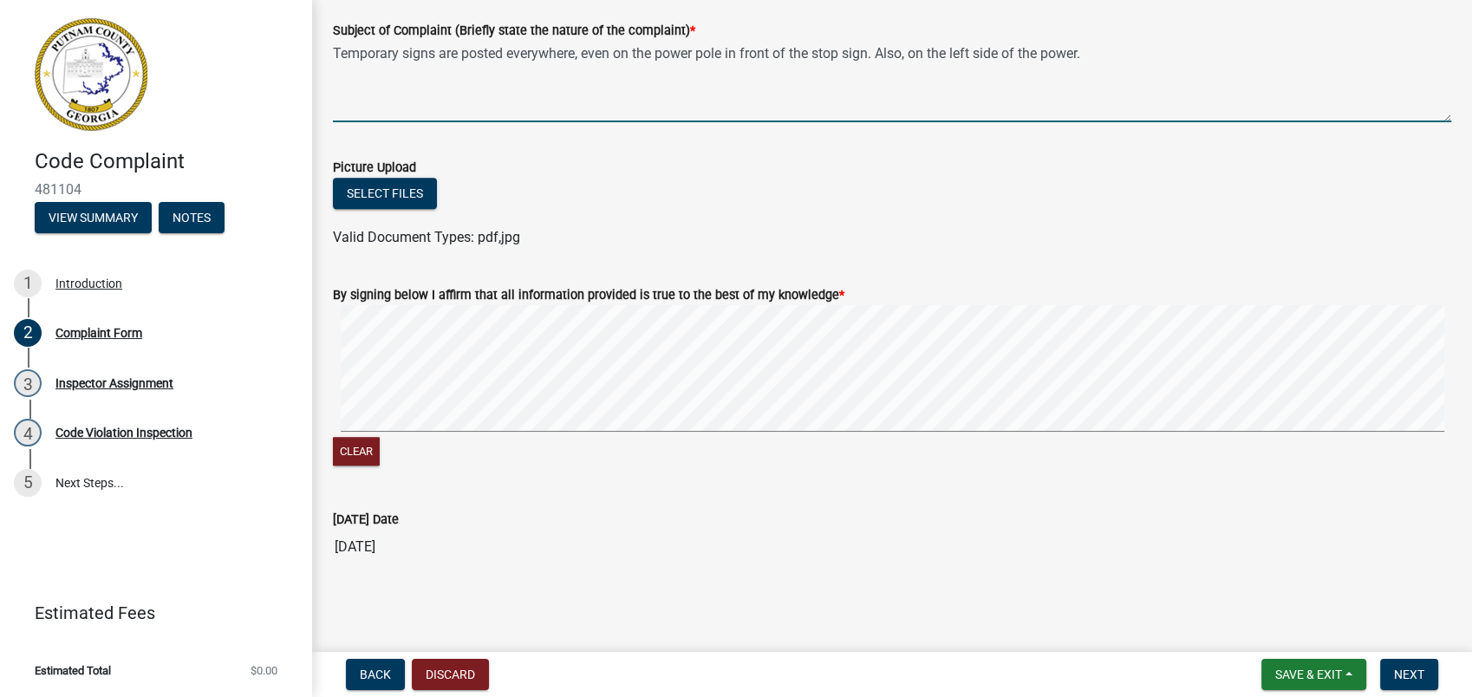
type textarea "Temporary signs are posted everywhere, even on the power pole in front of the s…"
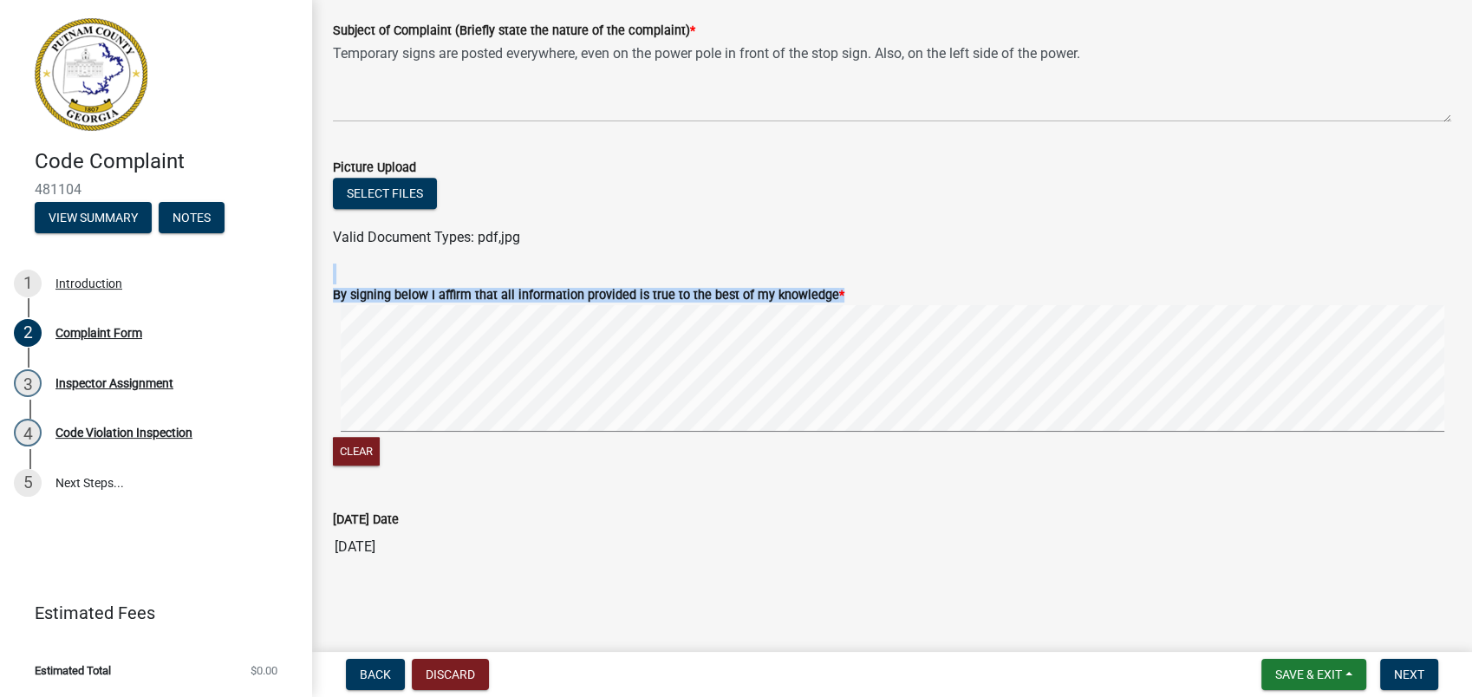
click at [908, 393] on form "By signing below I affirm that all information provided is true to the best of …" at bounding box center [892, 365] width 1118 height 205
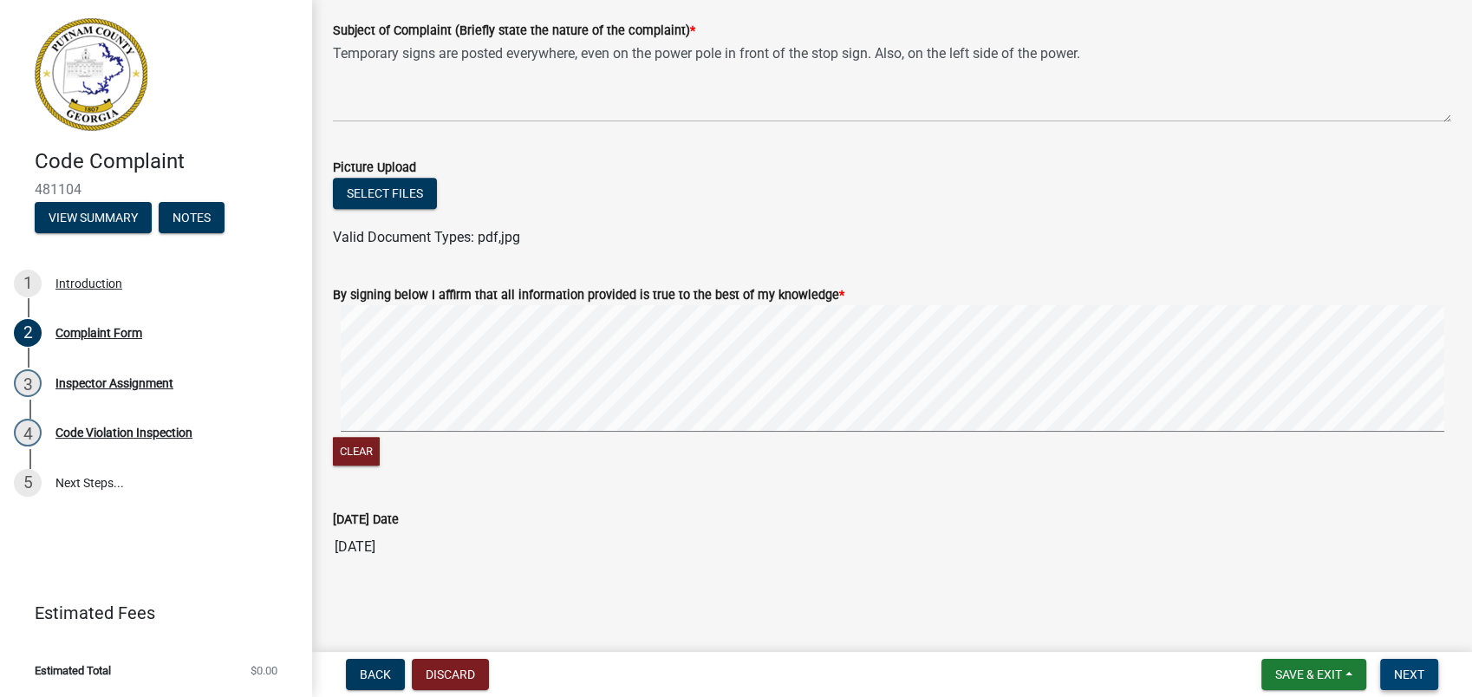
drag, startPoint x: 1378, startPoint y: 686, endPoint x: 1387, endPoint y: 675, distance: 14.2
click at [1382, 679] on form "Save & Exit Save Save & Exit Next" at bounding box center [1349, 674] width 191 height 31
click at [1415, 680] on span "Next" at bounding box center [1409, 674] width 30 height 14
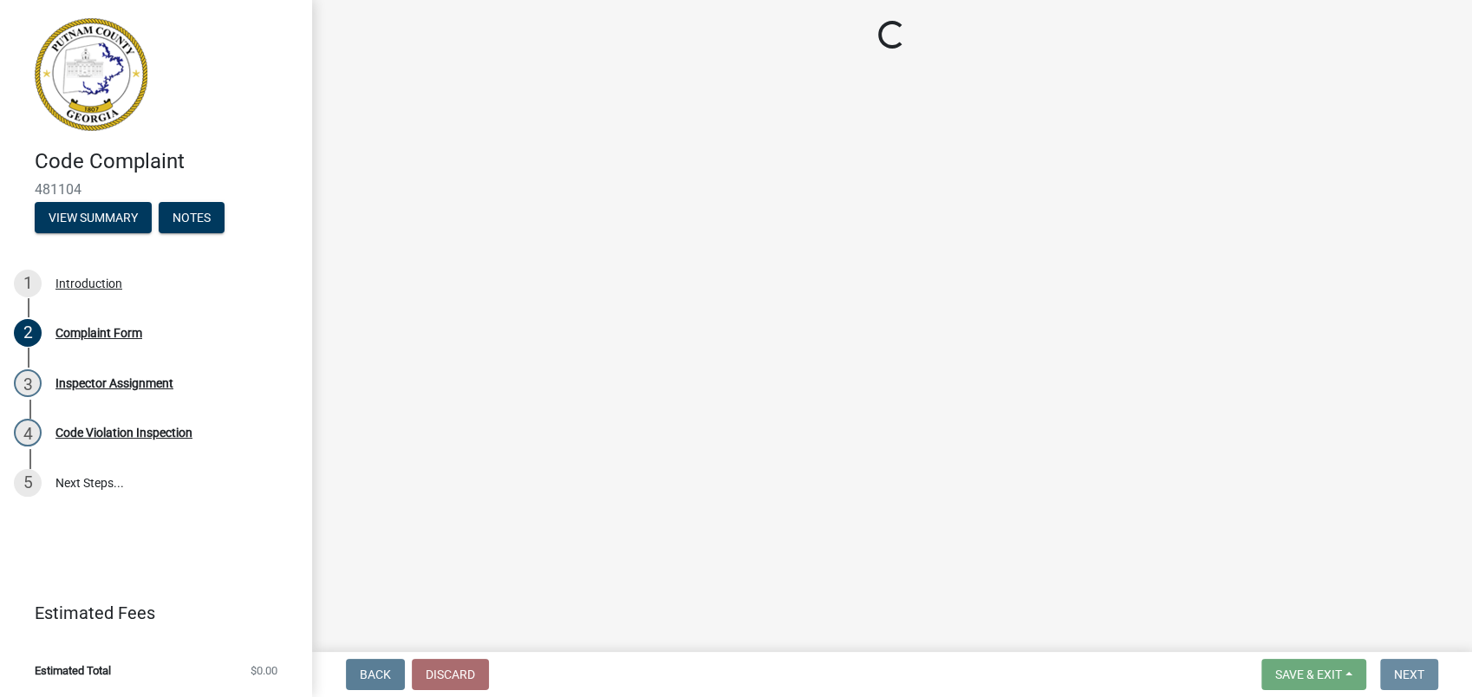
scroll to position [0, 0]
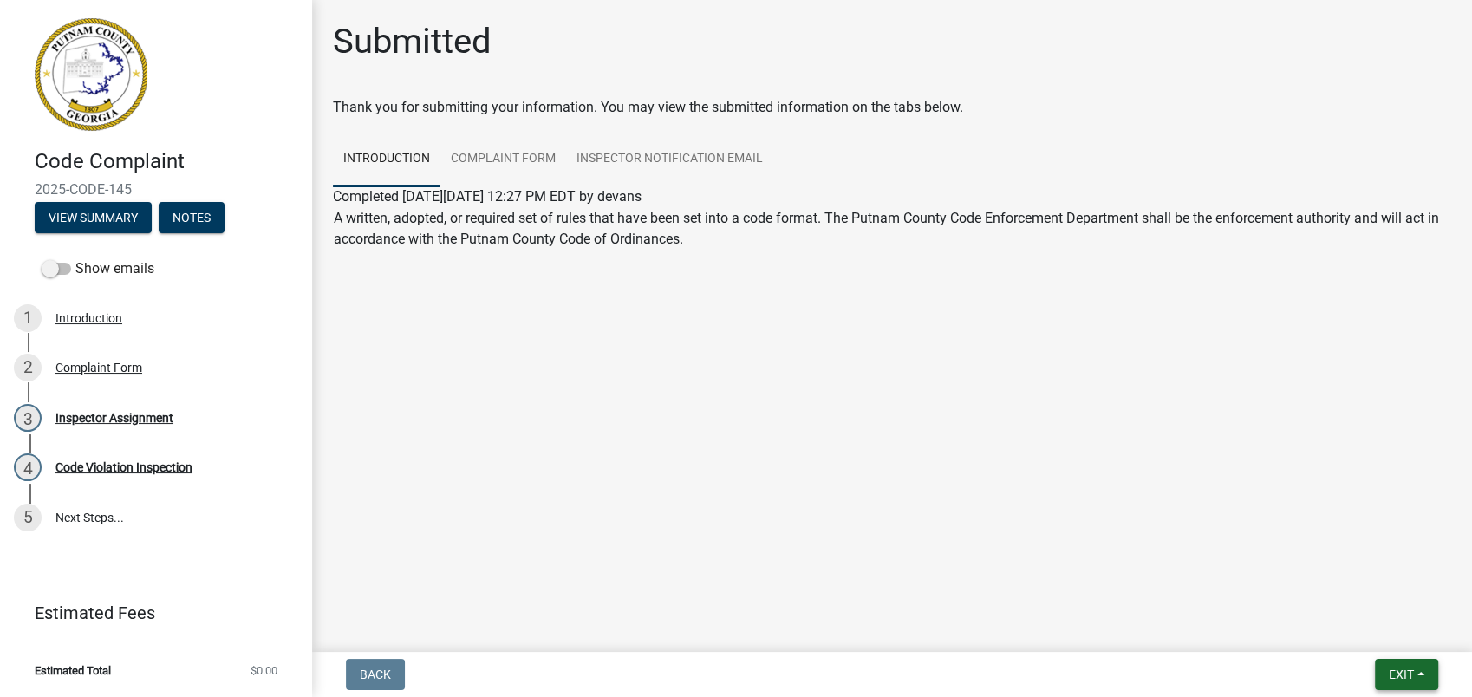
click at [1389, 670] on span "Exit" at bounding box center [1401, 674] width 25 height 14
click at [1380, 631] on button "Save & Exit" at bounding box center [1368, 629] width 139 height 42
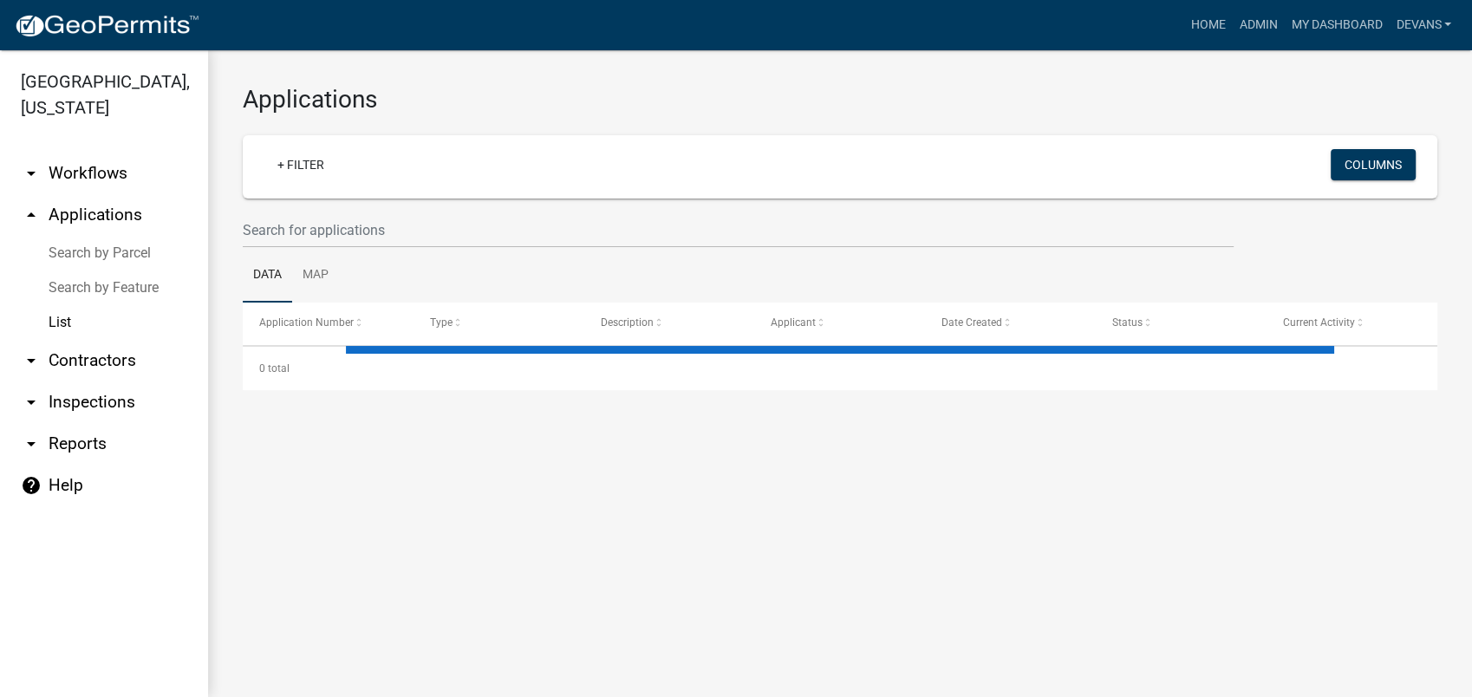
select select "1: 25"
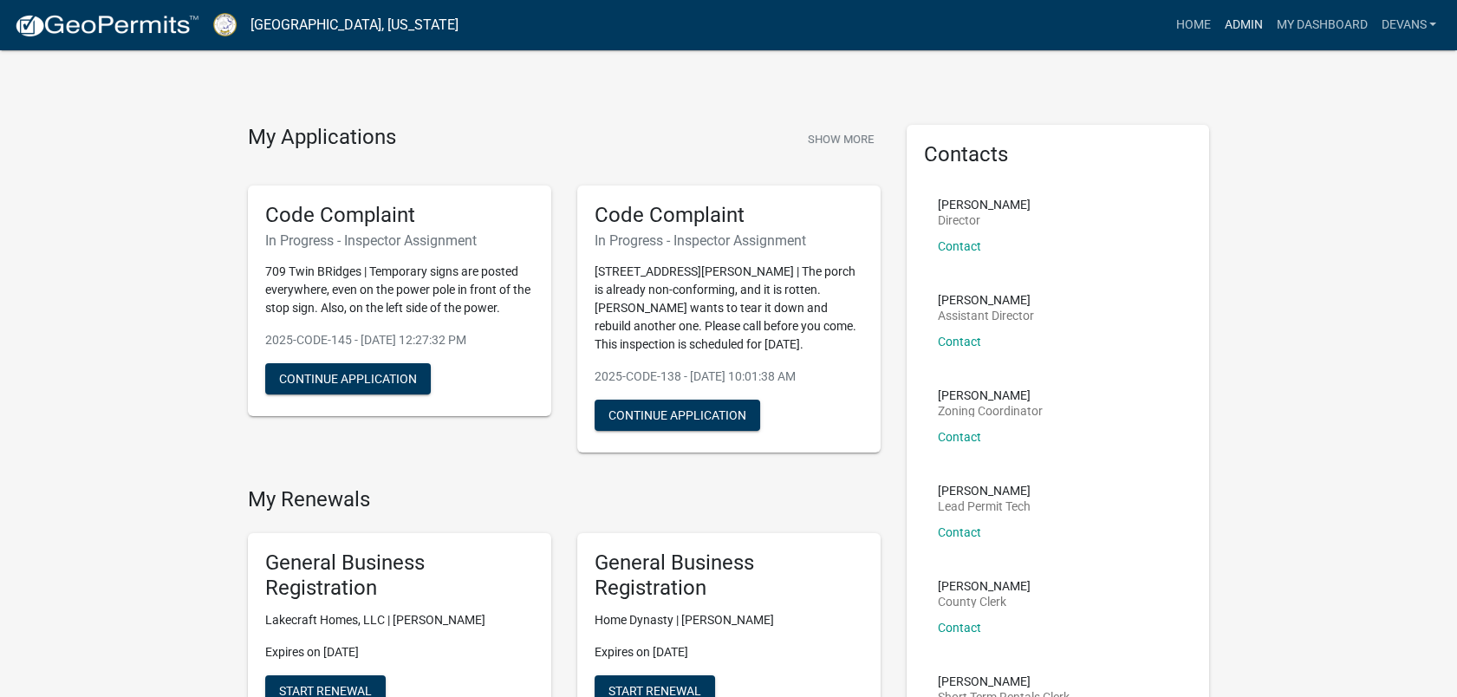
click at [1238, 23] on link "Admin" at bounding box center [1243, 25] width 52 height 33
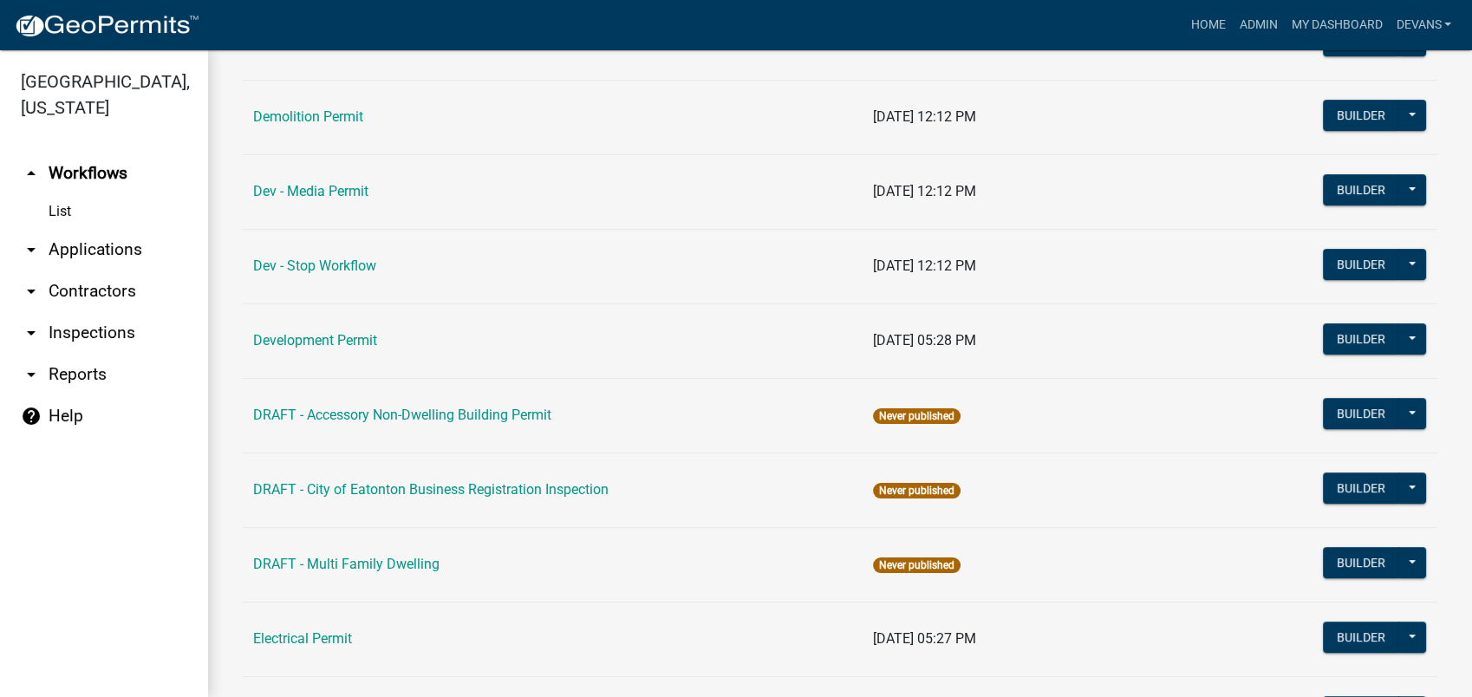
scroll to position [770, 0]
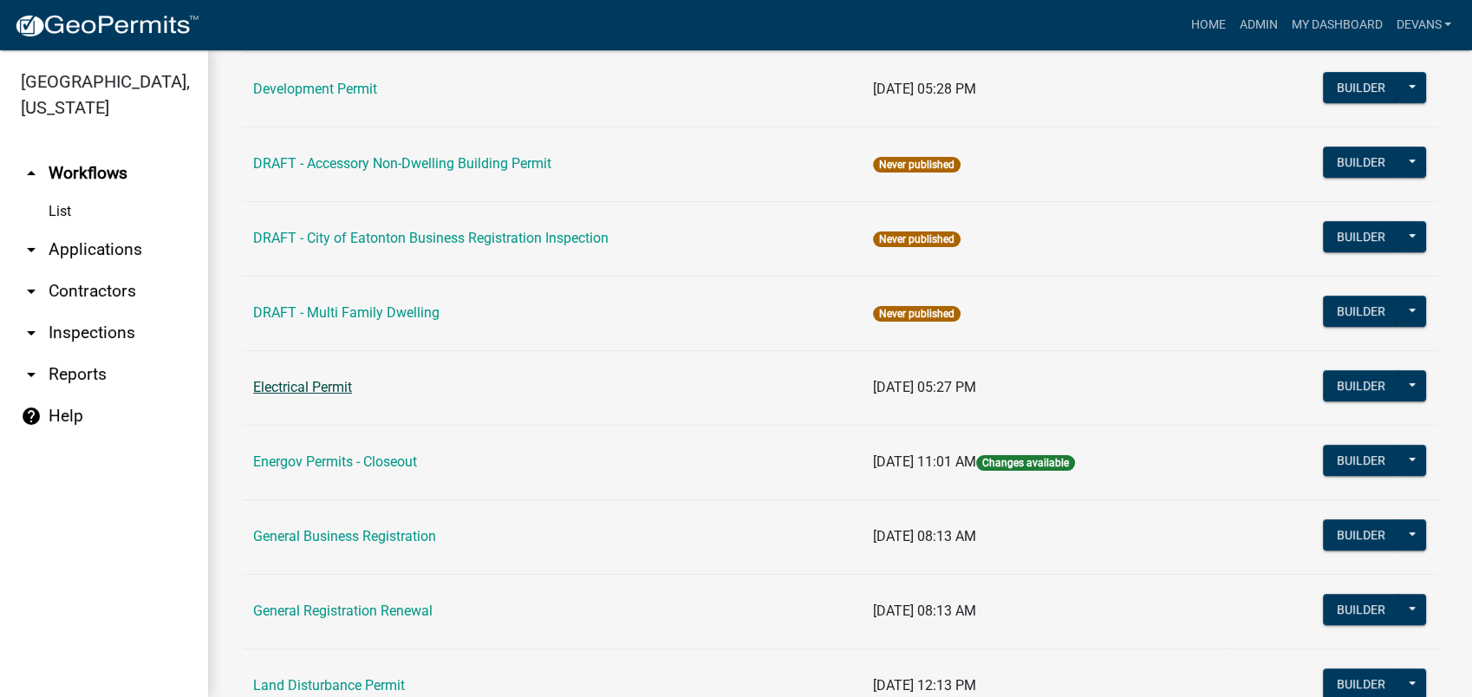
click at [281, 384] on link "Electrical Permit" at bounding box center [302, 387] width 99 height 16
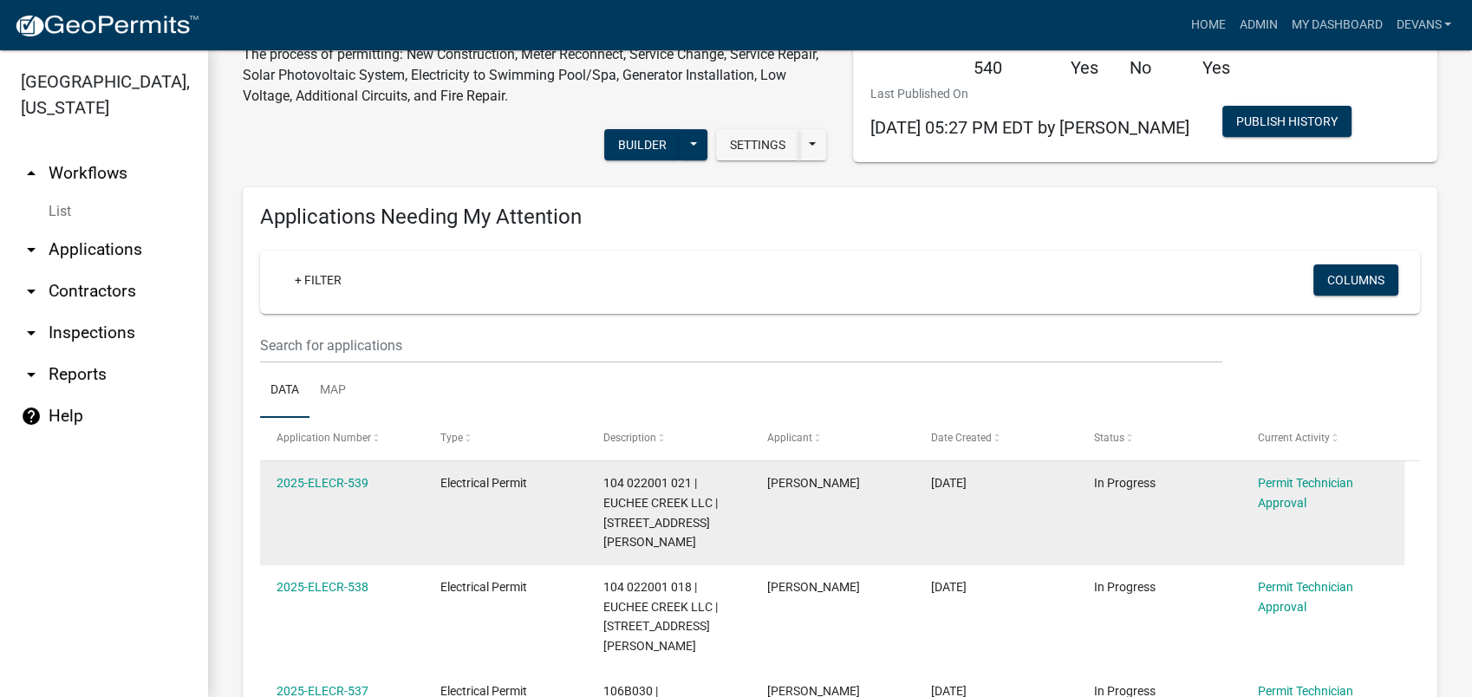
scroll to position [192, 0]
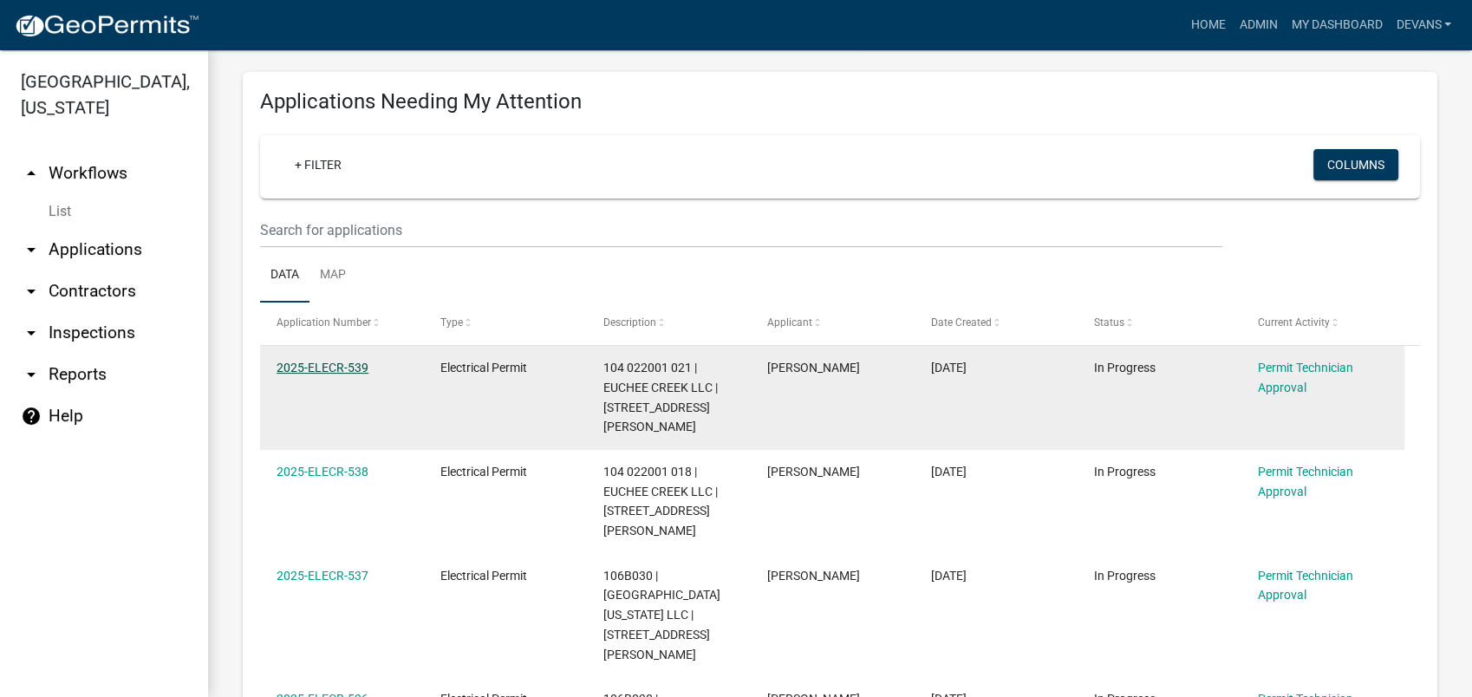
click at [325, 362] on link "2025-ELECR-539" at bounding box center [322, 368] width 92 height 14
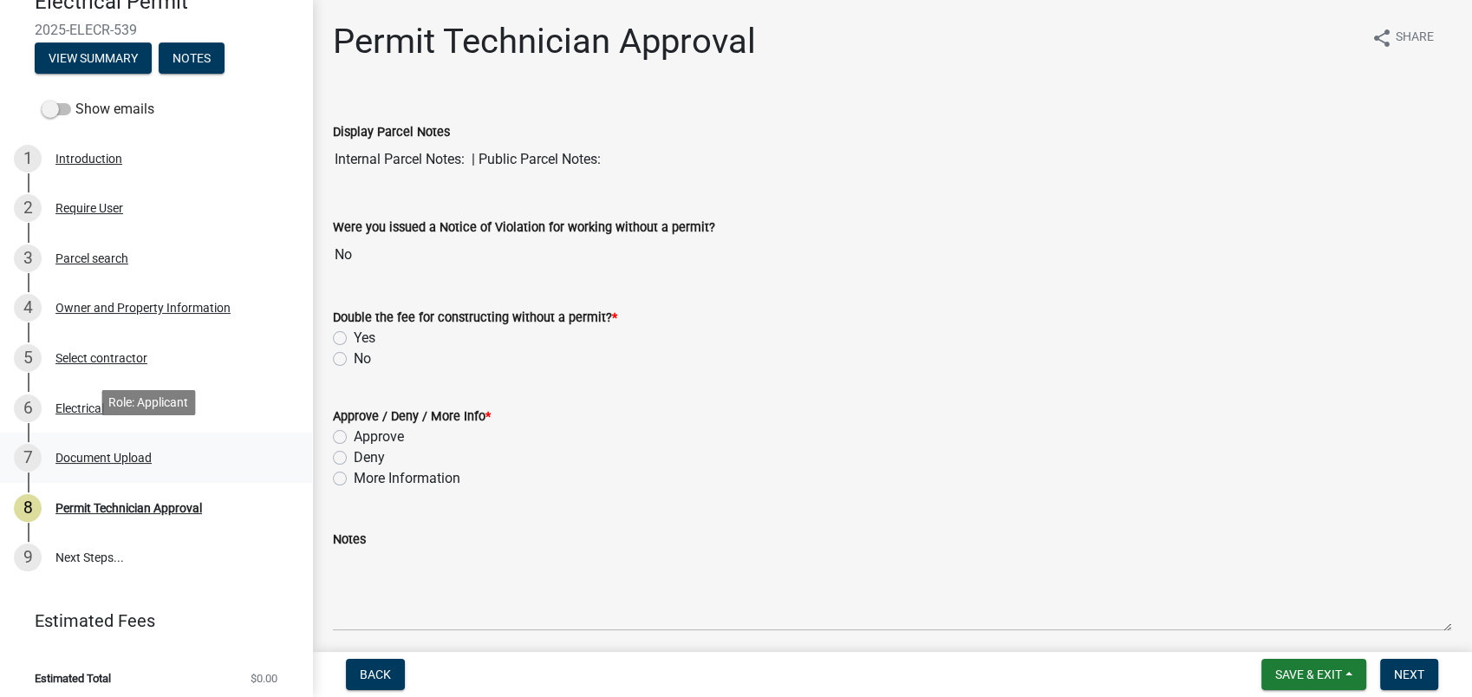
scroll to position [166, 0]
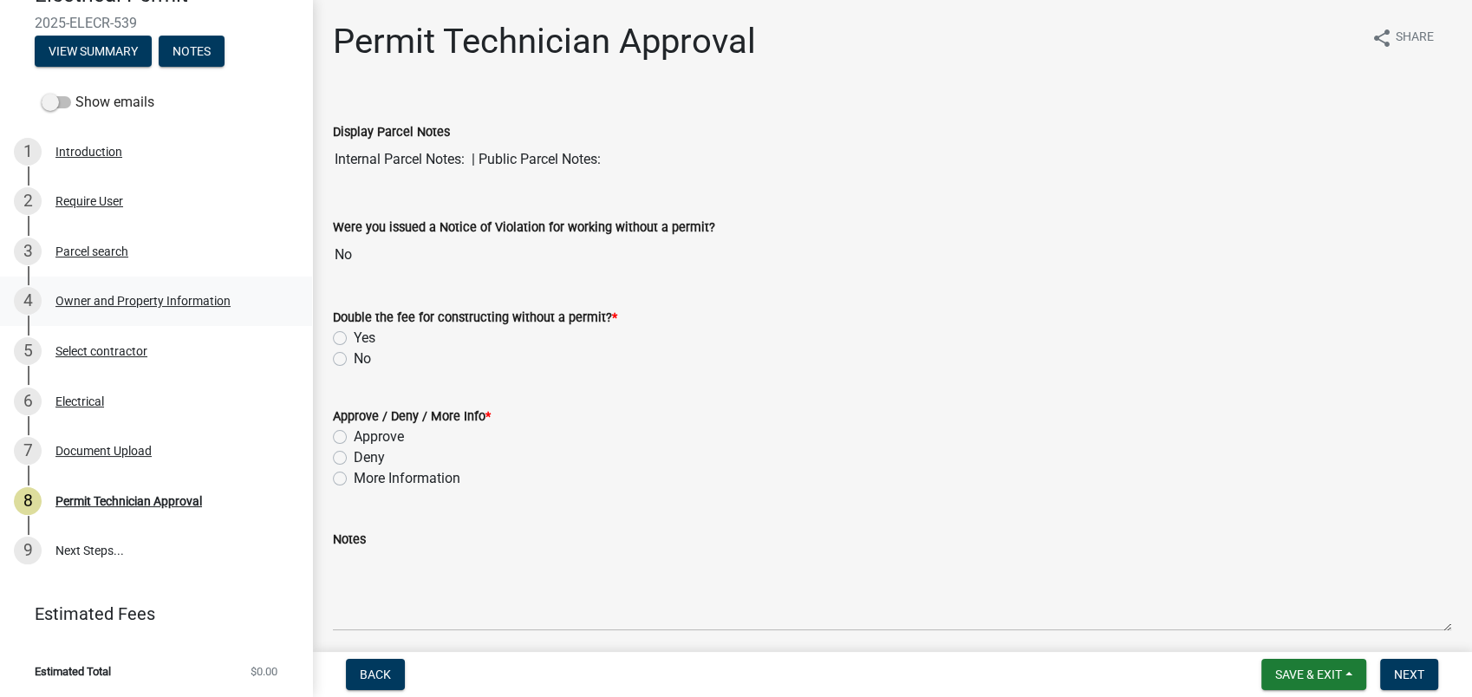
click at [133, 295] on div "Owner and Property Information" at bounding box center [142, 301] width 175 height 12
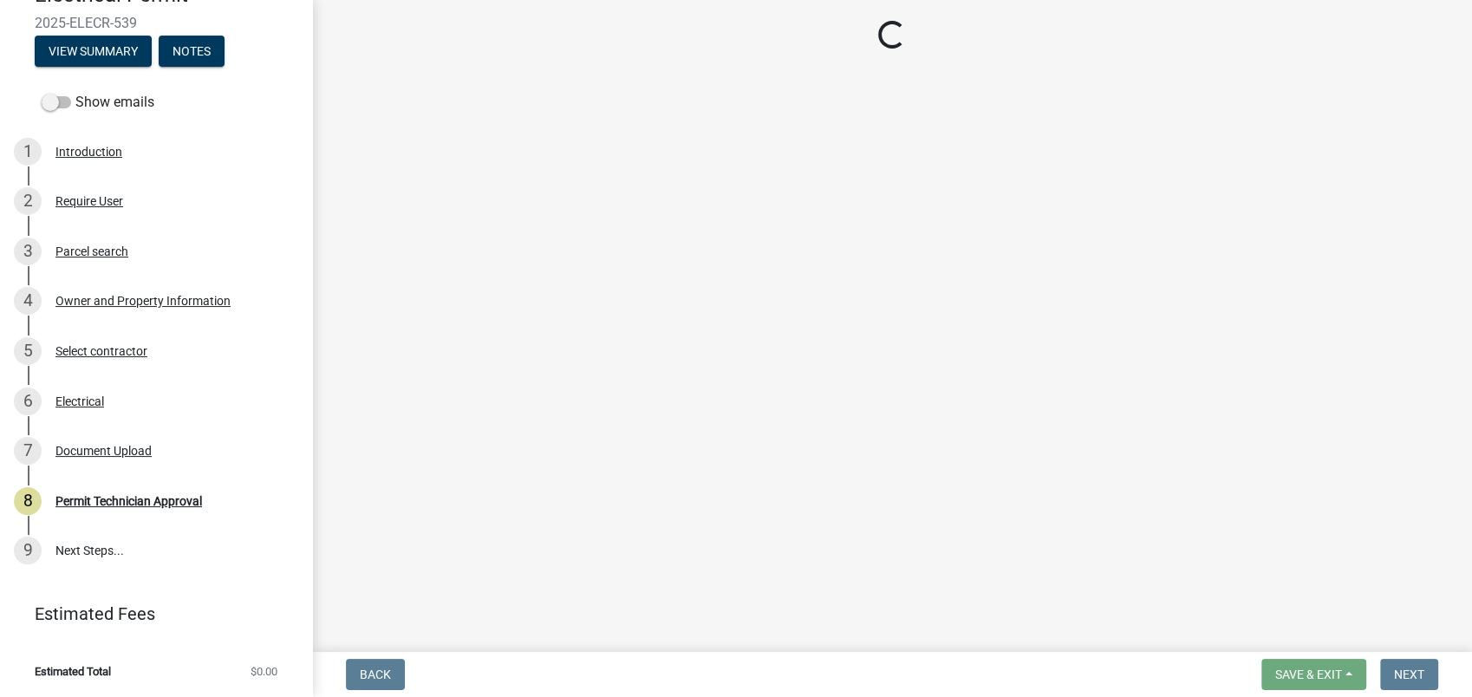
select select "ef7a1fc2-7a7a-426d-b1f0-c9b9b6ca7ff4"
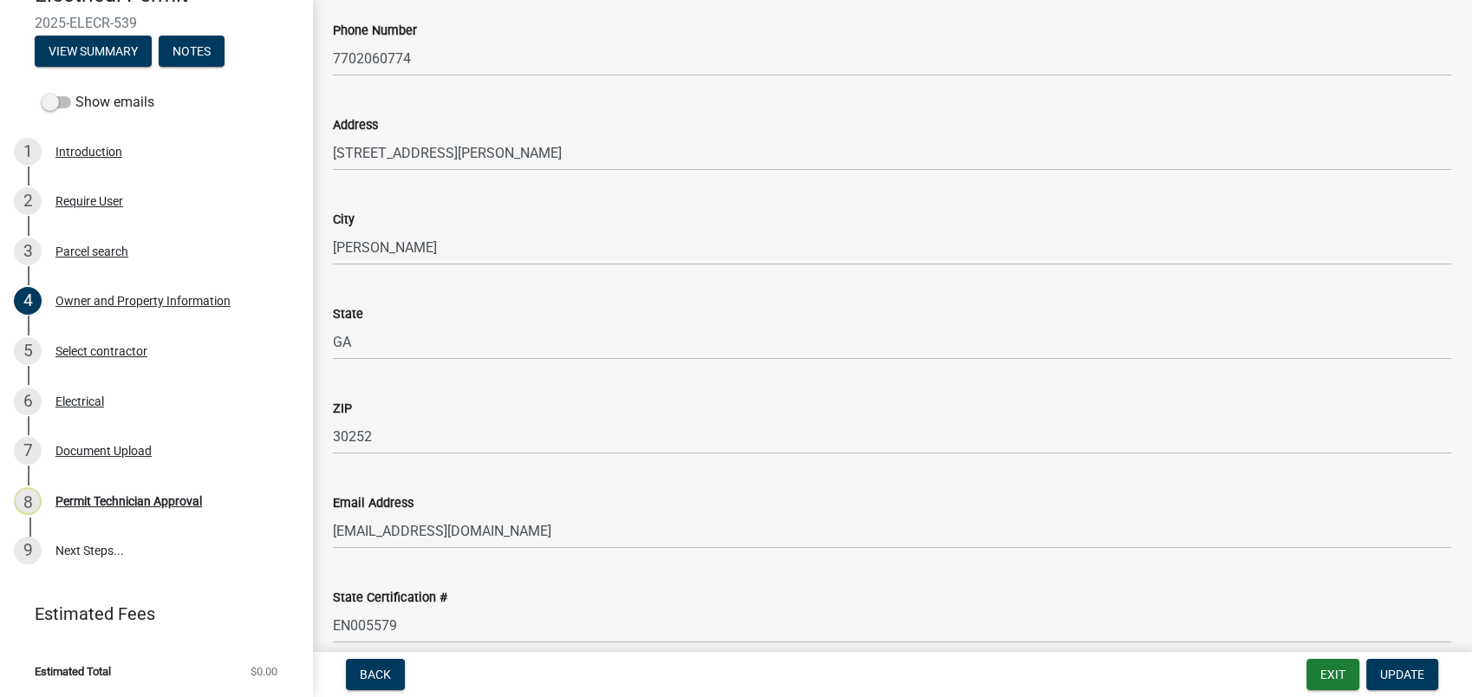
scroll to position [2022, 0]
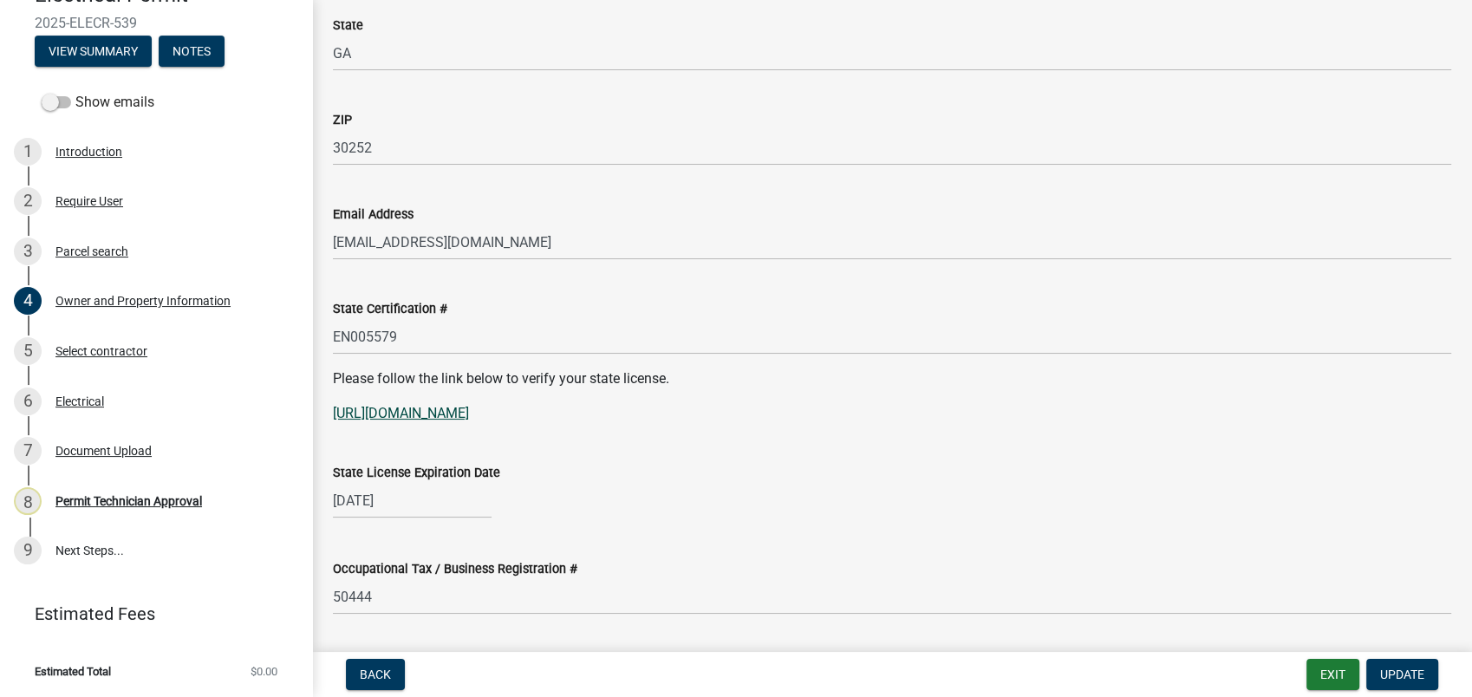
click at [440, 408] on link "[URL][DOMAIN_NAME]" at bounding box center [401, 413] width 136 height 16
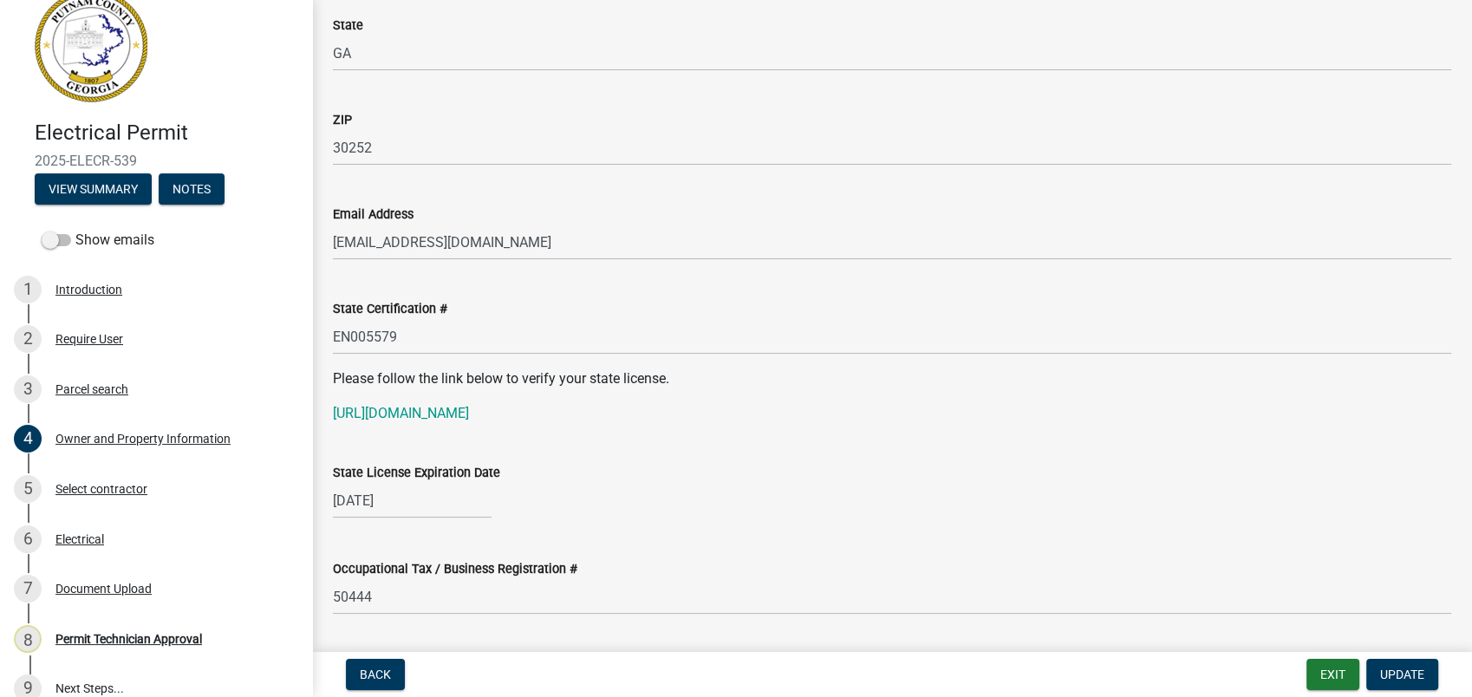
scroll to position [0, 0]
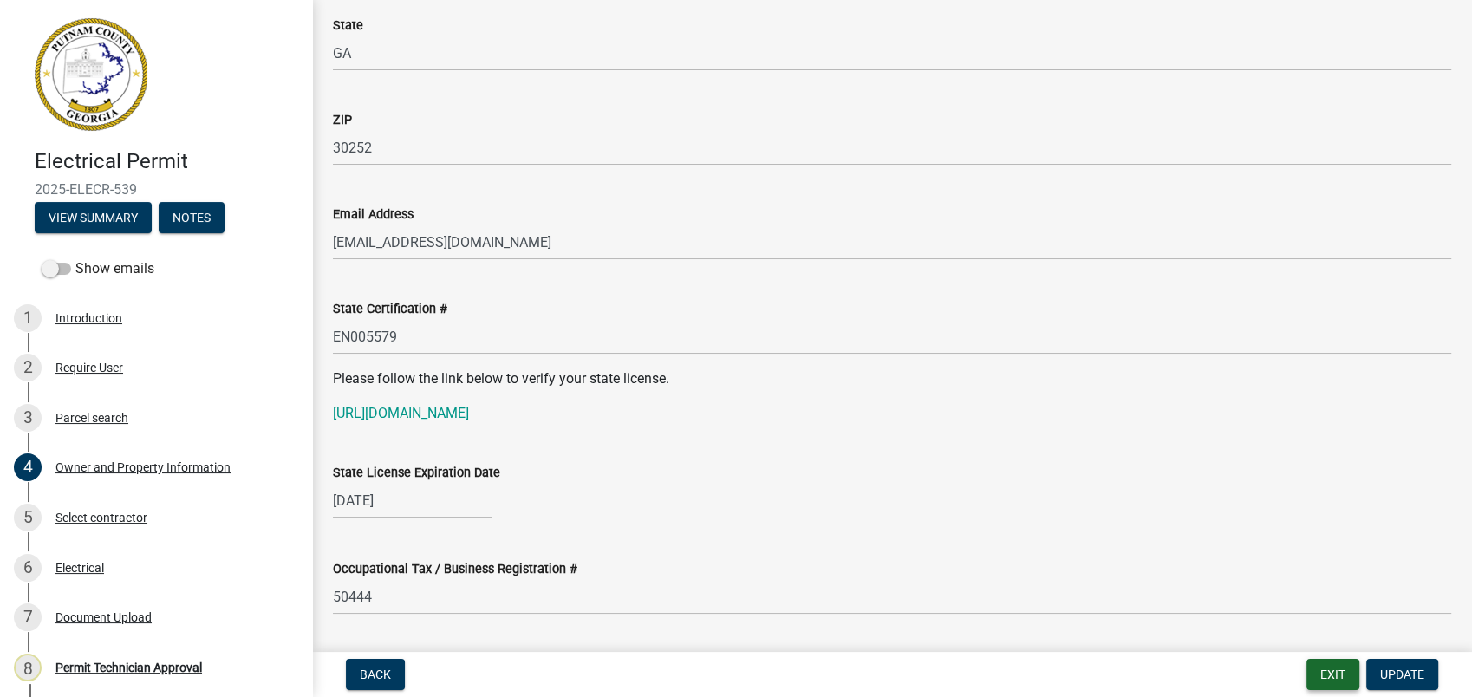
click at [1324, 671] on button "Exit" at bounding box center [1332, 674] width 53 height 31
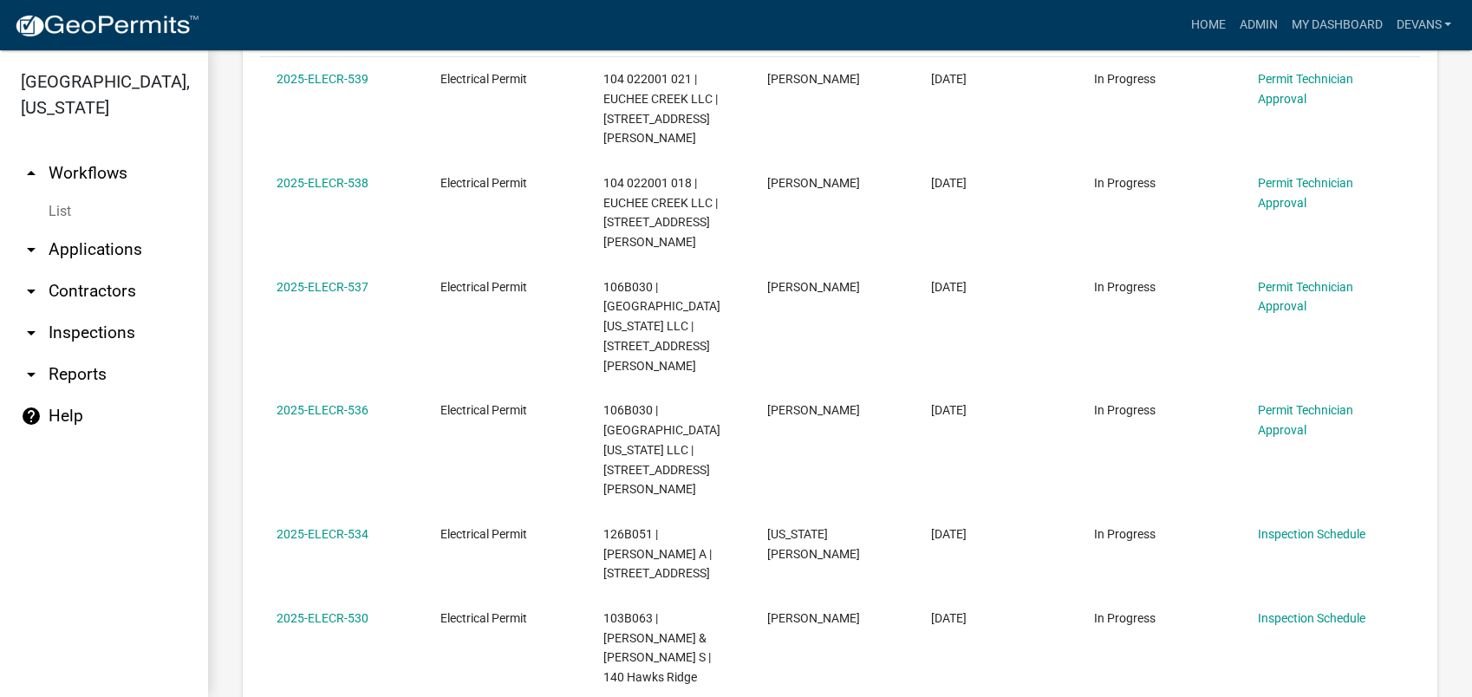
scroll to position [192, 0]
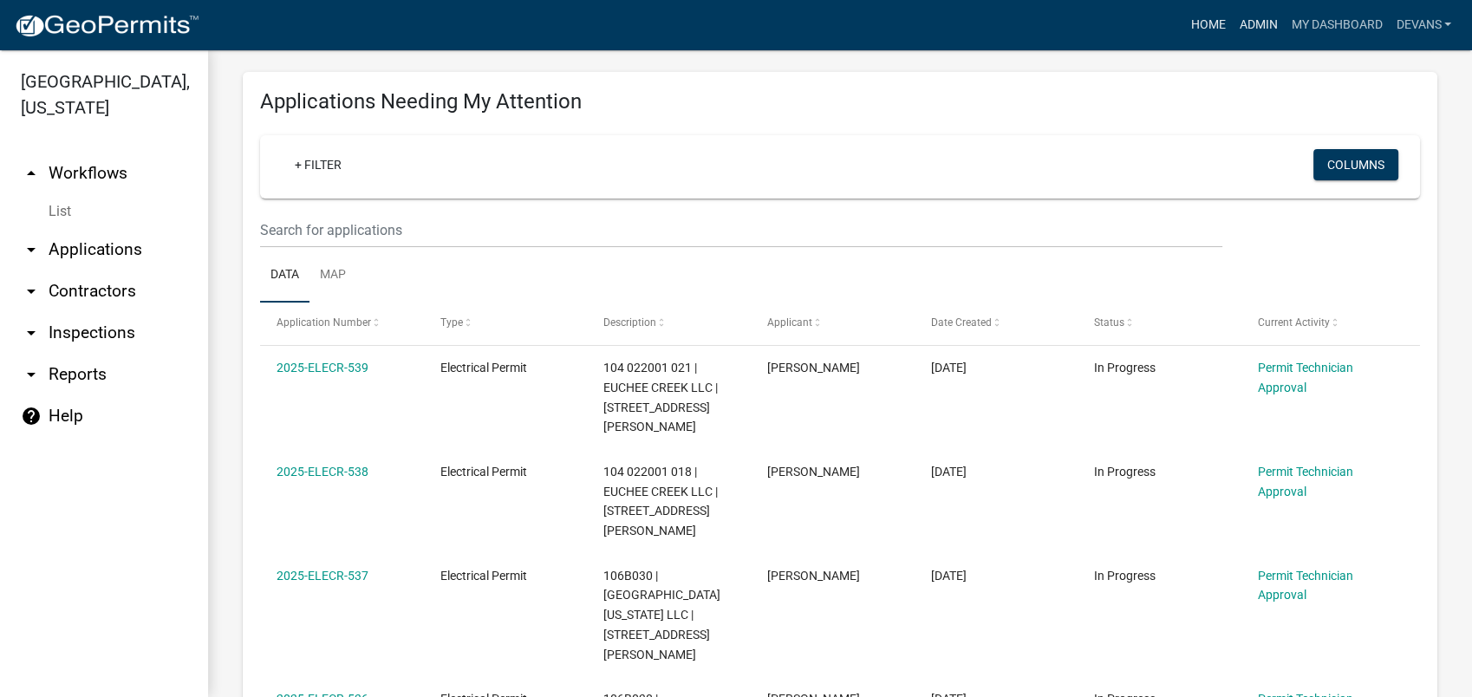
drag, startPoint x: 1255, startPoint y: 24, endPoint x: 1225, endPoint y: 35, distance: 32.1
click at [1255, 24] on link "Admin" at bounding box center [1258, 25] width 52 height 33
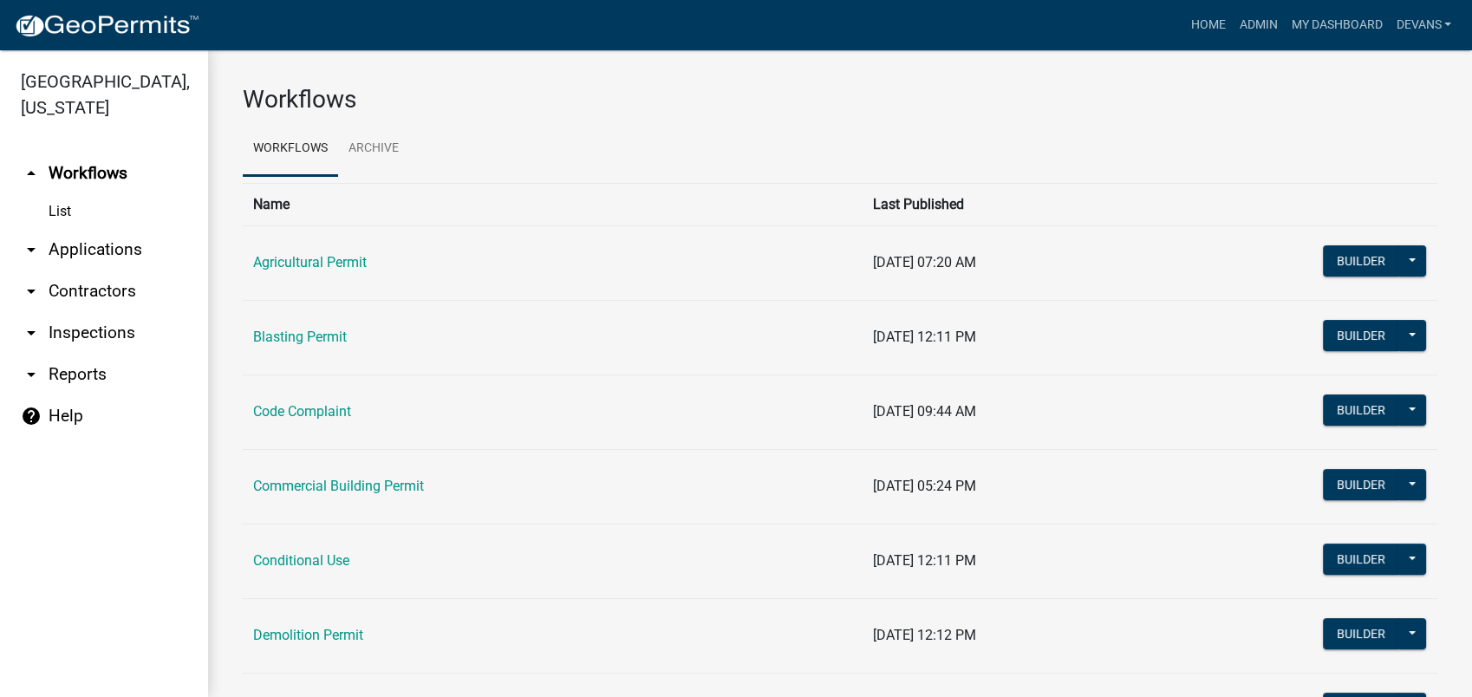
click at [84, 173] on link "arrow_drop_up Workflows" at bounding box center [104, 174] width 208 height 42
click at [1207, 30] on link "Home" at bounding box center [1207, 25] width 49 height 33
